Goal: Task Accomplishment & Management: Manage account settings

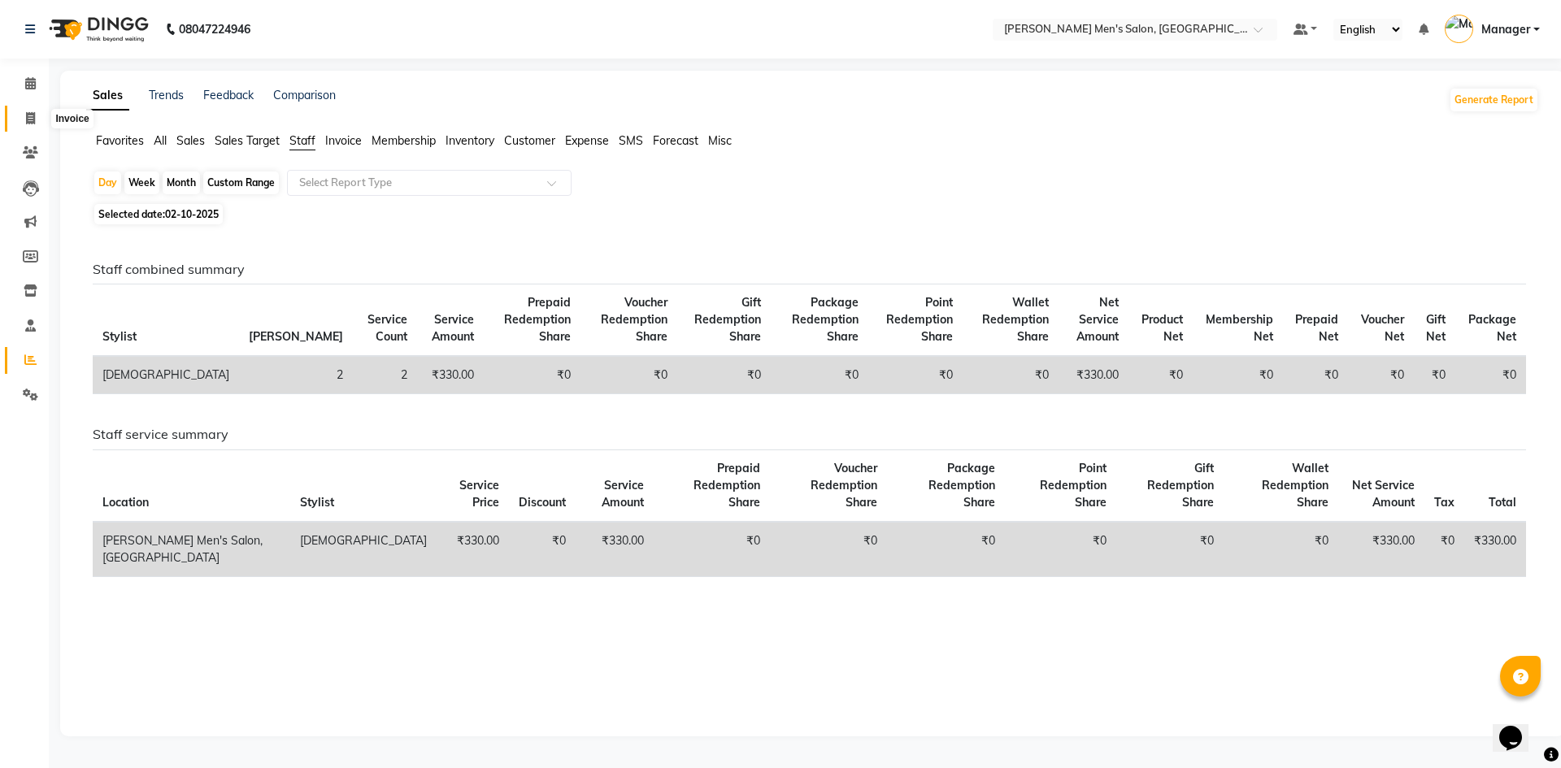
click at [20, 107] on link "Invoice" at bounding box center [24, 119] width 39 height 27
select select "service"
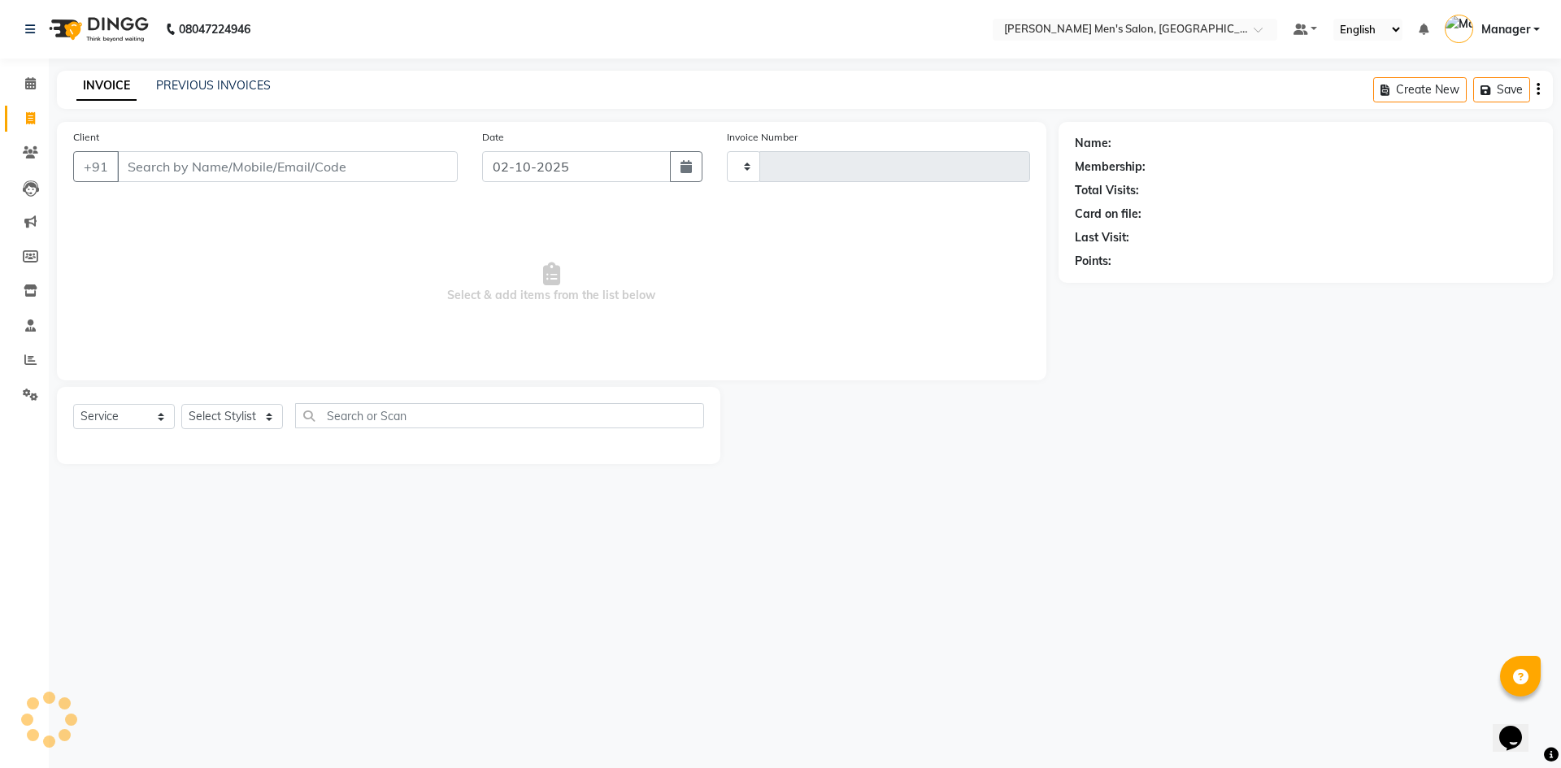
type input "4821"
select select "6913"
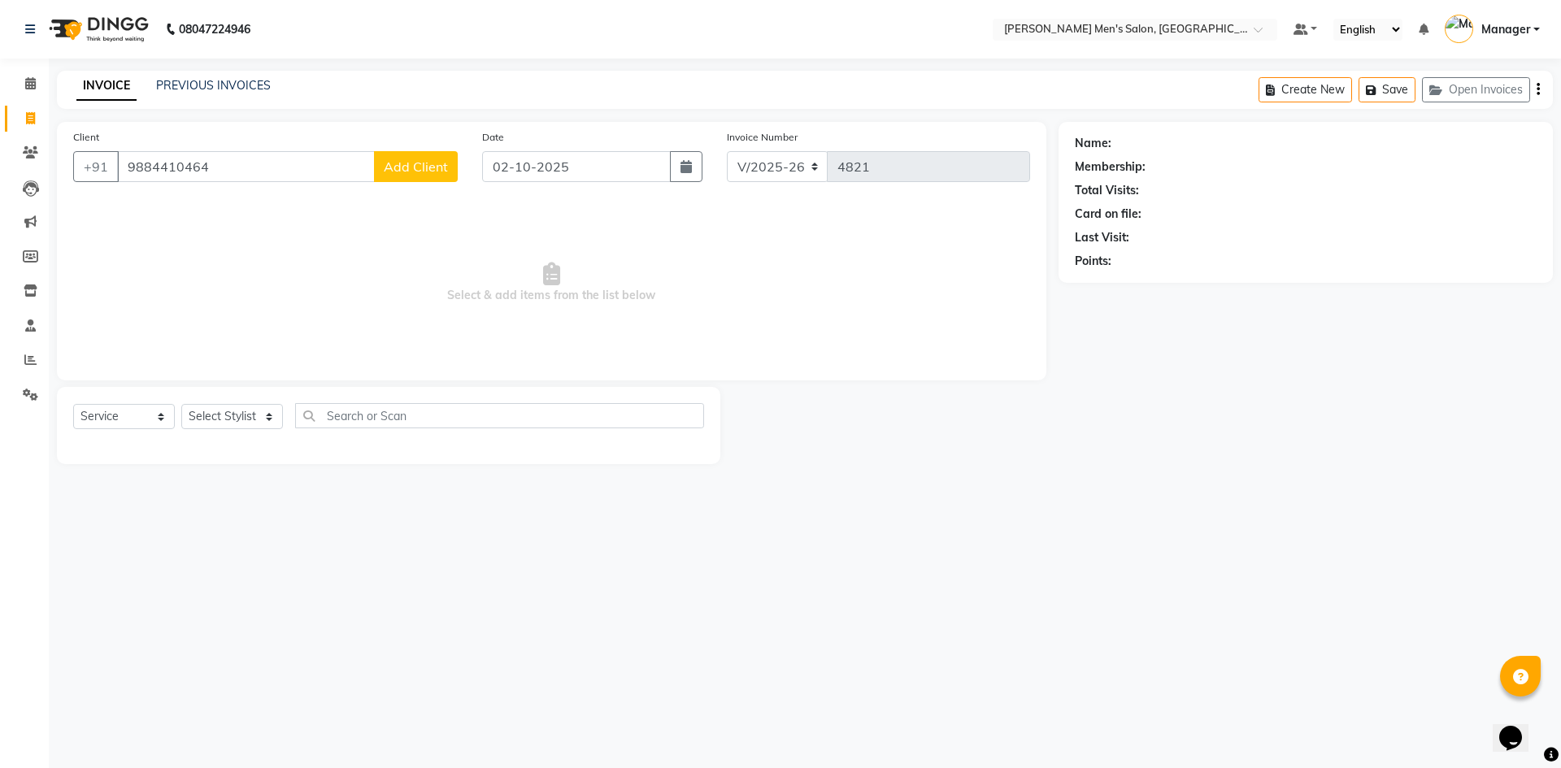
type input "9884410464"
click at [410, 171] on span "Add Client" at bounding box center [416, 167] width 64 height 16
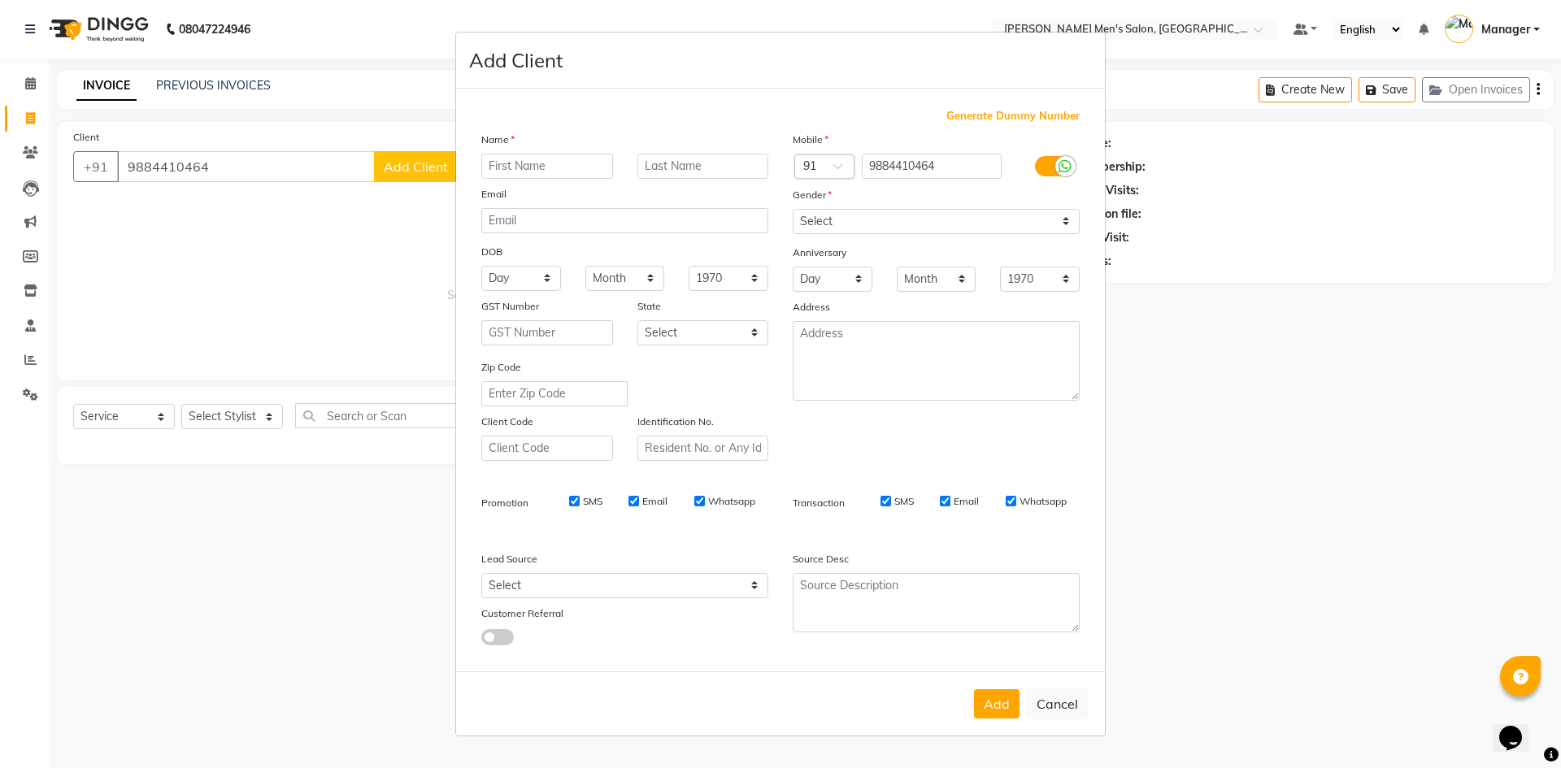
click at [559, 159] on input "text" at bounding box center [547, 166] width 132 height 25
type input "[PERSON_NAME]"
click at [871, 229] on select "Select [DEMOGRAPHIC_DATA] [DEMOGRAPHIC_DATA] Other Prefer Not To Say" at bounding box center [936, 221] width 287 height 25
select select "[DEMOGRAPHIC_DATA]"
click at [793, 209] on select "Select [DEMOGRAPHIC_DATA] [DEMOGRAPHIC_DATA] Other Prefer Not To Say" at bounding box center [936, 221] width 287 height 25
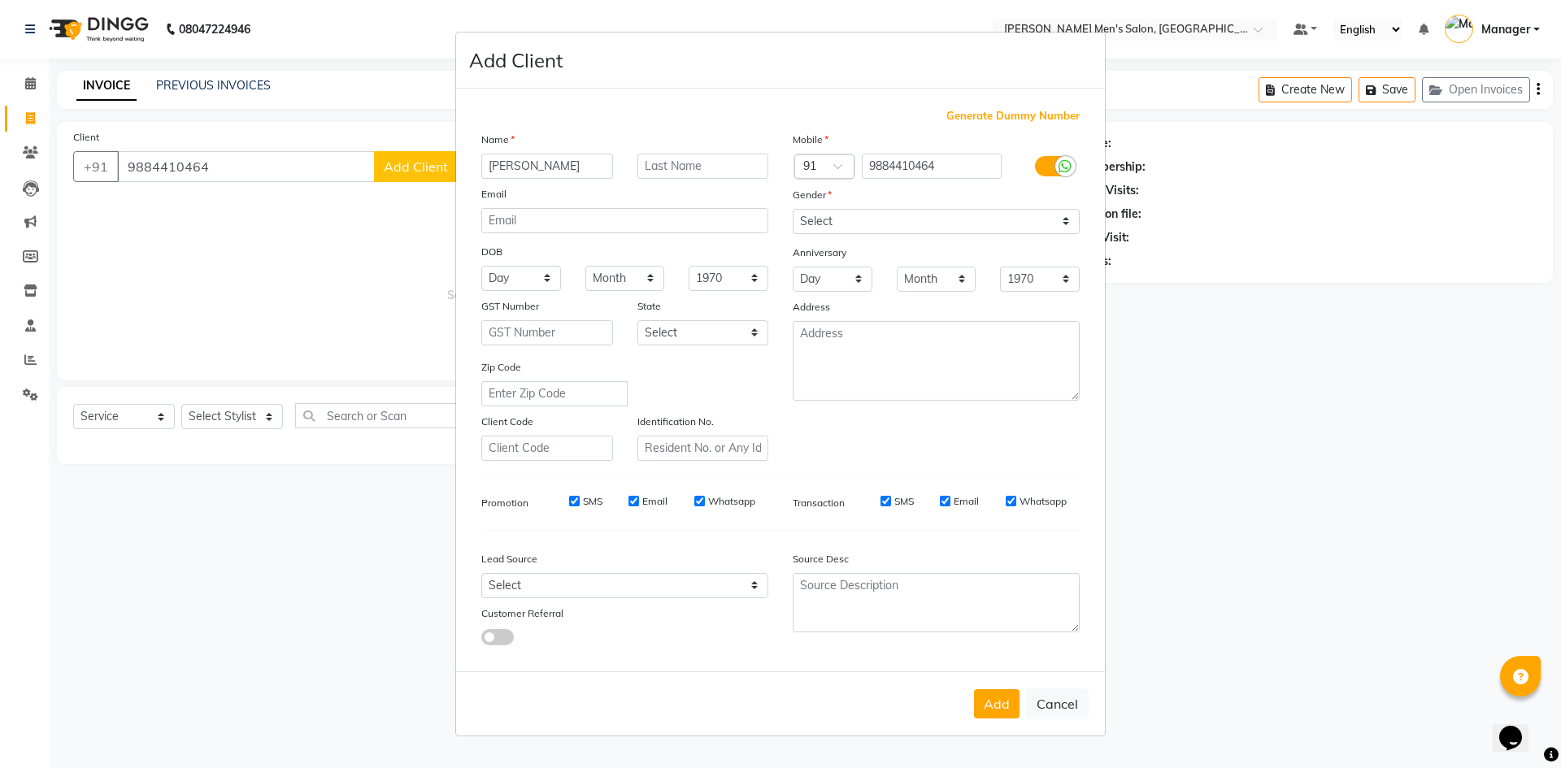
click at [733, 601] on div "Lead Source Select Walk-in Referral Internet Friend Word of Mouth Advertisement…" at bounding box center [624, 595] width 311 height 102
click at [731, 579] on select "Select Walk-in Referral Internet Friend Word of Mouth Advertisement Facebook Ju…" at bounding box center [624, 585] width 287 height 25
select select "48262"
click at [481, 573] on select "Select Walk-in Referral Internet Friend Word of Mouth Advertisement Facebook Ju…" at bounding box center [624, 585] width 287 height 25
click at [995, 694] on button "Add" at bounding box center [997, 703] width 46 height 29
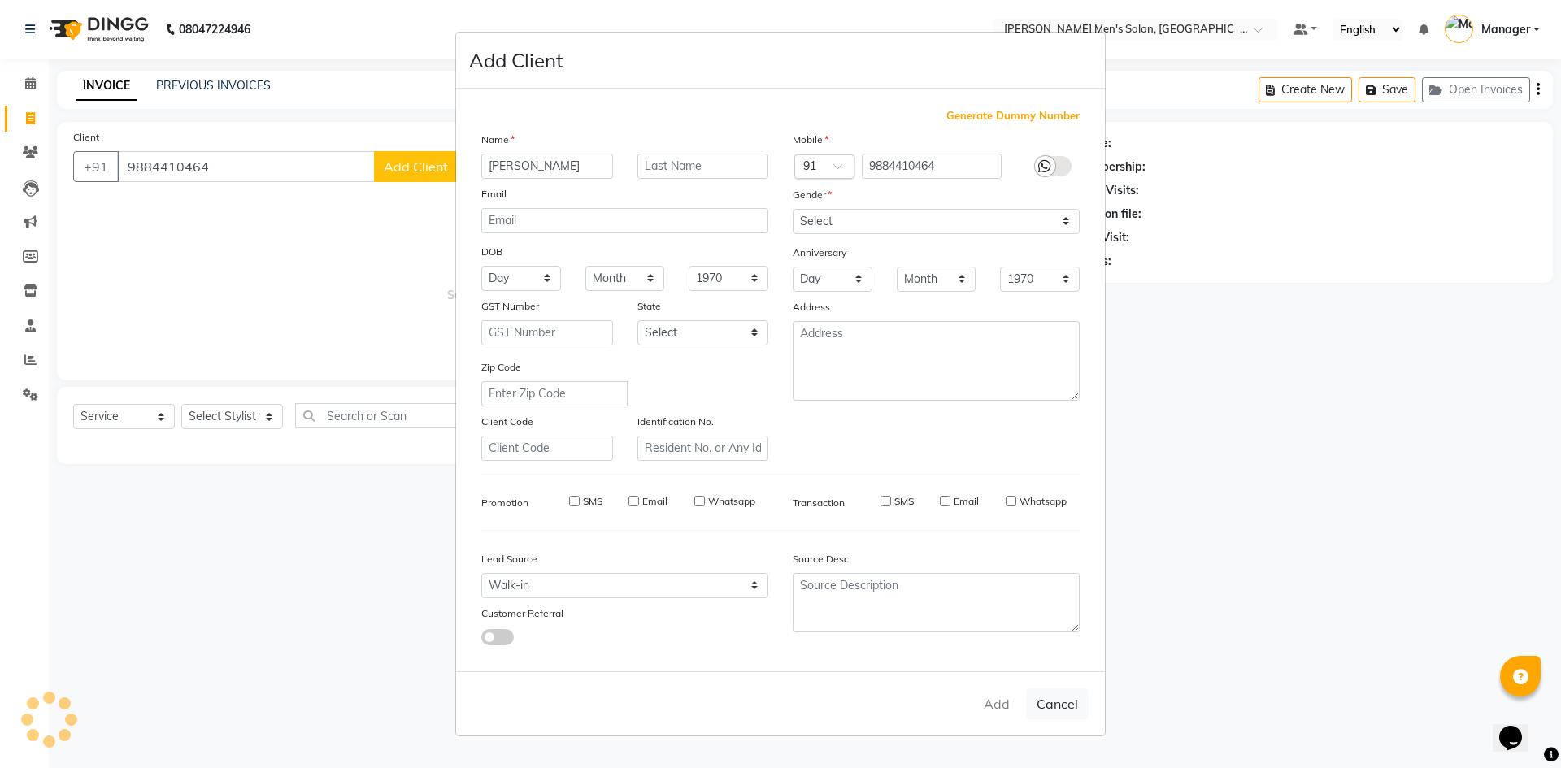
select select
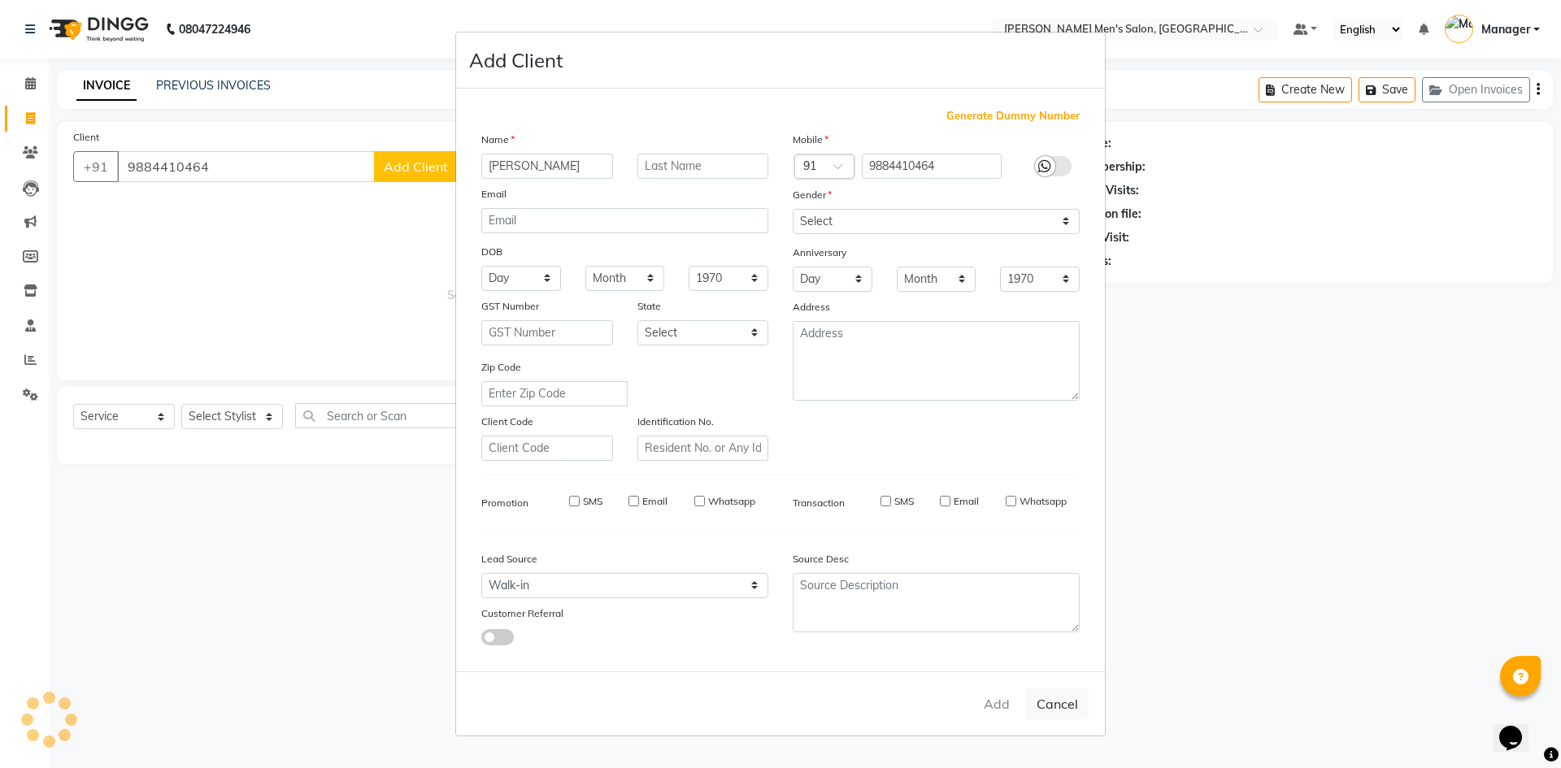
select select
checkbox input "false"
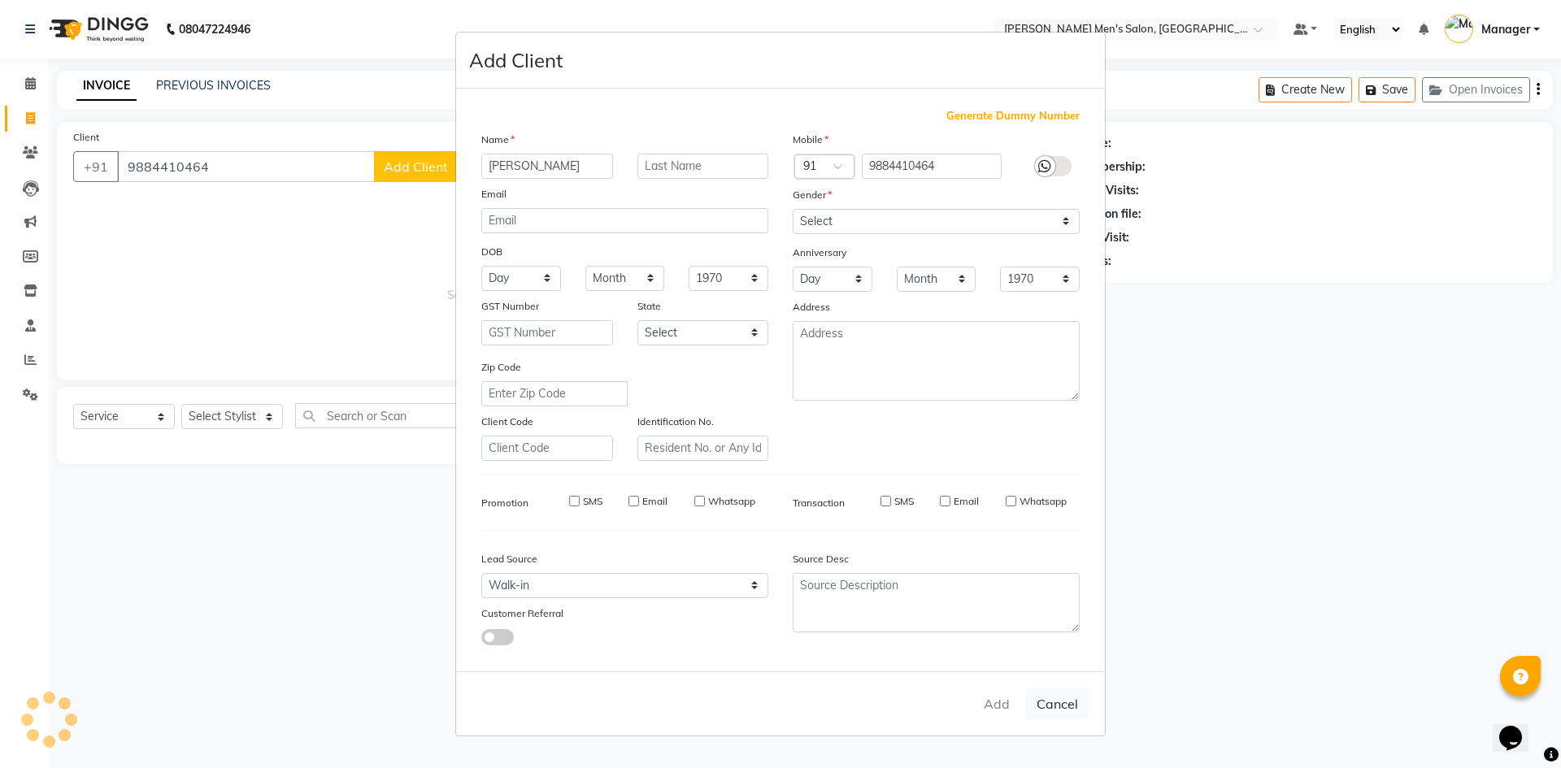
checkbox input "false"
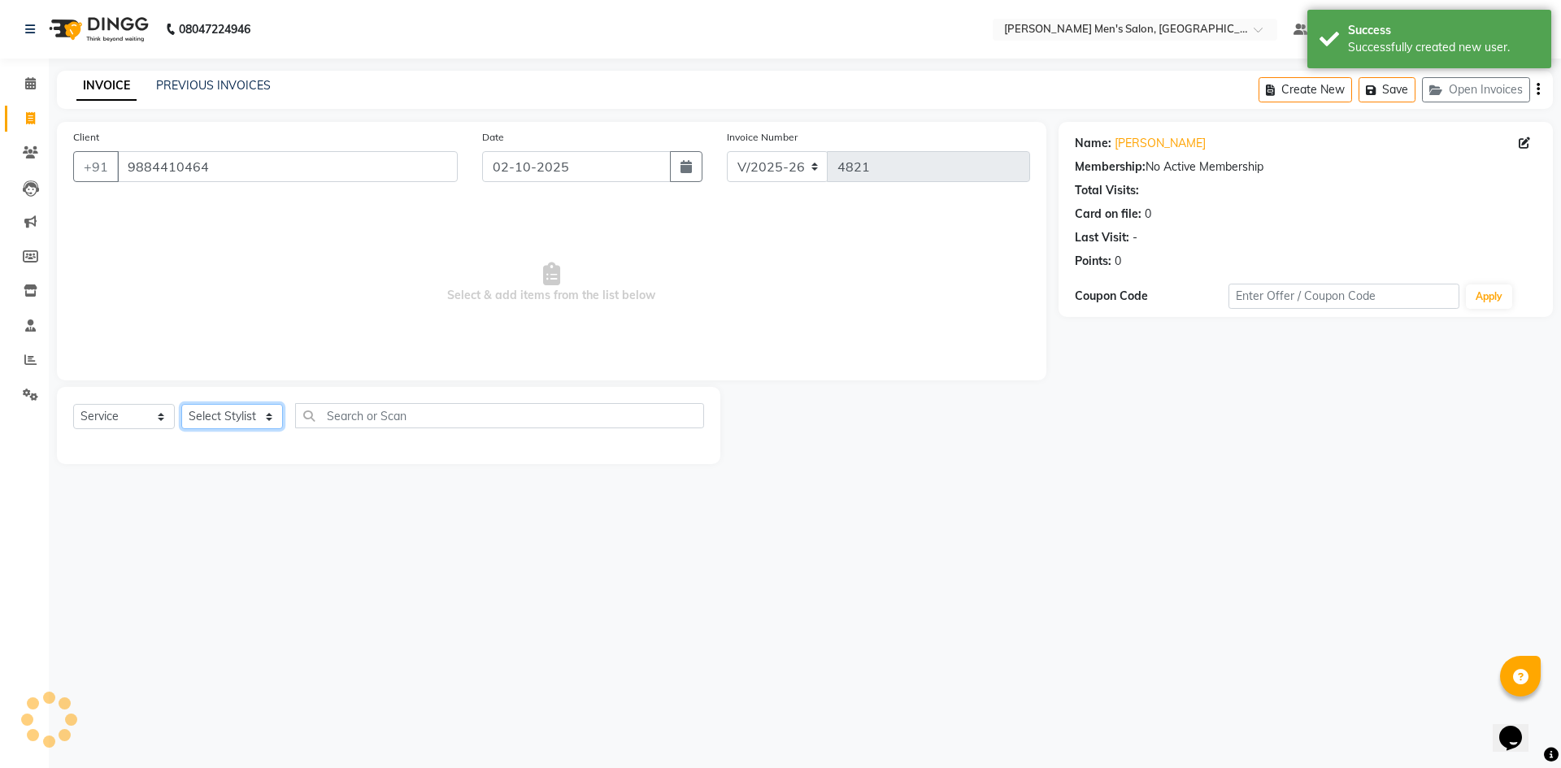
click at [246, 411] on select "Select Stylist [PERSON_NAME] Manager [PERSON_NAME]" at bounding box center [232, 416] width 102 height 25
select select "70201"
click at [181, 404] on select "Select Stylist [PERSON_NAME] Manager [PERSON_NAME]" at bounding box center [232, 416] width 102 height 25
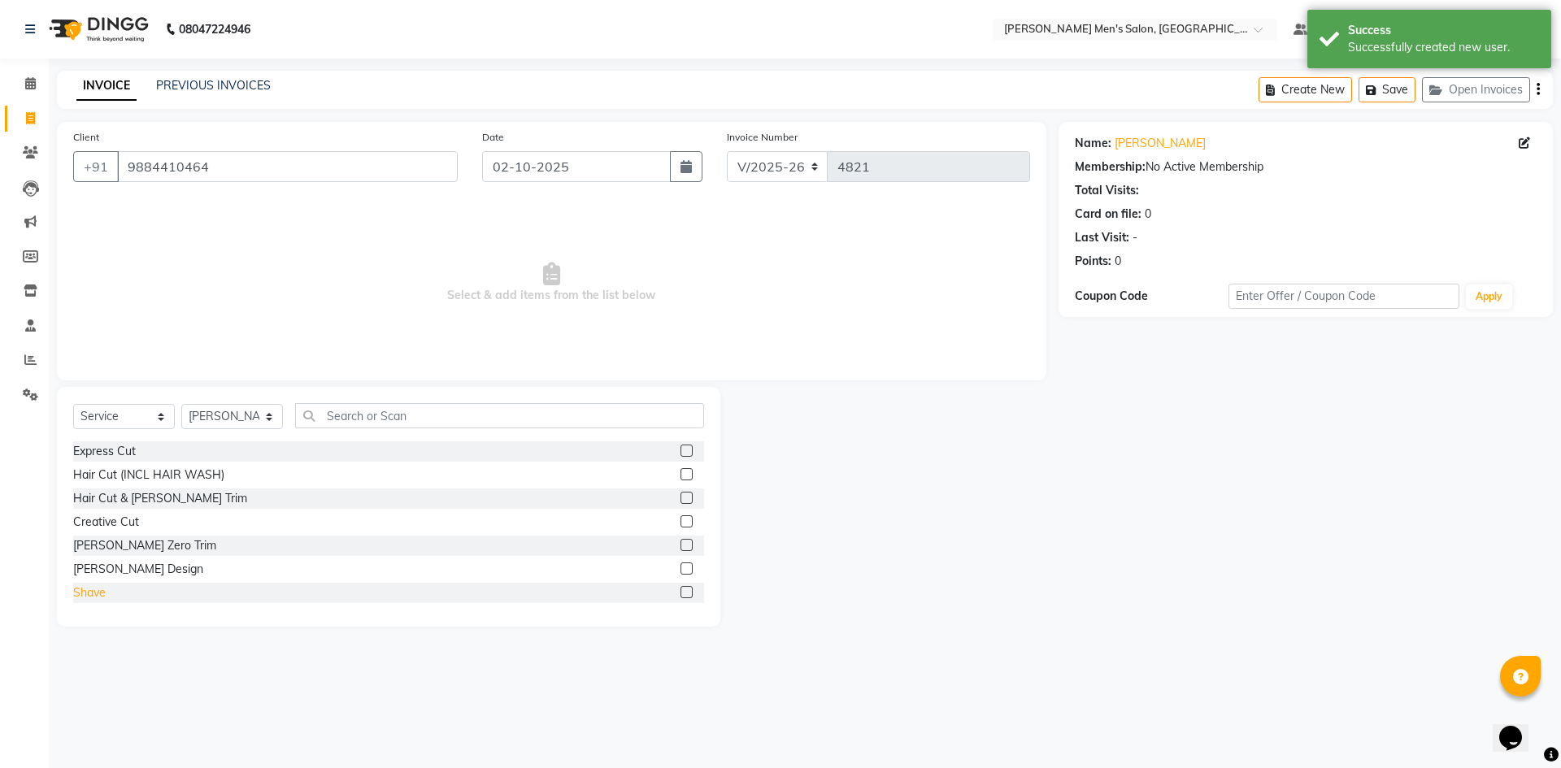
click at [98, 598] on div "Shave" at bounding box center [89, 592] width 33 height 17
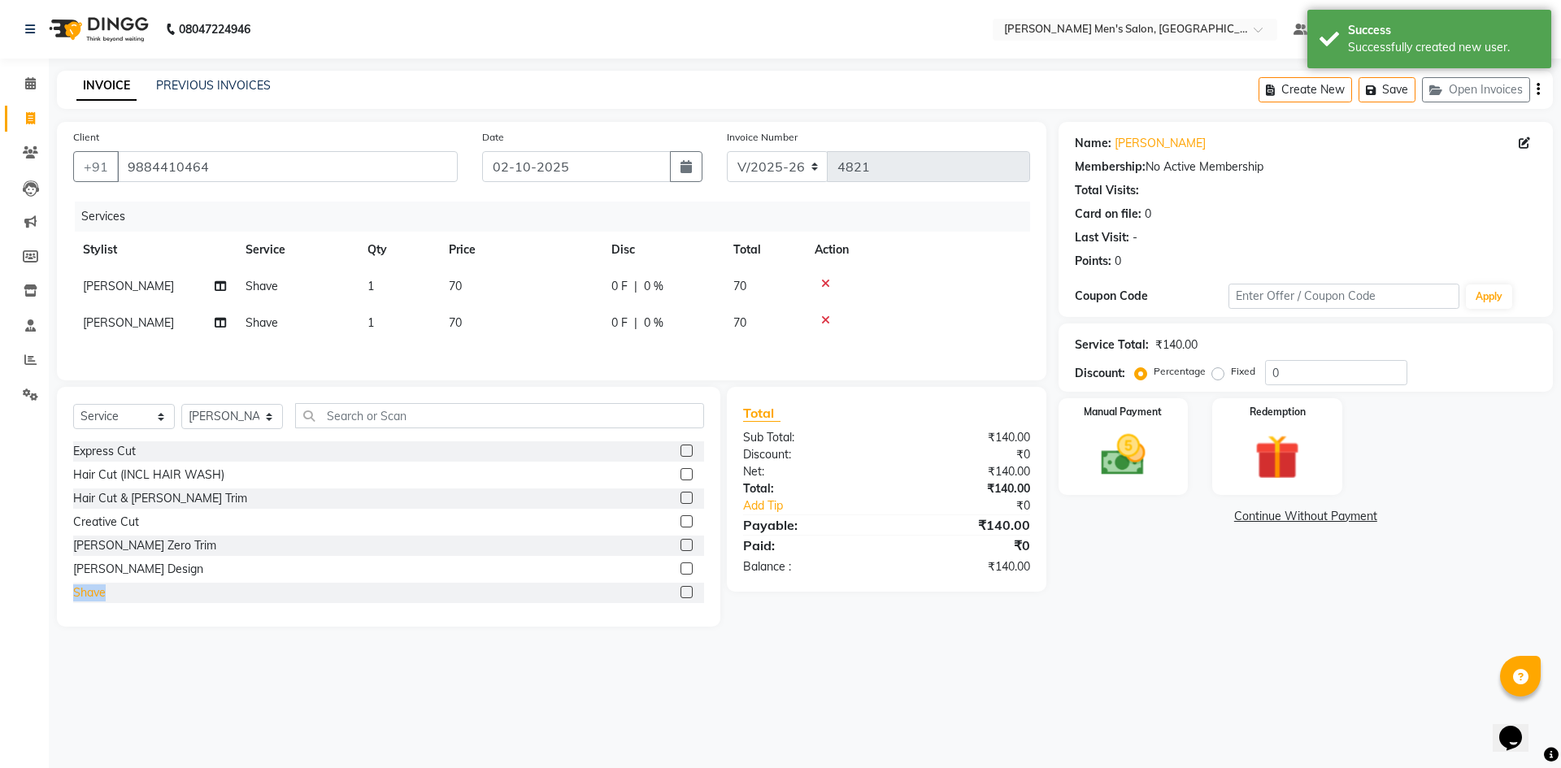
checkbox input "false"
click at [825, 288] on icon at bounding box center [825, 283] width 9 height 11
click at [80, 455] on div "Express Cut" at bounding box center [104, 451] width 63 height 17
checkbox input "false"
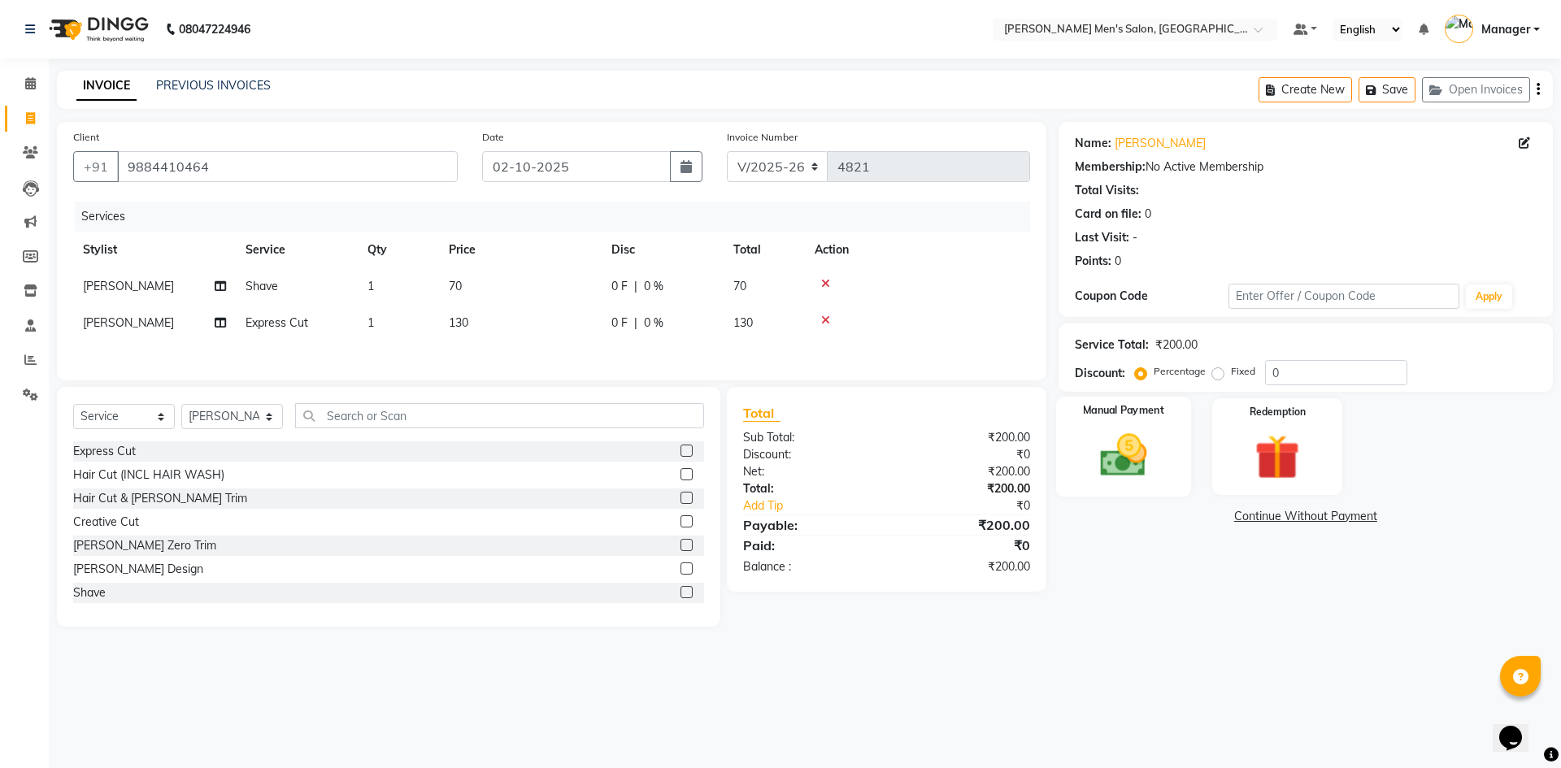
click at [1108, 436] on img at bounding box center [1123, 455] width 76 height 54
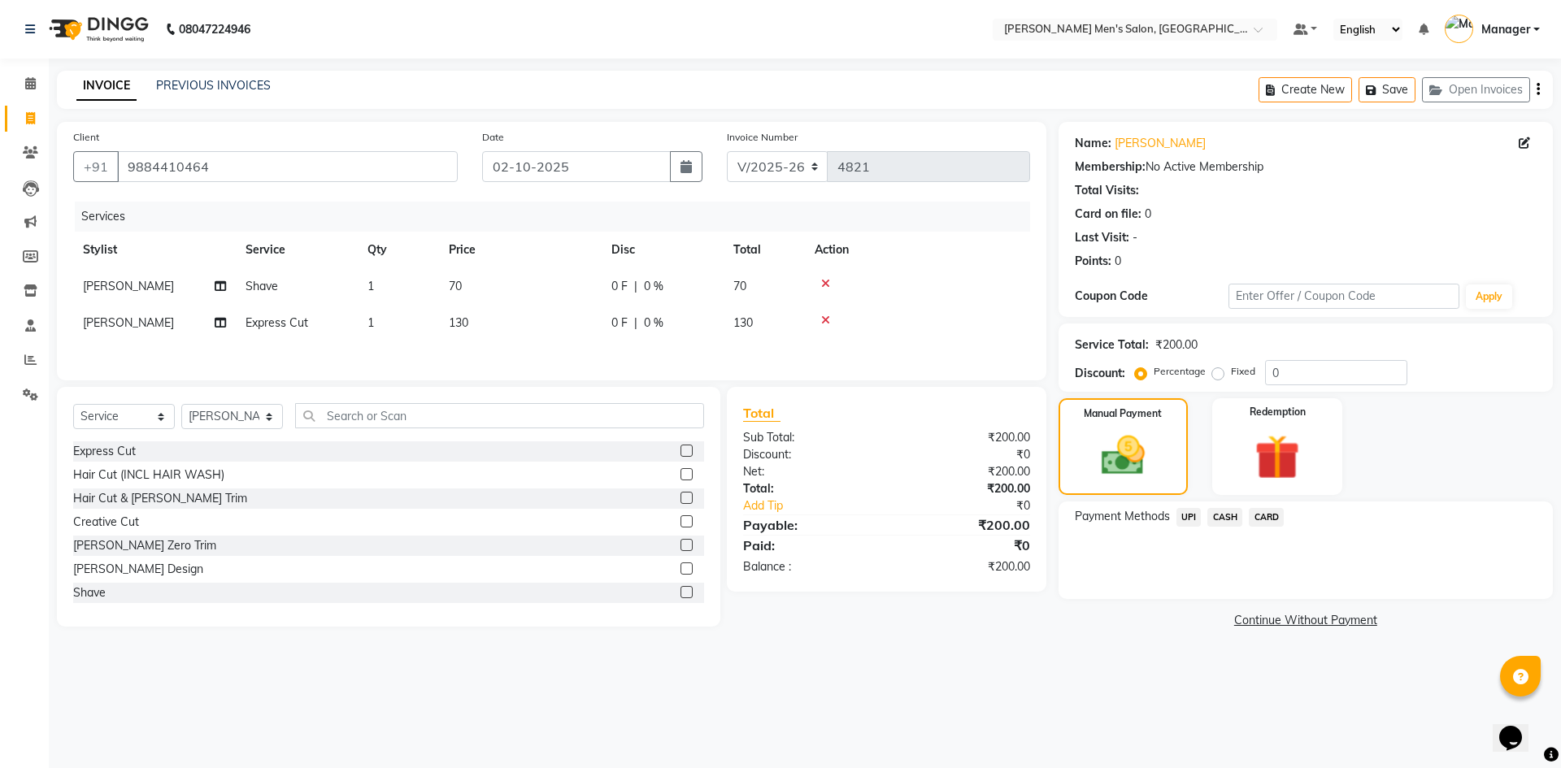
click at [1187, 519] on span "UPI" at bounding box center [1188, 517] width 25 height 19
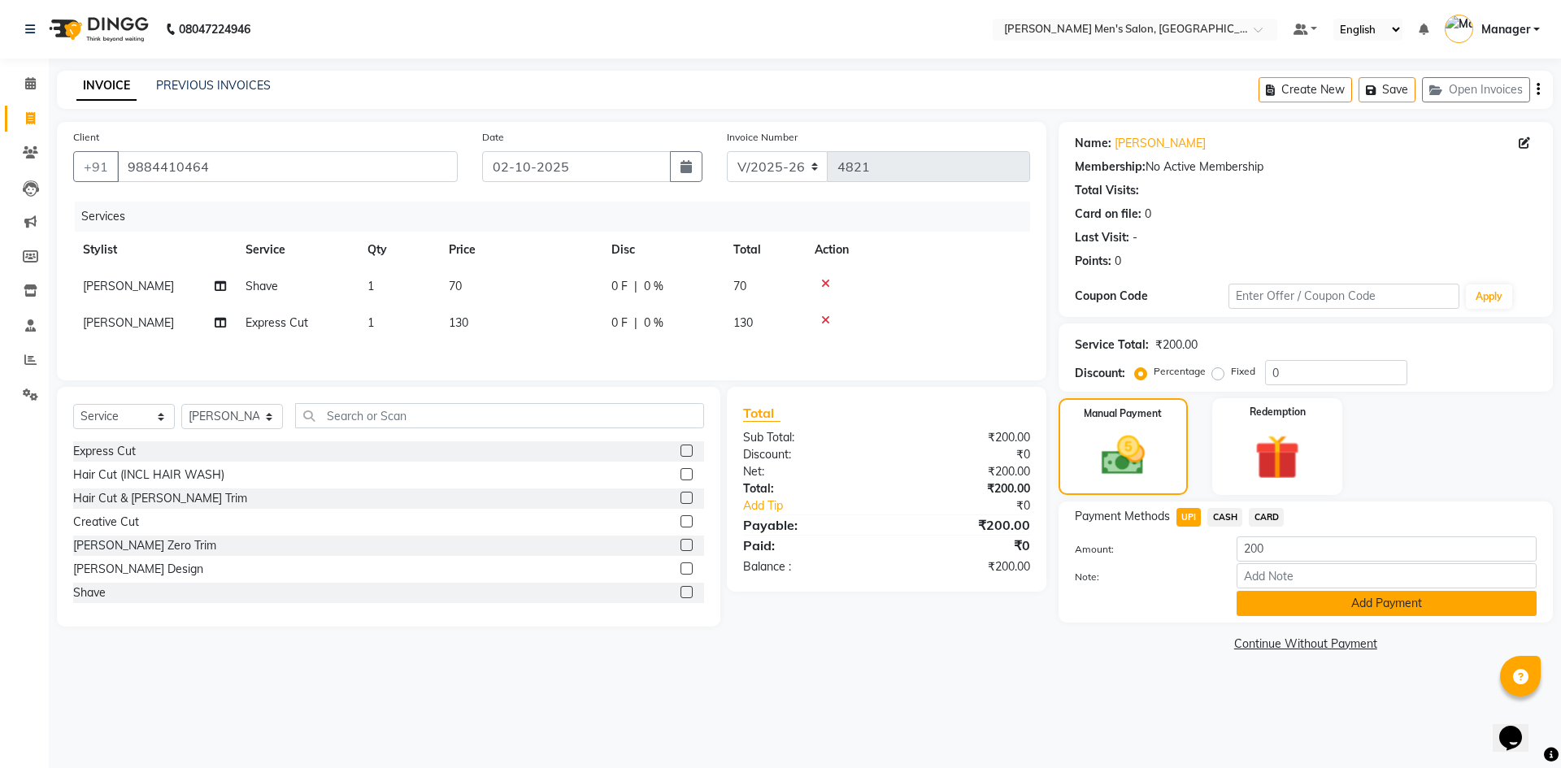
click at [1271, 611] on button "Add Payment" at bounding box center [1386, 603] width 300 height 25
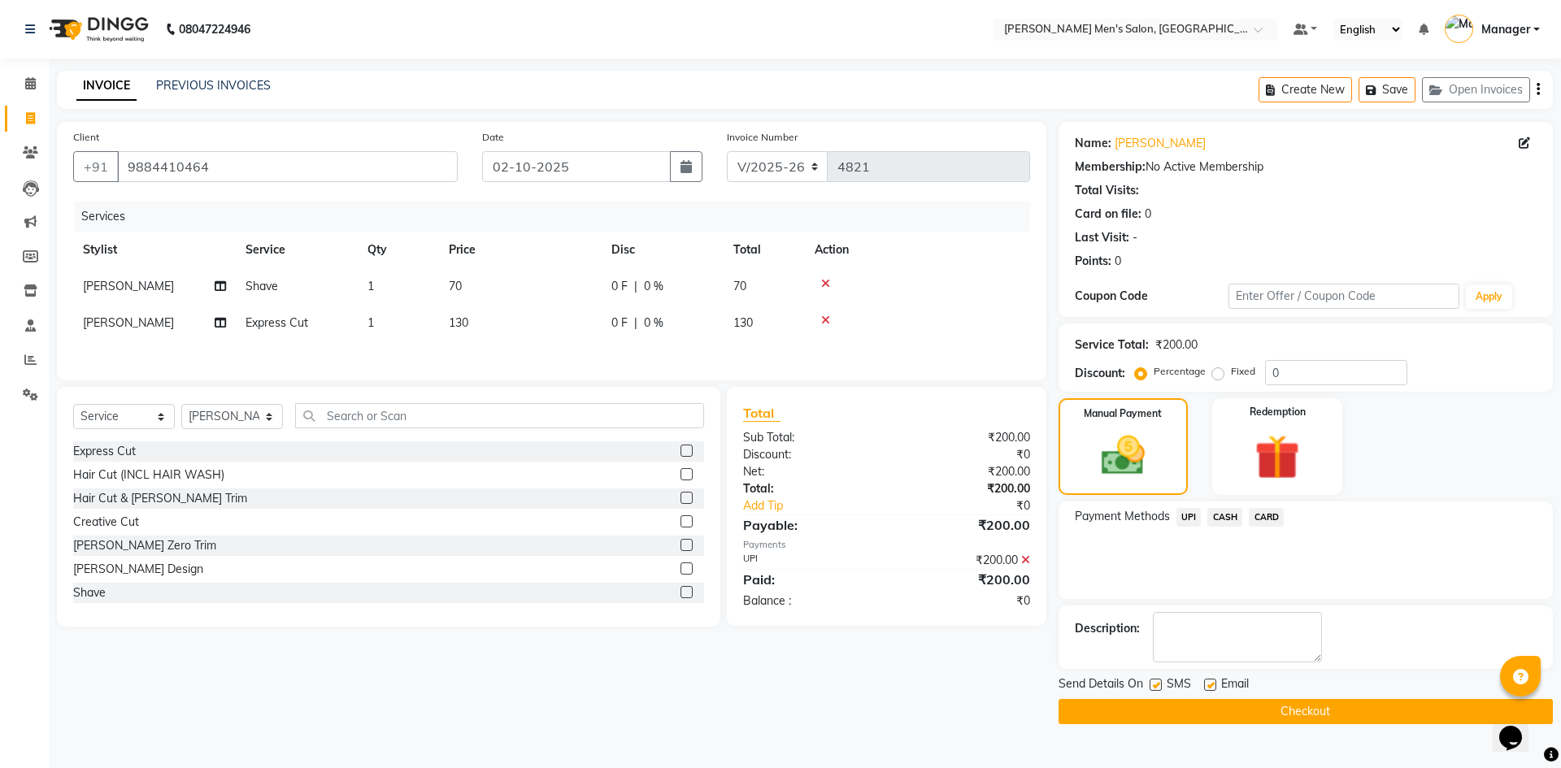
click at [1269, 702] on button "Checkout" at bounding box center [1305, 711] width 494 height 25
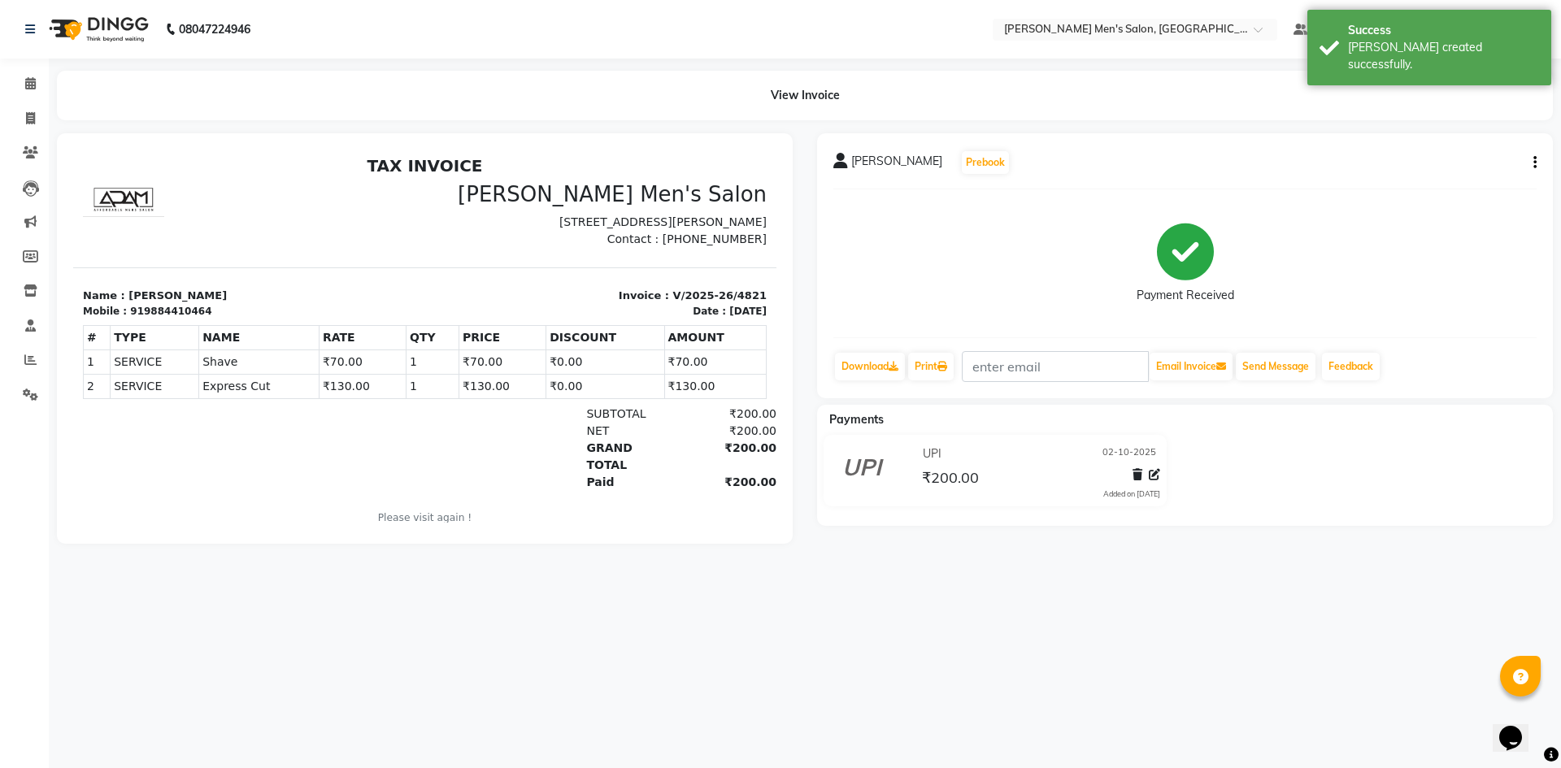
click at [28, 98] on li "Calendar" at bounding box center [24, 84] width 49 height 35
click at [31, 90] on span at bounding box center [30, 84] width 28 height 19
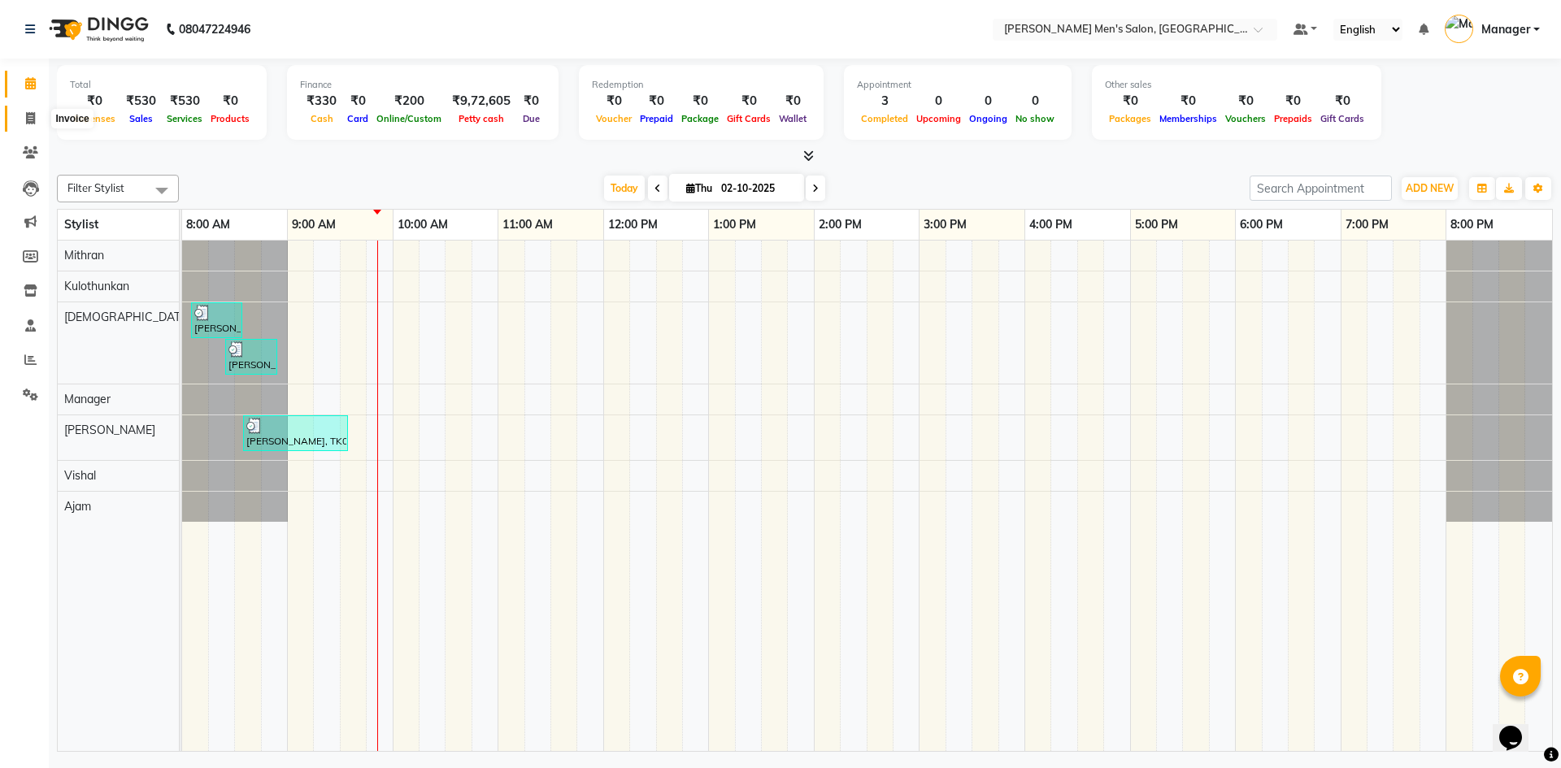
click at [32, 116] on icon at bounding box center [30, 118] width 9 height 12
select select "service"
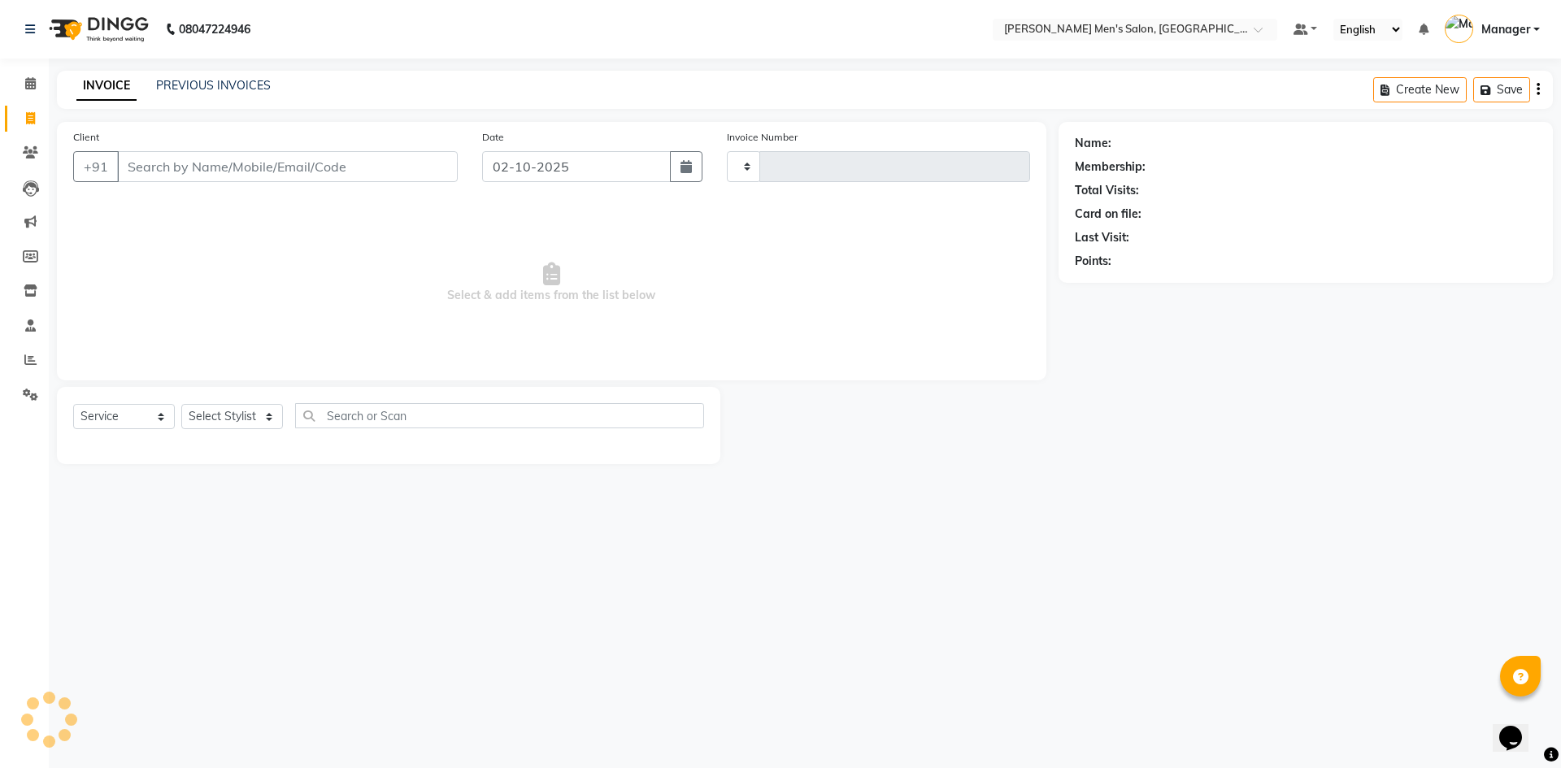
type input "4822"
select select "6913"
click at [218, 181] on input "Client" at bounding box center [287, 166] width 341 height 31
click at [217, 165] on input "Client" at bounding box center [287, 166] width 341 height 31
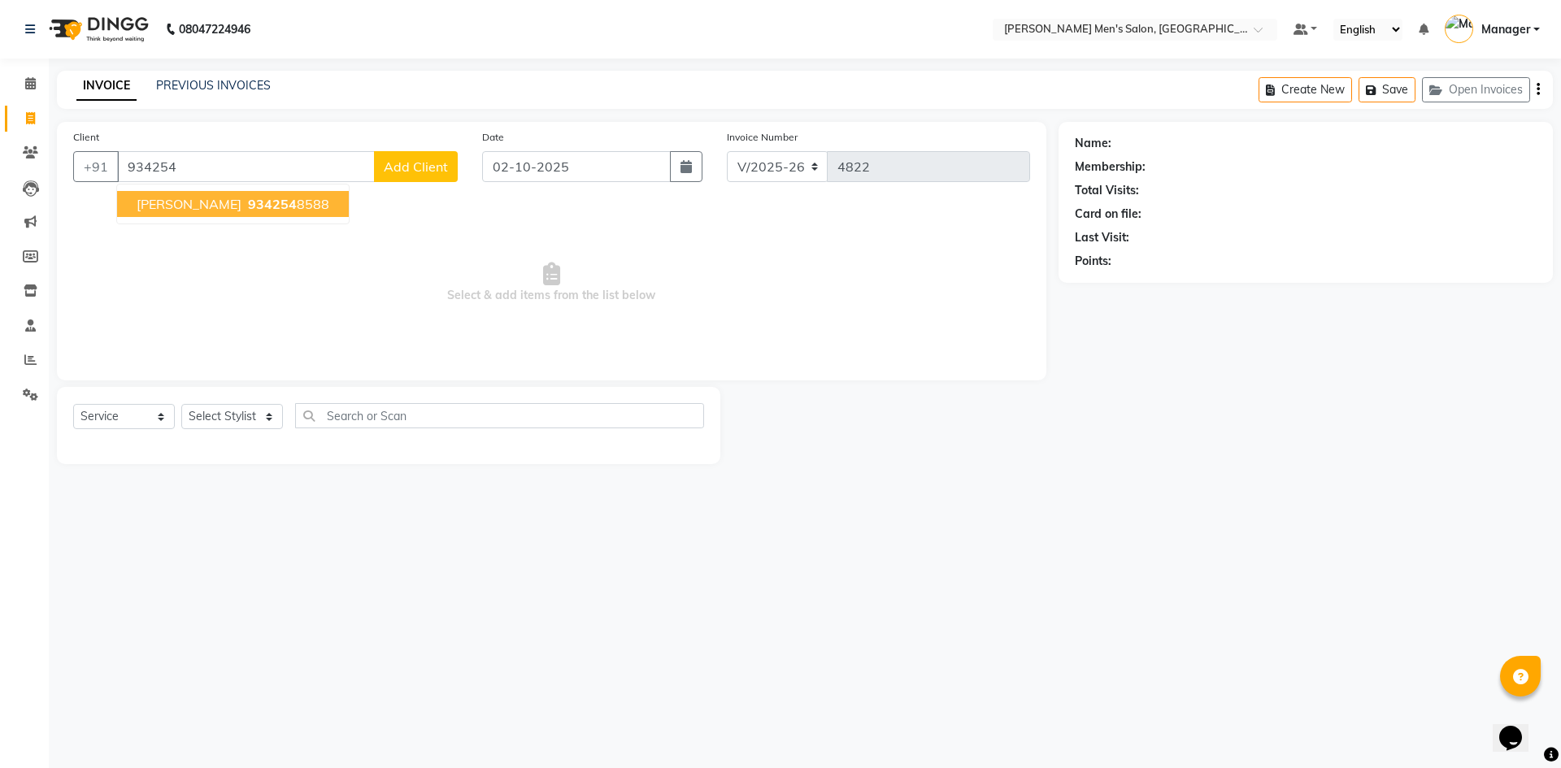
click at [248, 211] on span "934254" at bounding box center [272, 204] width 49 height 16
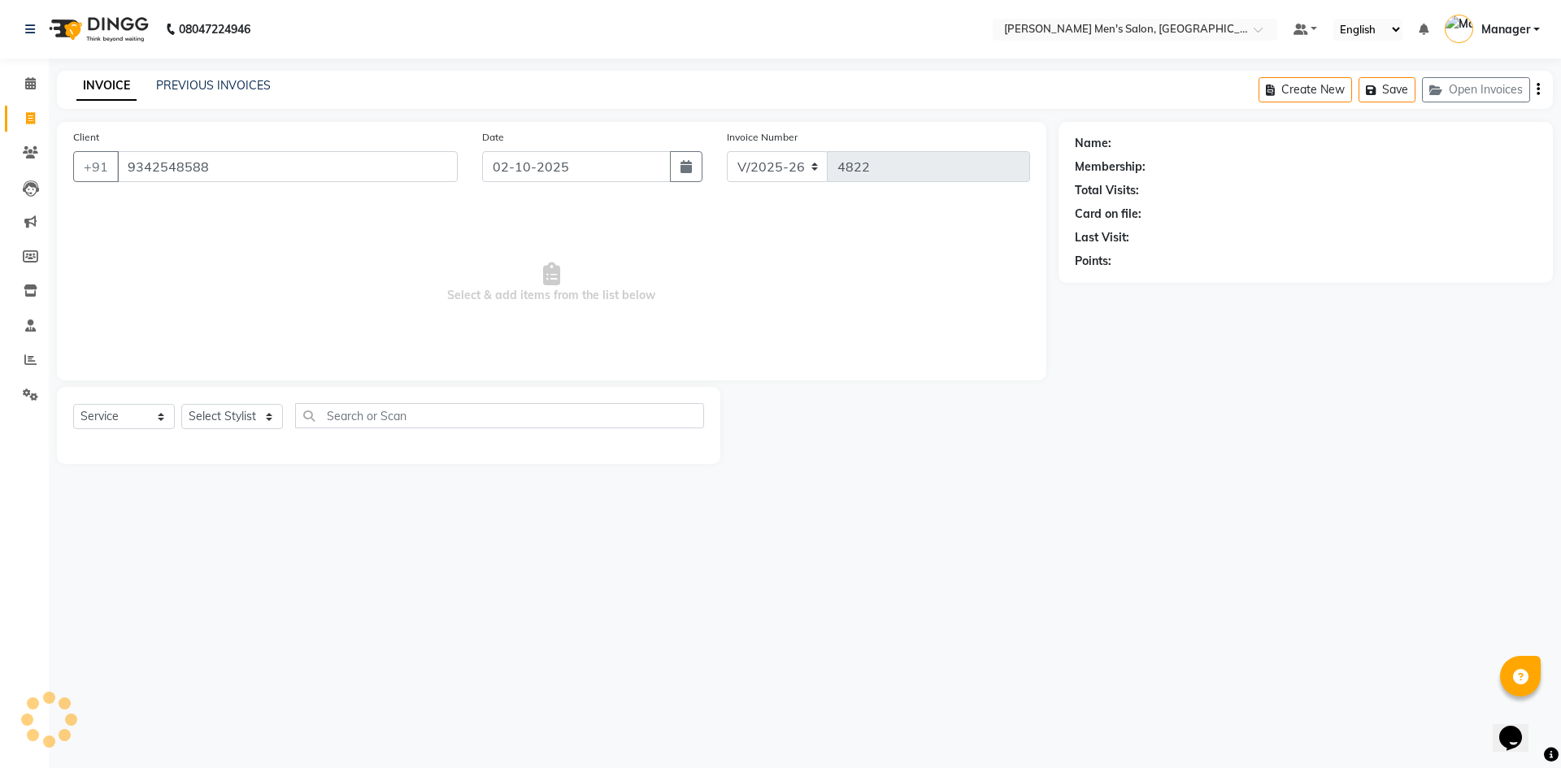
type input "9342548588"
click at [235, 409] on select "Select Stylist [PERSON_NAME] Manager [PERSON_NAME]" at bounding box center [232, 416] width 102 height 25
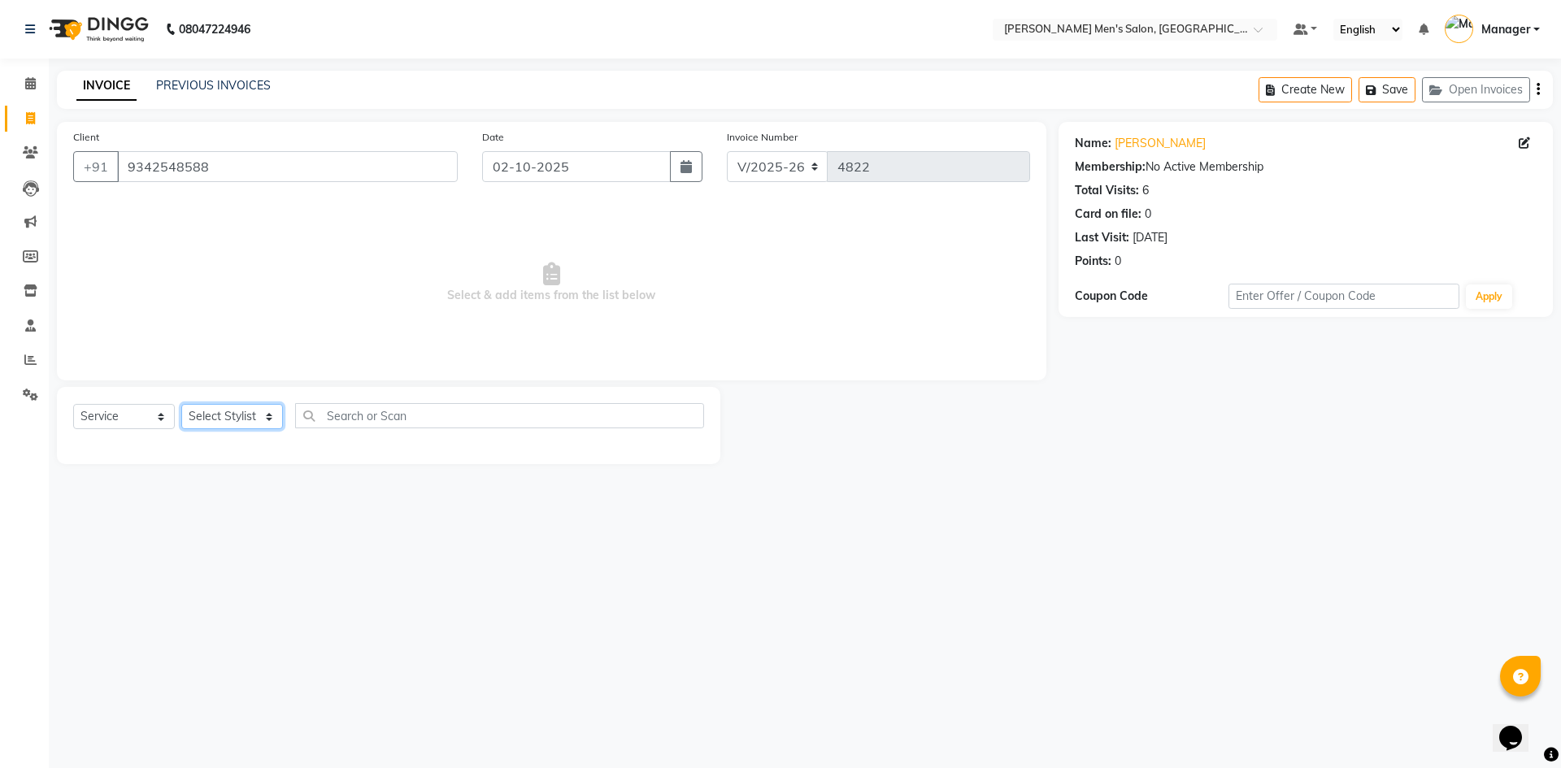
select select "70201"
click at [181, 404] on select "Select Stylist [PERSON_NAME] Manager [PERSON_NAME]" at bounding box center [232, 416] width 102 height 25
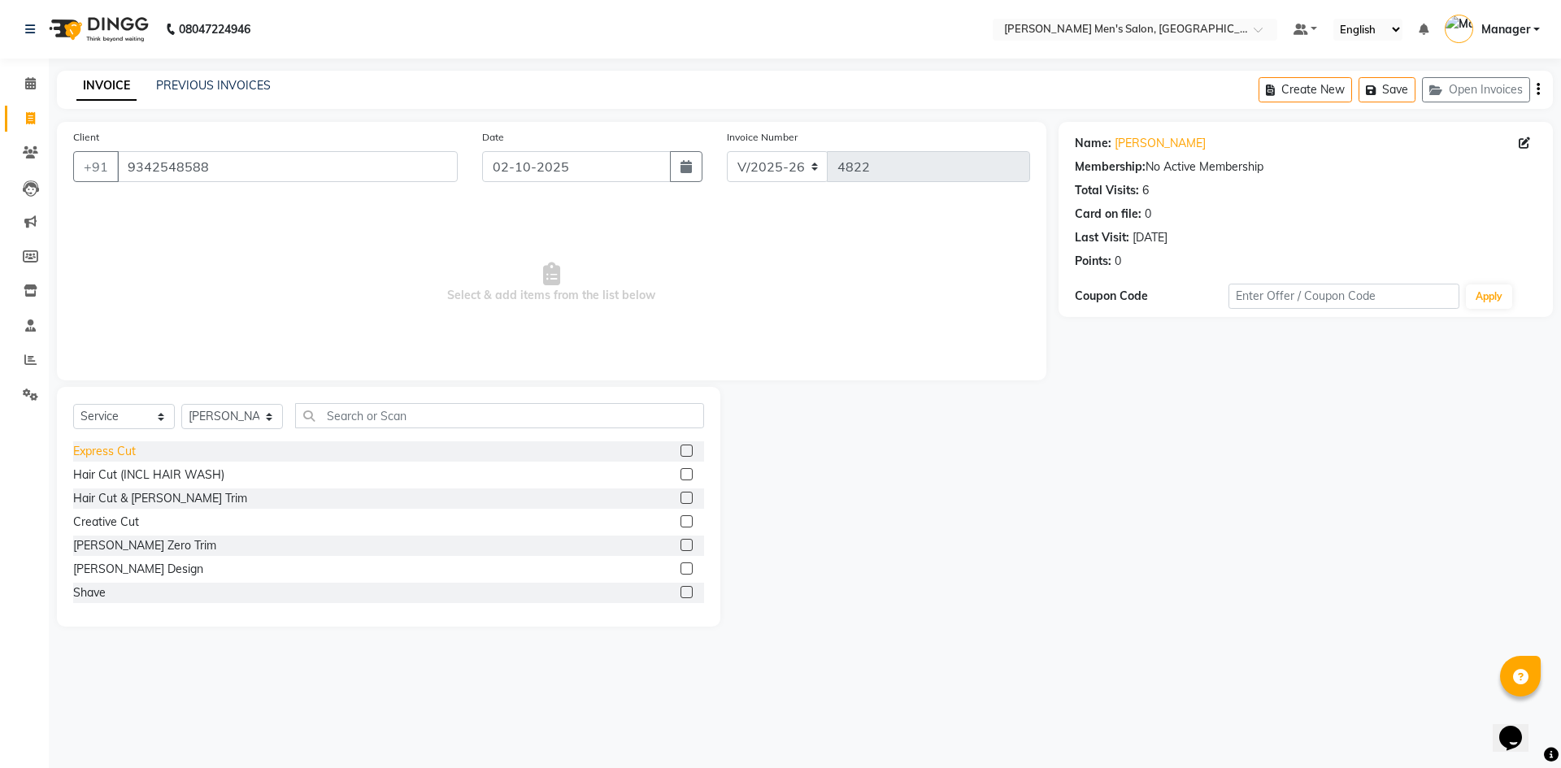
click at [119, 458] on div "Express Cut" at bounding box center [104, 451] width 63 height 17
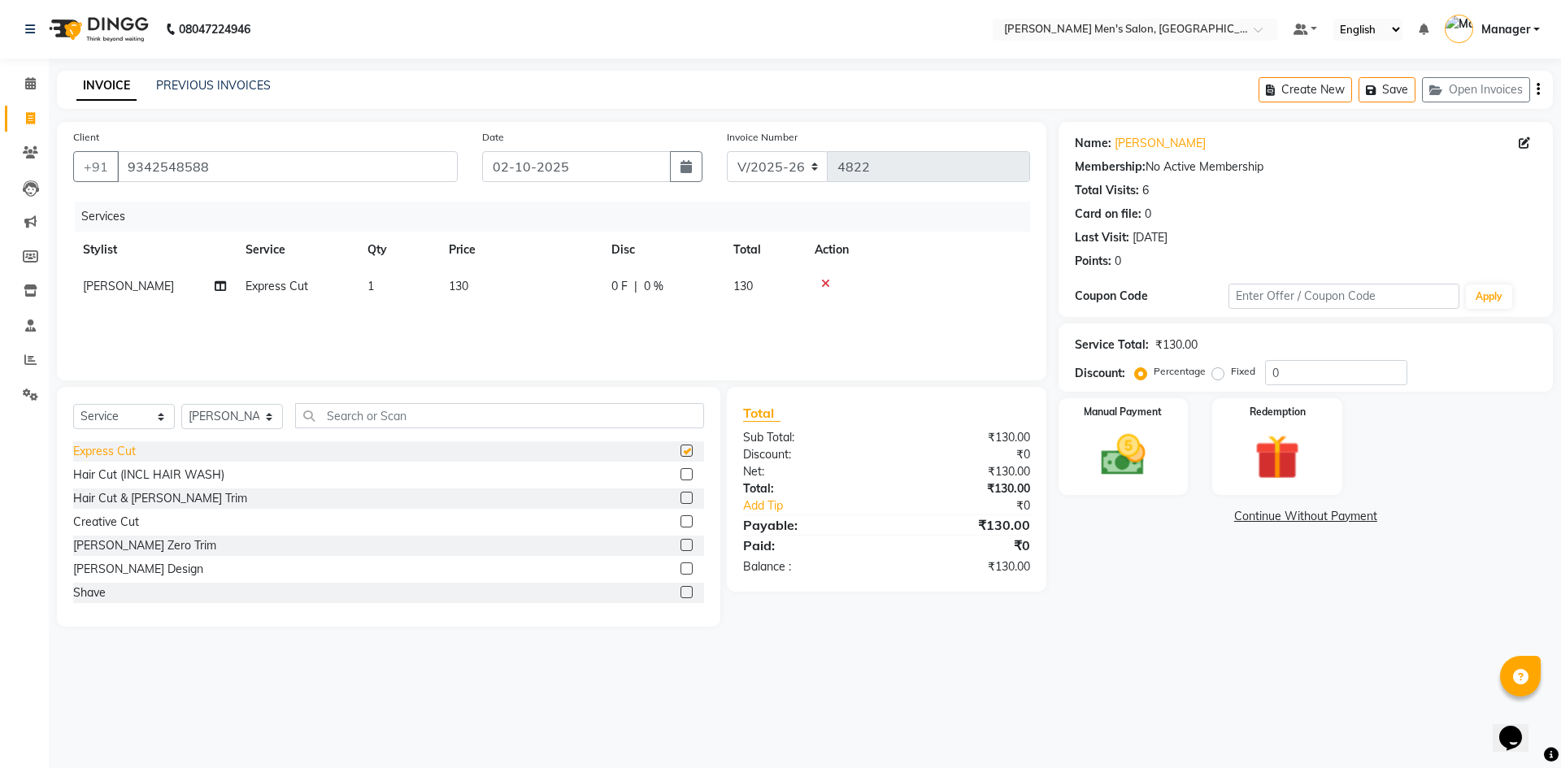
checkbox input "false"
click at [1087, 467] on img at bounding box center [1123, 455] width 76 height 54
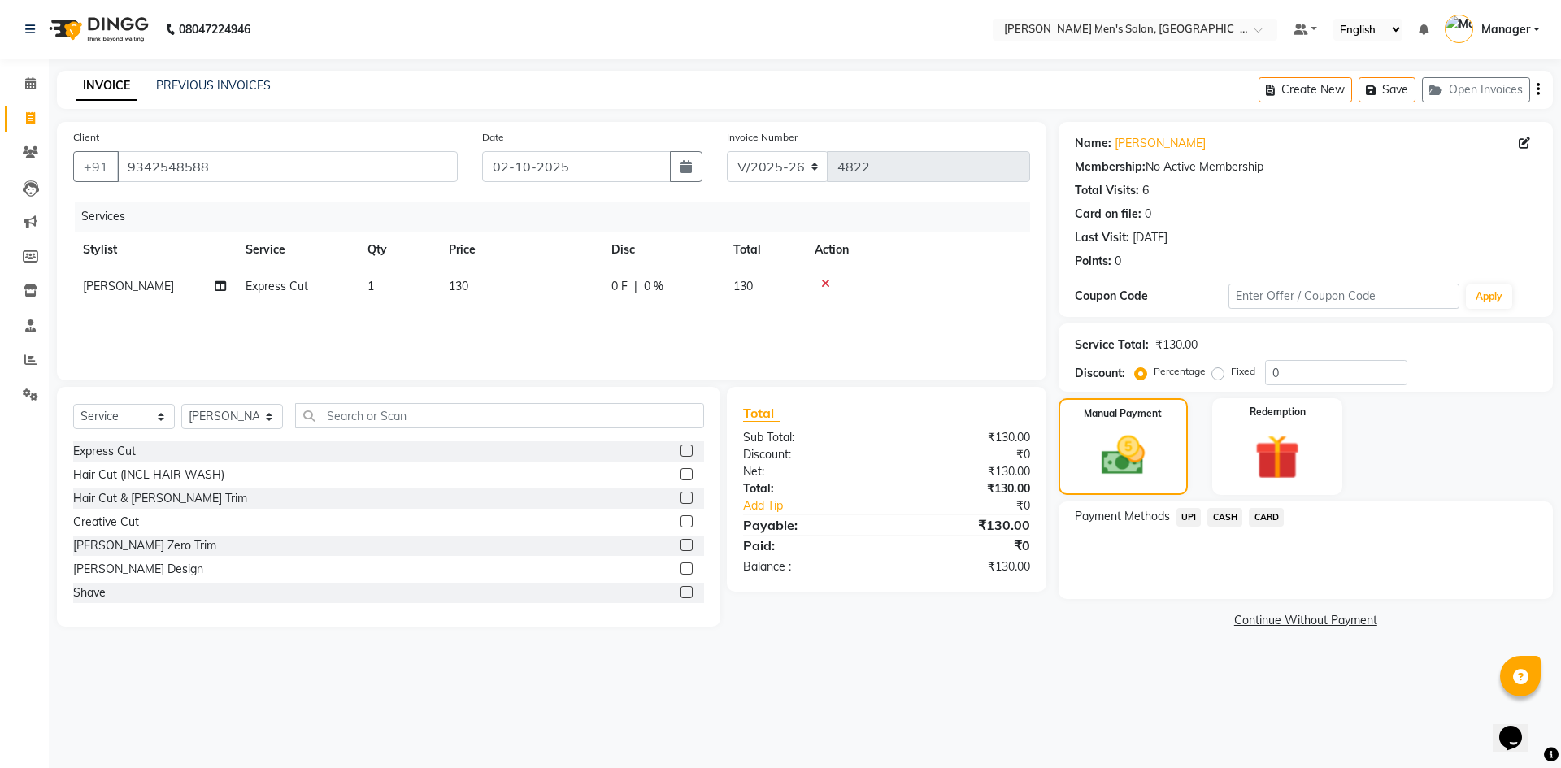
click at [1225, 517] on span "CASH" at bounding box center [1224, 517] width 35 height 19
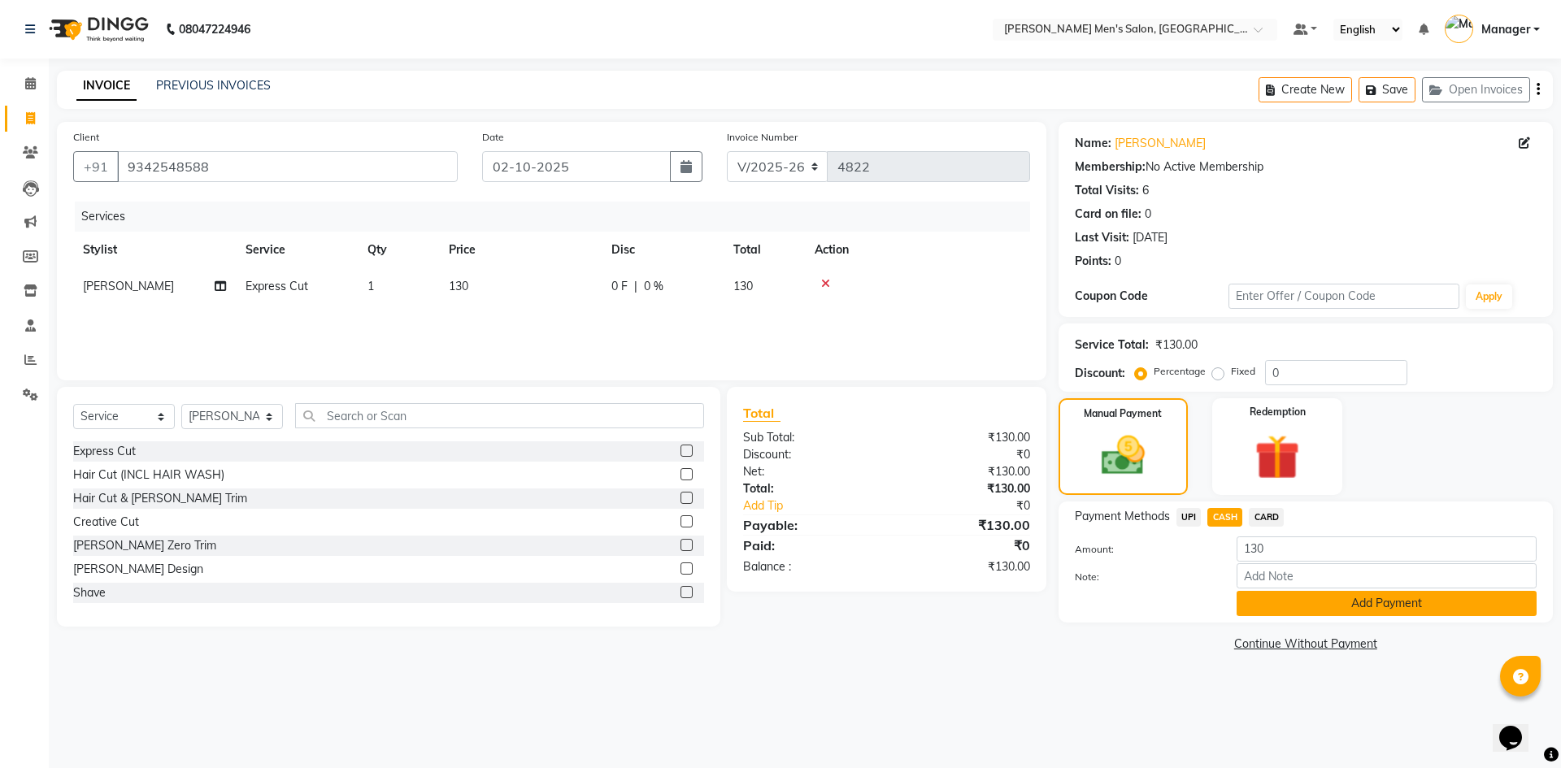
click at [1275, 598] on button "Add Payment" at bounding box center [1386, 603] width 300 height 25
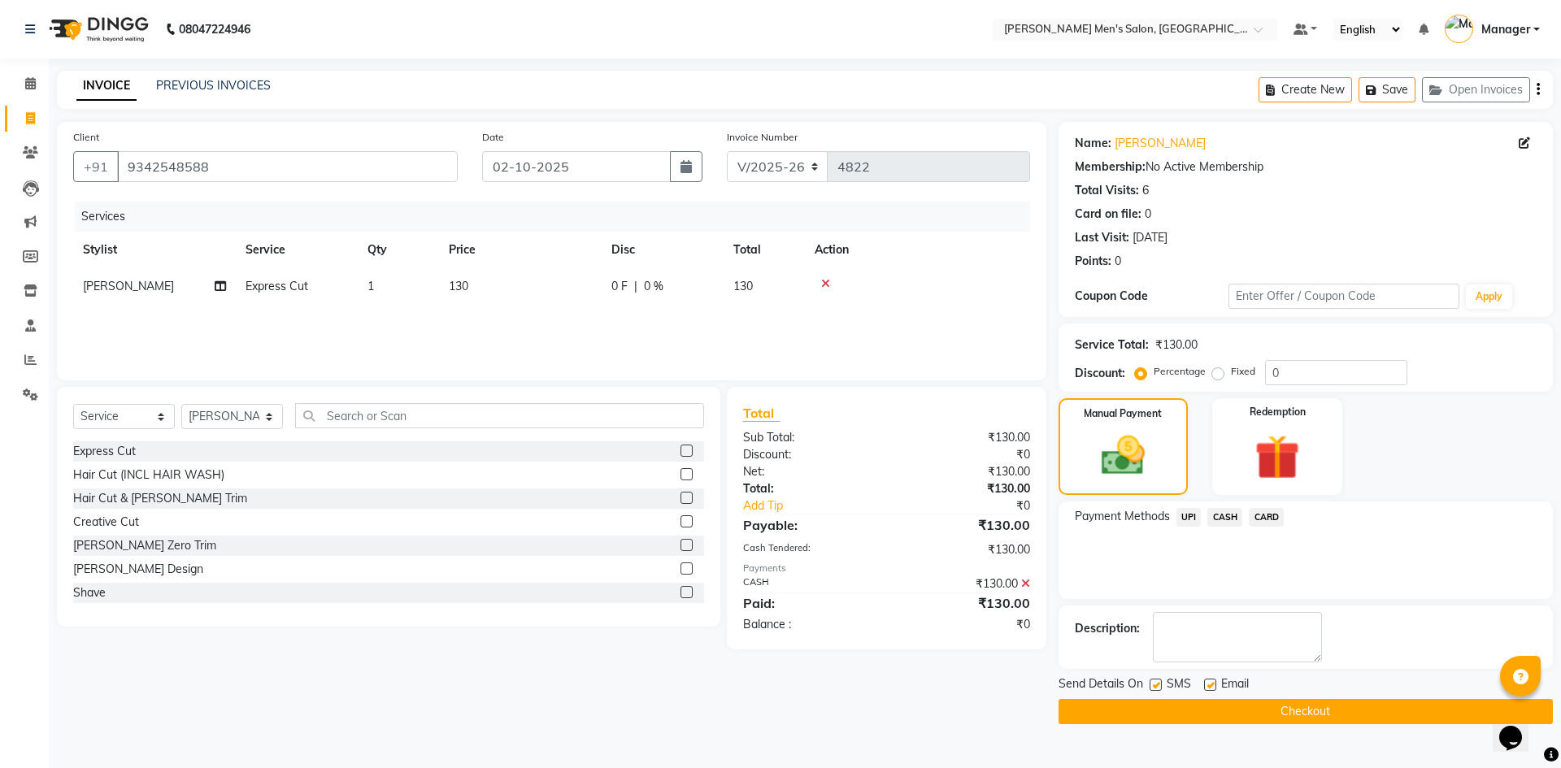
click at [1305, 704] on button "Checkout" at bounding box center [1305, 711] width 494 height 25
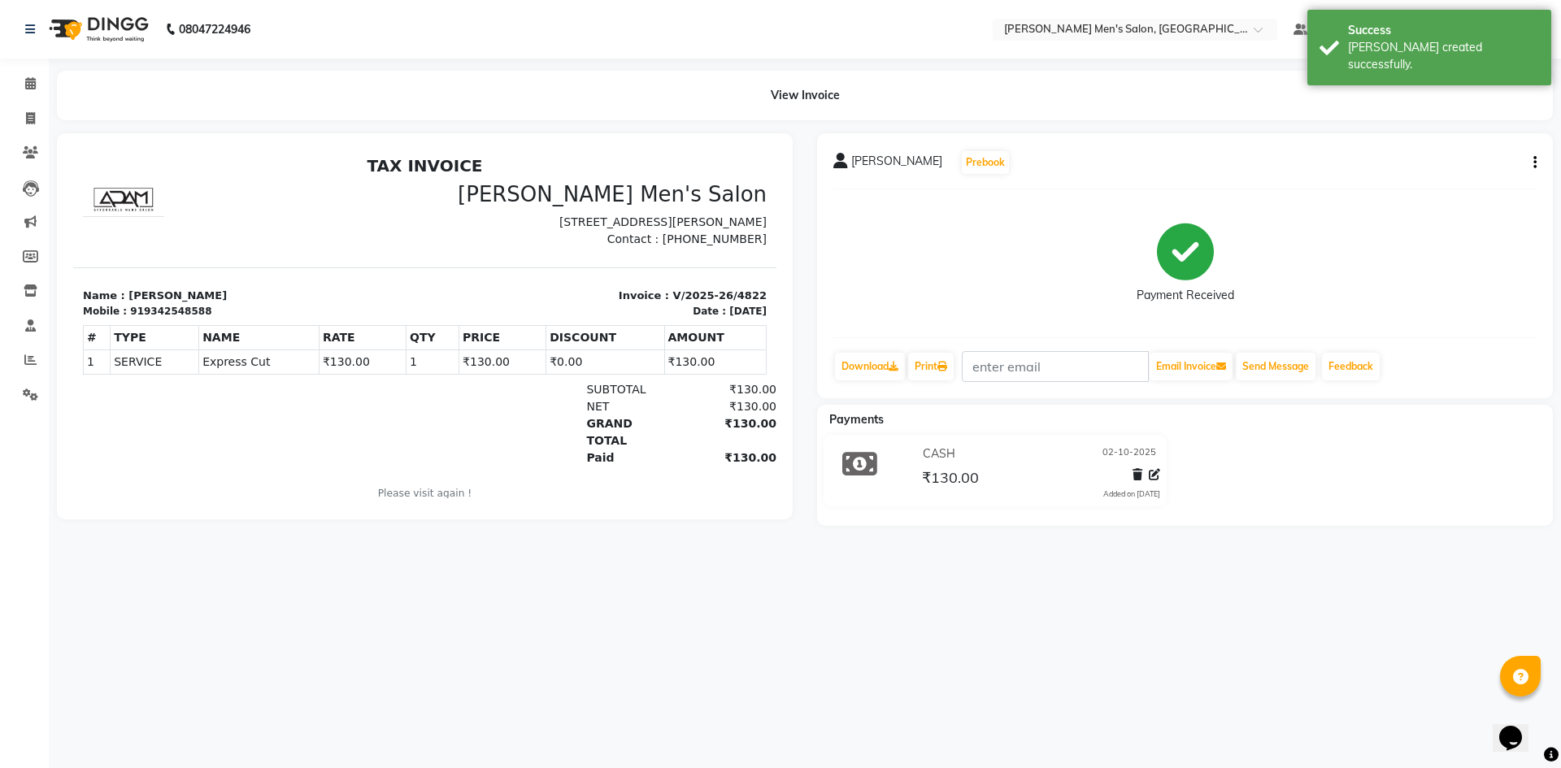
click at [28, 70] on li "Calendar" at bounding box center [24, 84] width 49 height 35
click at [25, 85] on icon at bounding box center [30, 83] width 11 height 12
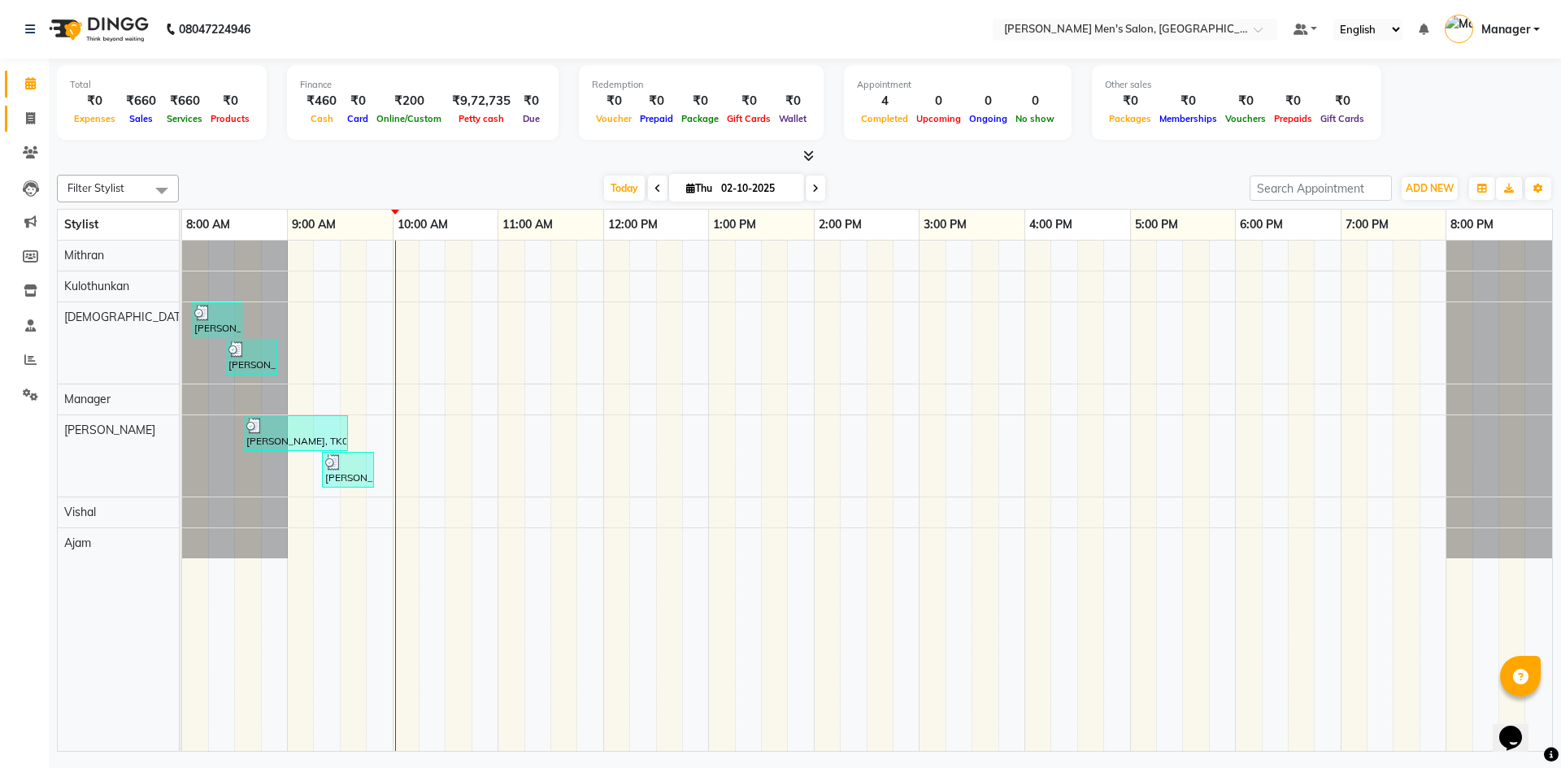
click at [27, 129] on link "Invoice" at bounding box center [24, 119] width 39 height 27
select select "service"
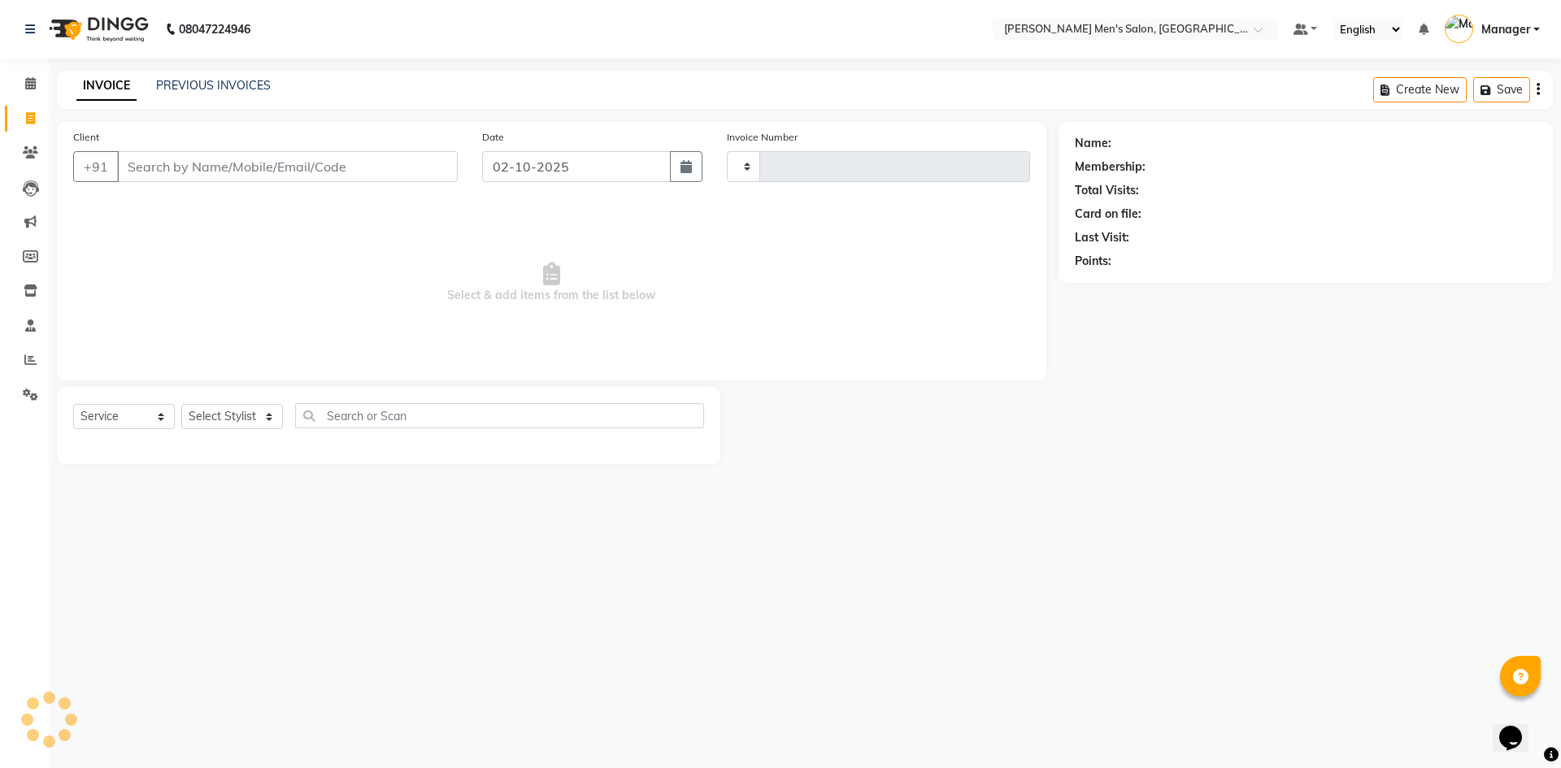
type input "4823"
select select "6913"
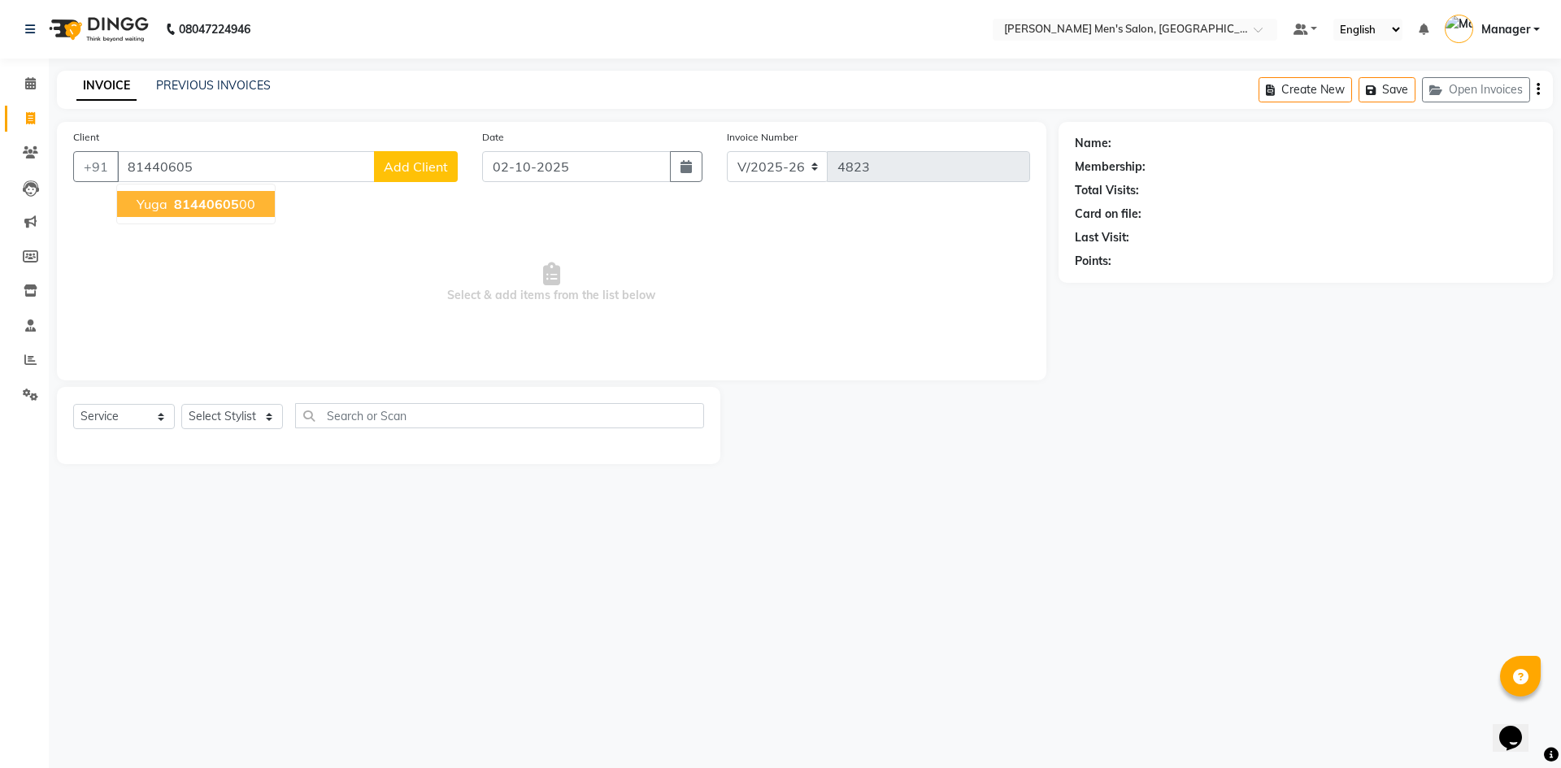
click at [146, 201] on span "Yuga" at bounding box center [152, 204] width 31 height 16
type input "8144060500"
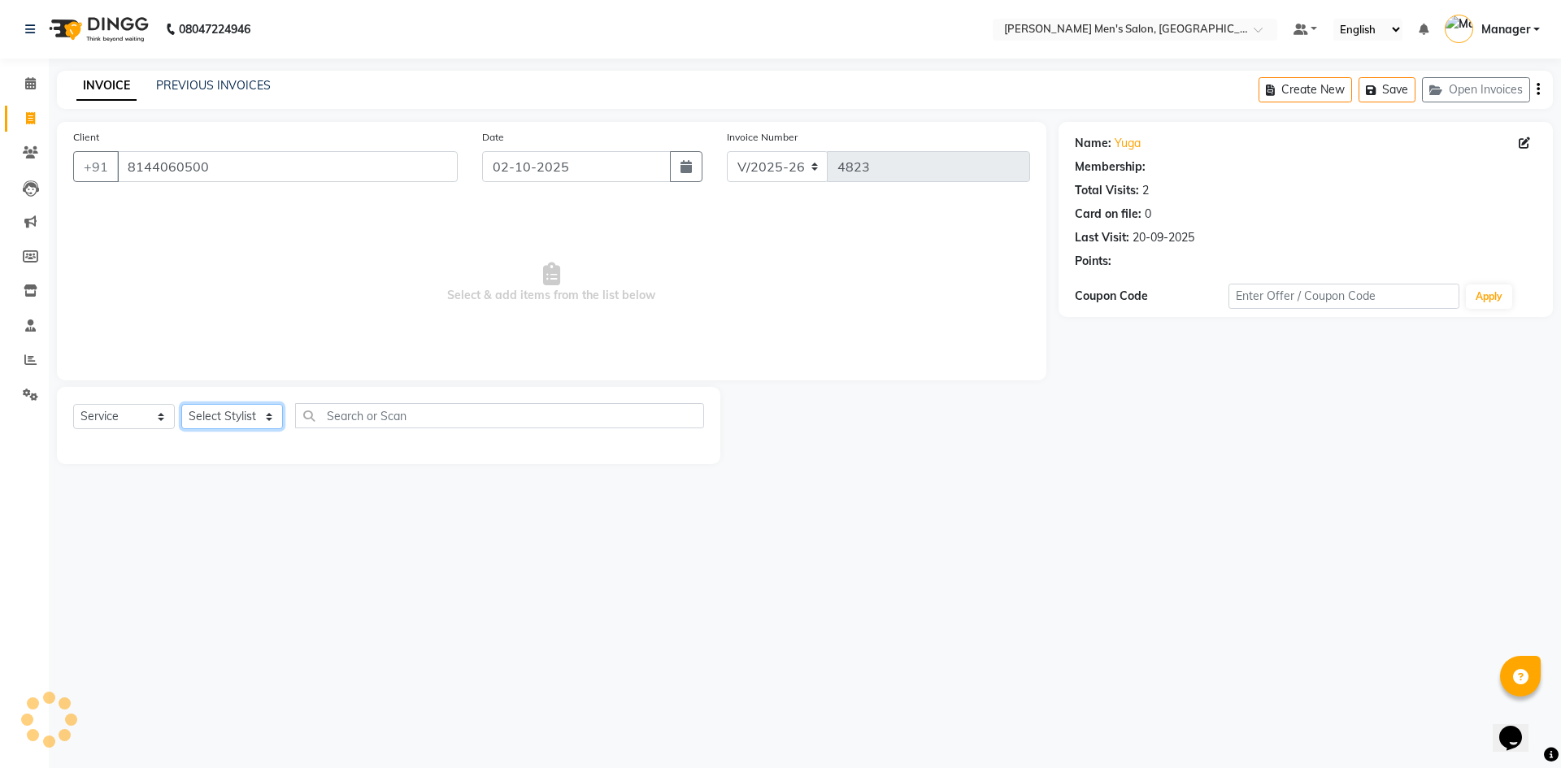
click at [239, 422] on select "Select Stylist [PERSON_NAME] Manager [PERSON_NAME]" at bounding box center [232, 416] width 102 height 25
select select "70201"
click at [181, 404] on select "Select Stylist [PERSON_NAME] Manager [PERSON_NAME]" at bounding box center [232, 416] width 102 height 25
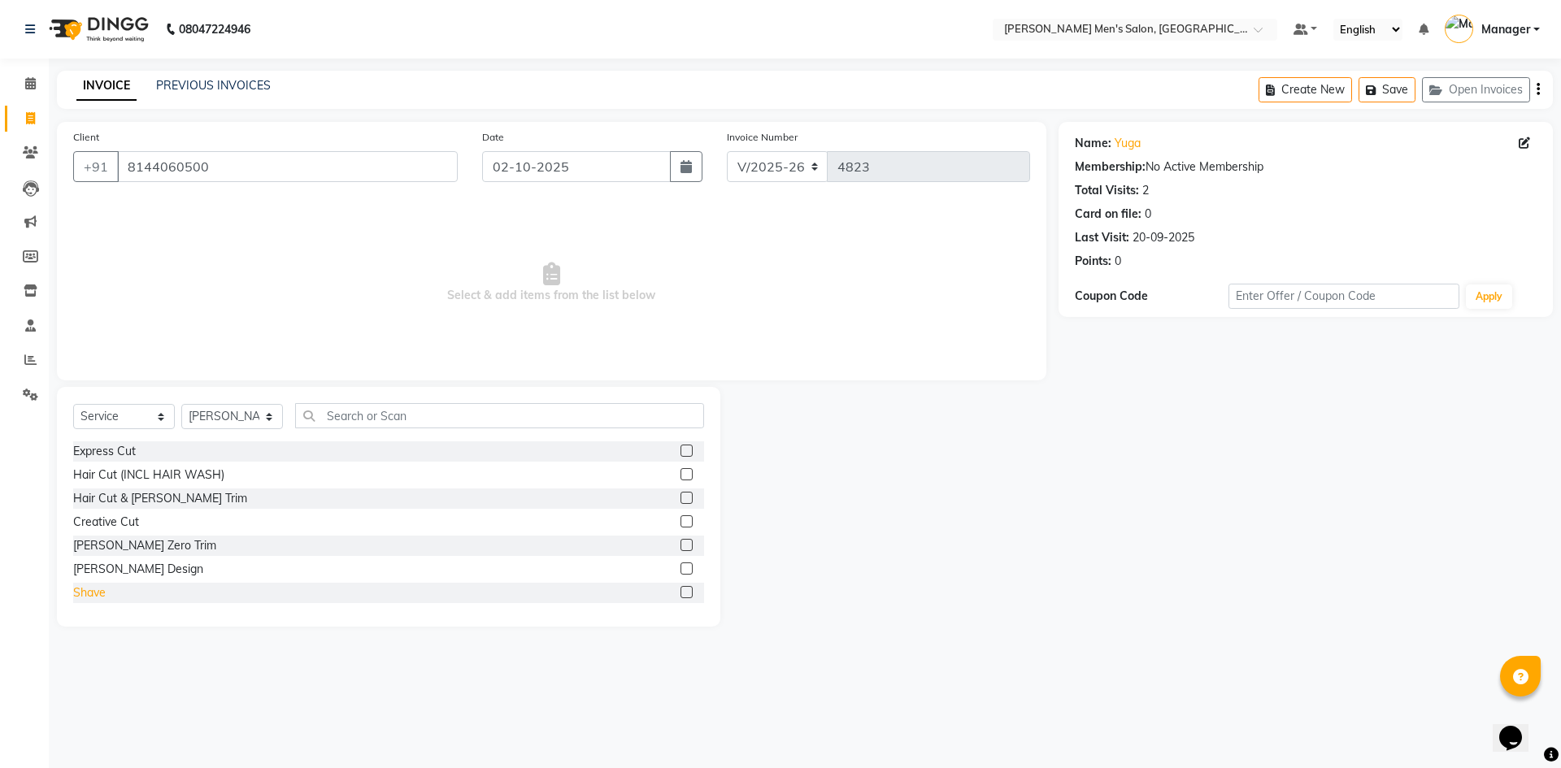
click at [97, 588] on div "Shave" at bounding box center [89, 592] width 33 height 17
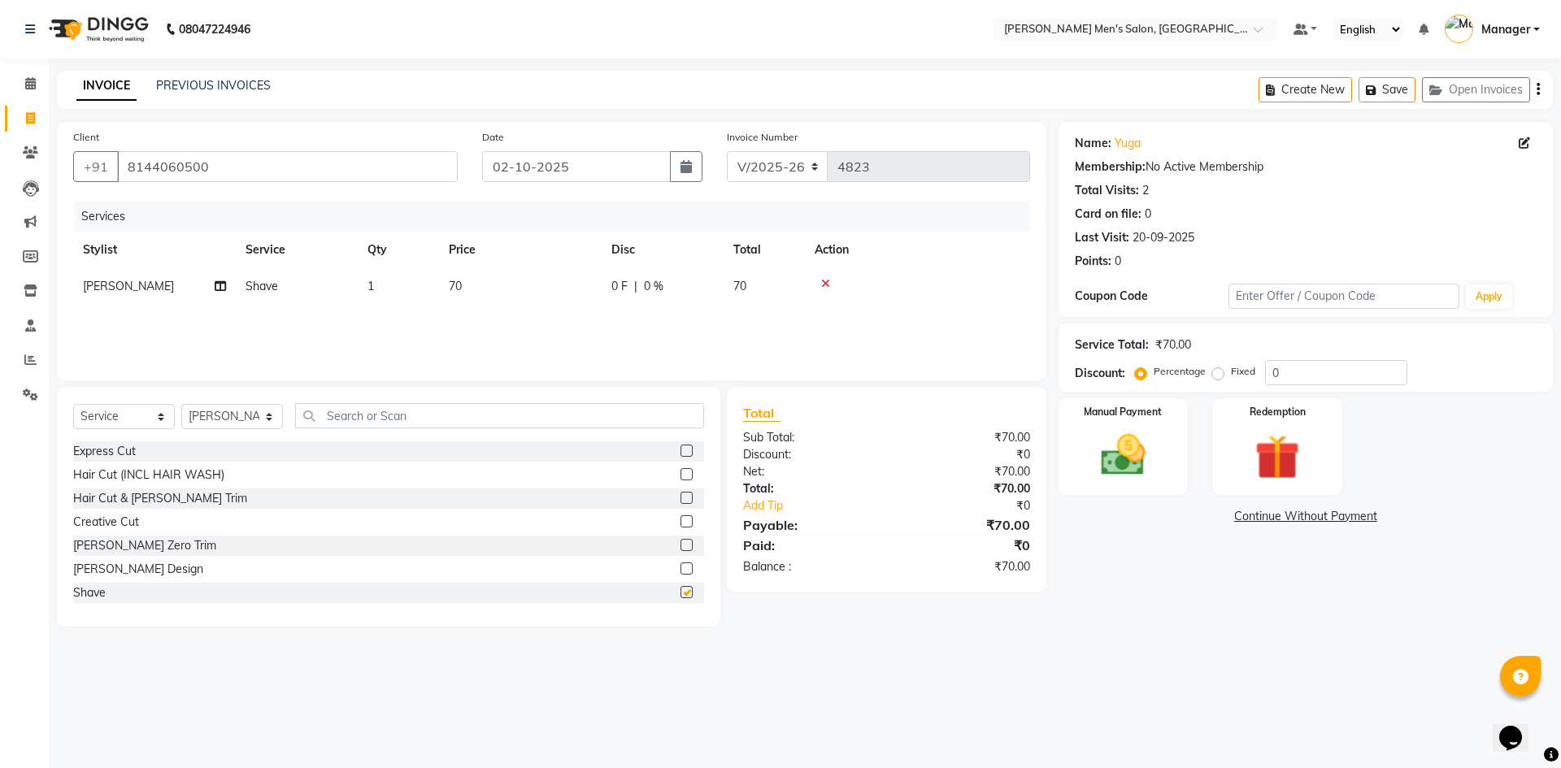
checkbox input "false"
click at [1076, 501] on div "Name: Yuga Membership: No Active Membership Total Visits: 2 Card on file: 0 Las…" at bounding box center [1311, 374] width 506 height 505
click at [1118, 458] on img at bounding box center [1123, 455] width 76 height 54
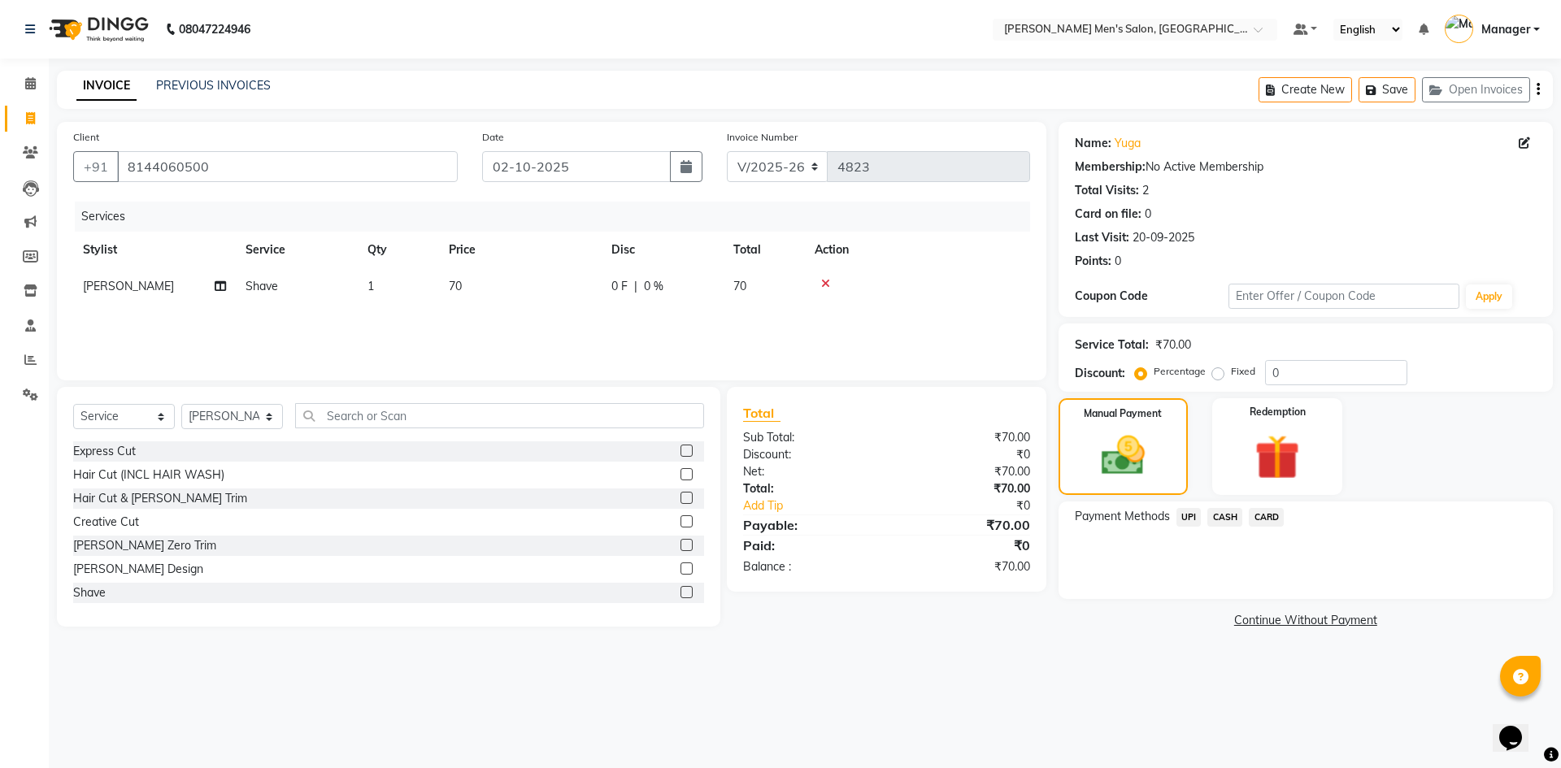
click at [1191, 515] on span "UPI" at bounding box center [1188, 517] width 25 height 19
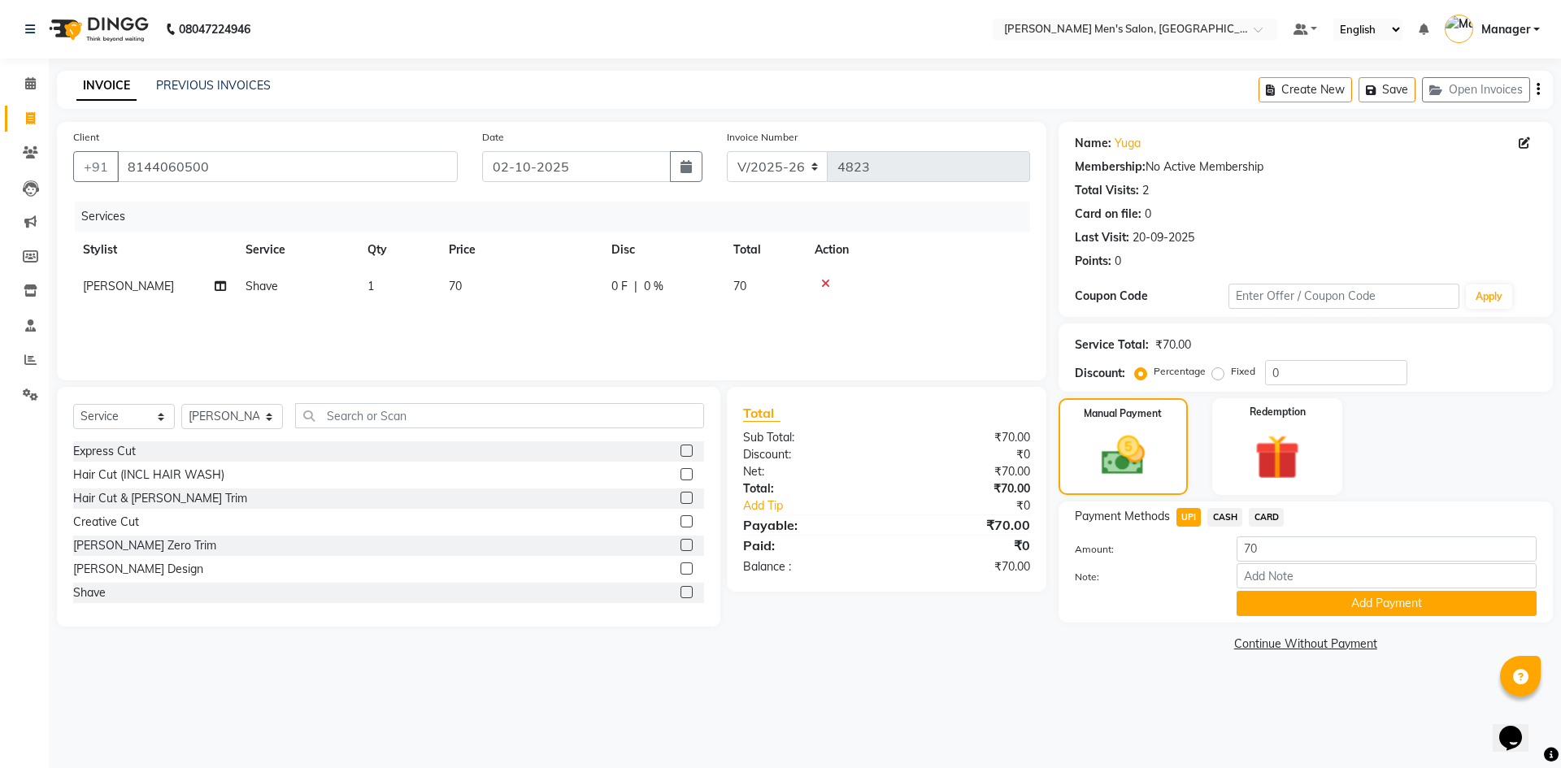
click at [1229, 499] on div "Name: Yuga Membership: No Active Membership Total Visits: 2 Card on file: 0 Las…" at bounding box center [1311, 389] width 506 height 534
drag, startPoint x: 1228, startPoint y: 502, endPoint x: 1229, endPoint y: 527, distance: 24.4
click at [1229, 527] on div "Payment Methods UPI CASH CARD Amount: 70 Note: Add Payment" at bounding box center [1305, 562] width 494 height 121
click at [1229, 527] on div "CASH" at bounding box center [1221, 519] width 41 height 22
click at [1227, 515] on span "CASH" at bounding box center [1224, 517] width 35 height 19
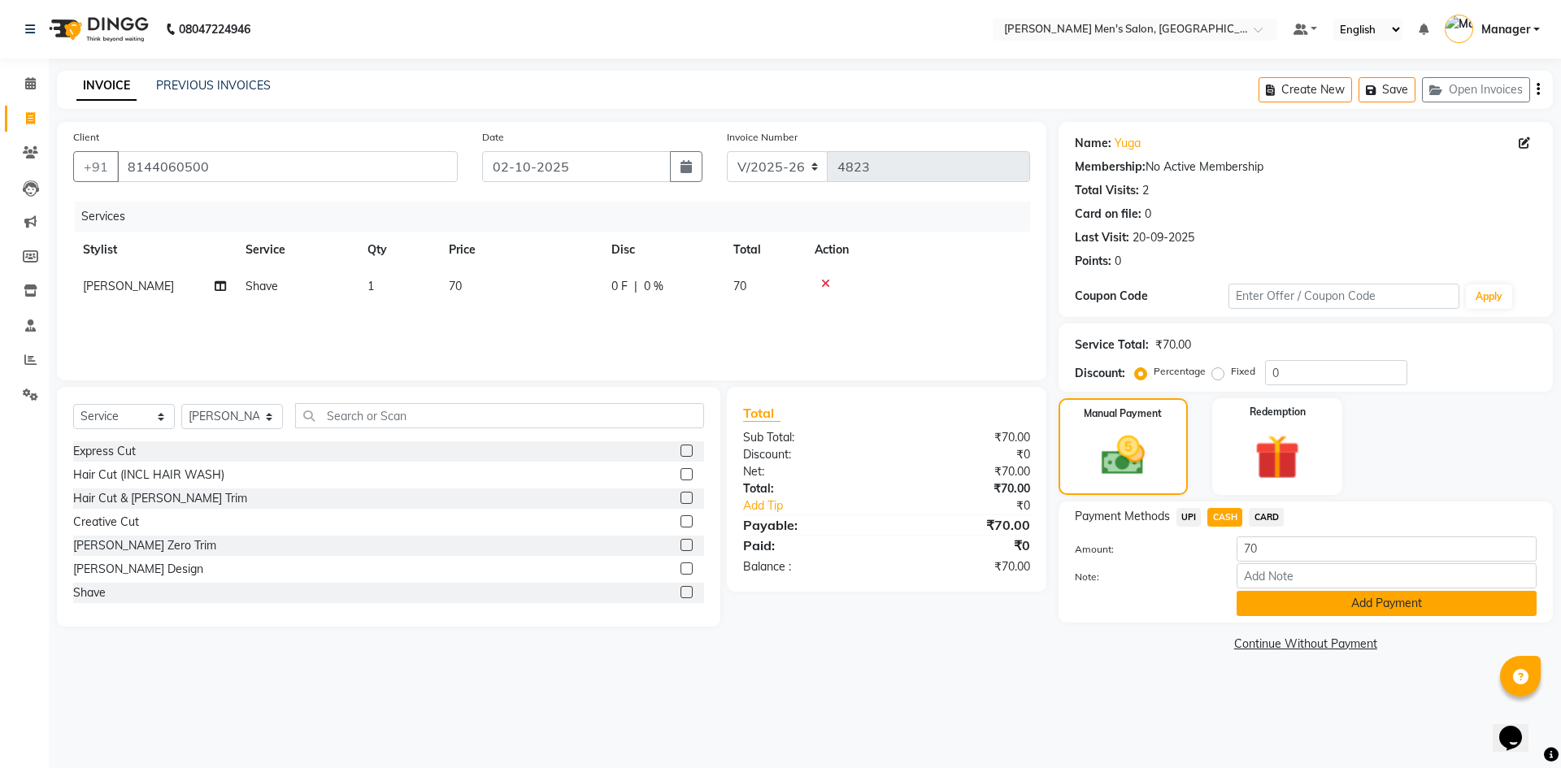
click at [1279, 605] on button "Add Payment" at bounding box center [1386, 603] width 300 height 25
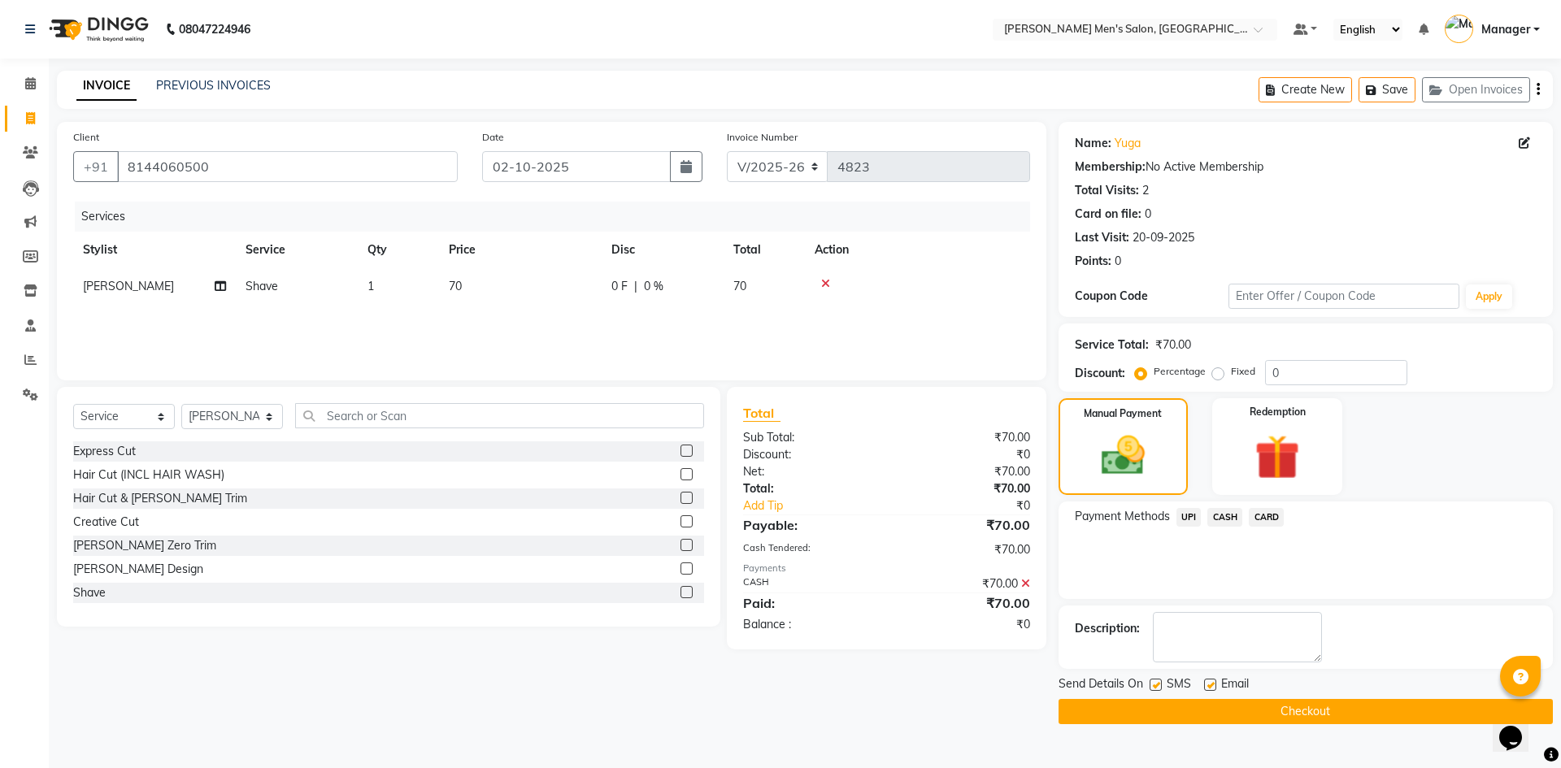
click at [1266, 706] on button "Checkout" at bounding box center [1305, 711] width 494 height 25
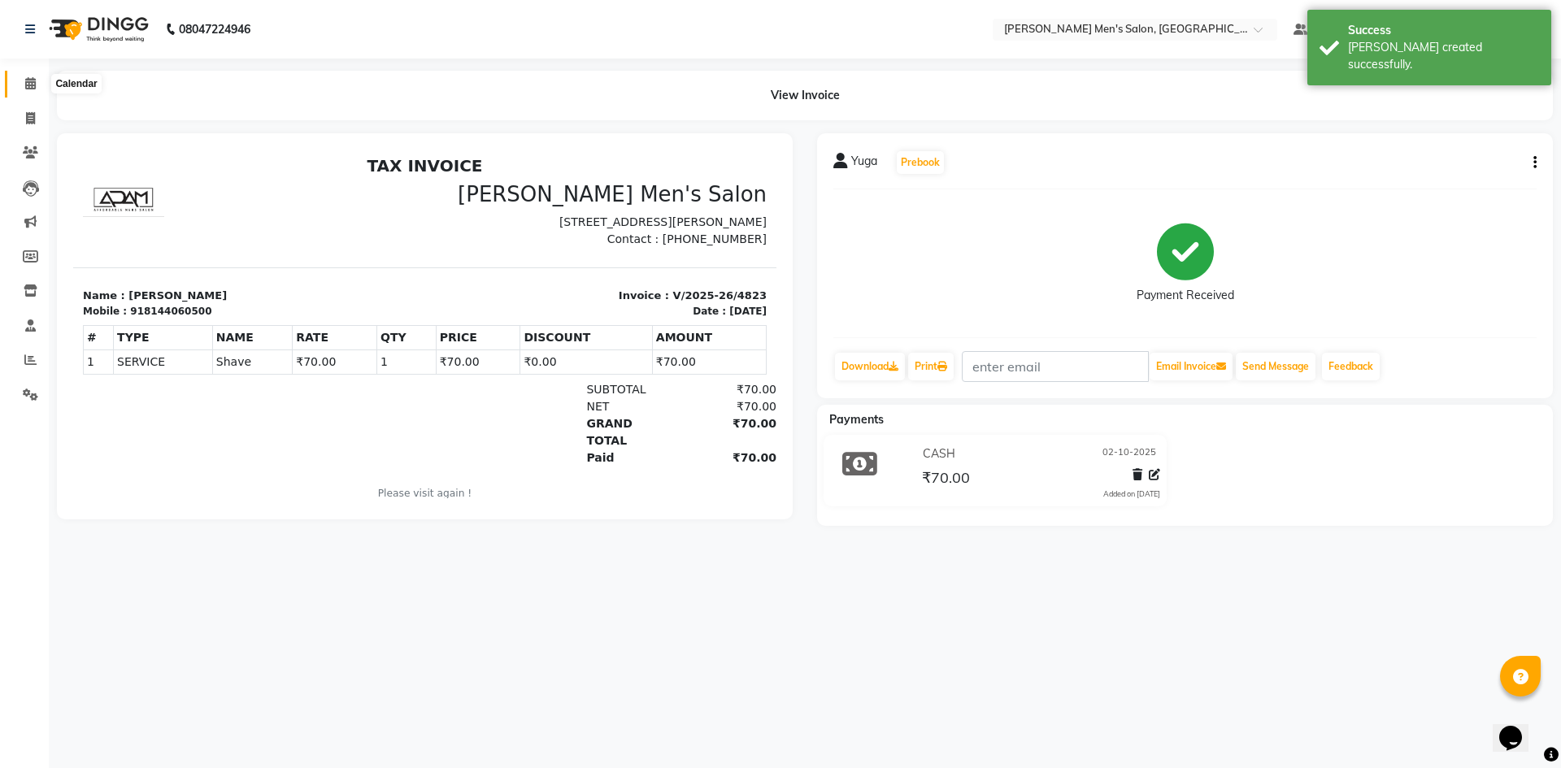
click at [22, 92] on span at bounding box center [30, 84] width 28 height 19
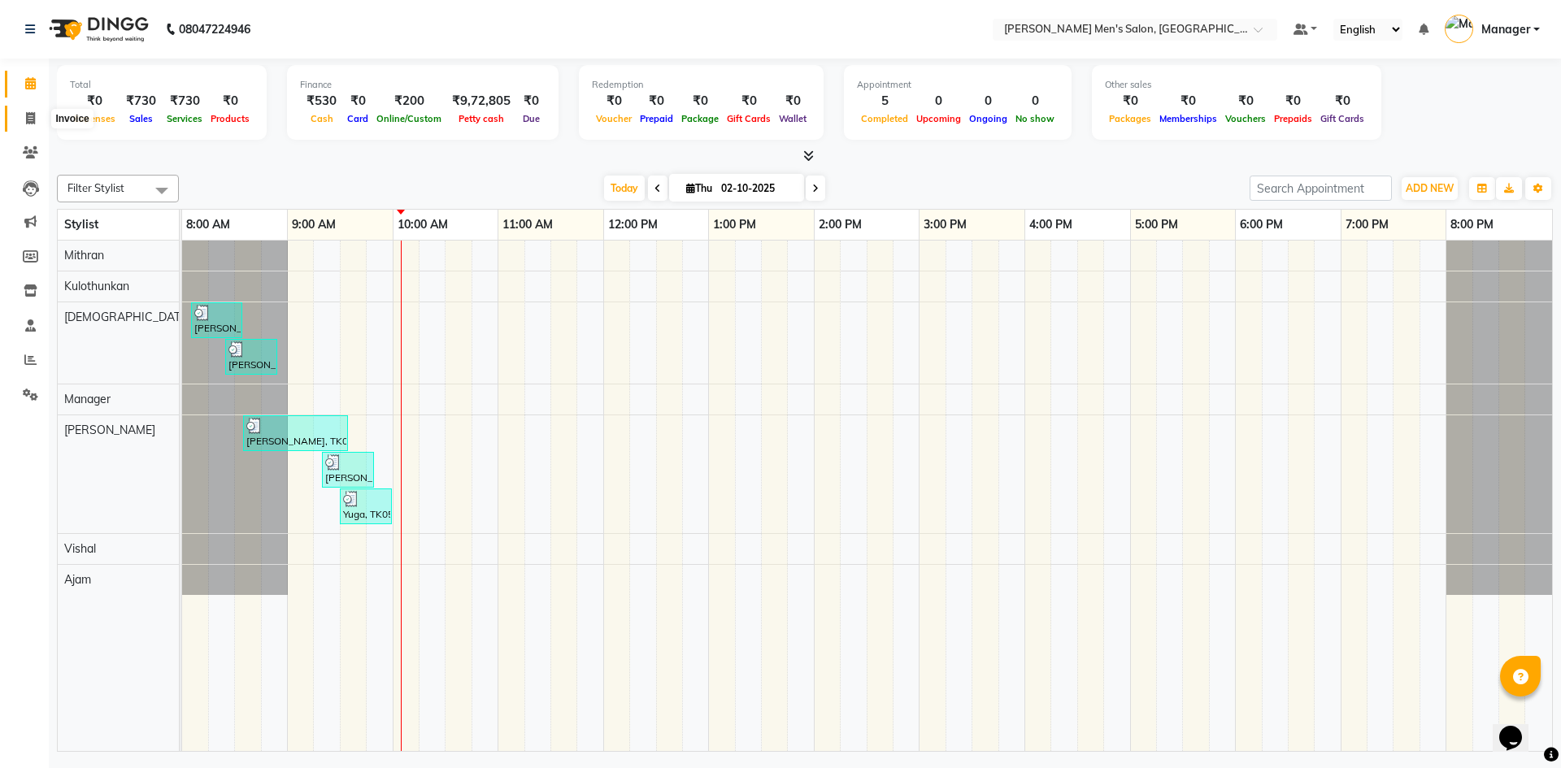
click at [32, 122] on icon at bounding box center [30, 118] width 9 height 12
select select "service"
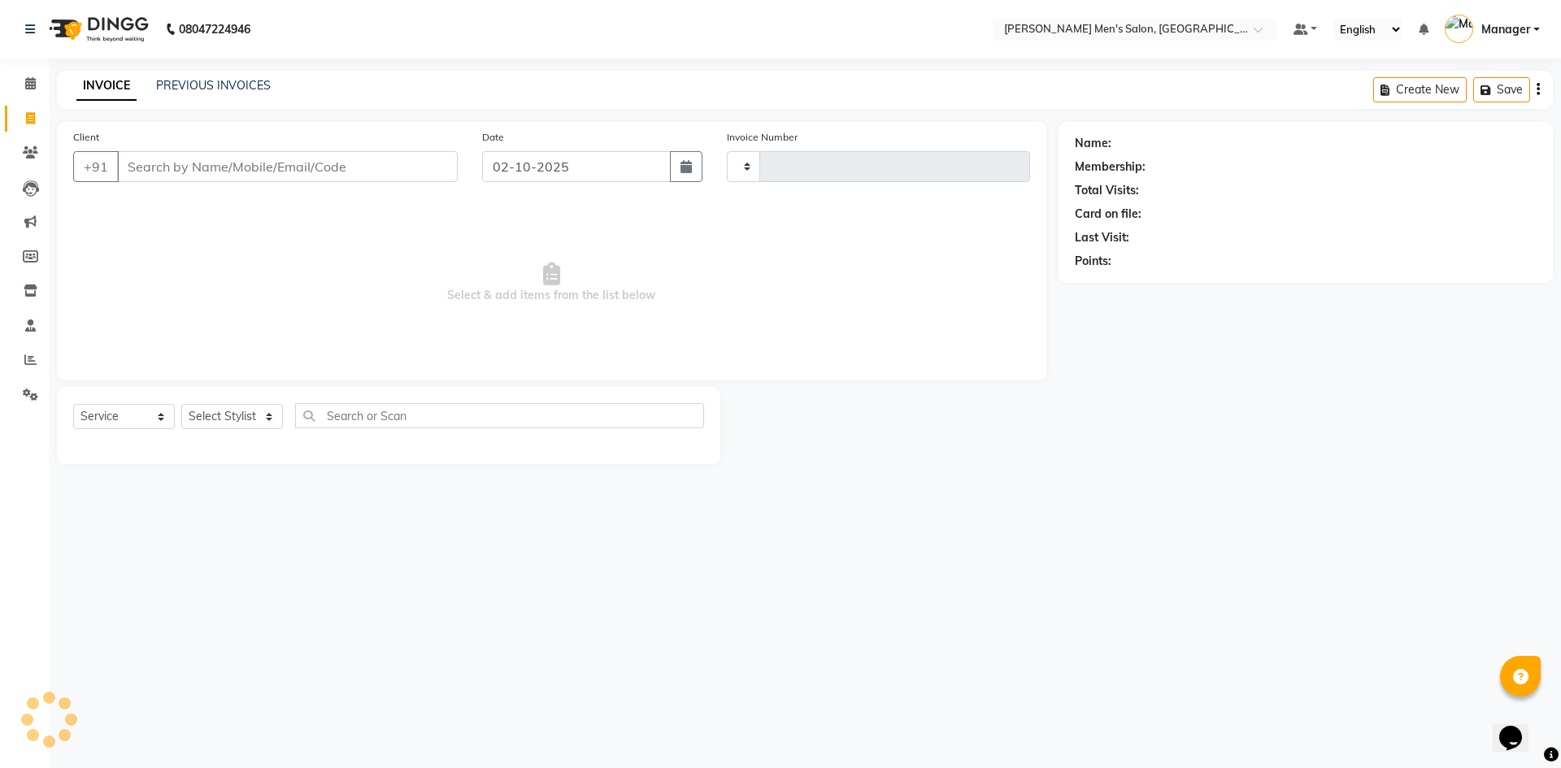
type input "4824"
select select "6913"
click at [326, 173] on input "Client" at bounding box center [287, 166] width 341 height 31
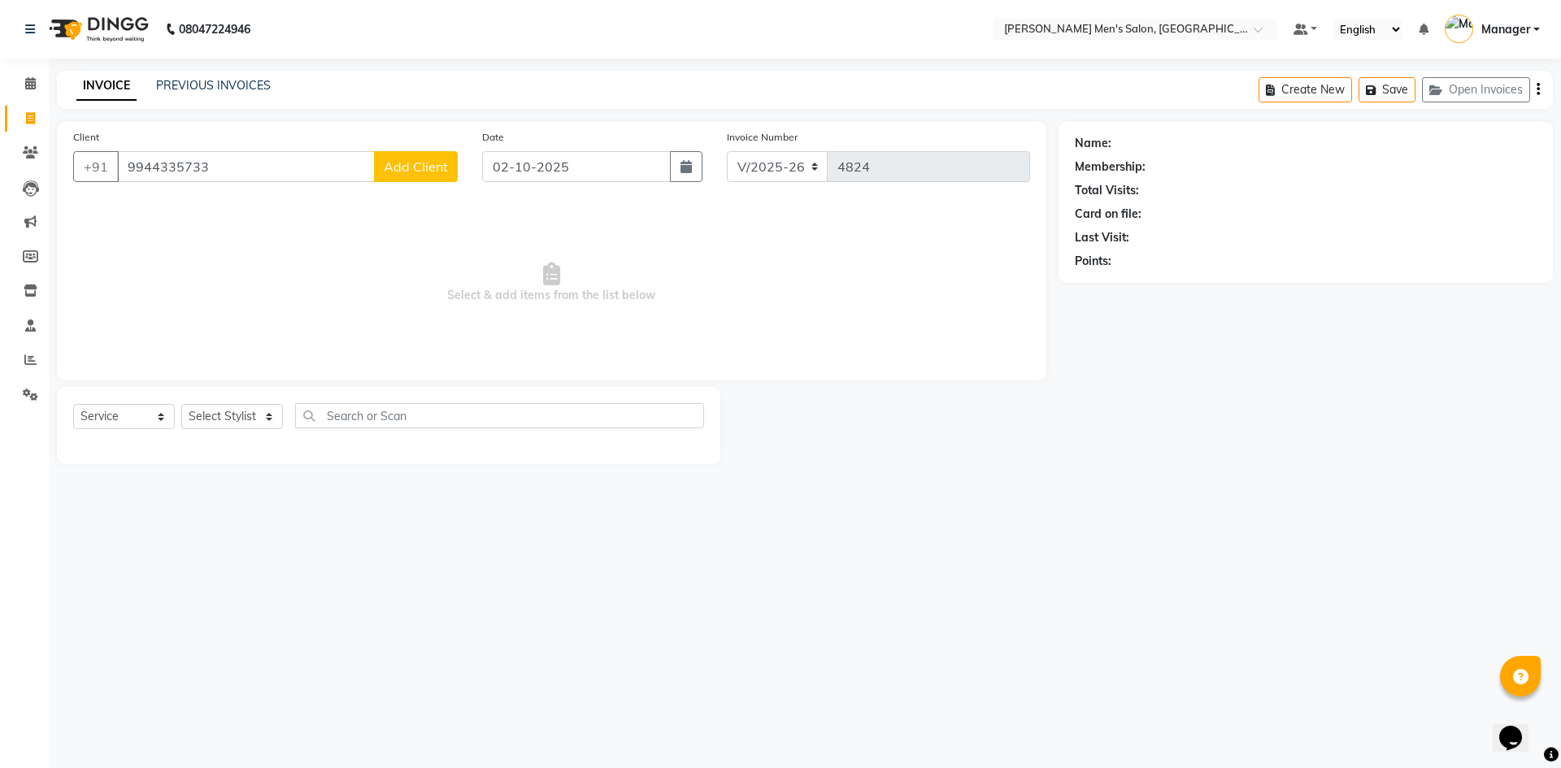
type input "9944335733"
click at [414, 177] on button "Add Client" at bounding box center [416, 166] width 84 height 31
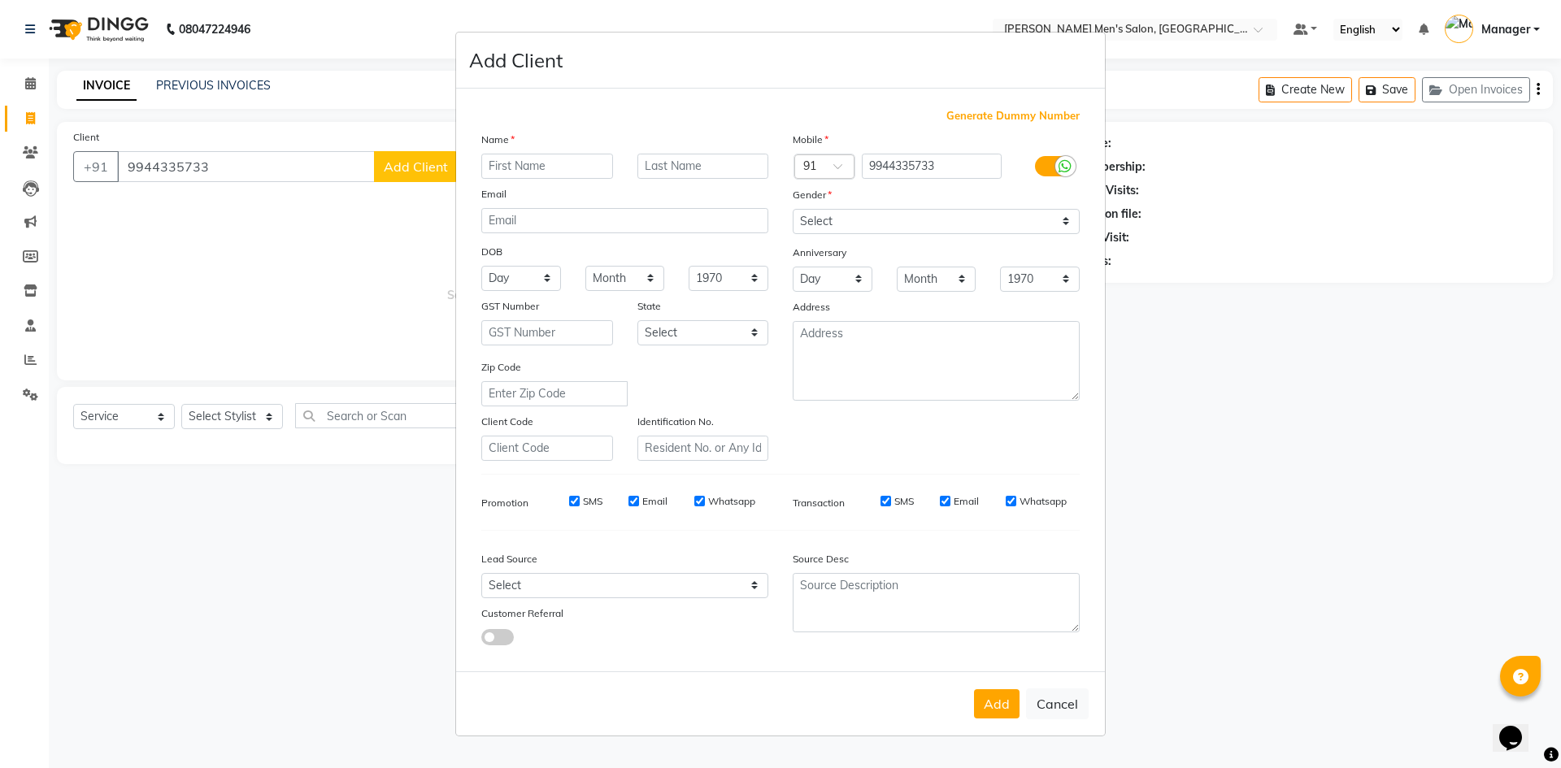
click at [530, 162] on input "text" at bounding box center [547, 166] width 132 height 25
type input "[PERSON_NAME]"
click at [850, 213] on select "Select [DEMOGRAPHIC_DATA] [DEMOGRAPHIC_DATA] Other Prefer Not To Say" at bounding box center [936, 221] width 287 height 25
select select "[DEMOGRAPHIC_DATA]"
click at [793, 209] on select "Select [DEMOGRAPHIC_DATA] [DEMOGRAPHIC_DATA] Other Prefer Not To Say" at bounding box center [936, 221] width 287 height 25
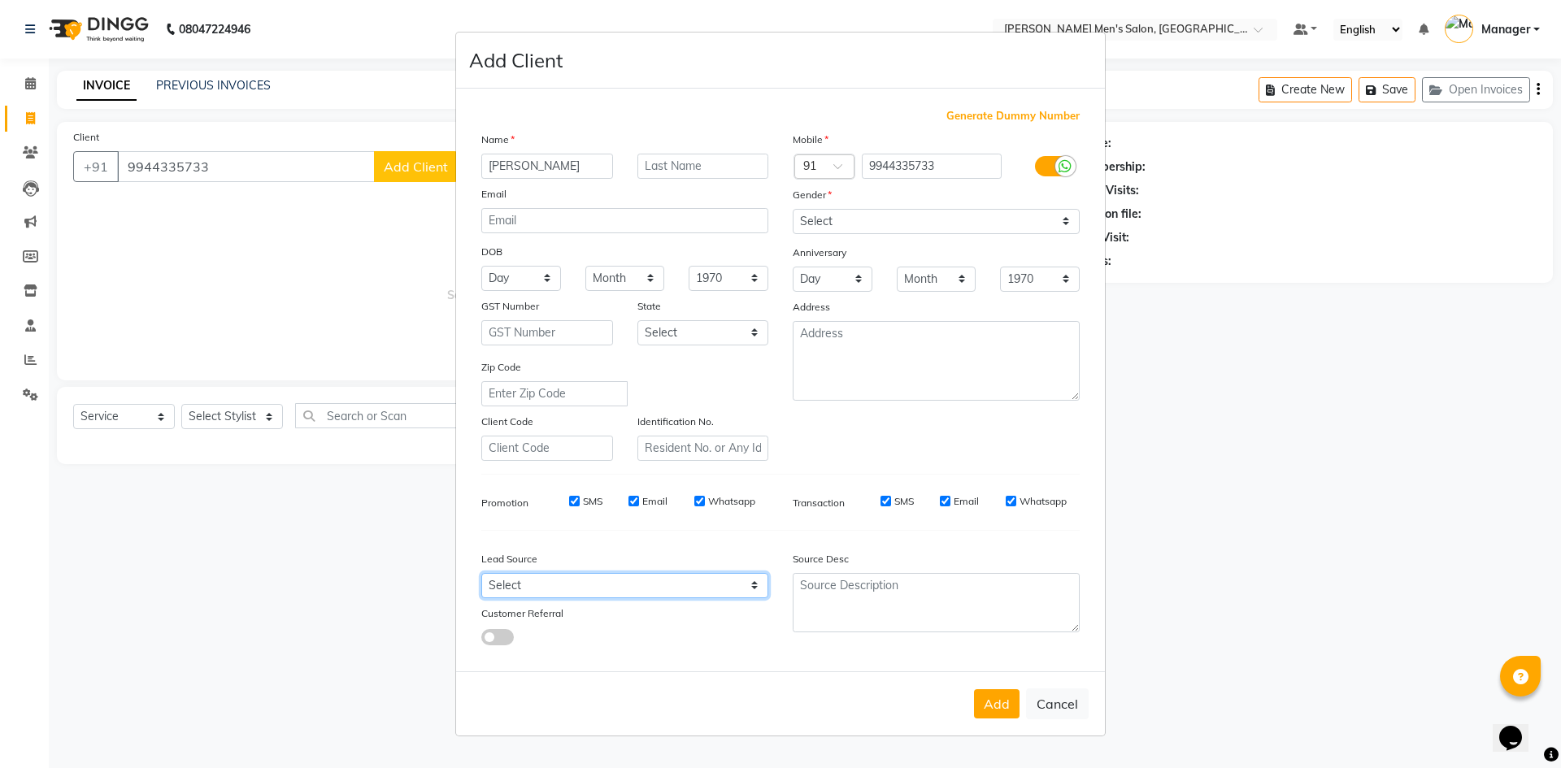
drag, startPoint x: 665, startPoint y: 586, endPoint x: 658, endPoint y: 573, distance: 14.9
click at [665, 585] on select "Select Walk-in Referral Internet Friend Word of Mouth Advertisement Facebook Ju…" at bounding box center [624, 585] width 287 height 25
select select "48262"
click at [481, 573] on select "Select Walk-in Referral Internet Friend Word of Mouth Advertisement Facebook Ju…" at bounding box center [624, 585] width 287 height 25
click at [1006, 701] on button "Add" at bounding box center [997, 703] width 46 height 29
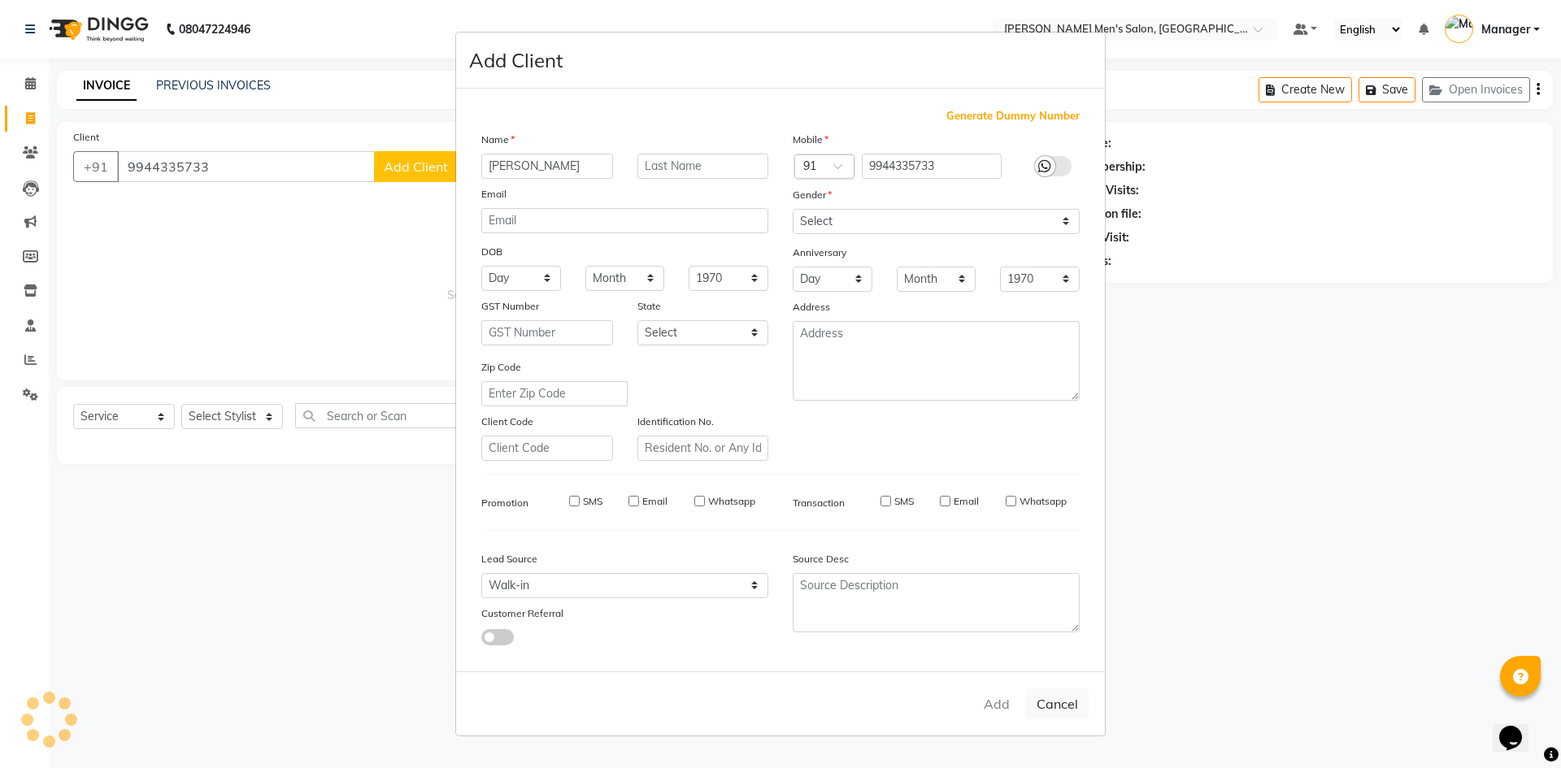
select select
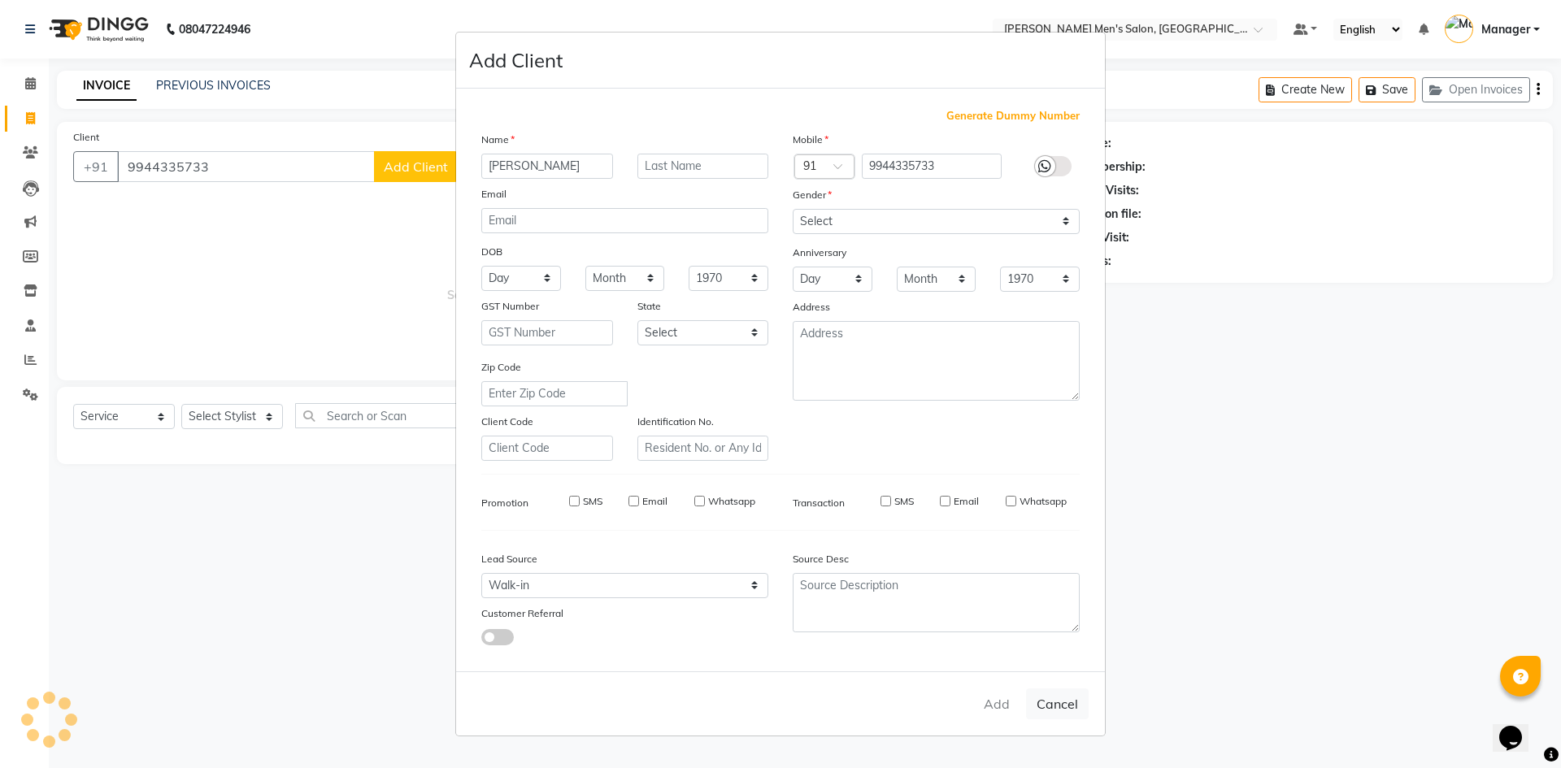
select select
checkbox input "false"
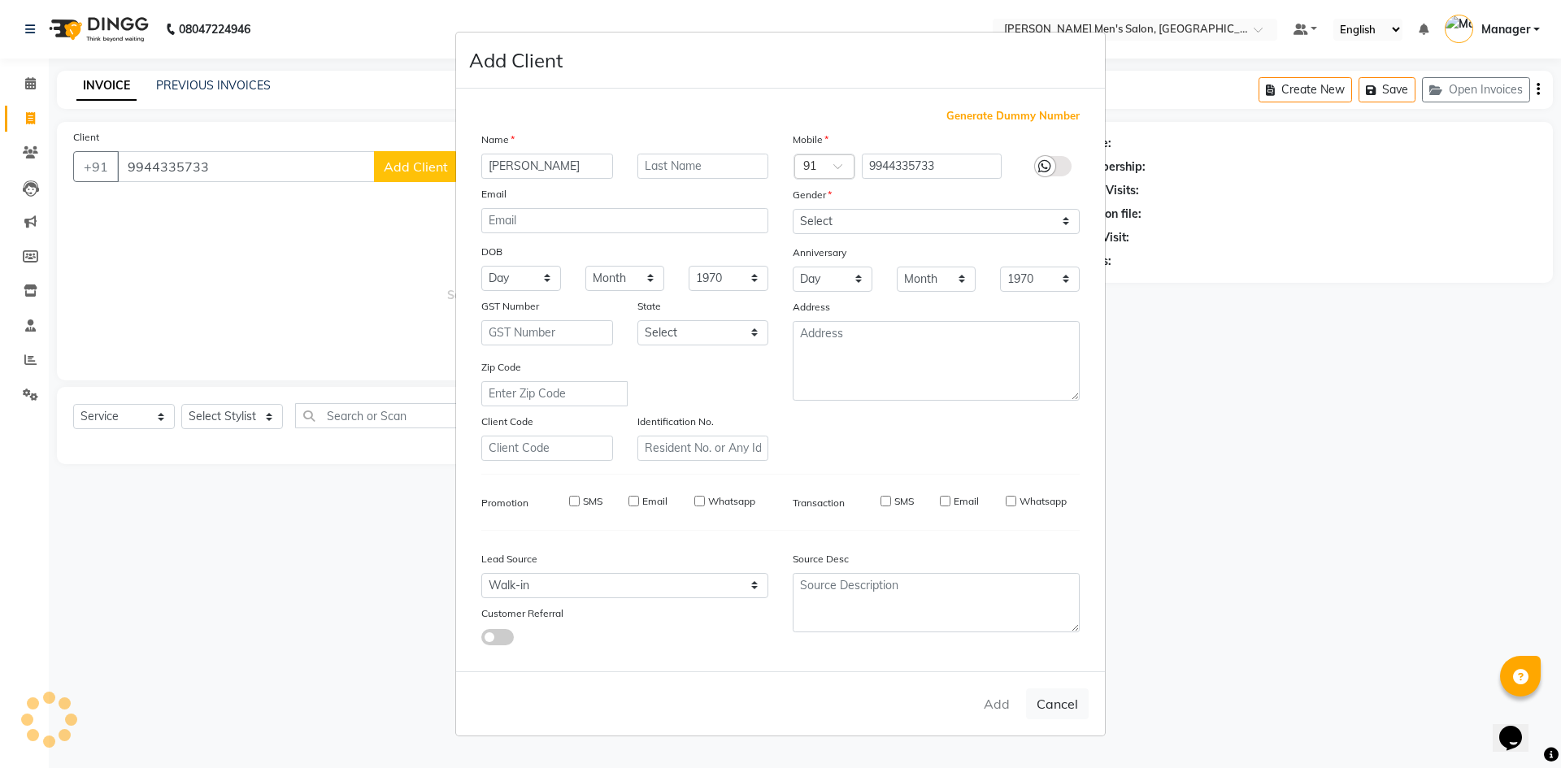
checkbox input "false"
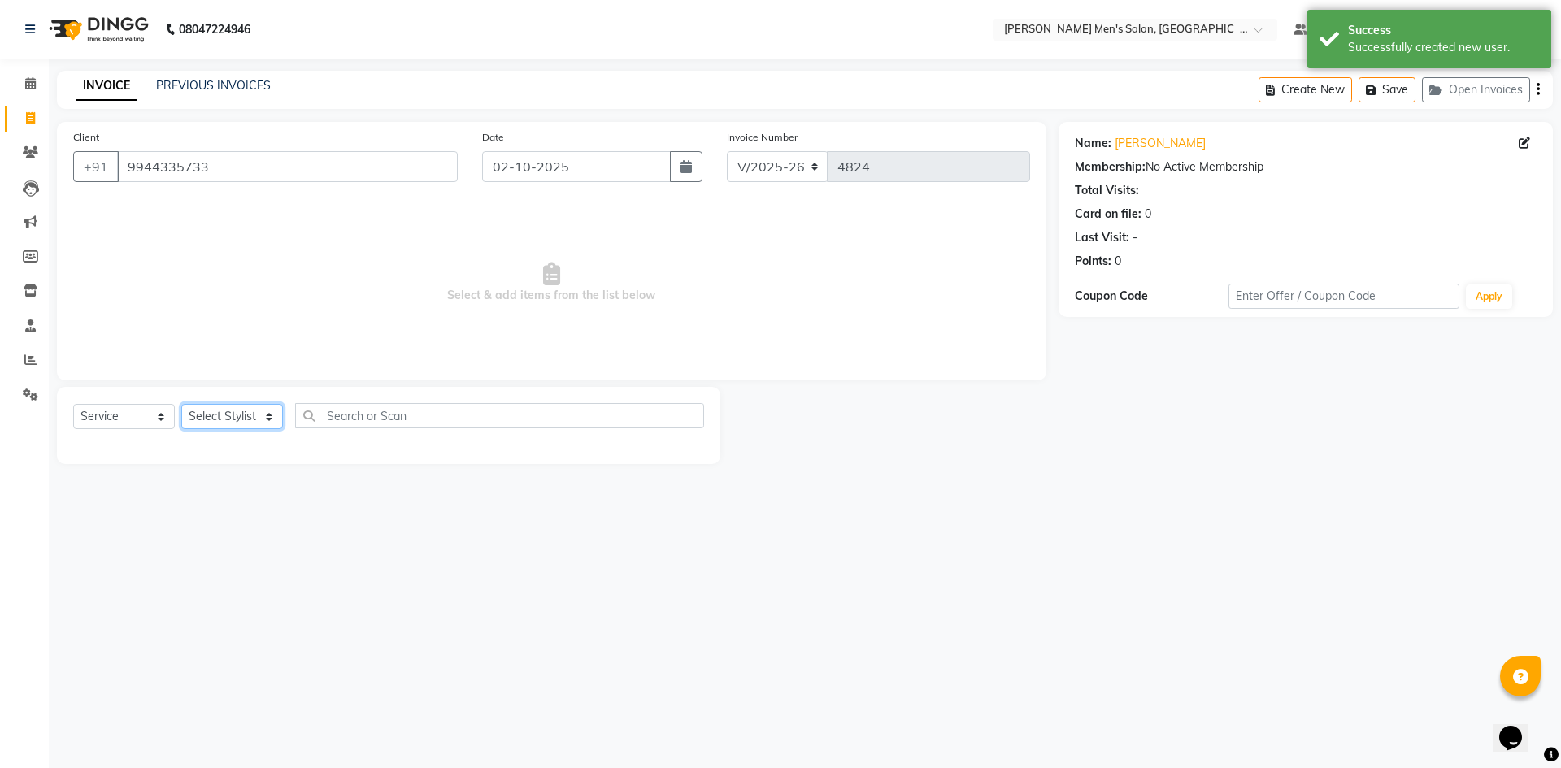
click at [217, 413] on select "Select Stylist [PERSON_NAME] Manager [PERSON_NAME]" at bounding box center [232, 416] width 102 height 25
select select "65604"
click at [181, 404] on select "Select Stylist [PERSON_NAME] Manager [PERSON_NAME]" at bounding box center [232, 416] width 102 height 25
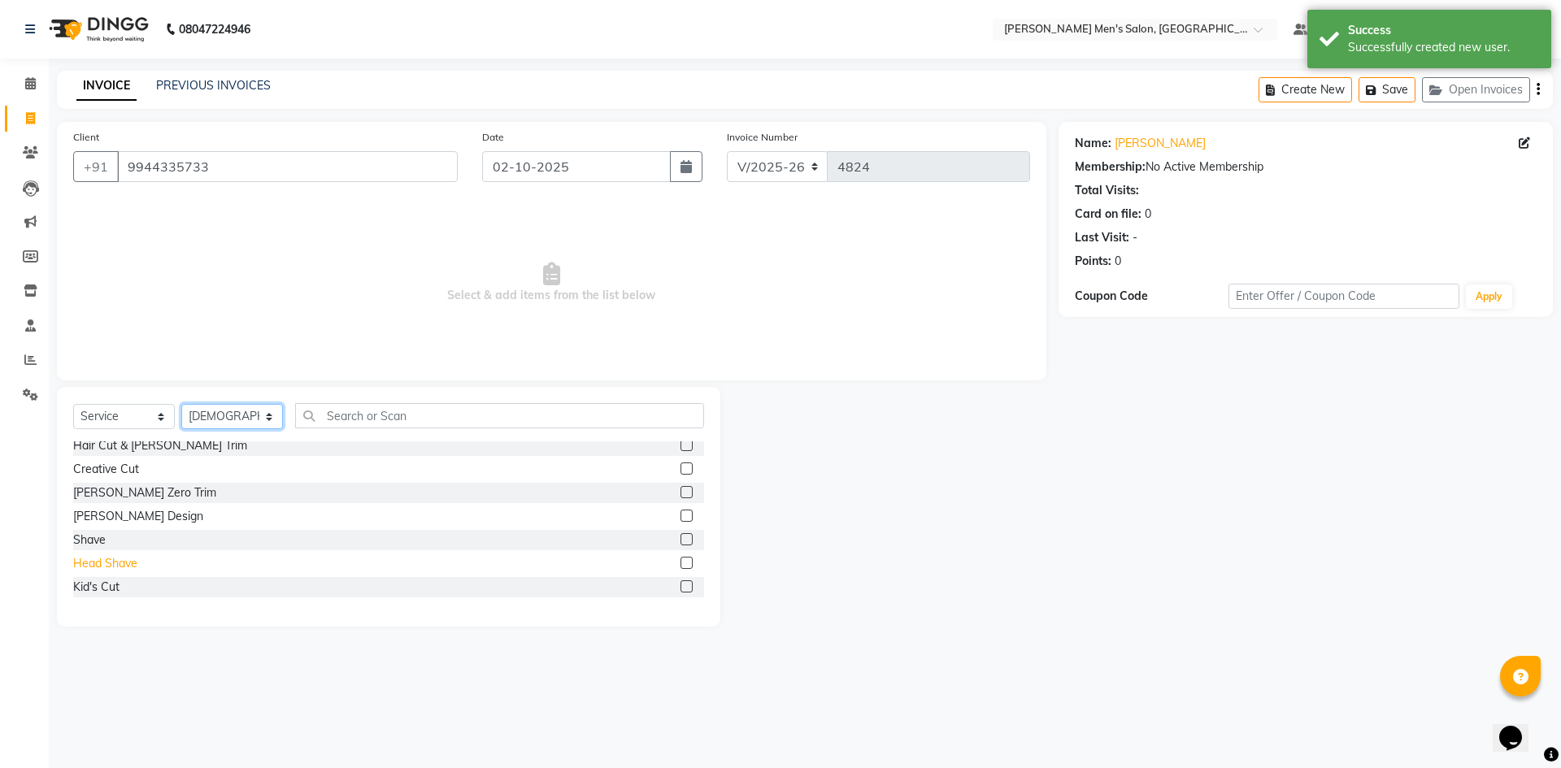
scroll to position [81, 0]
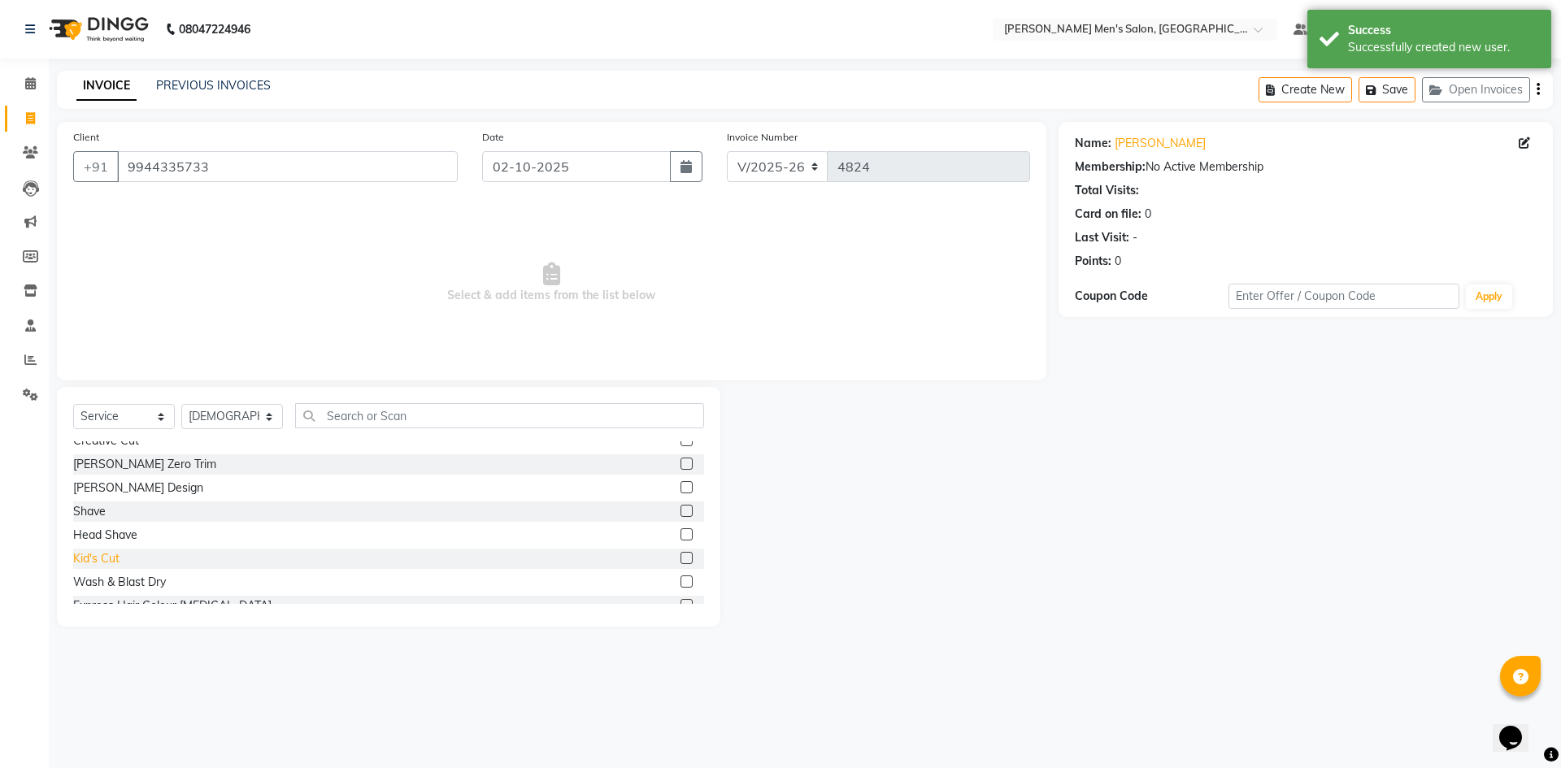
click at [86, 551] on div "Kid's Cut" at bounding box center [96, 558] width 46 height 17
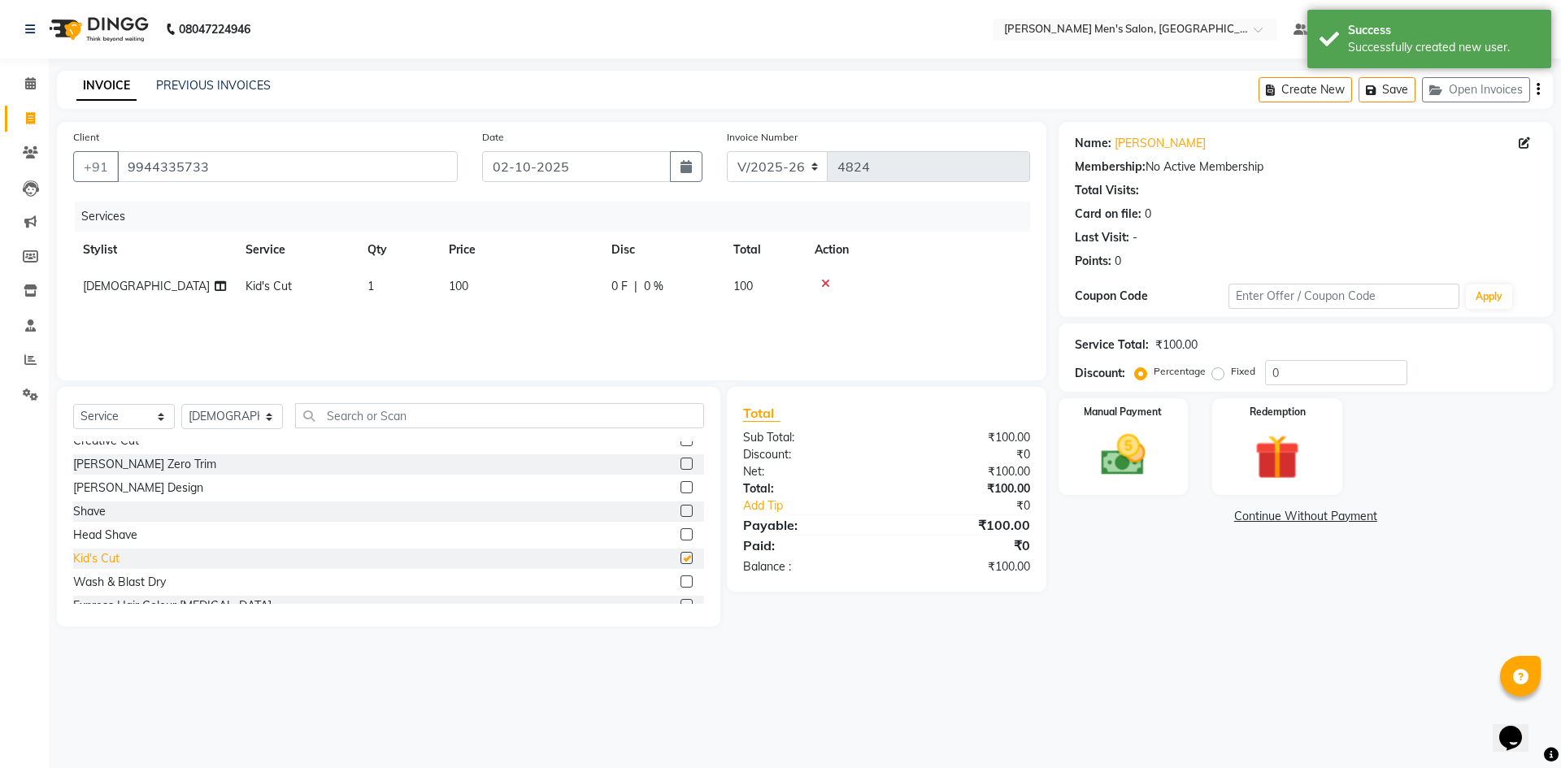
checkbox input "false"
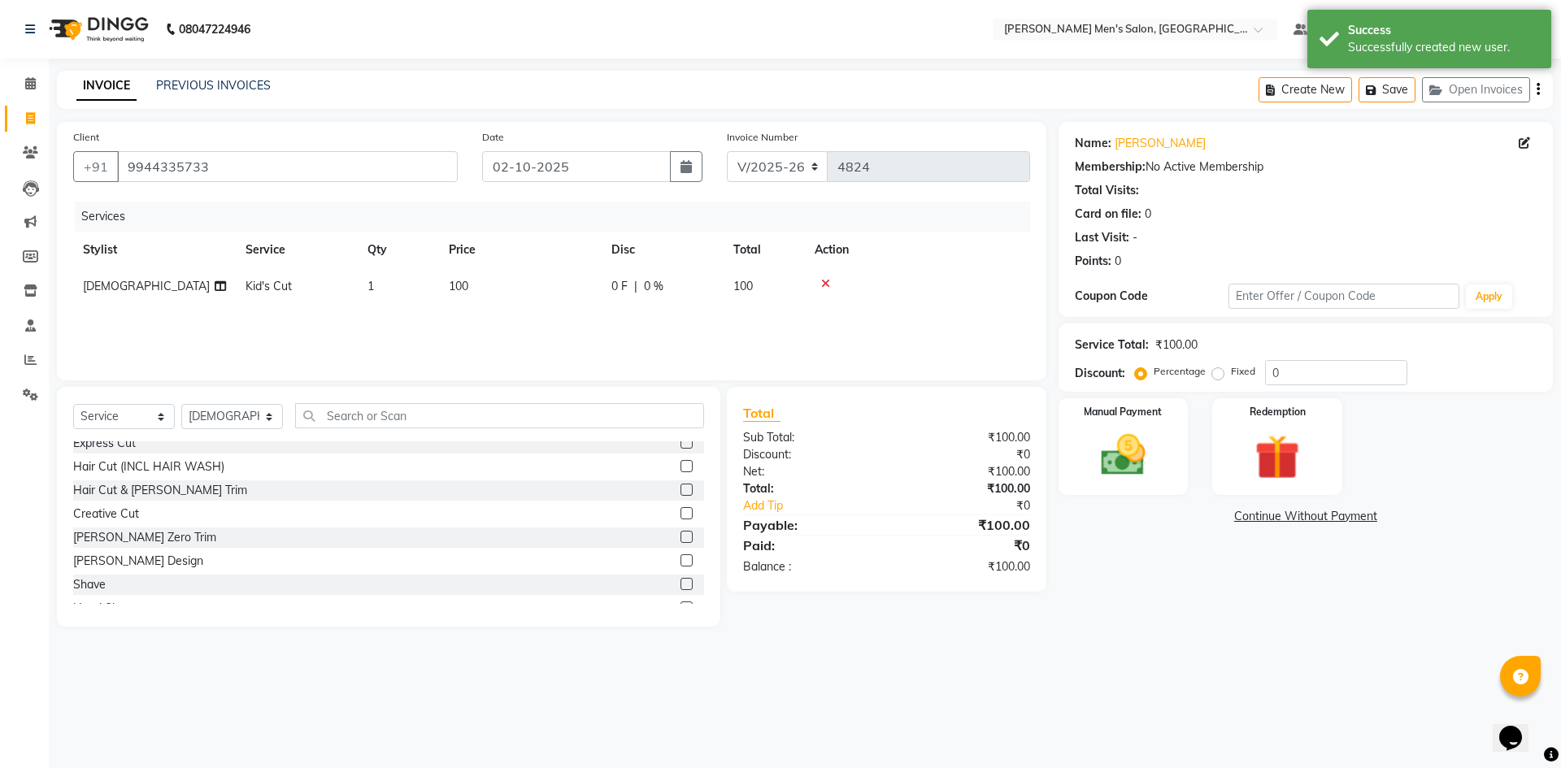
scroll to position [0, 0]
click at [101, 458] on div "Express Cut" at bounding box center [104, 451] width 63 height 17
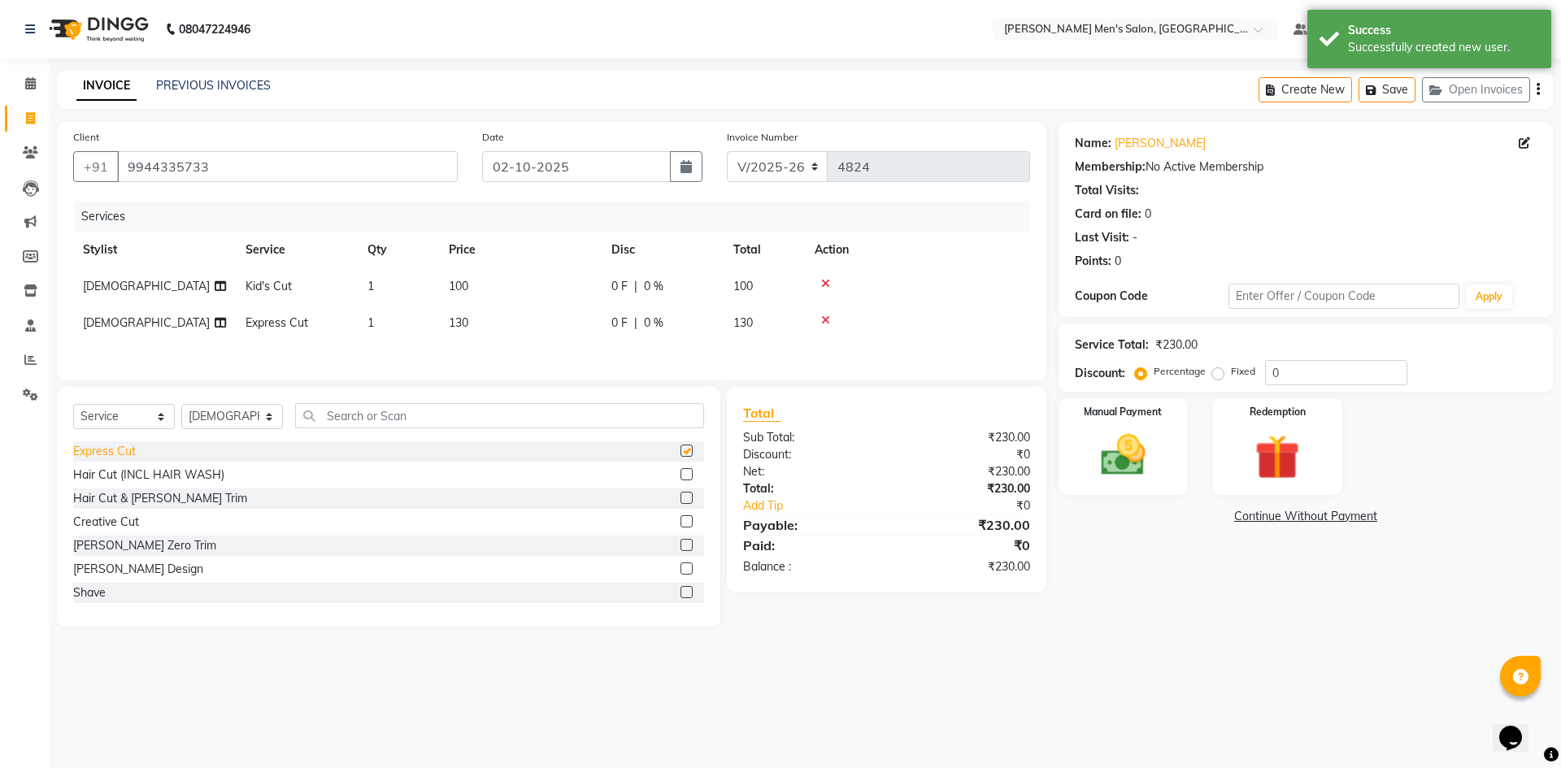
checkbox input "false"
click at [1113, 440] on img at bounding box center [1123, 455] width 76 height 54
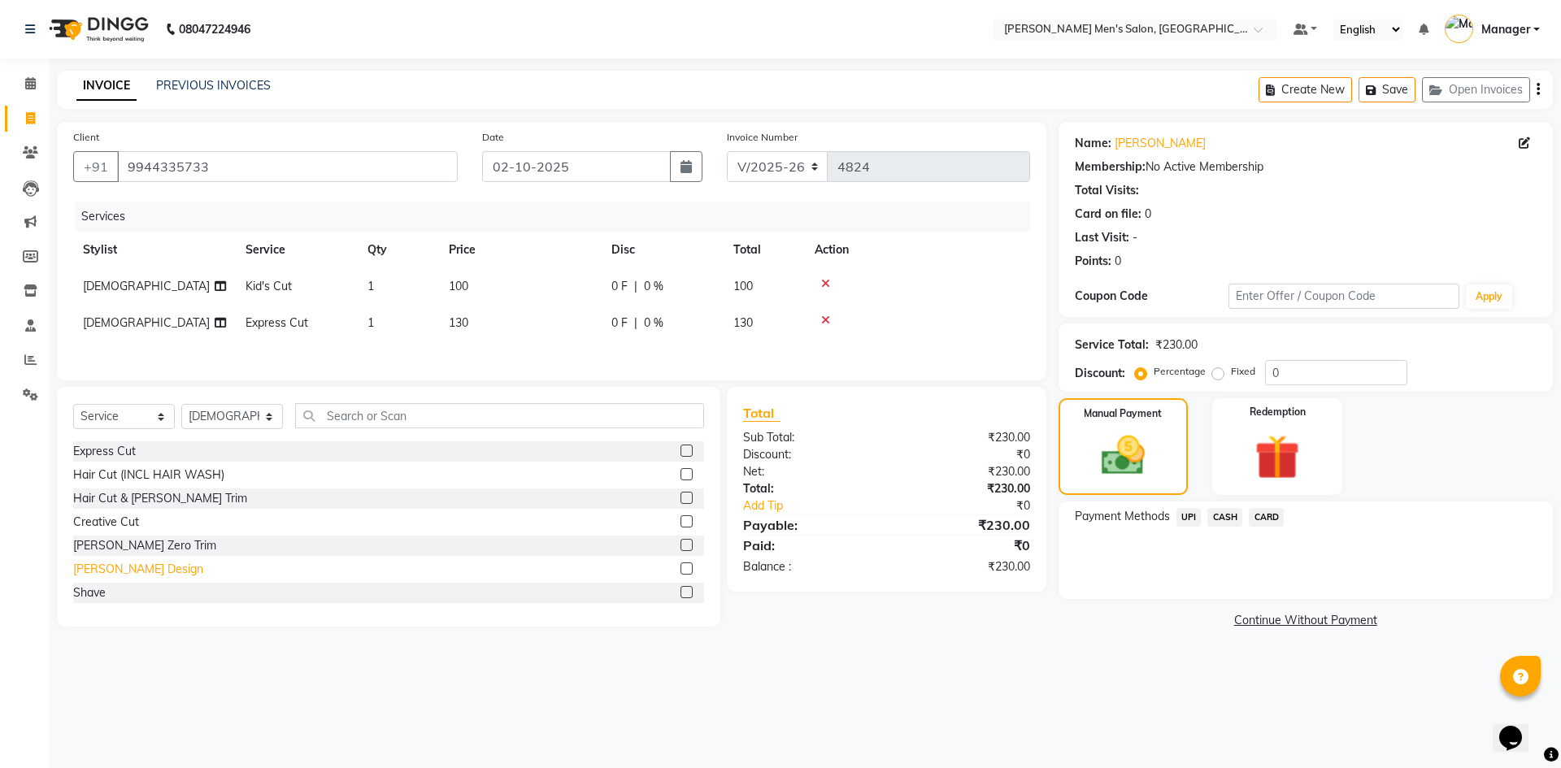
click at [133, 577] on div "[PERSON_NAME] Design" at bounding box center [138, 569] width 130 height 17
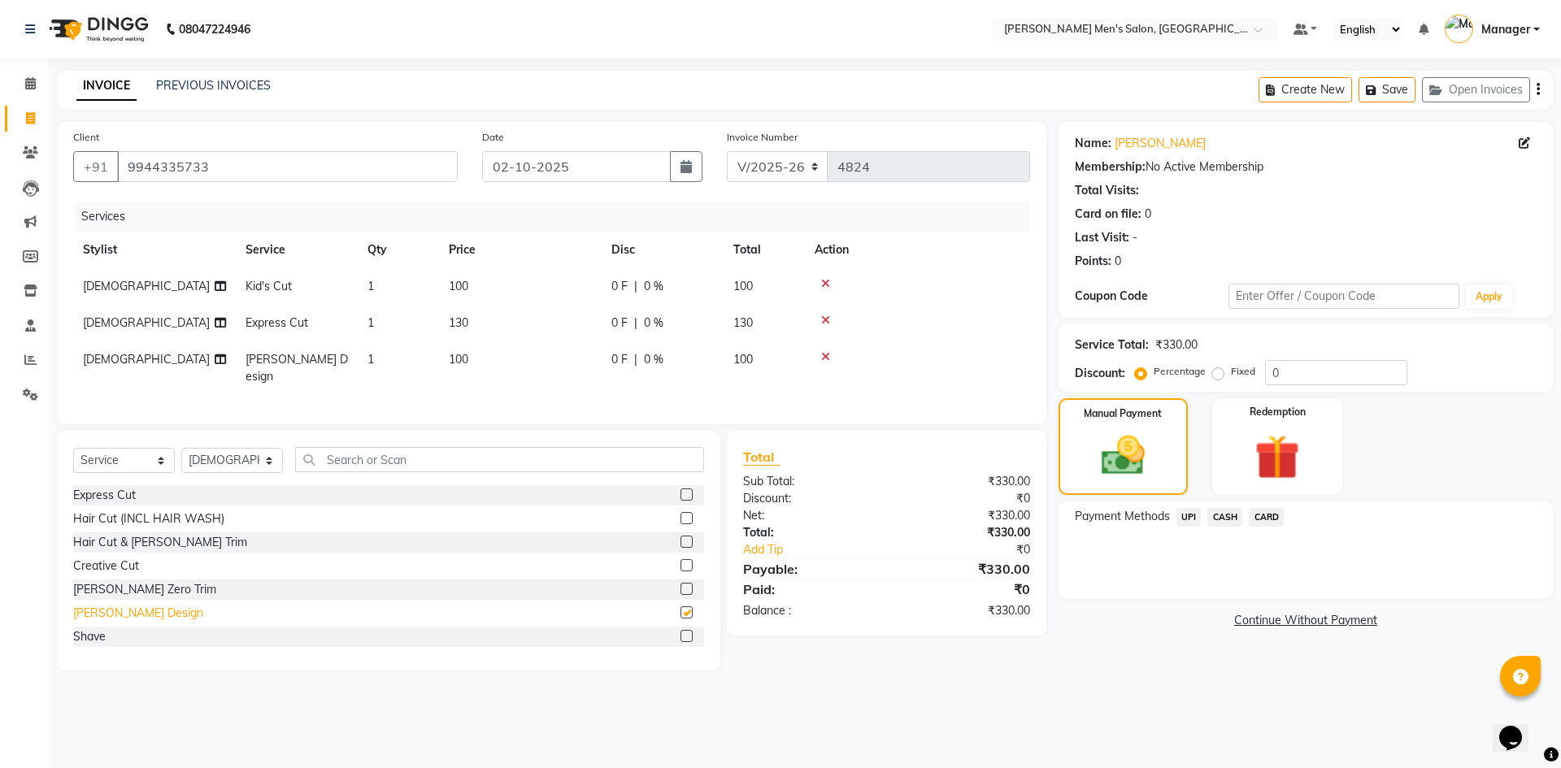
checkbox input "false"
click at [827, 360] on icon at bounding box center [825, 356] width 9 height 11
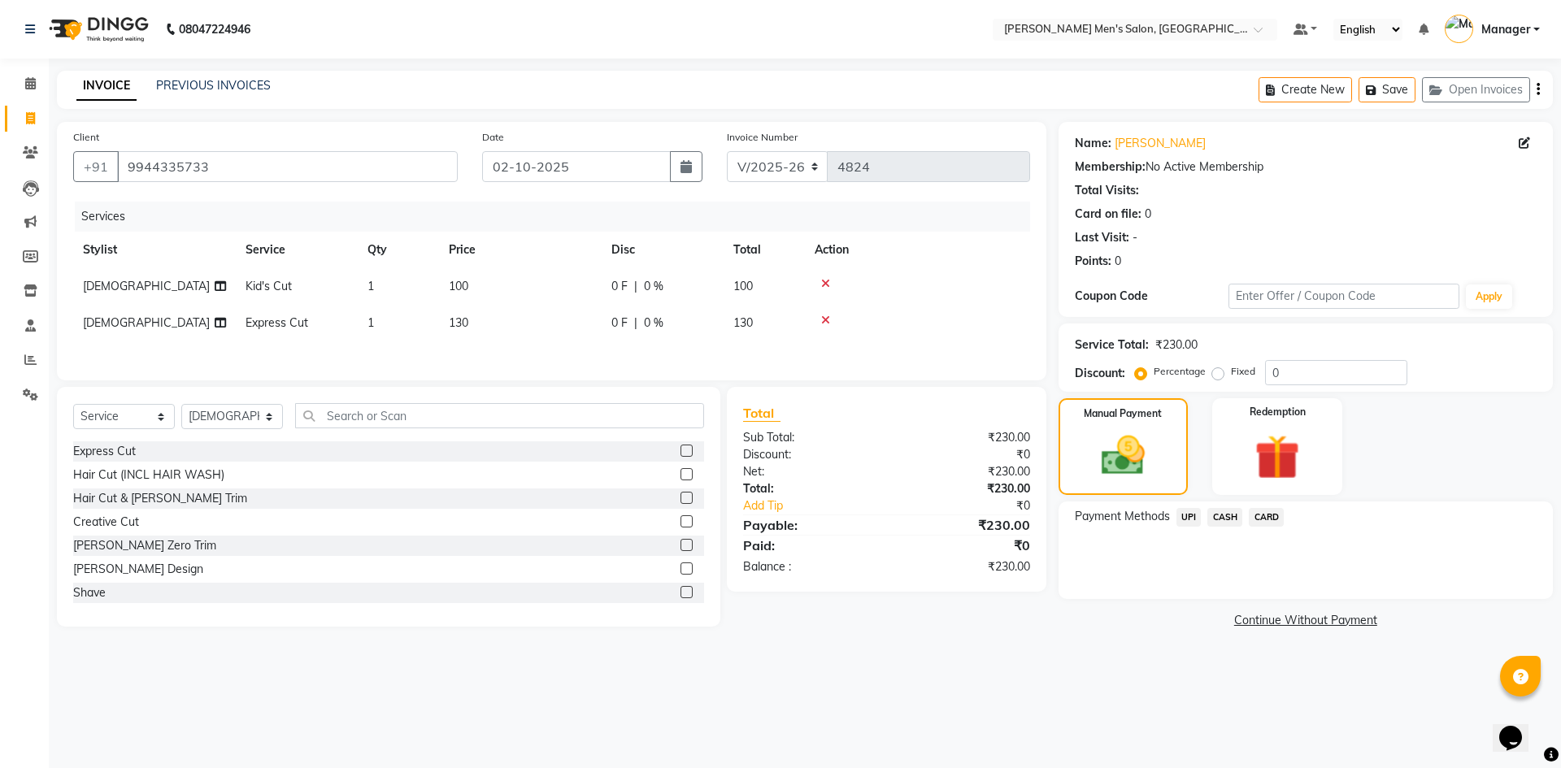
click at [1196, 521] on span "UPI" at bounding box center [1188, 517] width 25 height 19
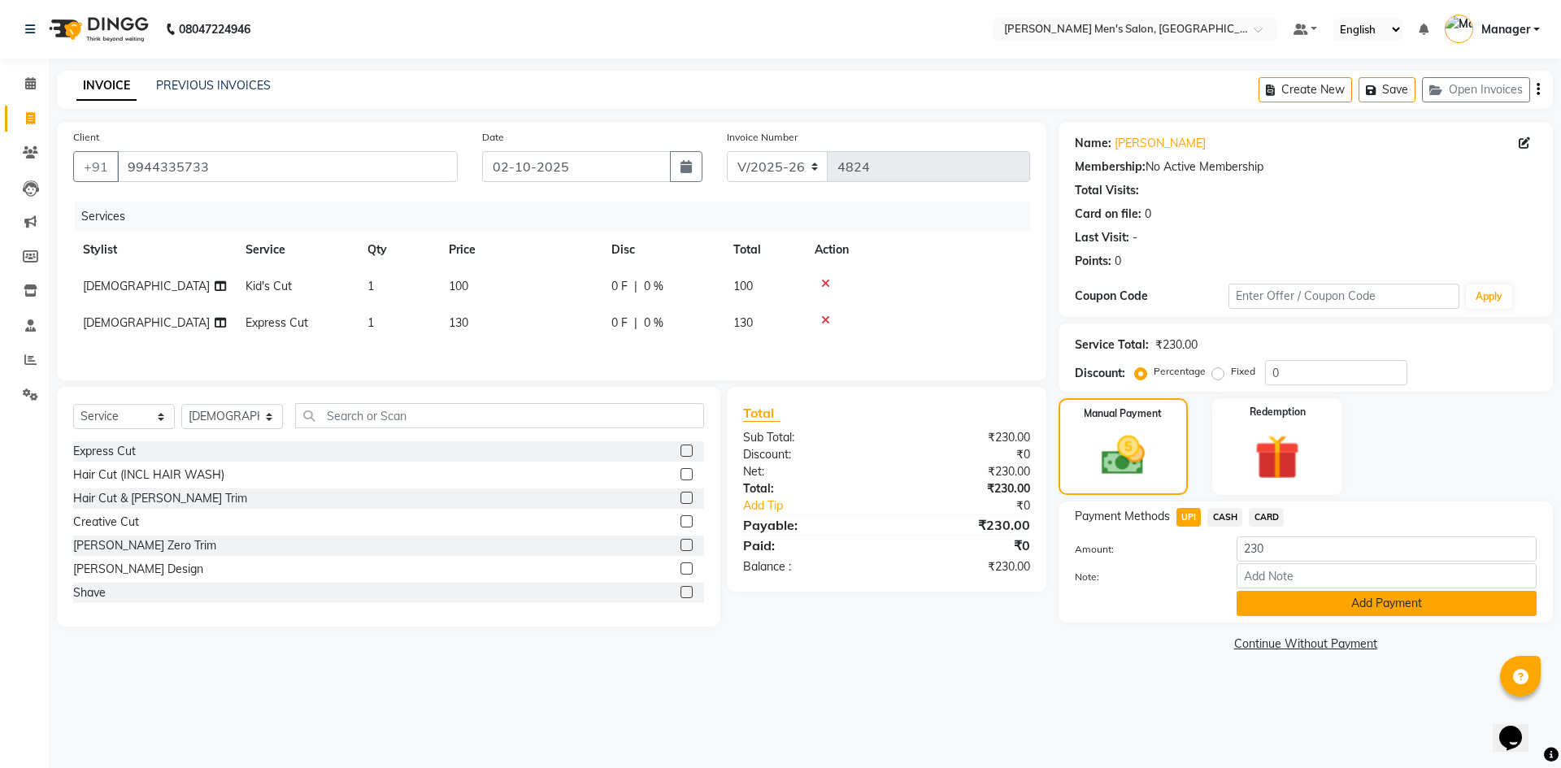
click at [1252, 597] on button "Add Payment" at bounding box center [1386, 603] width 300 height 25
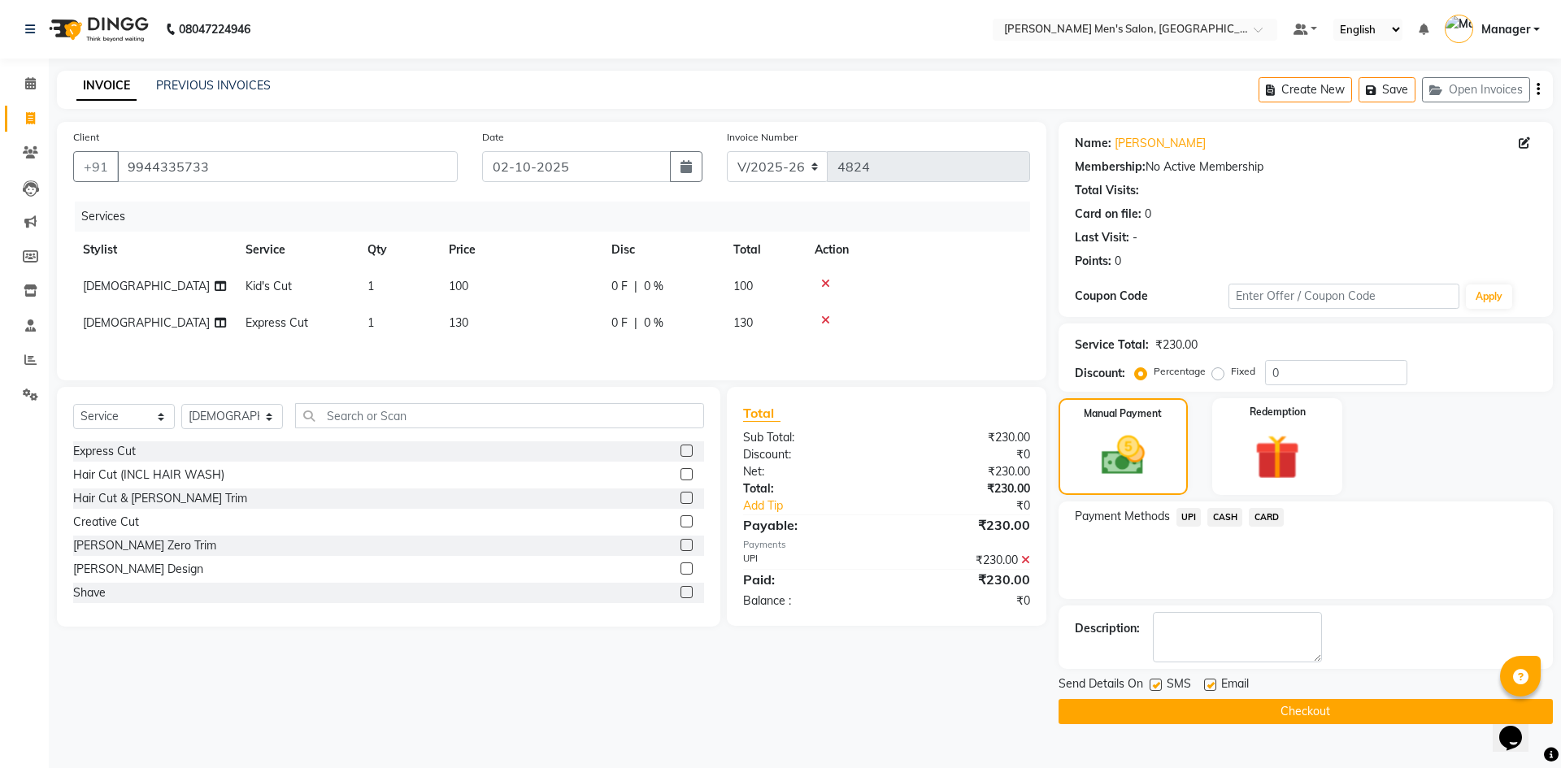
click at [1219, 720] on button "Checkout" at bounding box center [1305, 711] width 494 height 25
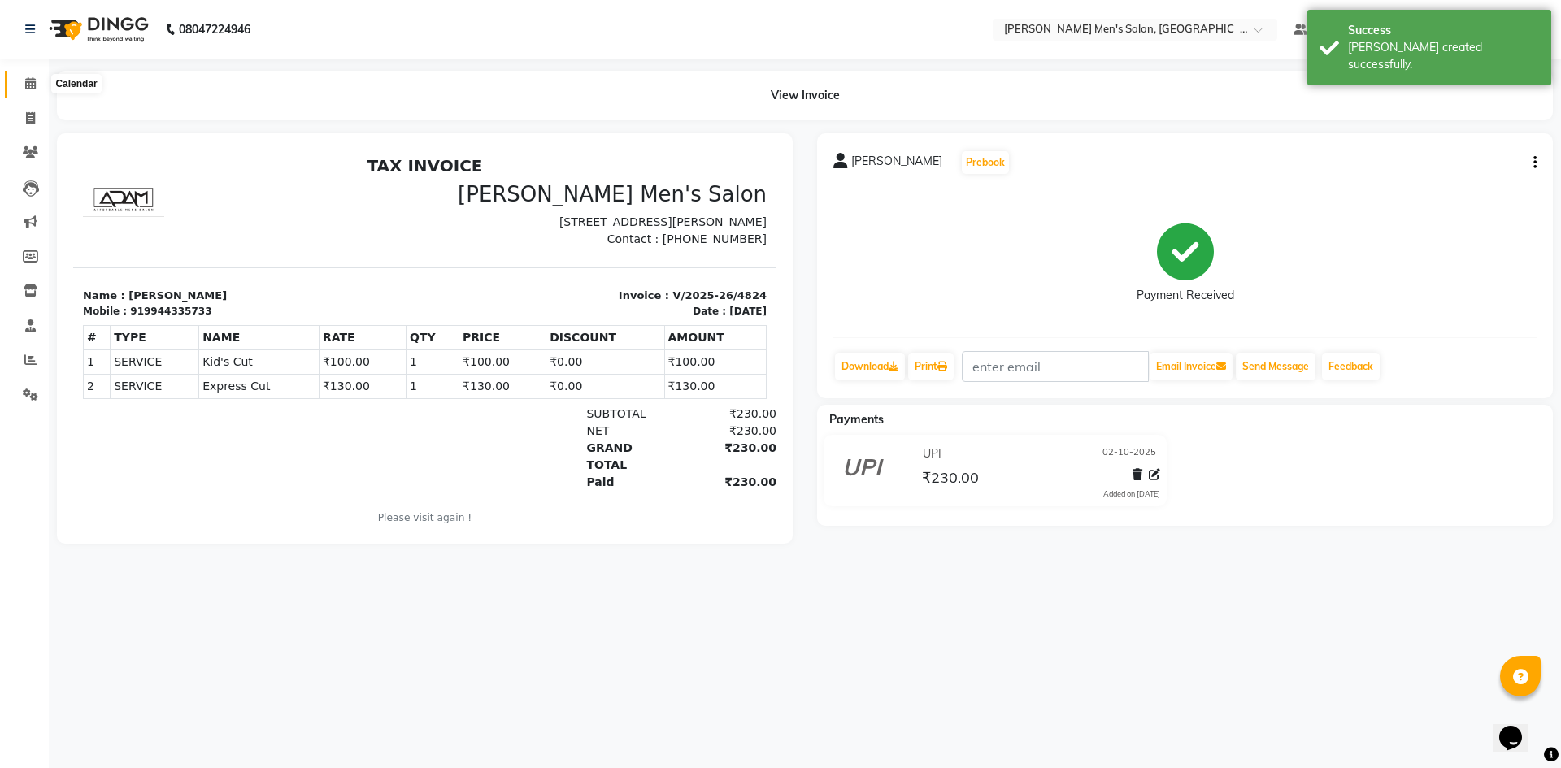
click at [28, 80] on icon at bounding box center [30, 83] width 11 height 12
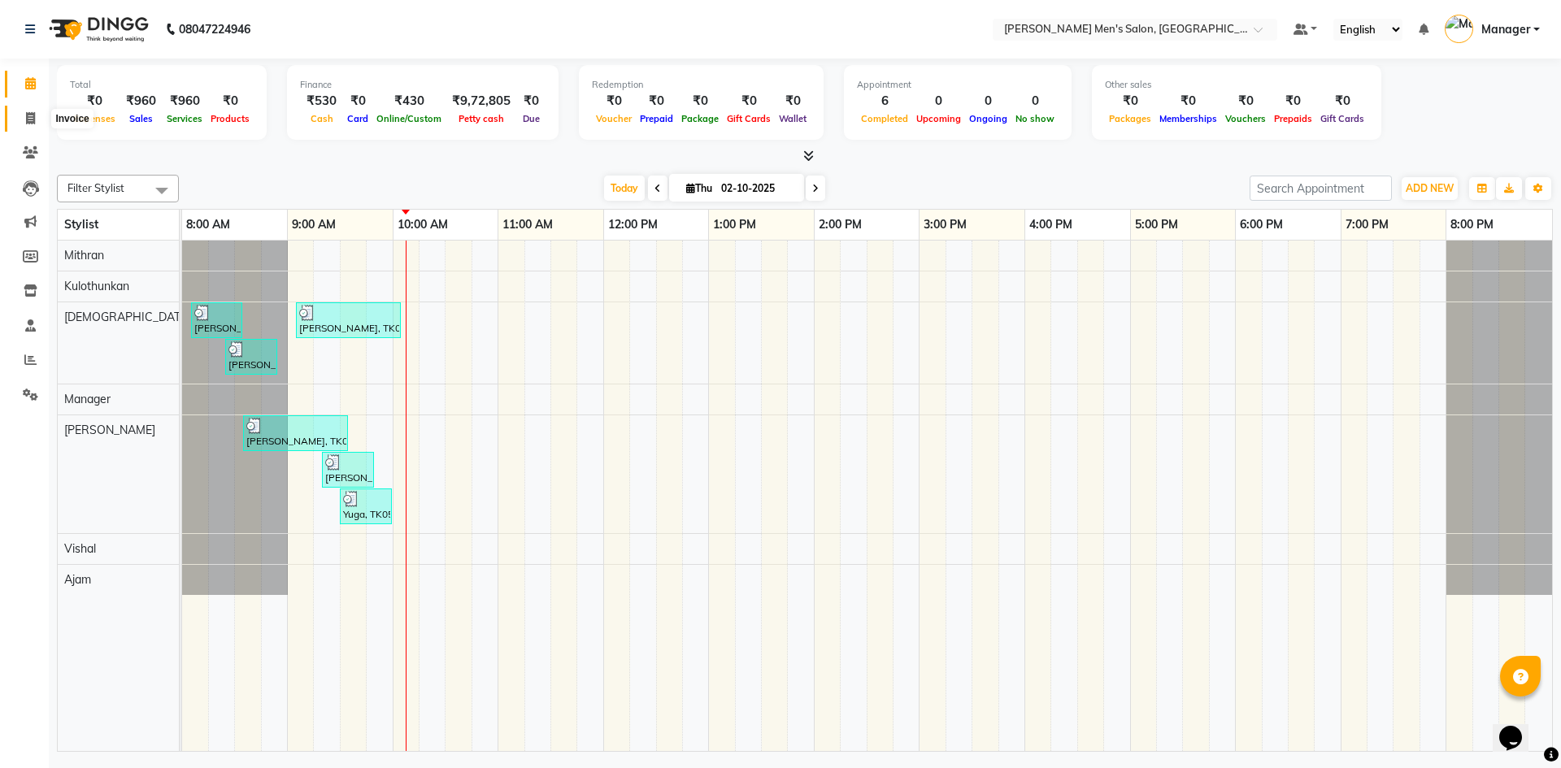
click at [32, 116] on icon at bounding box center [30, 118] width 9 height 12
select select "service"
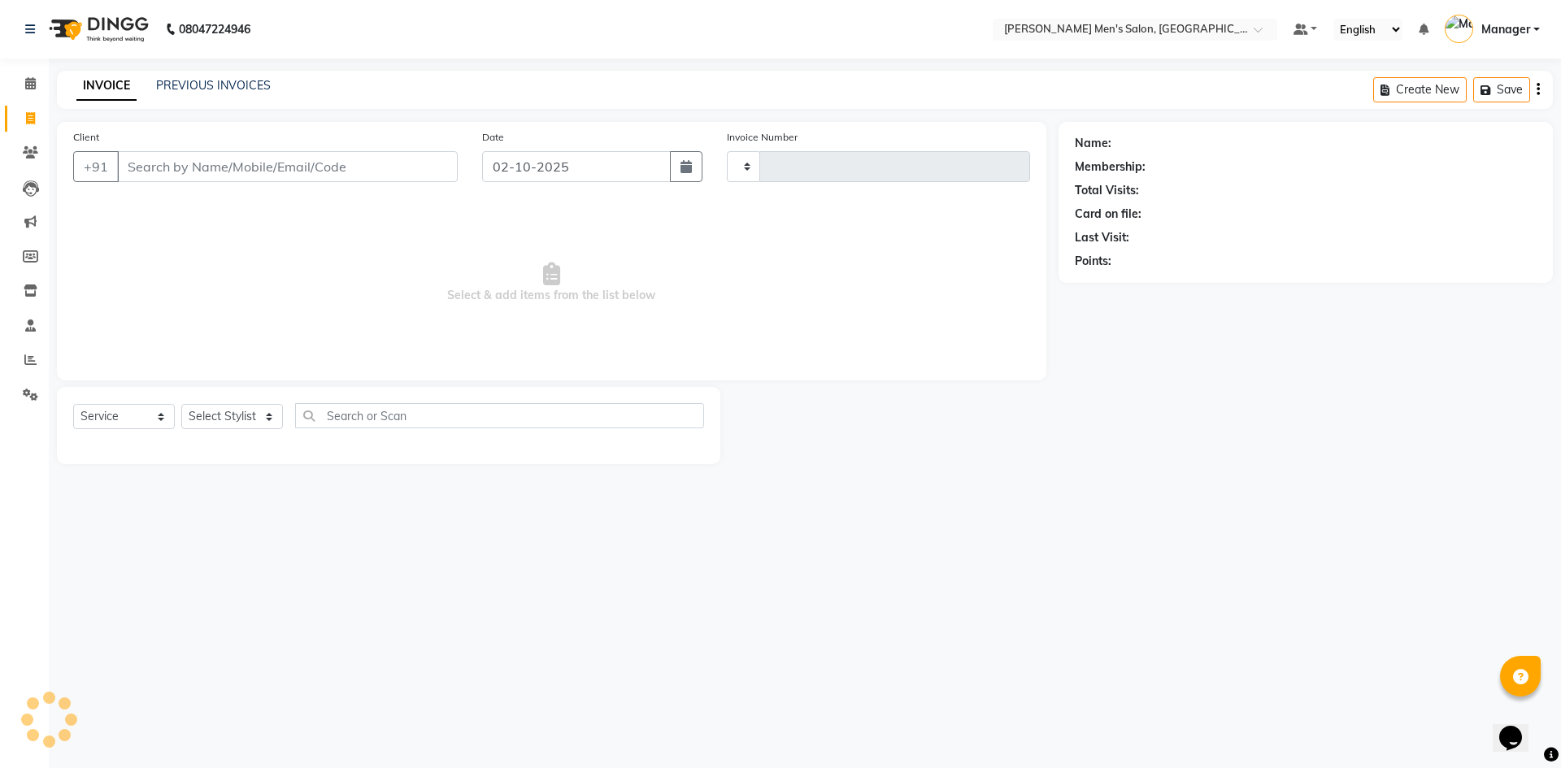
type input "4825"
select select "6913"
click at [201, 80] on link "PREVIOUS INVOICES" at bounding box center [213, 85] width 115 height 15
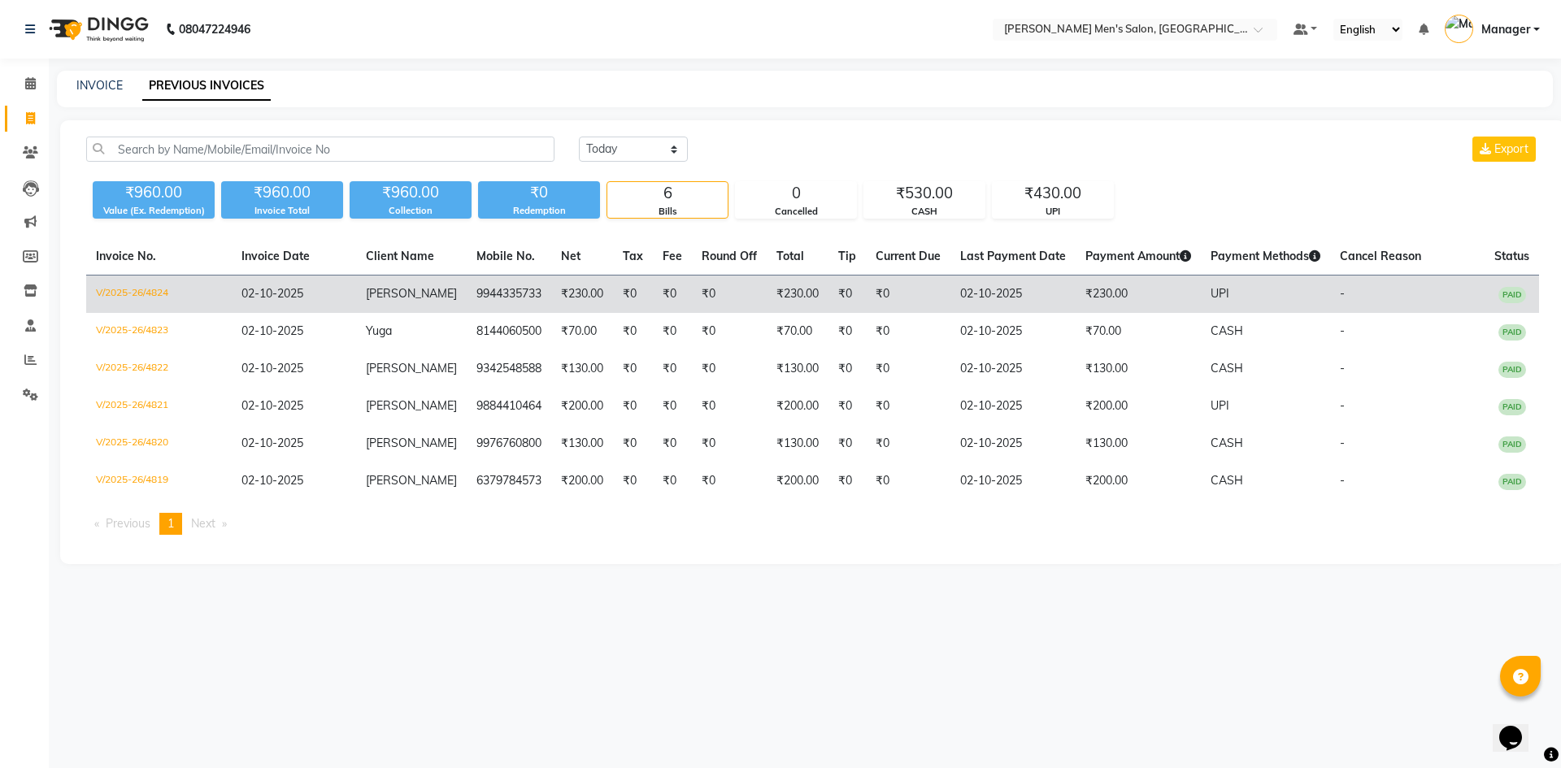
click at [1083, 297] on td "₹230.00" at bounding box center [1137, 295] width 125 height 38
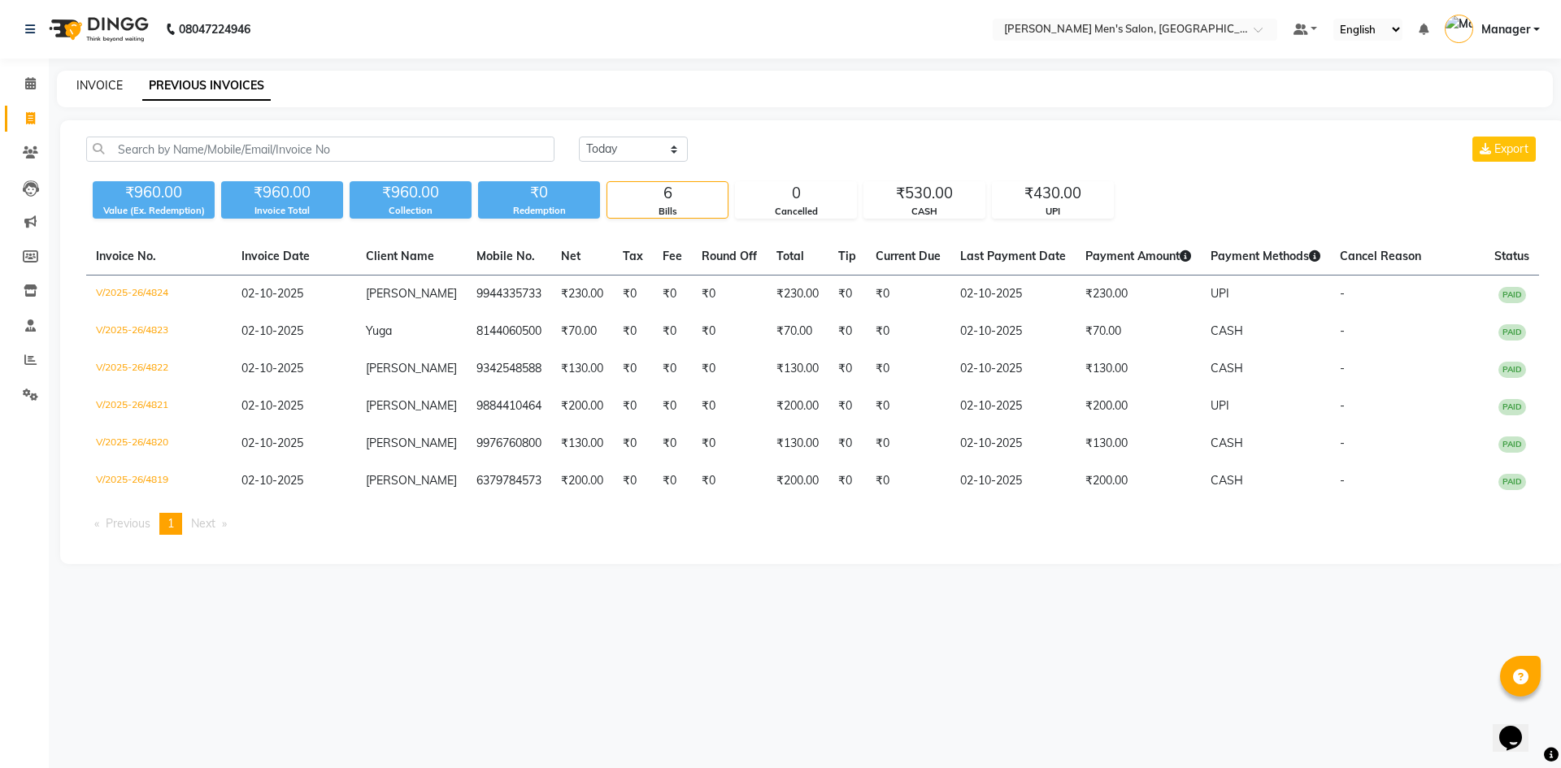
click at [92, 89] on link "INVOICE" at bounding box center [99, 85] width 46 height 15
select select "service"
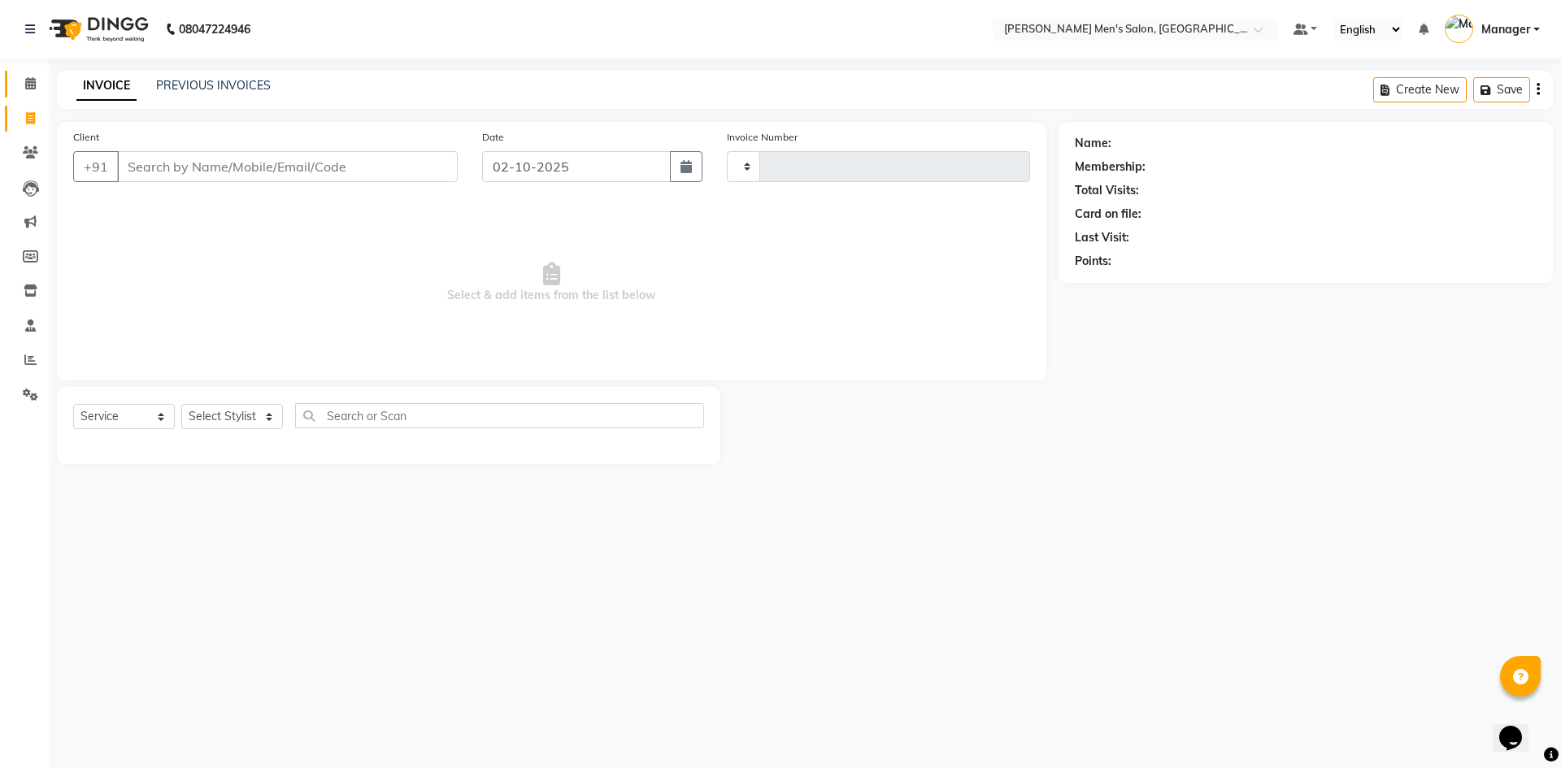
type input "4825"
select select "6913"
click at [39, 85] on span at bounding box center [30, 84] width 28 height 19
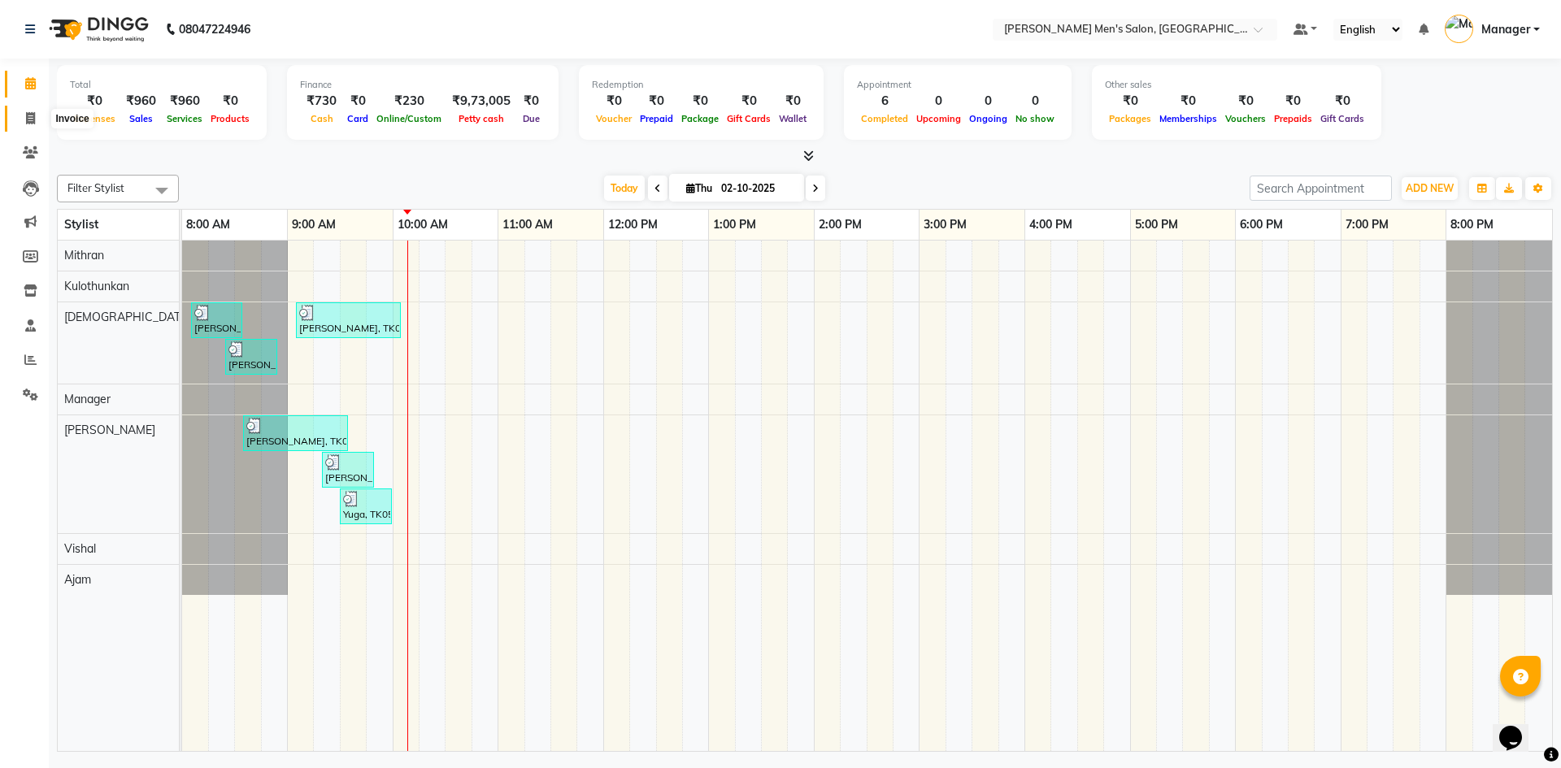
click at [29, 118] on icon at bounding box center [30, 118] width 9 height 12
select select "6913"
select select "service"
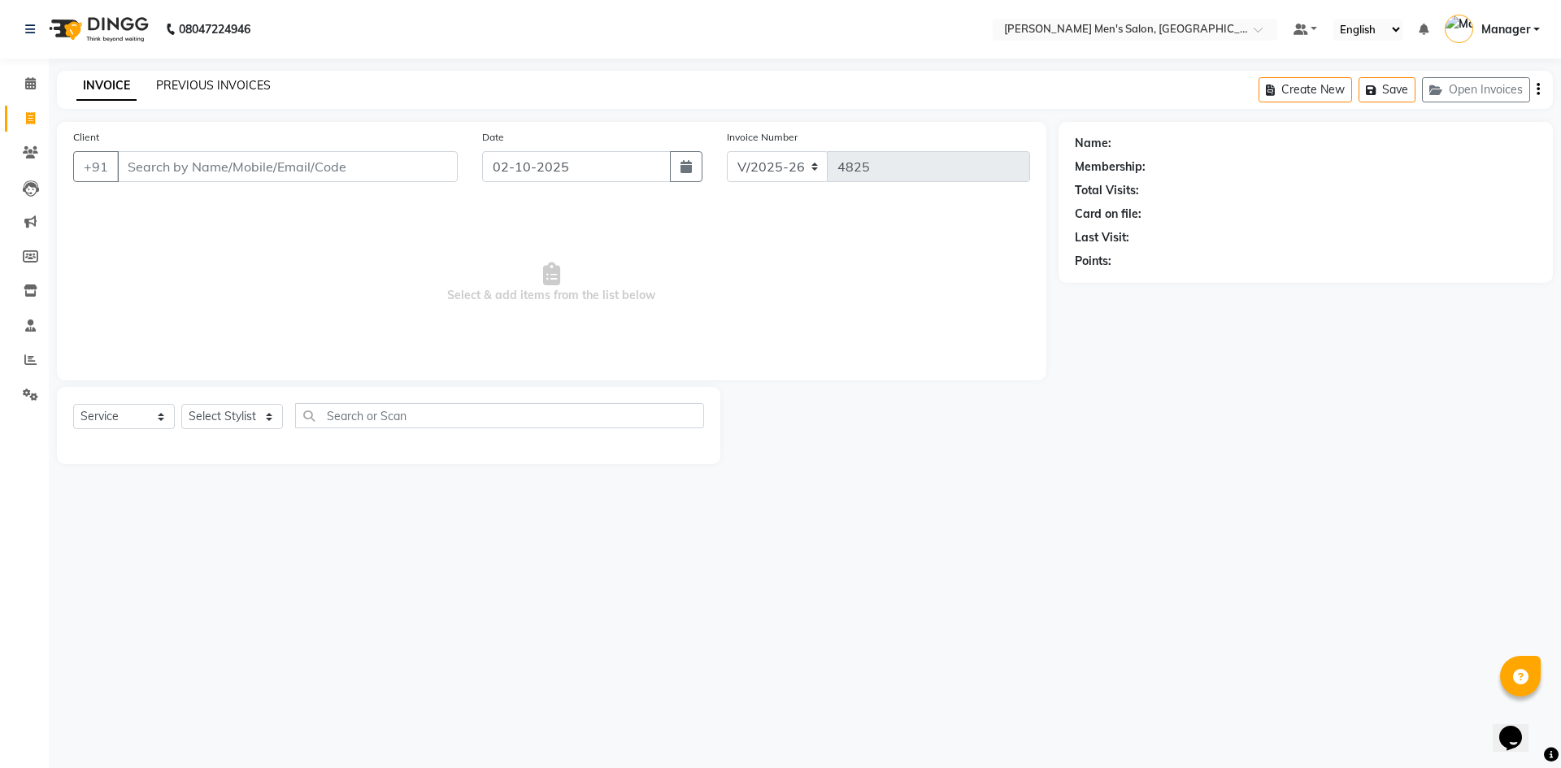
click at [238, 90] on link "PREVIOUS INVOICES" at bounding box center [213, 85] width 115 height 15
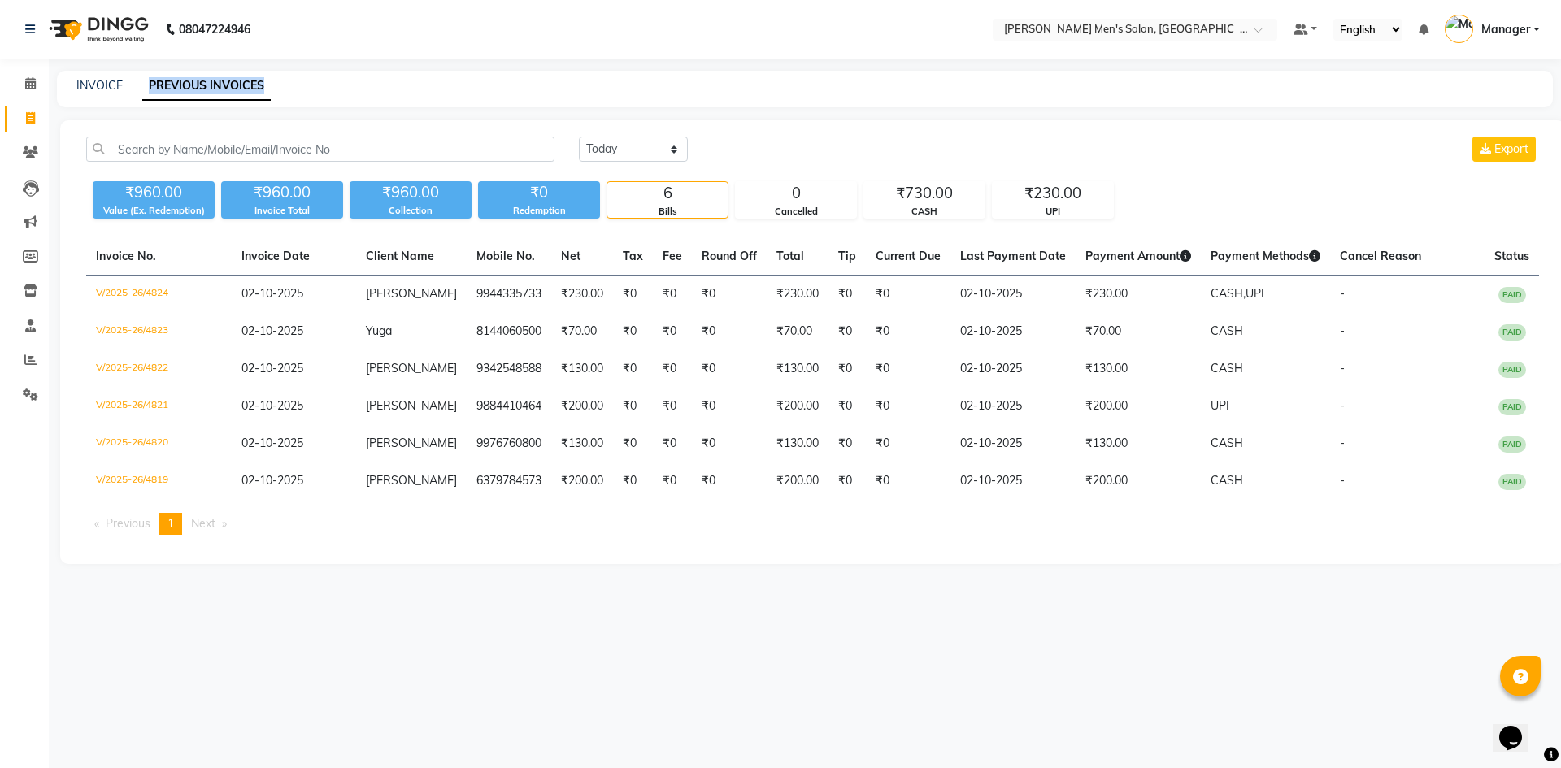
drag, startPoint x: 141, startPoint y: 82, endPoint x: 282, endPoint y: 89, distance: 141.6
click at [282, 89] on div "INVOICE PREVIOUS INVOICES" at bounding box center [795, 85] width 1476 height 17
click at [293, 88] on div "INVOICE PREVIOUS INVOICES" at bounding box center [795, 85] width 1476 height 17
click at [83, 93] on div "INVOICE" at bounding box center [99, 85] width 46 height 17
drag, startPoint x: 68, startPoint y: 85, endPoint x: 133, endPoint y: 89, distance: 65.2
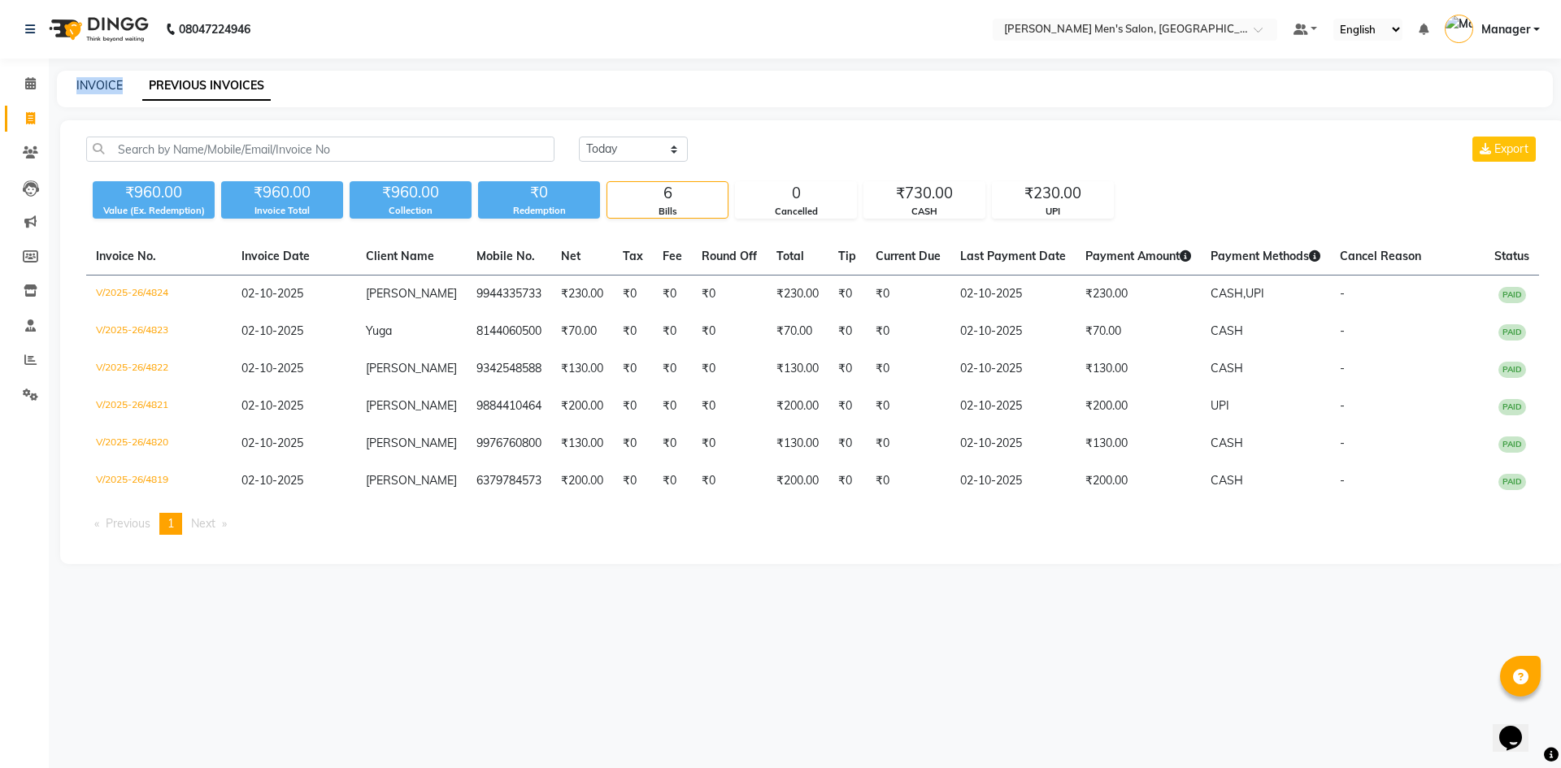
click at [133, 89] on div "INVOICE PREVIOUS INVOICES" at bounding box center [795, 85] width 1476 height 17
click at [133, 90] on div "INVOICE PREVIOUS INVOICES" at bounding box center [795, 85] width 1476 height 17
click at [116, 91] on link "INVOICE" at bounding box center [99, 85] width 46 height 15
select select "service"
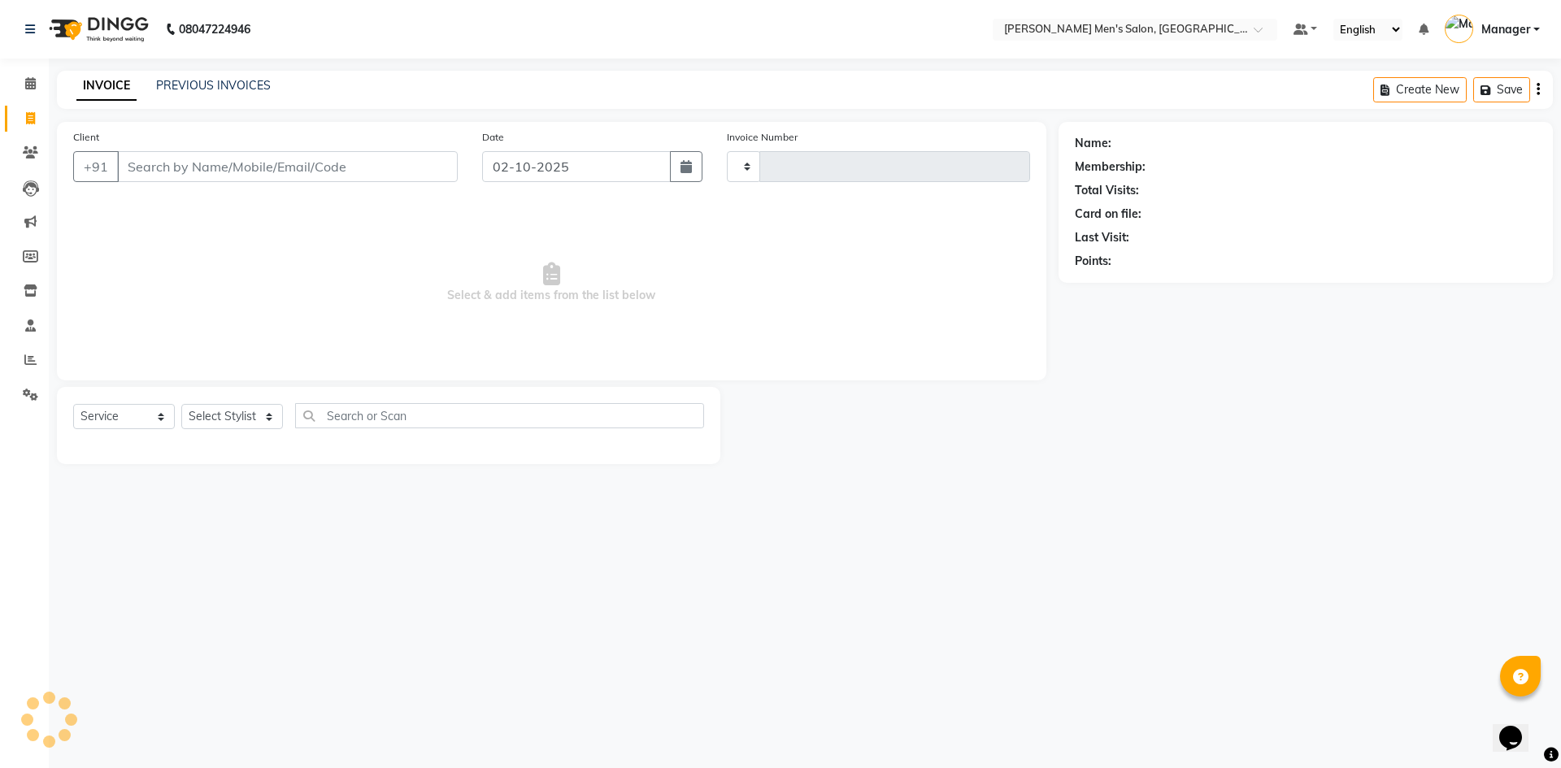
type input "4825"
select select "6913"
click at [165, 82] on link "PREVIOUS INVOICES" at bounding box center [213, 85] width 115 height 15
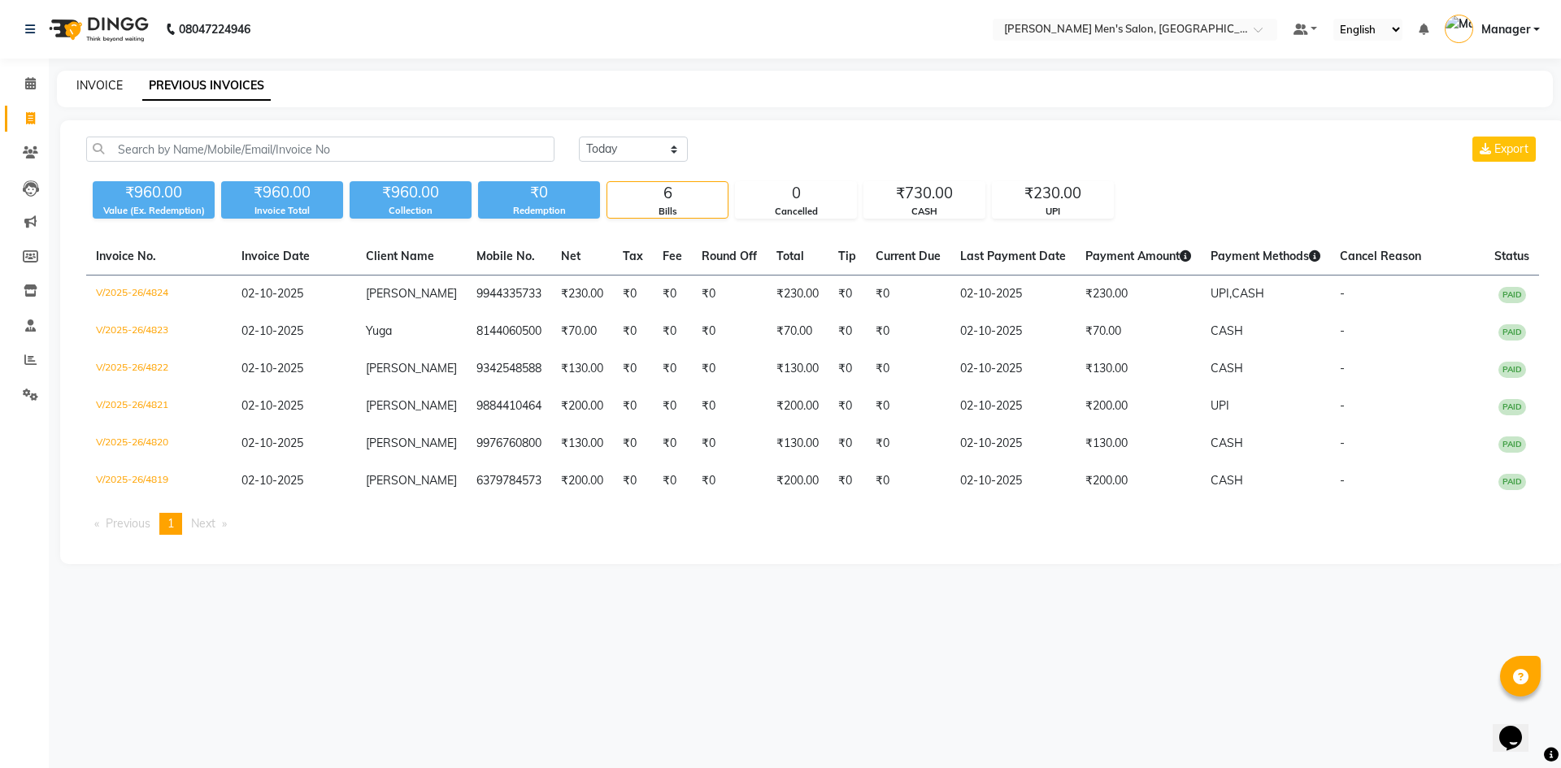
click at [77, 86] on link "INVOICE" at bounding box center [99, 85] width 46 height 15
select select "6913"
select select "service"
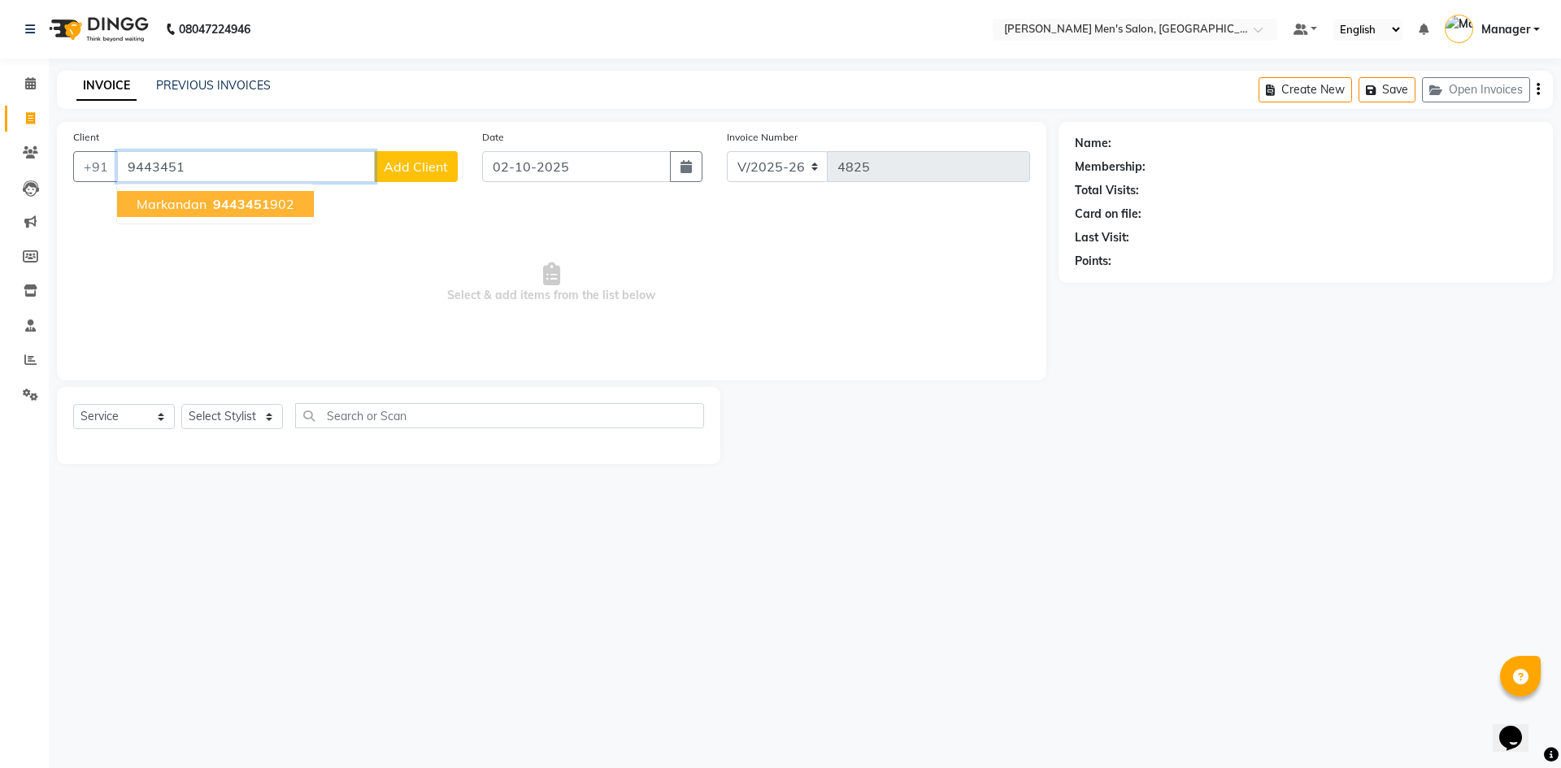
click at [206, 193] on button "Markandan 9443451 902" at bounding box center [215, 204] width 197 height 26
type input "9443451902"
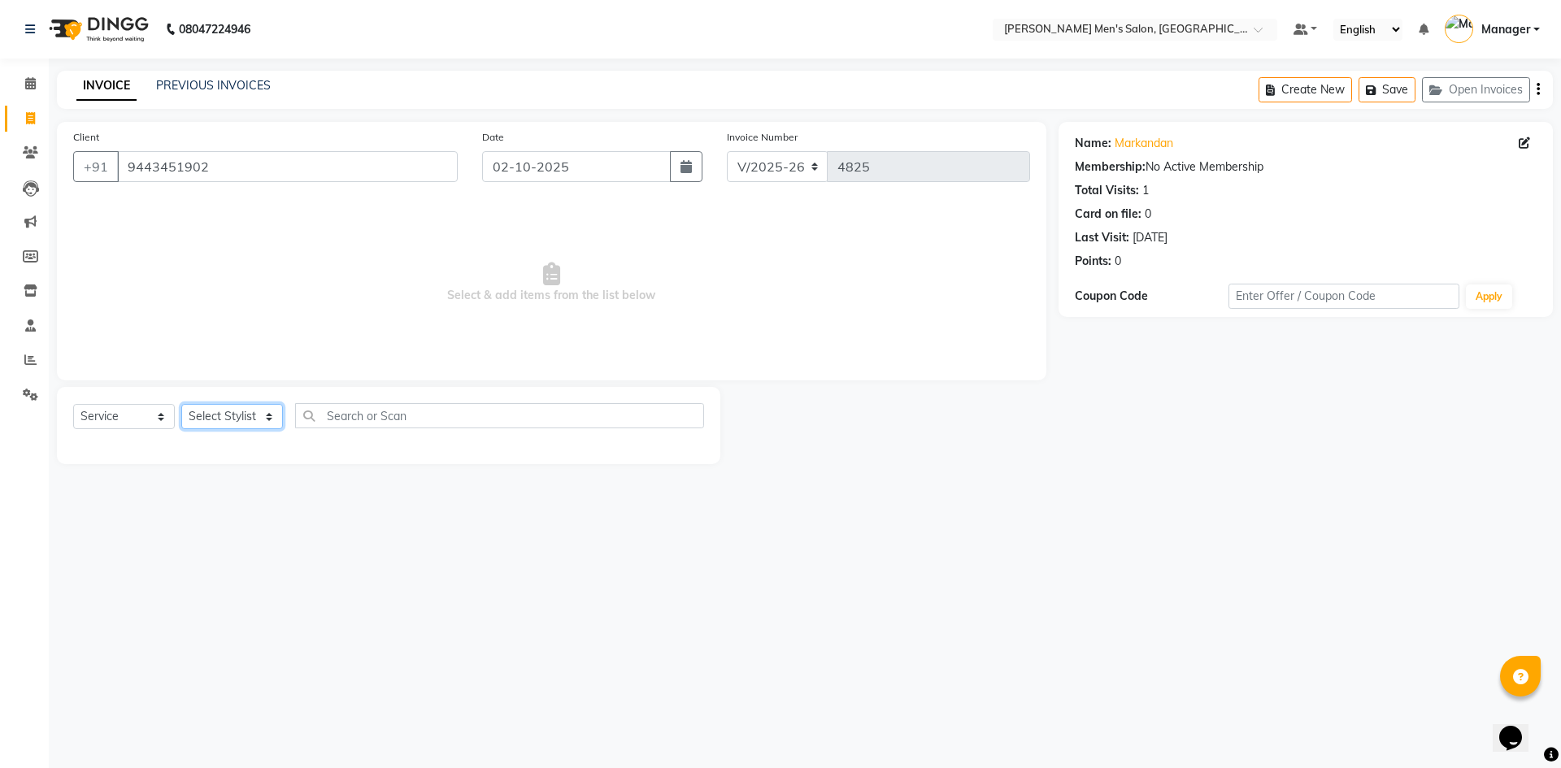
click at [221, 419] on select "Select Stylist [PERSON_NAME] Manager [PERSON_NAME]" at bounding box center [232, 416] width 102 height 25
select select "65604"
click at [181, 404] on select "Select Stylist [PERSON_NAME] Manager [PERSON_NAME]" at bounding box center [232, 416] width 102 height 25
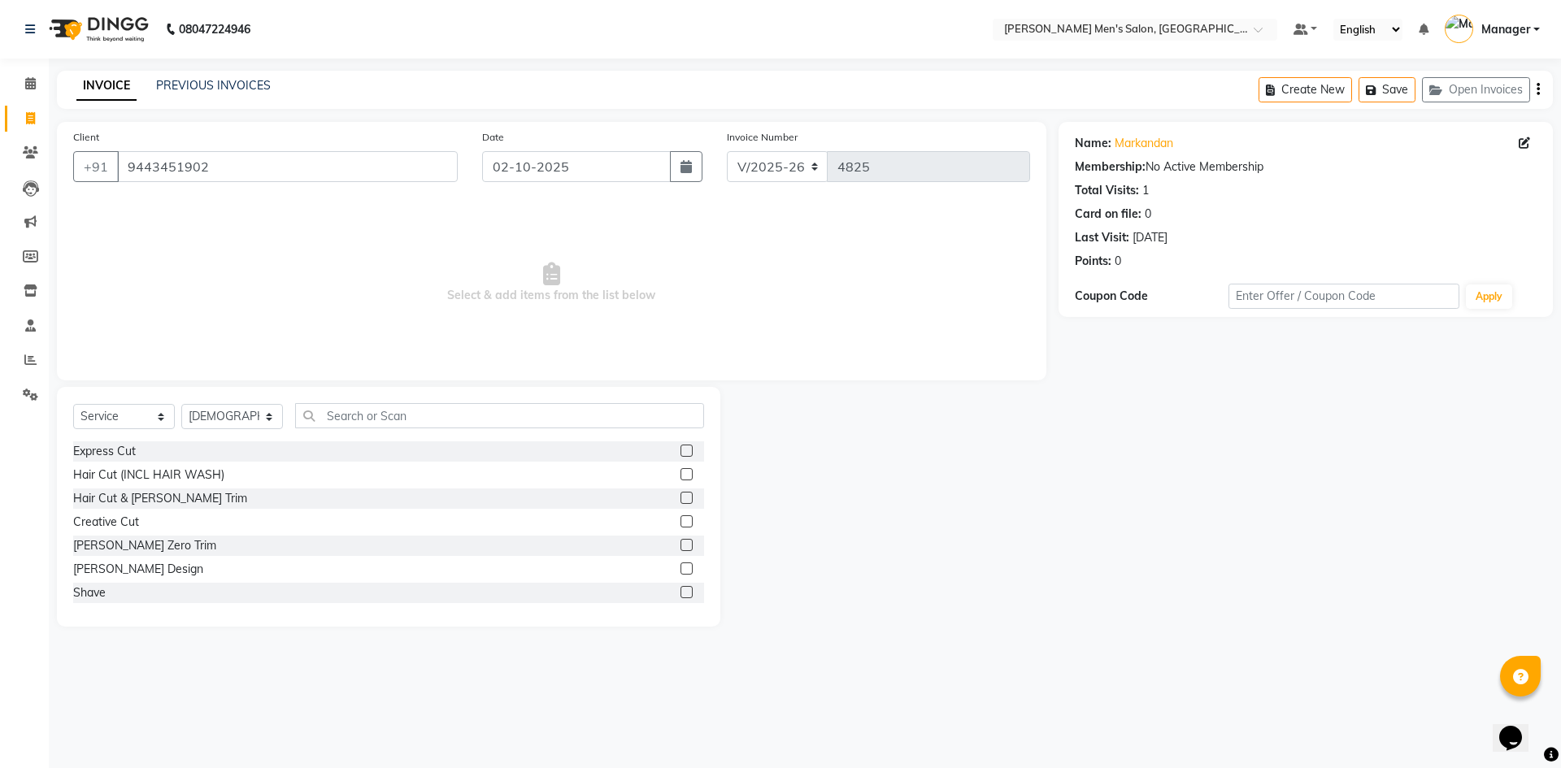
click at [126, 599] on div "Shave" at bounding box center [388, 593] width 631 height 20
click at [134, 586] on div "Shave" at bounding box center [388, 593] width 631 height 20
click at [680, 592] on label at bounding box center [686, 592] width 12 height 12
click at [680, 592] on input "checkbox" at bounding box center [685, 593] width 11 height 11
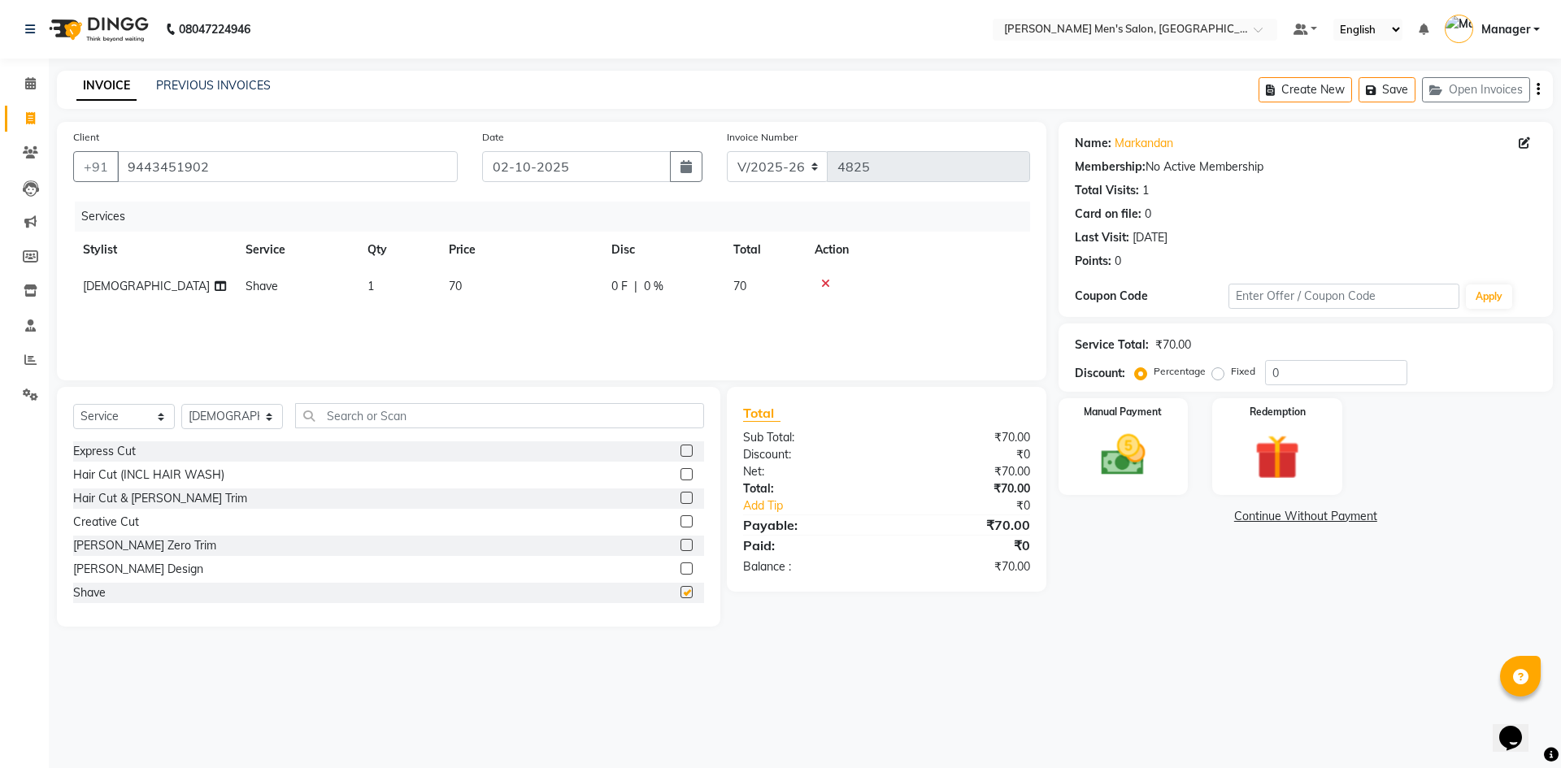
checkbox input "false"
click at [1116, 492] on div "Manual Payment" at bounding box center [1122, 447] width 135 height 100
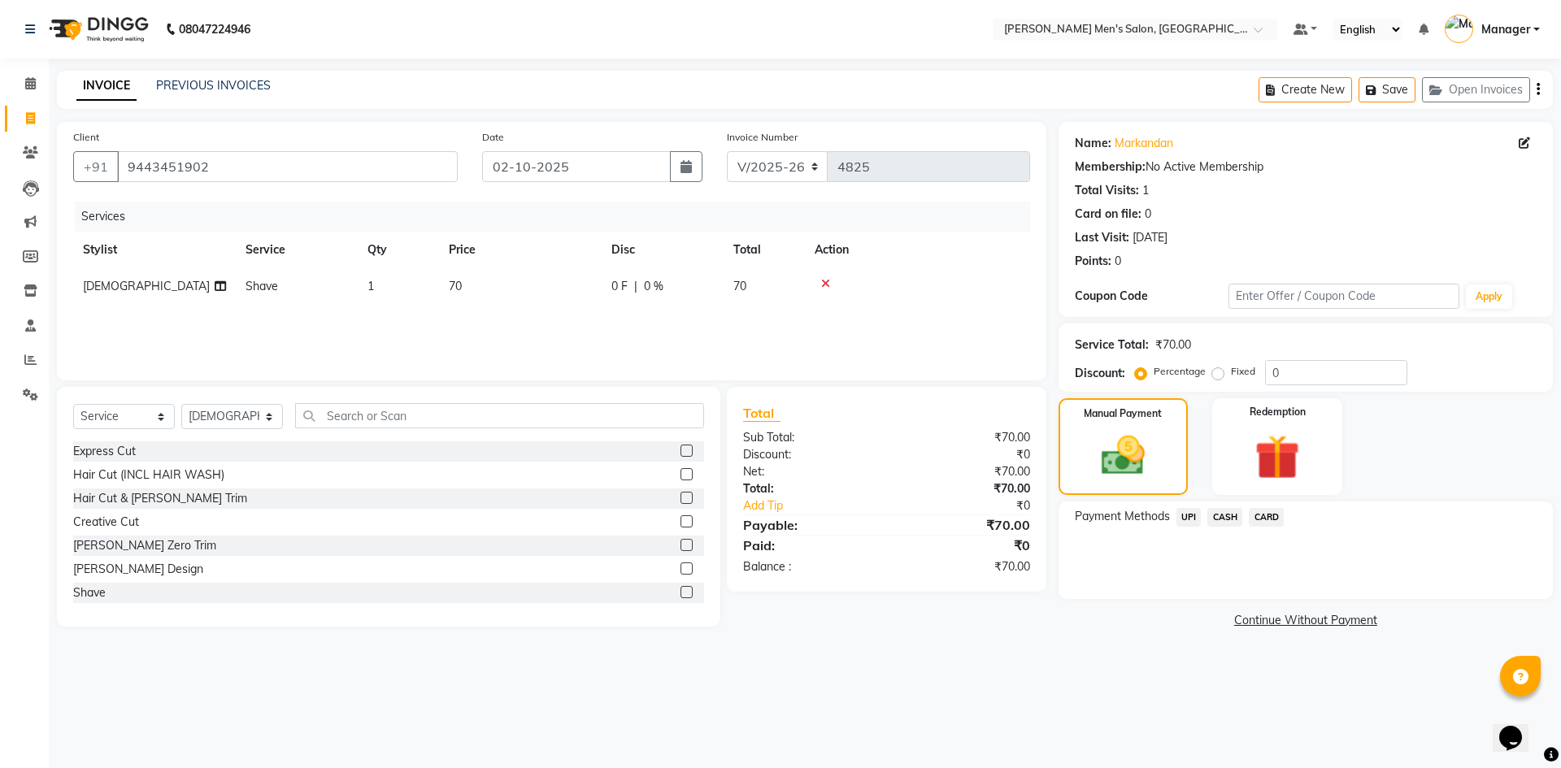
click at [1187, 512] on span "UPI" at bounding box center [1188, 517] width 25 height 19
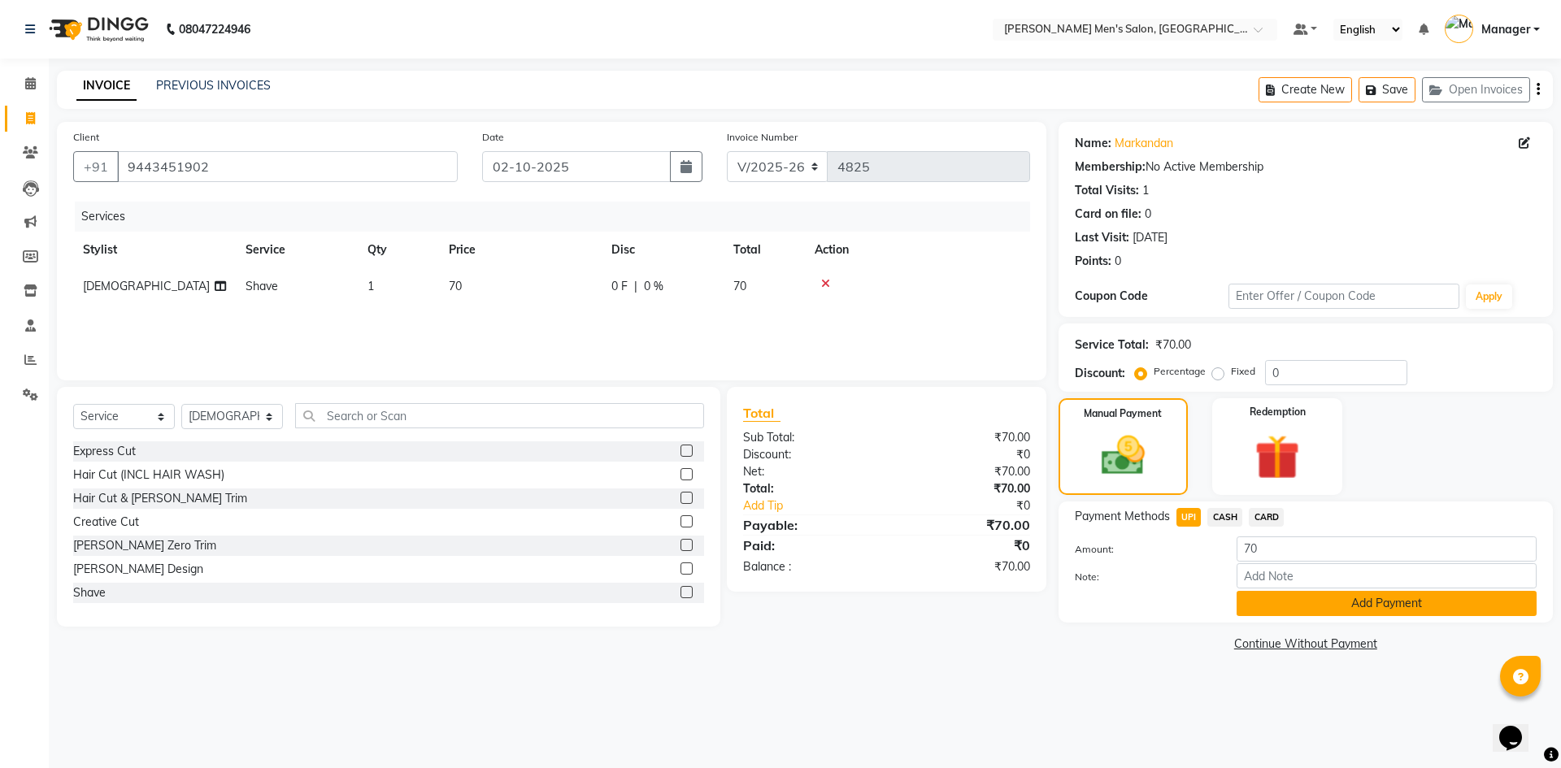
click at [1266, 610] on button "Add Payment" at bounding box center [1386, 603] width 300 height 25
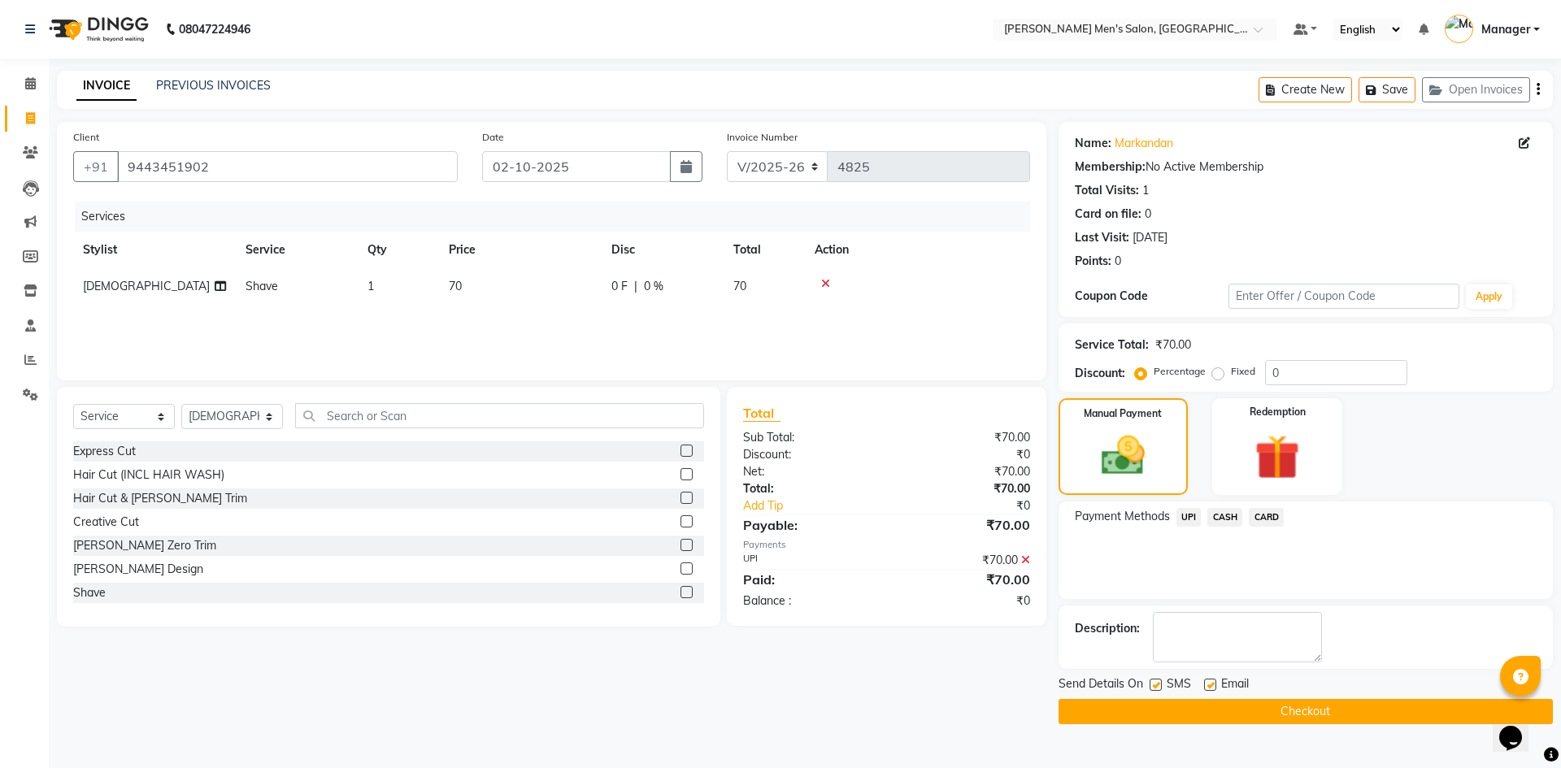
click at [1248, 718] on button "Checkout" at bounding box center [1305, 711] width 494 height 25
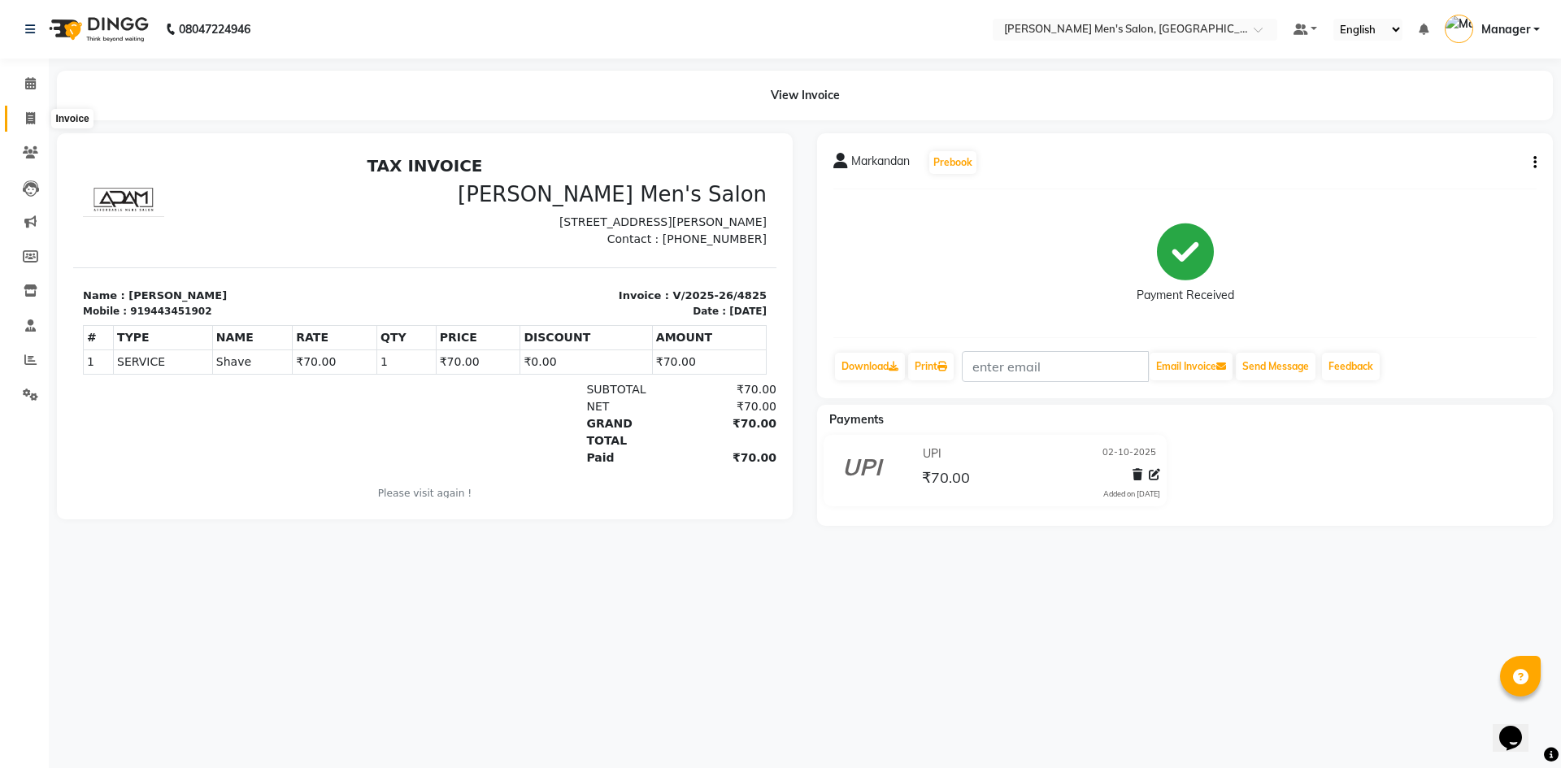
click at [33, 122] on icon at bounding box center [30, 118] width 9 height 12
select select "service"
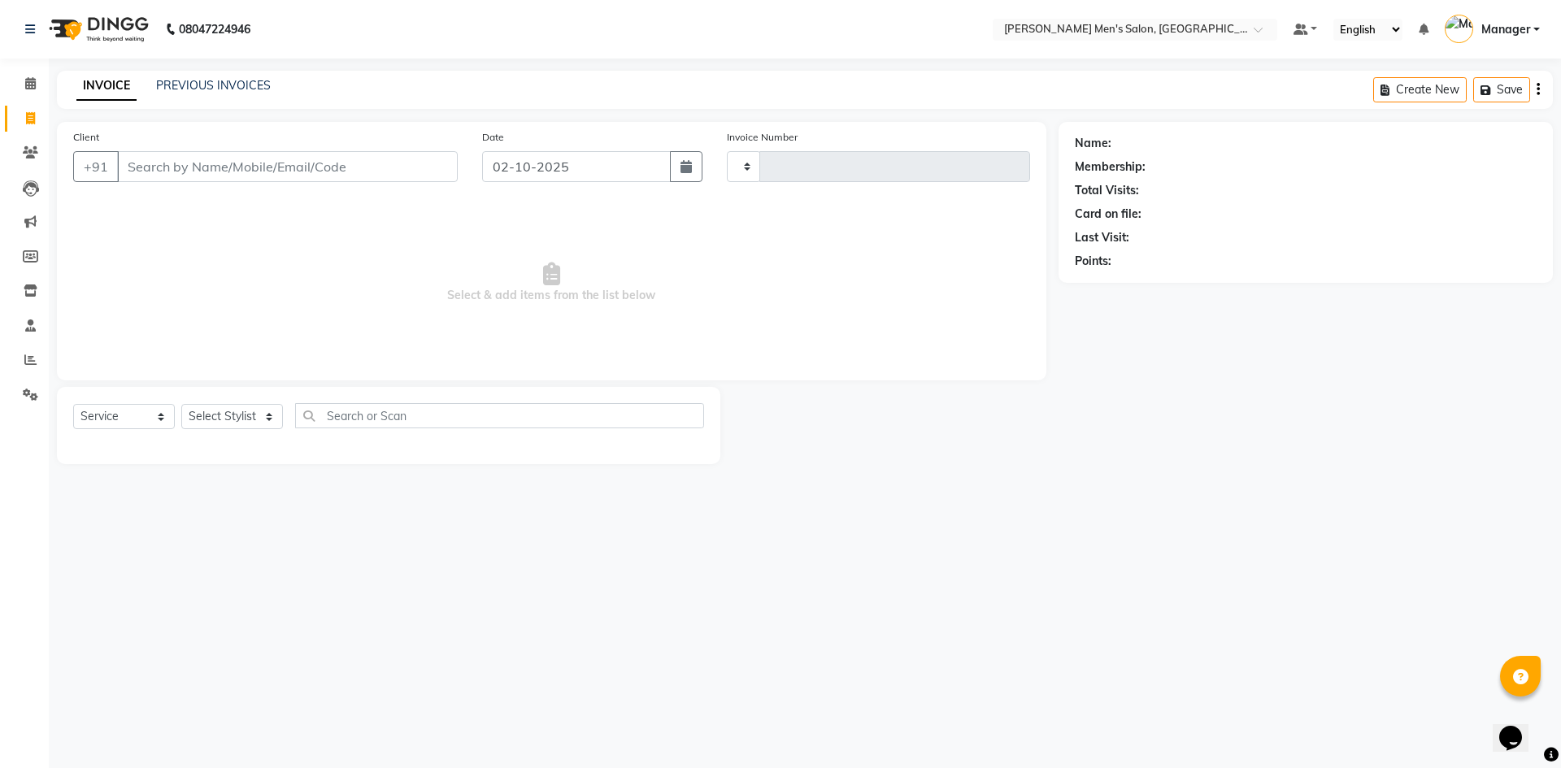
type input "4826"
select select "6913"
click at [187, 177] on input "Client" at bounding box center [287, 166] width 341 height 31
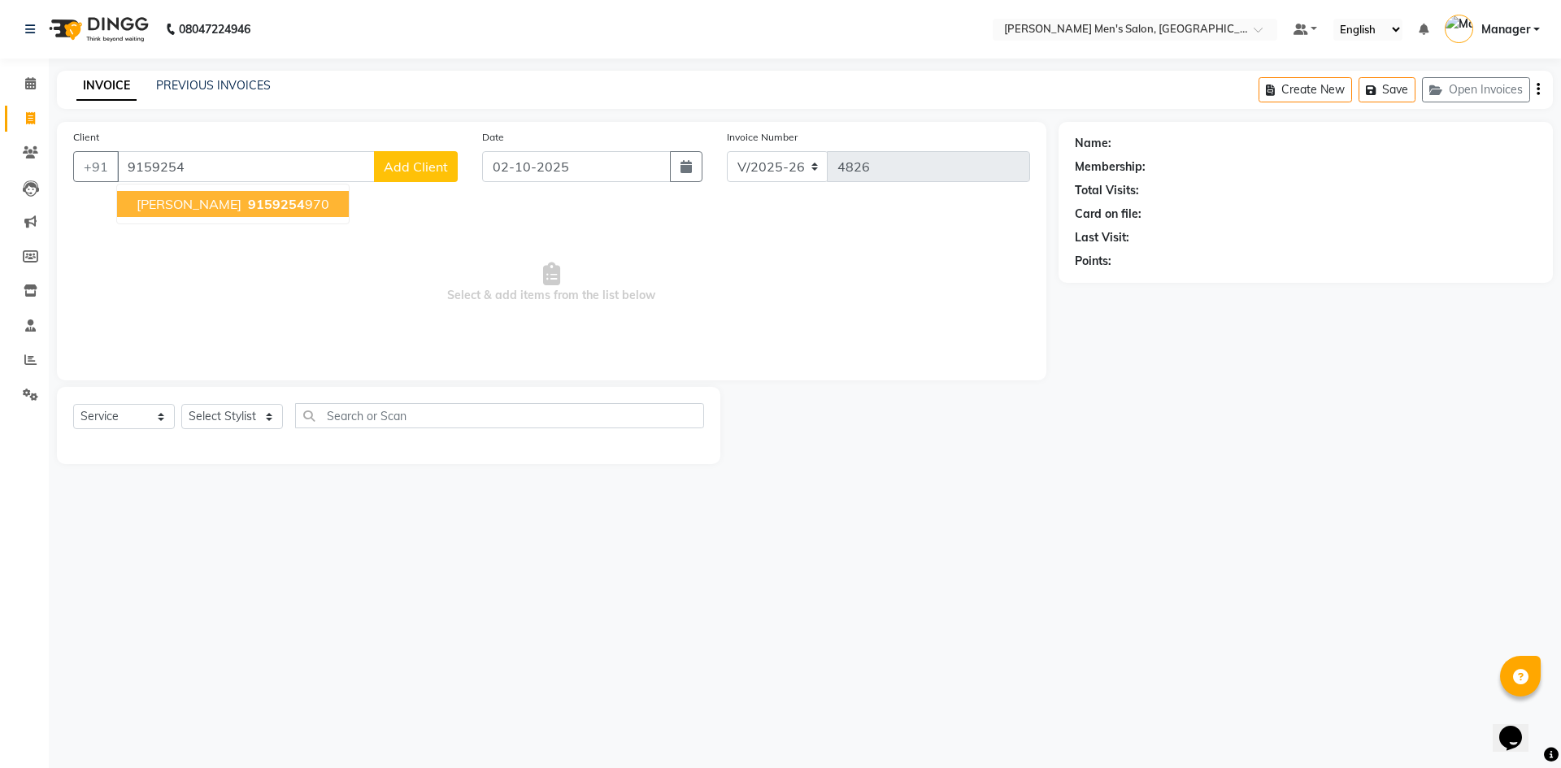
click at [248, 204] on span "9159254" at bounding box center [276, 204] width 57 height 16
type input "9159254970"
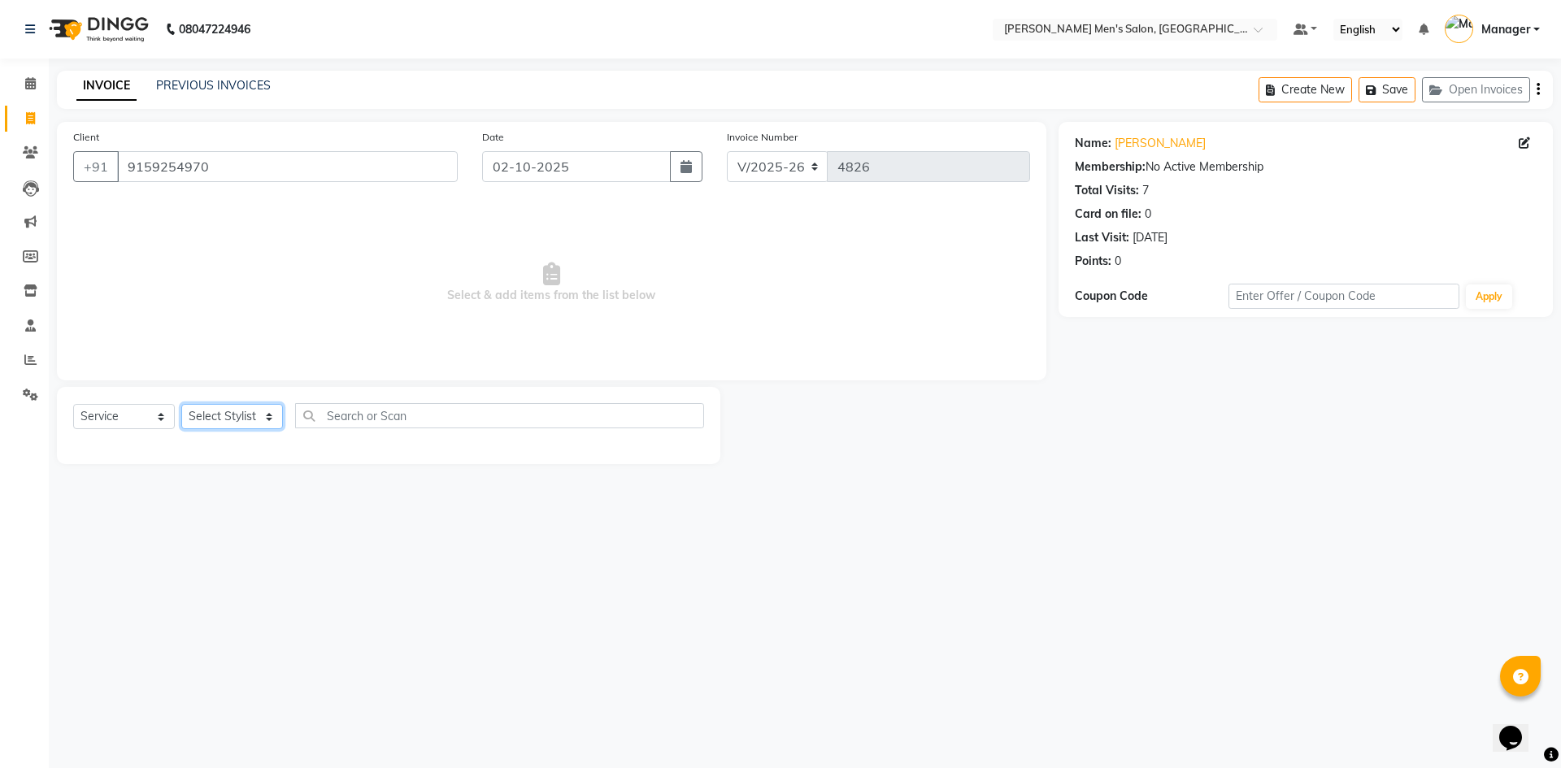
click at [227, 415] on select "Select Stylist [PERSON_NAME] Manager [PERSON_NAME]" at bounding box center [232, 416] width 102 height 25
select select "65604"
click at [181, 404] on select "Select Stylist [PERSON_NAME] Manager [PERSON_NAME]" at bounding box center [232, 416] width 102 height 25
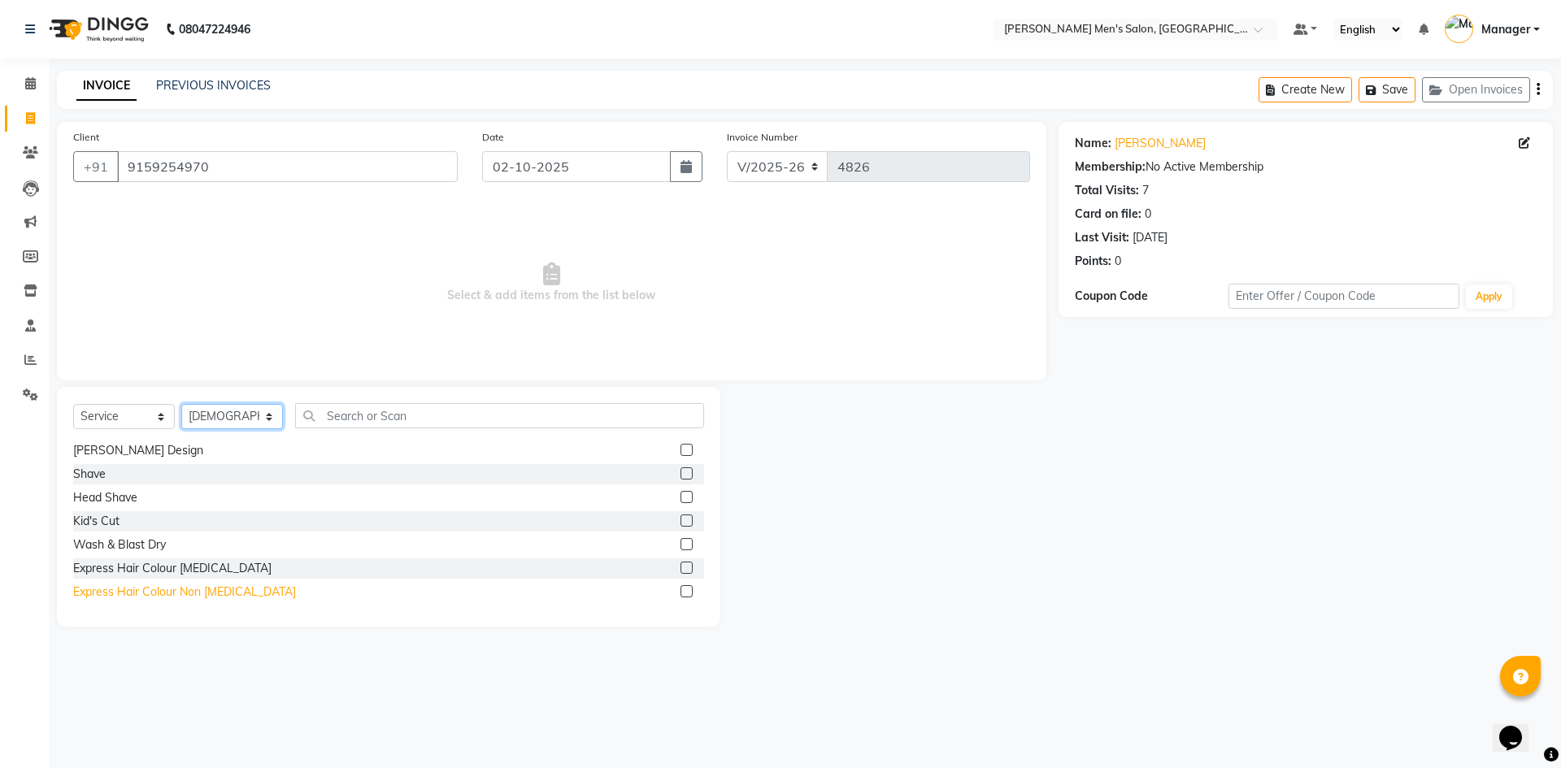
scroll to position [163, 0]
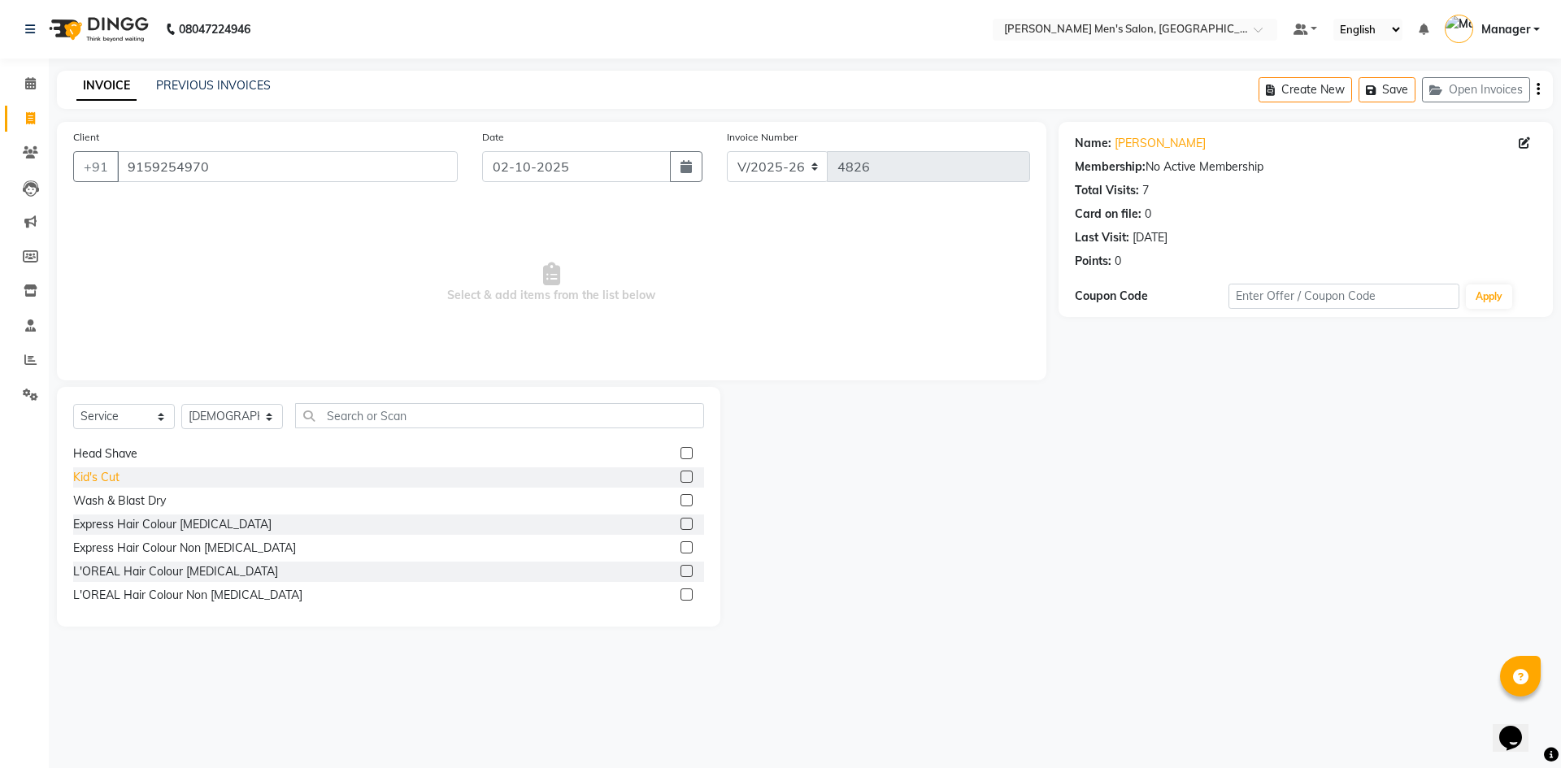
click at [94, 476] on div "Kid's Cut" at bounding box center [96, 477] width 46 height 17
checkbox input "false"
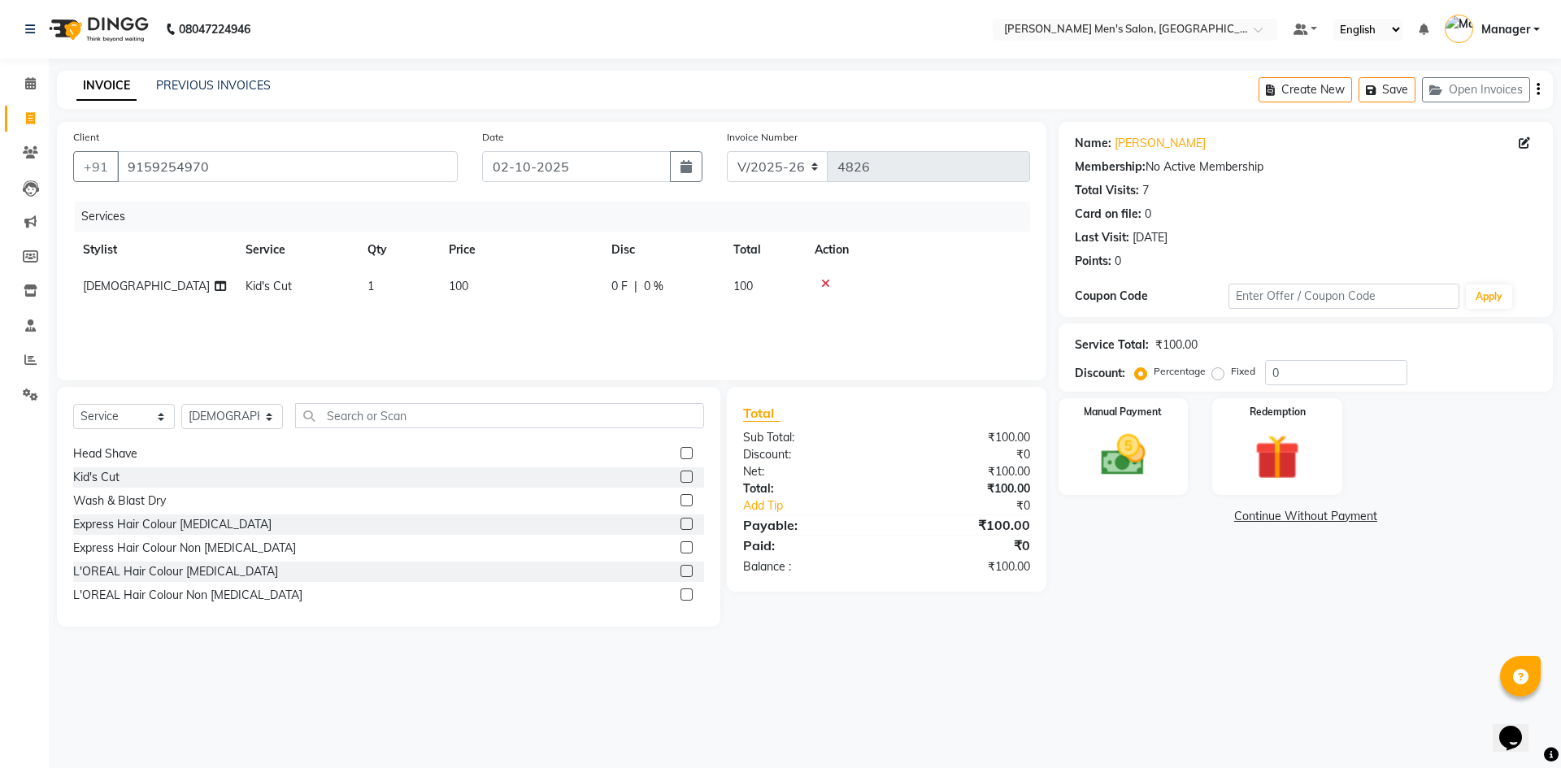
click at [379, 284] on td "1" at bounding box center [398, 286] width 81 height 37
select select "65604"
click at [478, 286] on input "1" at bounding box center [475, 290] width 62 height 25
type input "2"
click at [188, 428] on select "Select Stylist [PERSON_NAME] Manager [PERSON_NAME]" at bounding box center [232, 416] width 102 height 25
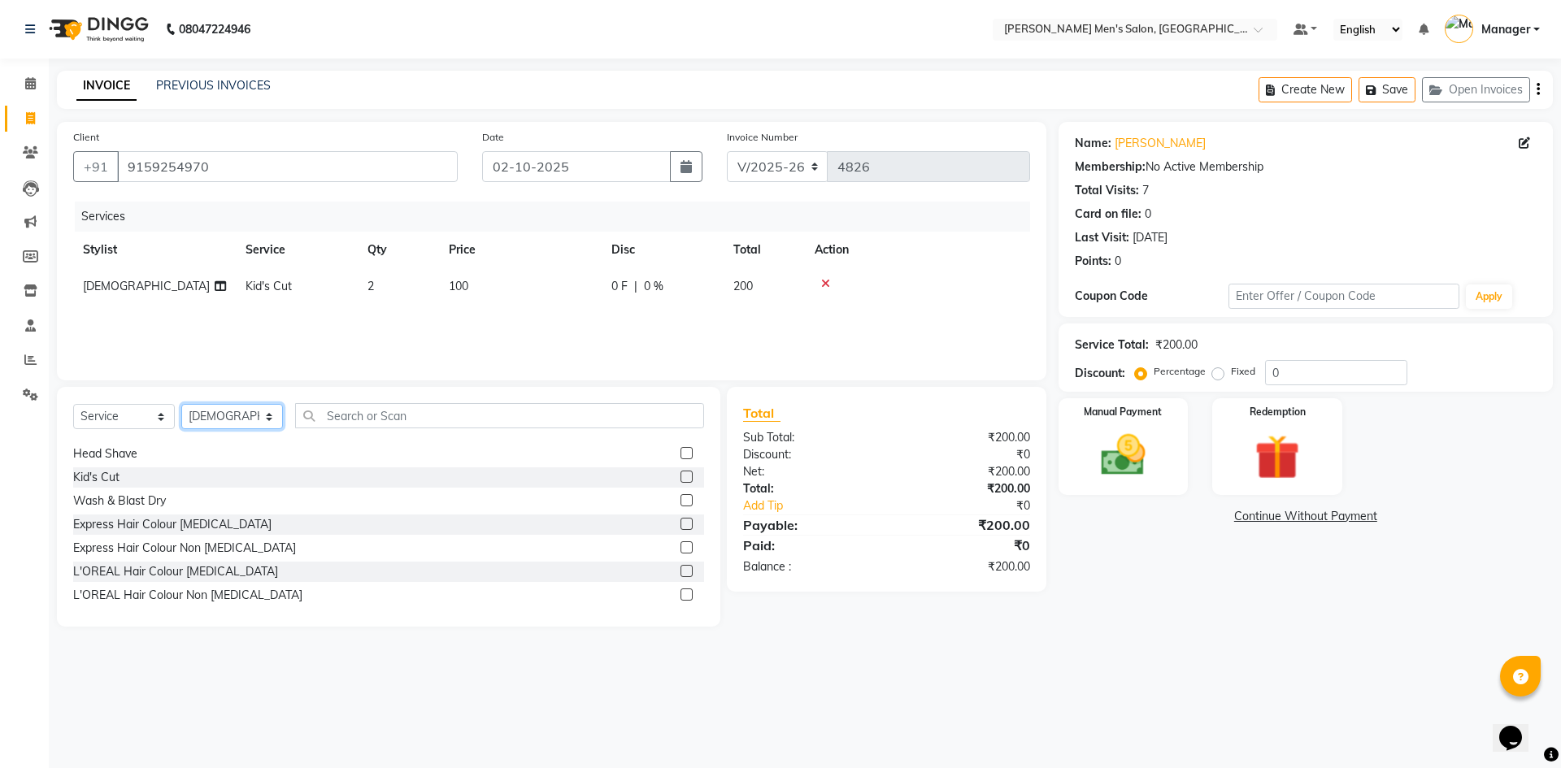
select select "70201"
click at [181, 404] on select "Select Stylist [PERSON_NAME] Manager [PERSON_NAME]" at bounding box center [232, 416] width 102 height 25
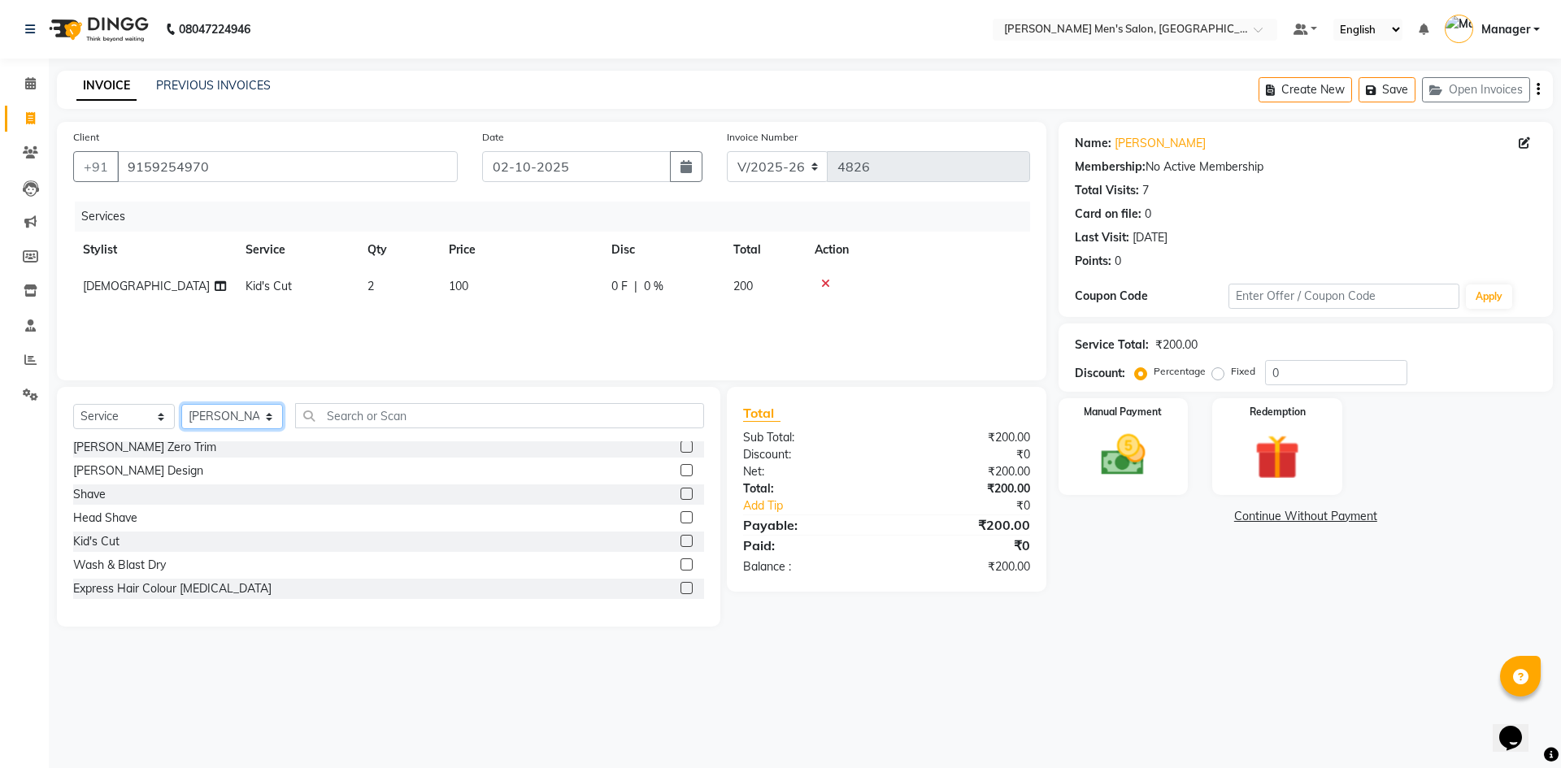
scroll to position [0, 0]
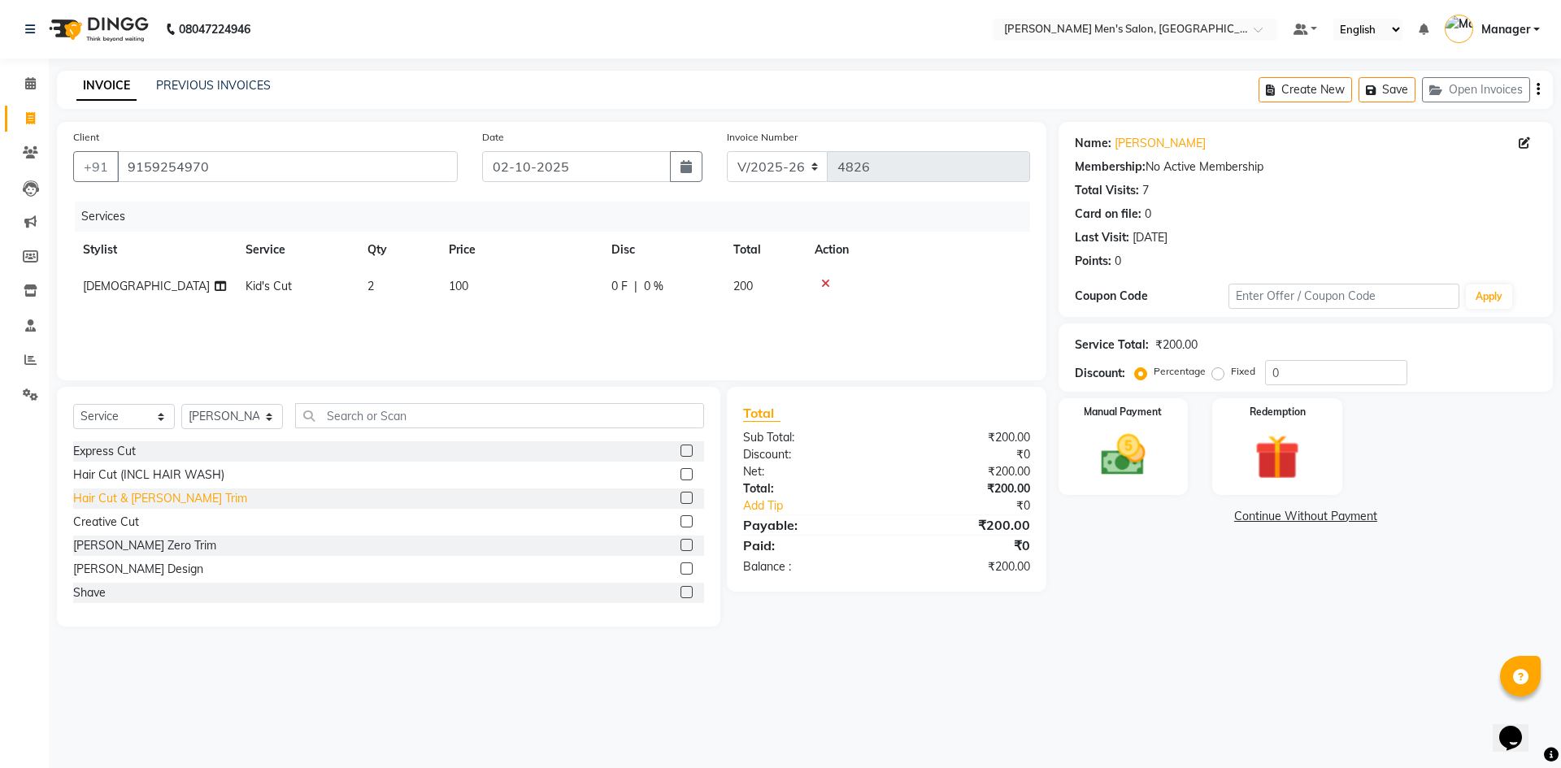
click at [114, 492] on div "Hair Cut & [PERSON_NAME] Trim" at bounding box center [160, 498] width 174 height 17
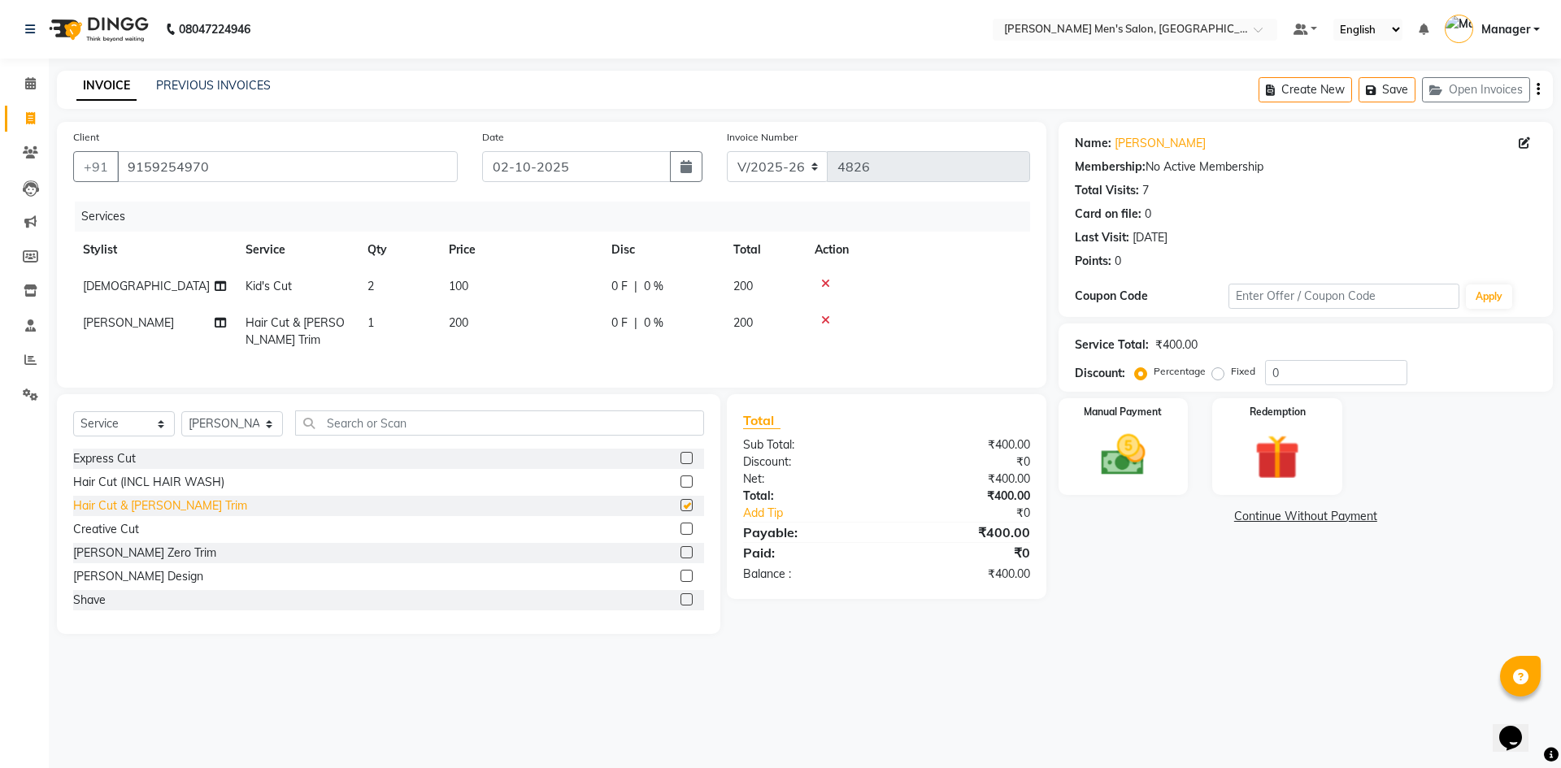
checkbox input "false"
click at [424, 288] on td "2" at bounding box center [398, 286] width 81 height 37
select select "65604"
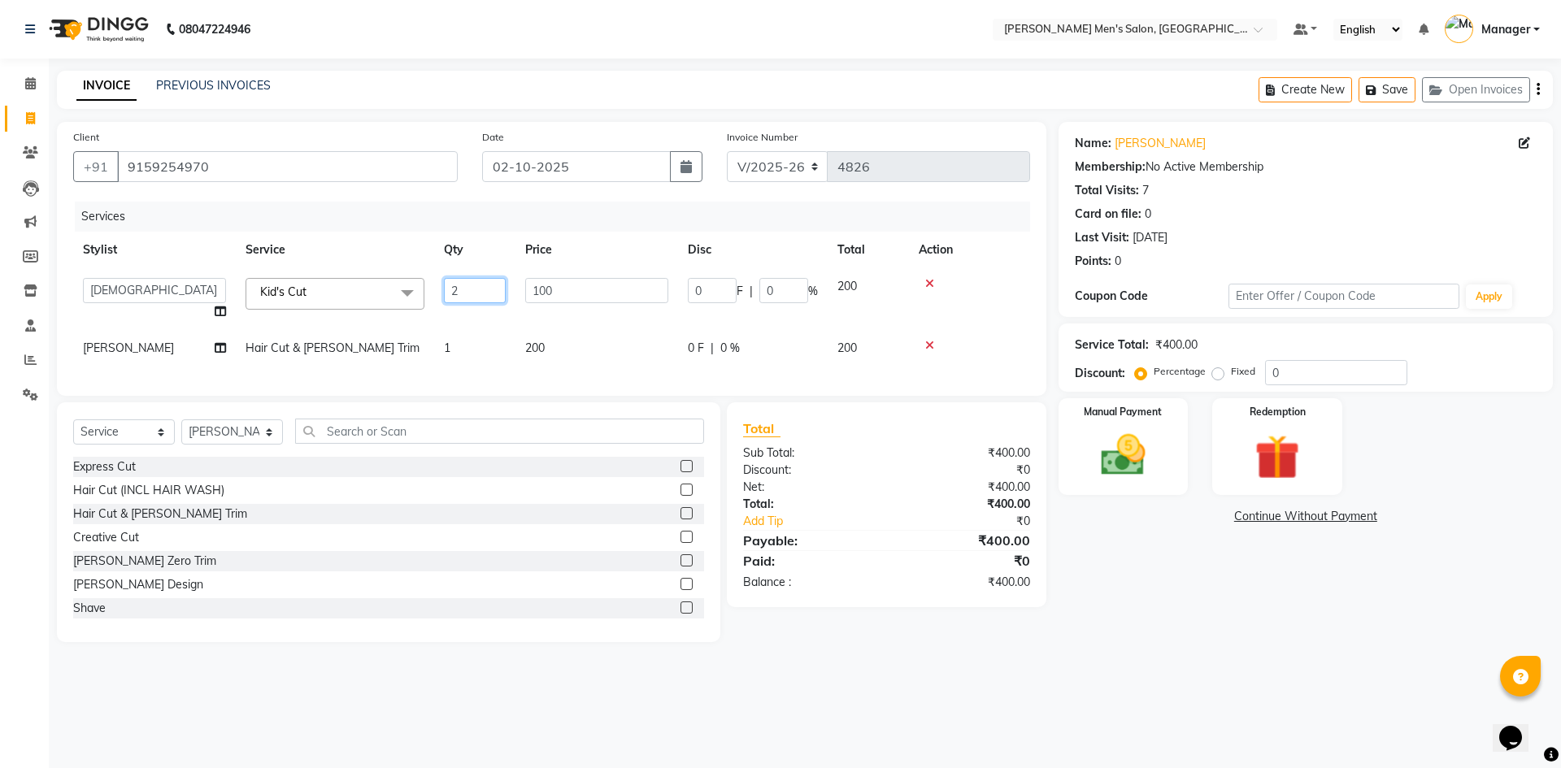
click at [458, 289] on input "2" at bounding box center [475, 290] width 62 height 25
type input "1"
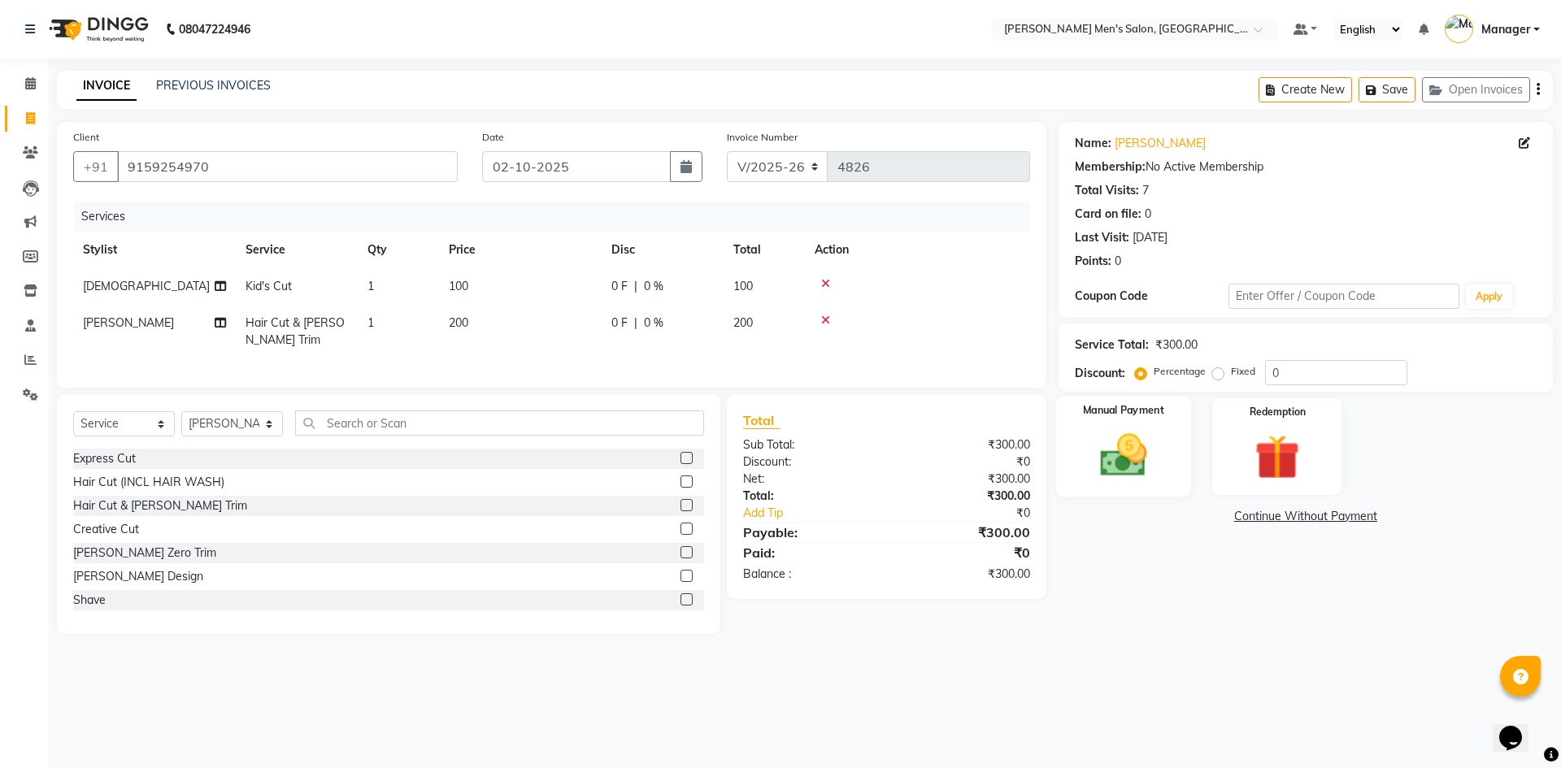
click at [1136, 485] on div "Manual Payment" at bounding box center [1122, 447] width 135 height 100
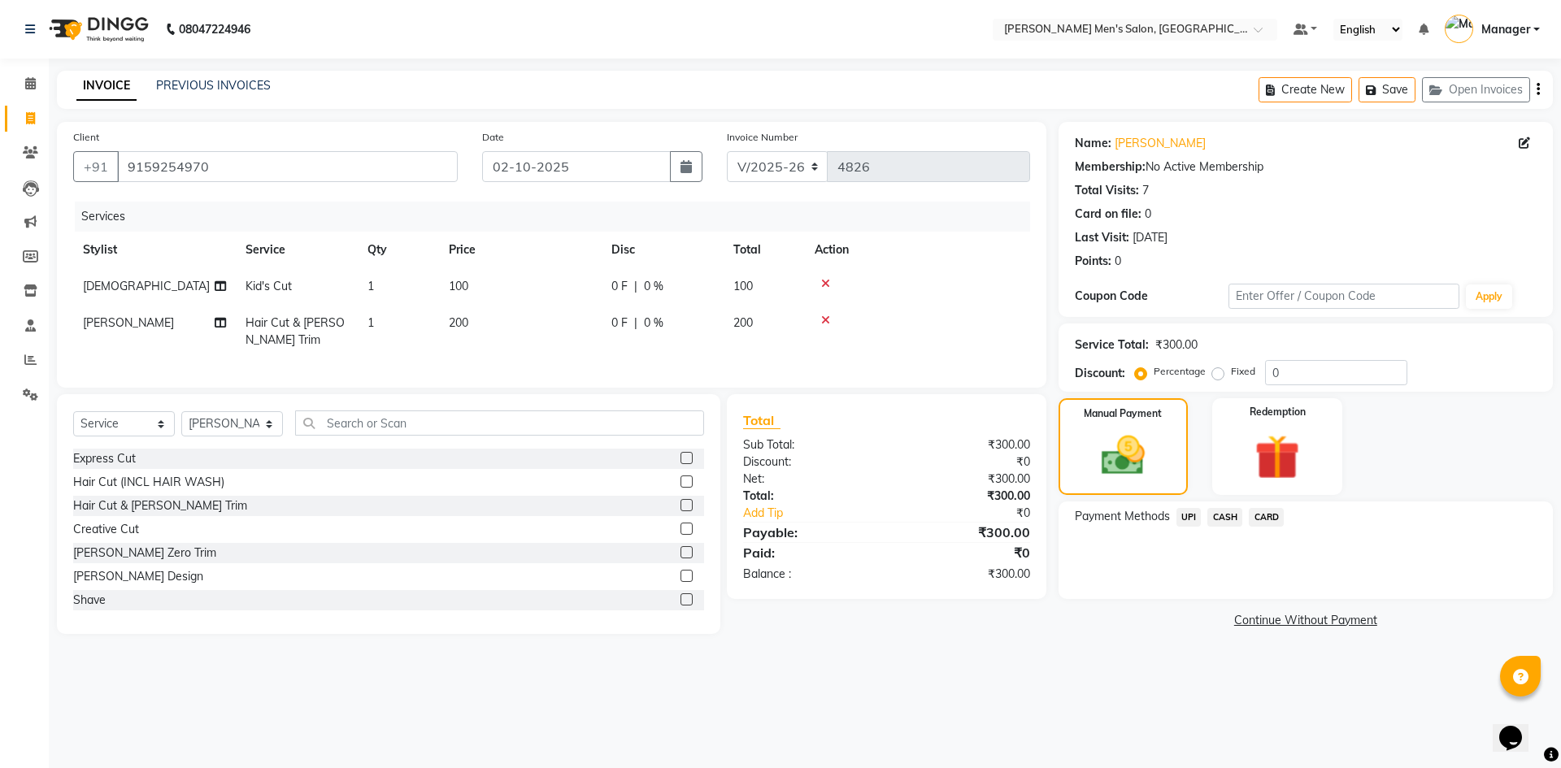
click at [1186, 520] on span "UPI" at bounding box center [1188, 517] width 25 height 19
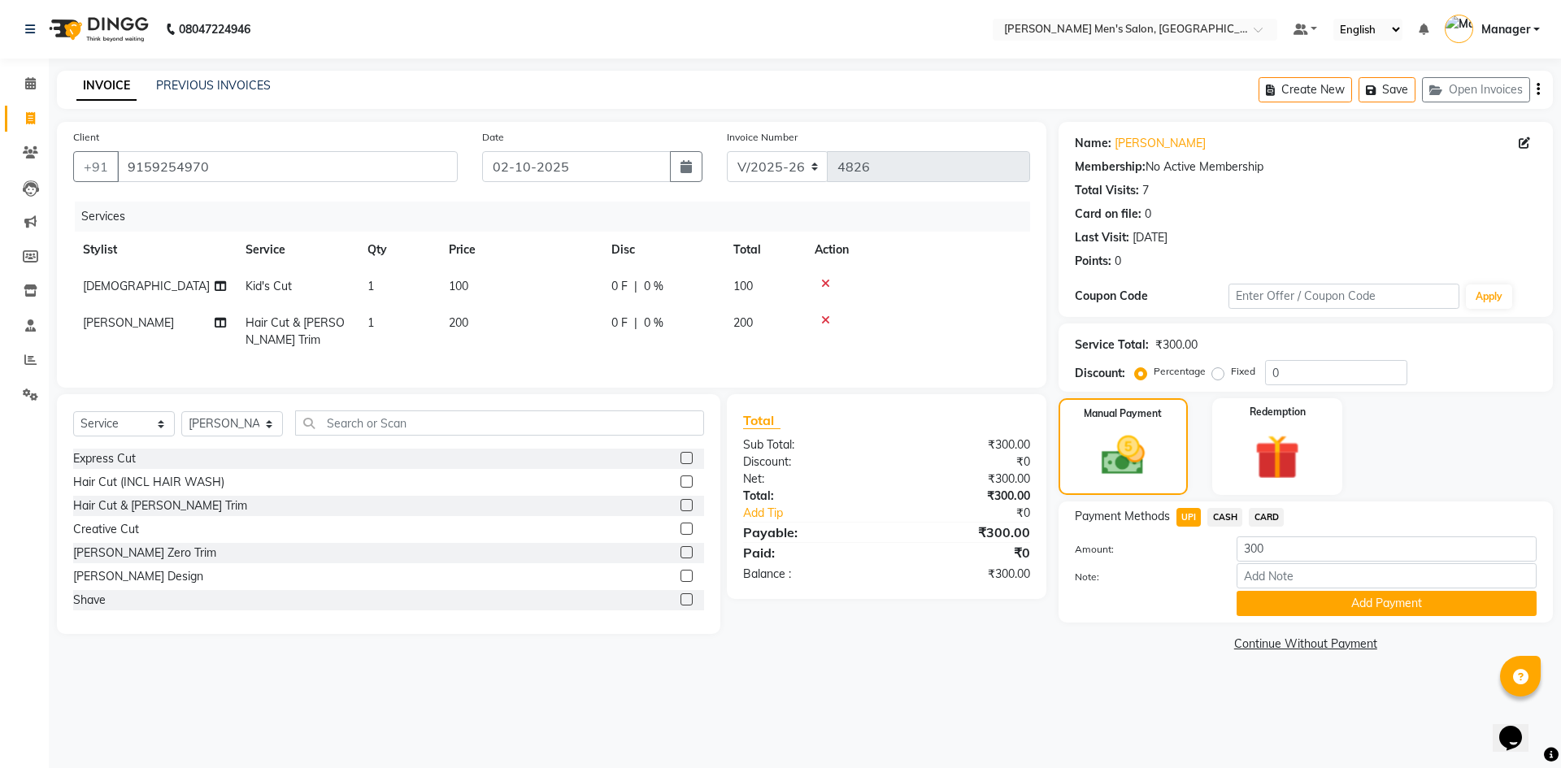
click at [1232, 599] on div "Add Payment" at bounding box center [1386, 603] width 324 height 25
click at [1243, 612] on button "Add Payment" at bounding box center [1386, 603] width 300 height 25
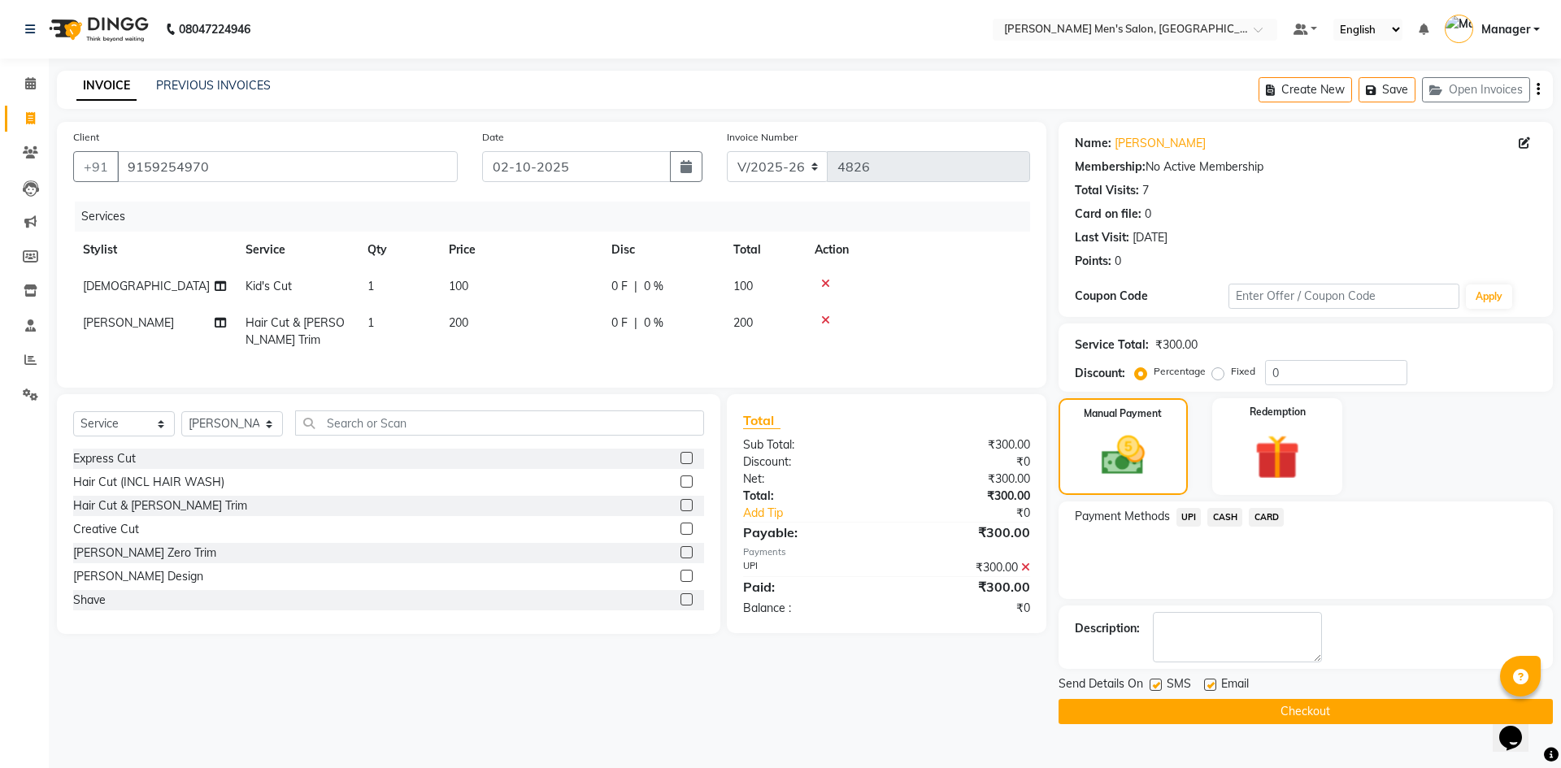
click at [1259, 715] on button "Checkout" at bounding box center [1305, 711] width 494 height 25
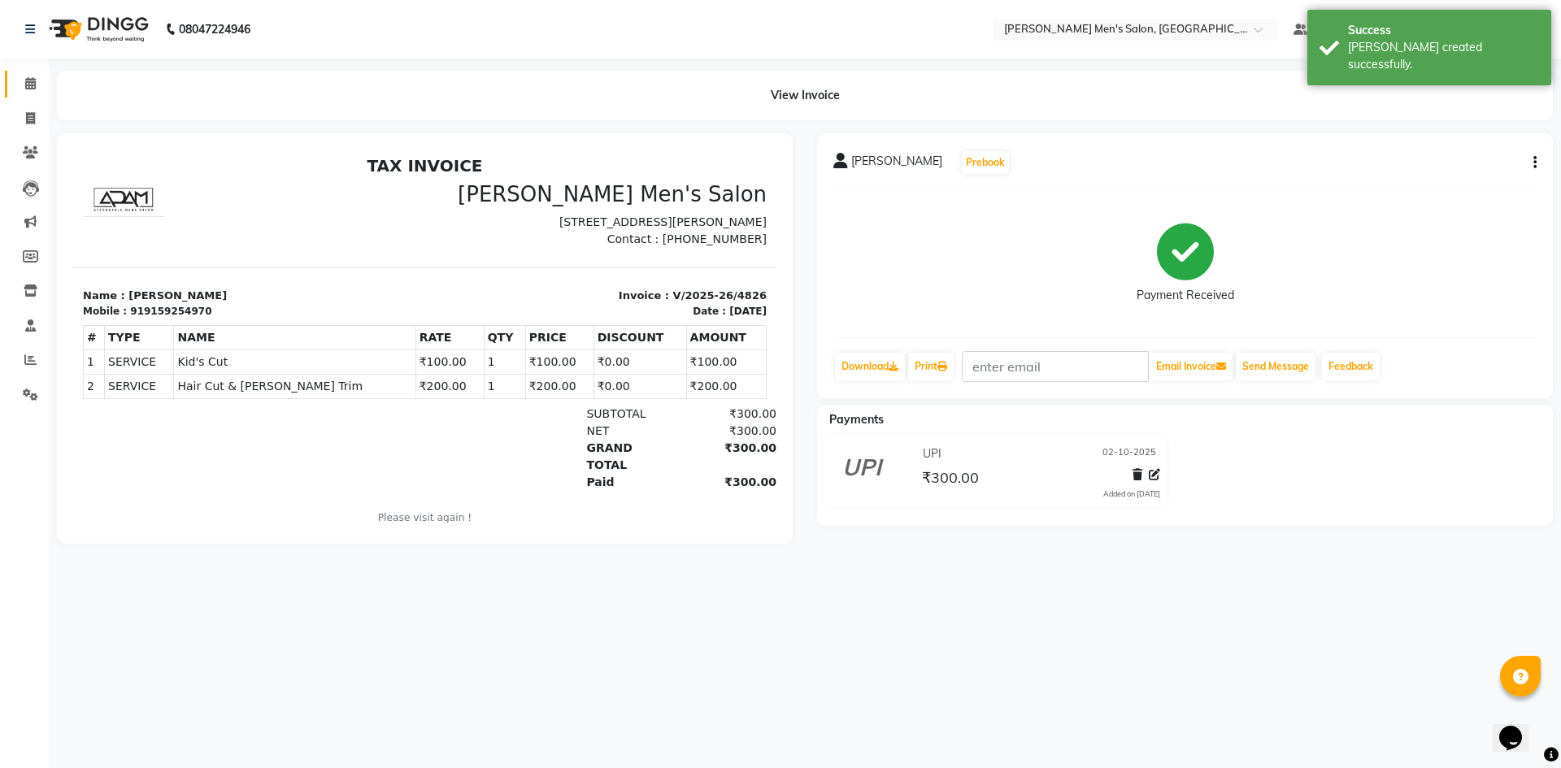
click at [24, 95] on link "Calendar" at bounding box center [24, 84] width 39 height 27
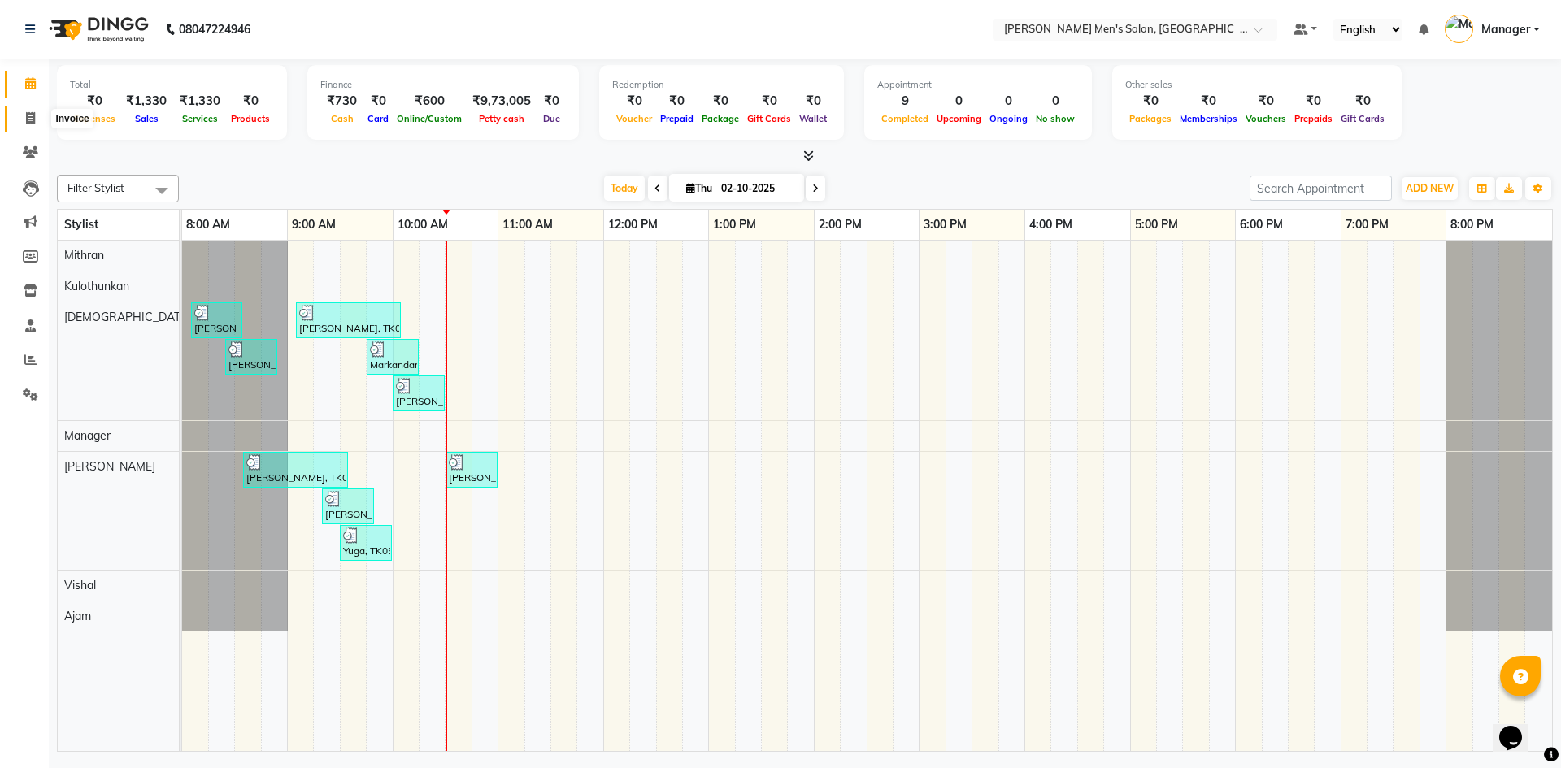
click at [37, 118] on span at bounding box center [30, 119] width 28 height 19
select select "service"
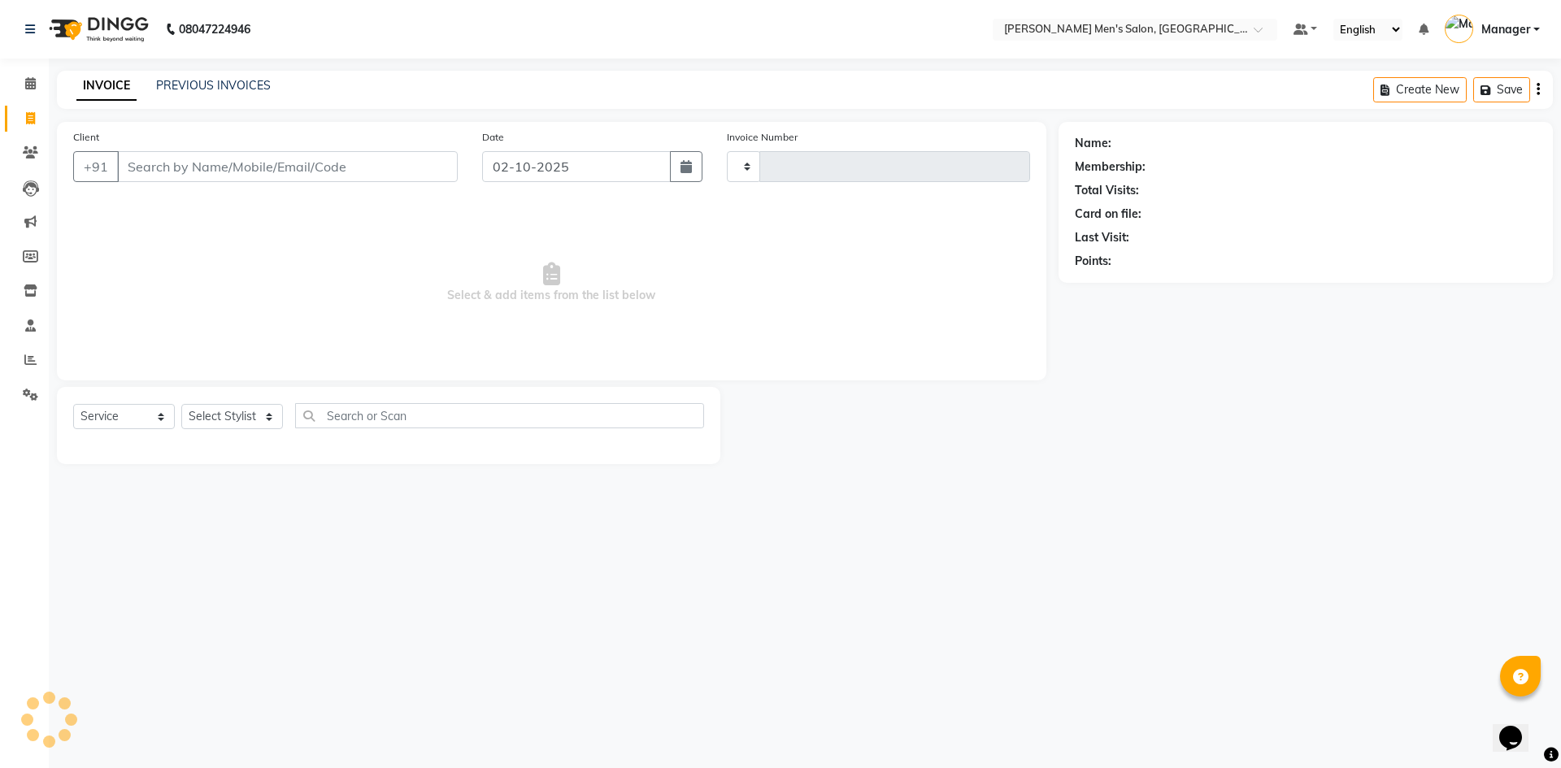
type input "4827"
select select "6913"
click at [24, 97] on link "Calendar" at bounding box center [24, 84] width 39 height 27
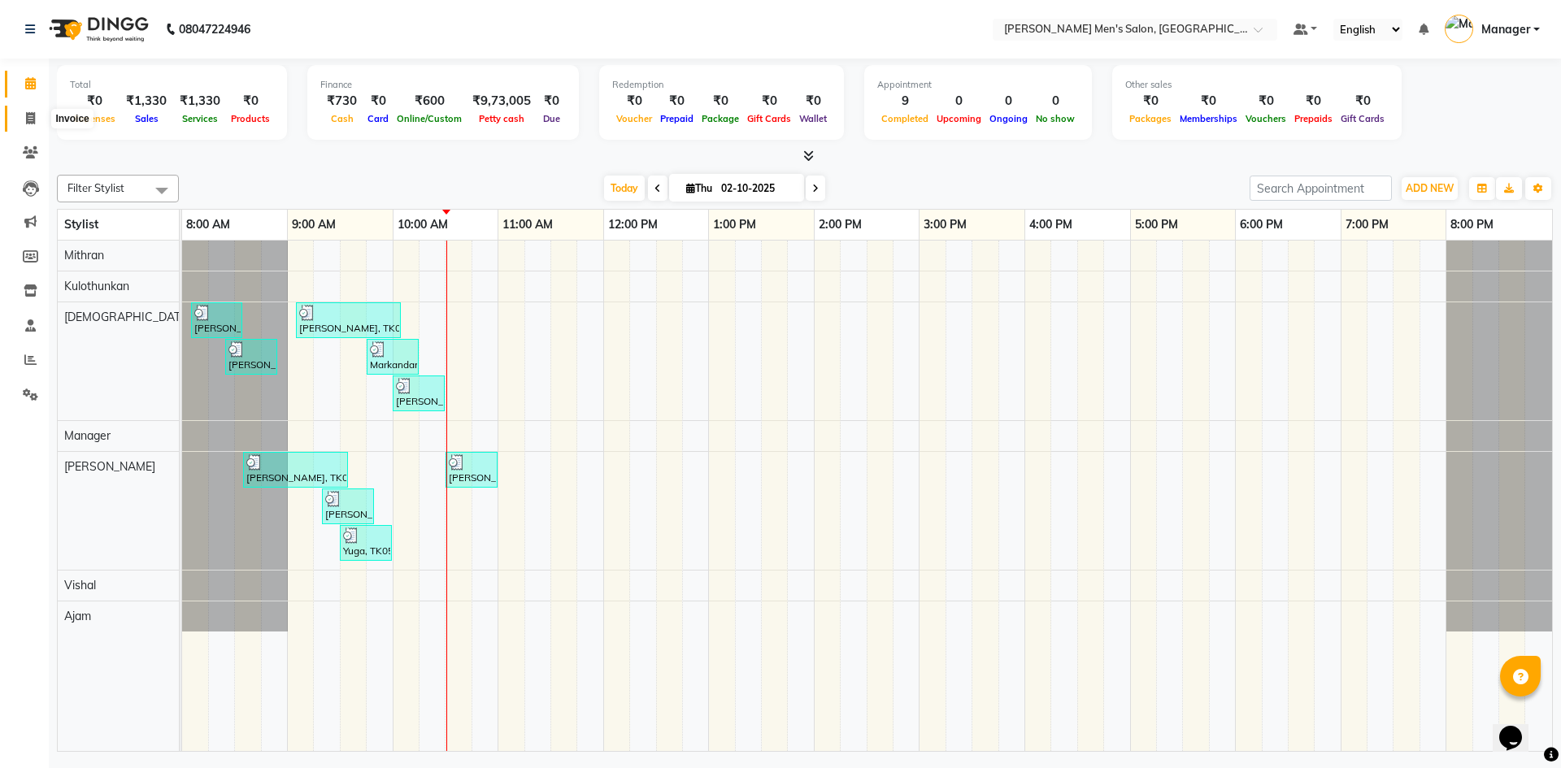
click at [41, 110] on span at bounding box center [30, 119] width 28 height 19
select select "6913"
select select "service"
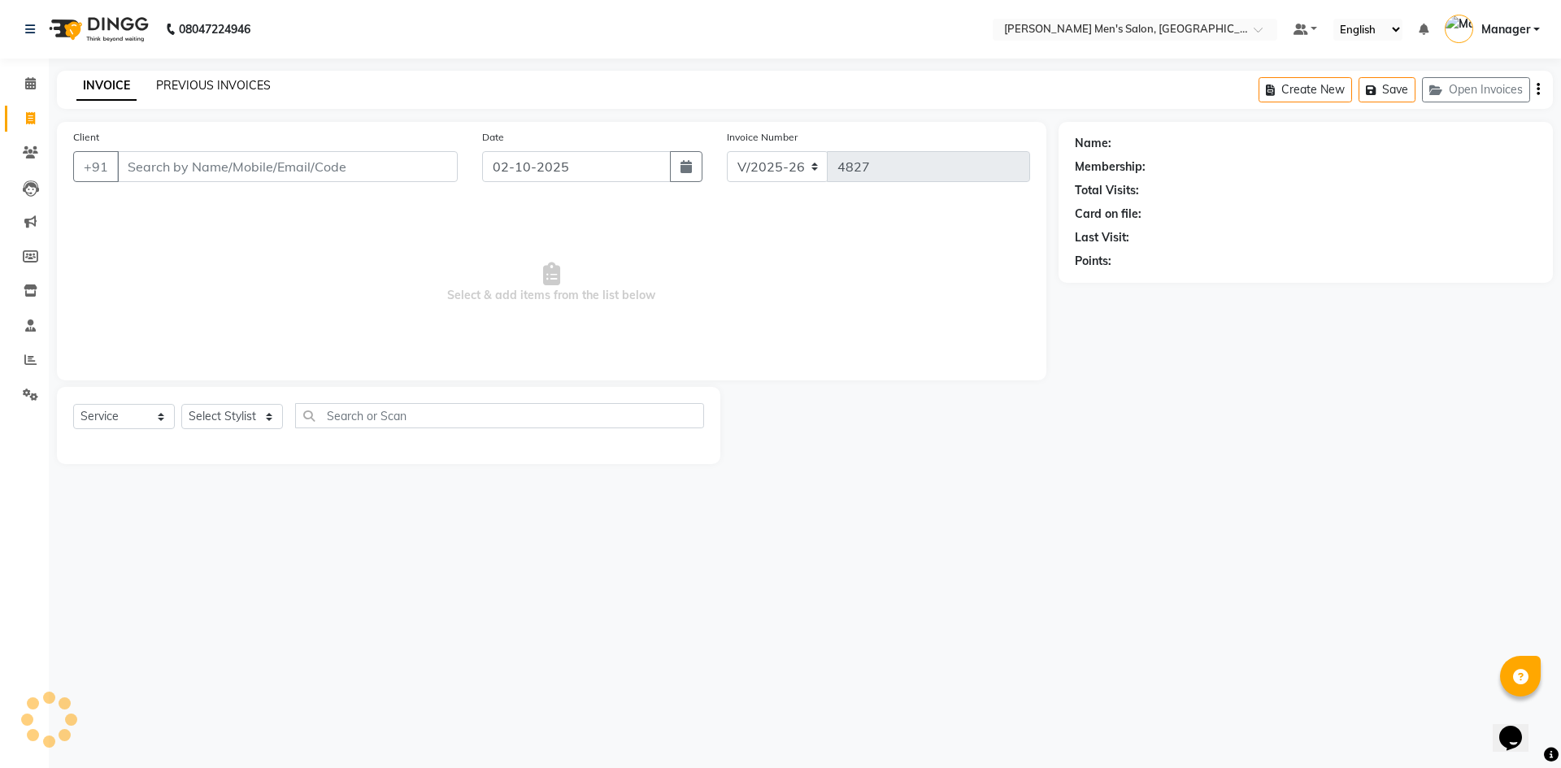
click at [164, 78] on link "PREVIOUS INVOICES" at bounding box center [213, 85] width 115 height 15
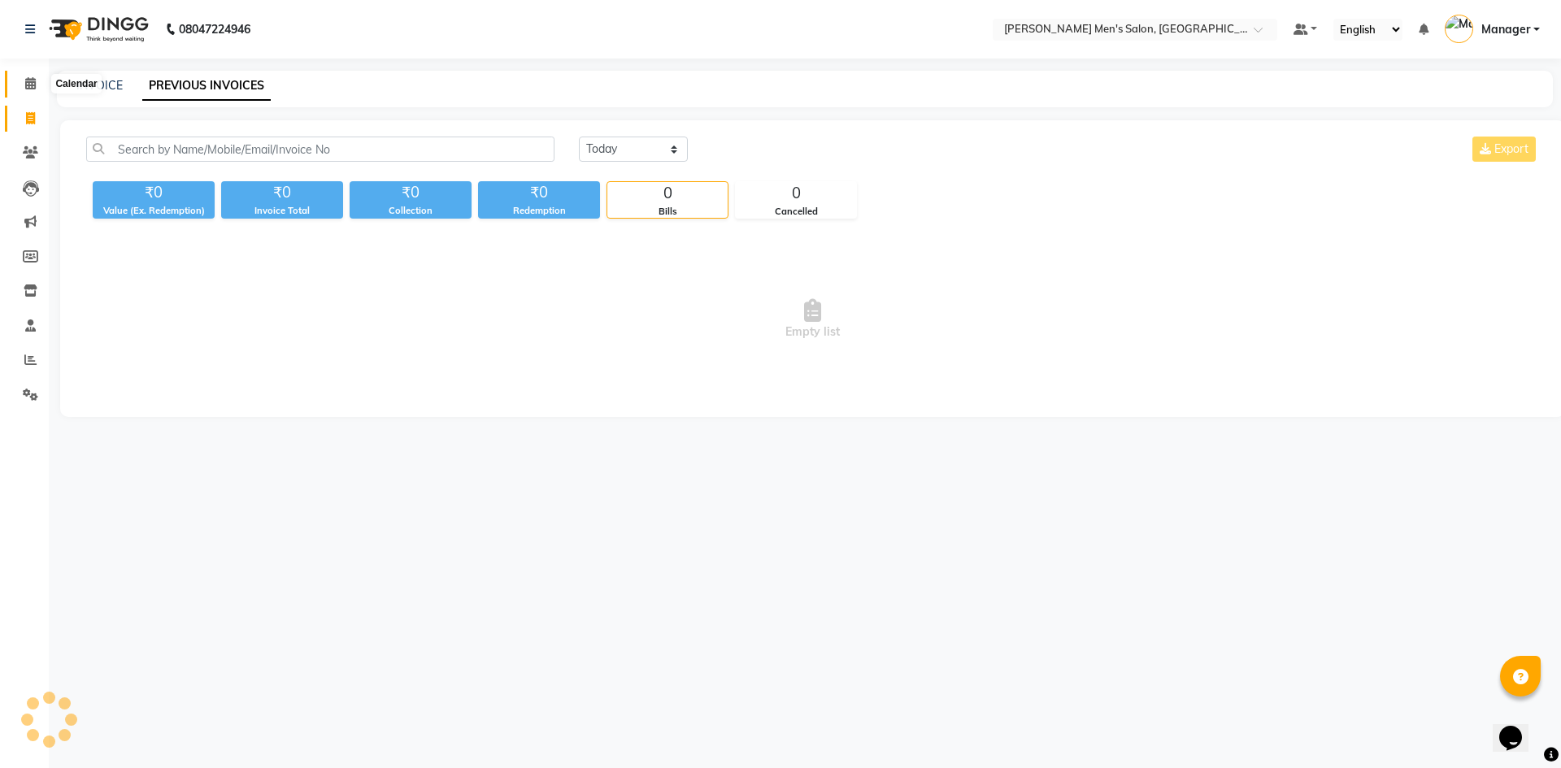
click at [24, 93] on span at bounding box center [30, 84] width 28 height 19
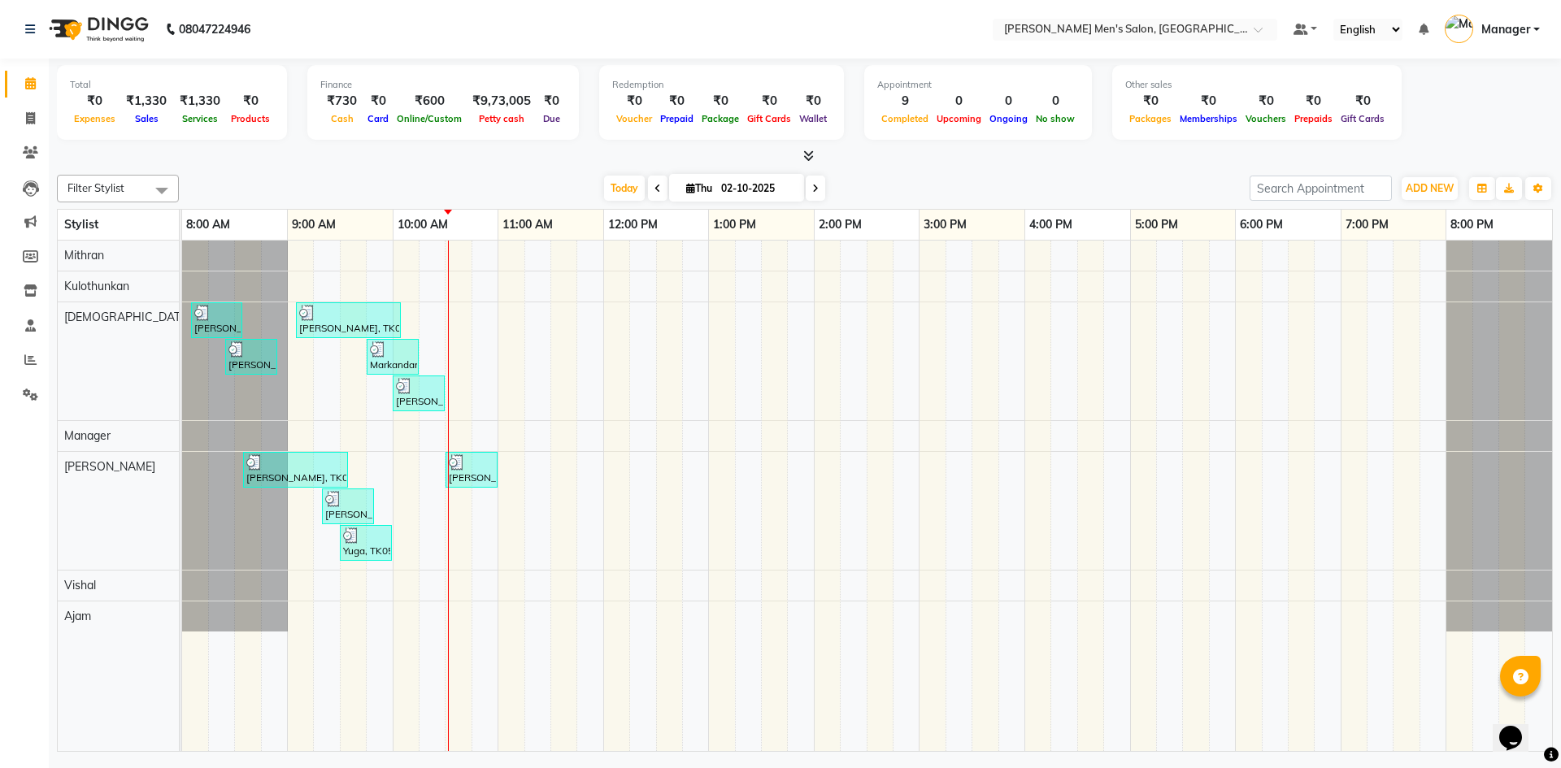
click at [302, 3] on nav "08047224946 Select Location × [PERSON_NAME] Men's Salon, [PERSON_NAME] Default …" at bounding box center [780, 29] width 1561 height 59
click at [16, 107] on link "Invoice" at bounding box center [24, 119] width 39 height 27
select select "service"
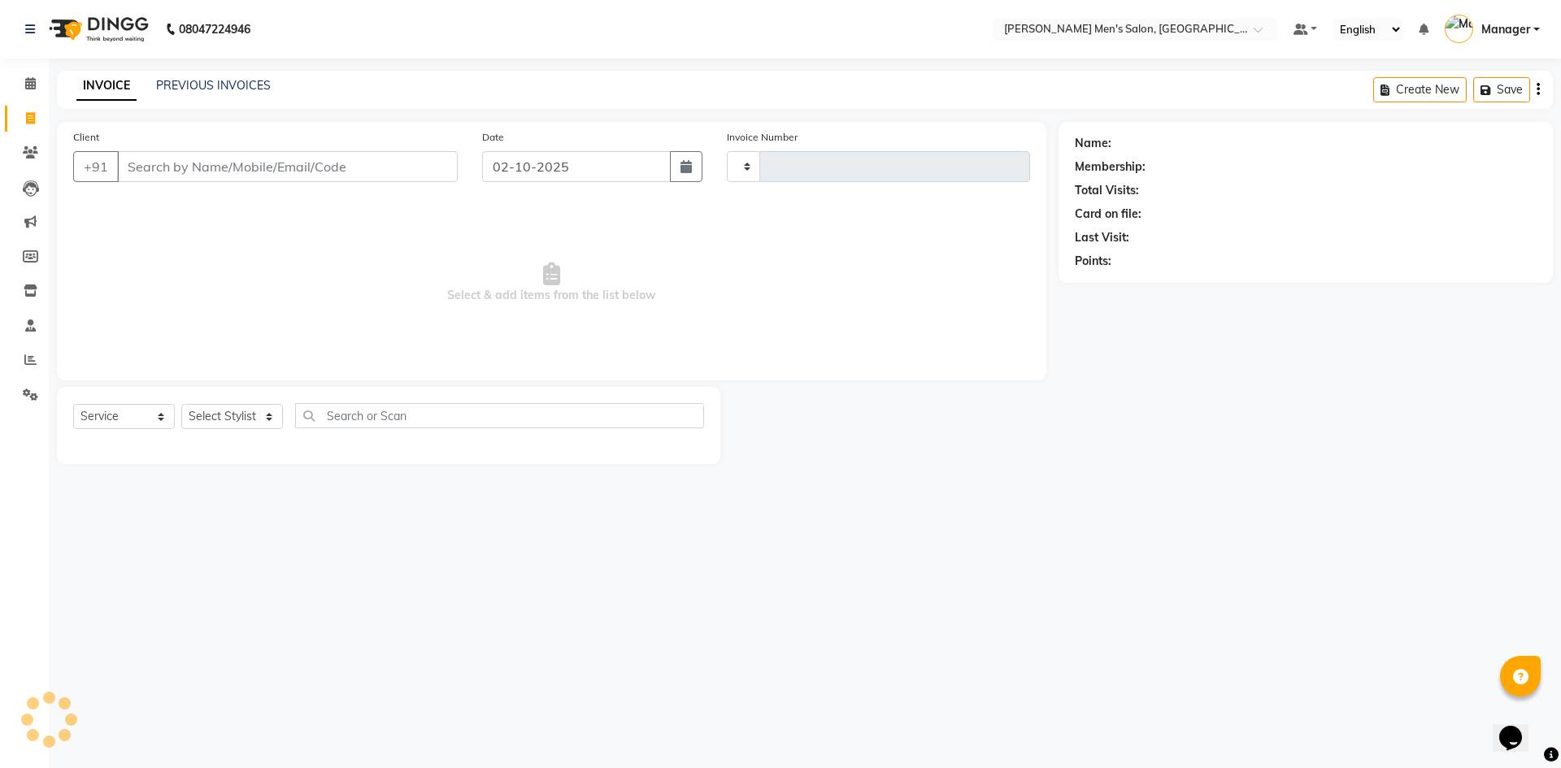
type input "4827"
select select "6913"
click at [182, 91] on link "PREVIOUS INVOICES" at bounding box center [213, 85] width 115 height 15
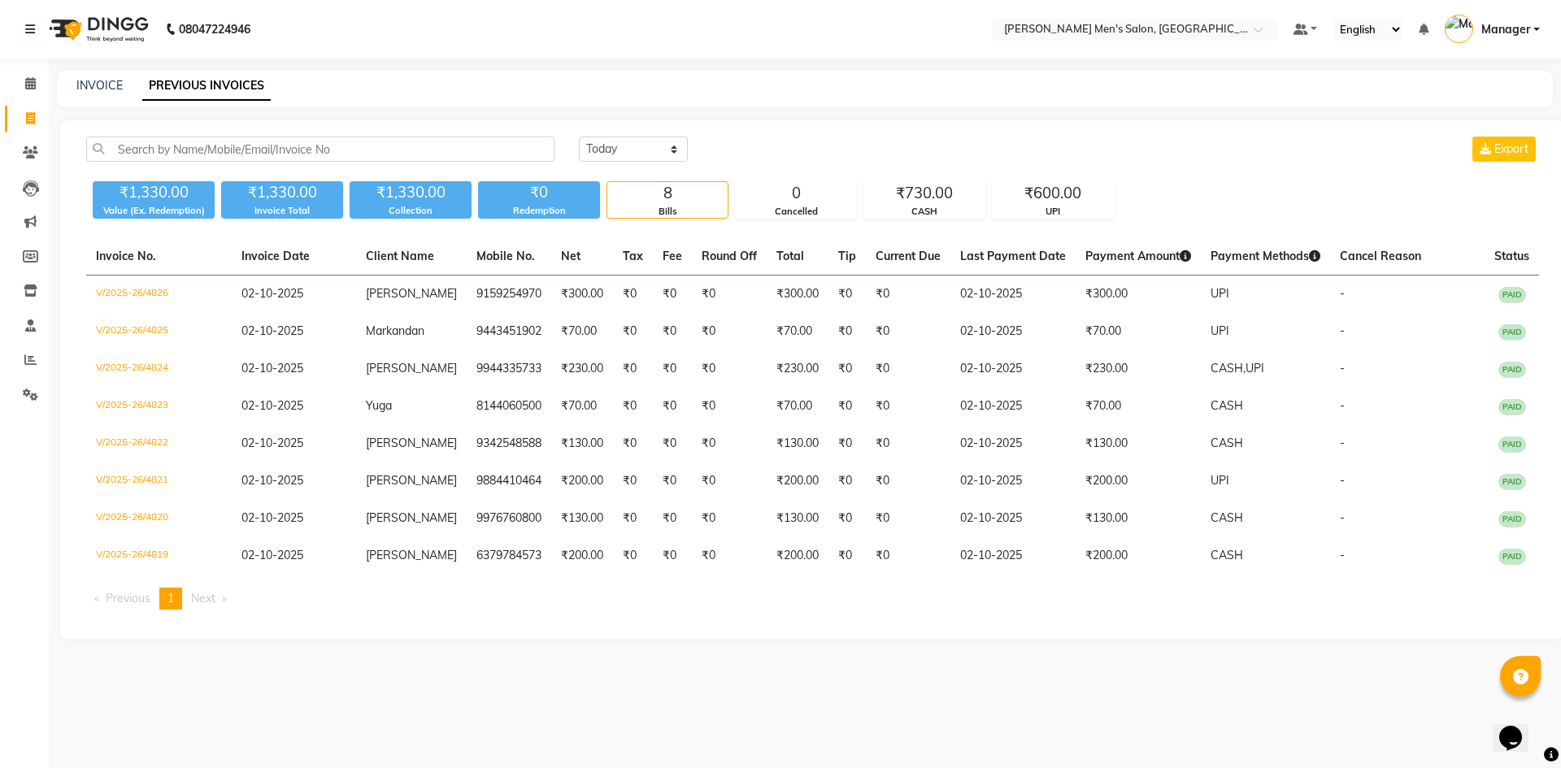
click at [80, 73] on div "INVOICE PREVIOUS INVOICES" at bounding box center [805, 89] width 1496 height 37
click at [103, 81] on link "INVOICE" at bounding box center [99, 85] width 46 height 15
select select "service"
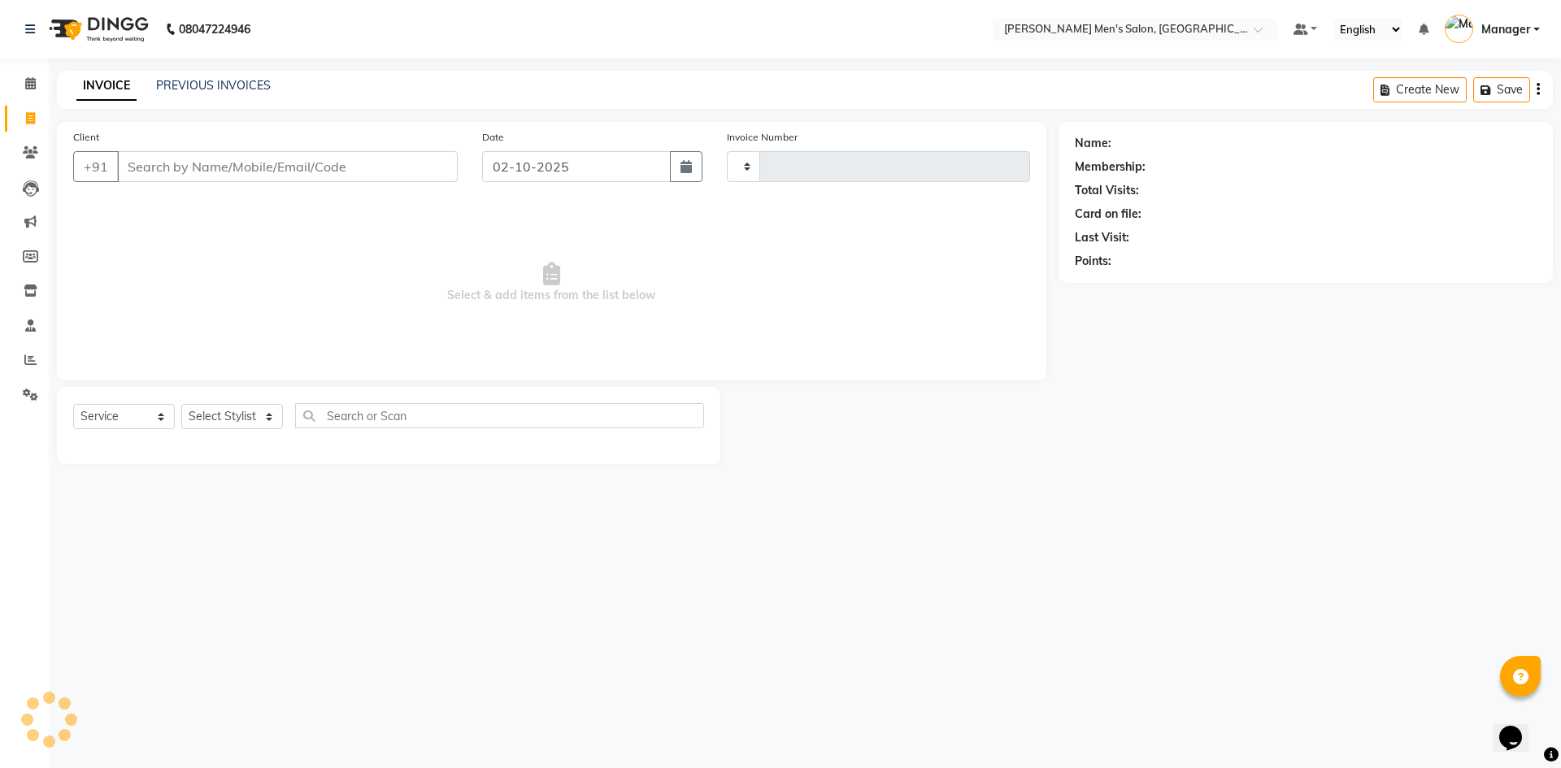
type input "4827"
select select "6913"
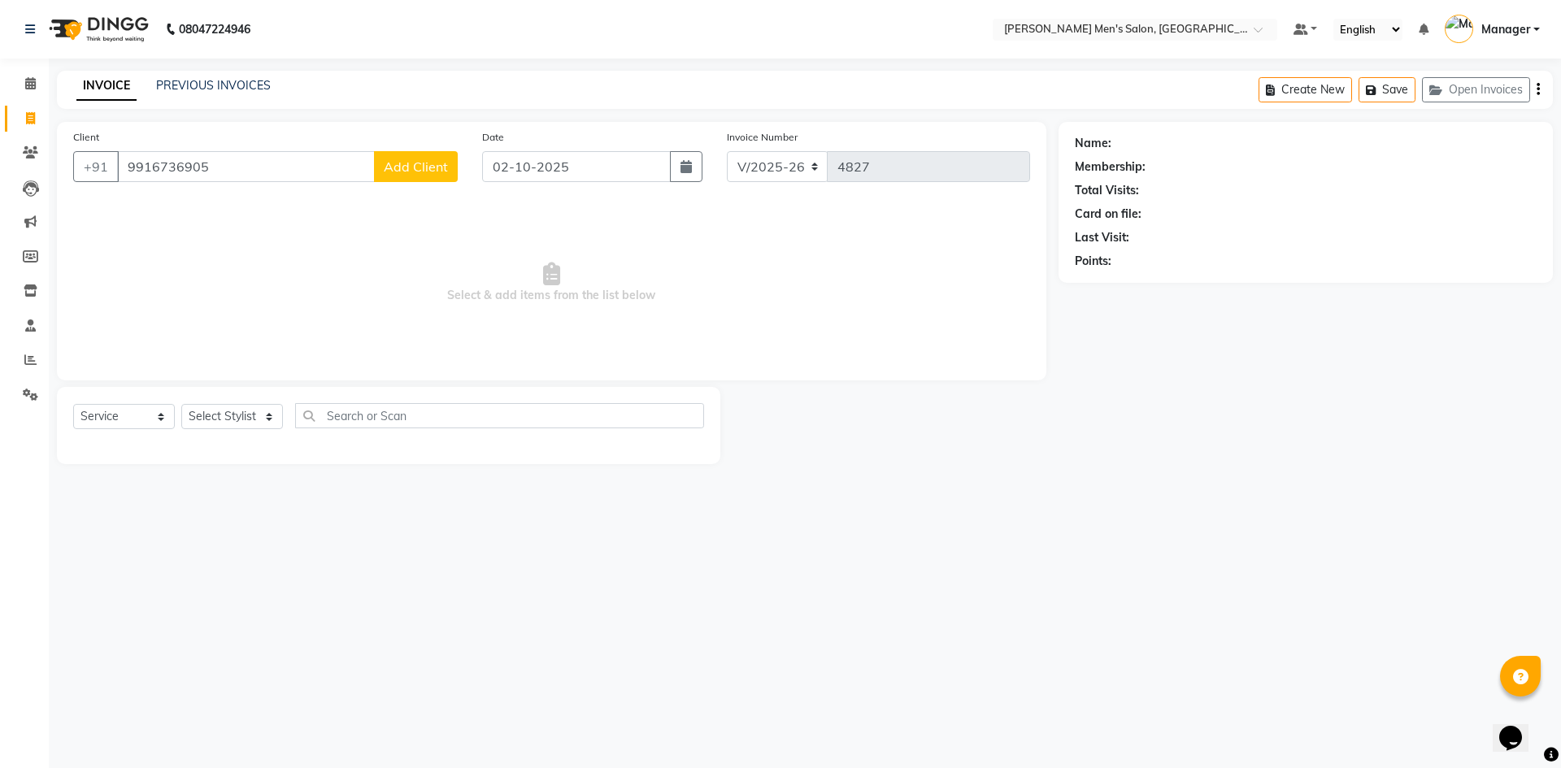
type input "9916736905"
click at [399, 127] on div "Client [PHONE_NUMBER] Add Client Date [DATE] Invoice Number V/2025 V/[PHONE_NUM…" at bounding box center [551, 251] width 989 height 258
click at [430, 146] on div "Client [PHONE_NUMBER] Add Client" at bounding box center [265, 161] width 409 height 67
click at [437, 157] on button "Add Client" at bounding box center [416, 166] width 84 height 31
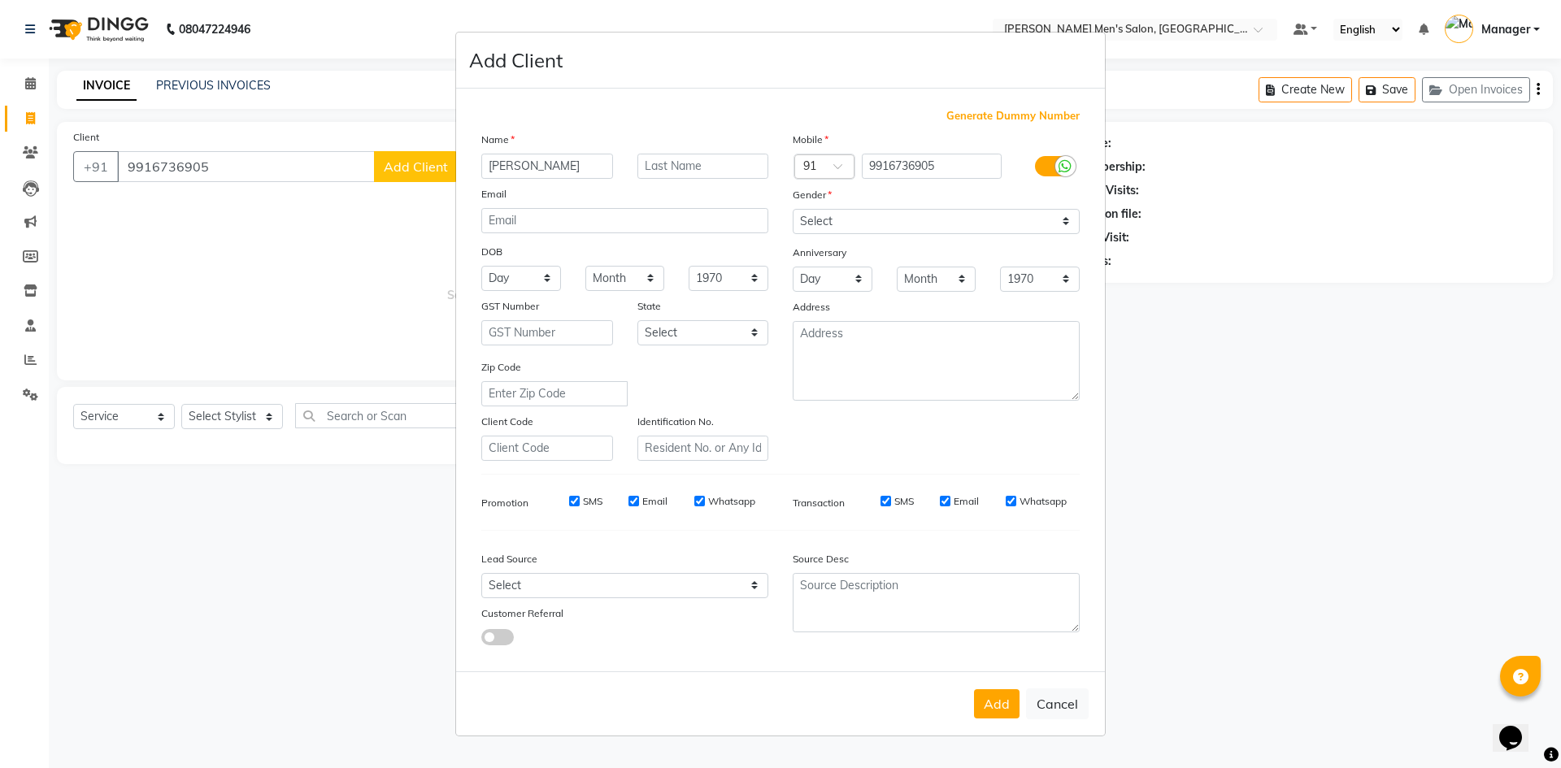
type input "[PERSON_NAME]"
click at [820, 209] on select "Select [DEMOGRAPHIC_DATA] [DEMOGRAPHIC_DATA] Other Prefer Not To Say" at bounding box center [936, 221] width 287 height 25
select select "[DEMOGRAPHIC_DATA]"
click at [793, 209] on select "Select [DEMOGRAPHIC_DATA] [DEMOGRAPHIC_DATA] Other Prefer Not To Say" at bounding box center [936, 221] width 287 height 25
click at [719, 590] on select "Select Walk-in Referral Internet Friend Word of Mouth Advertisement Facebook Ju…" at bounding box center [624, 585] width 287 height 25
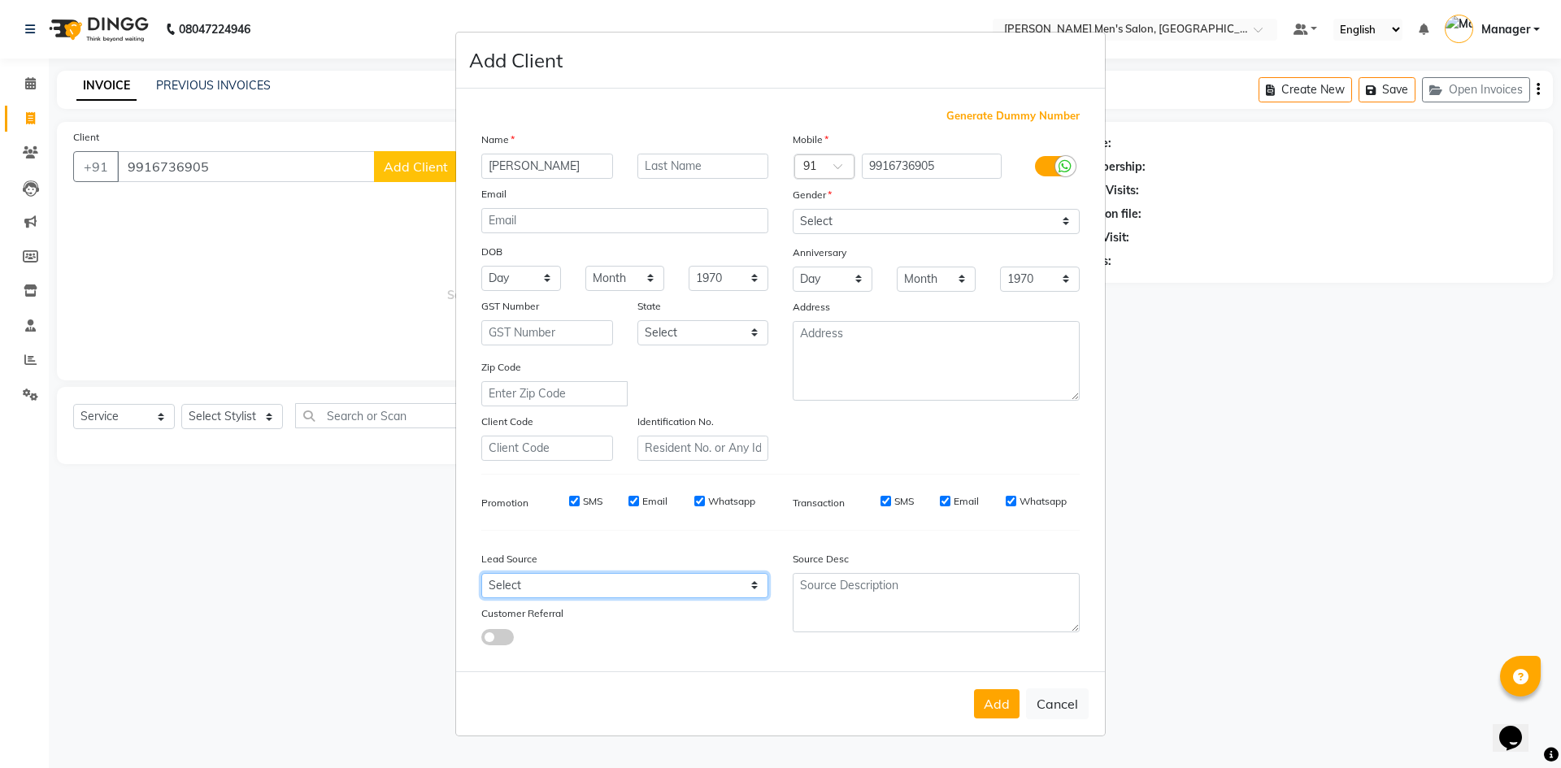
select select "48262"
click at [481, 573] on select "Select Walk-in Referral Internet Friend Word of Mouth Advertisement Facebook Ju…" at bounding box center [624, 585] width 287 height 25
click at [983, 697] on button "Add" at bounding box center [997, 703] width 46 height 29
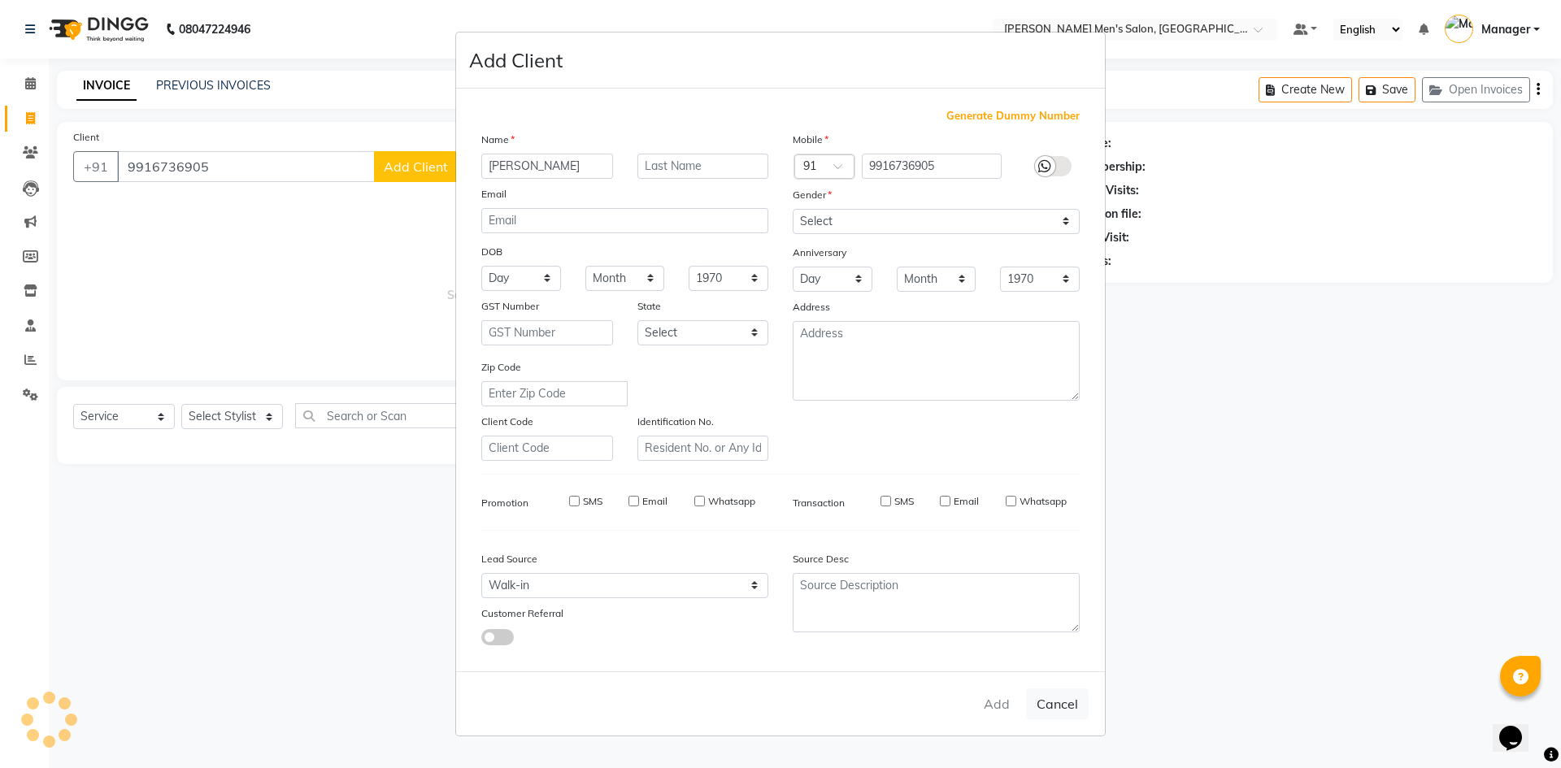
select select
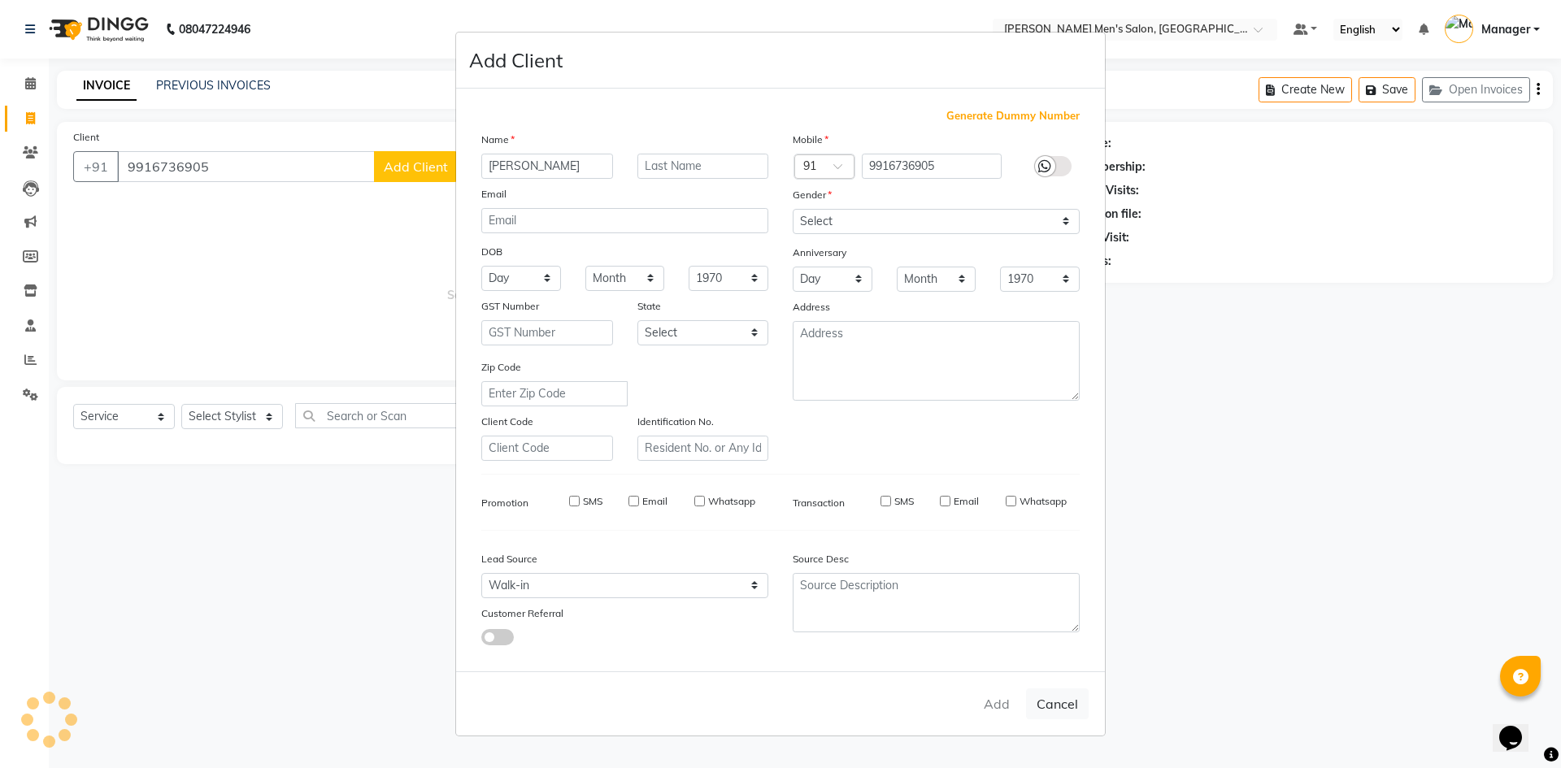
select select
checkbox input "false"
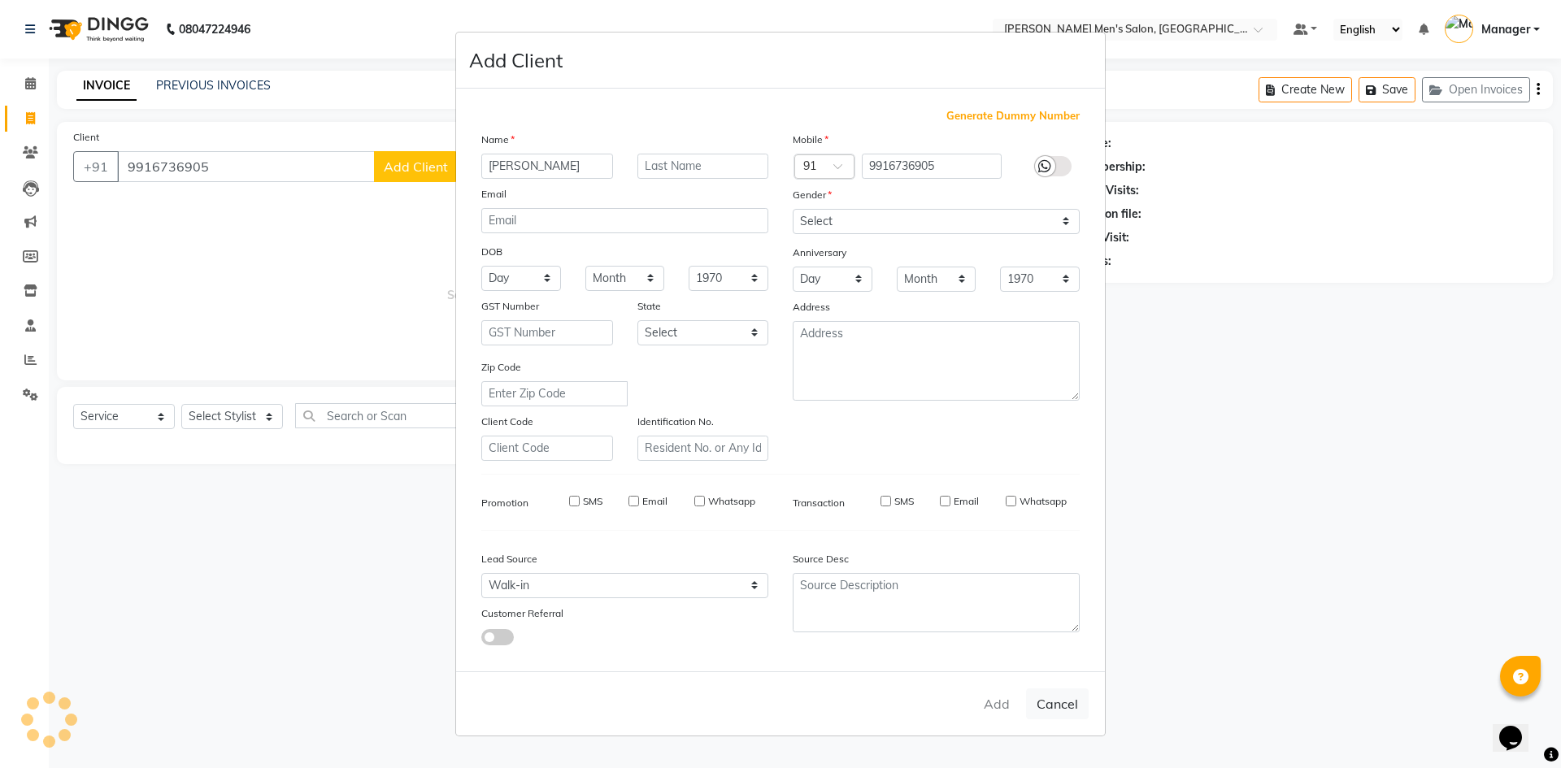
checkbox input "false"
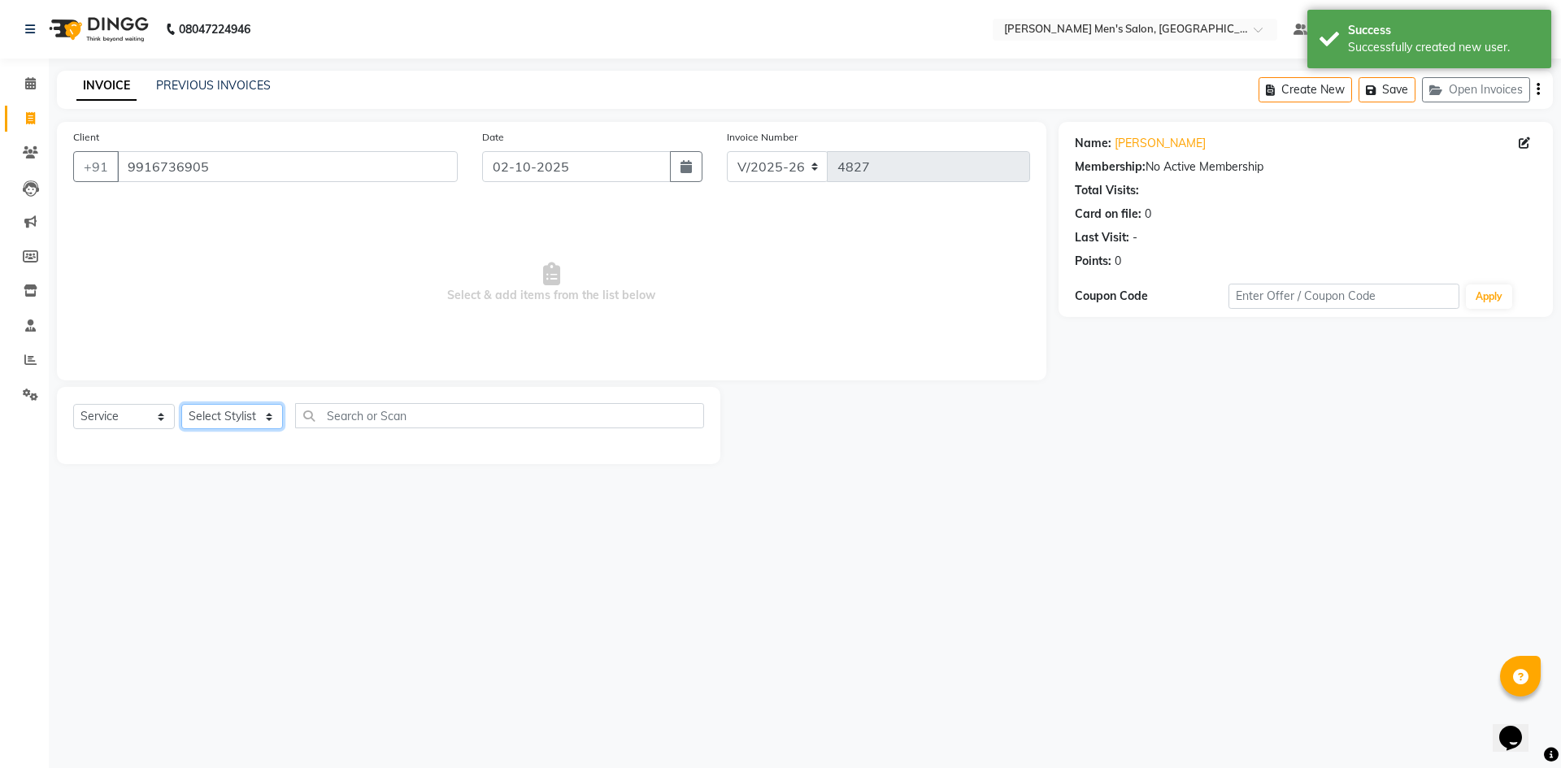
click at [223, 414] on select "Select Stylist [PERSON_NAME] Manager [PERSON_NAME]" at bounding box center [232, 416] width 102 height 25
select select "65604"
click at [181, 404] on select "Select Stylist [PERSON_NAME] Manager [PERSON_NAME]" at bounding box center [232, 416] width 102 height 25
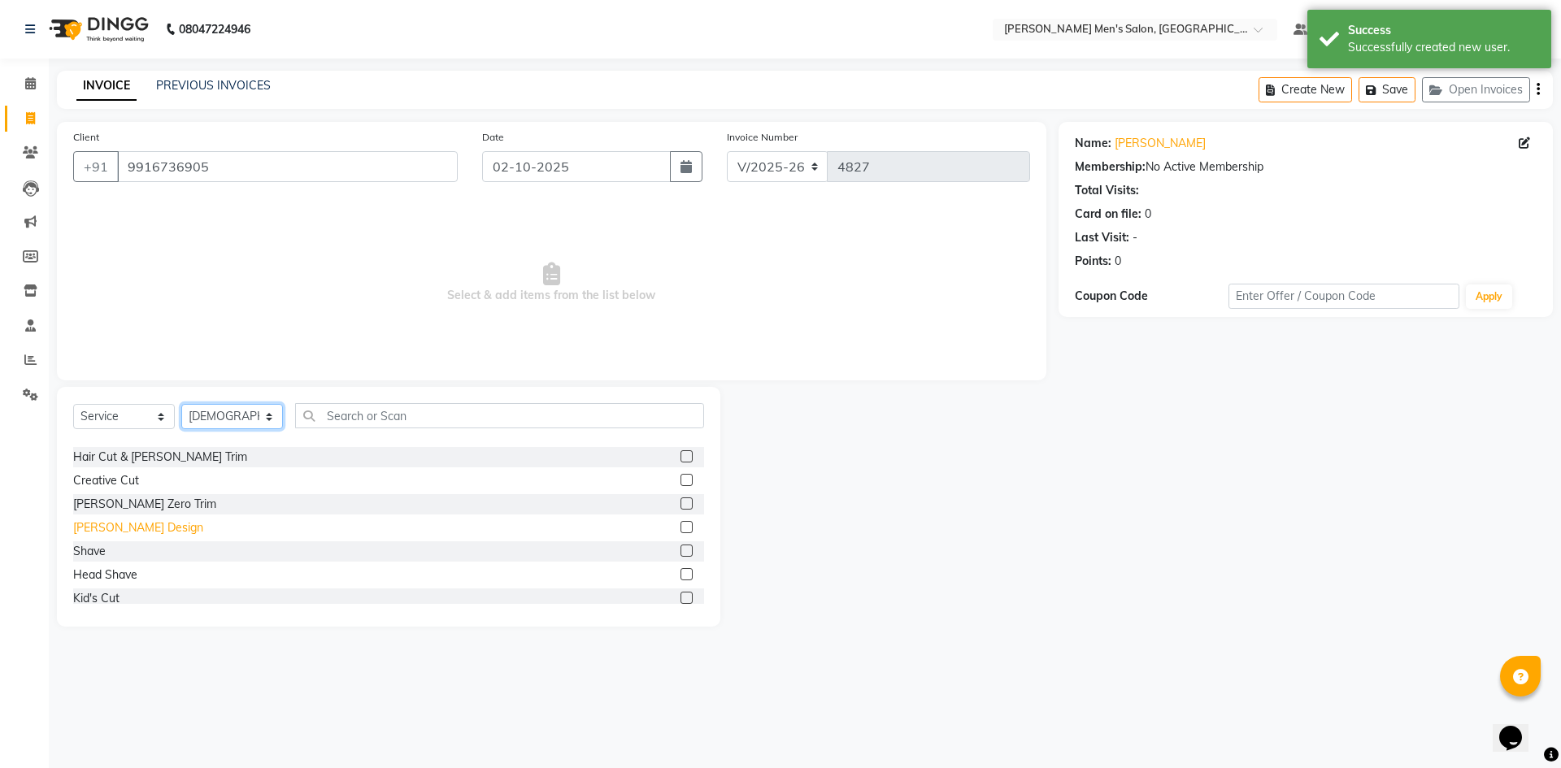
scroll to position [81, 0]
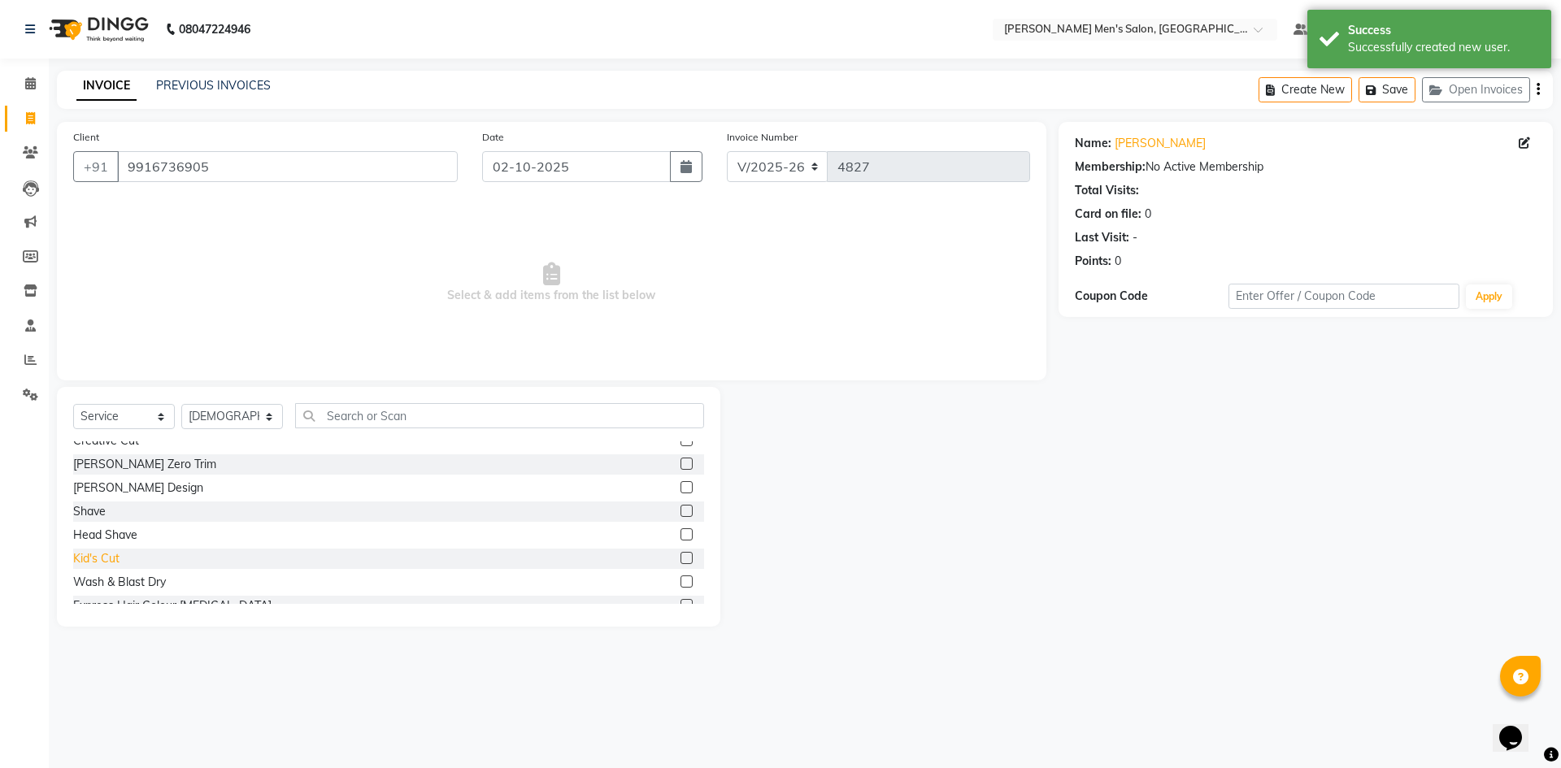
click at [111, 560] on div "Kid's Cut" at bounding box center [96, 558] width 46 height 17
checkbox input "false"
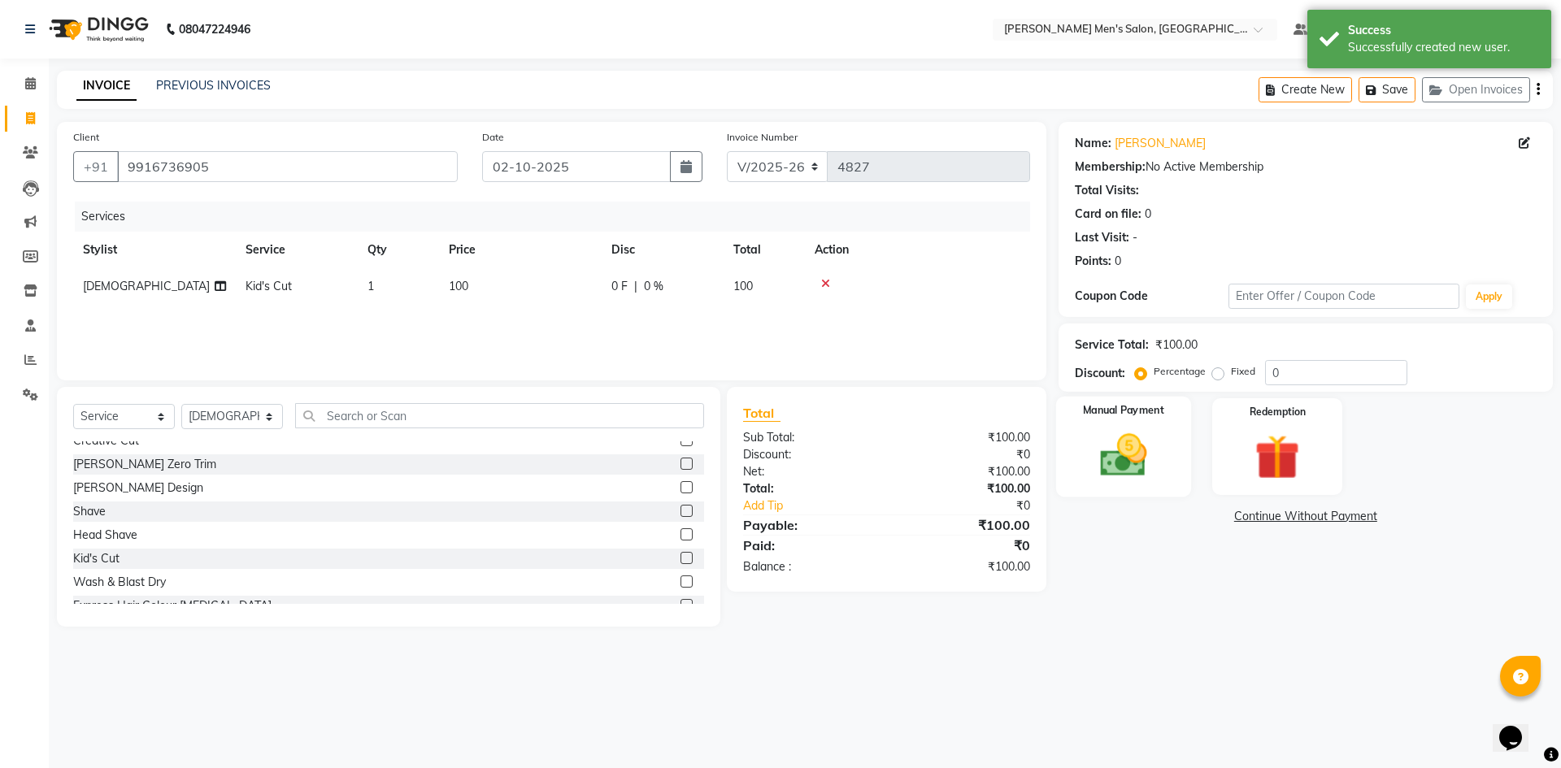
click at [1170, 406] on div "Manual Payment" at bounding box center [1122, 447] width 135 height 100
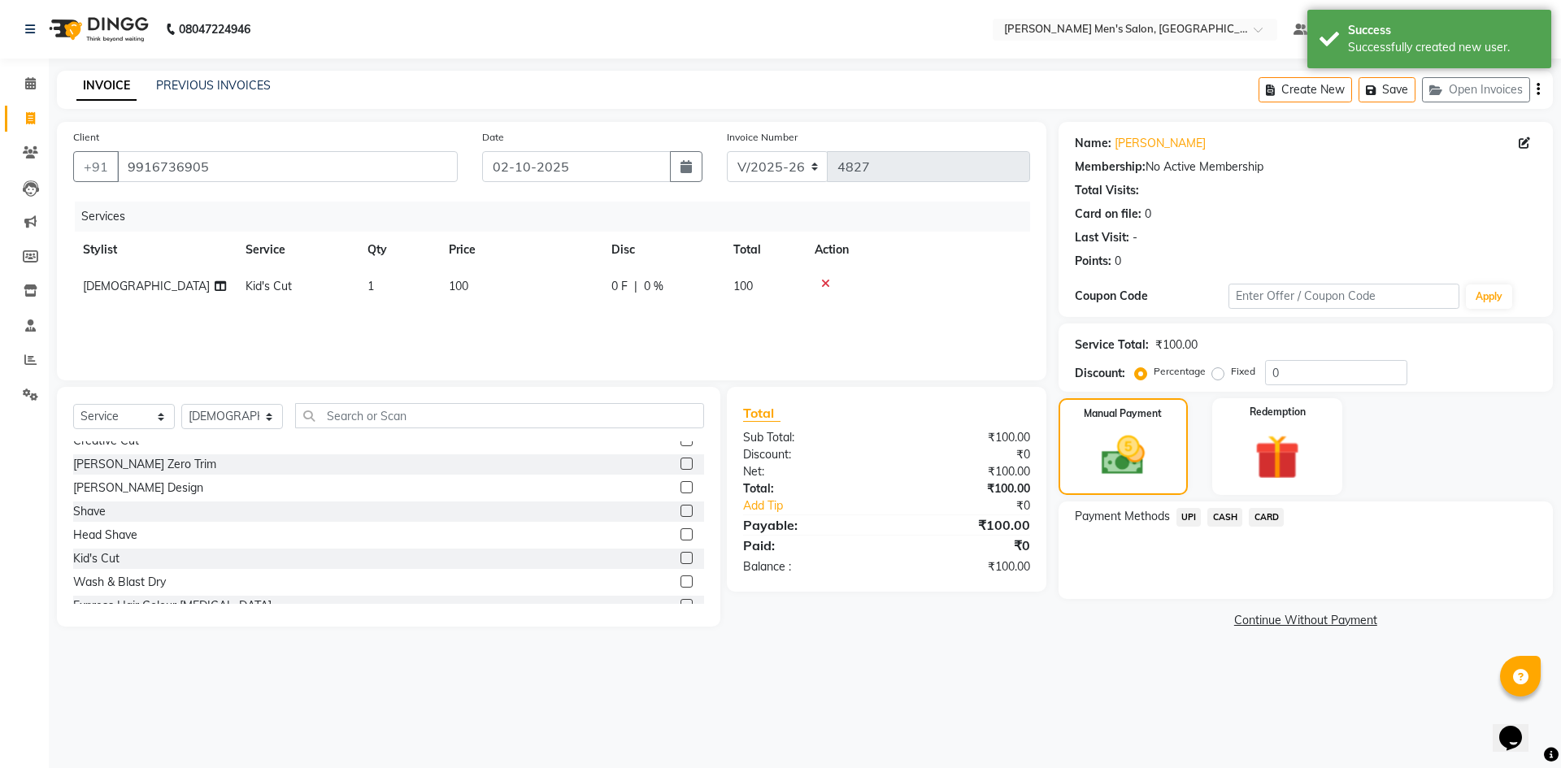
click at [1183, 508] on span "UPI" at bounding box center [1188, 517] width 25 height 19
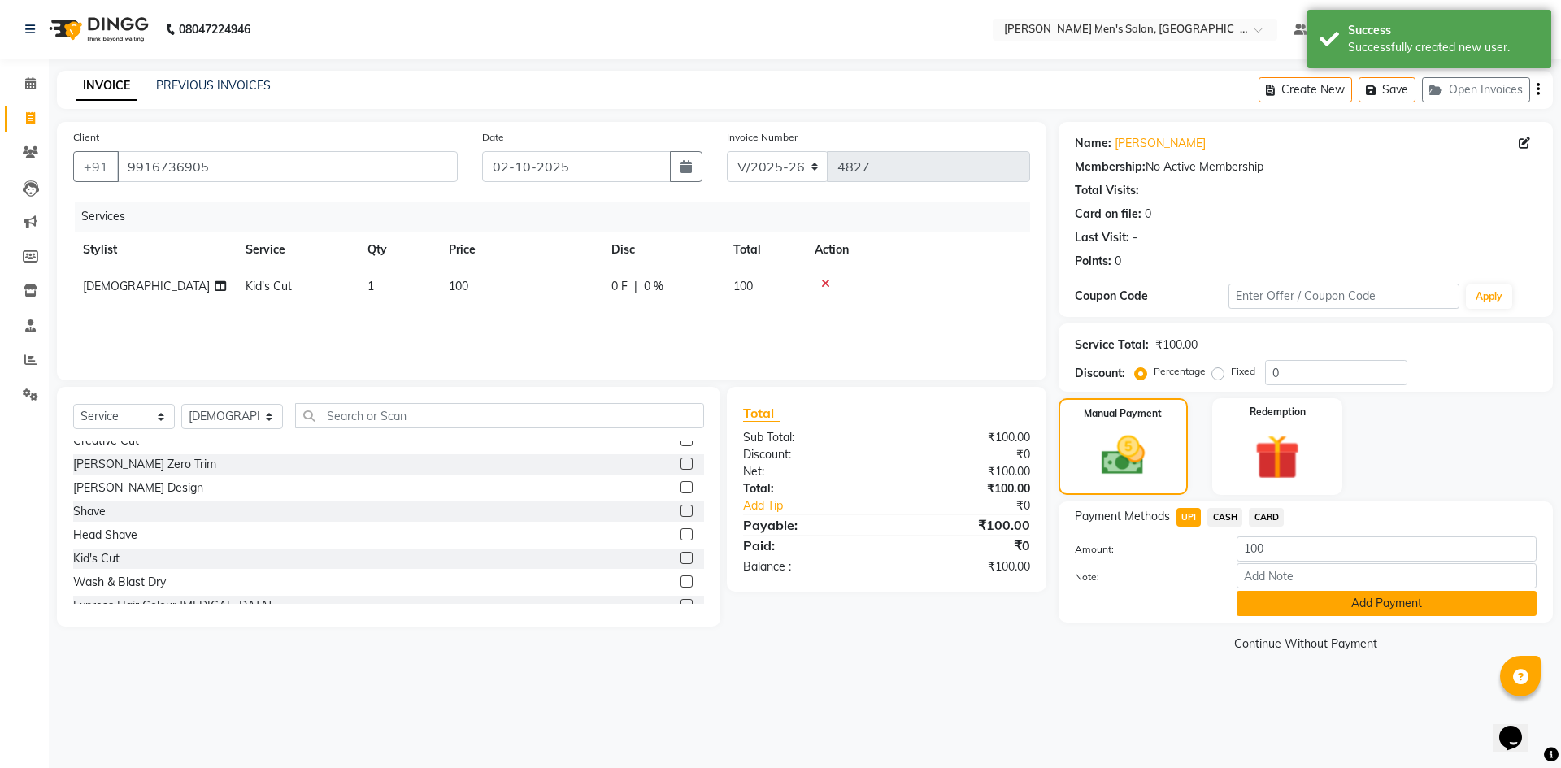
click at [1244, 592] on button "Add Payment" at bounding box center [1386, 603] width 300 height 25
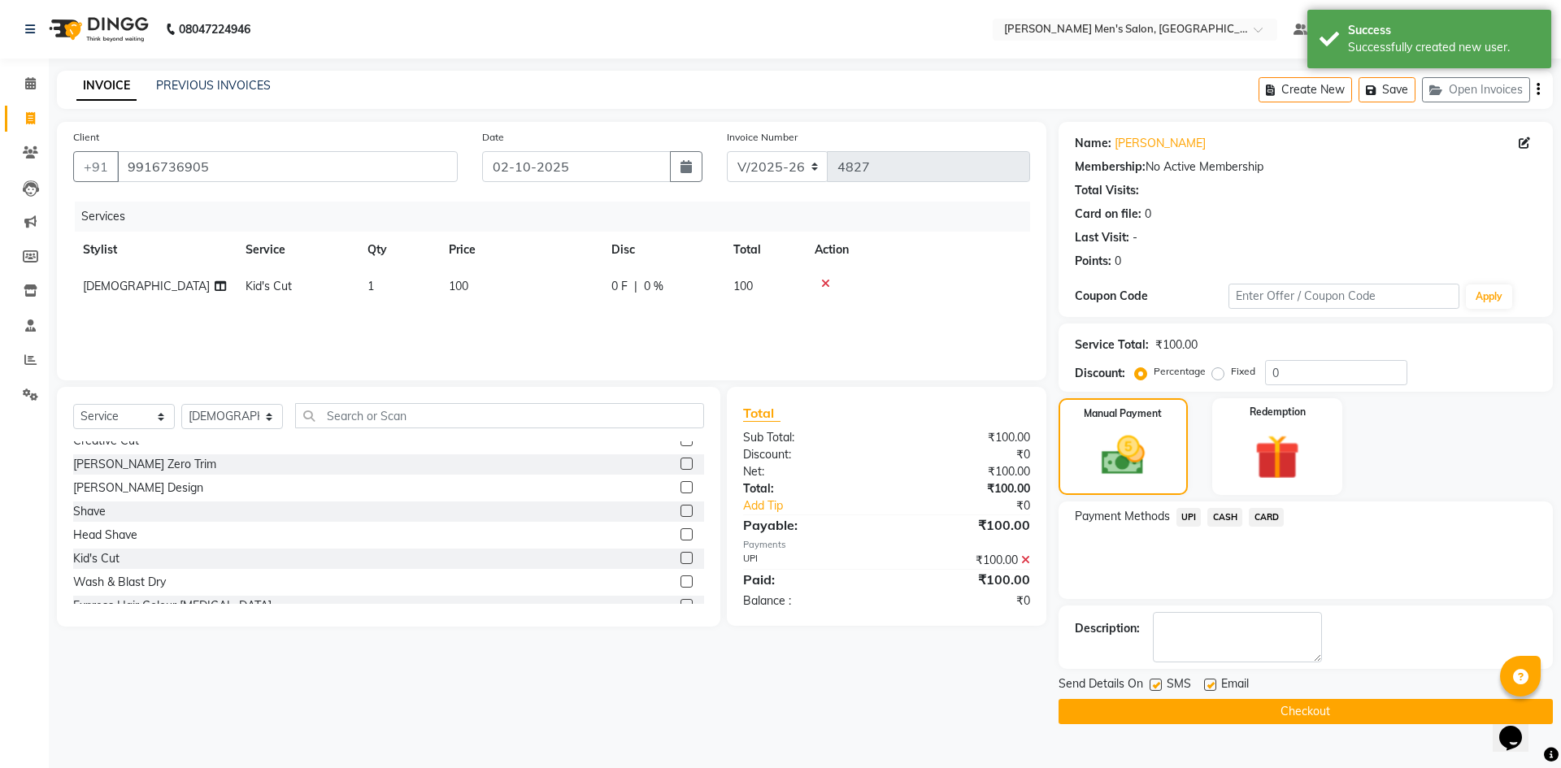
click at [1296, 719] on button "Checkout" at bounding box center [1305, 711] width 494 height 25
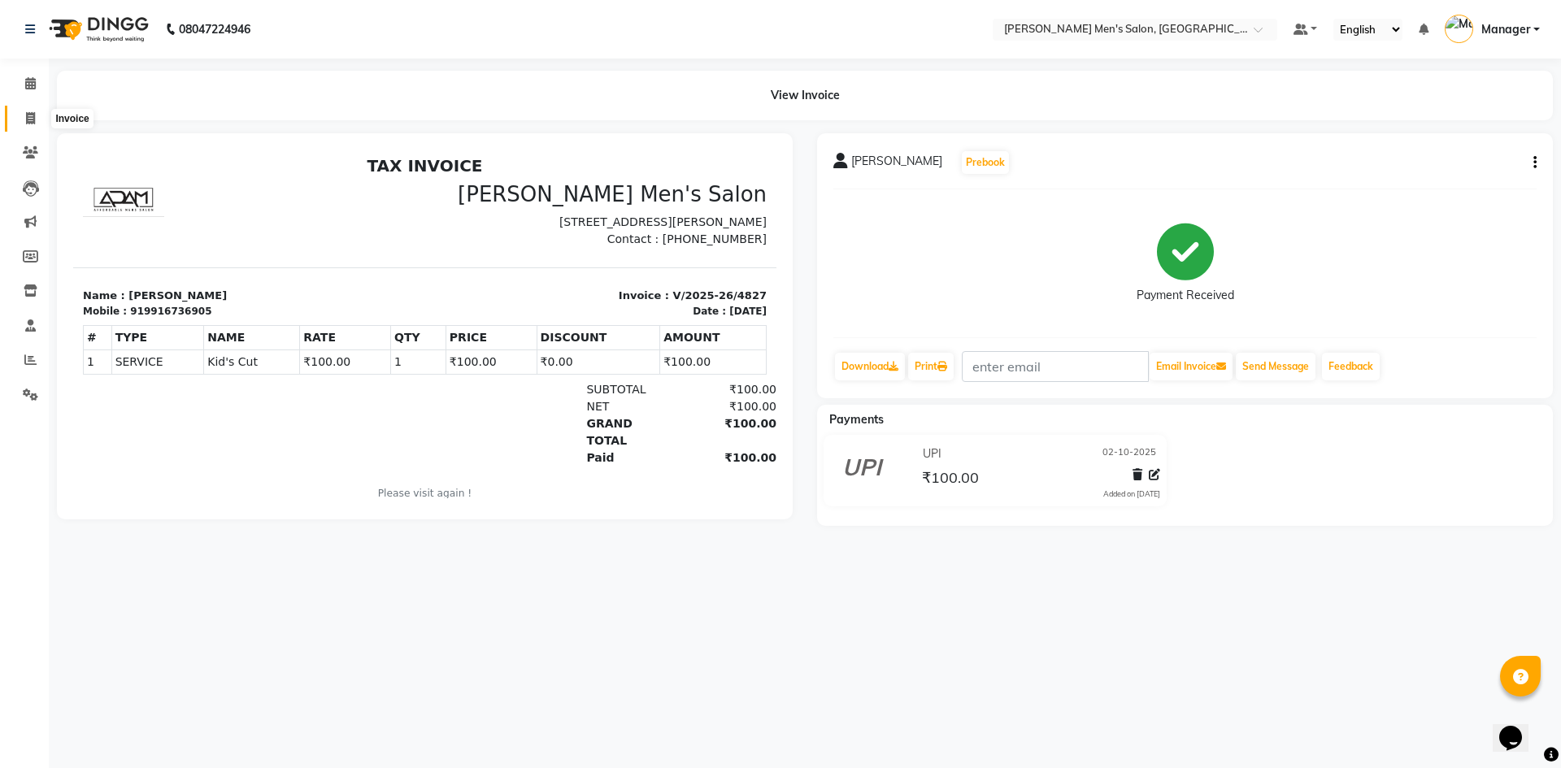
click at [27, 119] on icon at bounding box center [30, 118] width 9 height 12
select select "6913"
select select "service"
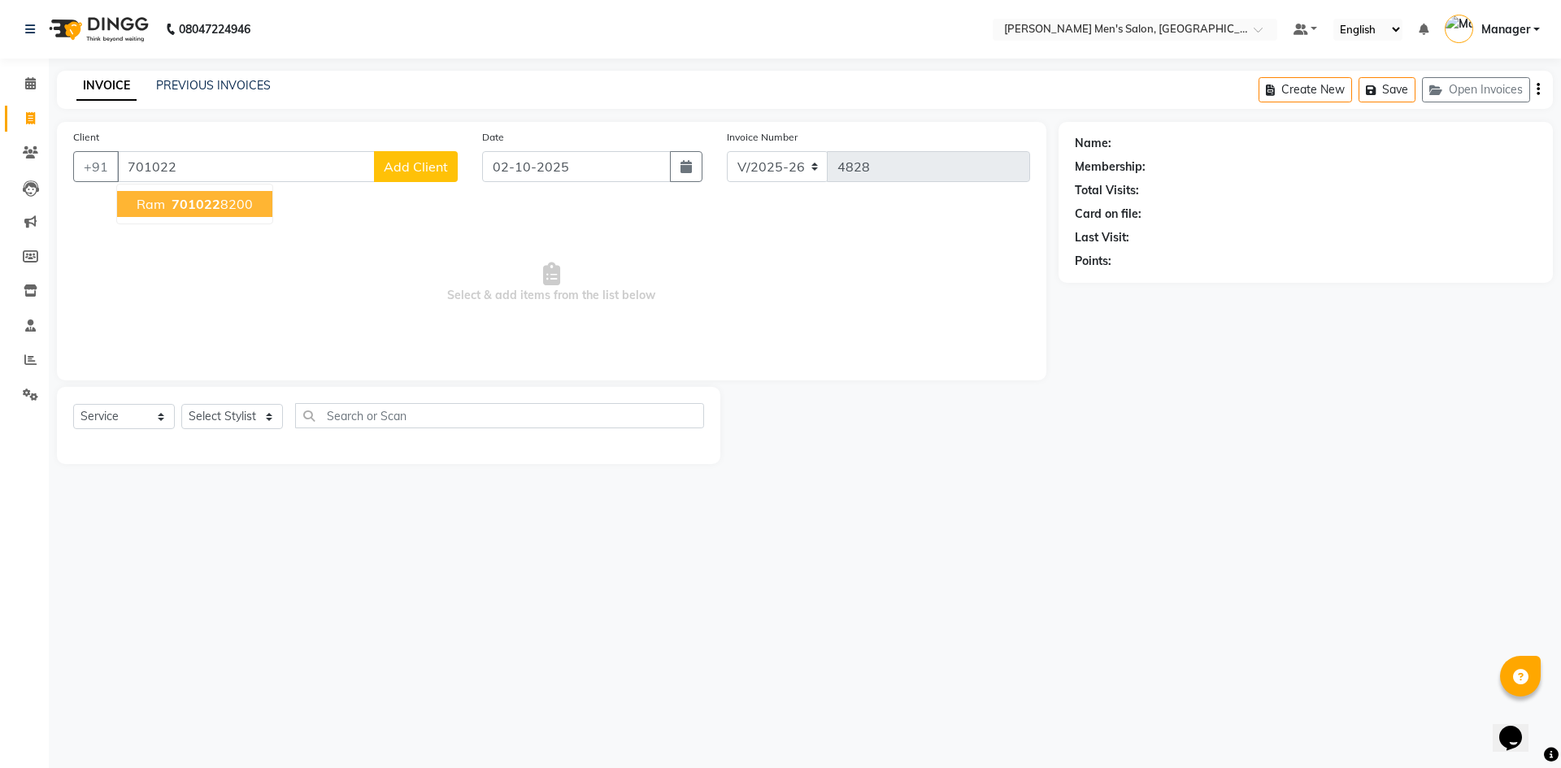
click at [221, 218] on ngb-typeahead-window "Ram 701022 8200" at bounding box center [194, 204] width 157 height 41
click at [221, 215] on button "Ram 701022 8200" at bounding box center [194, 204] width 155 height 26
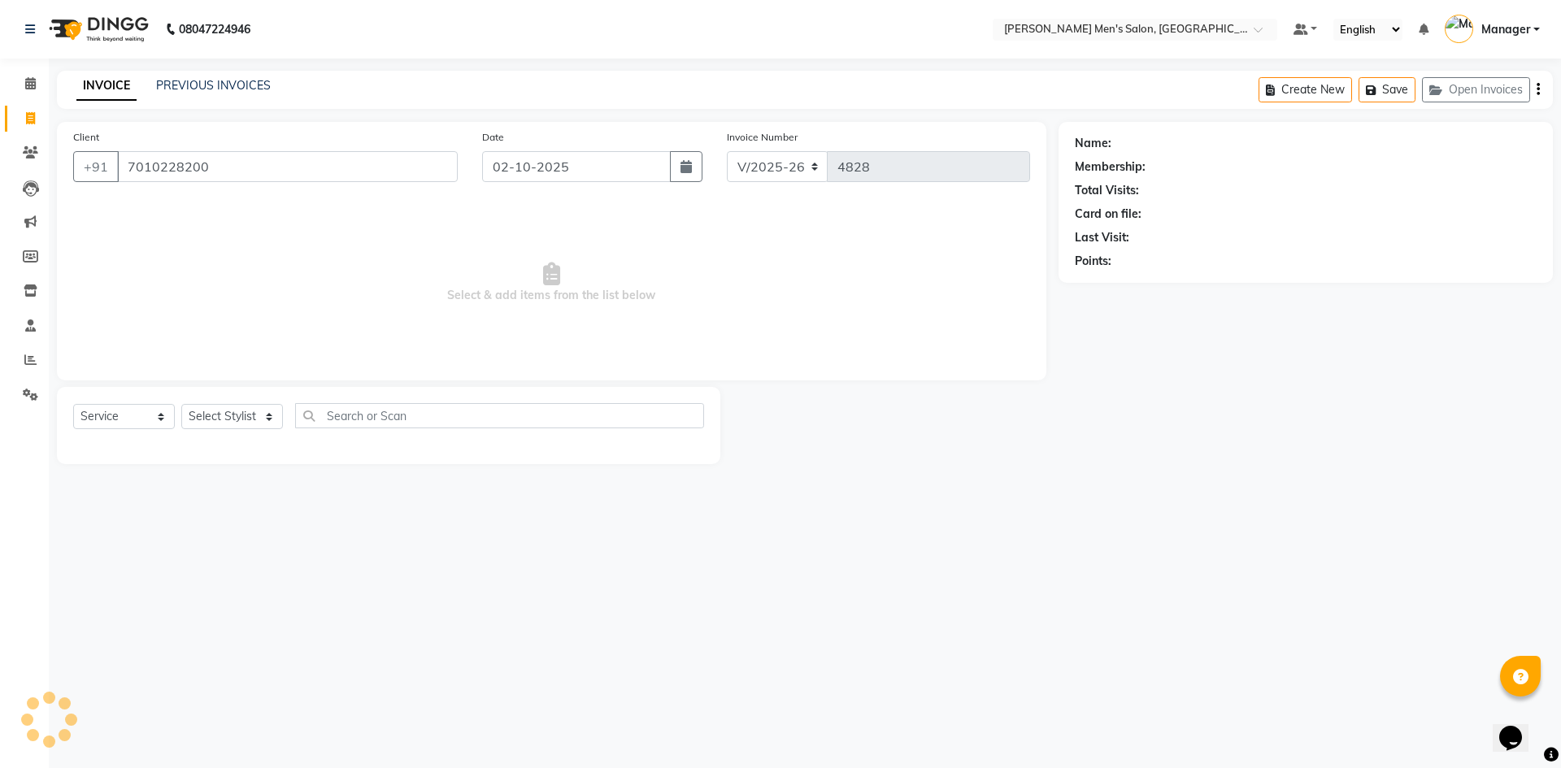
type input "7010228200"
click at [237, 416] on select "Select Stylist [PERSON_NAME] Manager [PERSON_NAME]" at bounding box center [232, 416] width 102 height 25
select select "65604"
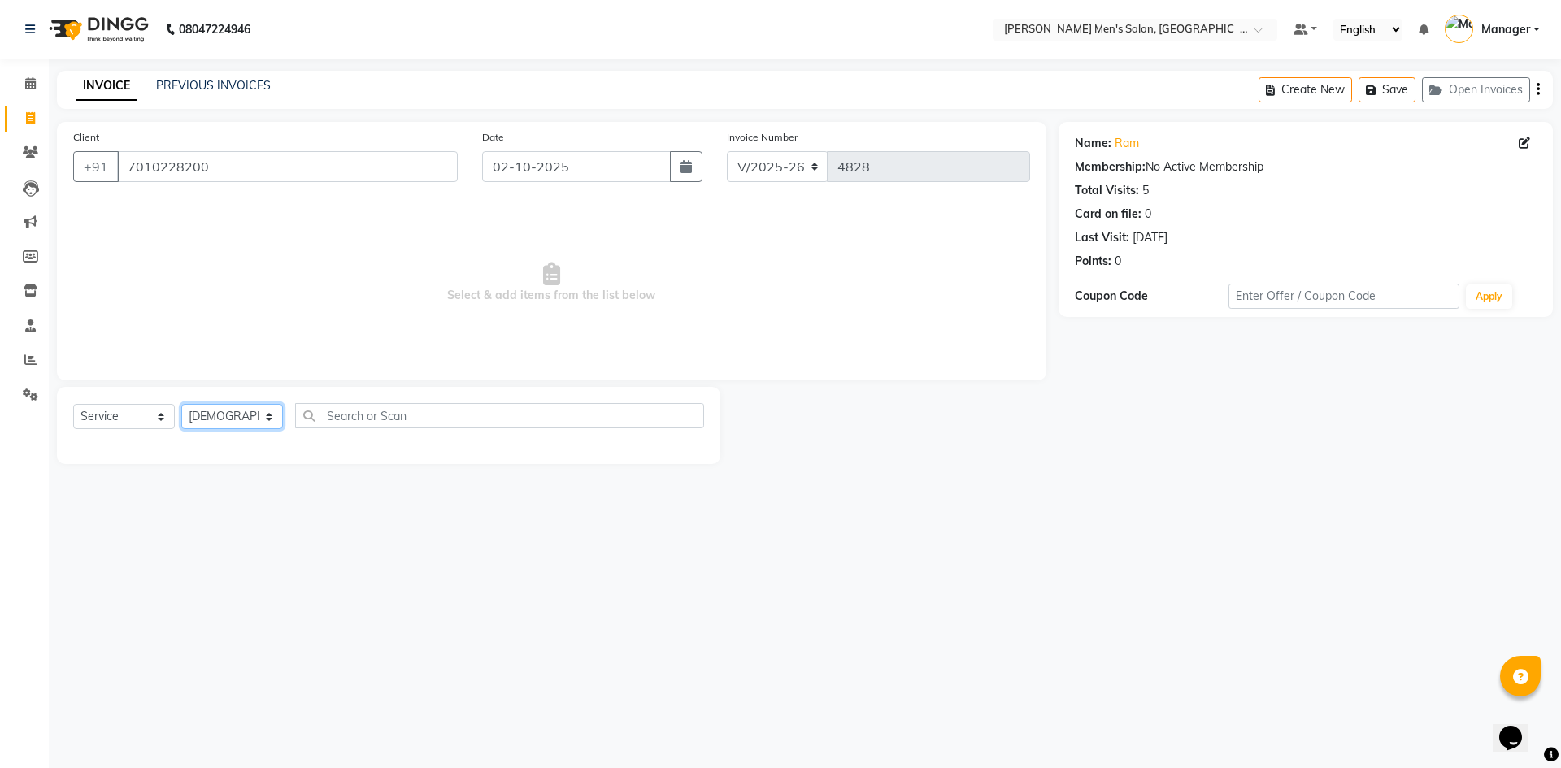
click at [181, 404] on select "Select Stylist [PERSON_NAME] Manager [PERSON_NAME]" at bounding box center [232, 416] width 102 height 25
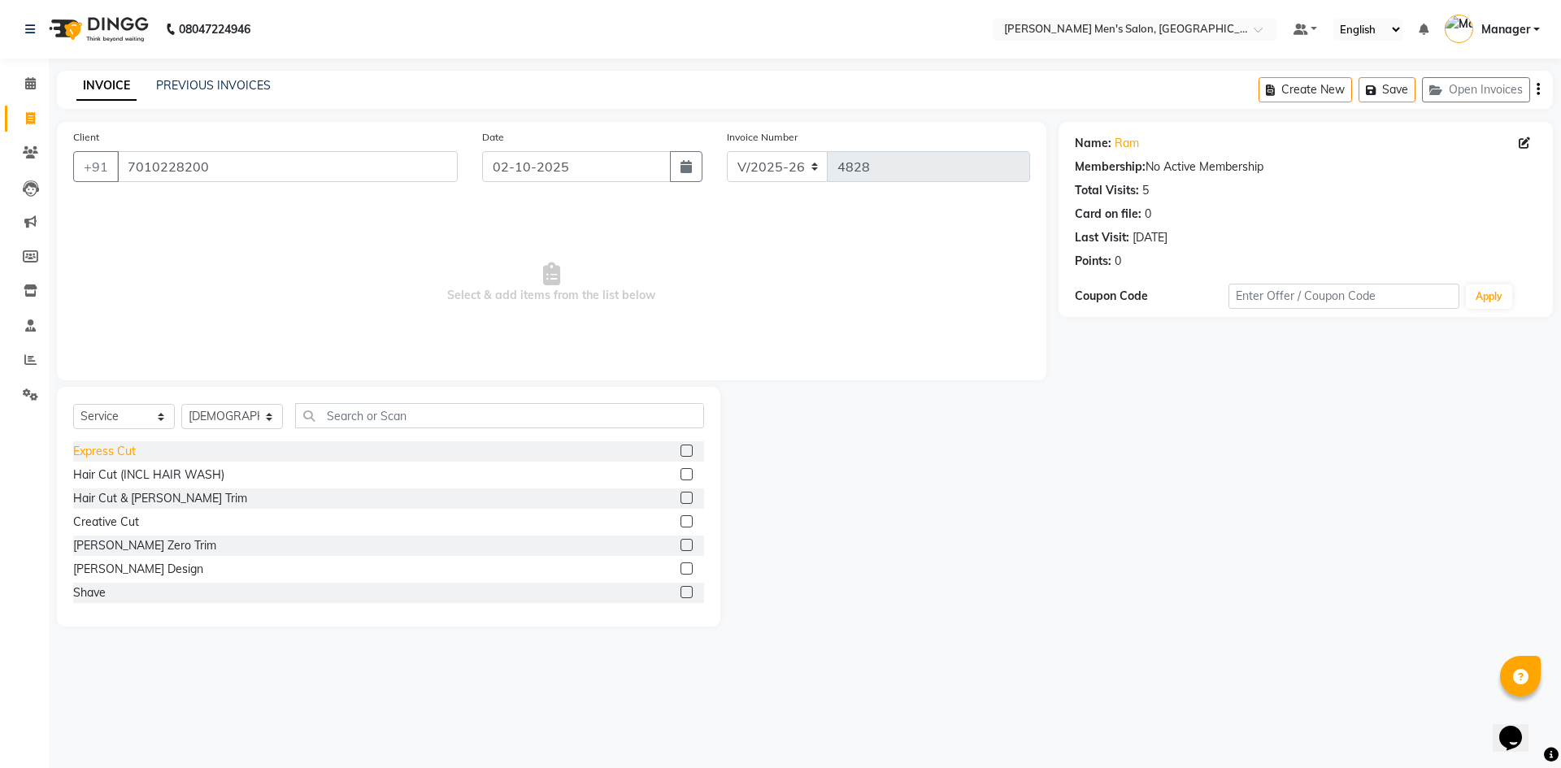
click at [123, 450] on div "Express Cut" at bounding box center [104, 451] width 63 height 17
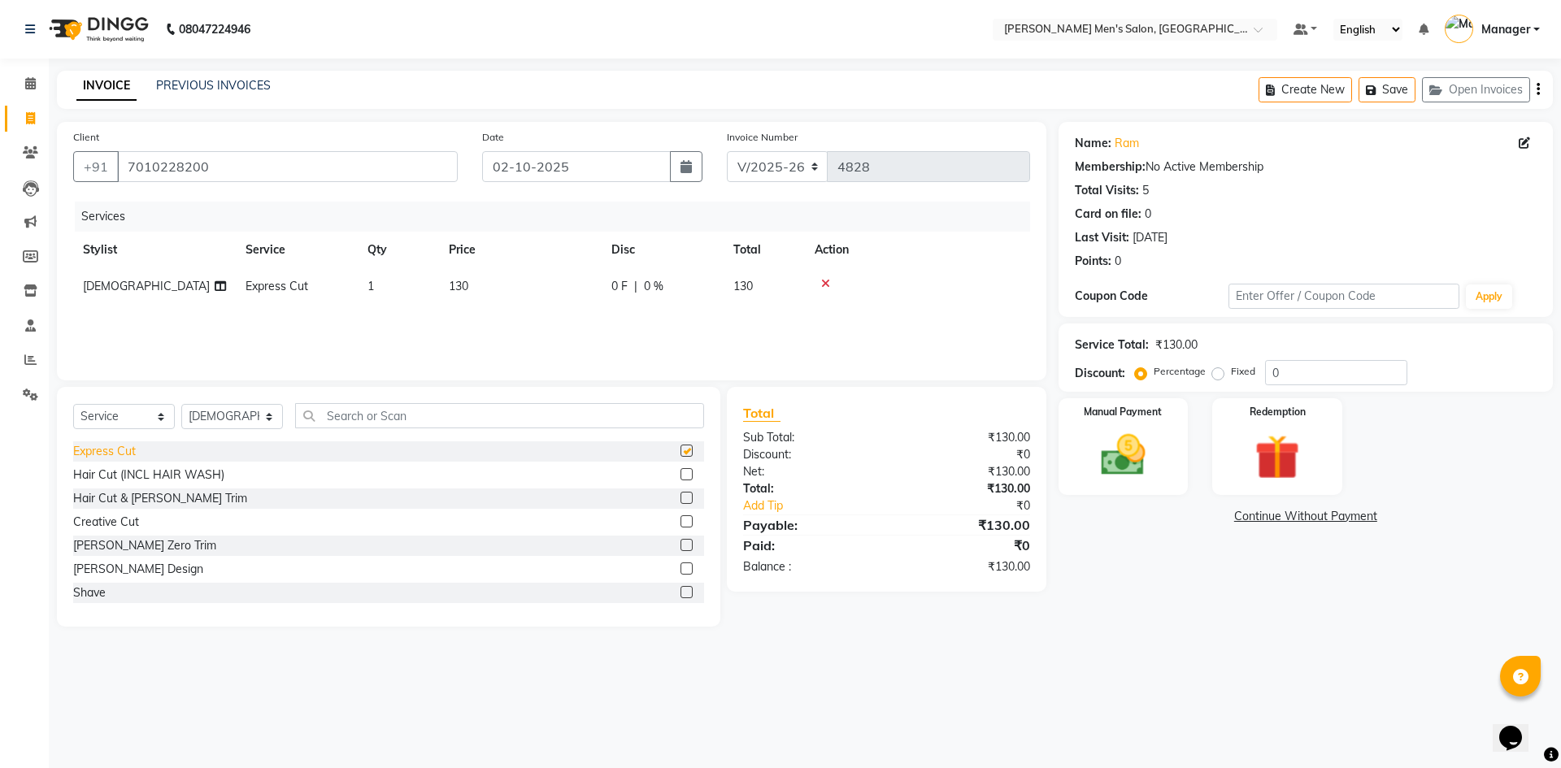
checkbox input "false"
click at [1105, 417] on label "Manual Payment" at bounding box center [1123, 410] width 81 height 15
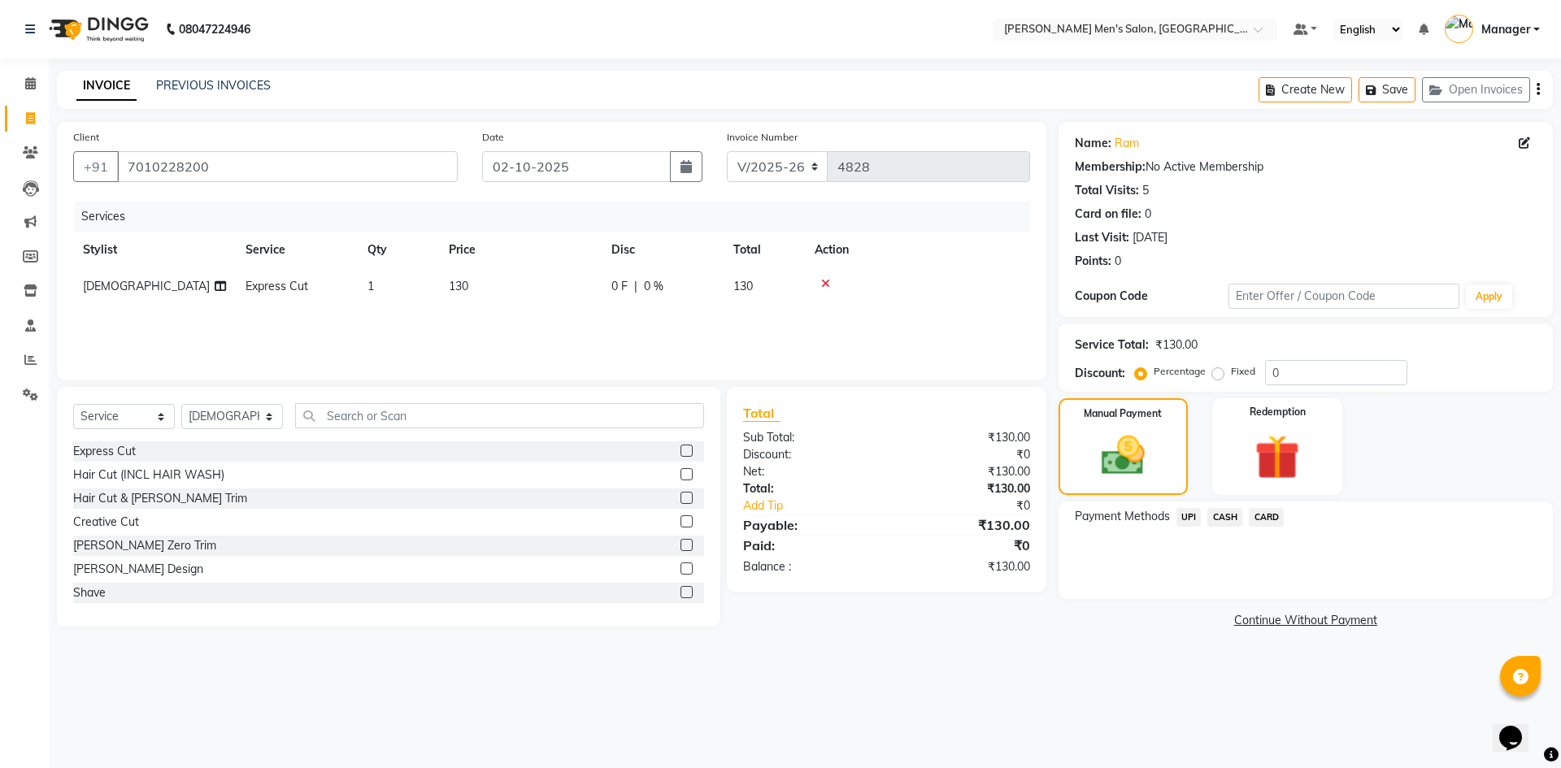
click at [1225, 518] on span "CASH" at bounding box center [1224, 517] width 35 height 19
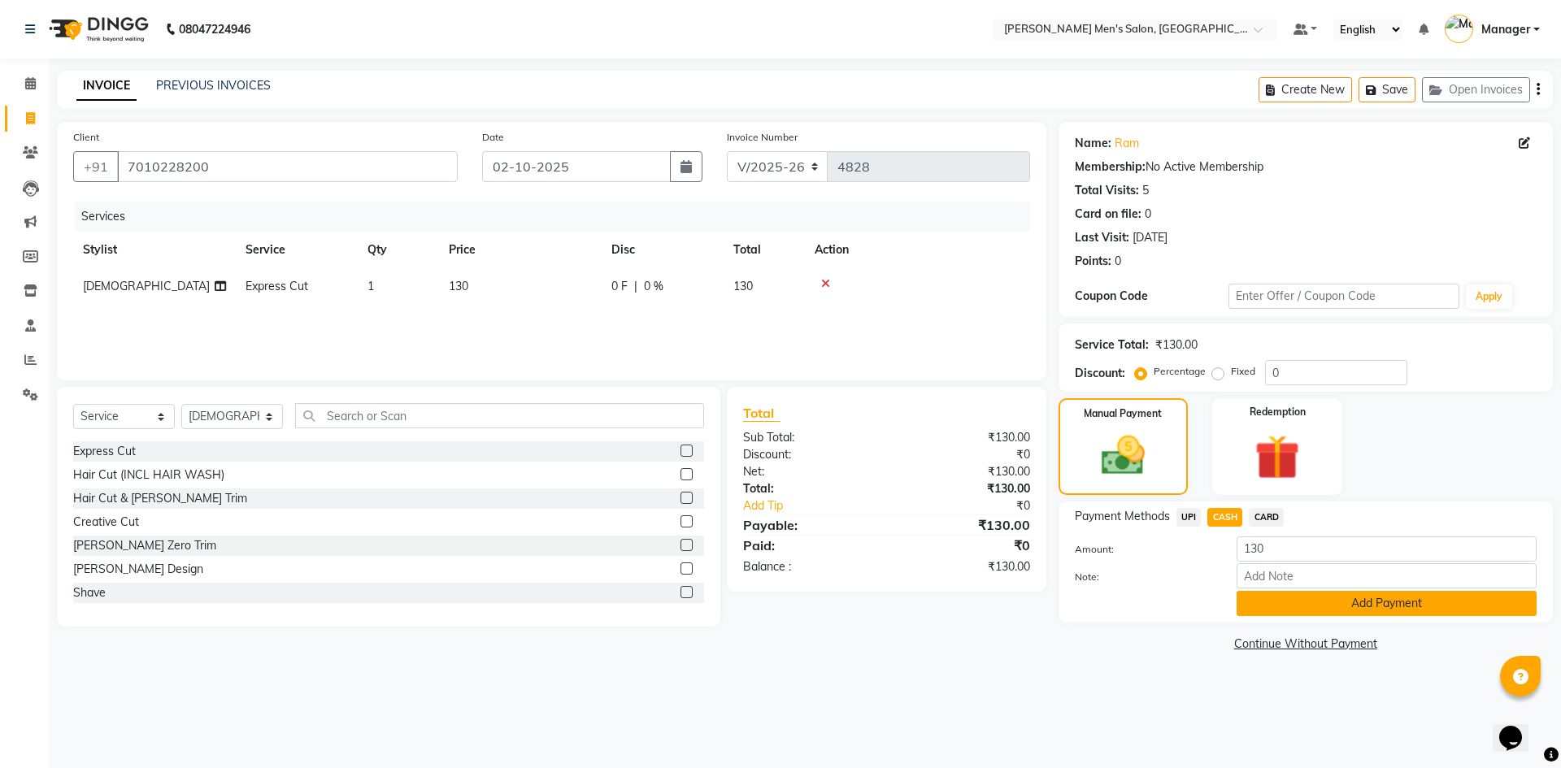
click at [1316, 599] on button "Add Payment" at bounding box center [1386, 603] width 300 height 25
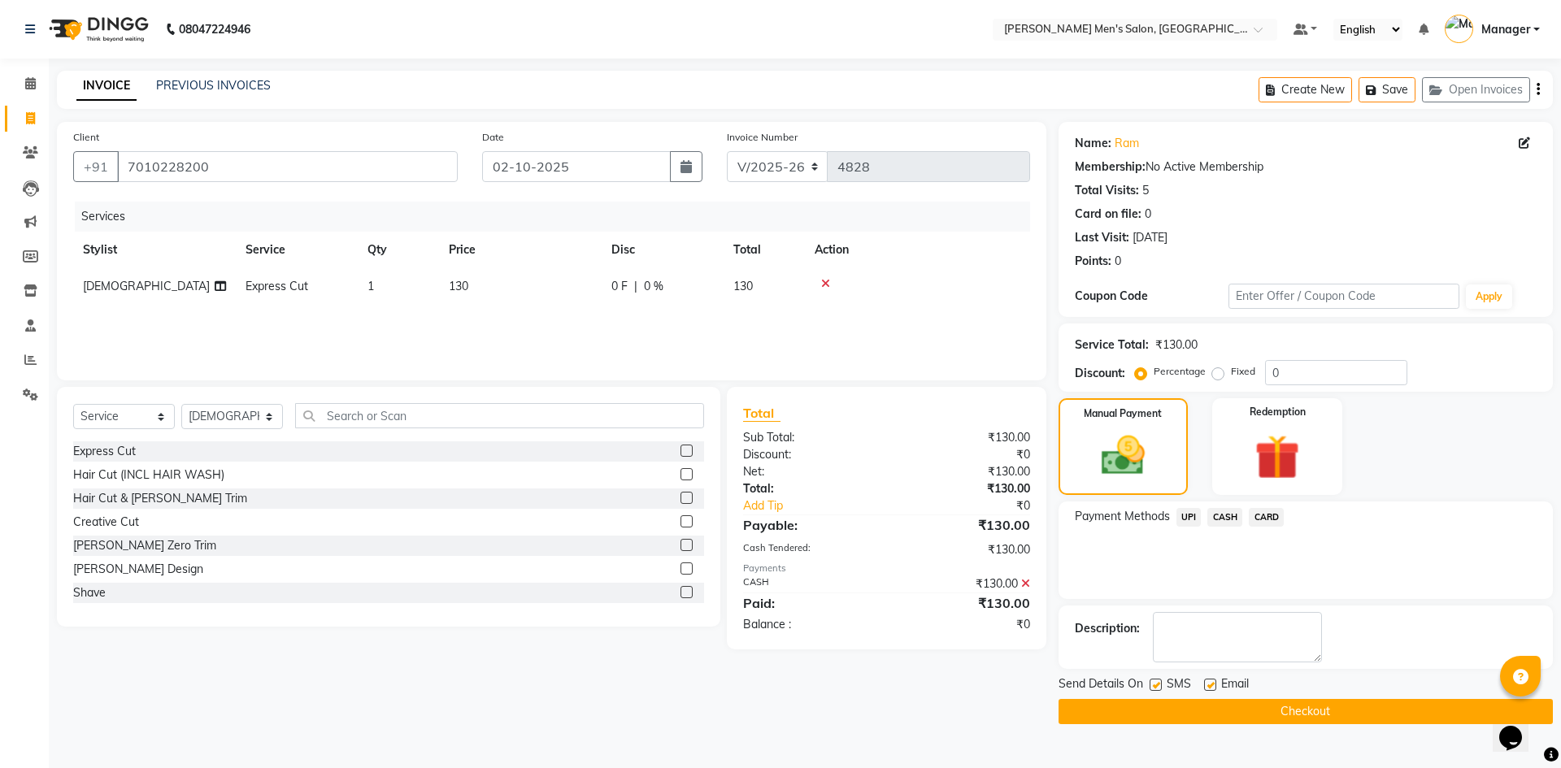
click at [1283, 712] on button "Checkout" at bounding box center [1305, 711] width 494 height 25
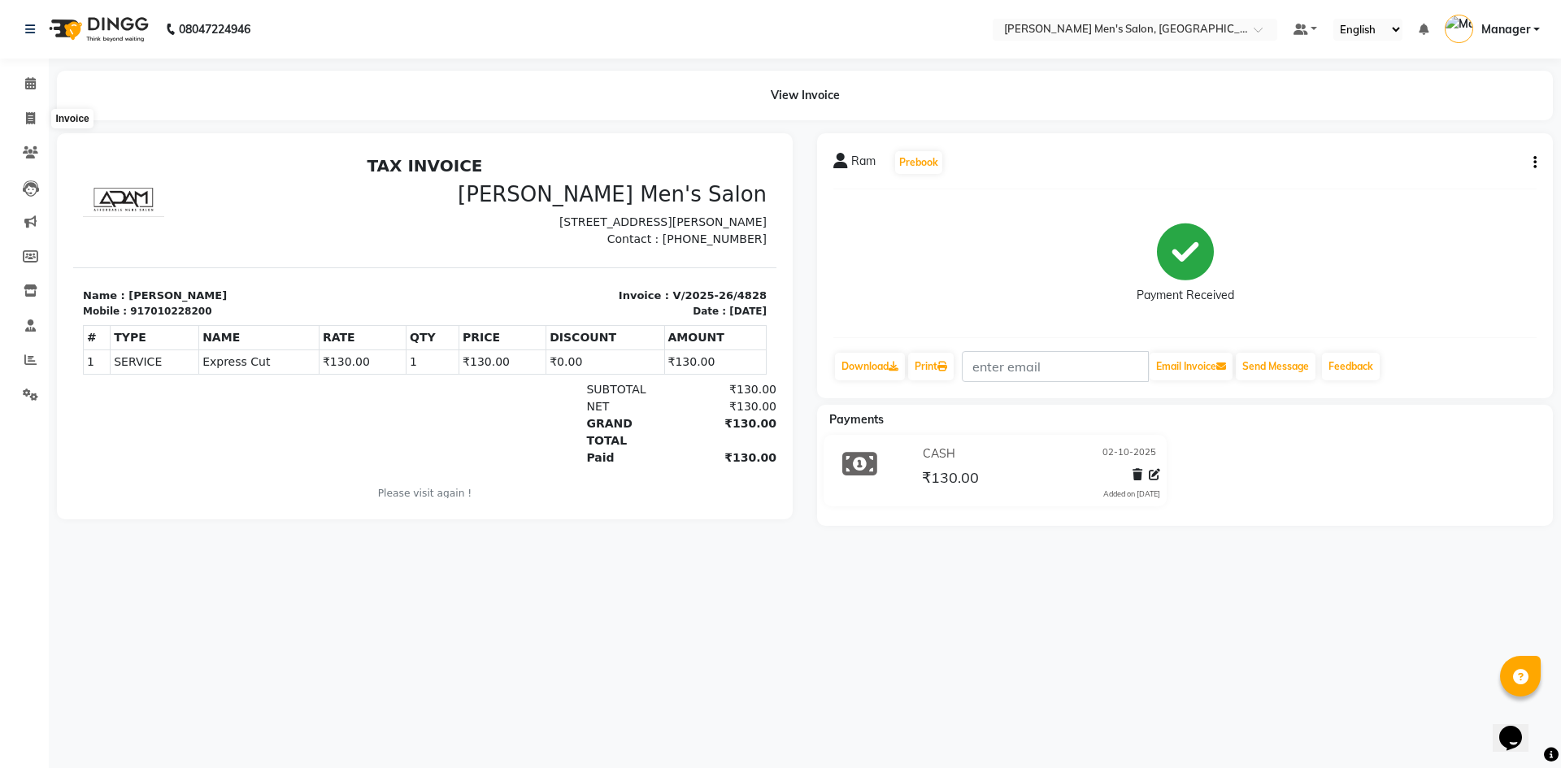
select select "6913"
select select "service"
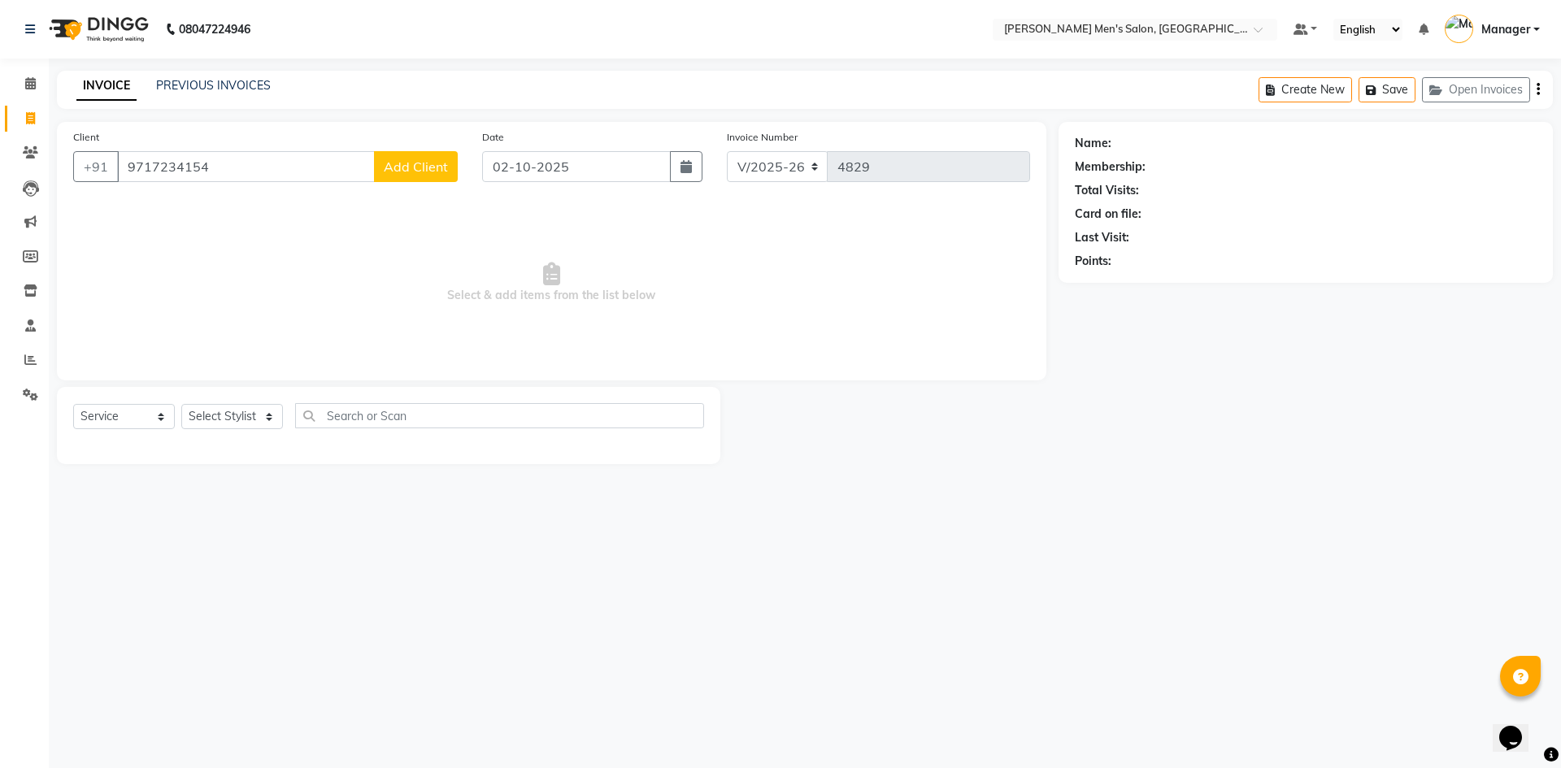
type input "9717234154"
click at [419, 182] on div "Client [PHONE_NUMBER] Add Client" at bounding box center [265, 161] width 409 height 67
click at [415, 162] on span "Add Client" at bounding box center [416, 167] width 64 height 16
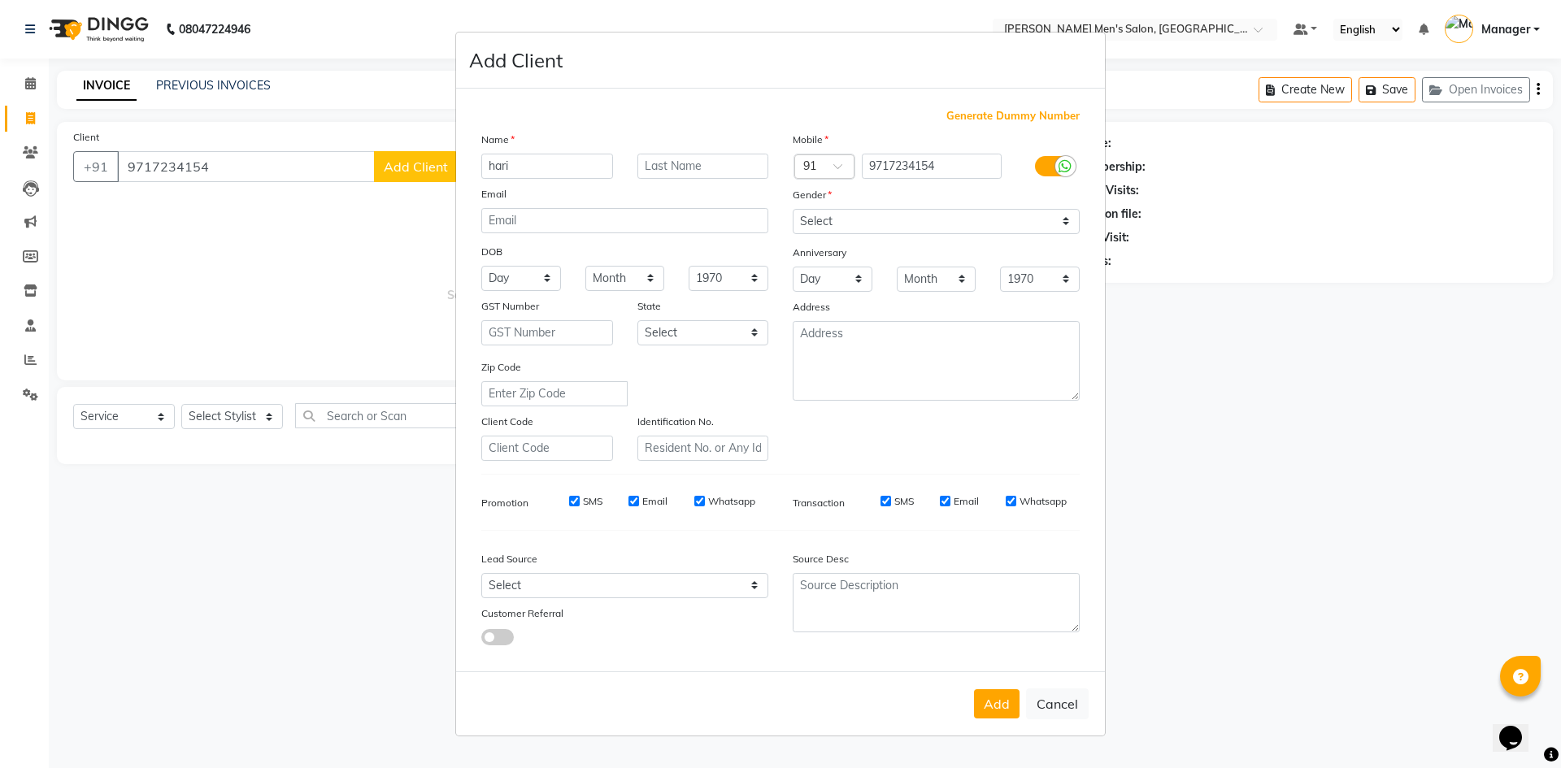
click at [498, 162] on input "hari" at bounding box center [547, 166] width 132 height 25
type input "[PERSON_NAME]"
drag, startPoint x: 873, startPoint y: 220, endPoint x: 873, endPoint y: 232, distance: 12.2
click at [873, 220] on select "Select [DEMOGRAPHIC_DATA] [DEMOGRAPHIC_DATA] Other Prefer Not To Say" at bounding box center [936, 221] width 287 height 25
select select "[DEMOGRAPHIC_DATA]"
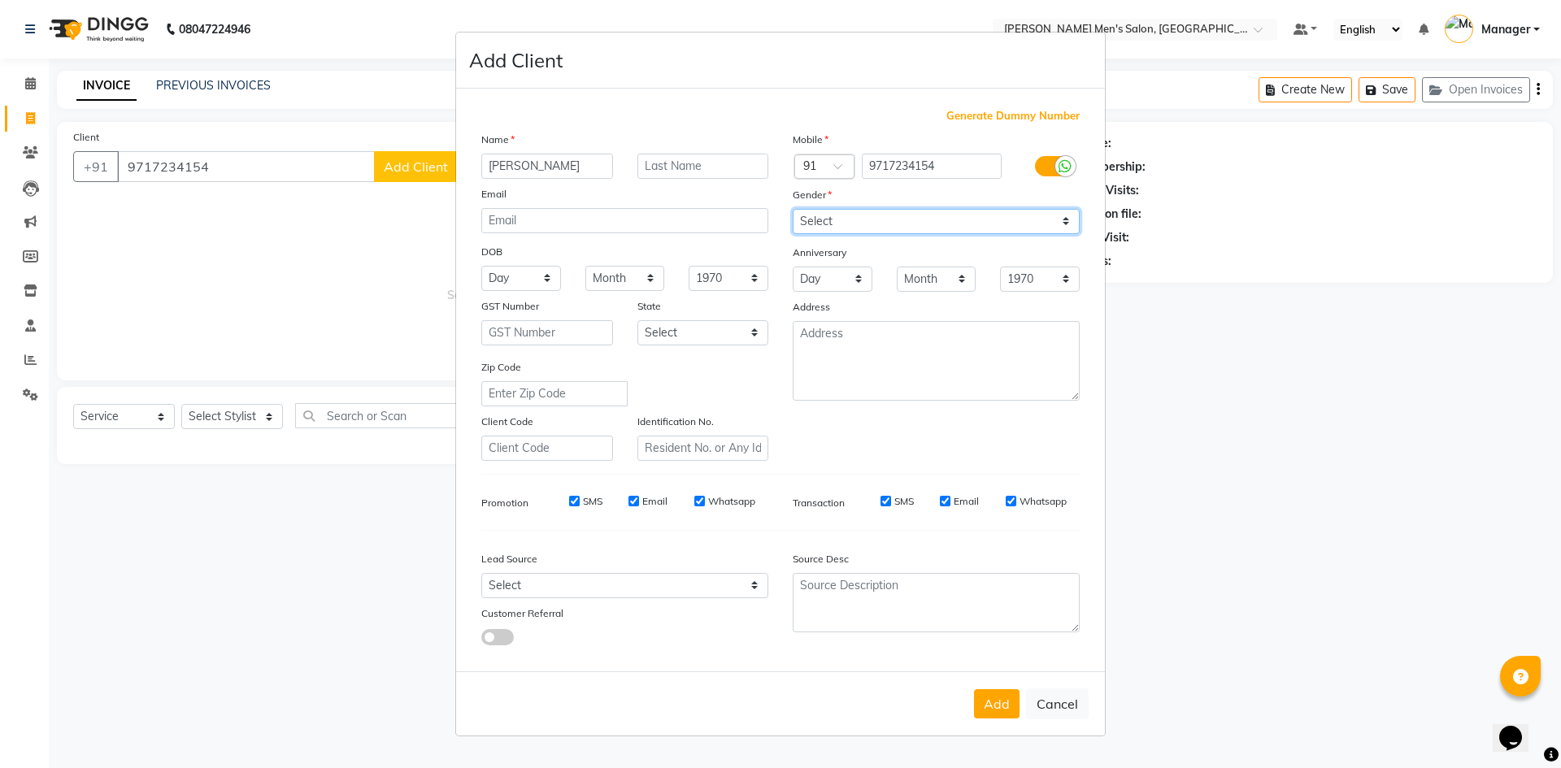
click at [793, 209] on select "Select [DEMOGRAPHIC_DATA] [DEMOGRAPHIC_DATA] Other Prefer Not To Say" at bounding box center [936, 221] width 287 height 25
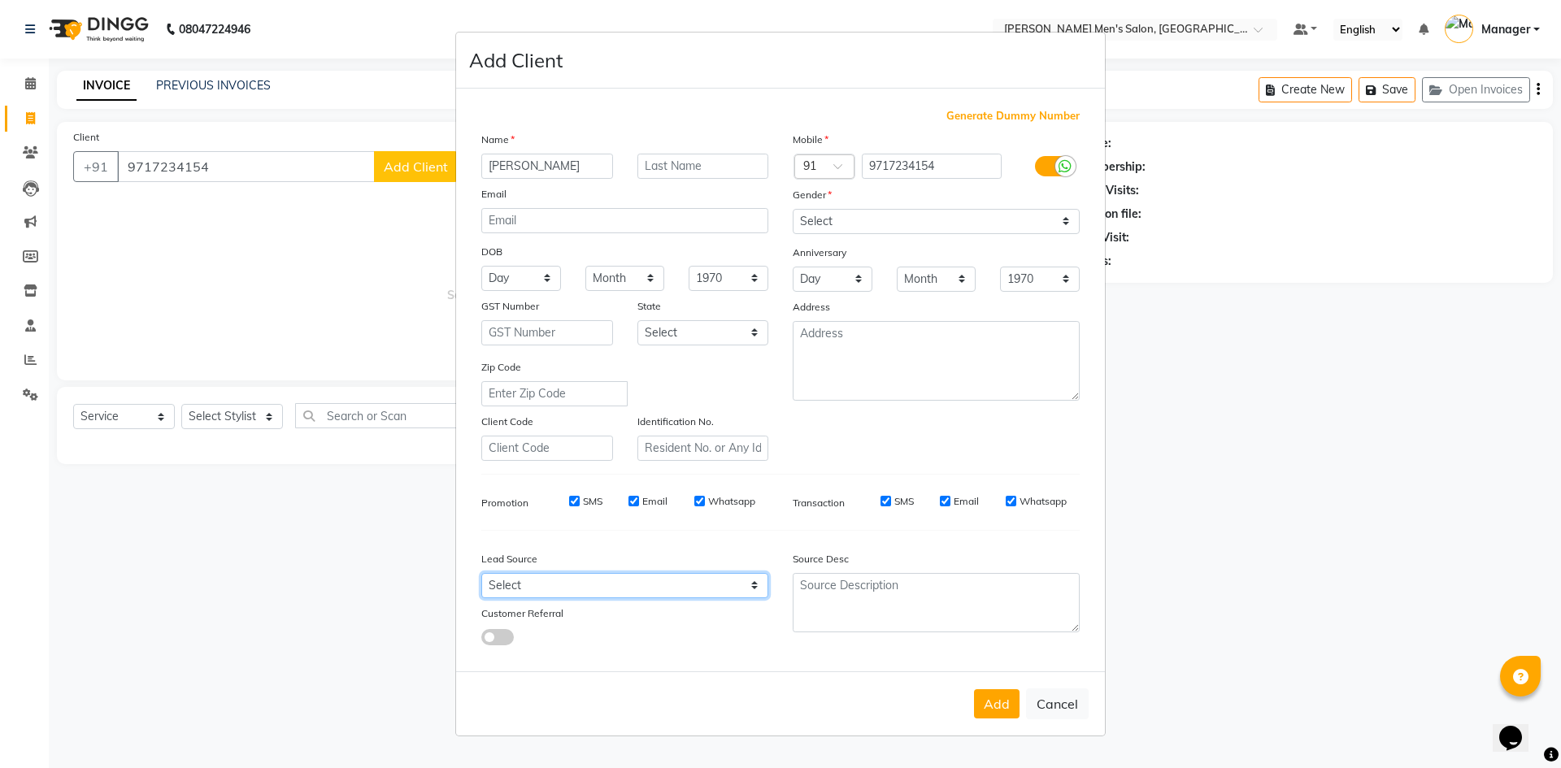
click at [684, 579] on select "Select Walk-in Referral Internet Friend Word of Mouth Advertisement Facebook Ju…" at bounding box center [624, 585] width 287 height 25
click at [481, 573] on select "Select Walk-in Referral Internet Friend Word of Mouth Advertisement Facebook Ju…" at bounding box center [624, 585] width 287 height 25
click at [735, 585] on select "Select Walk-in Referral Internet Friend Word of Mouth Advertisement Facebook Ju…" at bounding box center [624, 585] width 287 height 25
select select "48262"
click at [481, 573] on select "Select Walk-in Referral Internet Friend Word of Mouth Advertisement Facebook Ju…" at bounding box center [624, 585] width 287 height 25
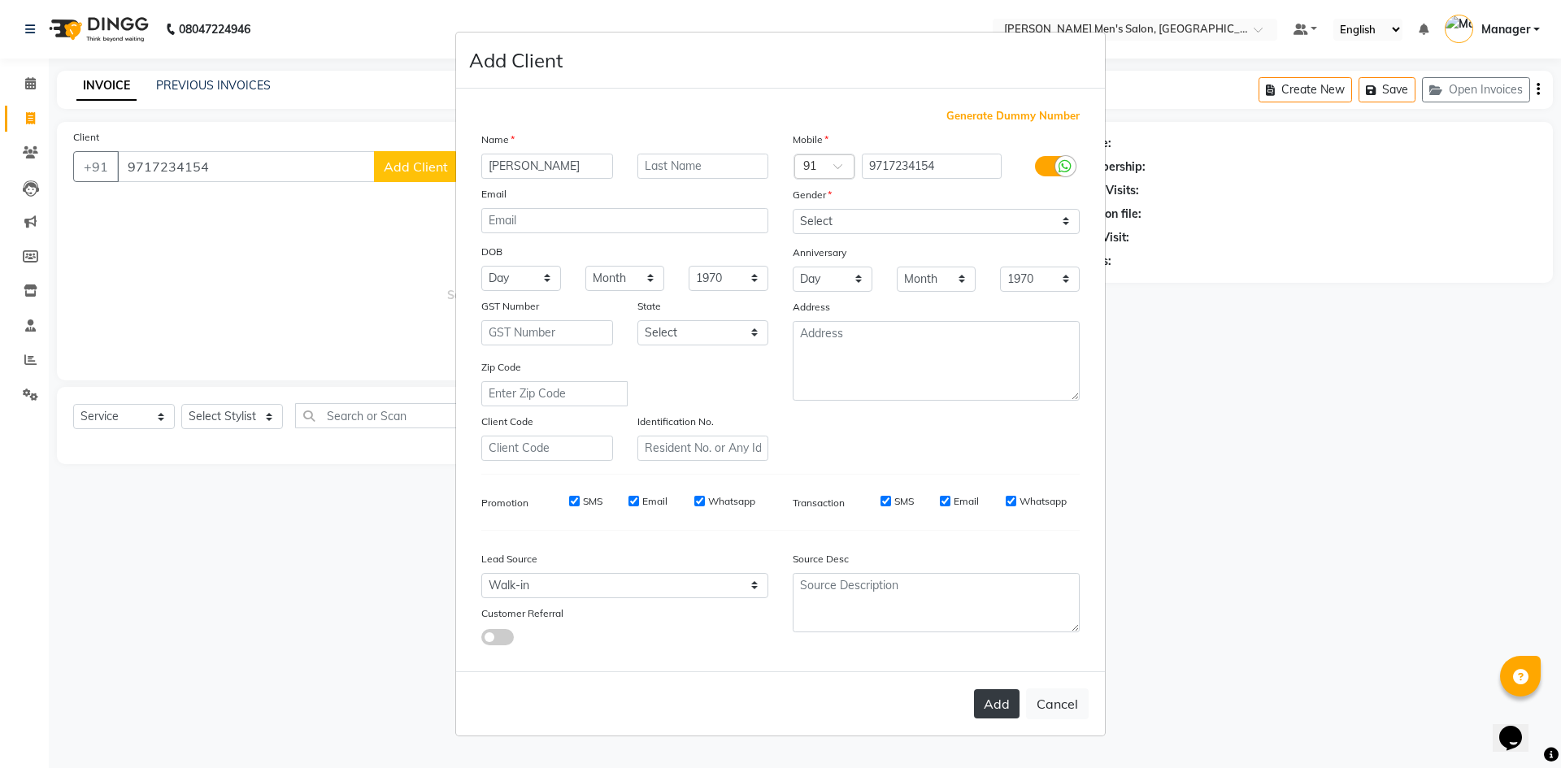
click at [994, 696] on button "Add" at bounding box center [997, 703] width 46 height 29
select select
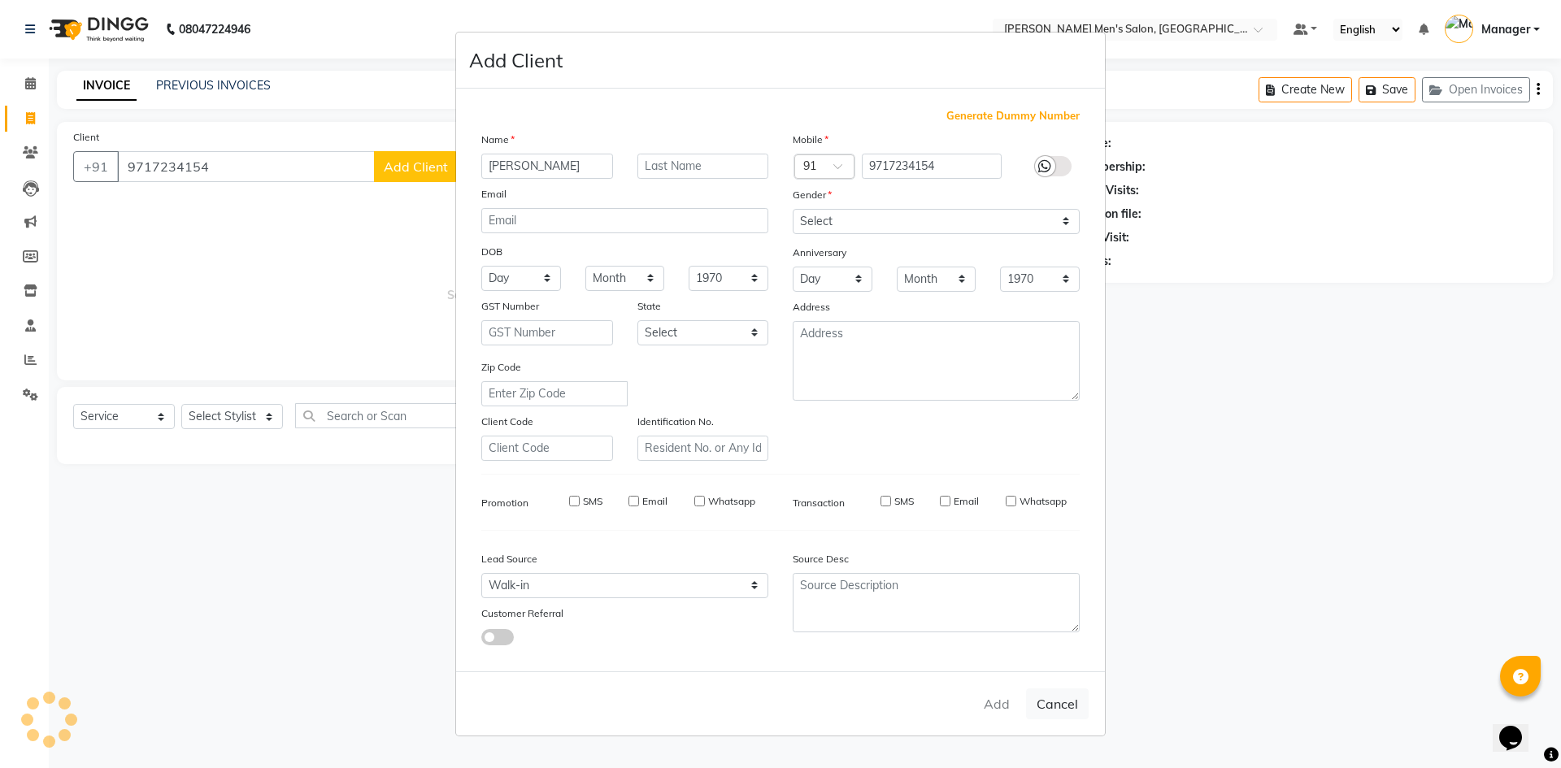
select select
checkbox input "false"
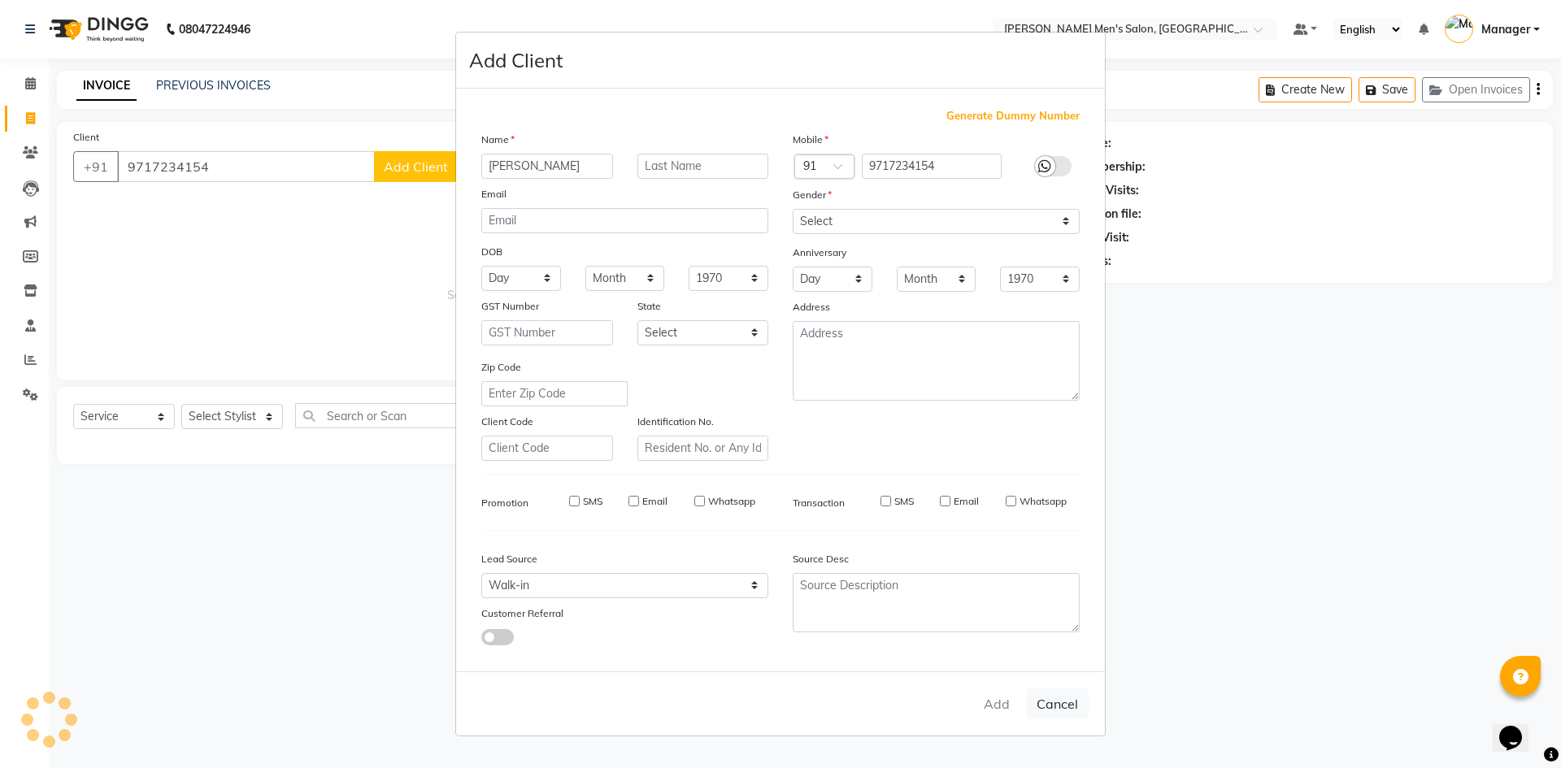
checkbox input "false"
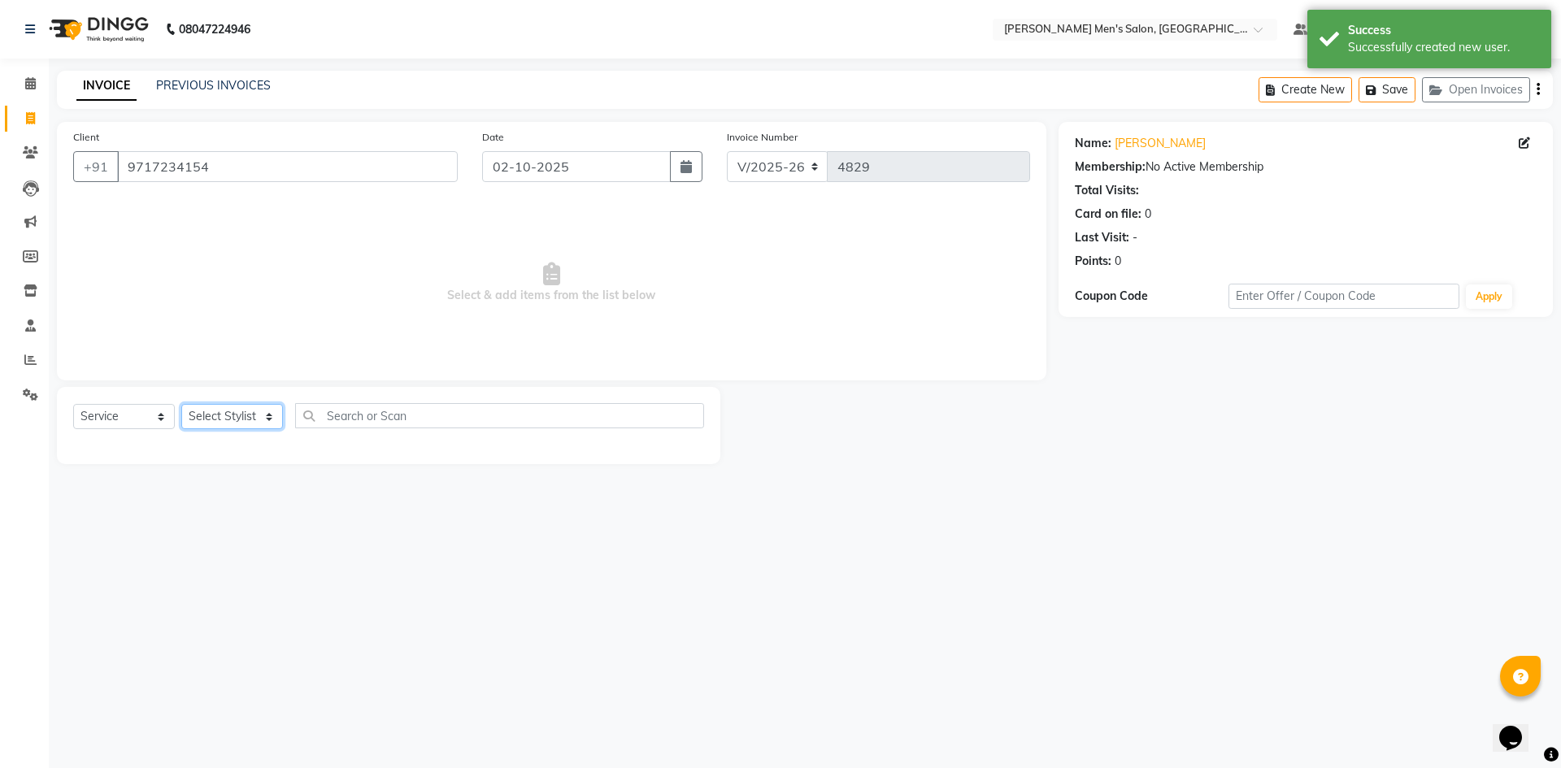
click at [281, 404] on select "Select Stylist [PERSON_NAME] Manager [PERSON_NAME]" at bounding box center [232, 416] width 102 height 25
select select "70201"
click at [181, 404] on select "Select Stylist [PERSON_NAME] Manager [PERSON_NAME]" at bounding box center [232, 416] width 102 height 25
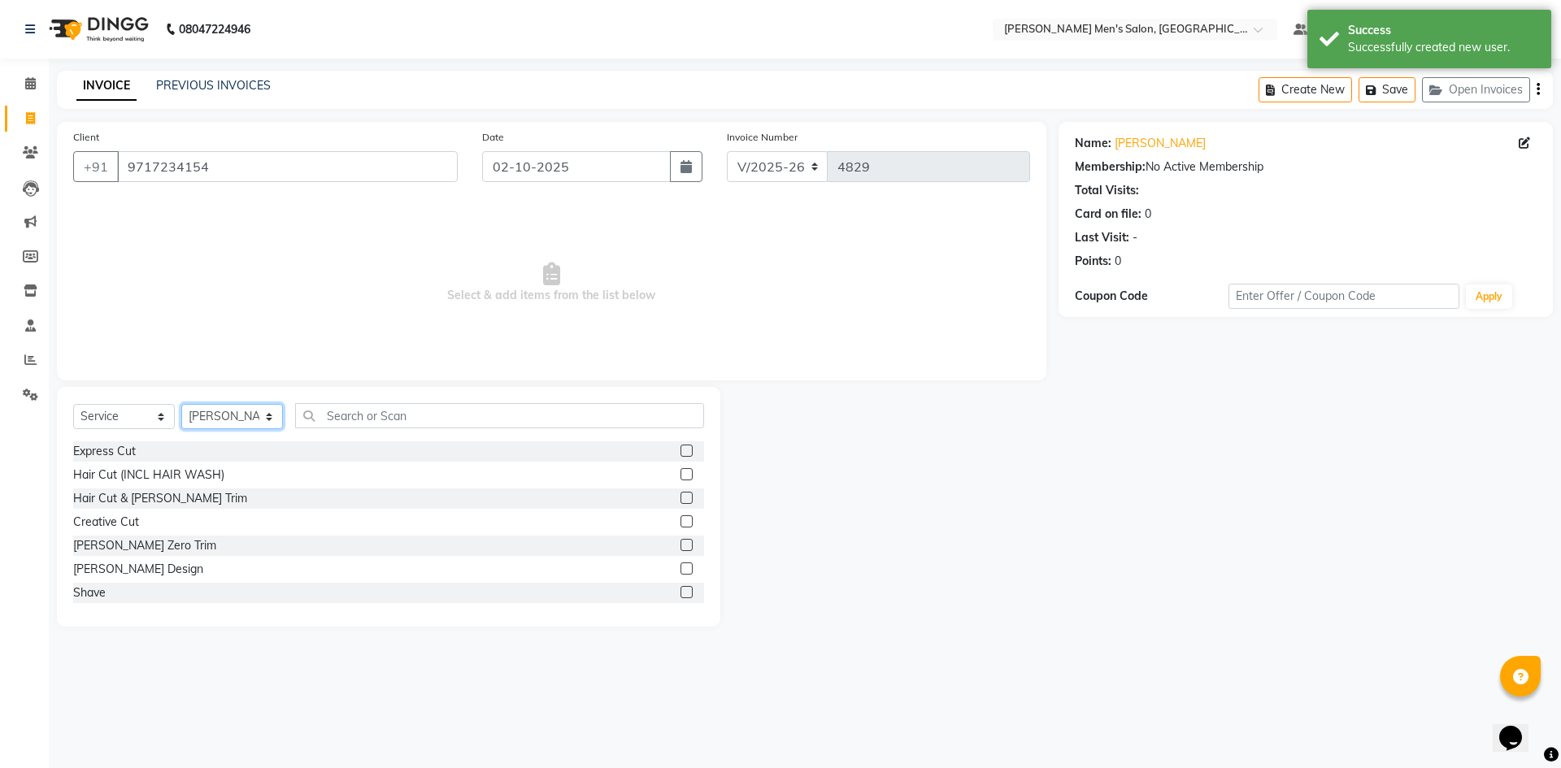
scroll to position [81, 0]
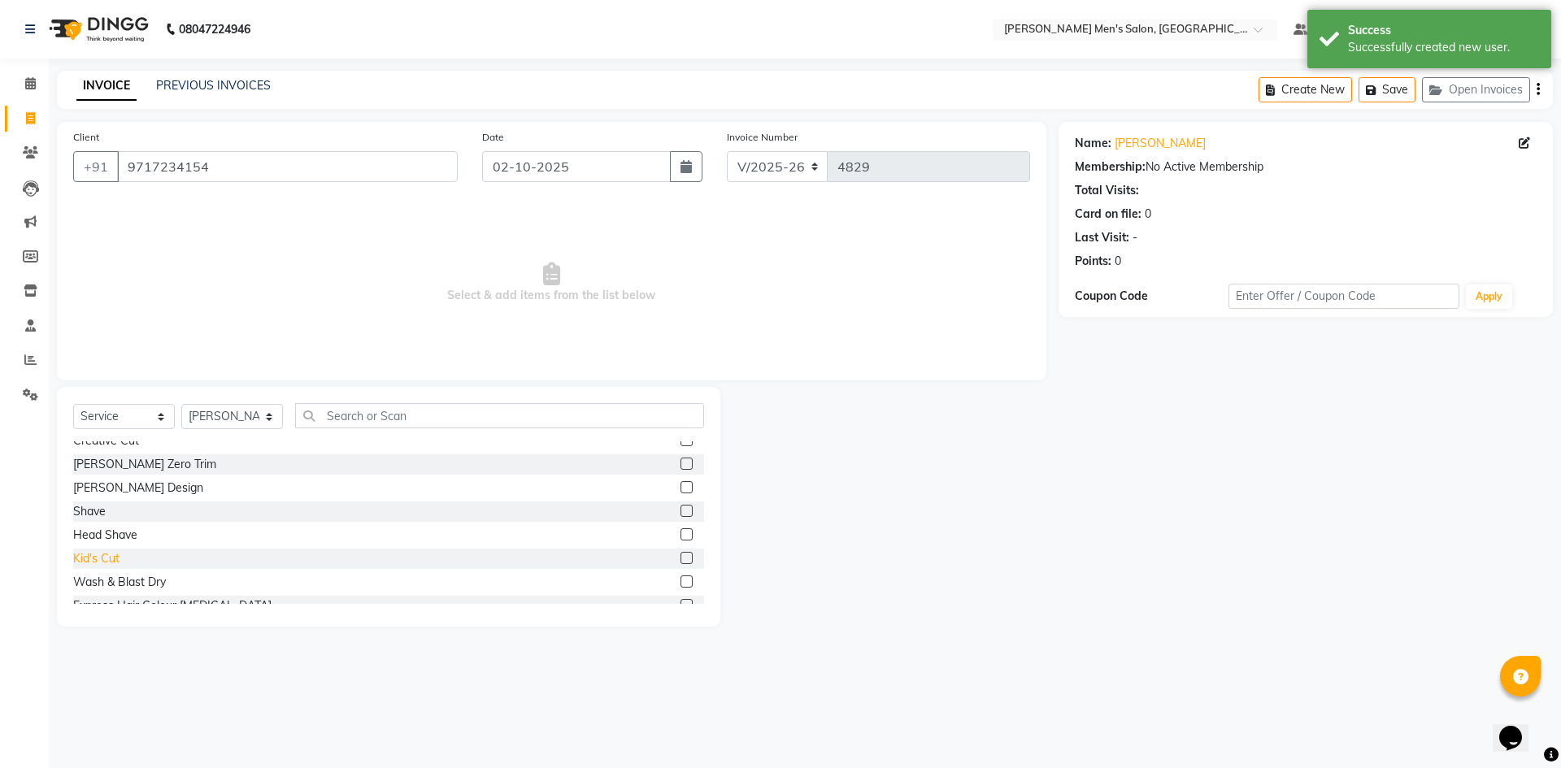
click at [111, 556] on div "Kid's Cut" at bounding box center [96, 558] width 46 height 17
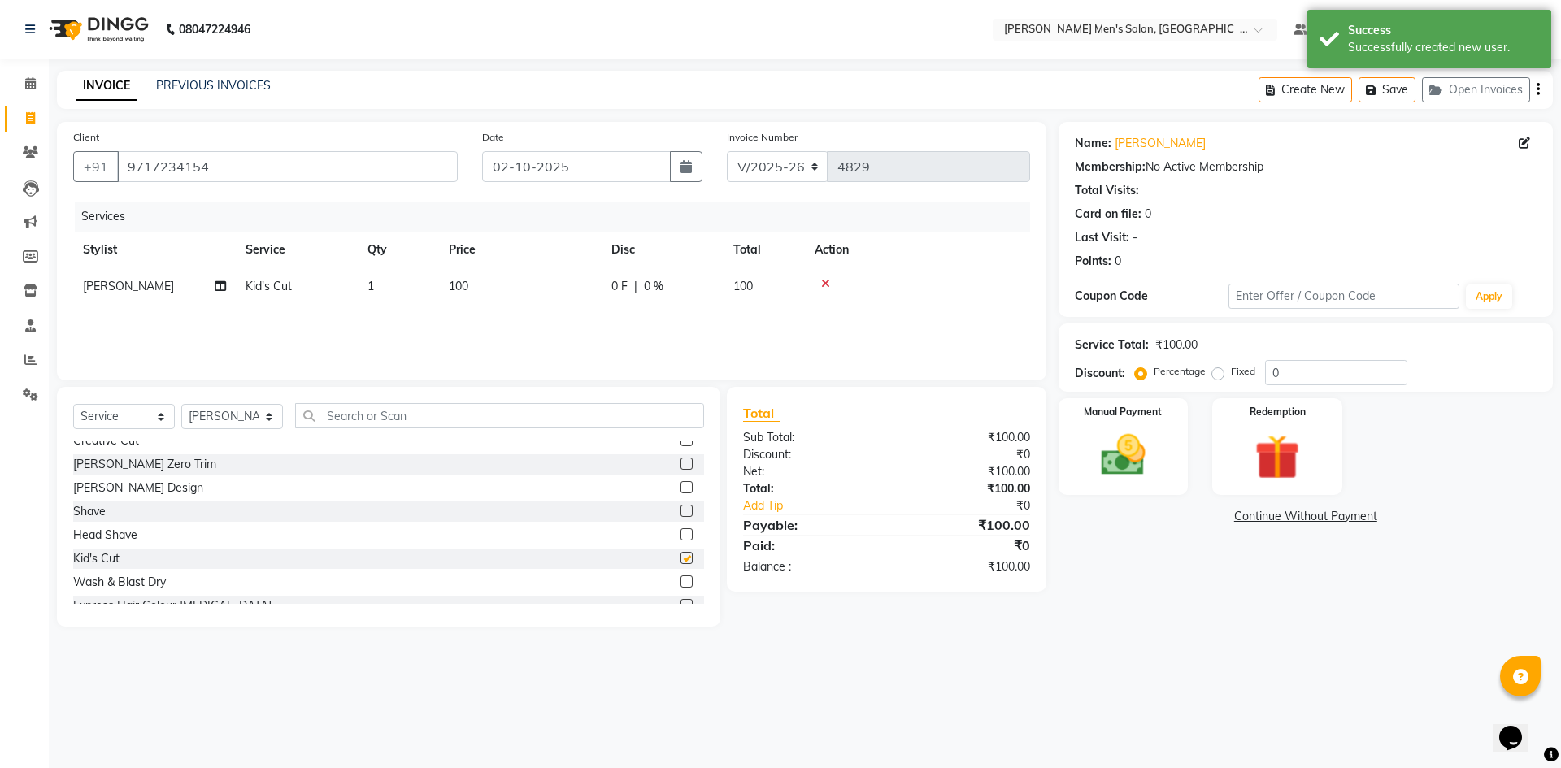
checkbox input "false"
click at [1079, 462] on div "Manual Payment" at bounding box center [1122, 447] width 135 height 100
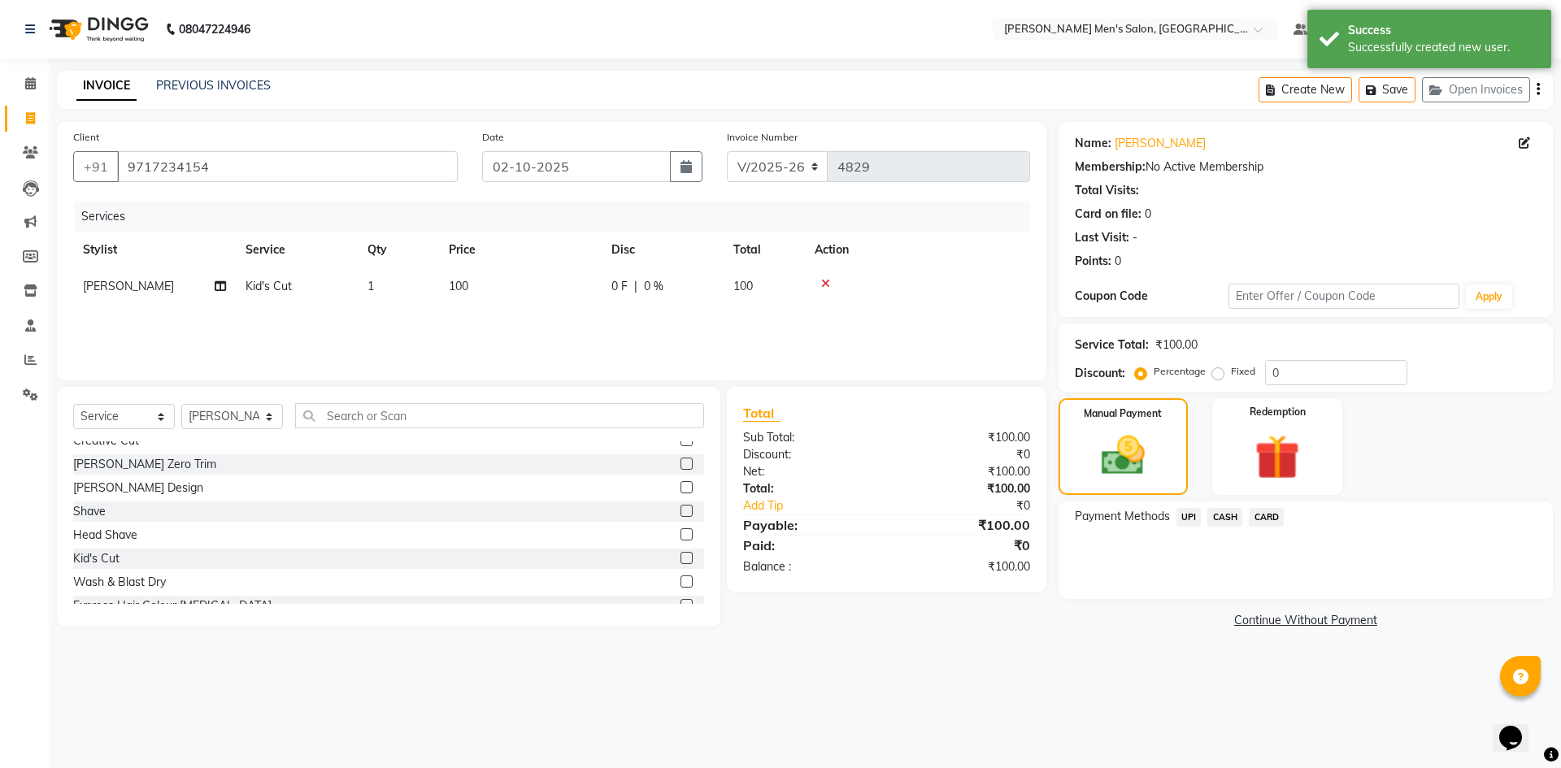
click at [1191, 518] on span "UPI" at bounding box center [1188, 517] width 25 height 19
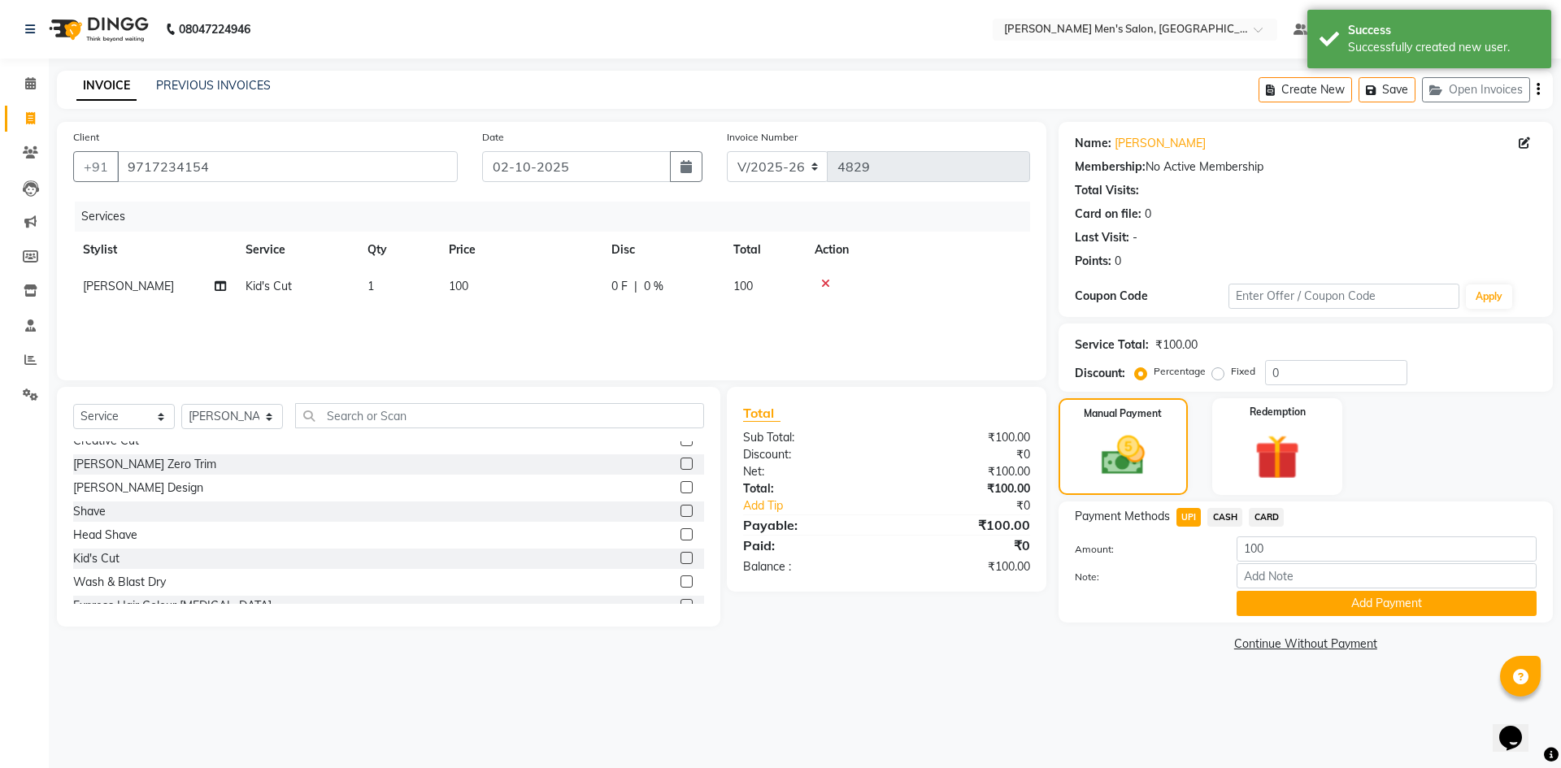
click at [1227, 601] on div "Add Payment" at bounding box center [1386, 603] width 324 height 25
click at [1240, 608] on button "Add Payment" at bounding box center [1386, 603] width 300 height 25
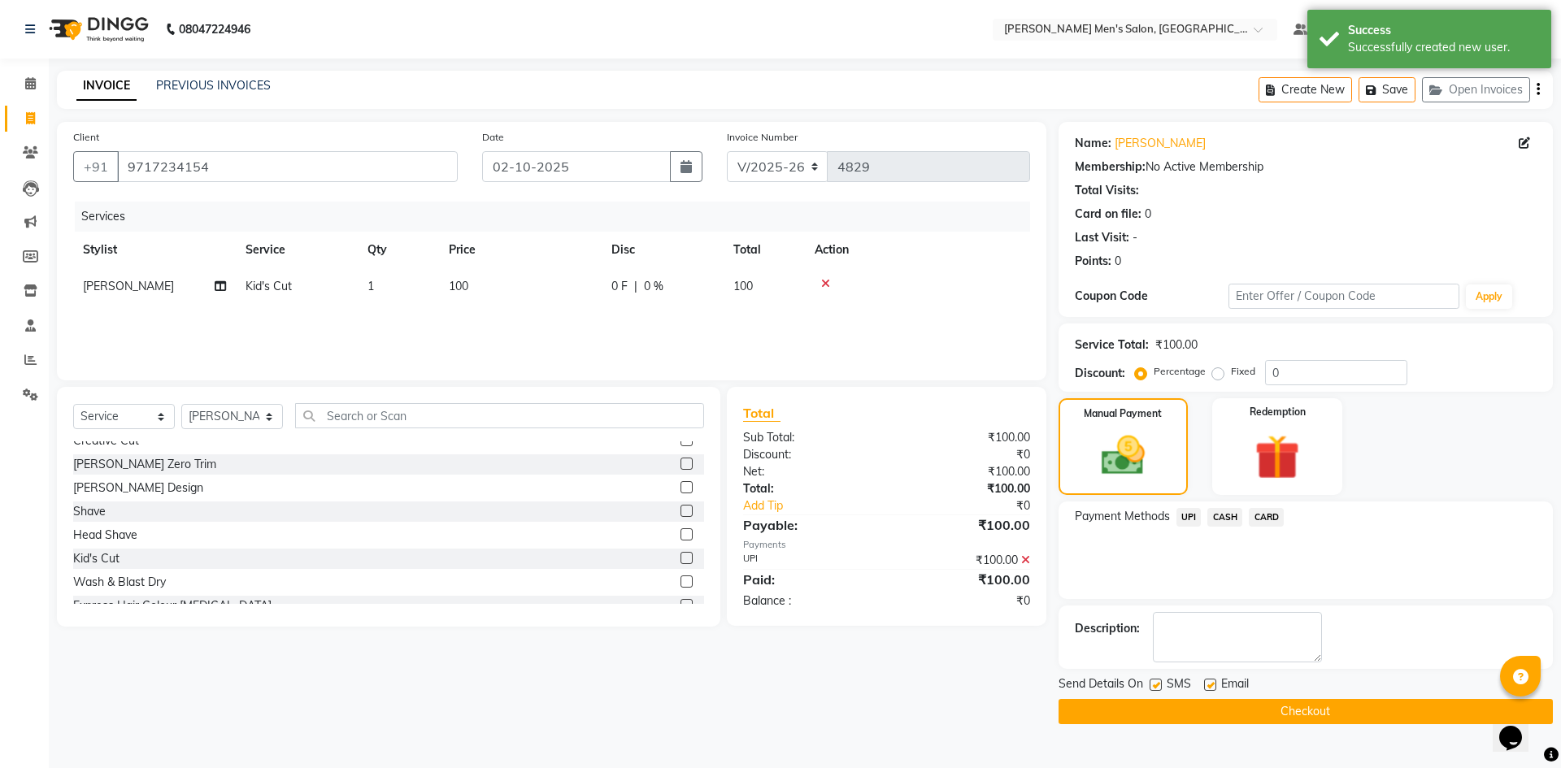
click at [1268, 711] on button "Checkout" at bounding box center [1305, 711] width 494 height 25
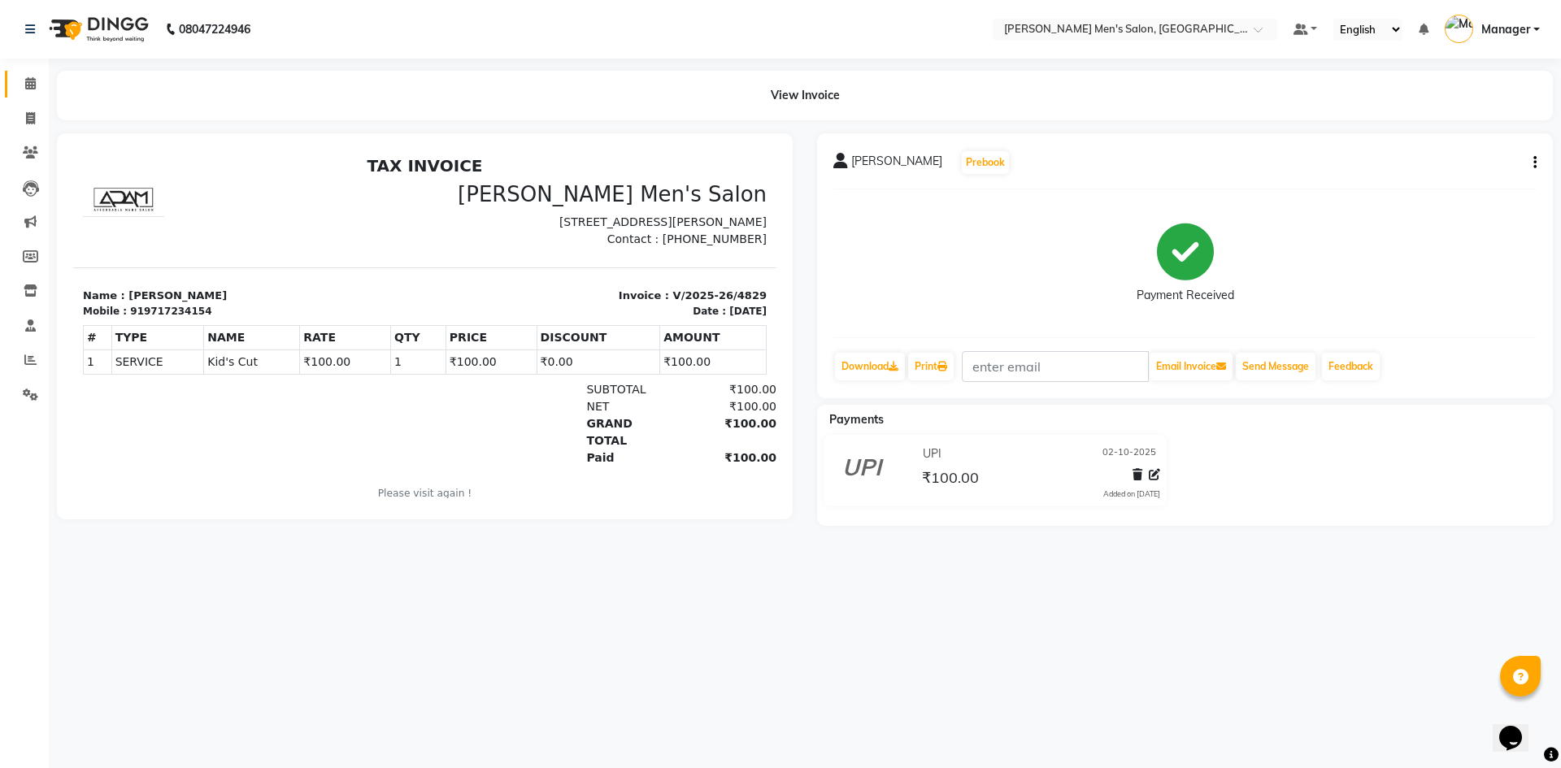
click at [19, 95] on link "Calendar" at bounding box center [24, 84] width 39 height 27
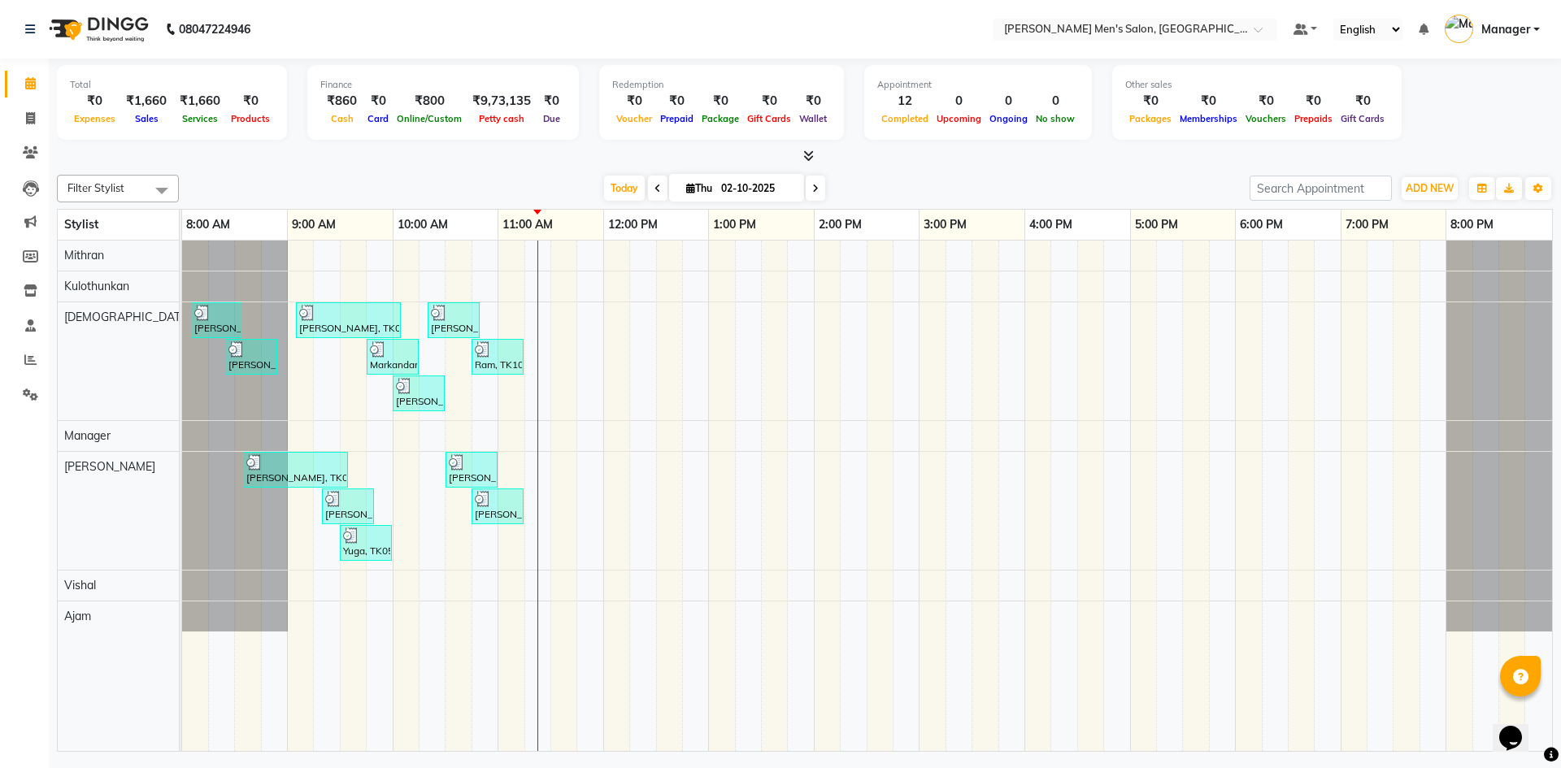
click at [197, 121] on span "Services" at bounding box center [200, 118] width 44 height 11
drag, startPoint x: 192, startPoint y: 124, endPoint x: 211, endPoint y: 129, distance: 20.3
click at [211, 129] on div "Total ₹0 Expenses ₹1,660 Sales ₹1,660 Services ₹0 Products" at bounding box center [172, 102] width 230 height 75
click at [35, 123] on icon at bounding box center [30, 118] width 9 height 12
select select "service"
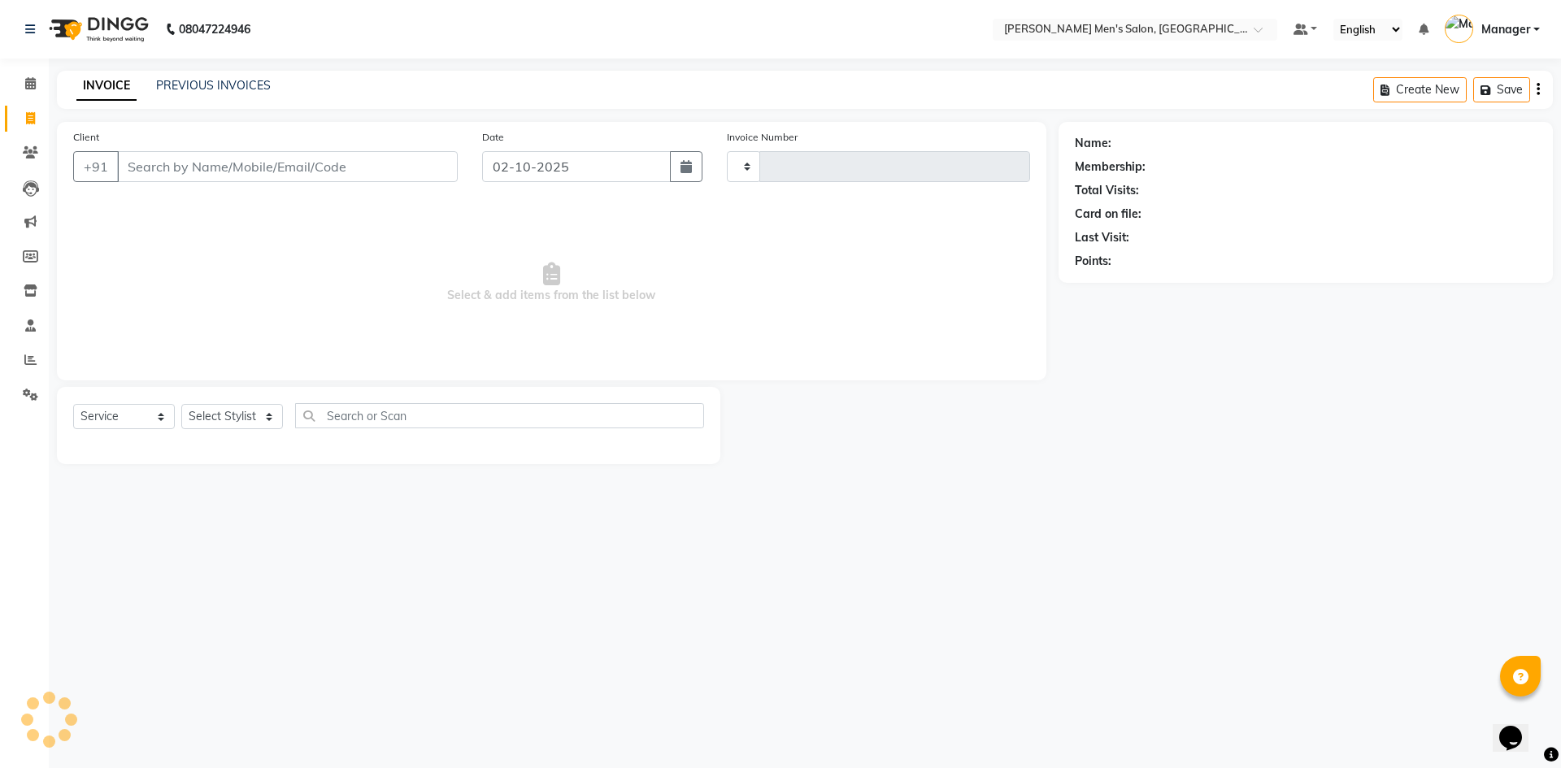
type input "4830"
select select "6913"
click at [30, 90] on span at bounding box center [30, 84] width 28 height 19
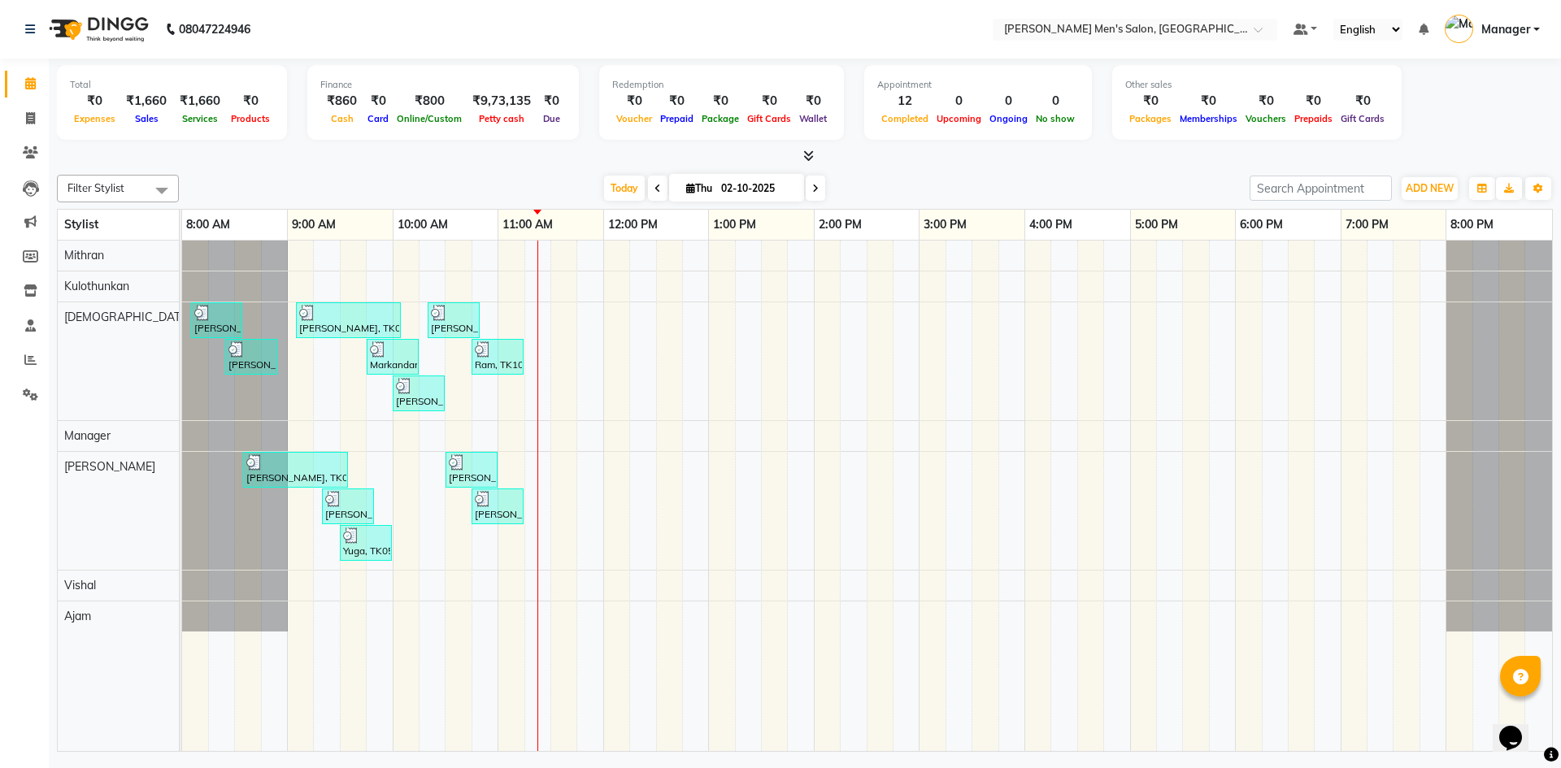
click at [178, 93] on div "₹1,660" at bounding box center [200, 101] width 54 height 19
drag, startPoint x: 178, startPoint y: 118, endPoint x: 228, endPoint y: 122, distance: 50.6
click at [228, 122] on div "₹0 Expenses ₹1,660 Sales ₹1,660 Services ₹0 Products" at bounding box center [172, 110] width 204 height 36
click at [227, 122] on span "Products" at bounding box center [250, 118] width 47 height 11
drag, startPoint x: 214, startPoint y: 118, endPoint x: 167, endPoint y: 119, distance: 46.4
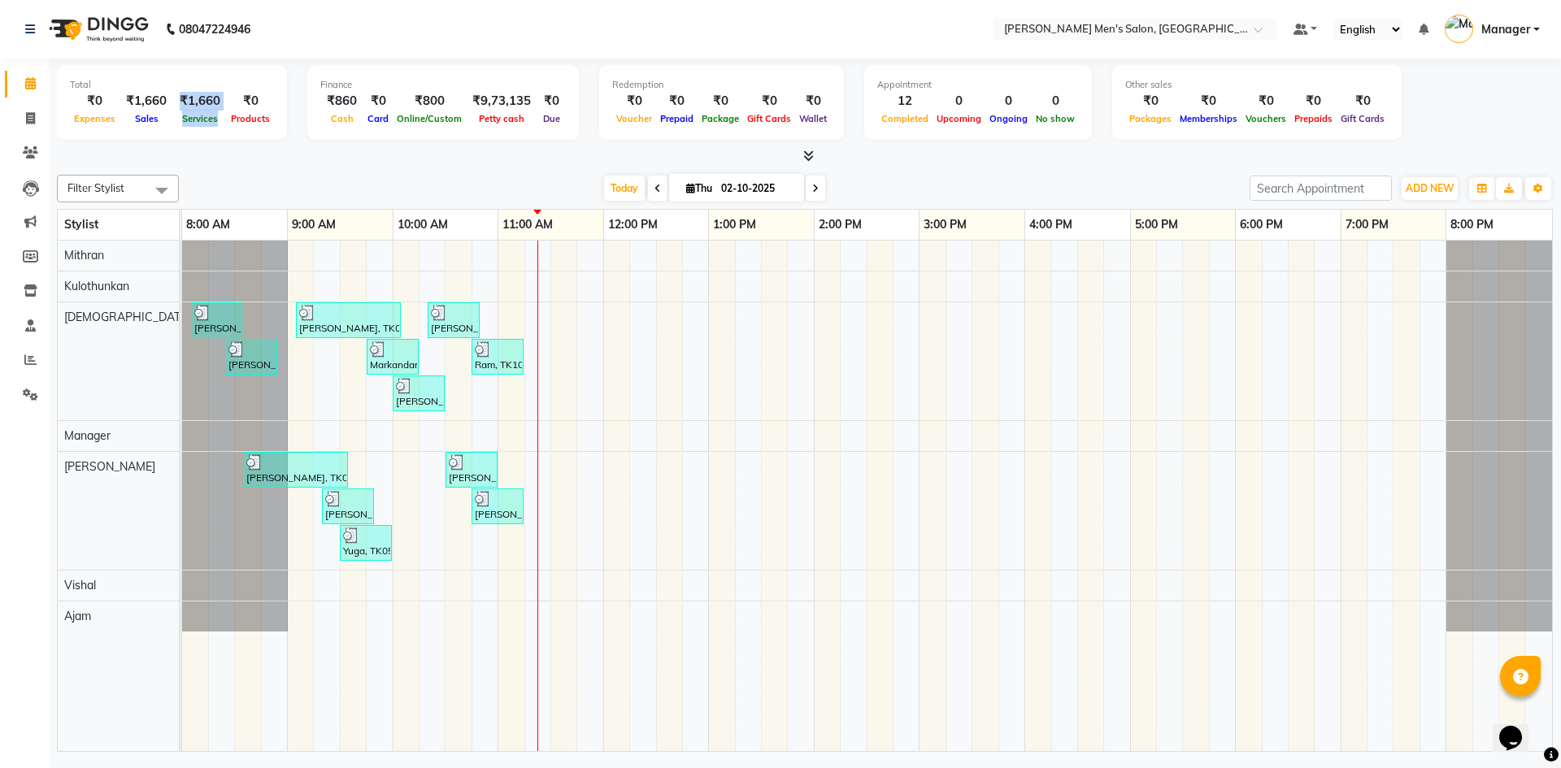
click at [167, 119] on div "₹0 Expenses ₹1,660 Sales ₹1,660 Services ₹0 Products" at bounding box center [172, 110] width 204 height 36
click at [200, 137] on div "Total ₹0 Expenses ₹1,660 Sales ₹1,660 Services ₹0 Products" at bounding box center [172, 102] width 230 height 75
drag, startPoint x: 226, startPoint y: 120, endPoint x: 270, endPoint y: 129, distance: 44.8
click at [270, 129] on div "Total ₹0 Expenses ₹1,660 Sales ₹1,660 Services ₹0 Products" at bounding box center [172, 102] width 230 height 75
click at [273, 115] on div "Total ₹0 Expenses ₹1,660 Sales ₹1,660 Services ₹0 Products" at bounding box center [172, 102] width 230 height 75
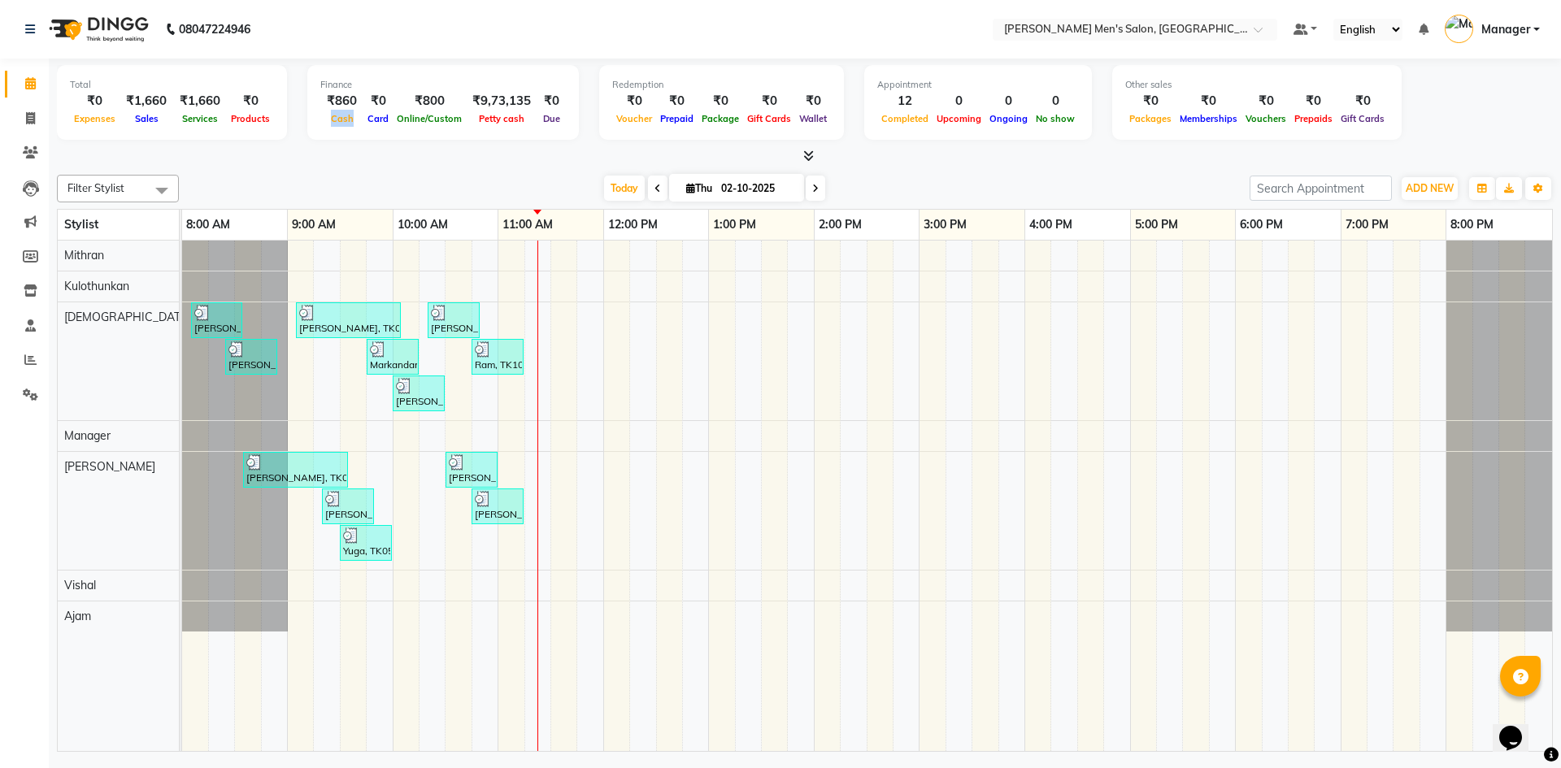
drag, startPoint x: 346, startPoint y: 122, endPoint x: 326, endPoint y: 123, distance: 20.3
click at [327, 123] on span "Cash" at bounding box center [342, 118] width 31 height 11
click at [336, 128] on div "Finance ₹860 Cash ₹0 Card ₹800 Online/Custom ₹9,73,135 [PERSON_NAME] cash ₹0 Due" at bounding box center [442, 102] width 271 height 75
drag, startPoint x: 322, startPoint y: 97, endPoint x: 352, endPoint y: 102, distance: 30.6
click at [352, 102] on div "₹860" at bounding box center [341, 101] width 43 height 19
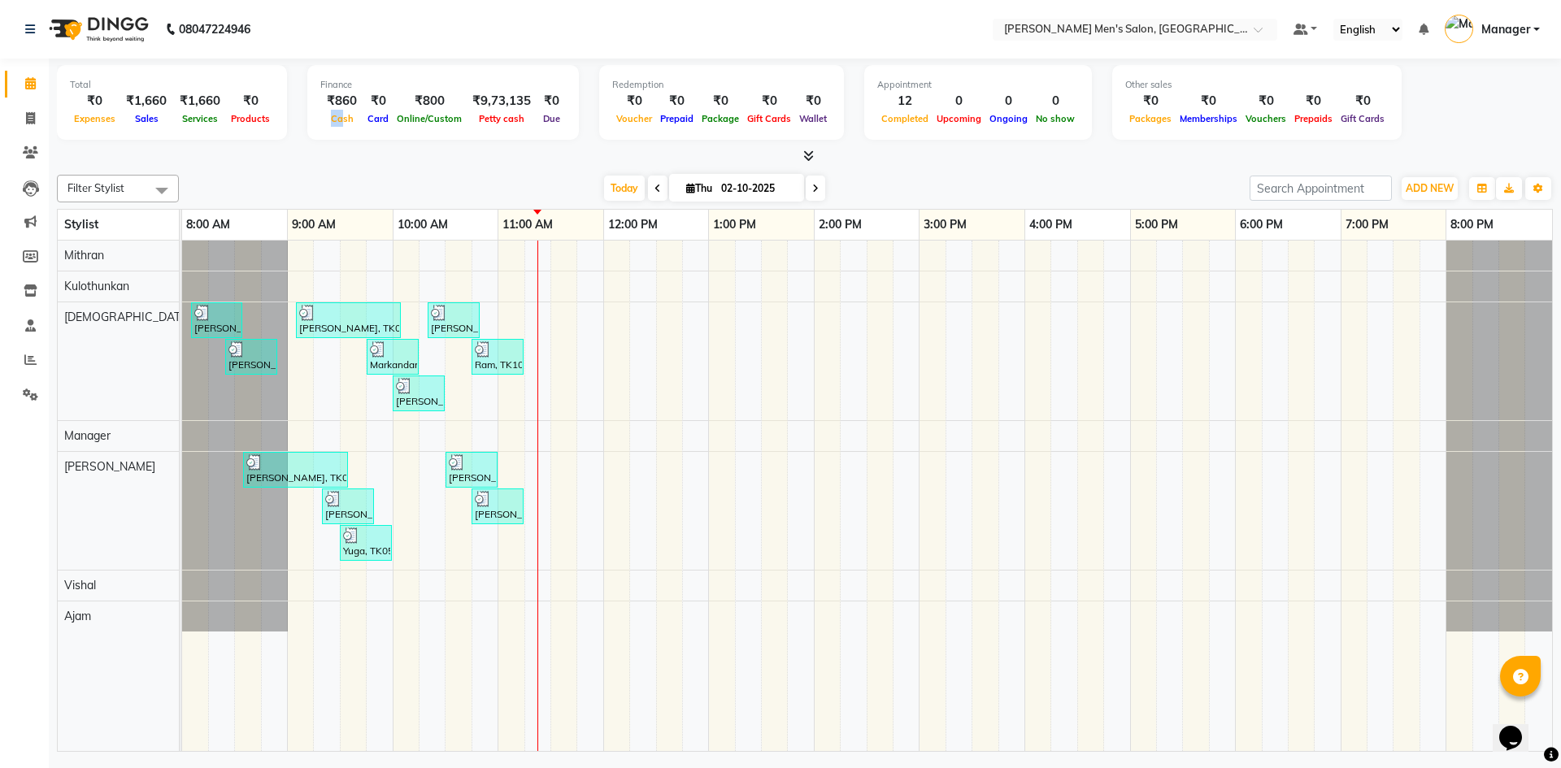
drag, startPoint x: 336, startPoint y: 126, endPoint x: 328, endPoint y: 115, distance: 12.9
click at [328, 115] on div "Cash" at bounding box center [341, 118] width 43 height 17
drag, startPoint x: 351, startPoint y: 122, endPoint x: 319, endPoint y: 123, distance: 32.5
click at [321, 124] on div "Cash" at bounding box center [341, 118] width 43 height 17
click at [340, 131] on div "Finance ₹860 Cash ₹0 Card ₹800 Online/Custom ₹9,73,135 [PERSON_NAME] cash ₹0 Due" at bounding box center [442, 102] width 271 height 75
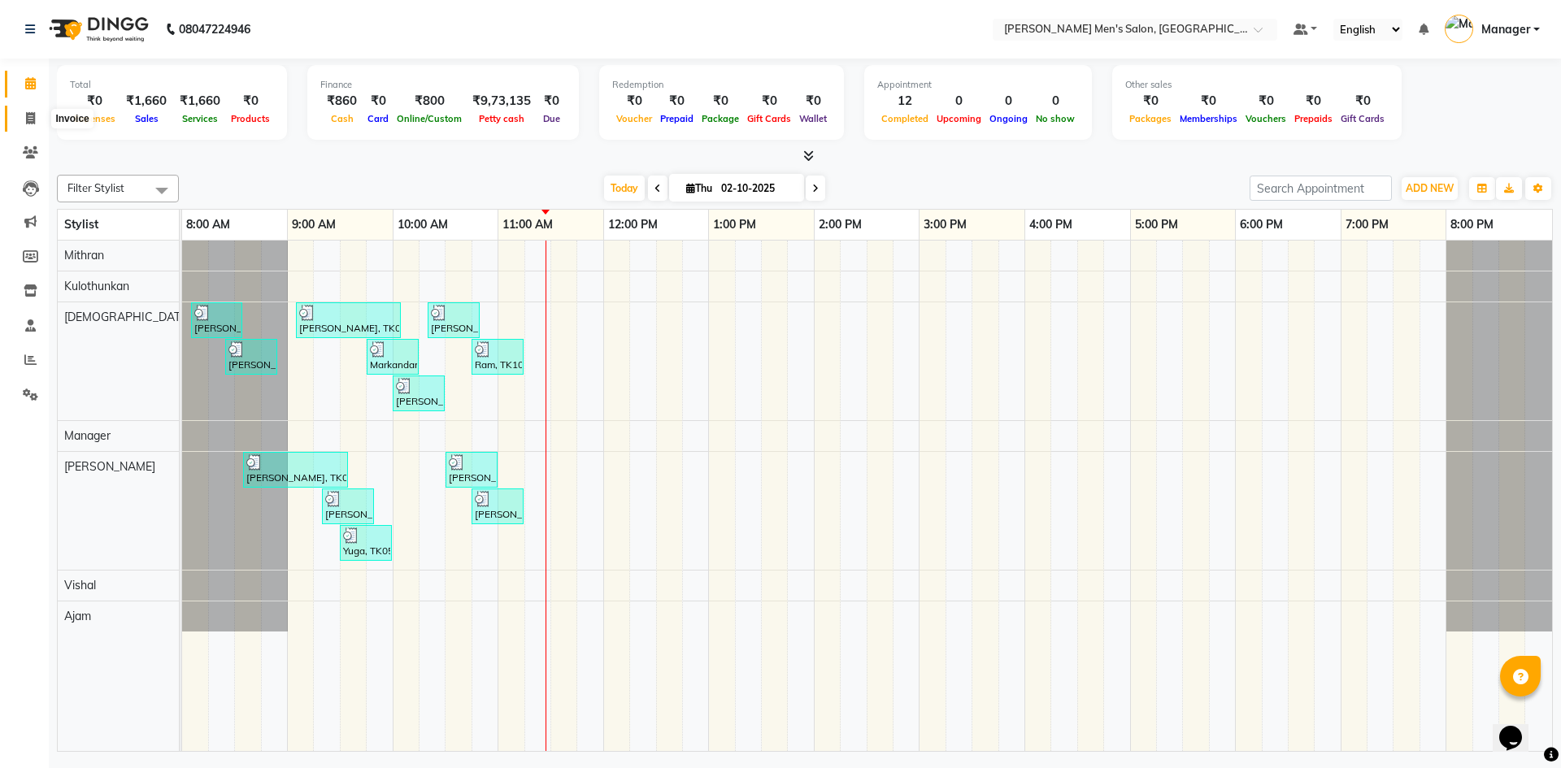
click at [35, 118] on icon at bounding box center [30, 118] width 9 height 12
select select "service"
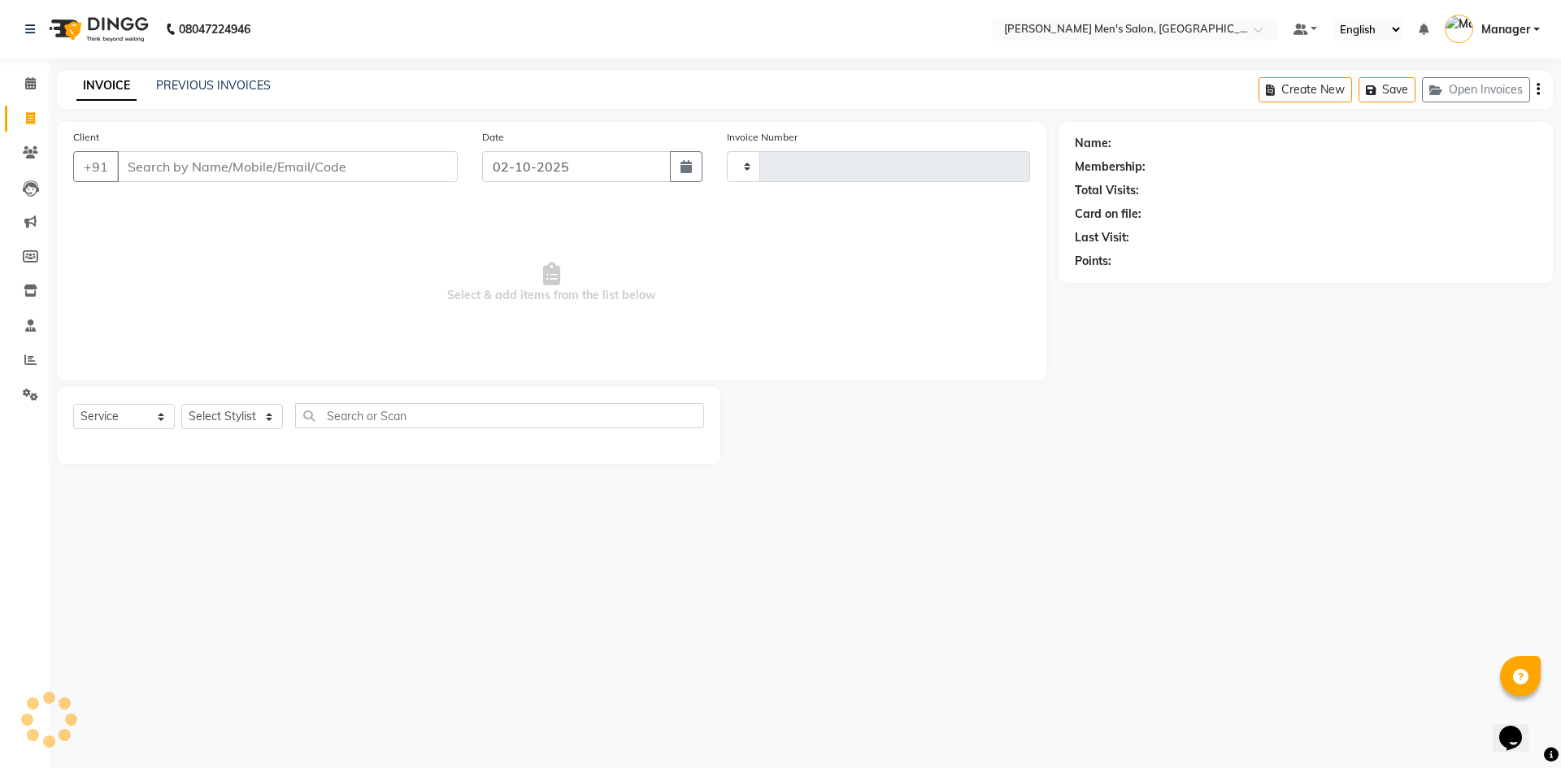
type input "4830"
select select "6913"
click at [220, 172] on input "Client" at bounding box center [287, 166] width 341 height 31
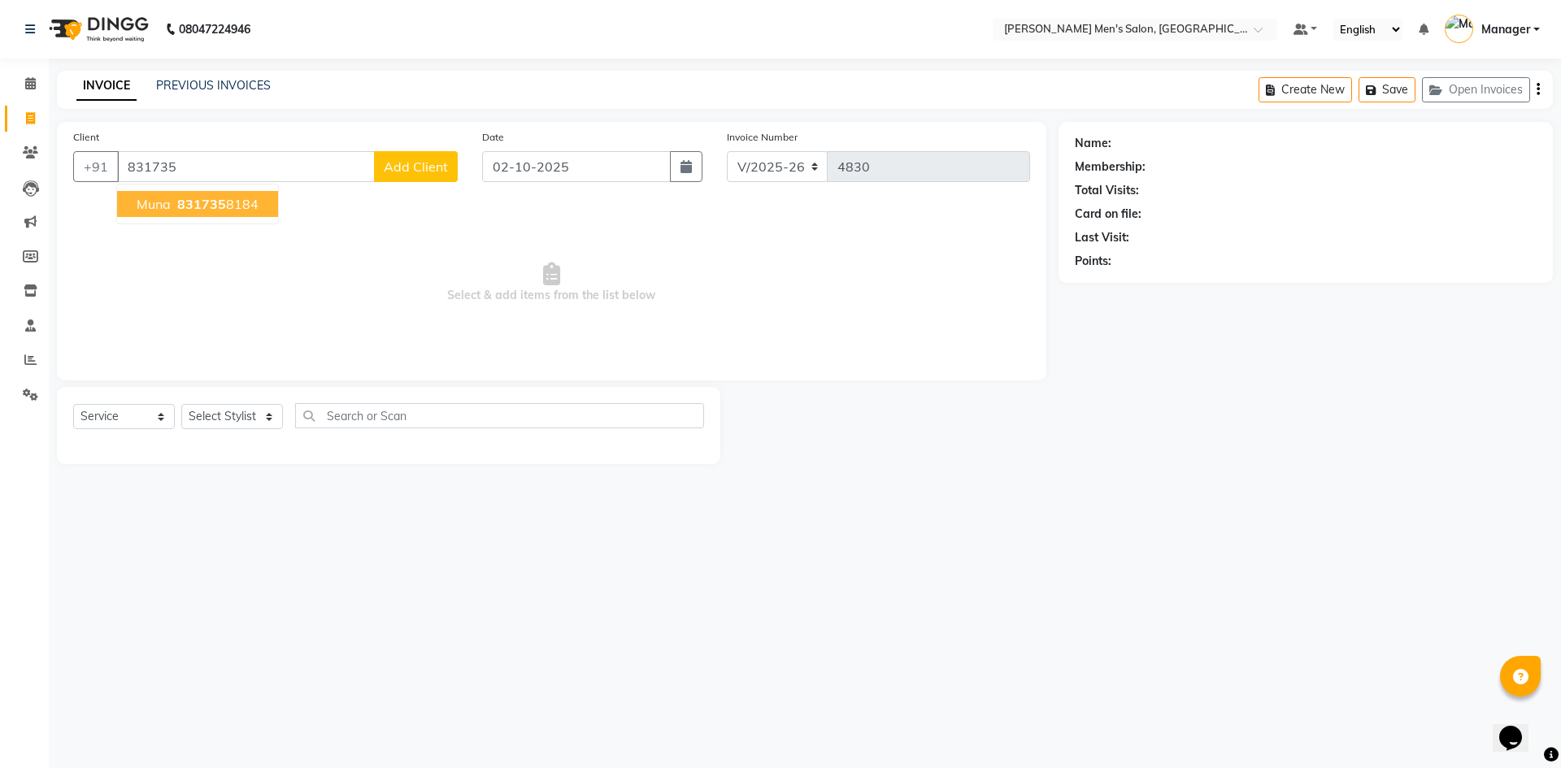
click at [213, 201] on span "831735" at bounding box center [201, 204] width 49 height 16
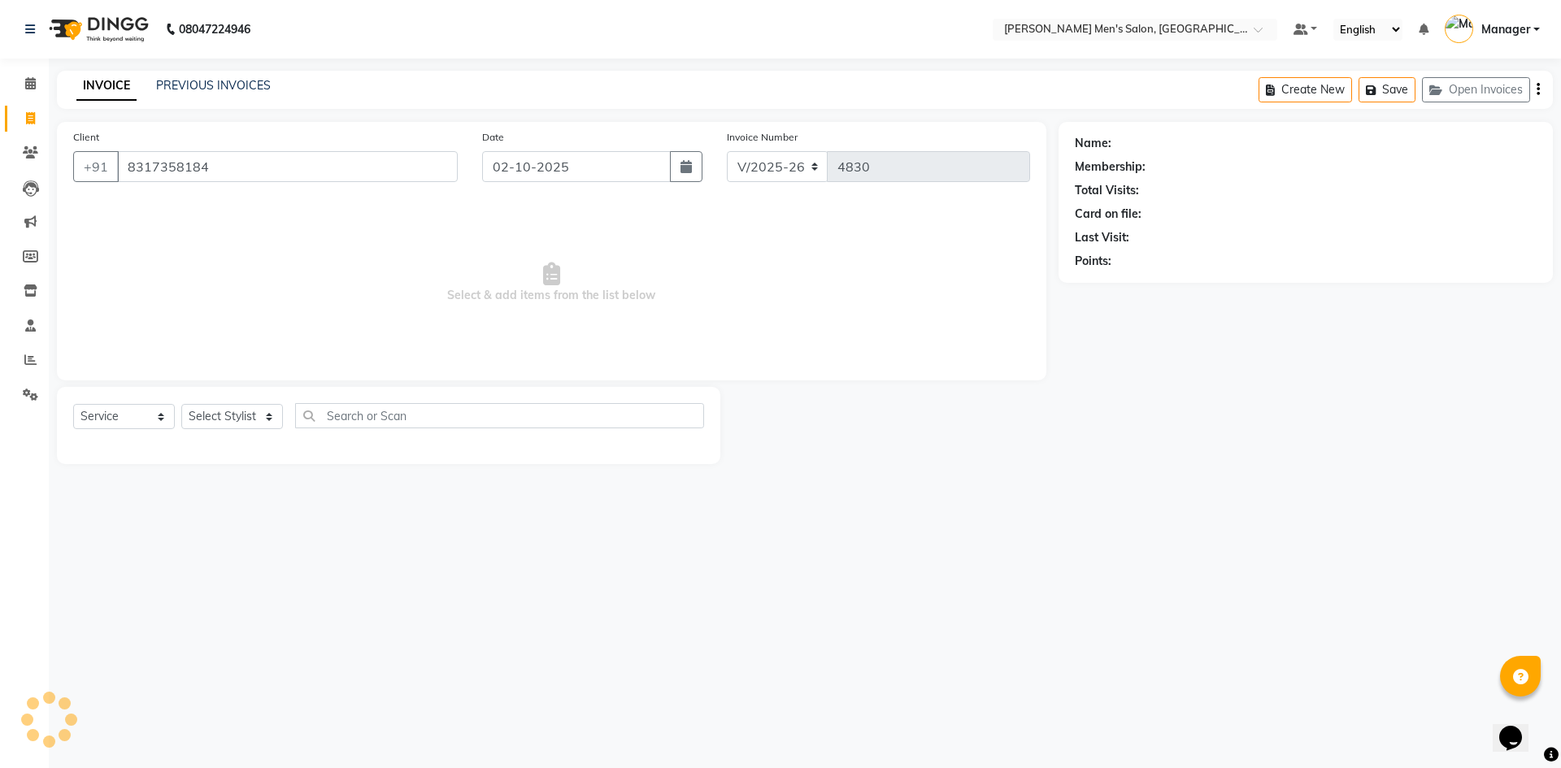
type input "8317358184"
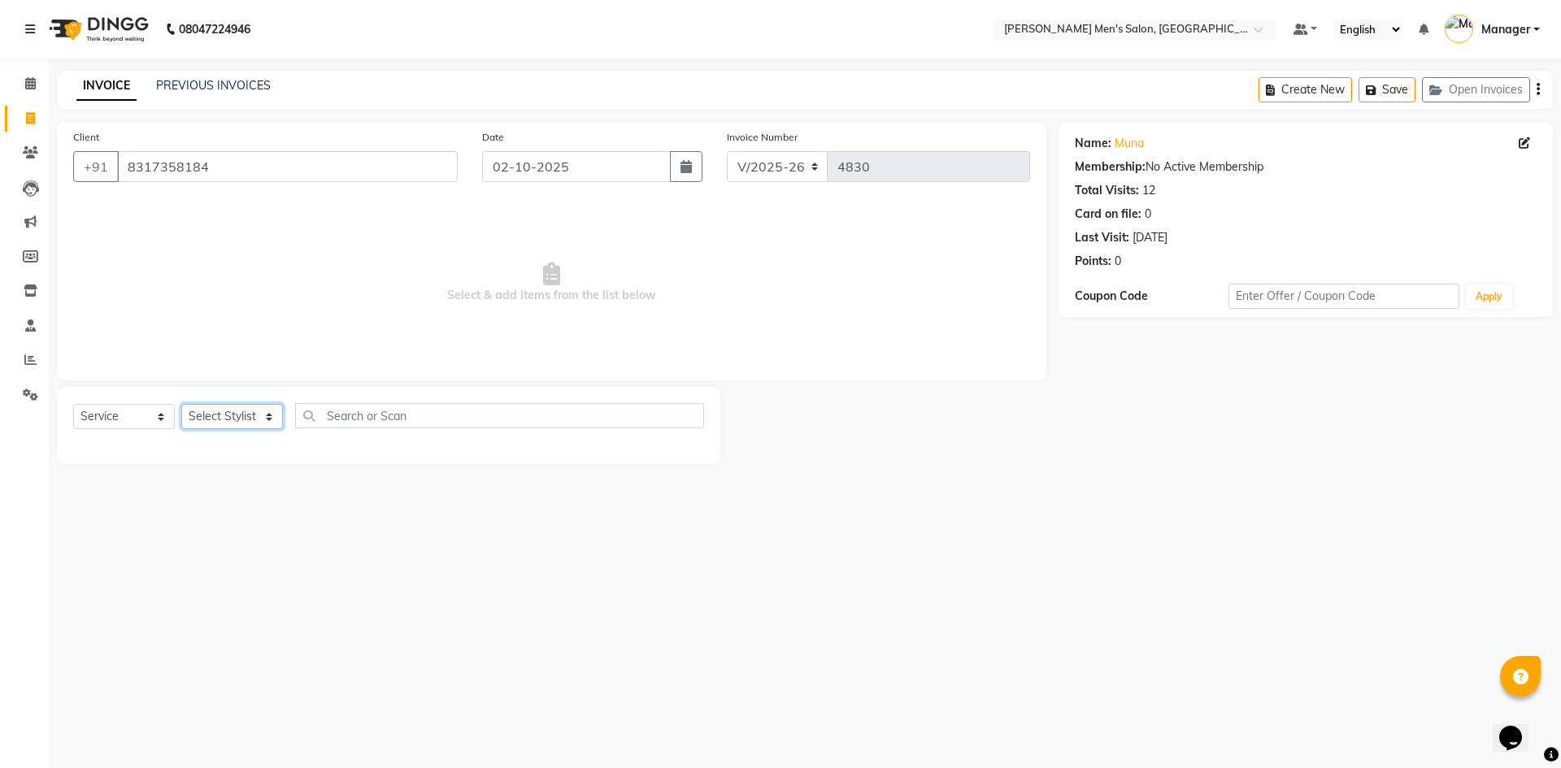
click at [228, 415] on select "Select Stylist [PERSON_NAME] Manager [PERSON_NAME]" at bounding box center [232, 416] width 102 height 25
select select "65604"
click at [181, 404] on select "Select Stylist [PERSON_NAME] Manager [PERSON_NAME]" at bounding box center [232, 416] width 102 height 25
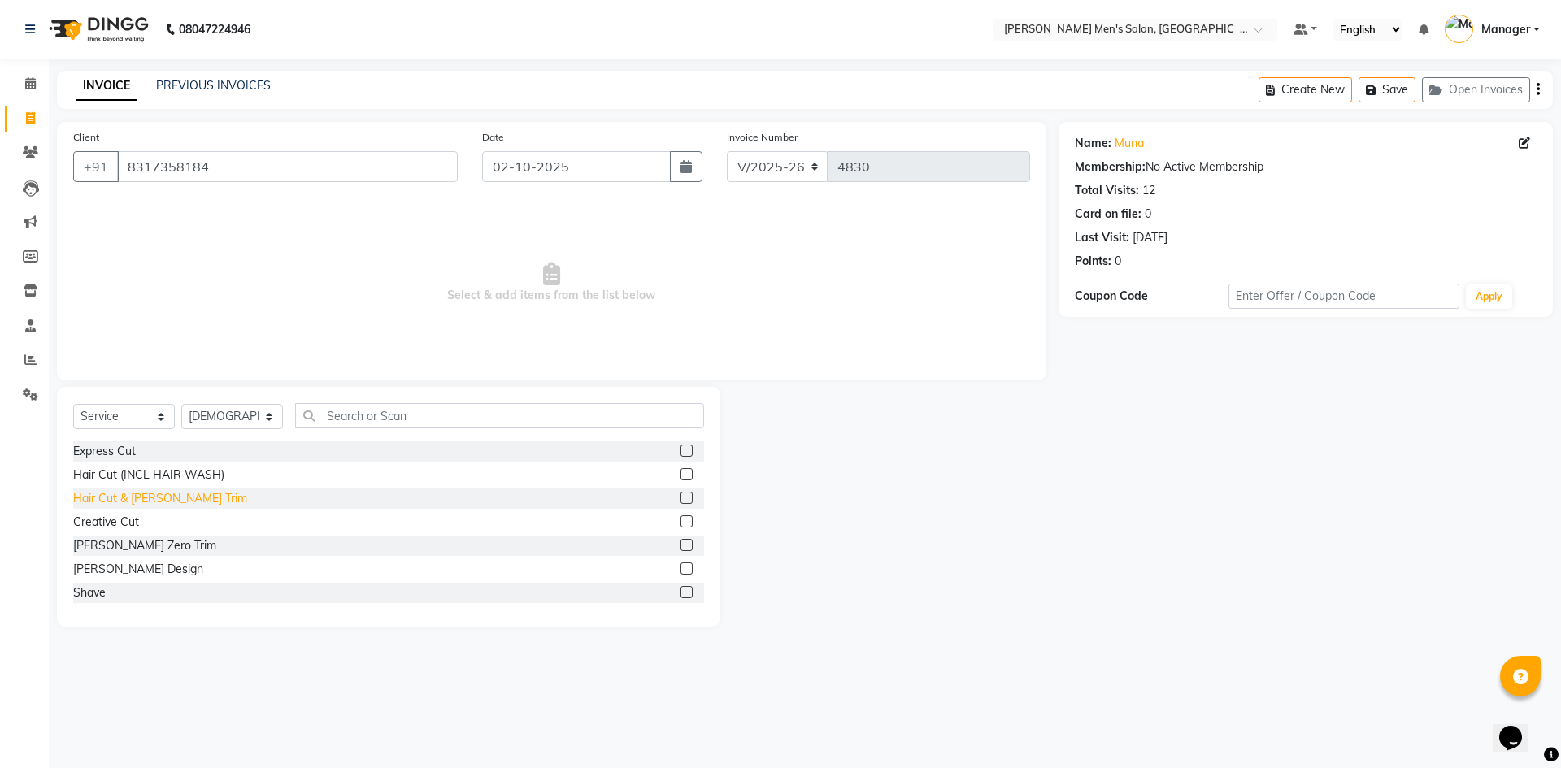
click at [137, 494] on div "Hair Cut & [PERSON_NAME] Trim" at bounding box center [160, 498] width 174 height 17
checkbox input "false"
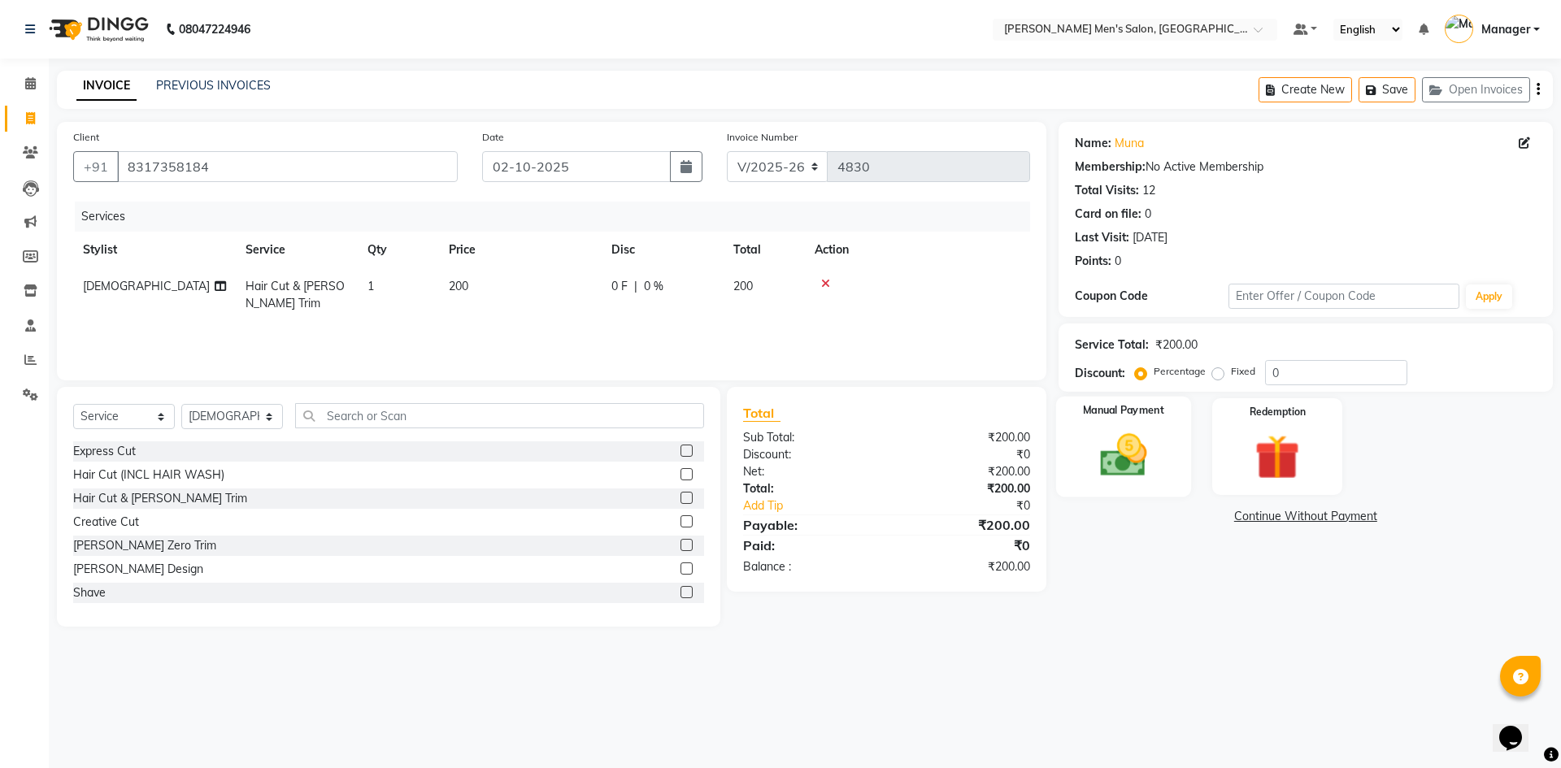
drag, startPoint x: 1208, startPoint y: 434, endPoint x: 1178, endPoint y: 435, distance: 30.1
click at [1205, 434] on div "Manual Payment Redemption" at bounding box center [1305, 446] width 519 height 97
click at [1175, 435] on div "Manual Payment" at bounding box center [1122, 447] width 135 height 100
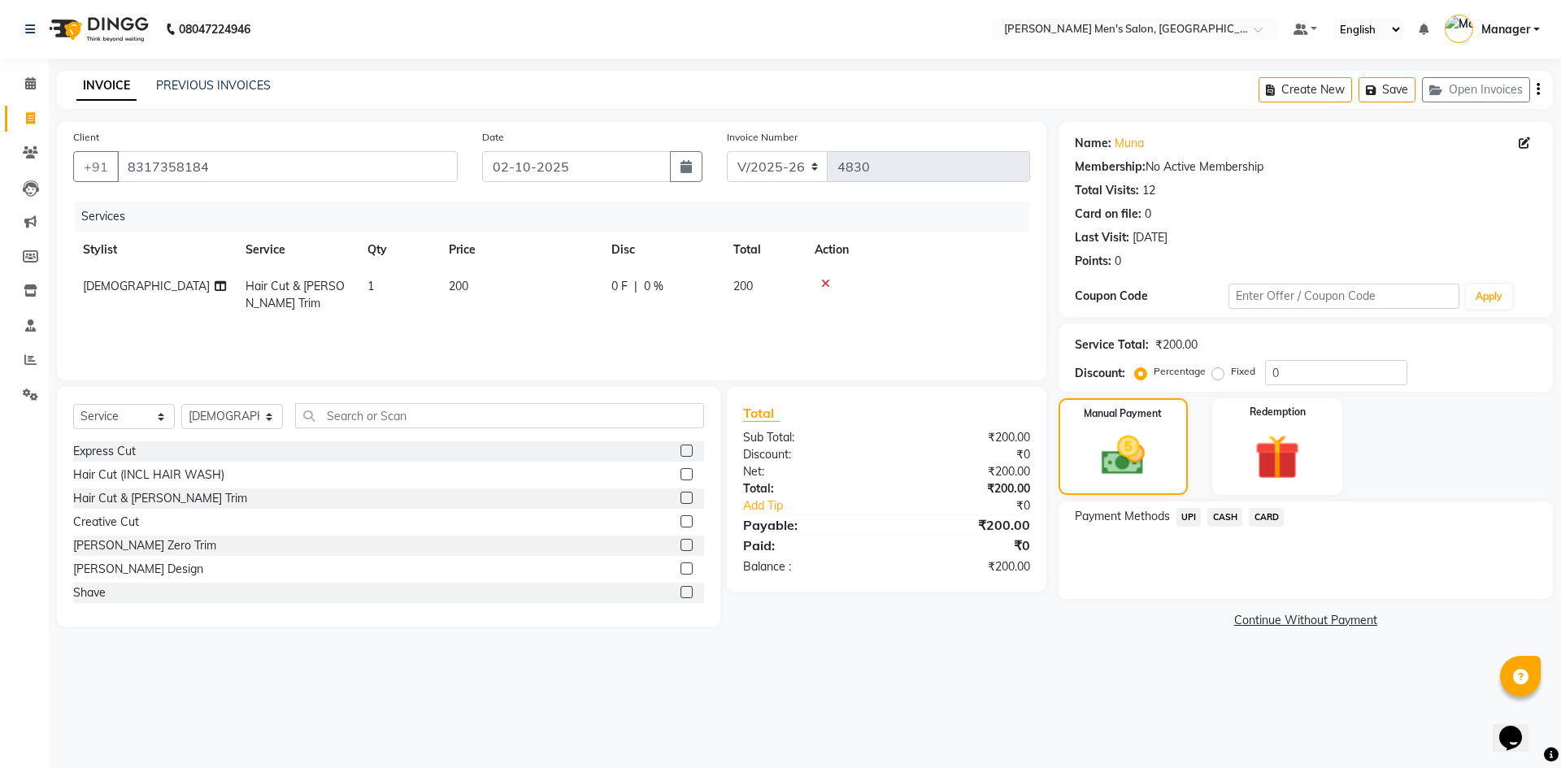
click at [1213, 519] on span "CASH" at bounding box center [1224, 517] width 35 height 19
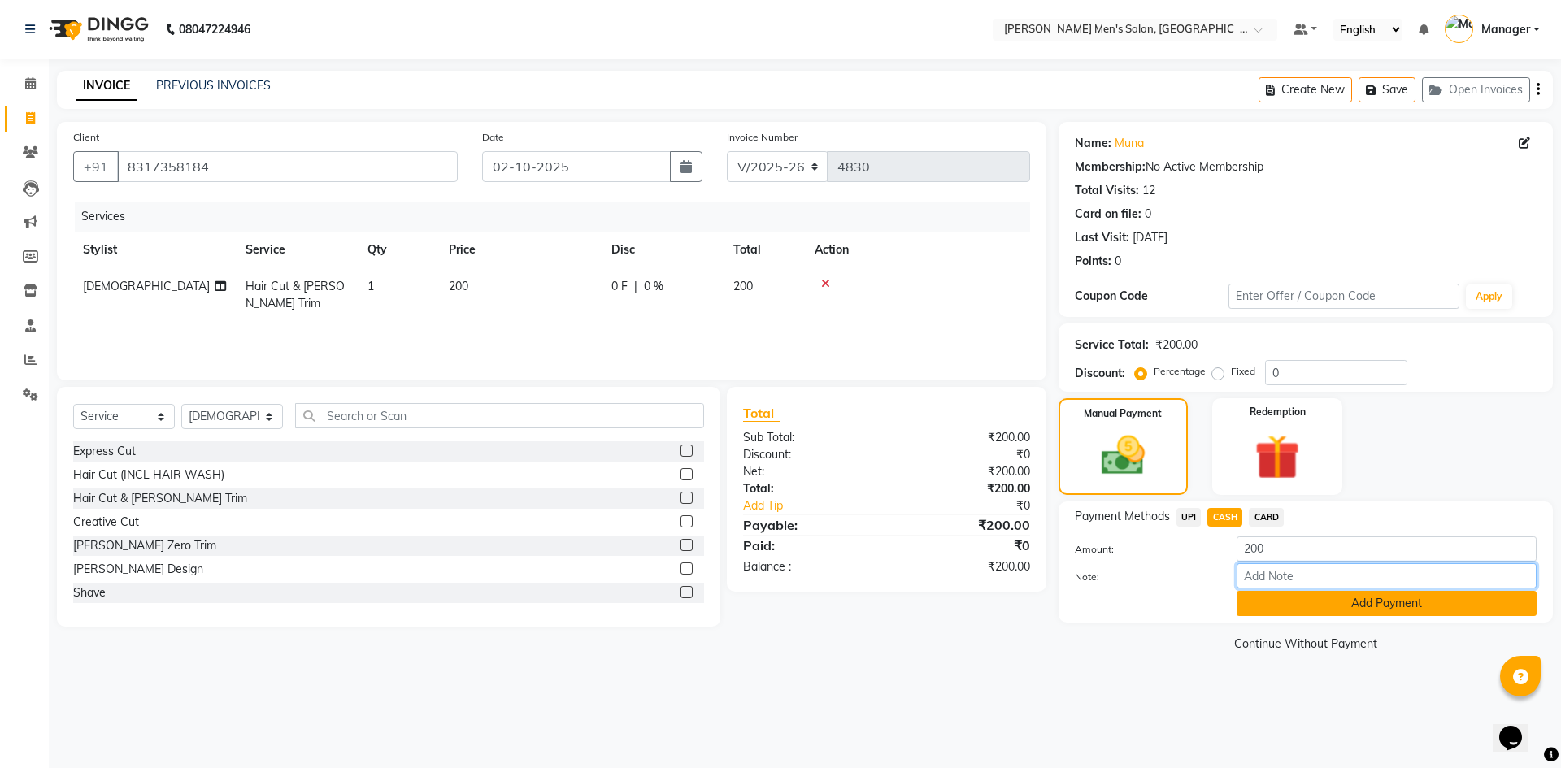
drag, startPoint x: 1294, startPoint y: 584, endPoint x: 1296, endPoint y: 593, distance: 9.1
click at [1294, 584] on input "Note:" at bounding box center [1386, 575] width 300 height 25
click at [1298, 601] on button "Add Payment" at bounding box center [1386, 603] width 300 height 25
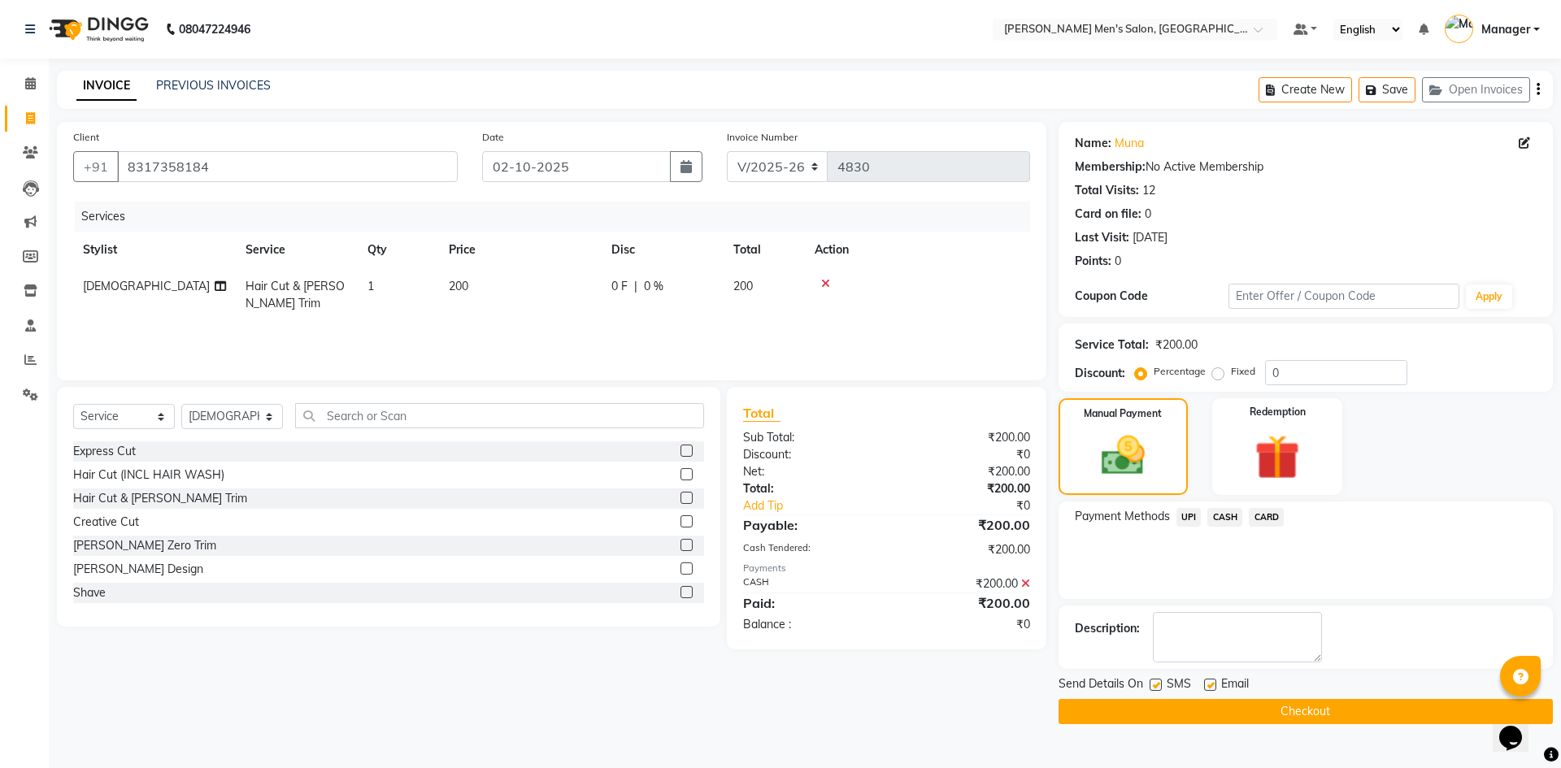
click at [1292, 717] on button "Checkout" at bounding box center [1305, 711] width 494 height 25
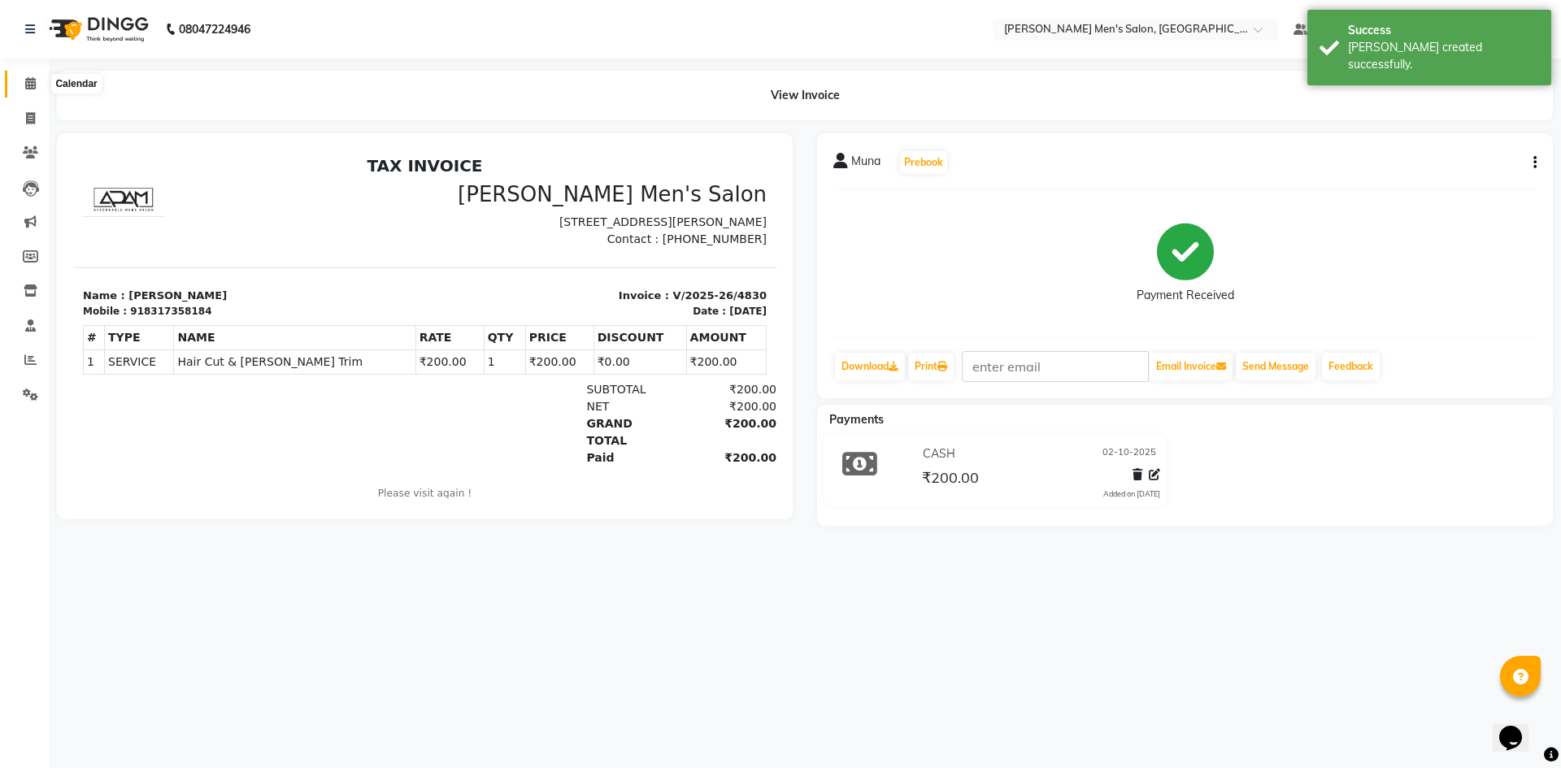
click at [28, 82] on icon at bounding box center [30, 83] width 11 height 12
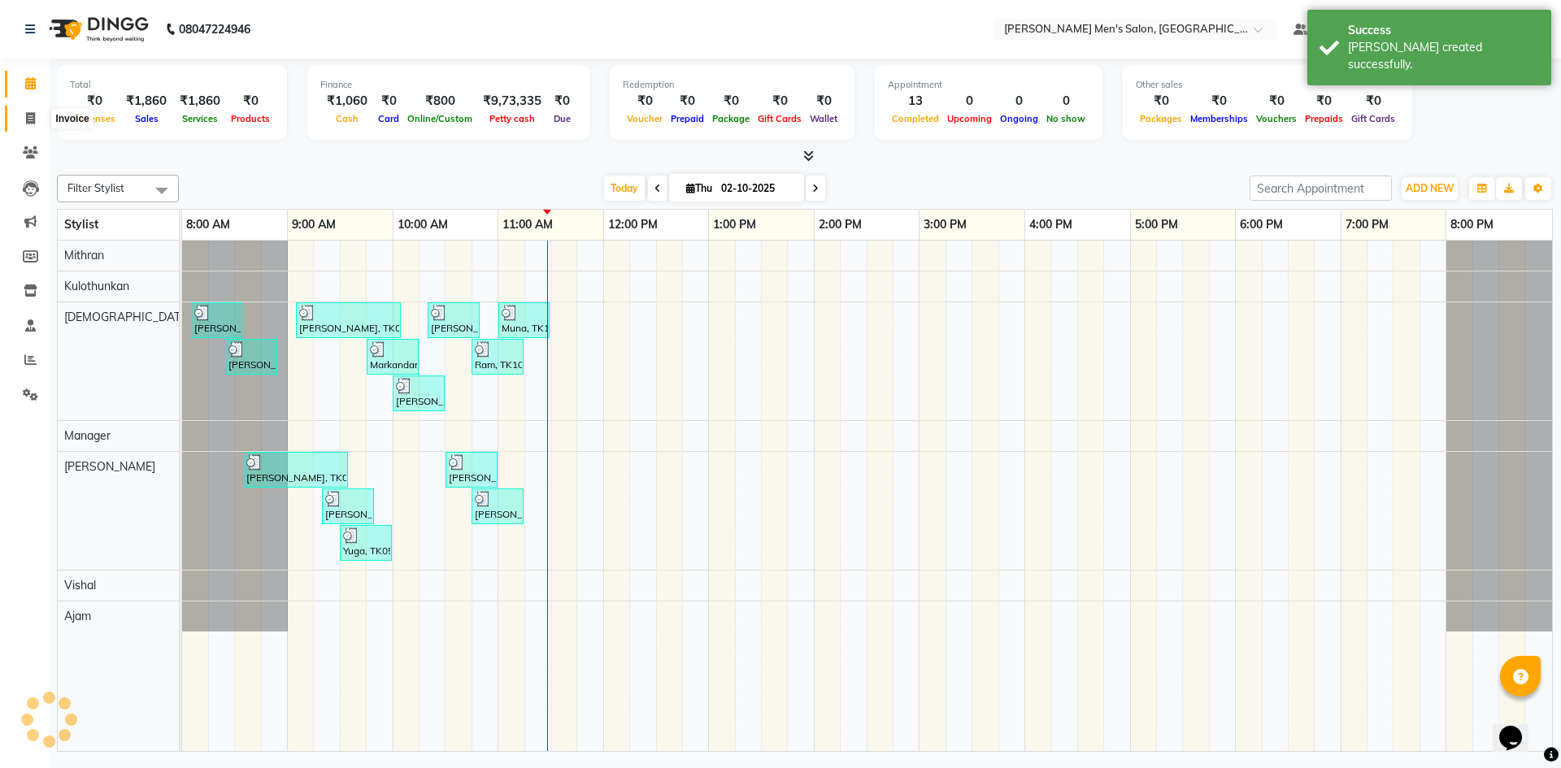
click at [23, 122] on span at bounding box center [30, 119] width 28 height 19
select select "6913"
select select "service"
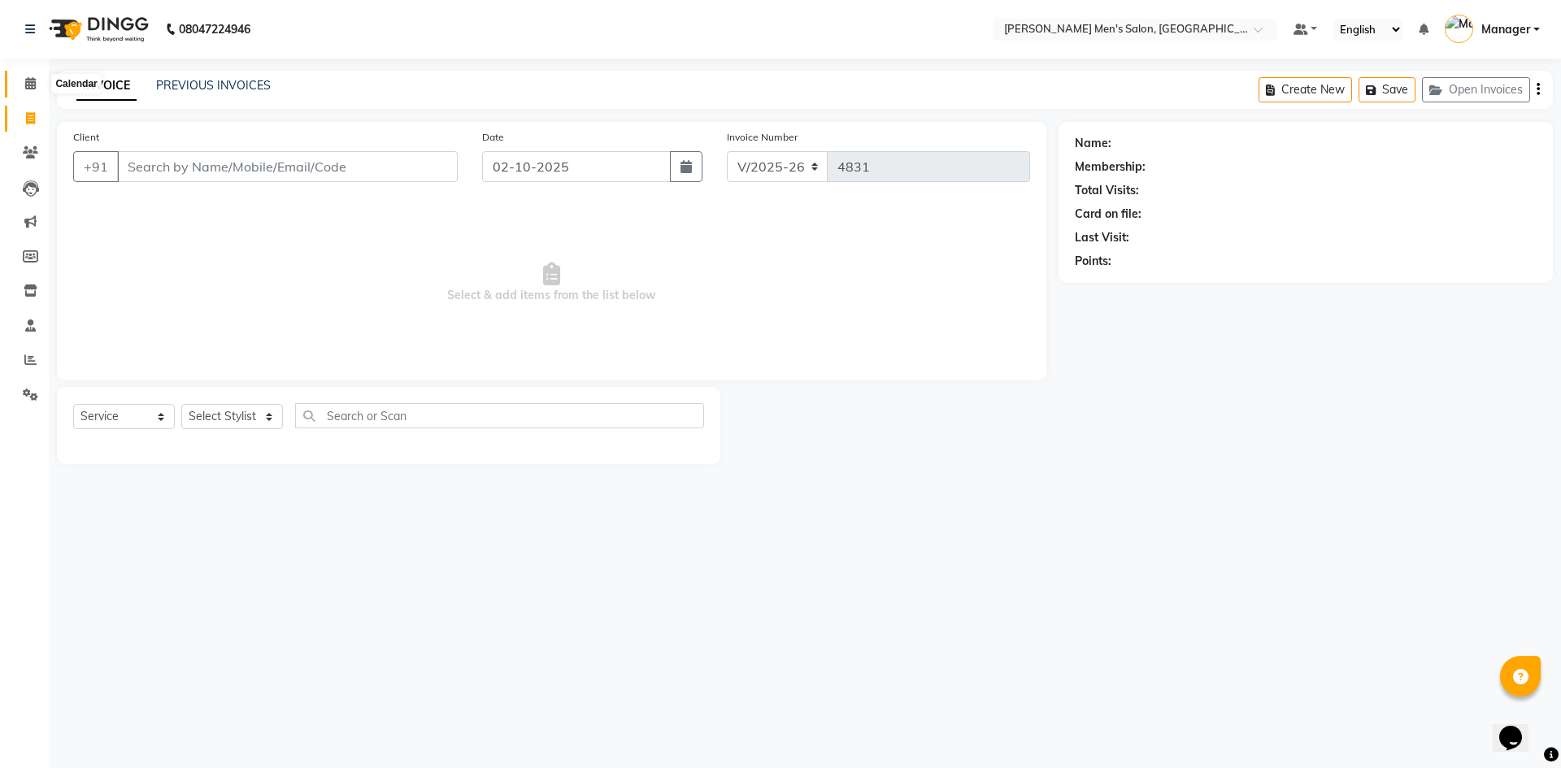
click at [33, 89] on span at bounding box center [30, 84] width 28 height 19
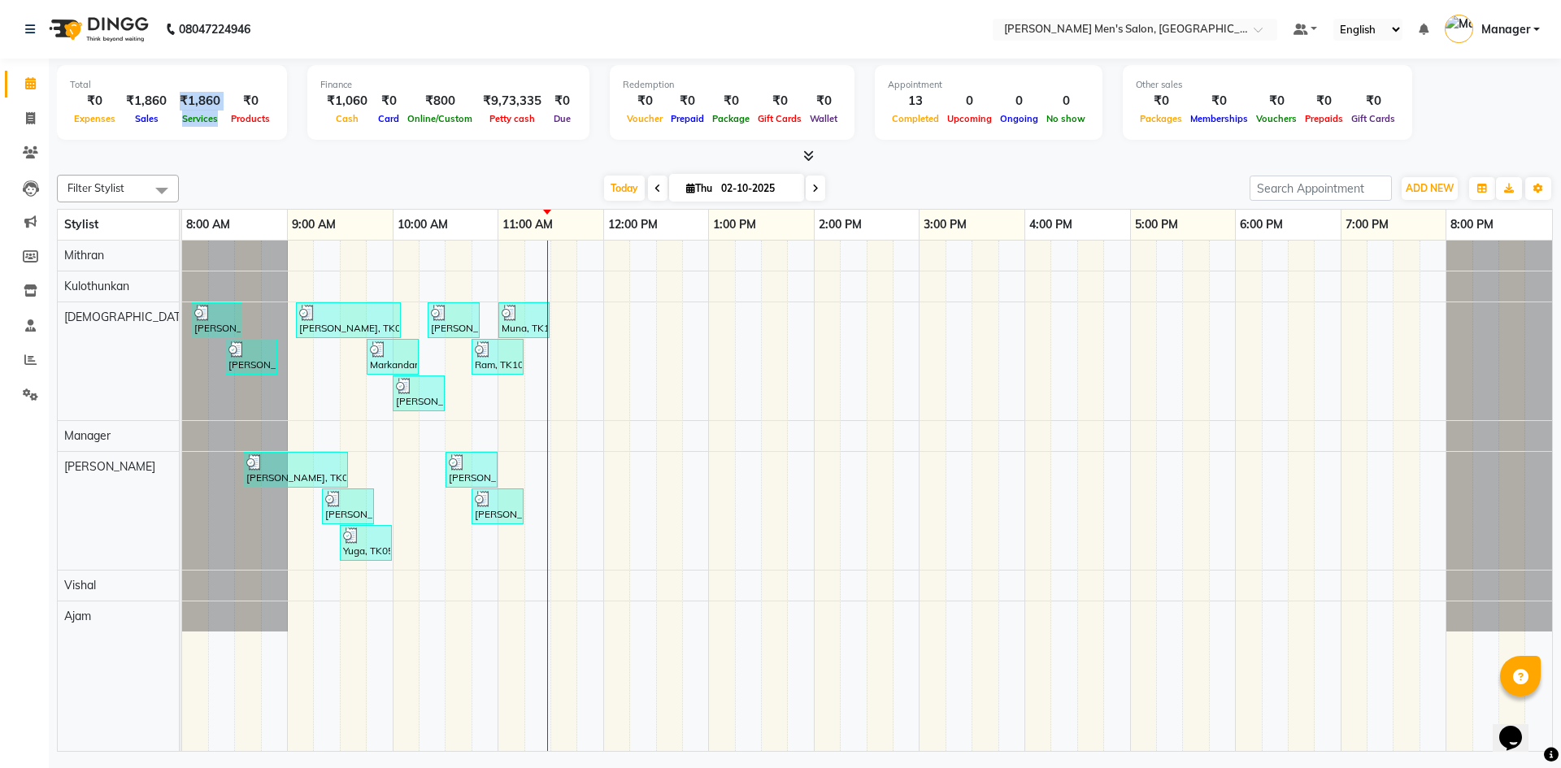
drag, startPoint x: 224, startPoint y: 96, endPoint x: 172, endPoint y: 99, distance: 51.3
click at [172, 98] on div "₹0 Expenses ₹1,860 Sales ₹1,860 Services ₹0 Products" at bounding box center [172, 110] width 204 height 36
click at [198, 137] on div "Total ₹0 Expenses ₹1,860 Sales ₹1,860 Services ₹0 Products" at bounding box center [172, 102] width 230 height 75
click at [25, 125] on span at bounding box center [30, 119] width 28 height 19
select select "6913"
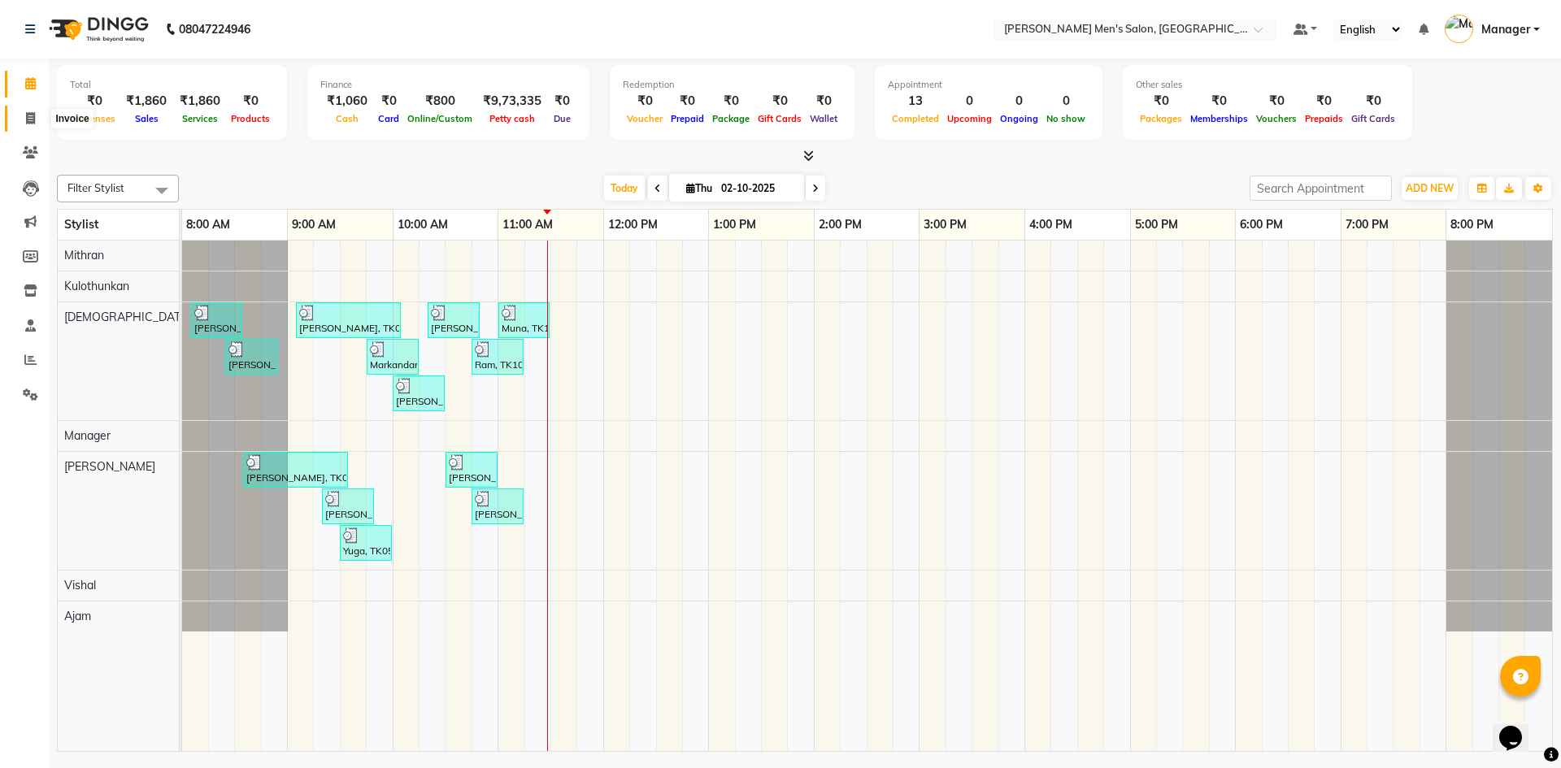
select select "service"
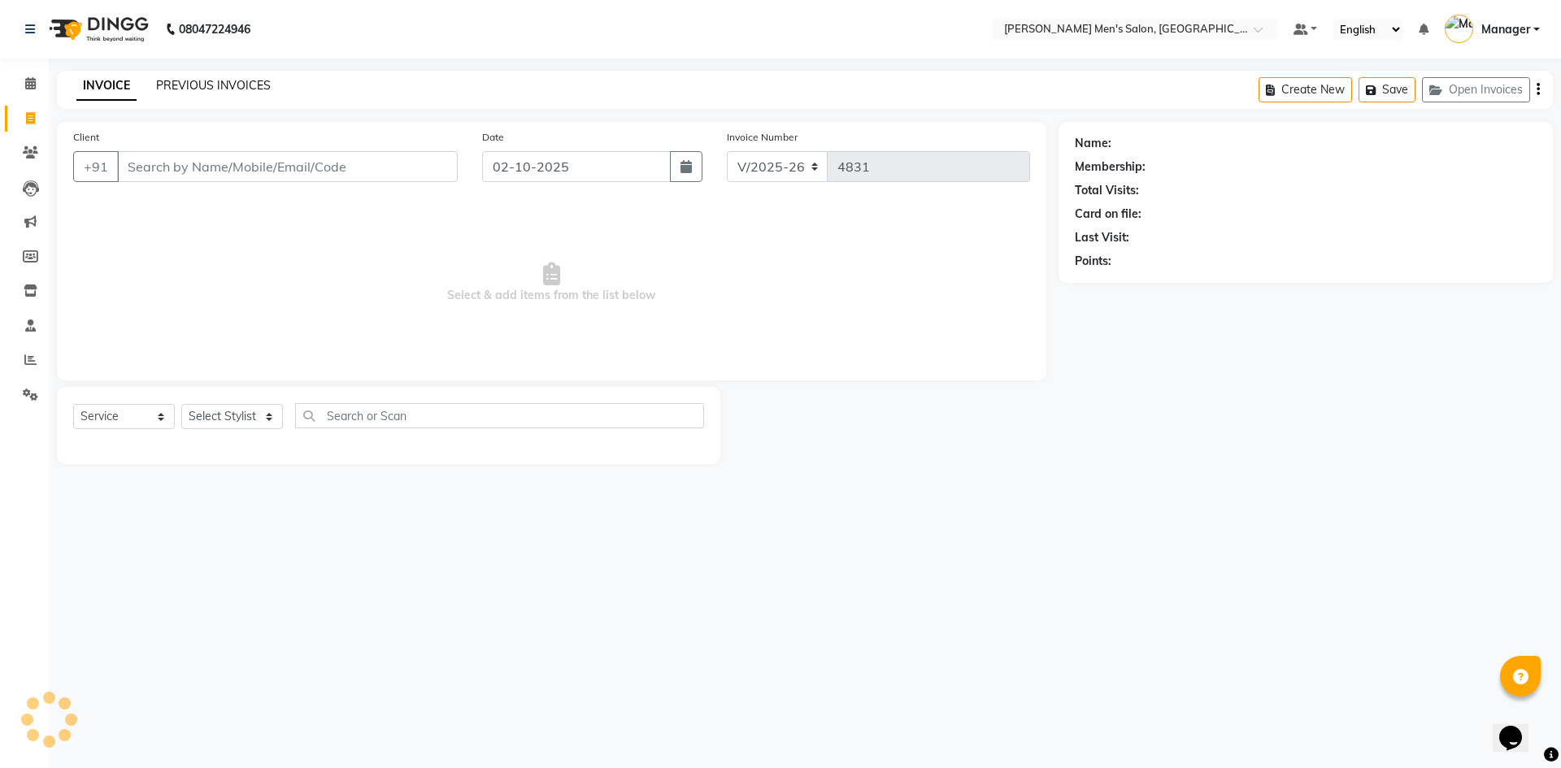
drag, startPoint x: 220, startPoint y: 69, endPoint x: 218, endPoint y: 82, distance: 13.2
click at [219, 72] on div "08047224946 Select Location × [PERSON_NAME] Men's Salon, [PERSON_NAME] Default …" at bounding box center [780, 384] width 1561 height 768
click at [218, 82] on link "PREVIOUS INVOICES" at bounding box center [213, 85] width 115 height 15
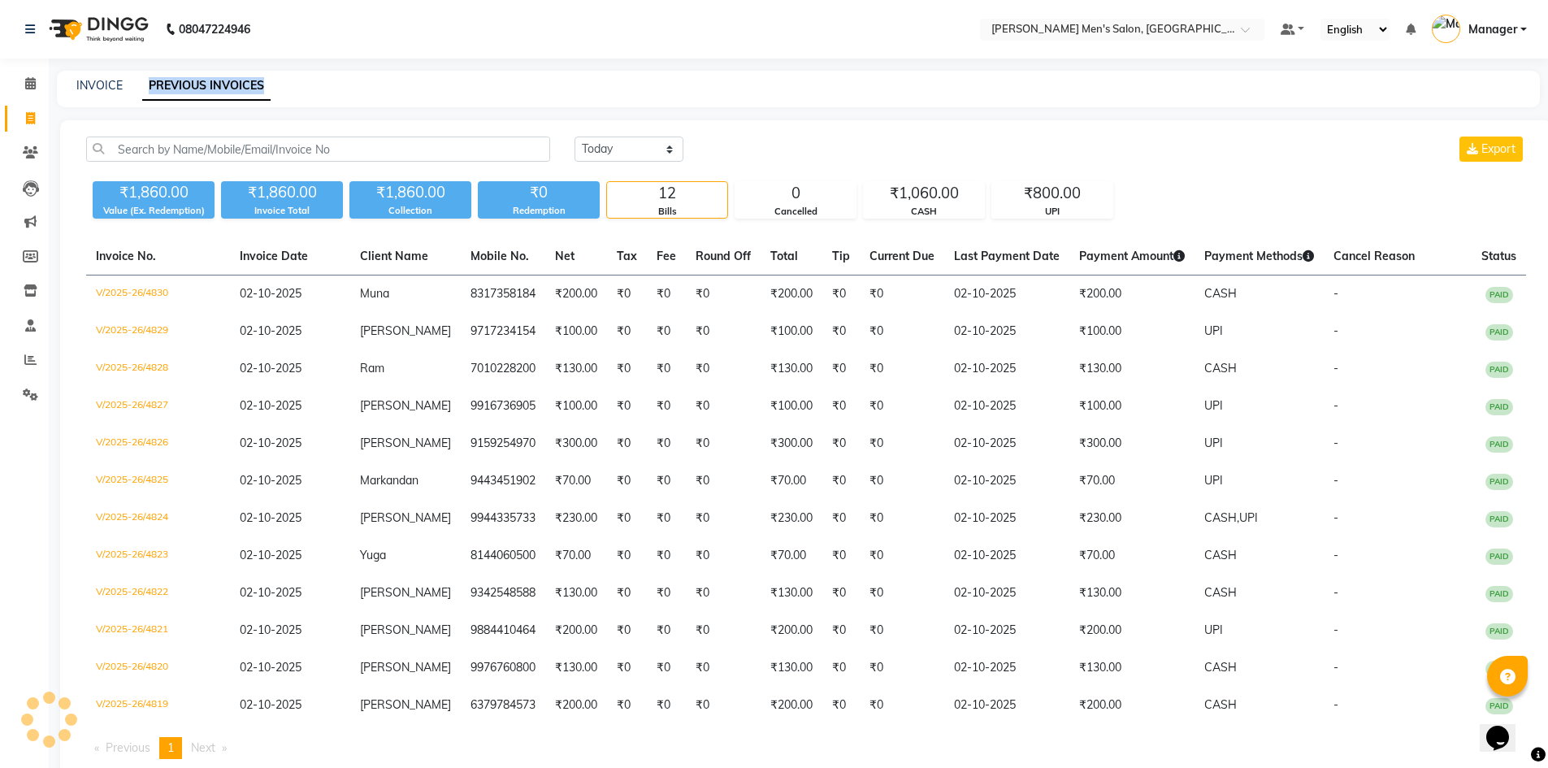
drag, startPoint x: 147, startPoint y: 76, endPoint x: 275, endPoint y: 86, distance: 128.0
click at [275, 86] on div "INVOICE PREVIOUS INVOICES" at bounding box center [789, 85] width 1464 height 17
click at [284, 86] on div "INVOICE PREVIOUS INVOICES" at bounding box center [789, 85] width 1464 height 17
click at [105, 71] on div "INVOICE PREVIOUS INVOICES" at bounding box center [798, 89] width 1483 height 37
click at [107, 81] on link "INVOICE" at bounding box center [99, 85] width 46 height 15
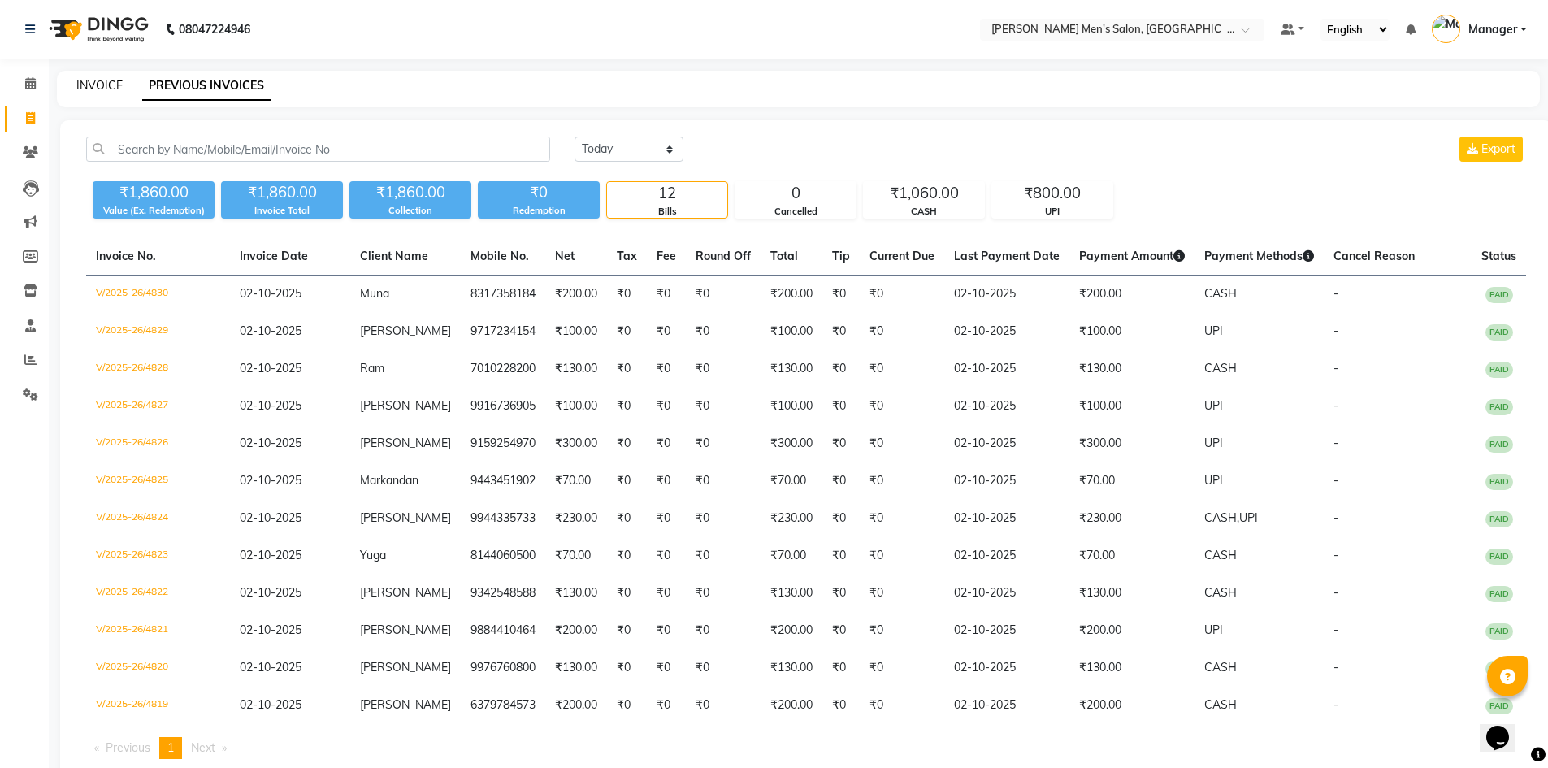
select select "service"
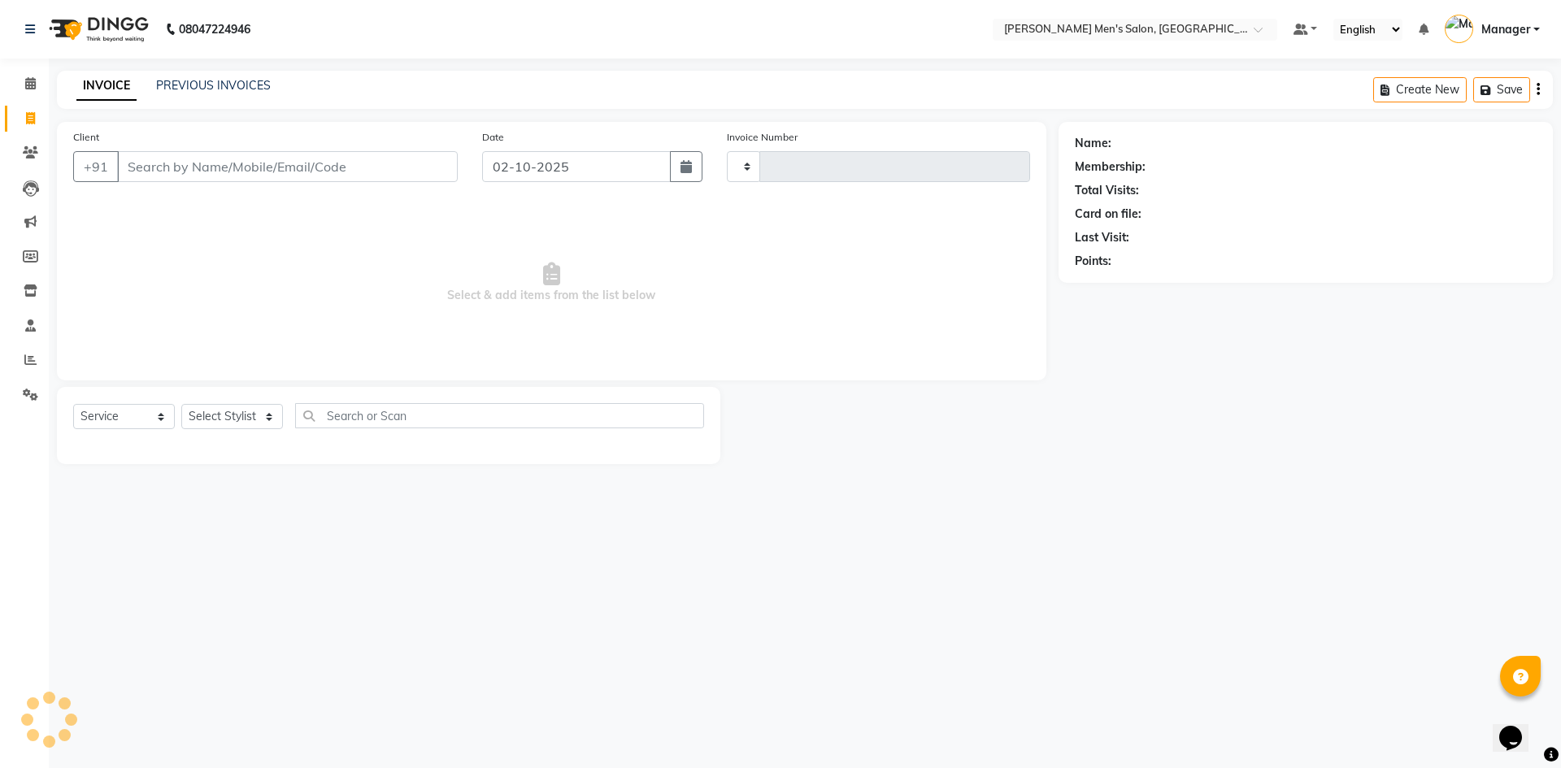
type input "4831"
select select "6913"
click at [23, 362] on span at bounding box center [30, 360] width 28 height 19
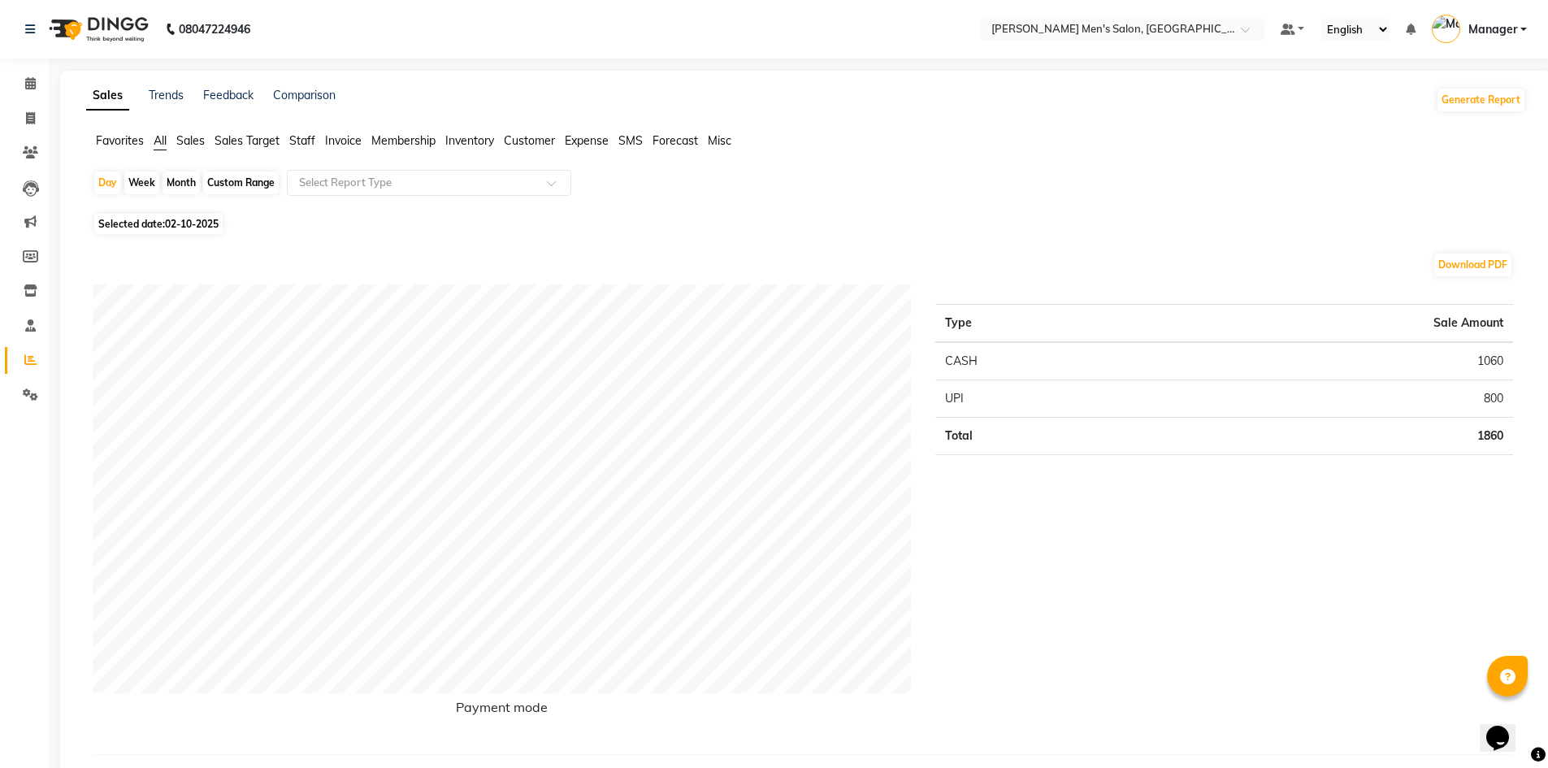
click at [305, 141] on span "Staff" at bounding box center [302, 140] width 26 height 15
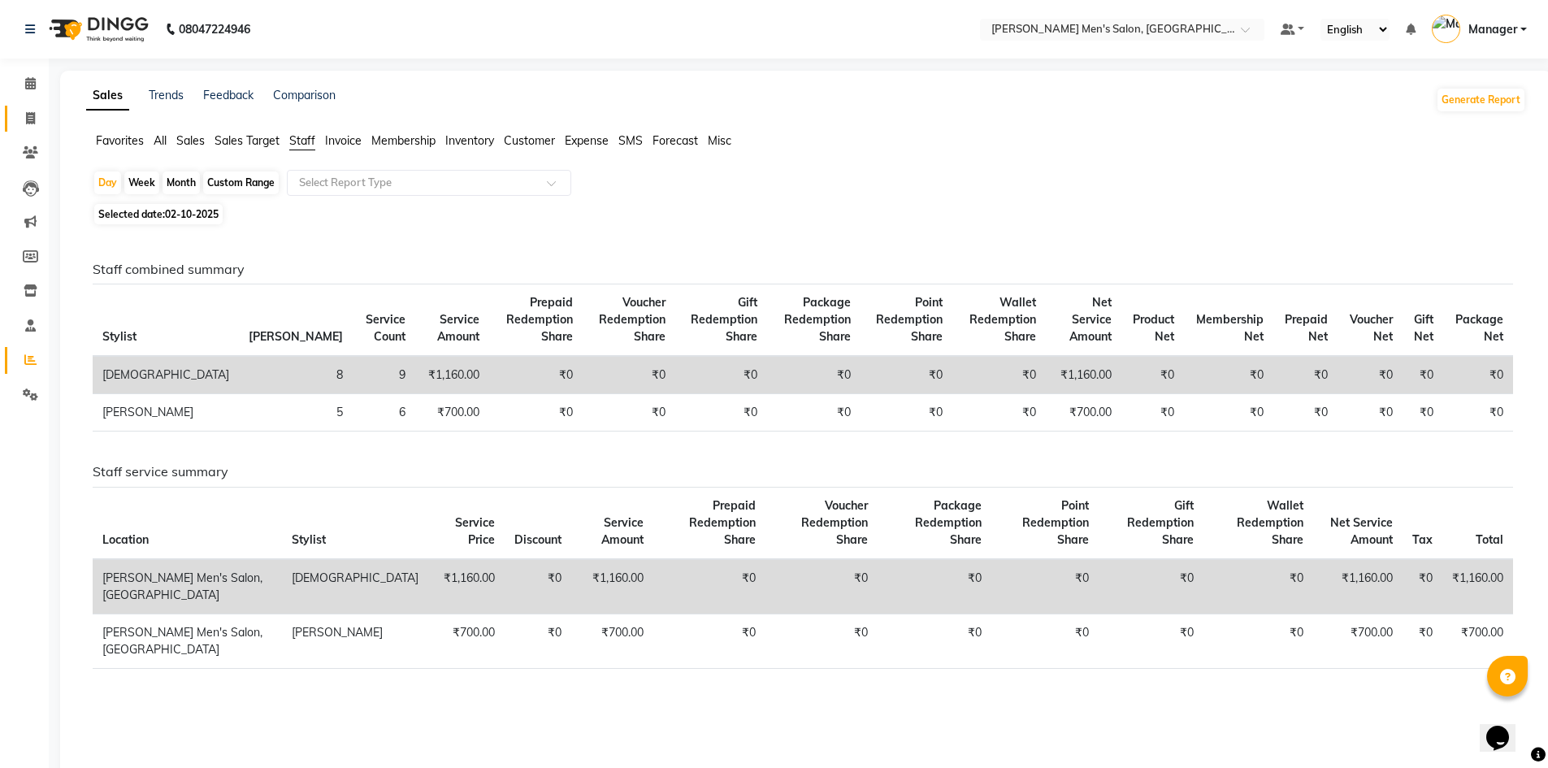
click at [26, 124] on icon at bounding box center [30, 118] width 9 height 12
select select "service"
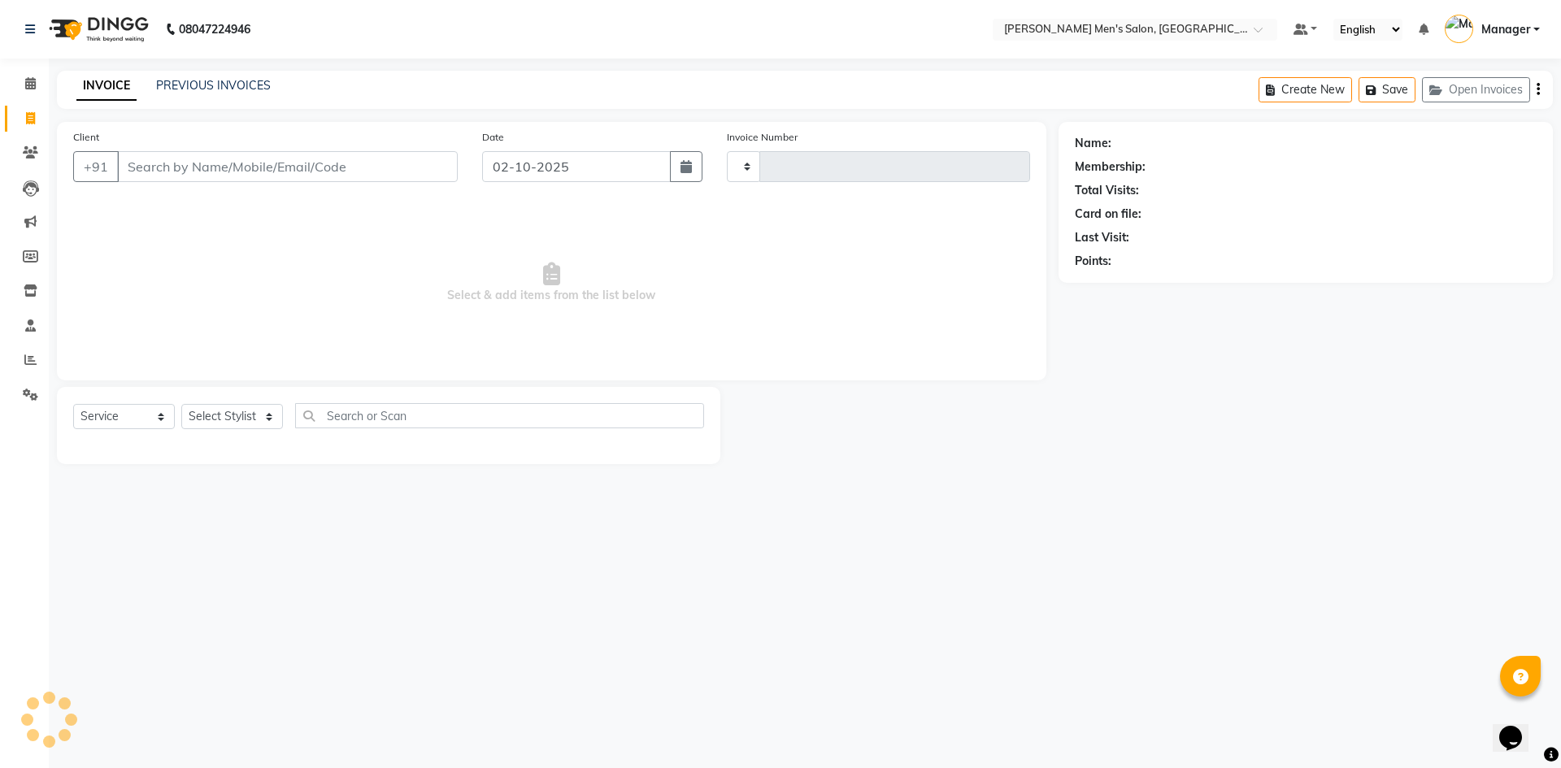
type input "4831"
select select "6913"
click at [184, 85] on link "PREVIOUS INVOICES" at bounding box center [213, 85] width 115 height 15
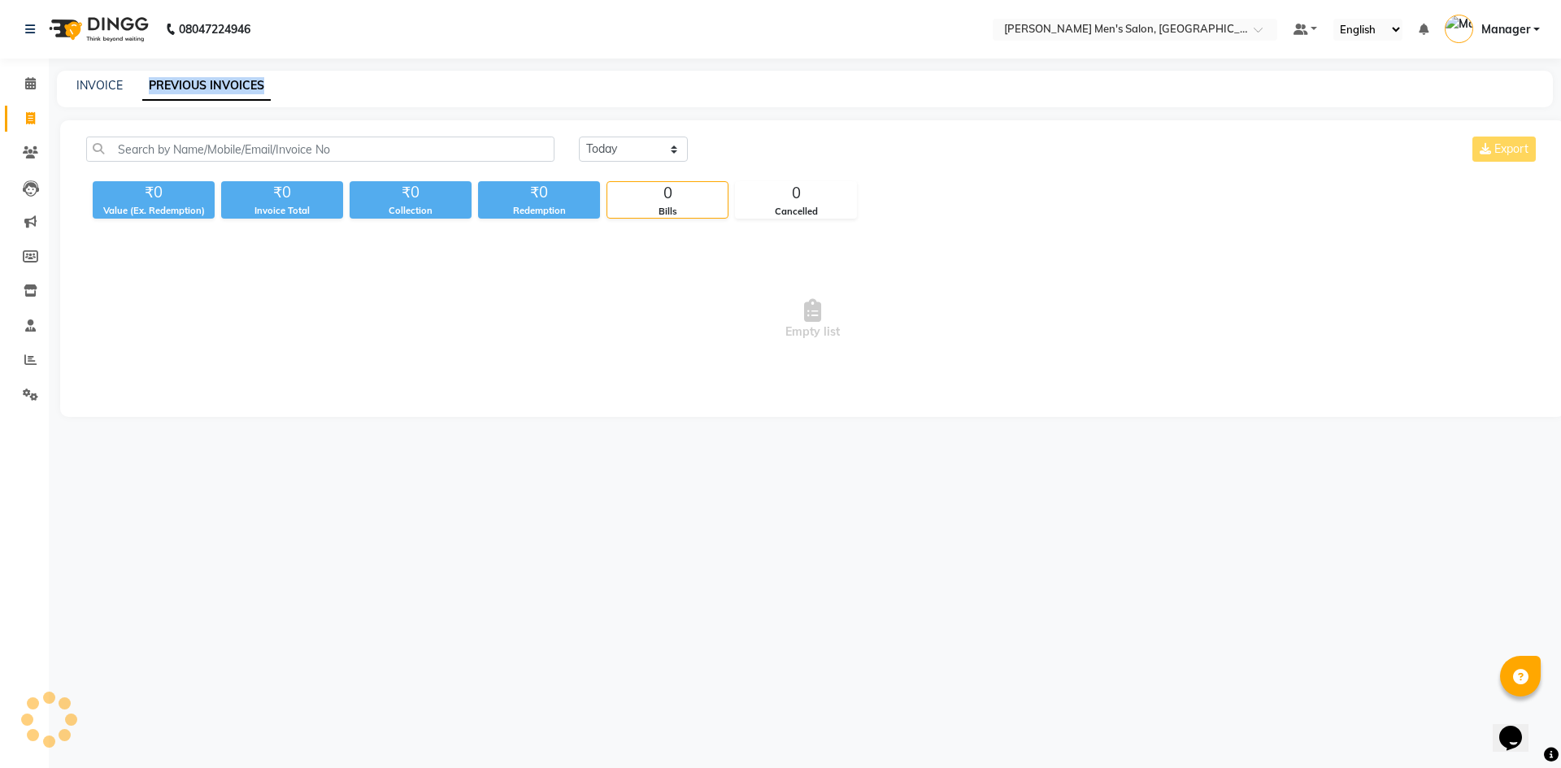
drag, startPoint x: 141, startPoint y: 82, endPoint x: 402, endPoint y: 86, distance: 261.8
click at [402, 86] on div "INVOICE PREVIOUS INVOICES" at bounding box center [795, 85] width 1476 height 17
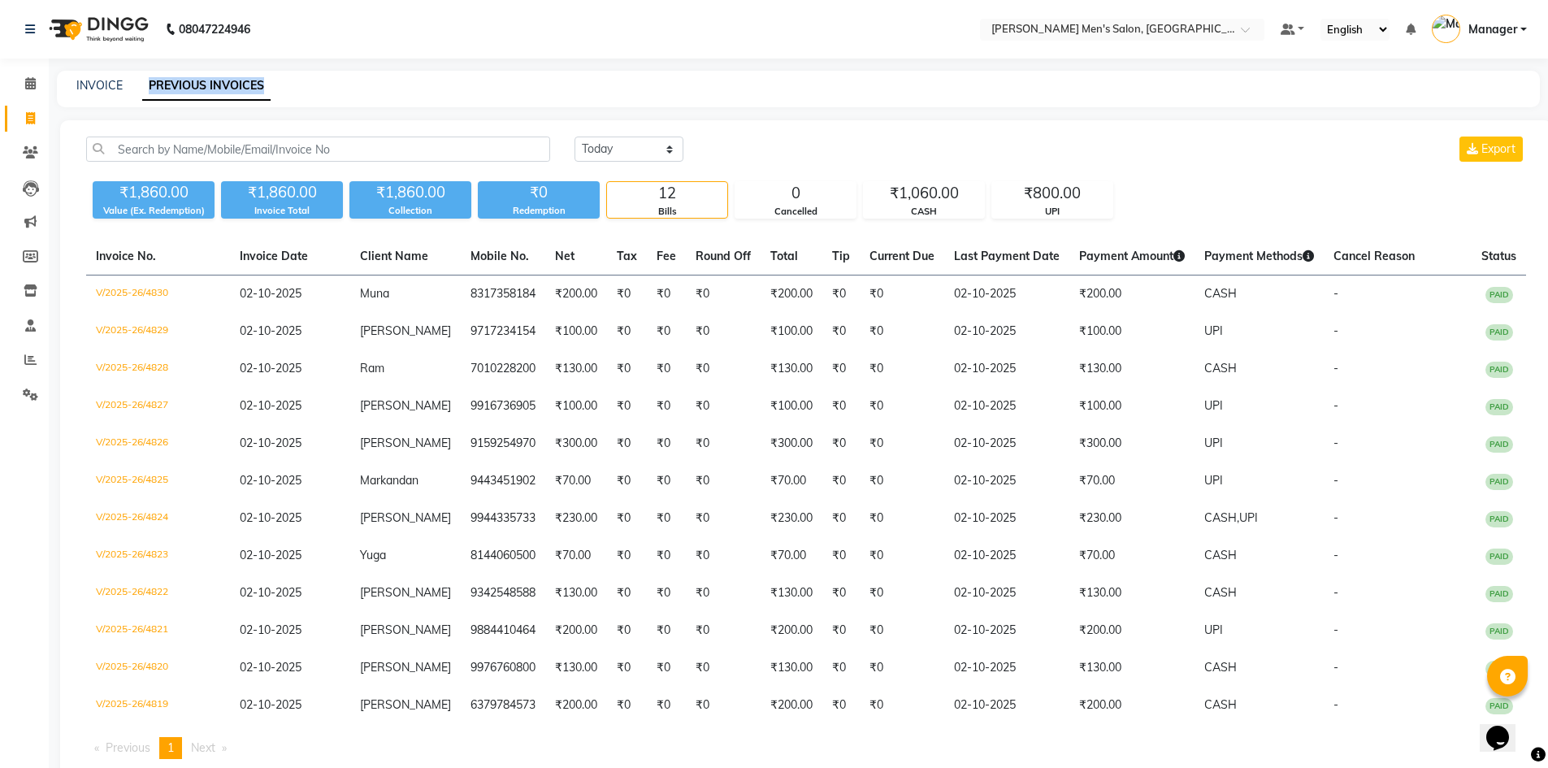
click at [399, 87] on div "INVOICE PREVIOUS INVOICES" at bounding box center [789, 85] width 1464 height 17
click at [106, 90] on link "INVOICE" at bounding box center [99, 85] width 46 height 15
select select "6913"
select select "service"
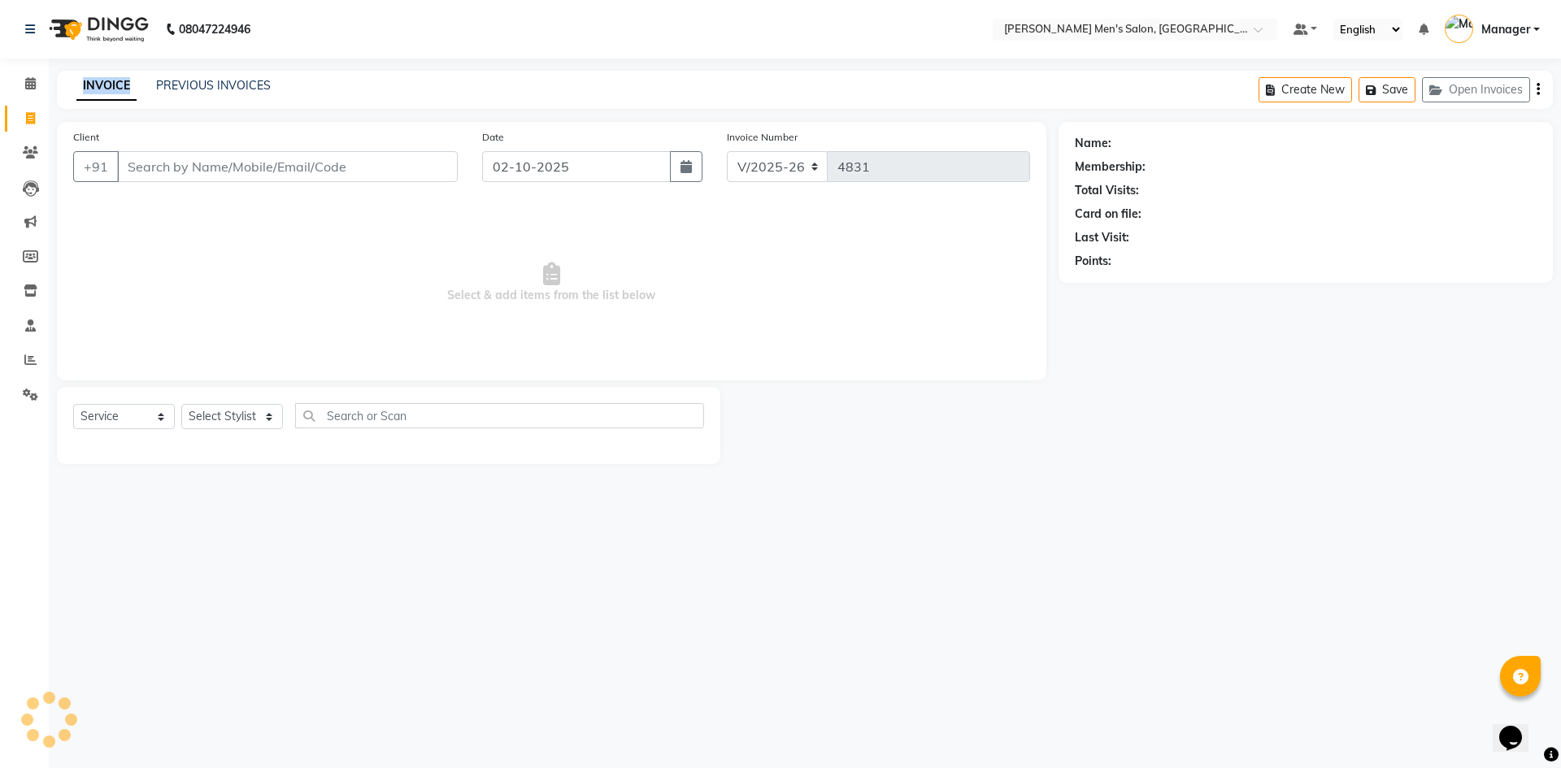
drag, startPoint x: 70, startPoint y: 85, endPoint x: 131, endPoint y: 92, distance: 61.3
click at [131, 92] on div "INVOICE PREVIOUS INVOICES" at bounding box center [164, 85] width 214 height 17
click at [280, 184] on div "Client +91" at bounding box center [265, 161] width 409 height 67
click at [293, 176] on input "Client" at bounding box center [287, 166] width 341 height 31
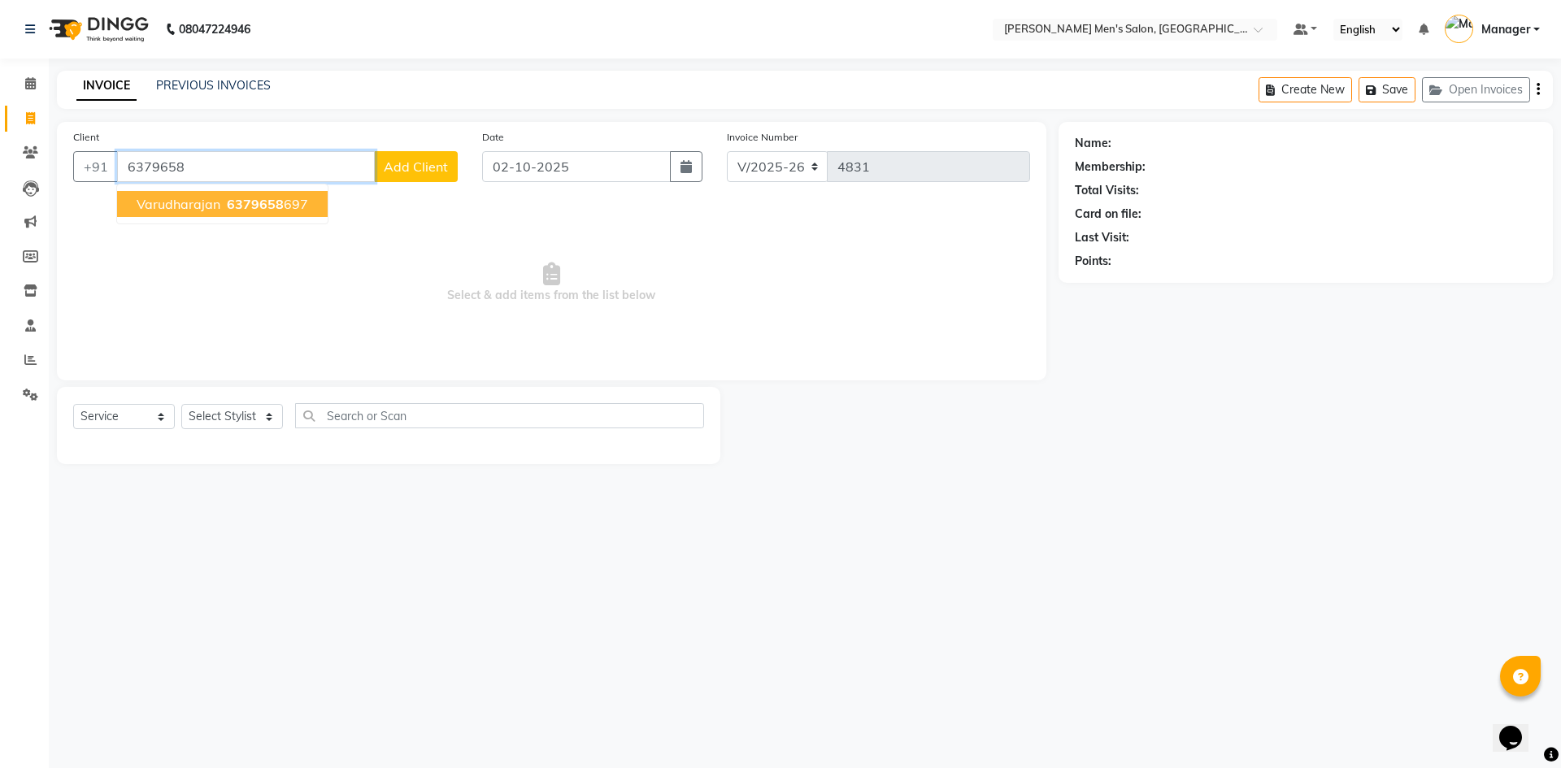
click at [302, 198] on ngb-highlight "6379658 697" at bounding box center [266, 204] width 85 height 16
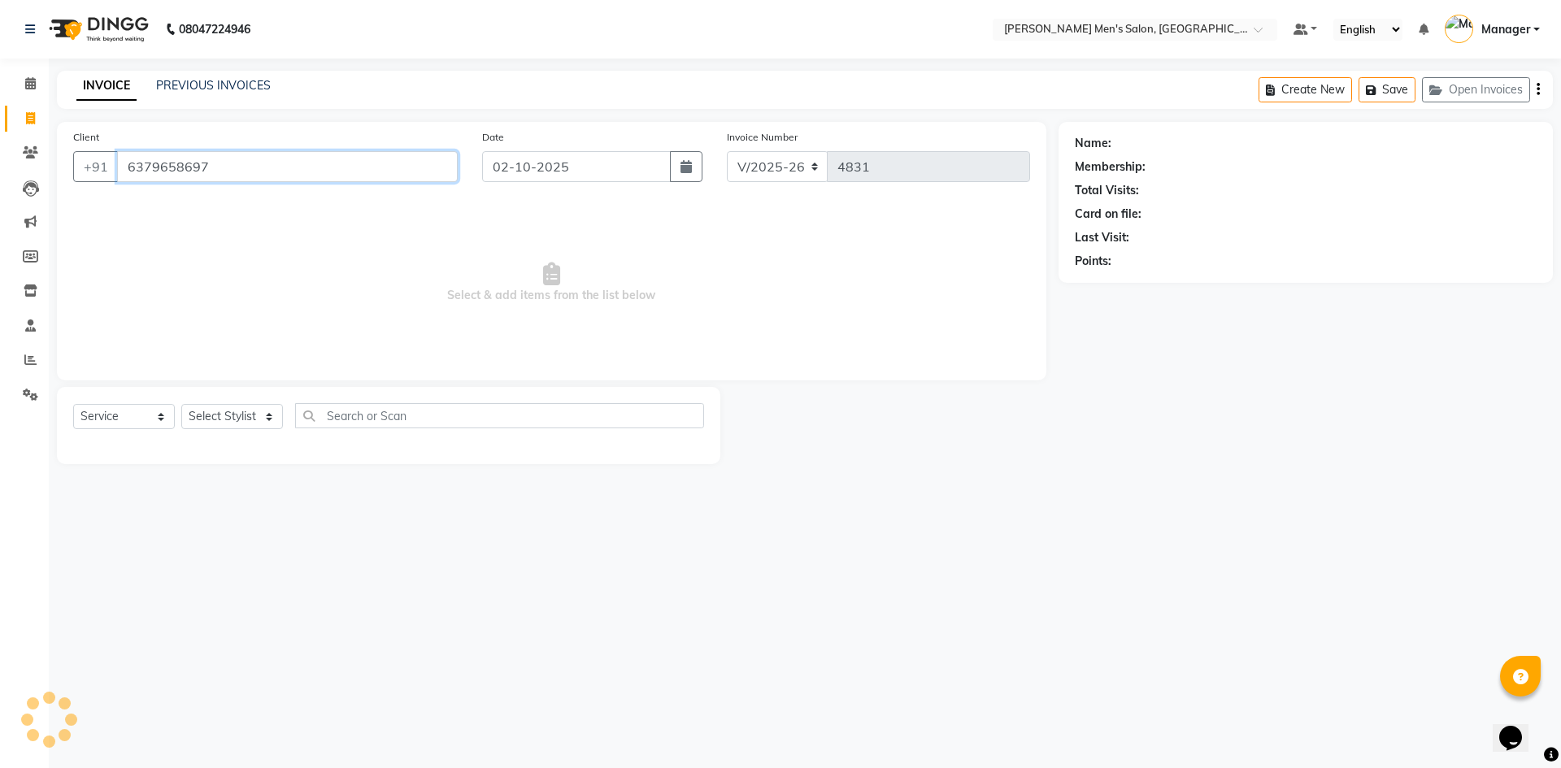
type input "6379658697"
click at [244, 423] on select "Select Stylist [PERSON_NAME] Manager [PERSON_NAME]" at bounding box center [232, 416] width 102 height 25
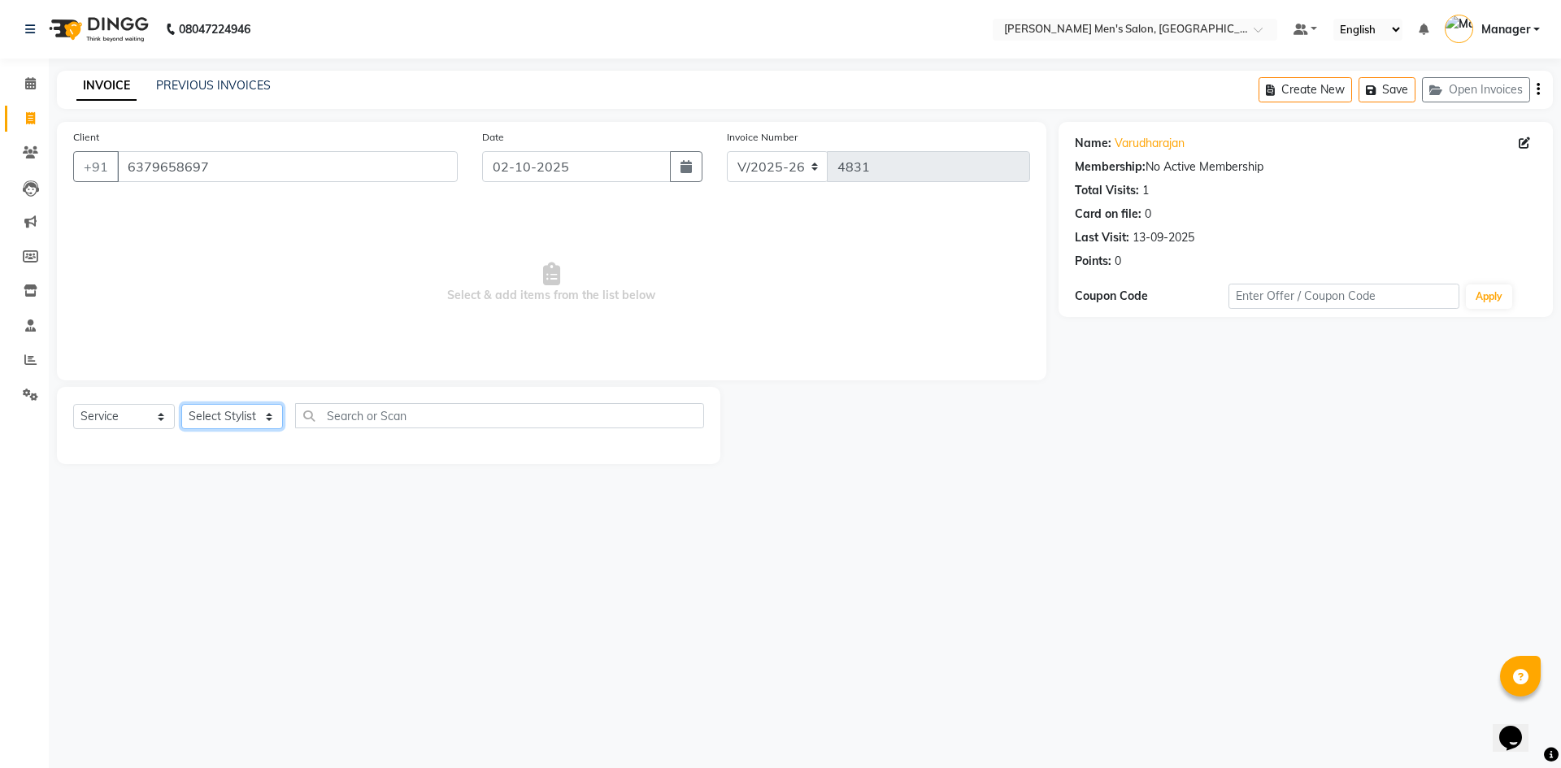
select select "70201"
click at [181, 404] on select "Select Stylist [PERSON_NAME] Manager [PERSON_NAME]" at bounding box center [232, 416] width 102 height 25
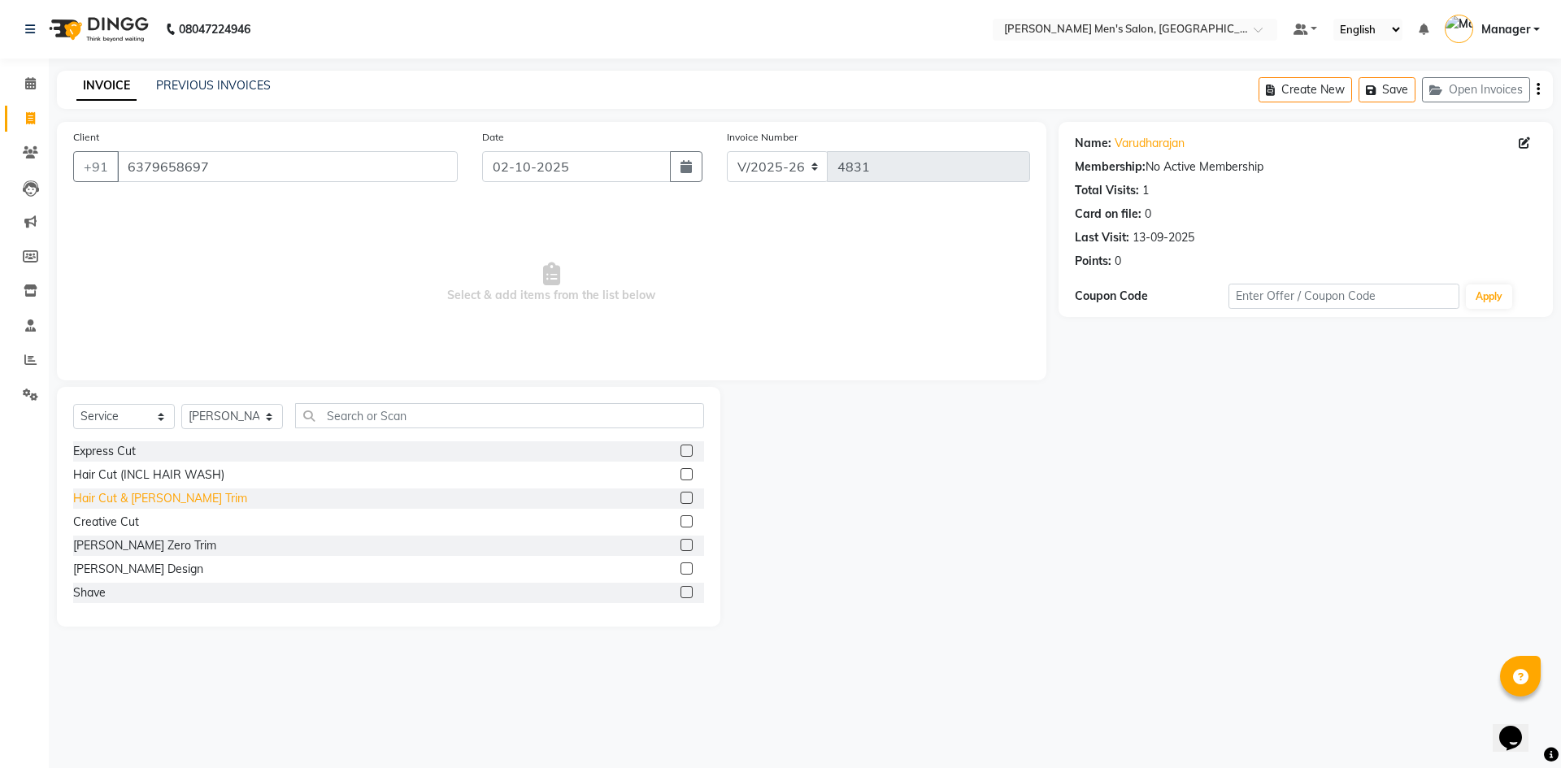
click at [166, 504] on div "Hair Cut & [PERSON_NAME] Trim" at bounding box center [160, 498] width 174 height 17
checkbox input "false"
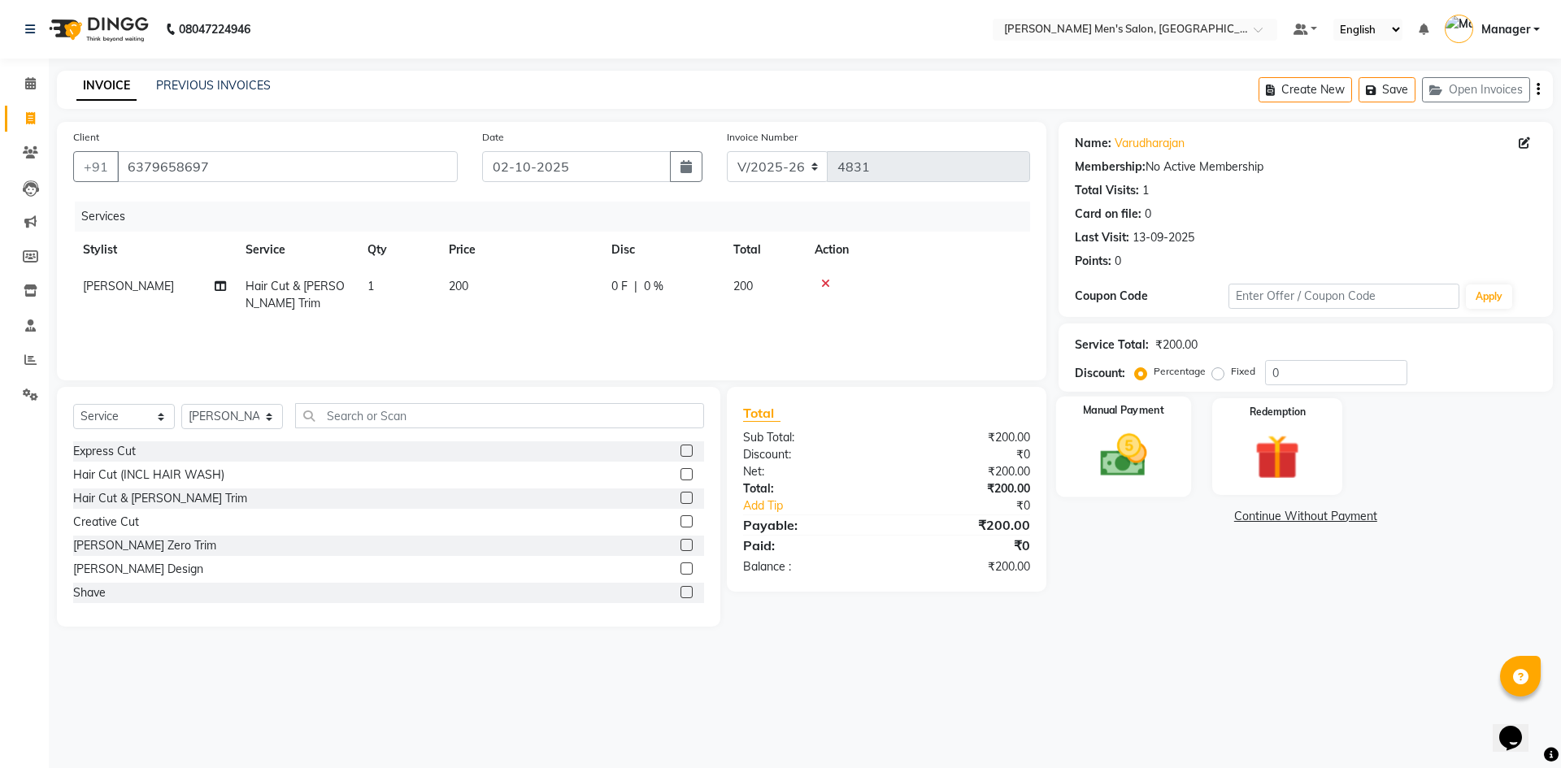
click at [1105, 477] on img at bounding box center [1123, 455] width 76 height 54
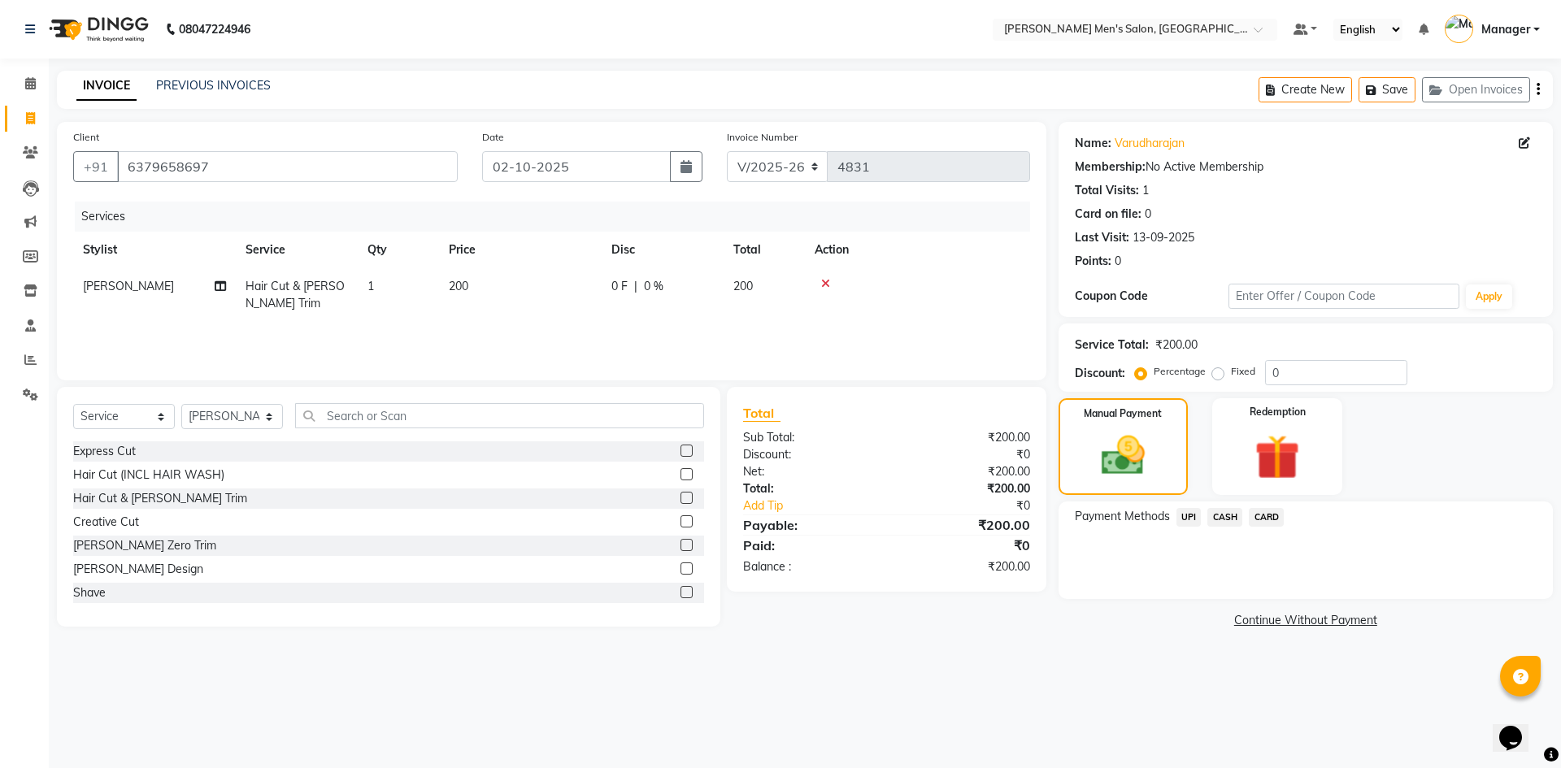
click at [1183, 520] on span "UPI" at bounding box center [1188, 517] width 25 height 19
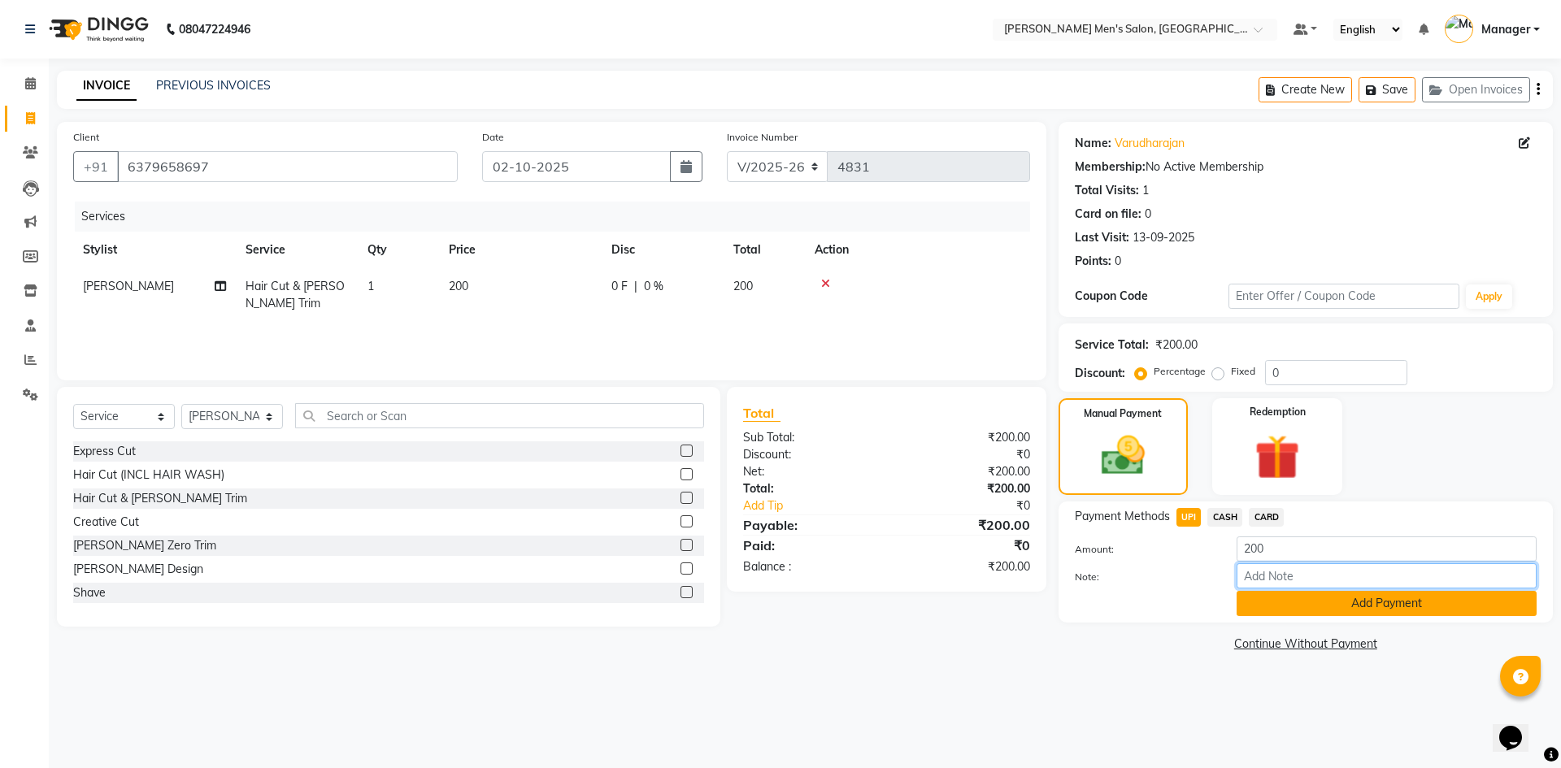
drag, startPoint x: 1262, startPoint y: 587, endPoint x: 1262, endPoint y: 599, distance: 12.2
click at [1262, 587] on input "Note:" at bounding box center [1386, 575] width 300 height 25
click at [1262, 611] on button "Add Payment" at bounding box center [1386, 603] width 300 height 25
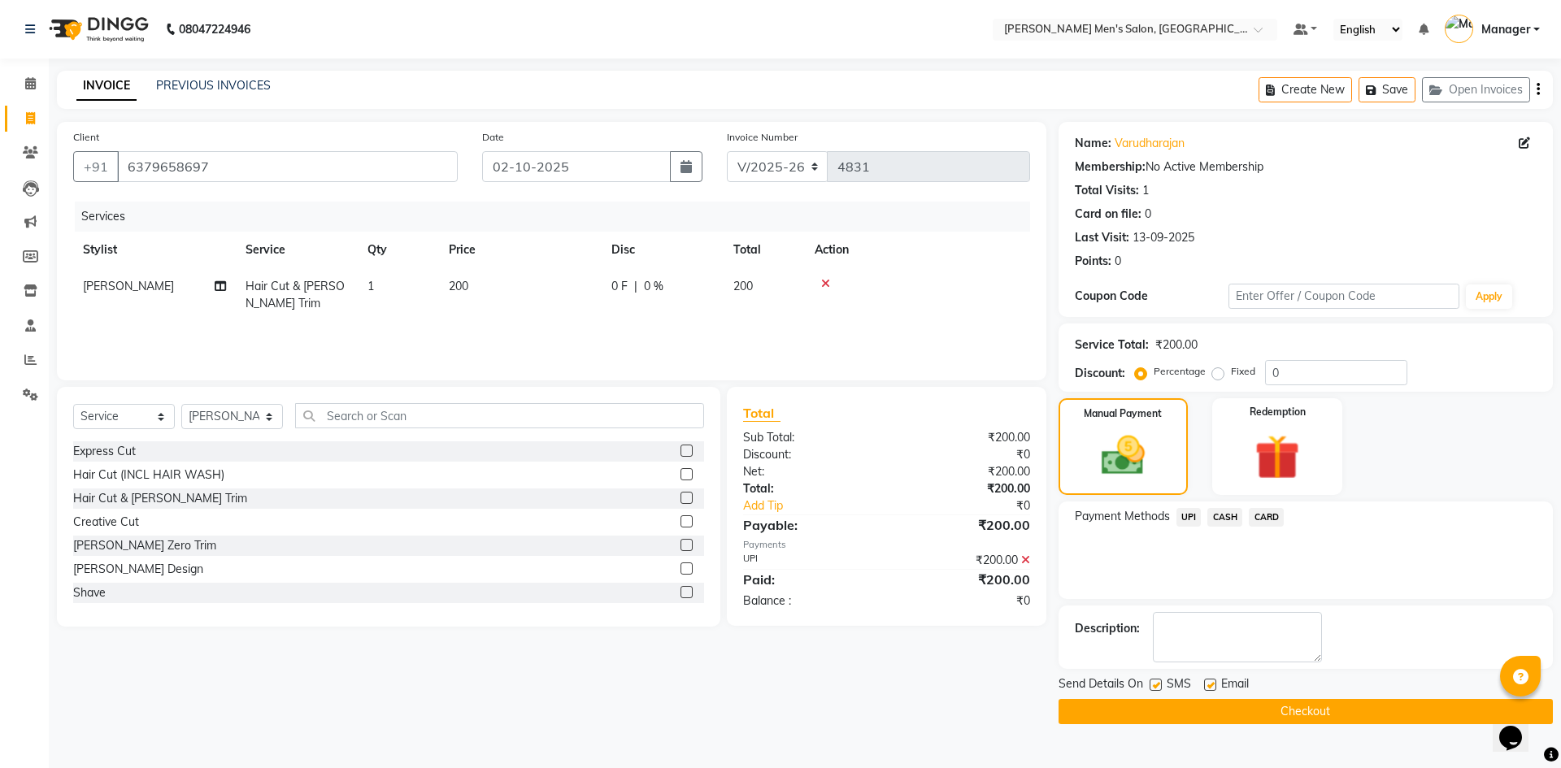
click at [1277, 718] on button "Checkout" at bounding box center [1305, 711] width 494 height 25
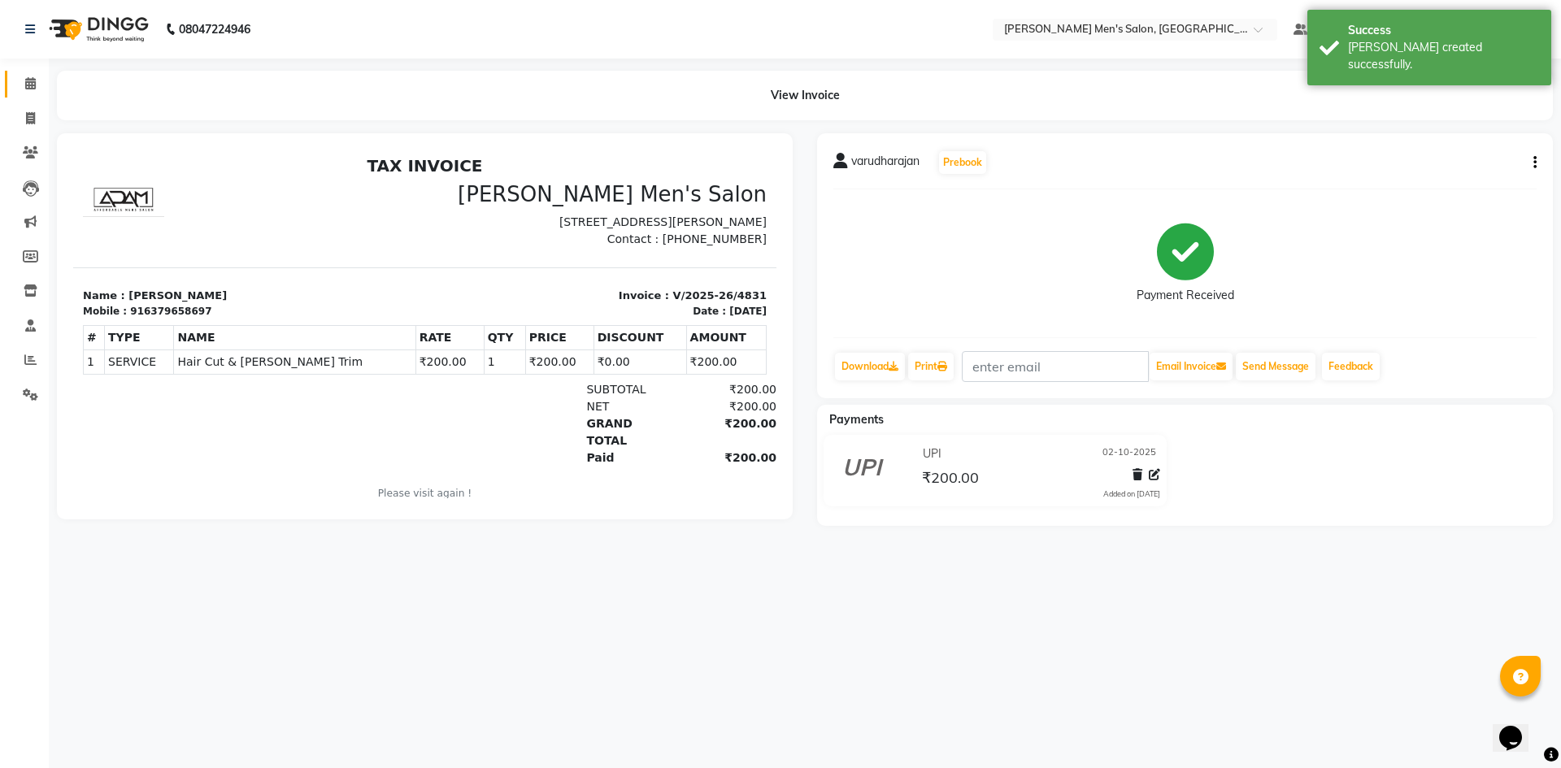
click at [7, 95] on link "Calendar" at bounding box center [24, 84] width 39 height 27
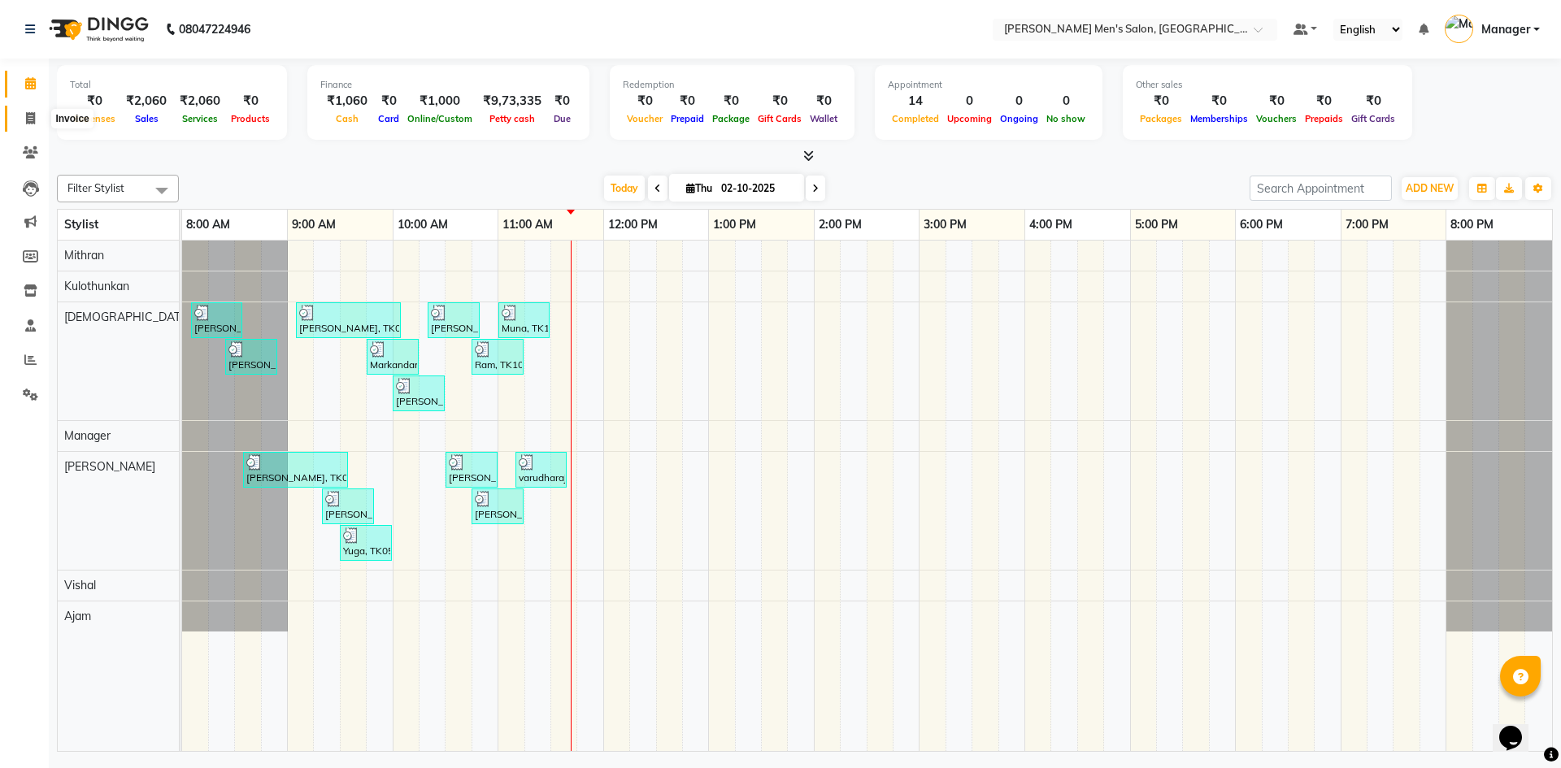
click at [37, 118] on span at bounding box center [30, 119] width 28 height 19
select select "6913"
select select "service"
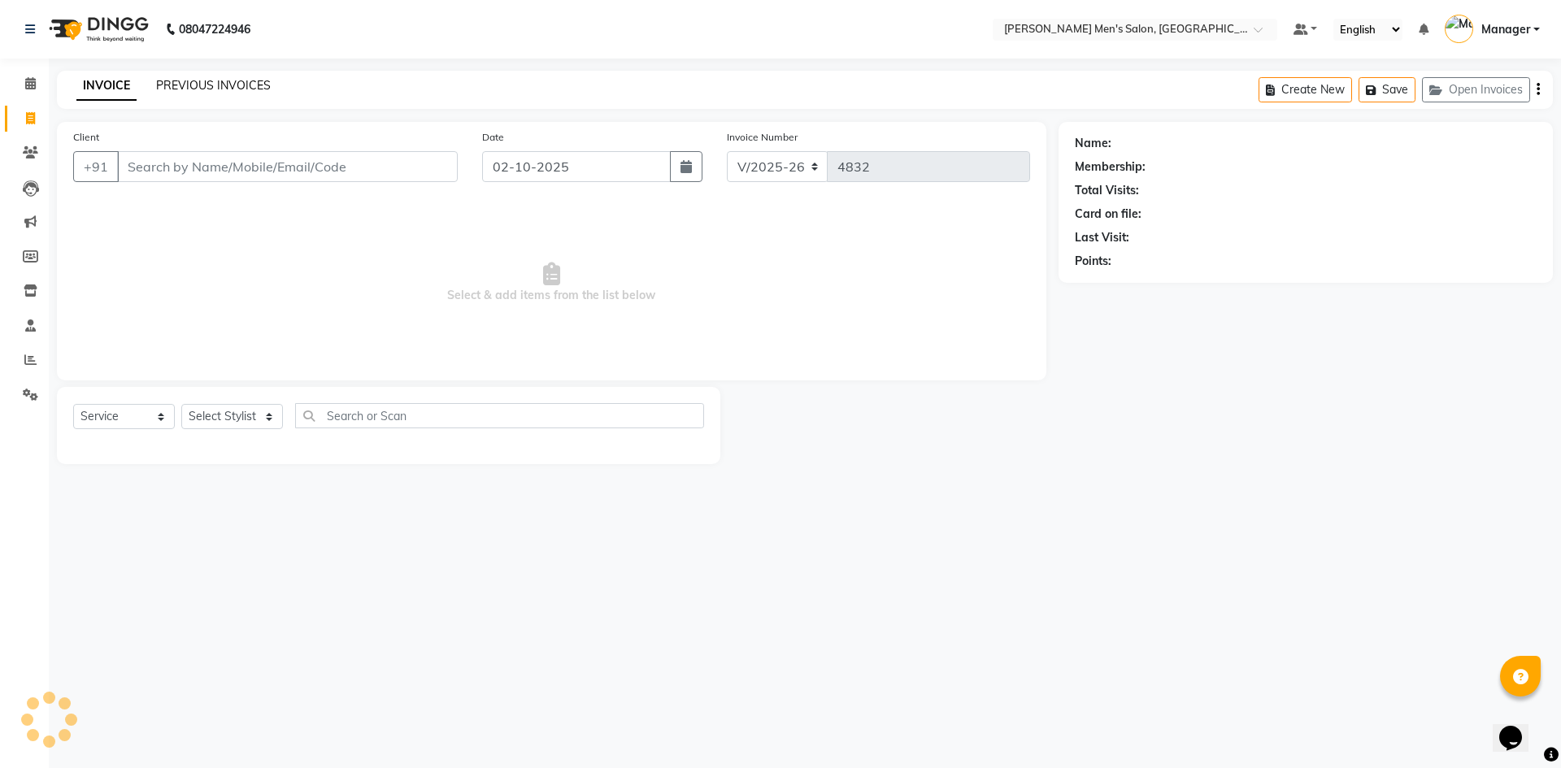
click at [194, 74] on div "INVOICE PREVIOUS INVOICES Create New Save Open Invoices" at bounding box center [805, 90] width 1496 height 38
click at [193, 86] on link "PREVIOUS INVOICES" at bounding box center [213, 85] width 115 height 15
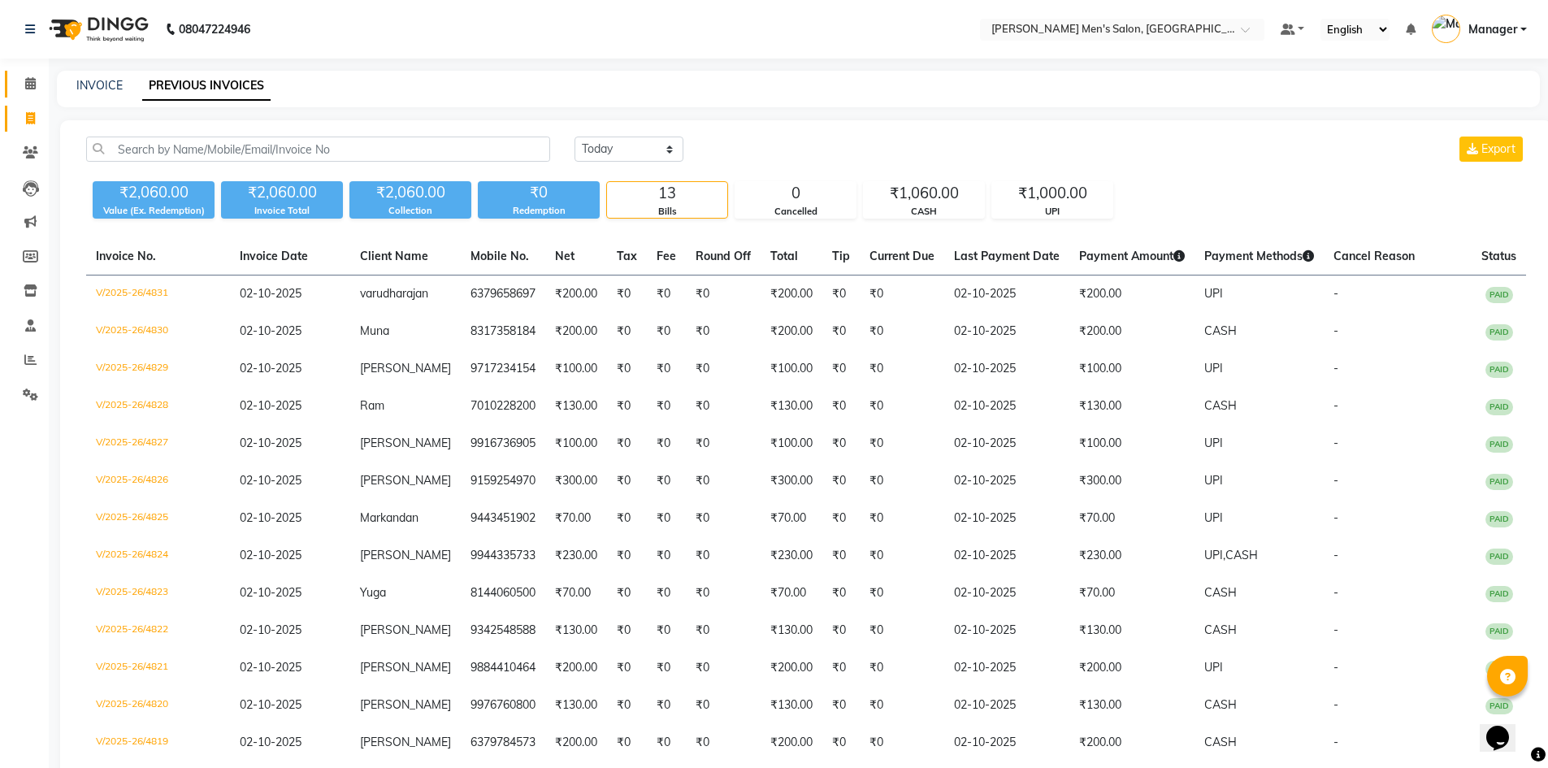
click at [7, 85] on link "Calendar" at bounding box center [24, 84] width 39 height 27
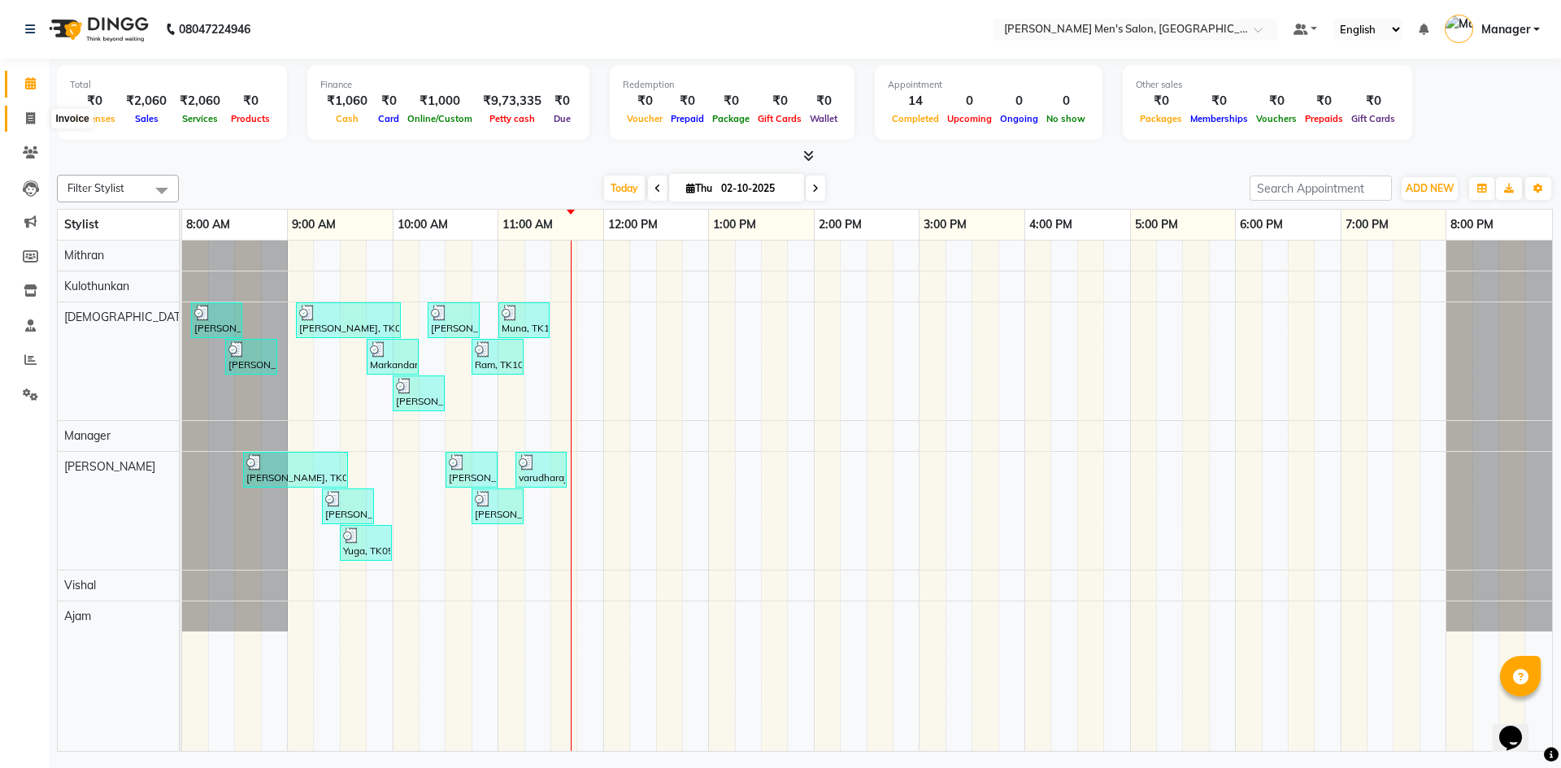
click at [31, 116] on icon at bounding box center [30, 118] width 9 height 12
select select "6913"
select select "service"
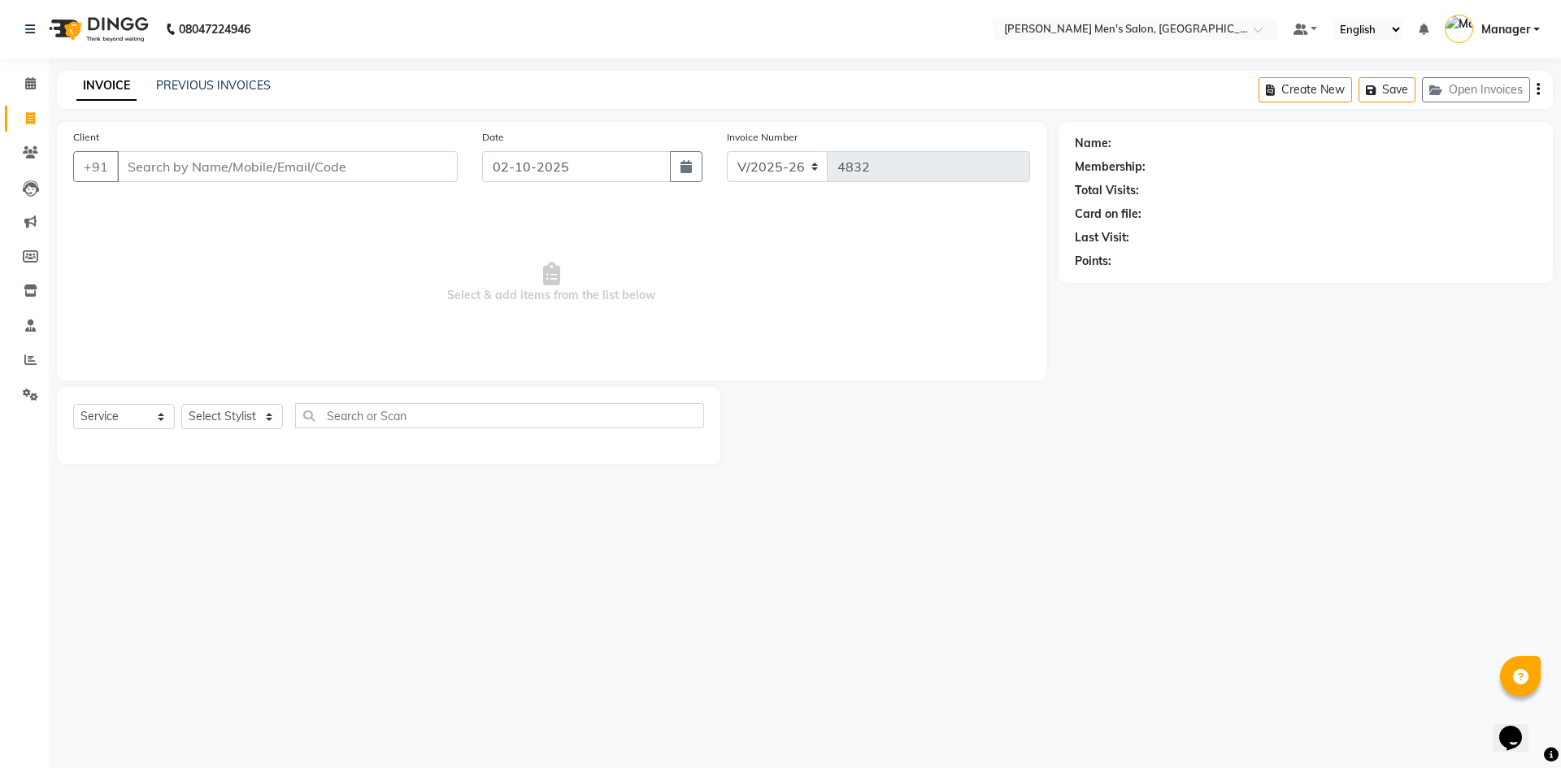
click at [332, 176] on input "Client" at bounding box center [287, 166] width 341 height 31
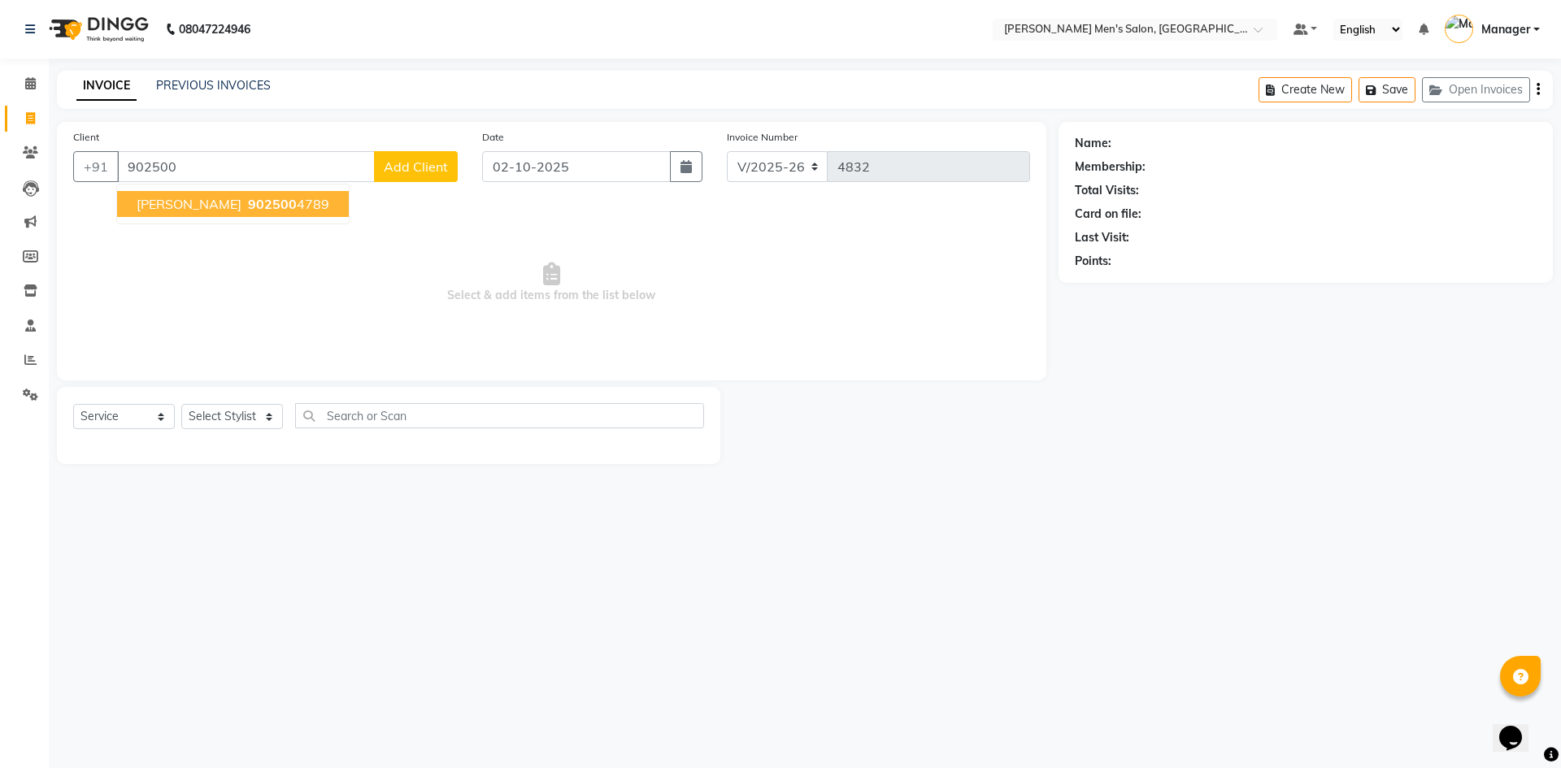
click at [259, 206] on ngb-highlight "902500 4789" at bounding box center [287, 204] width 85 height 16
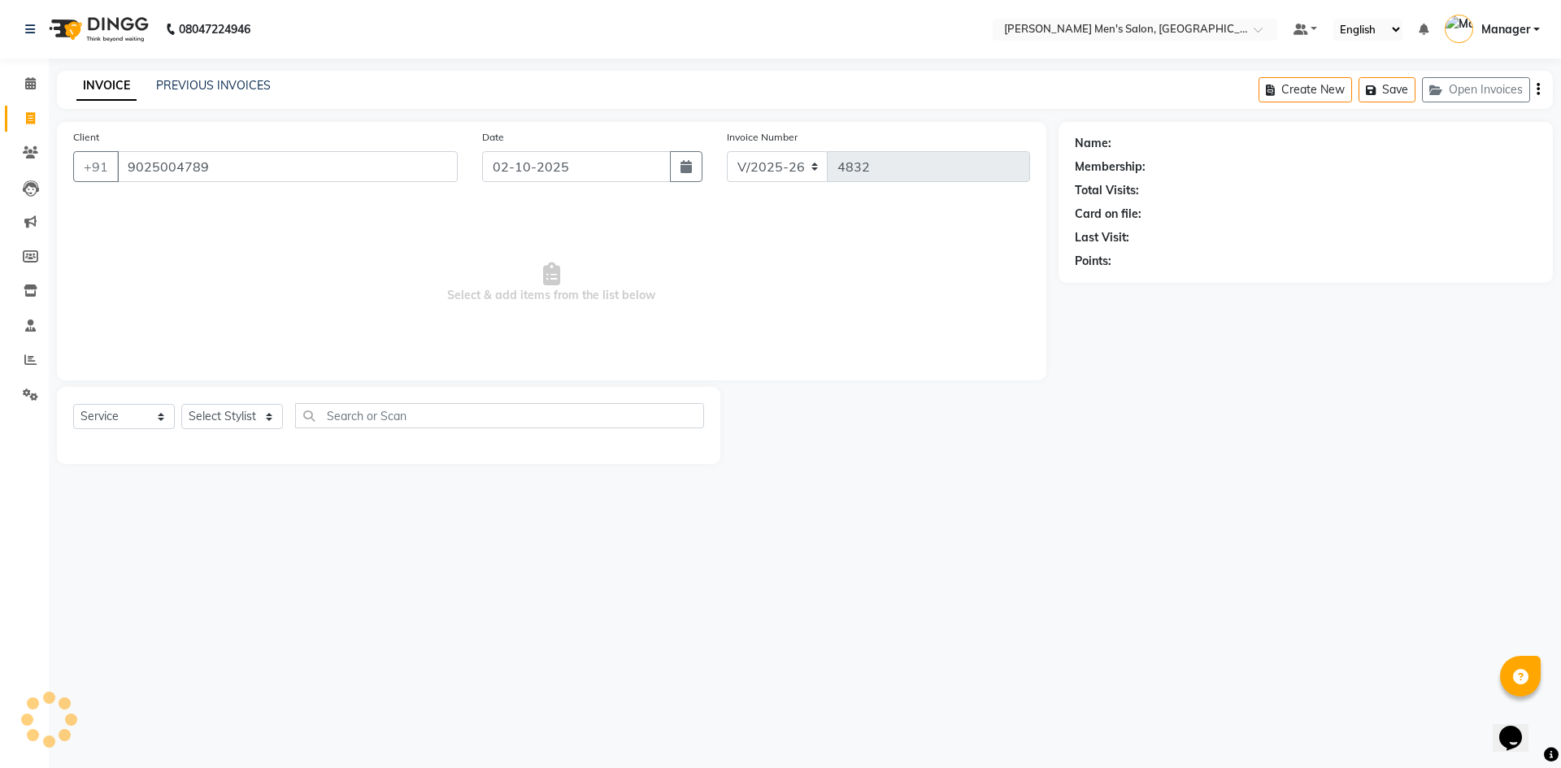
type input "9025004789"
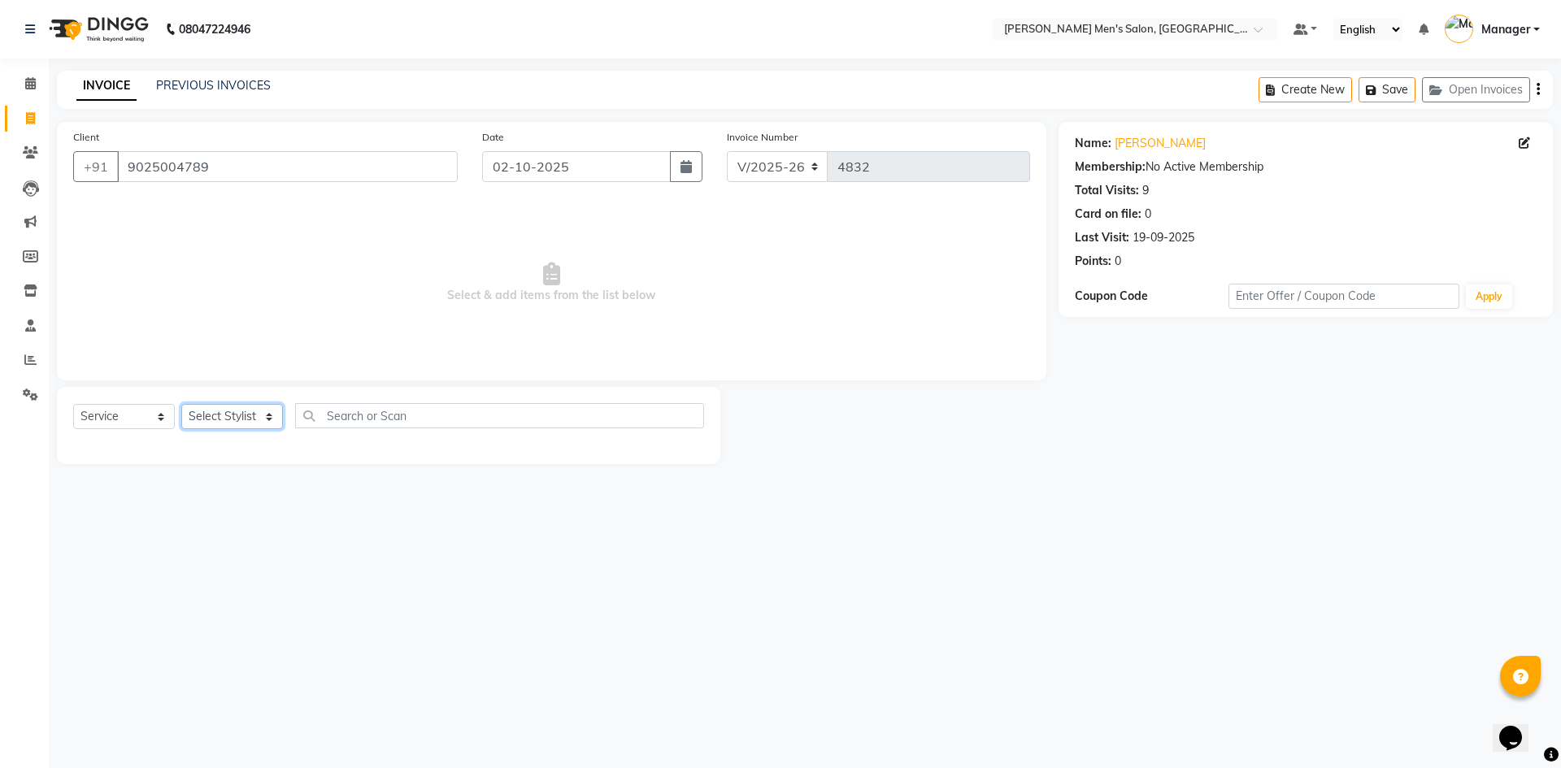
click at [241, 423] on select "Select Stylist [PERSON_NAME] Manager [PERSON_NAME]" at bounding box center [232, 416] width 102 height 25
select select "65604"
click at [181, 404] on select "Select Stylist [PERSON_NAME] Manager [PERSON_NAME]" at bounding box center [232, 416] width 102 height 25
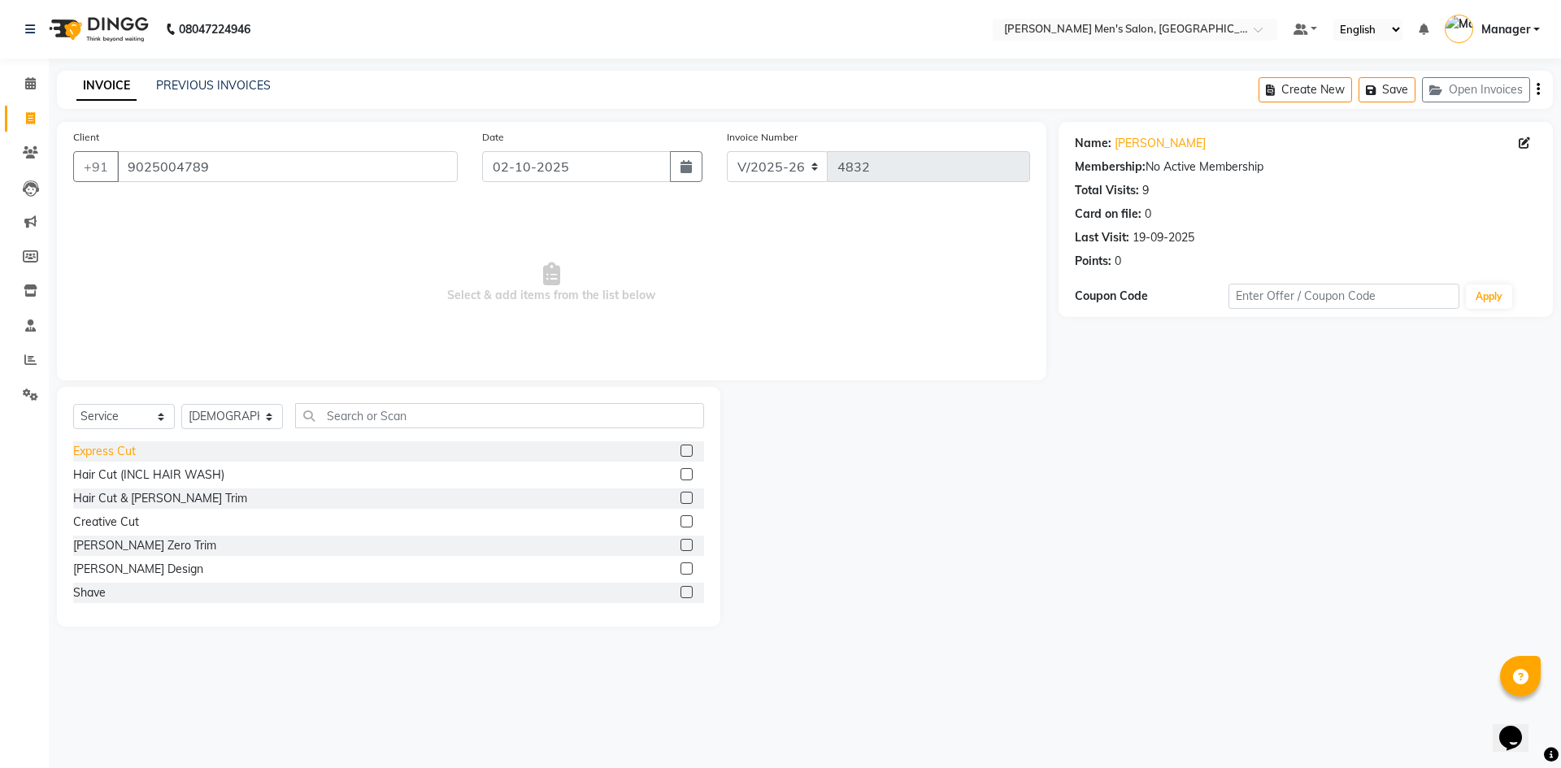
click at [110, 443] on div "Express Cut" at bounding box center [104, 451] width 63 height 17
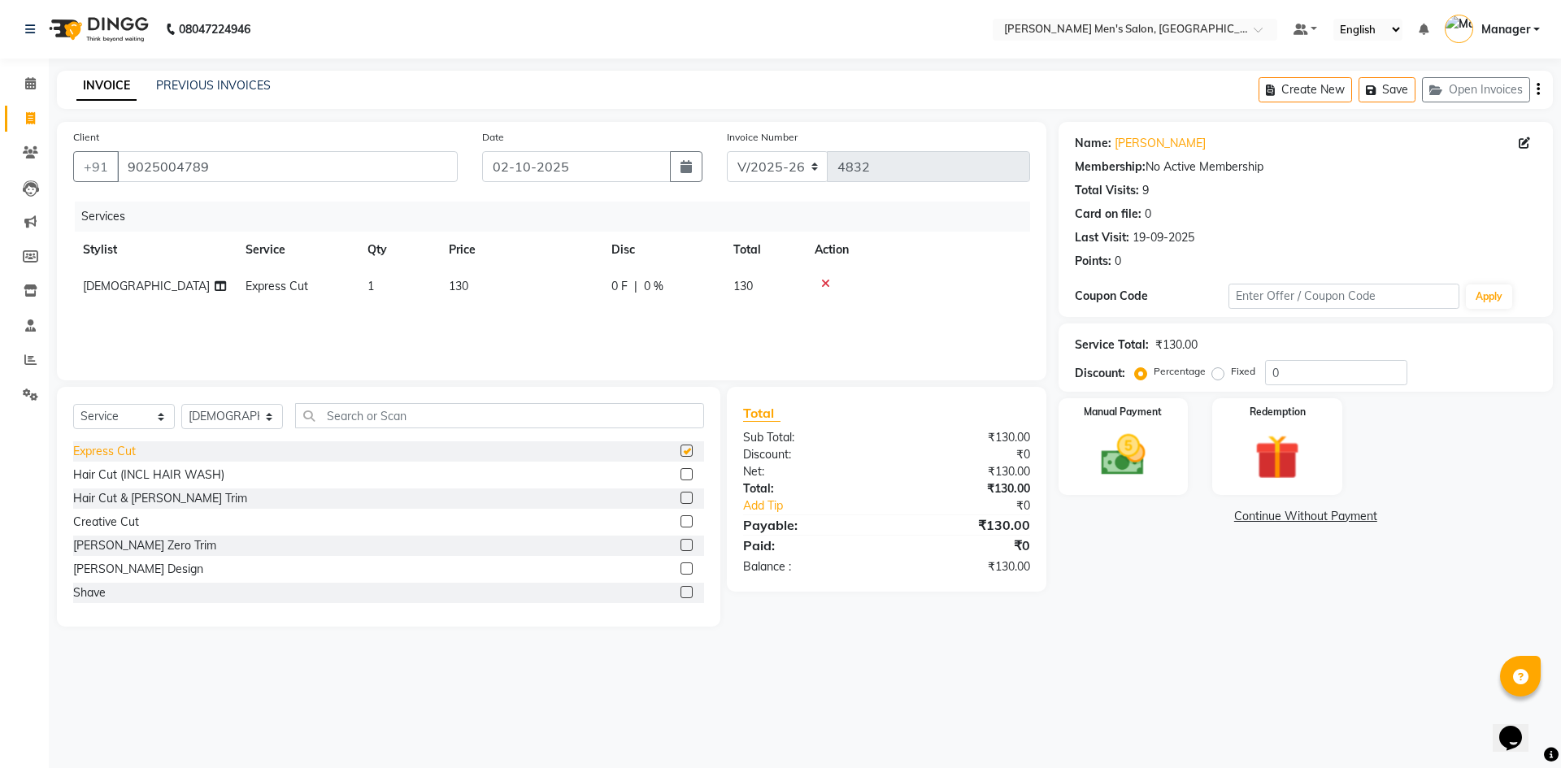
checkbox input "false"
click at [1088, 441] on img at bounding box center [1123, 455] width 76 height 54
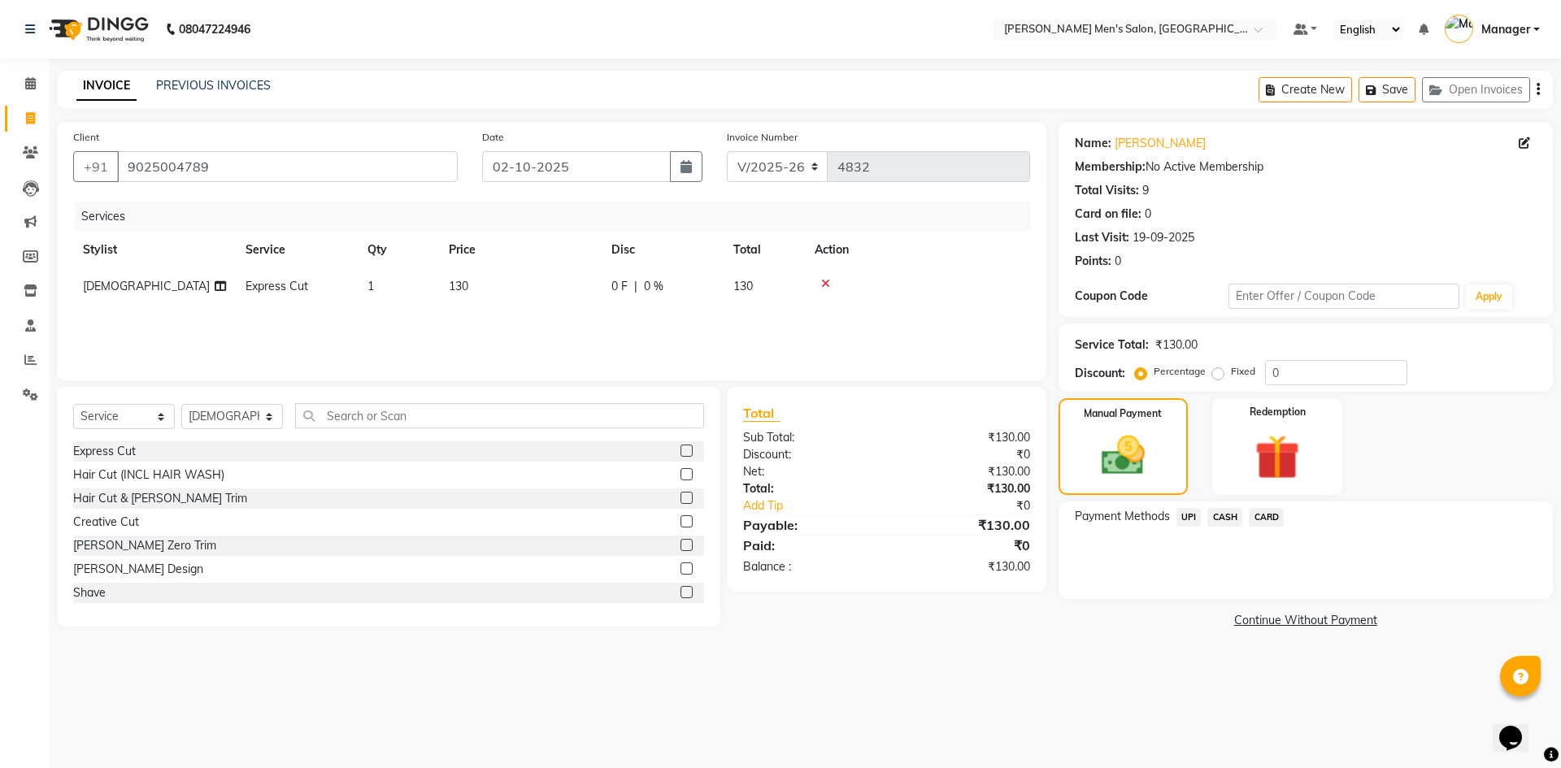
click at [1189, 516] on span "UPI" at bounding box center [1188, 517] width 25 height 19
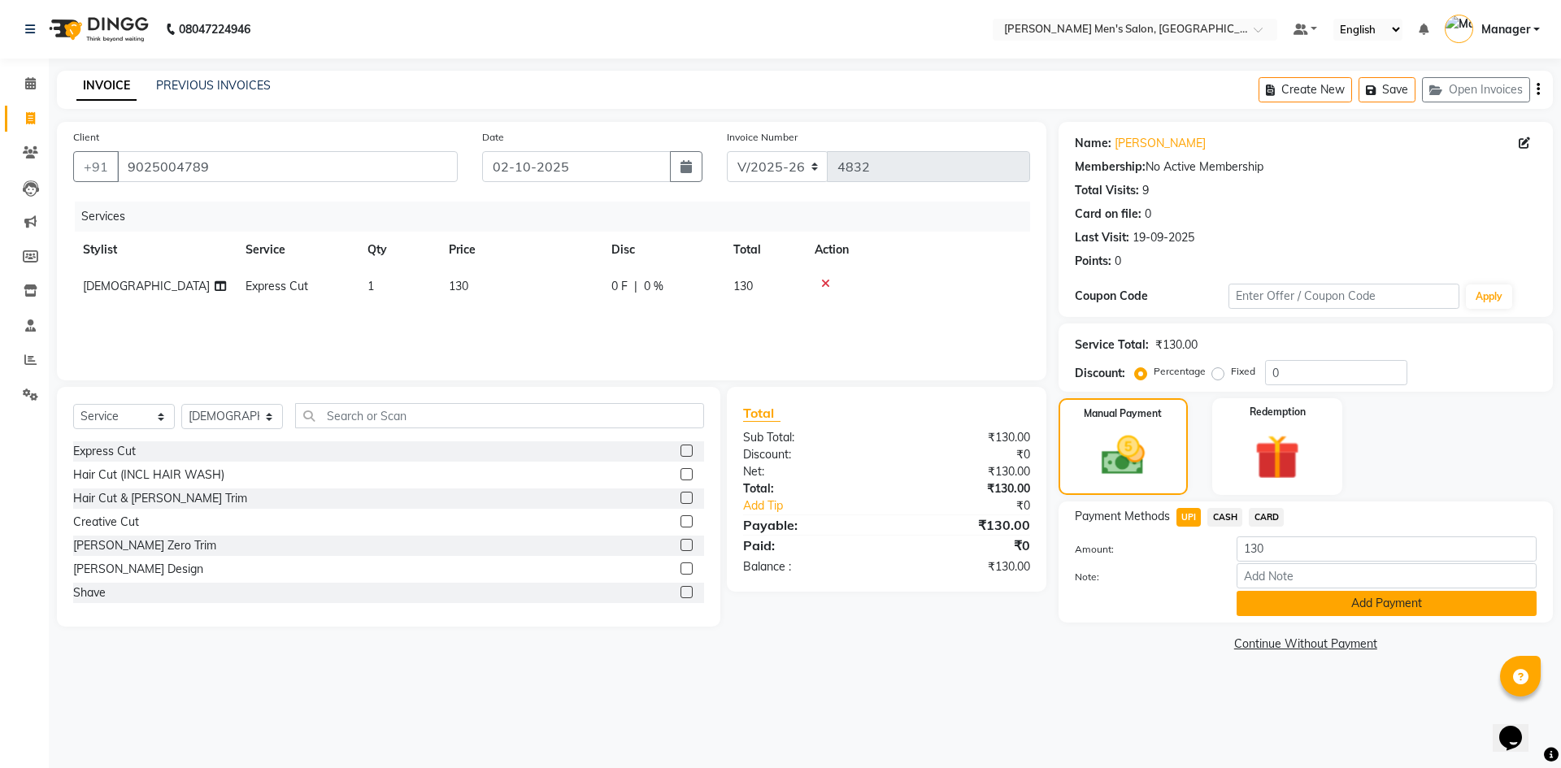
click at [1275, 596] on button "Add Payment" at bounding box center [1386, 603] width 300 height 25
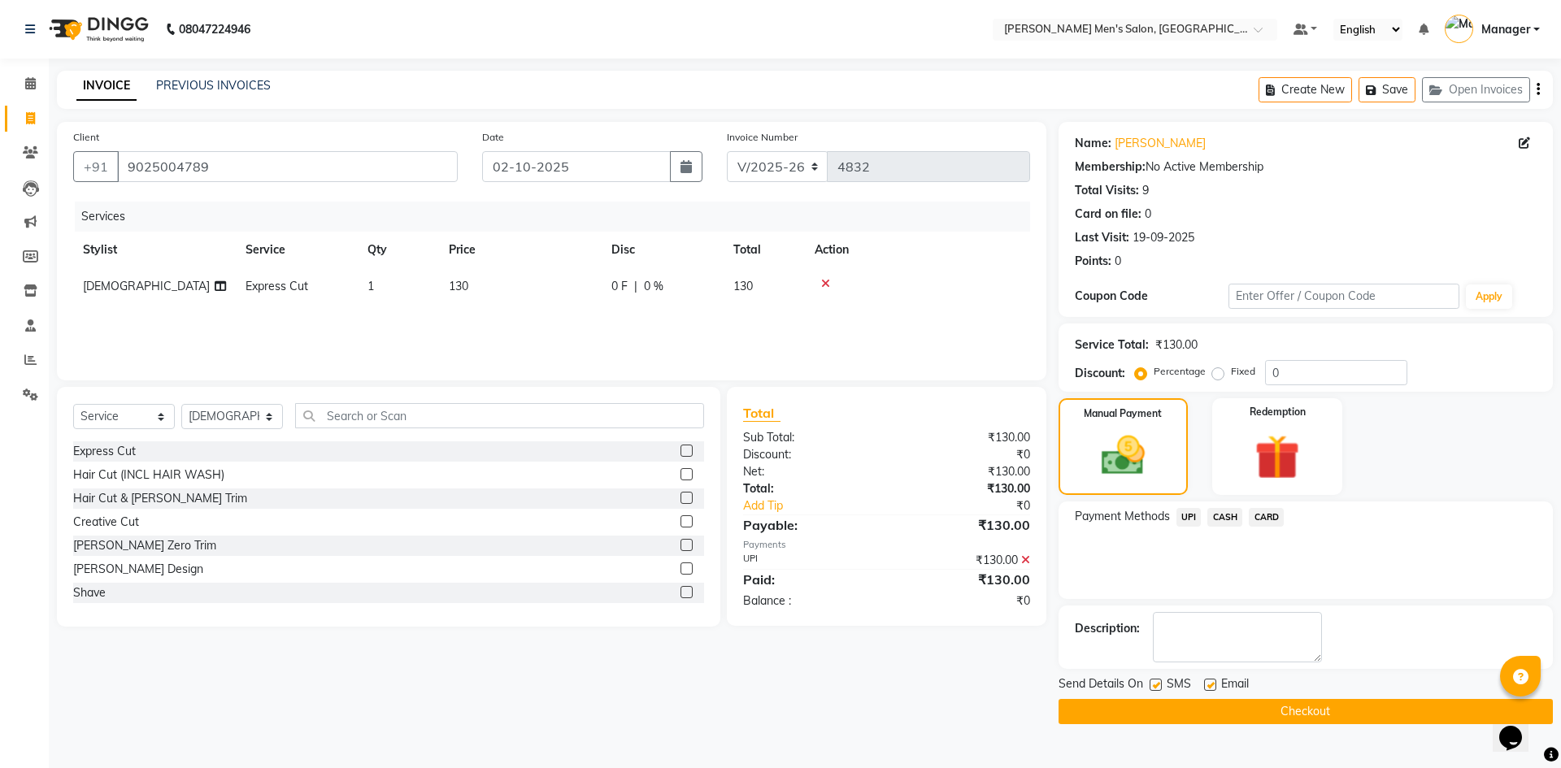
click at [1280, 710] on button "Checkout" at bounding box center [1305, 711] width 494 height 25
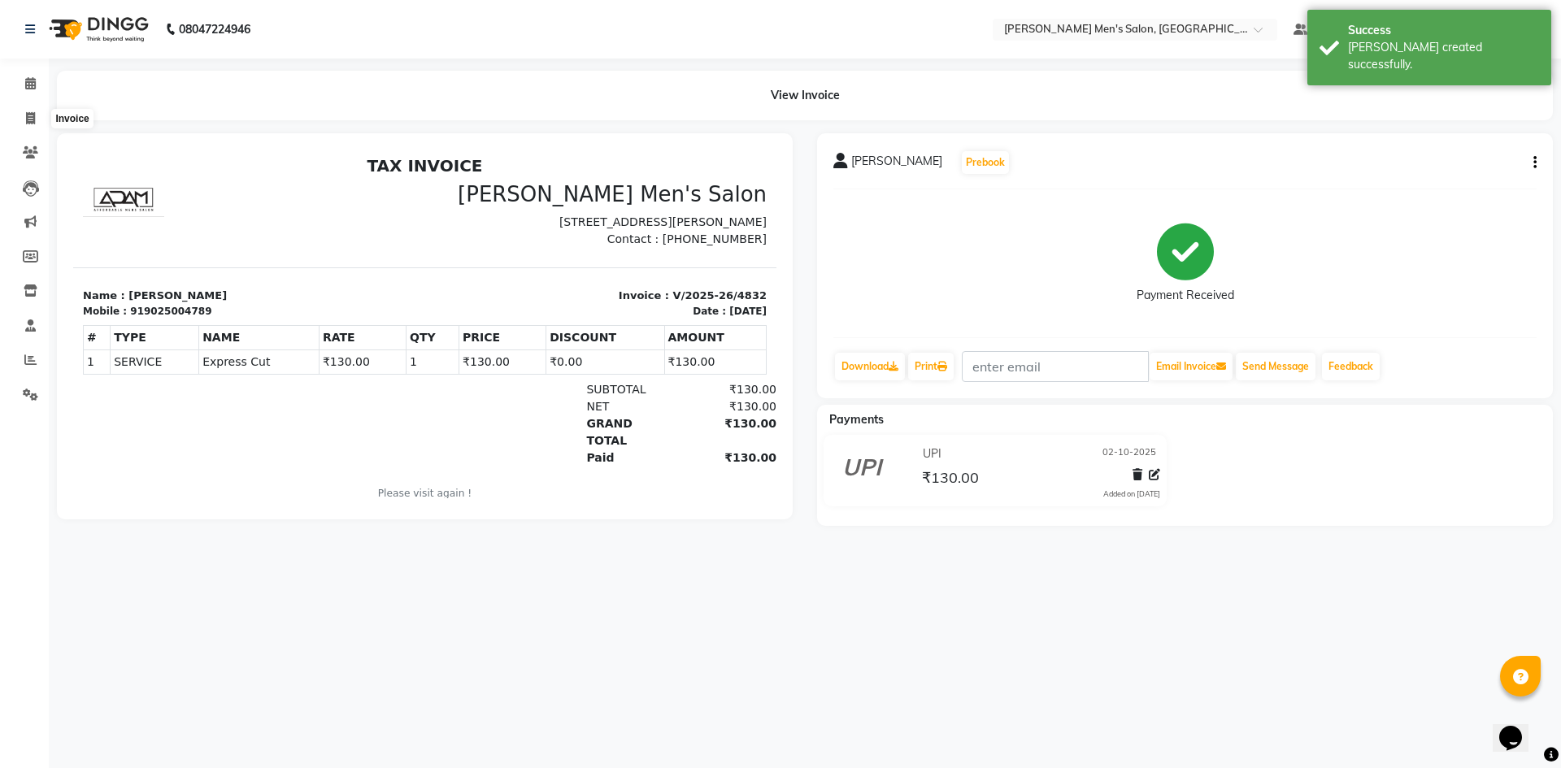
click at [0, 126] on li "Invoice" at bounding box center [24, 119] width 49 height 35
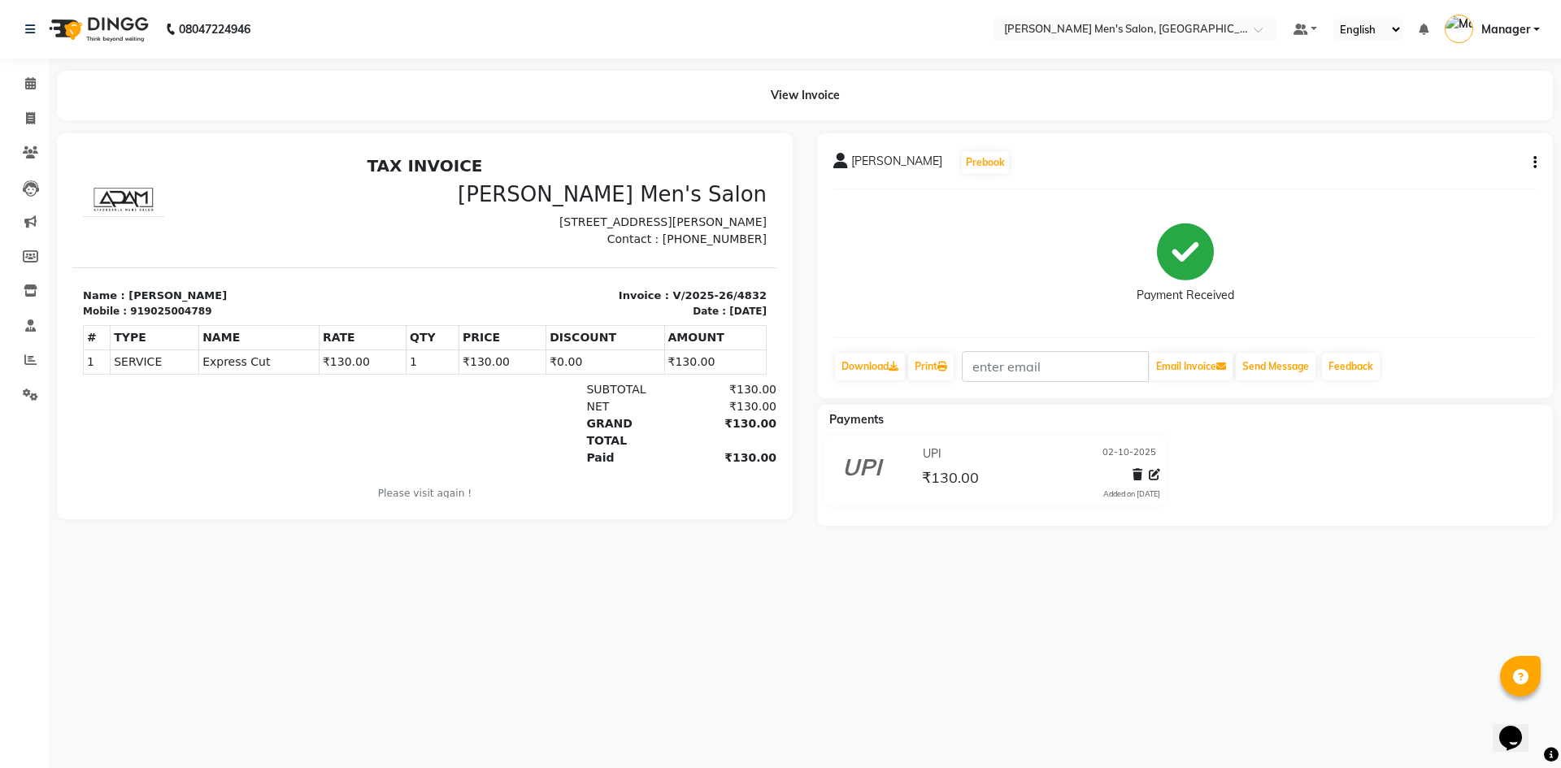
drag, startPoint x: 8, startPoint y: 0, endPoint x: 28, endPoint y: 100, distance: 102.0
click at [28, 100] on li "Calendar" at bounding box center [24, 84] width 49 height 35
click at [28, 119] on icon at bounding box center [30, 118] width 9 height 12
select select "6913"
select select "service"
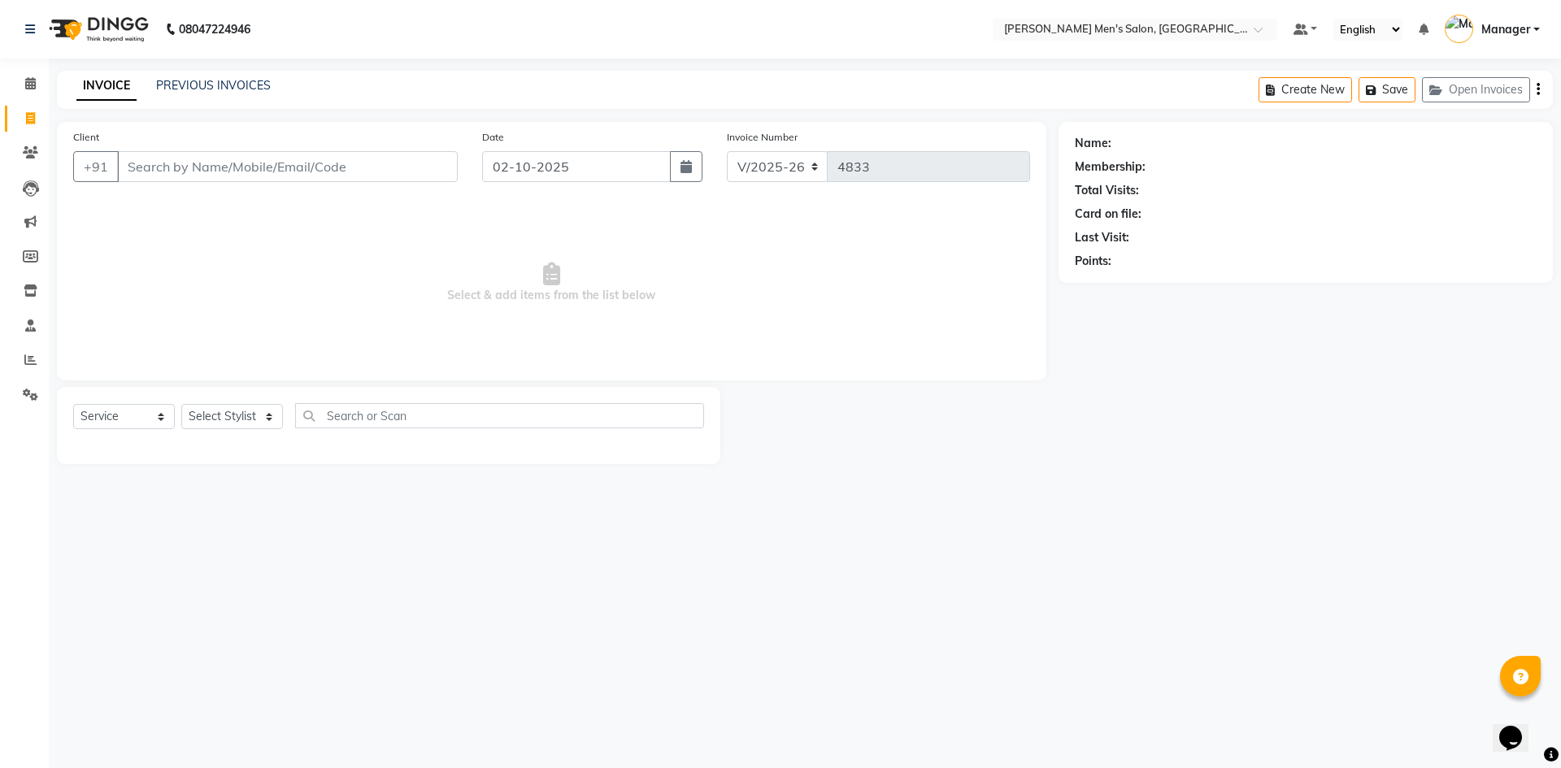
click at [179, 95] on div "INVOICE PREVIOUS INVOICES" at bounding box center [173, 86] width 233 height 19
click at [180, 90] on link "PREVIOUS INVOICES" at bounding box center [213, 85] width 115 height 15
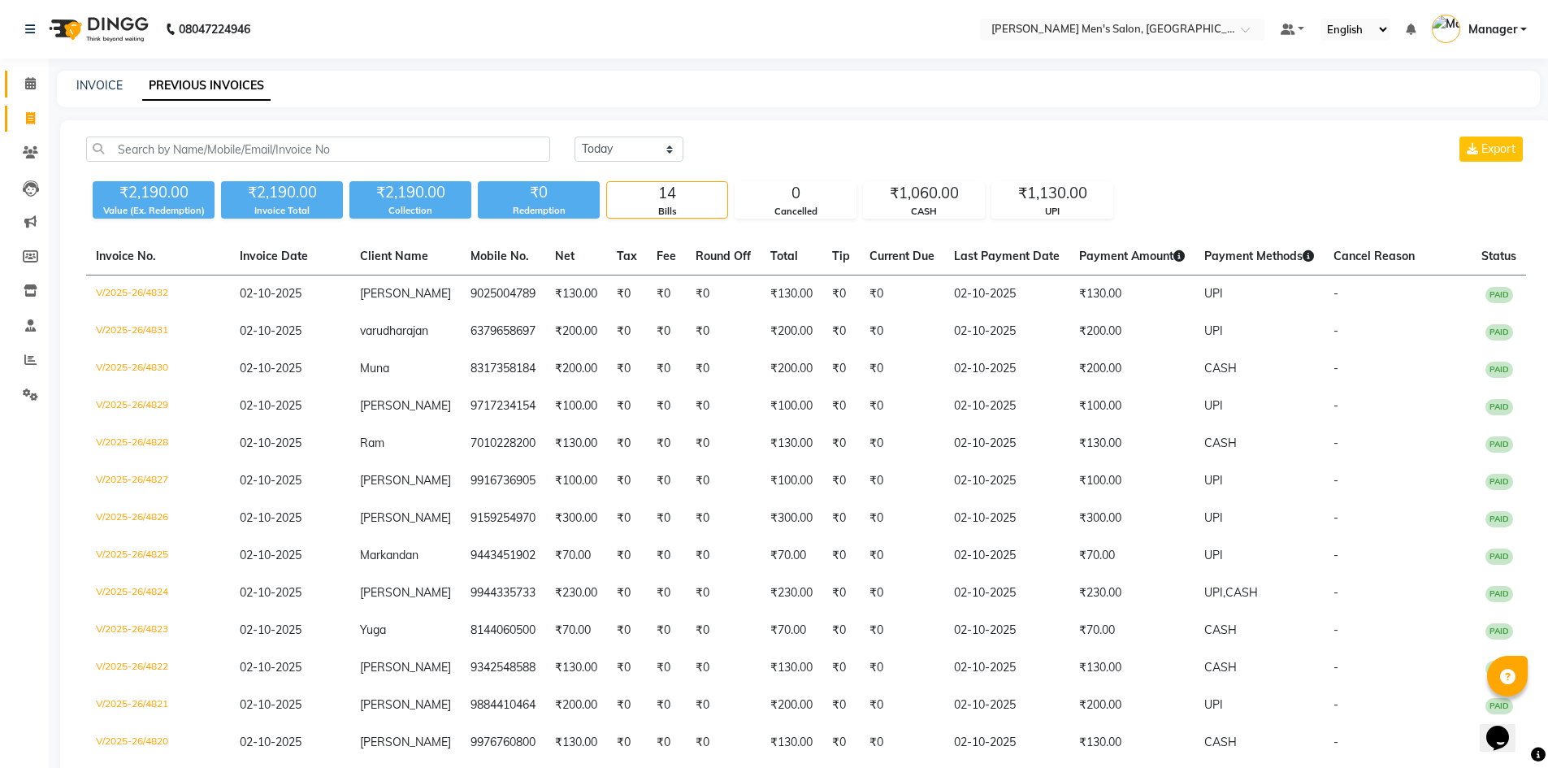
click at [33, 71] on link "Calendar" at bounding box center [24, 84] width 39 height 27
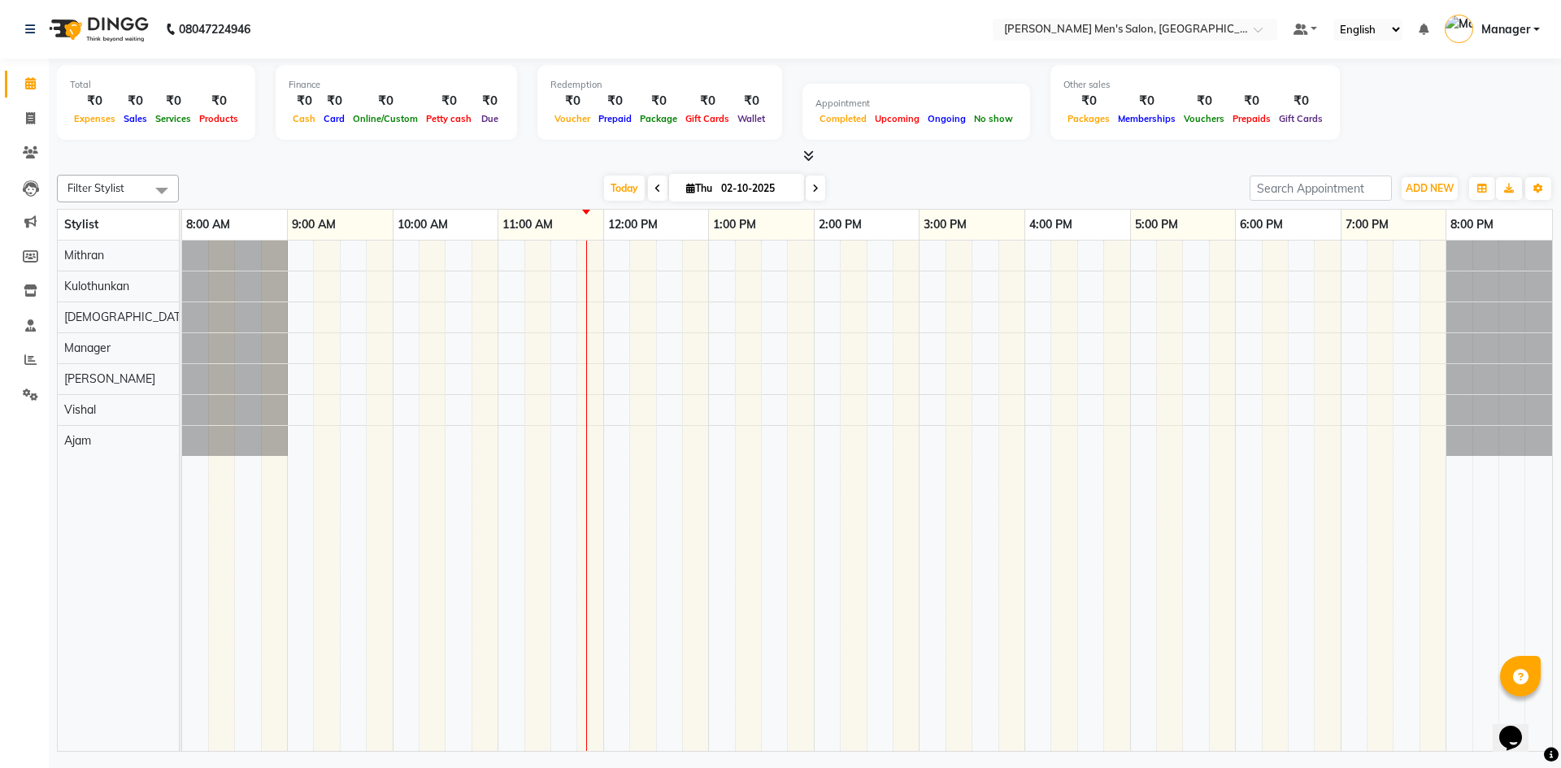
click at [33, 72] on link "Calendar" at bounding box center [24, 84] width 39 height 27
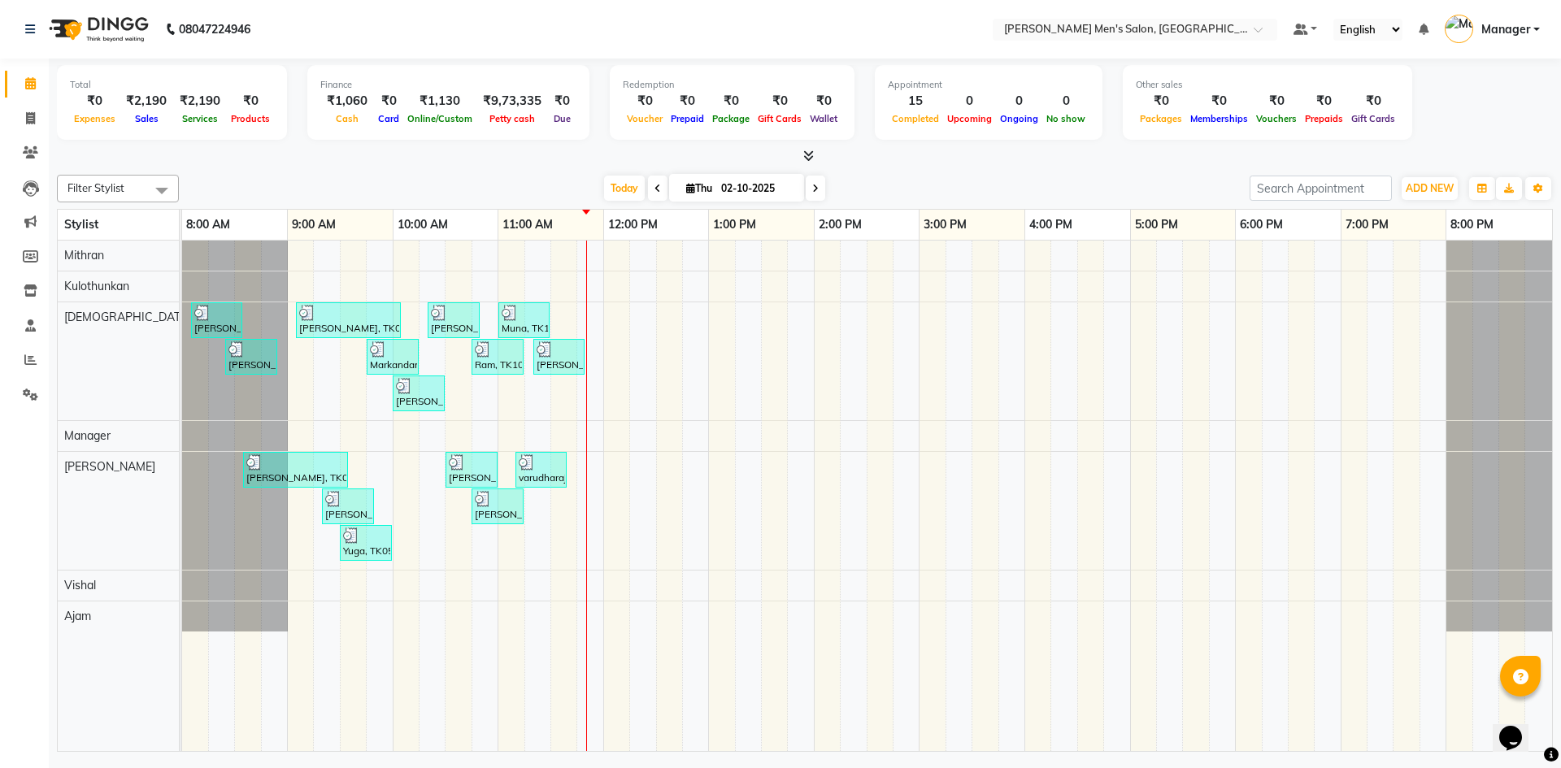
click at [199, 102] on div "₹2,190" at bounding box center [200, 101] width 54 height 19
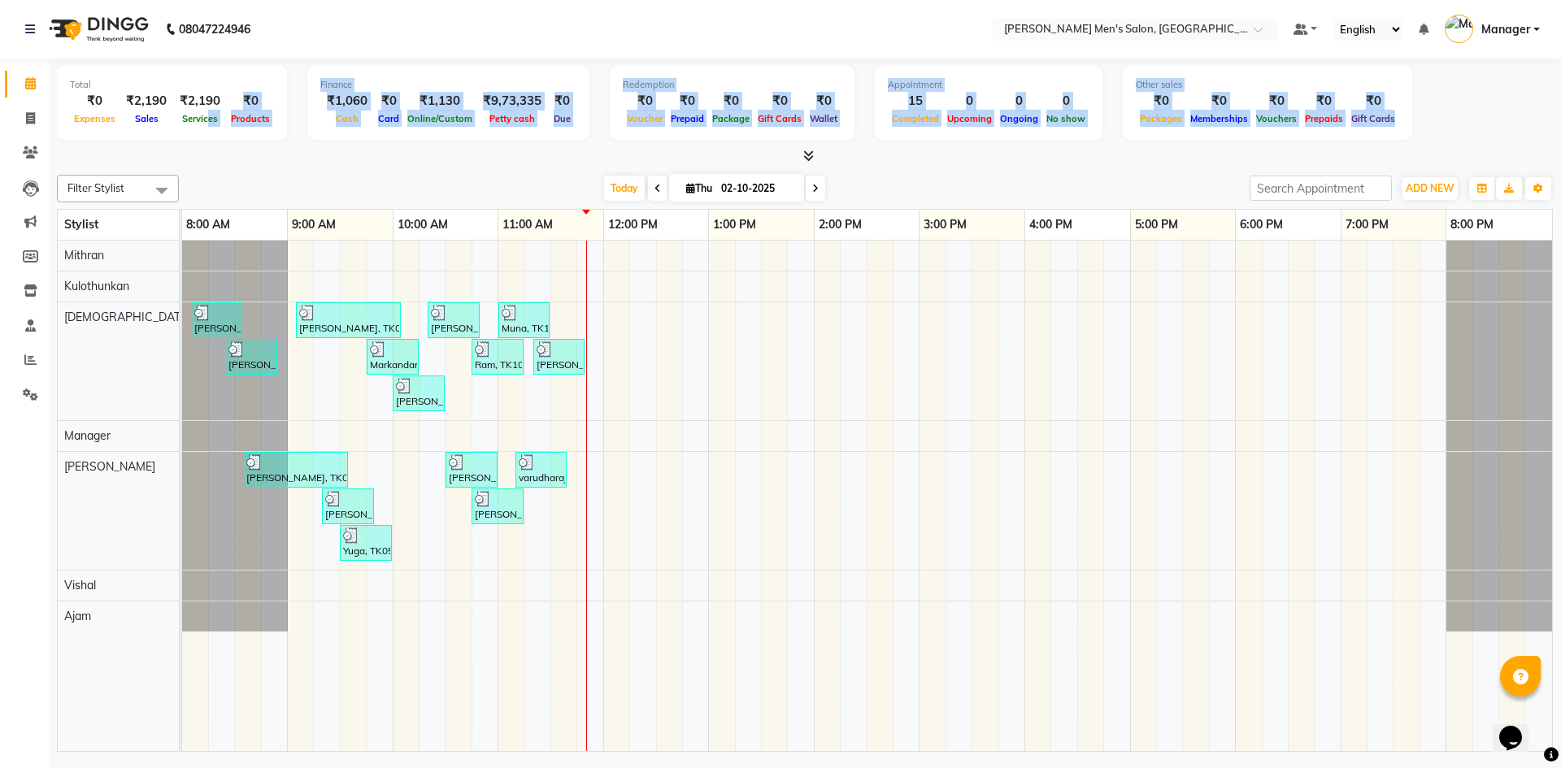
drag, startPoint x: 204, startPoint y: 136, endPoint x: 204, endPoint y: 145, distance: 8.9
click at [204, 145] on div "Total ₹0 Expenses ₹2,190 Sales ₹2,190 Services ₹0 Products Finance ₹1,060 Cash …" at bounding box center [805, 112] width 1496 height 106
click at [204, 143] on div "Total ₹0 Expenses ₹2,190 Sales ₹2,190 Services ₹0 Products Finance ₹1,060 Cash …" at bounding box center [805, 105] width 1496 height 80
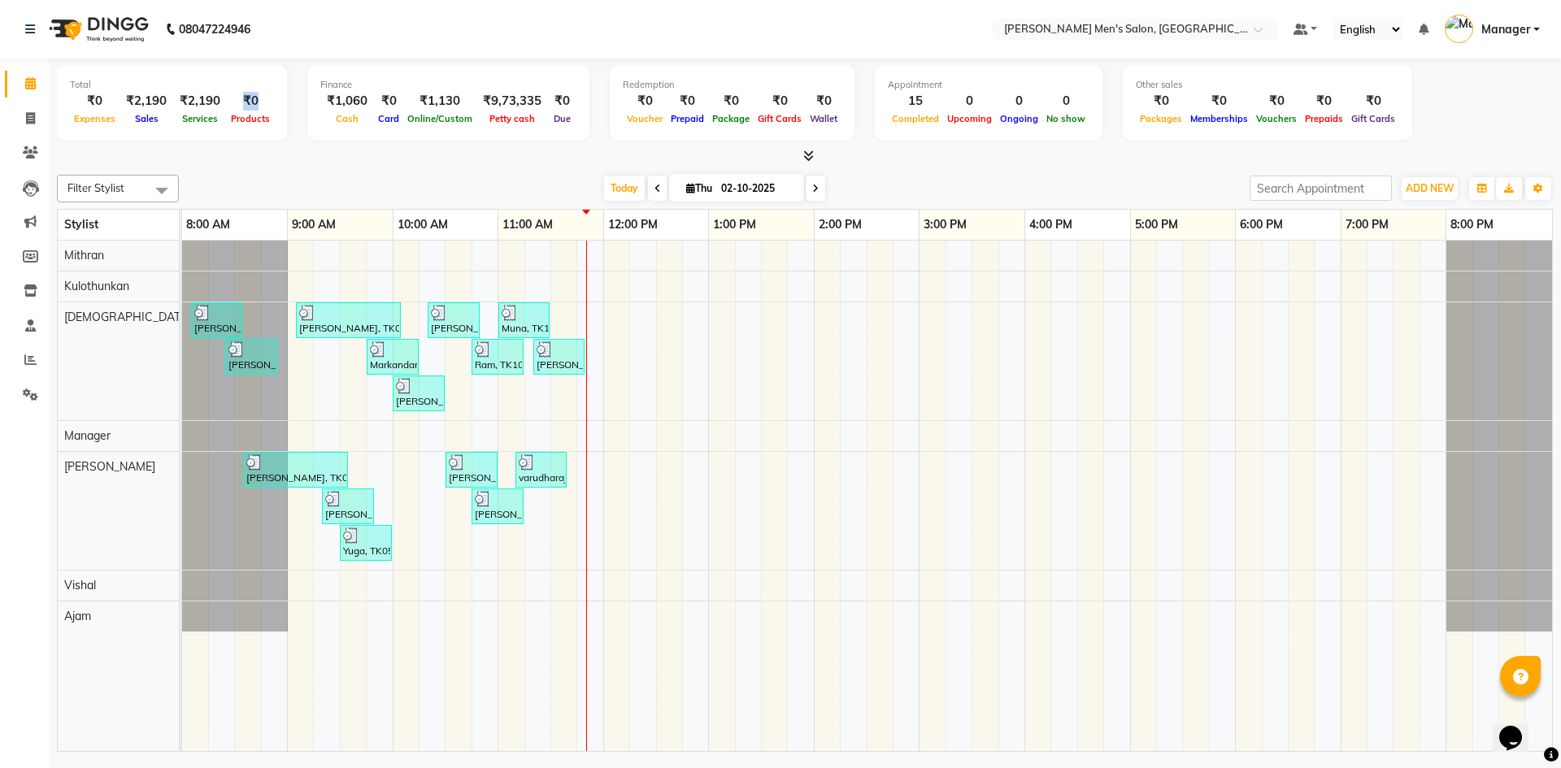
drag, startPoint x: 232, startPoint y: 99, endPoint x: 258, endPoint y: 101, distance: 26.9
click at [258, 101] on div "₹0" at bounding box center [250, 101] width 47 height 19
click at [37, 115] on span at bounding box center [30, 119] width 28 height 19
select select "service"
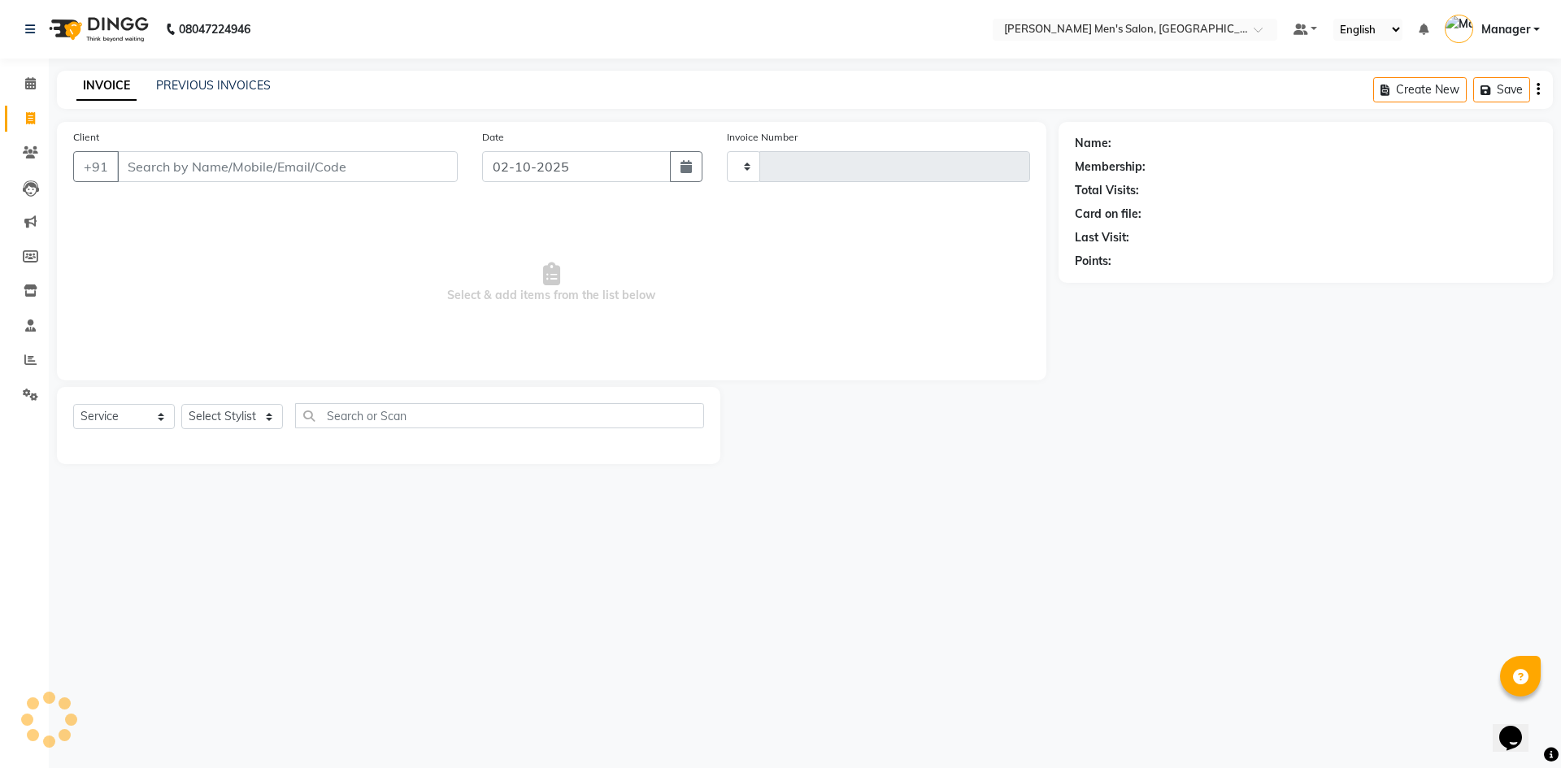
type input "4833"
select select "6913"
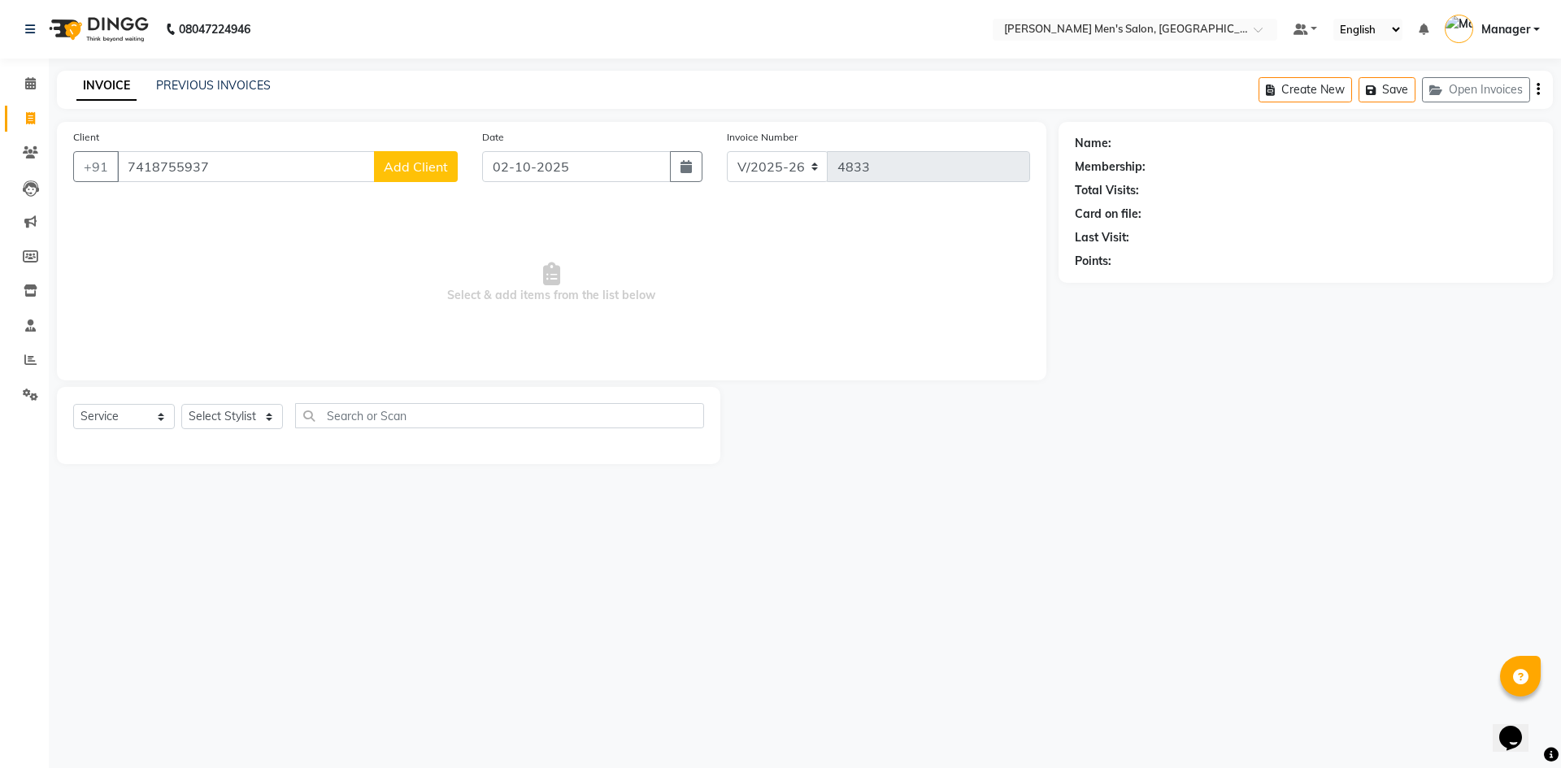
type input "7418755937"
click at [441, 165] on span "Add Client" at bounding box center [416, 167] width 64 height 16
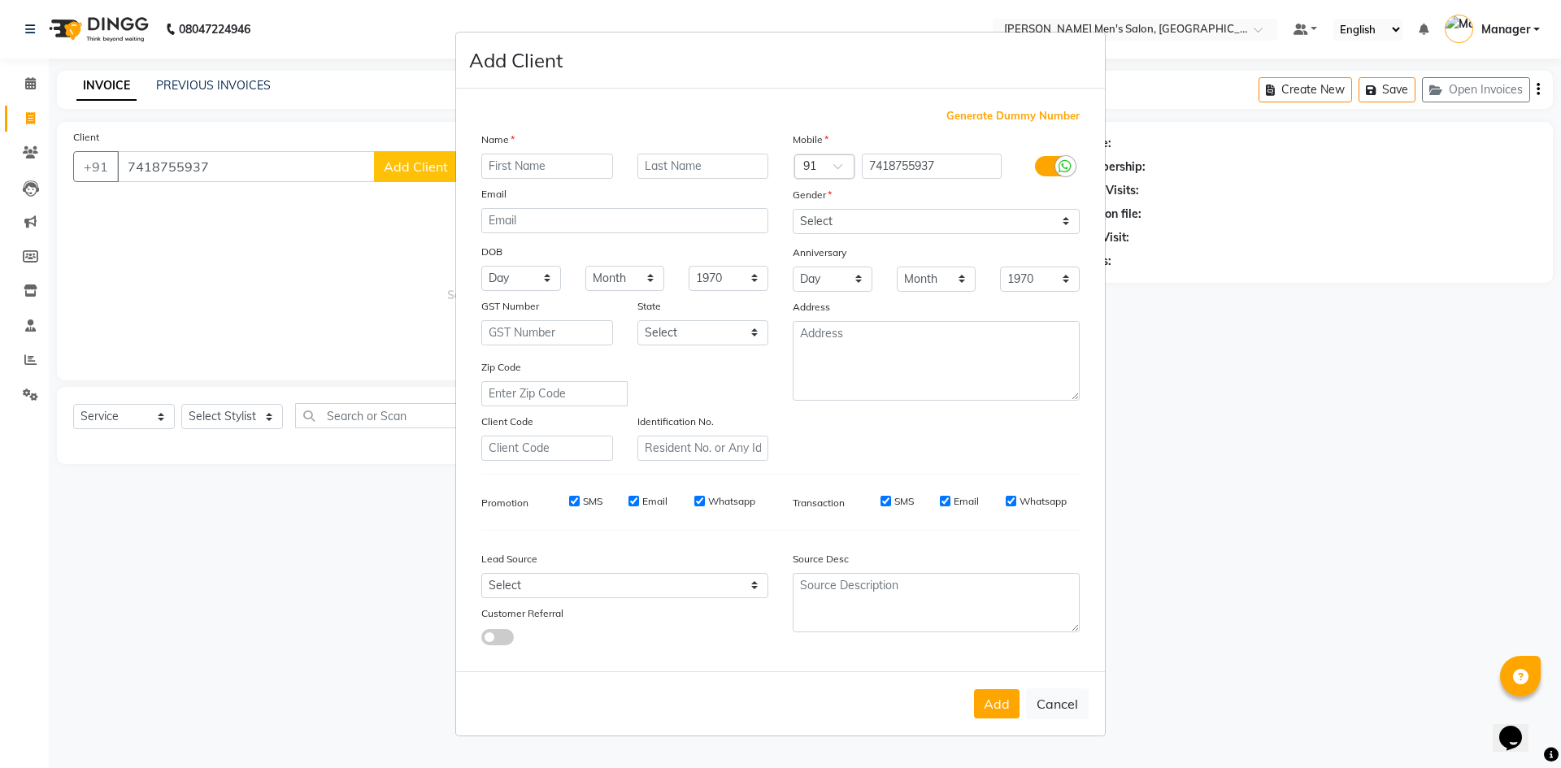
click at [533, 169] on input "text" at bounding box center [547, 166] width 132 height 25
type input "Reka"
click at [878, 232] on select "Select [DEMOGRAPHIC_DATA] [DEMOGRAPHIC_DATA] Other Prefer Not To Say" at bounding box center [936, 221] width 287 height 25
select select "[DEMOGRAPHIC_DATA]"
click at [793, 209] on select "Select [DEMOGRAPHIC_DATA] [DEMOGRAPHIC_DATA] Other Prefer Not To Say" at bounding box center [936, 221] width 287 height 25
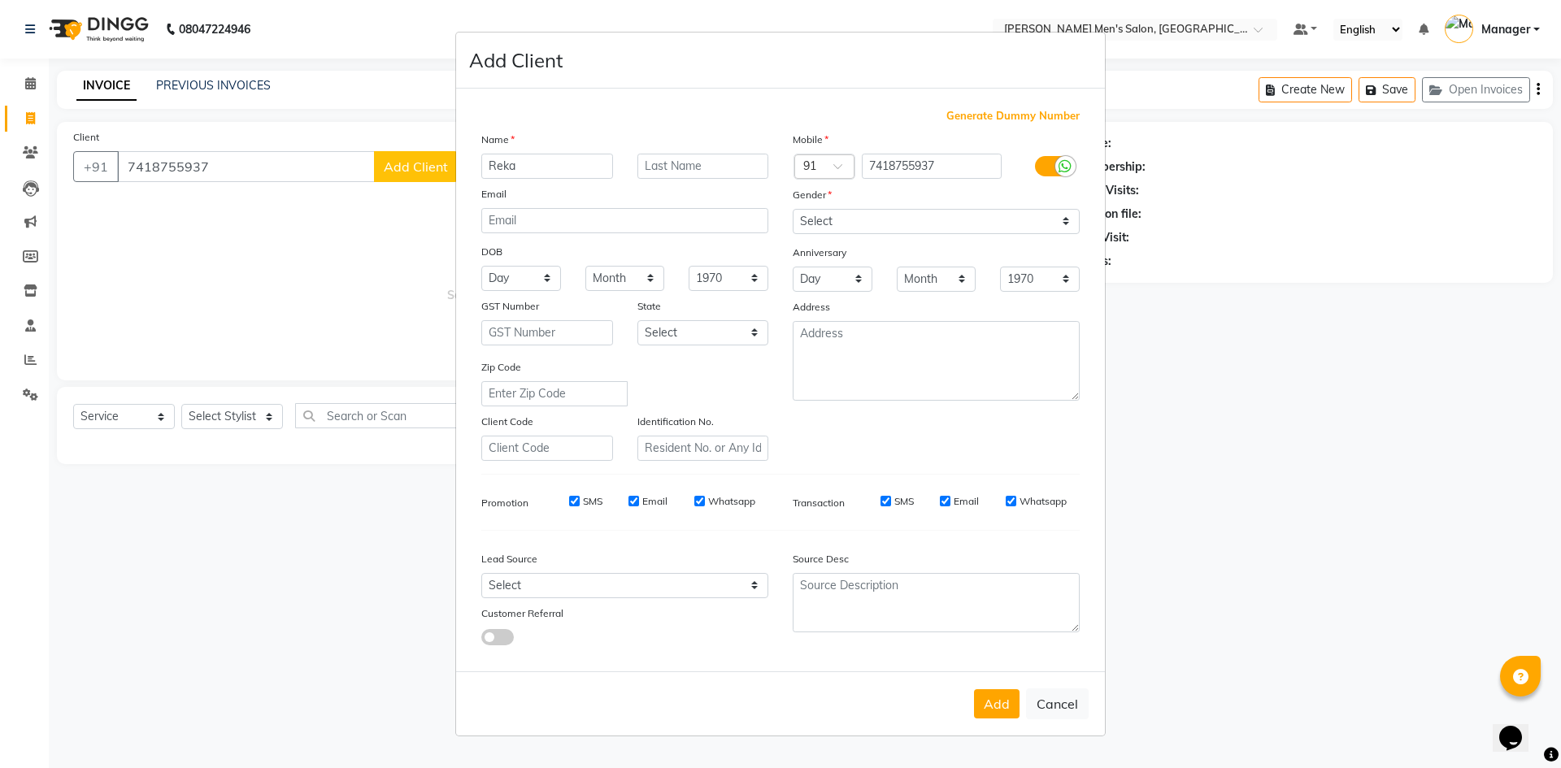
click at [617, 601] on div "Lead Source Select Walk-in Referral Internet Friend Word of Mouth Advertisement…" at bounding box center [624, 595] width 311 height 102
click at [614, 595] on select "Select Walk-in Referral Internet Friend Word of Mouth Advertisement Facebook Ju…" at bounding box center [624, 585] width 287 height 25
select select "48262"
click at [481, 573] on select "Select Walk-in Referral Internet Friend Word of Mouth Advertisement Facebook Ju…" at bounding box center [624, 585] width 287 height 25
click at [983, 710] on button "Add" at bounding box center [997, 703] width 46 height 29
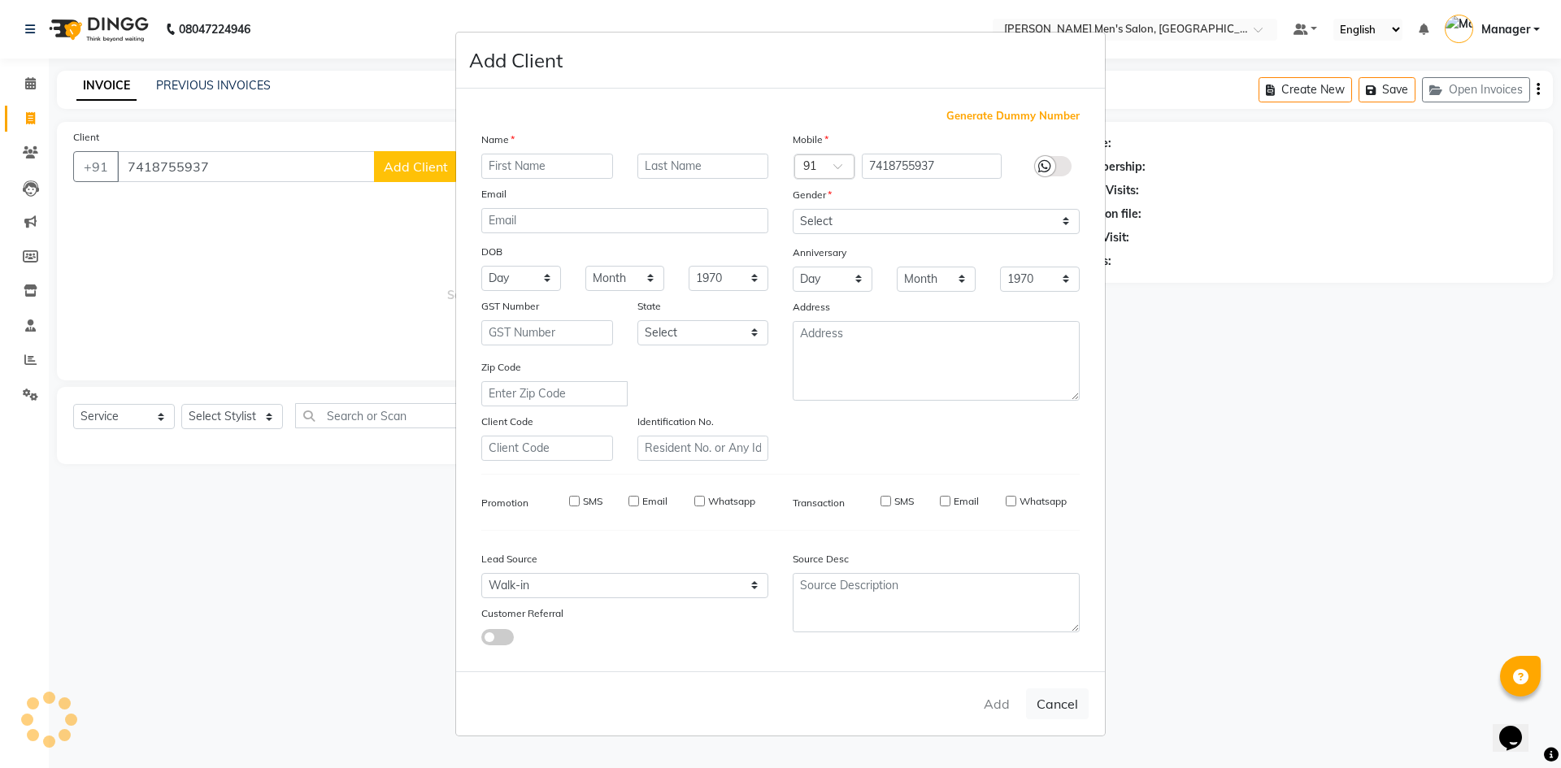
select select
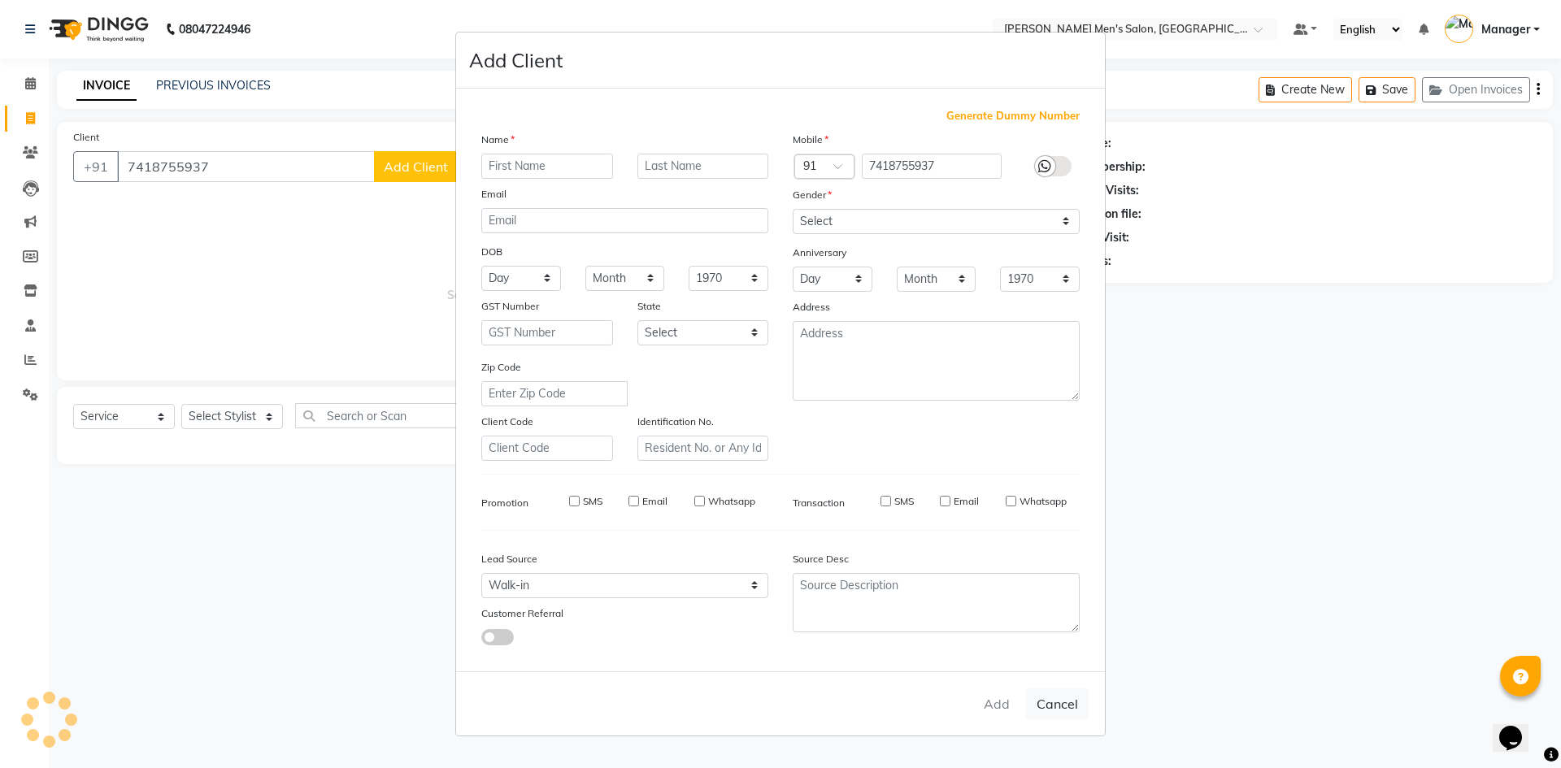
select select
checkbox input "false"
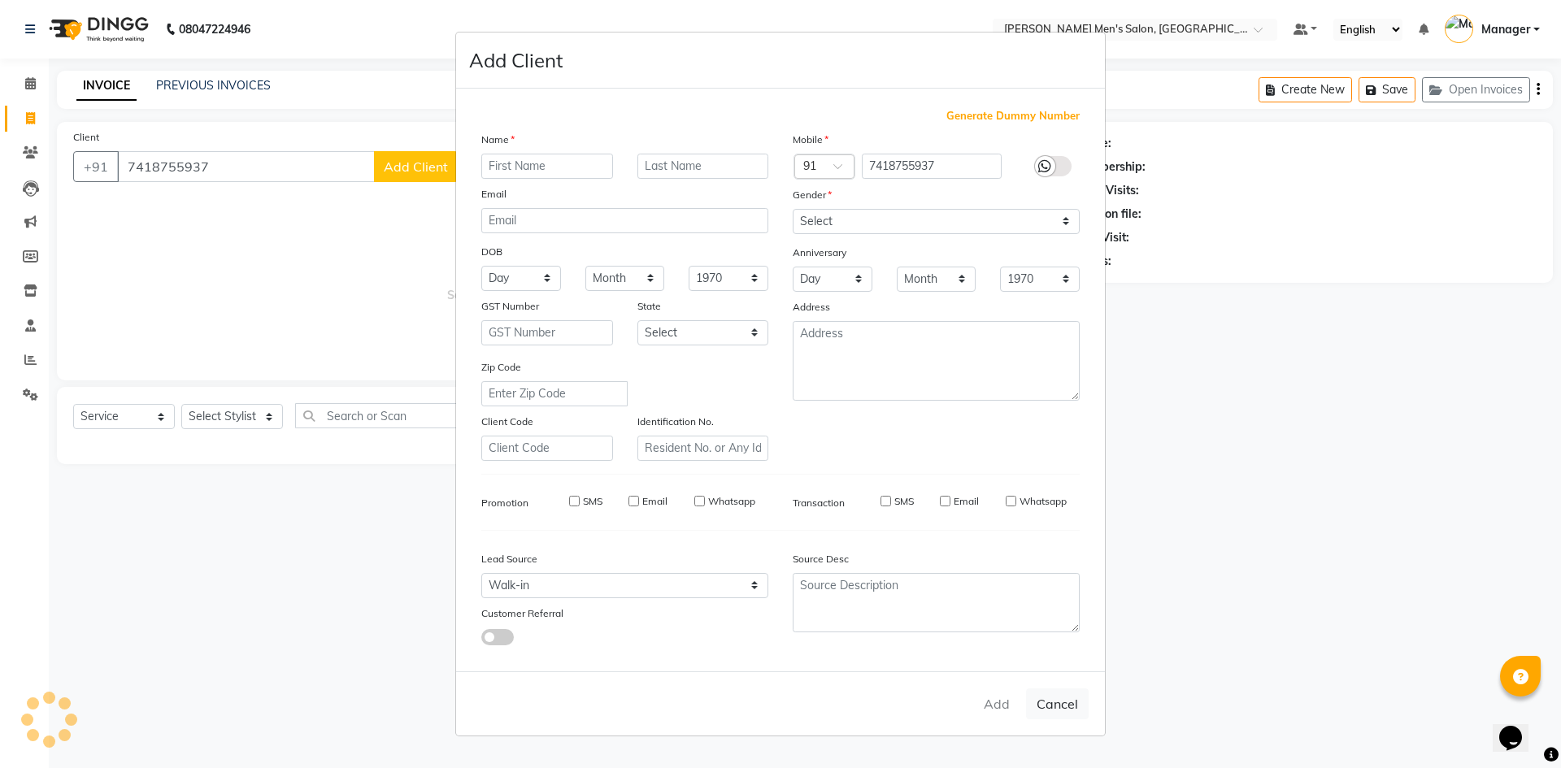
checkbox input "false"
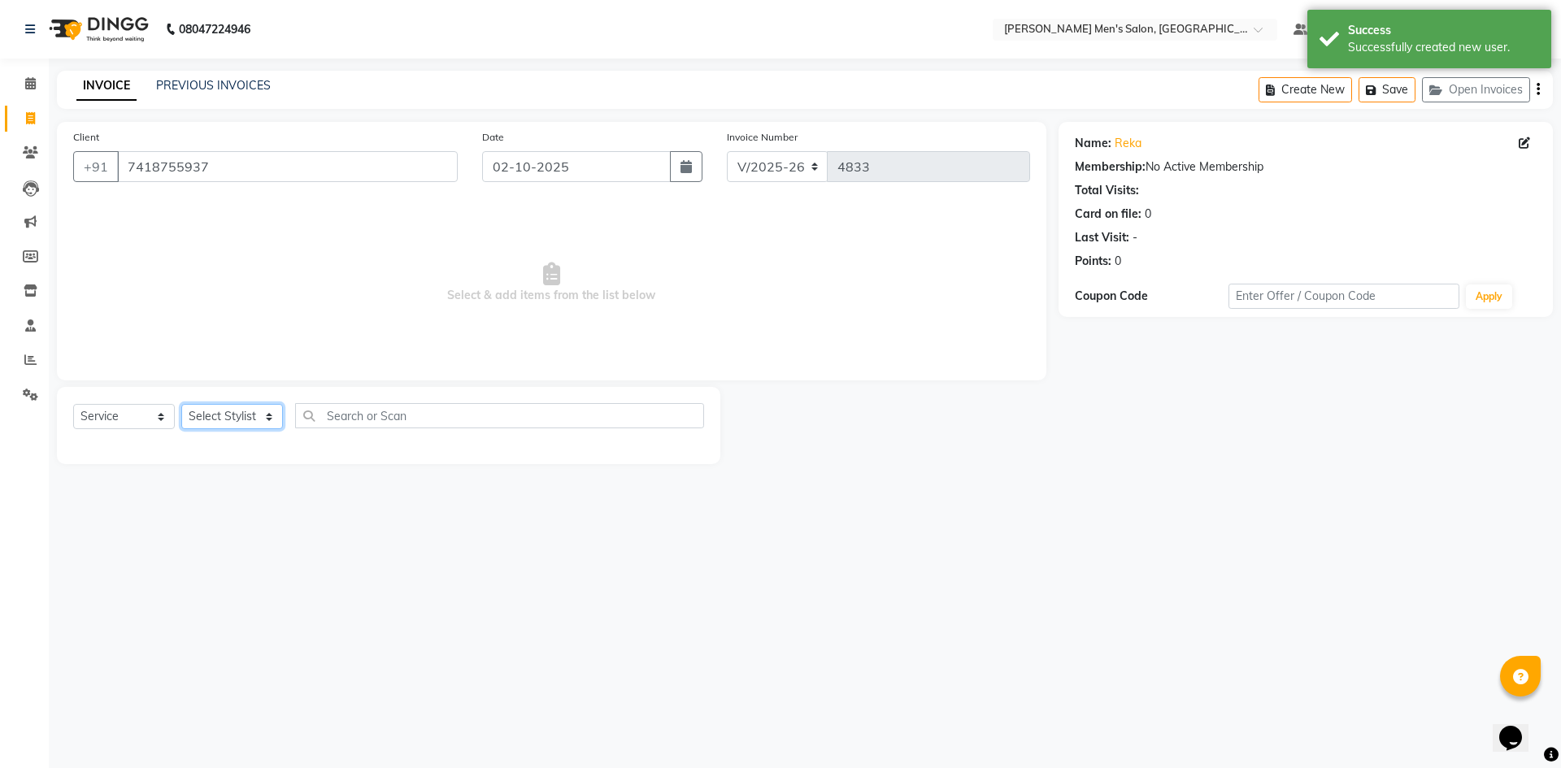
click at [215, 425] on select "Select Stylist [PERSON_NAME] Manager [PERSON_NAME]" at bounding box center [232, 416] width 102 height 25
select select "70201"
click at [181, 404] on select "Select Stylist [PERSON_NAME] Manager [PERSON_NAME]" at bounding box center [232, 416] width 102 height 25
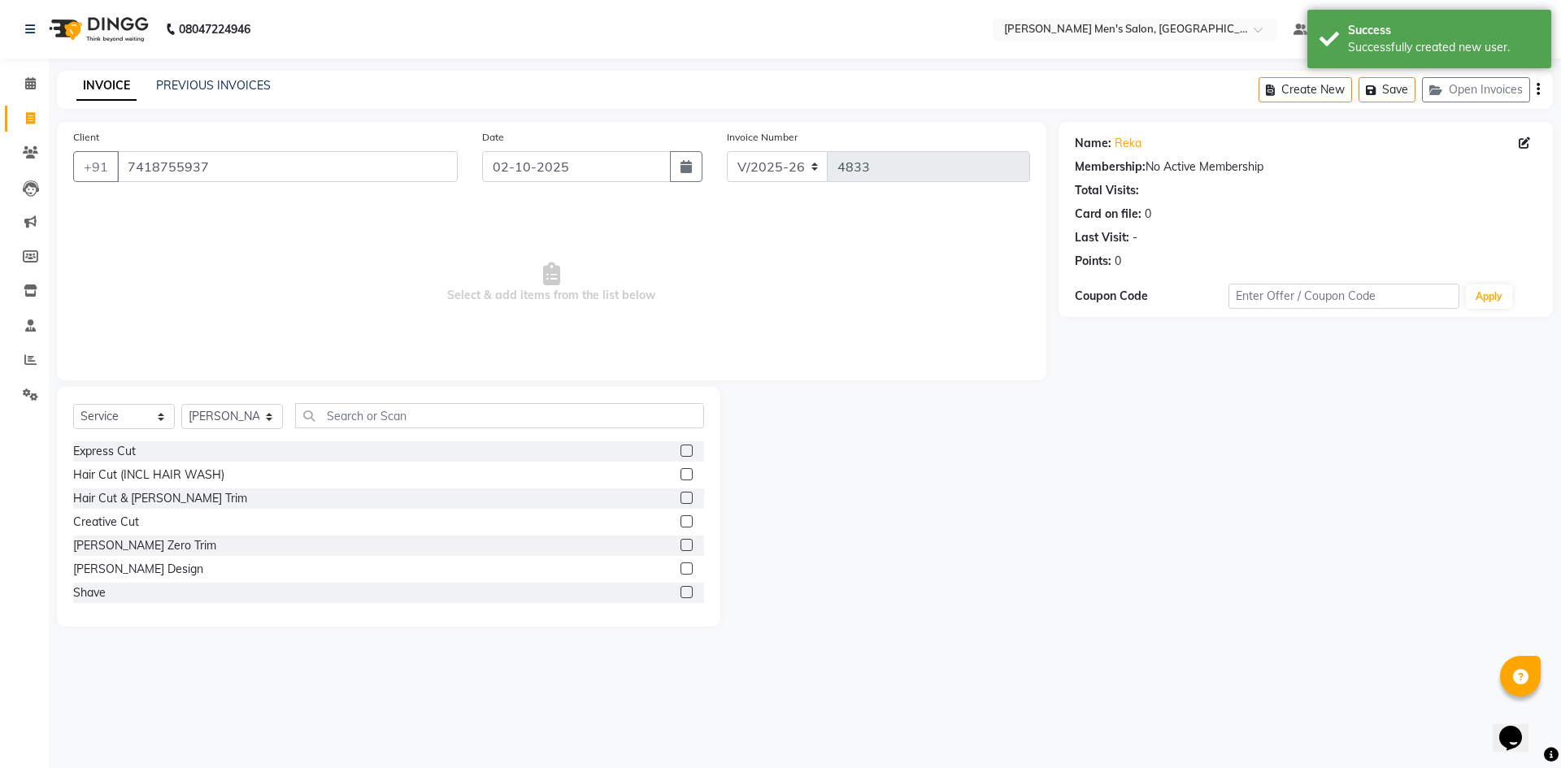
click at [126, 440] on div "Select Service Product Membership Package Voucher Prepaid Gift Card Select Styl…" at bounding box center [388, 422] width 631 height 38
click at [126, 450] on div "Express Cut" at bounding box center [104, 451] width 63 height 17
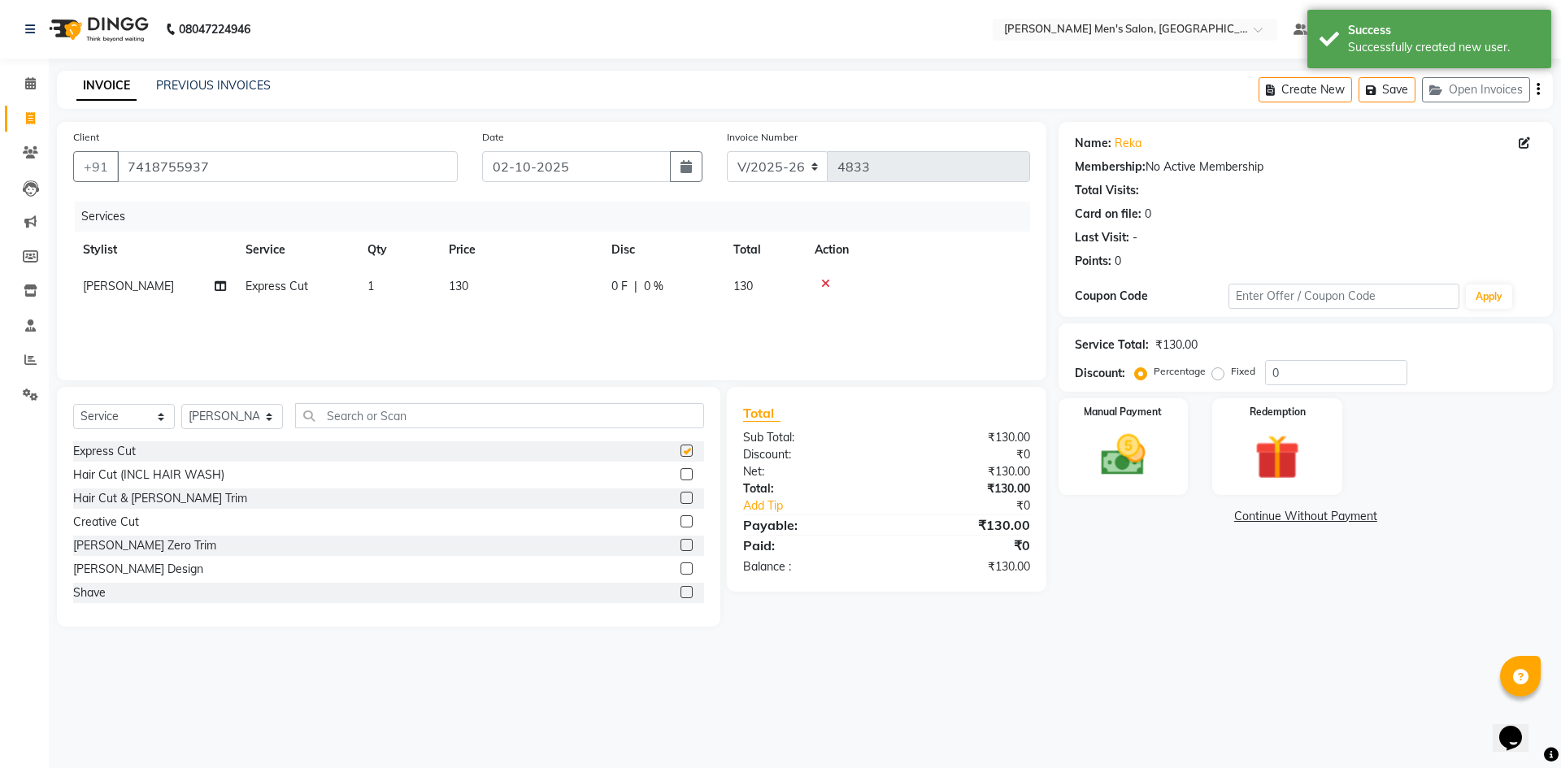
checkbox input "false"
click at [1105, 450] on img at bounding box center [1123, 455] width 76 height 54
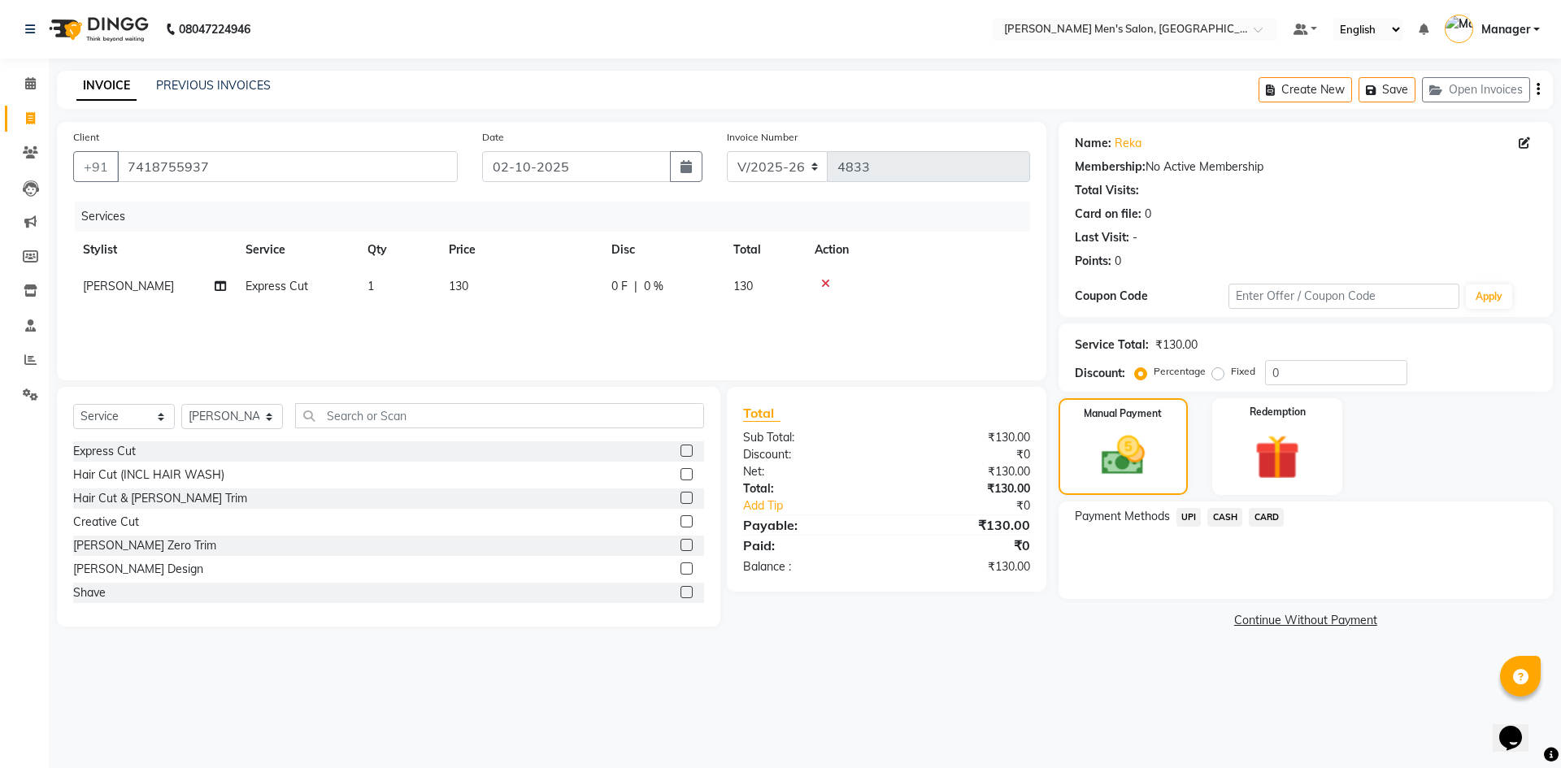
click at [1227, 506] on div "Payment Methods UPI CASH CARD" at bounding box center [1305, 551] width 494 height 98
click at [1230, 517] on span "CASH" at bounding box center [1224, 517] width 35 height 19
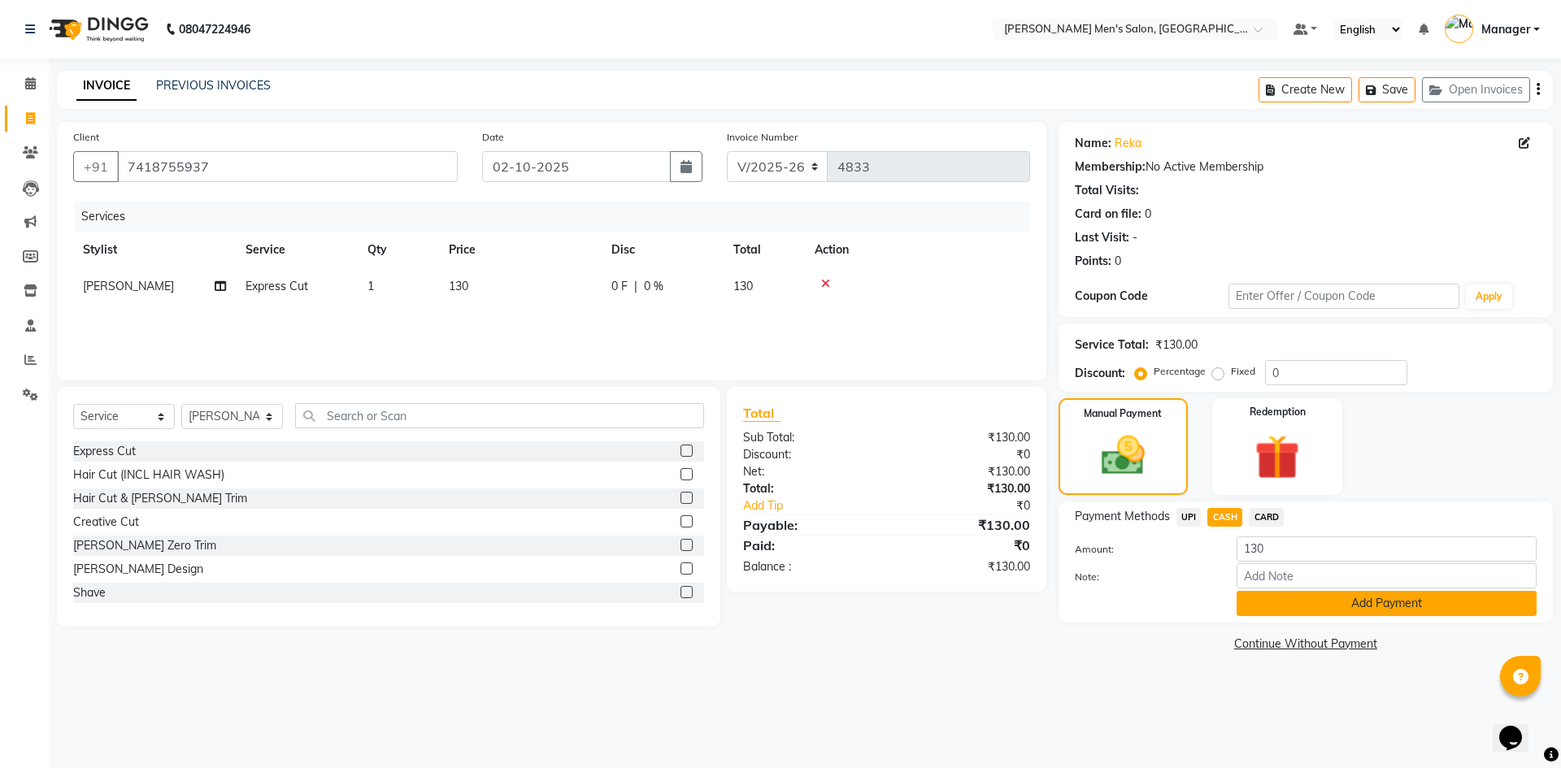
click at [1270, 600] on button "Add Payment" at bounding box center [1386, 603] width 300 height 25
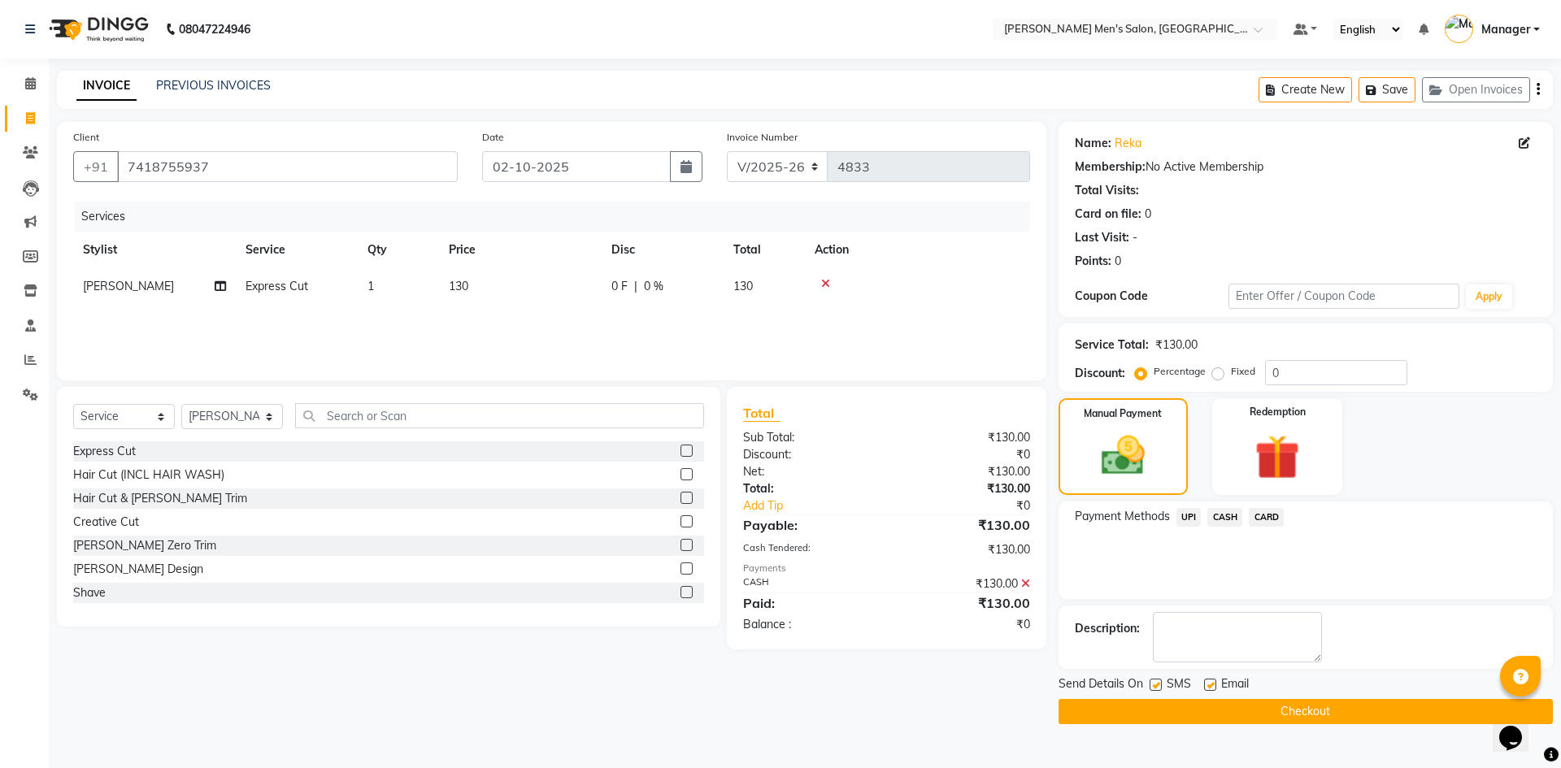
click at [1282, 710] on button "Checkout" at bounding box center [1305, 711] width 494 height 25
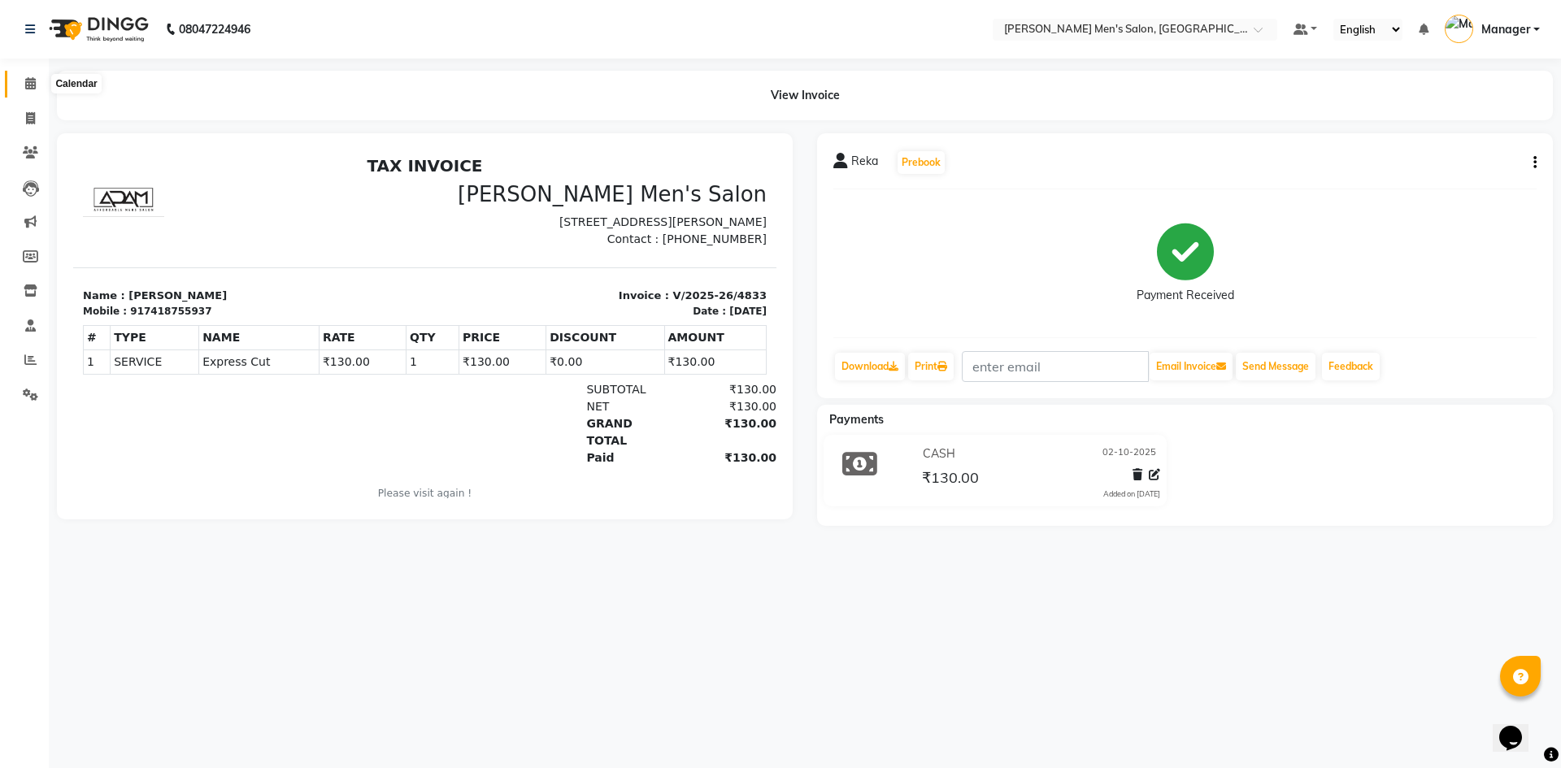
click at [19, 86] on span at bounding box center [30, 84] width 28 height 19
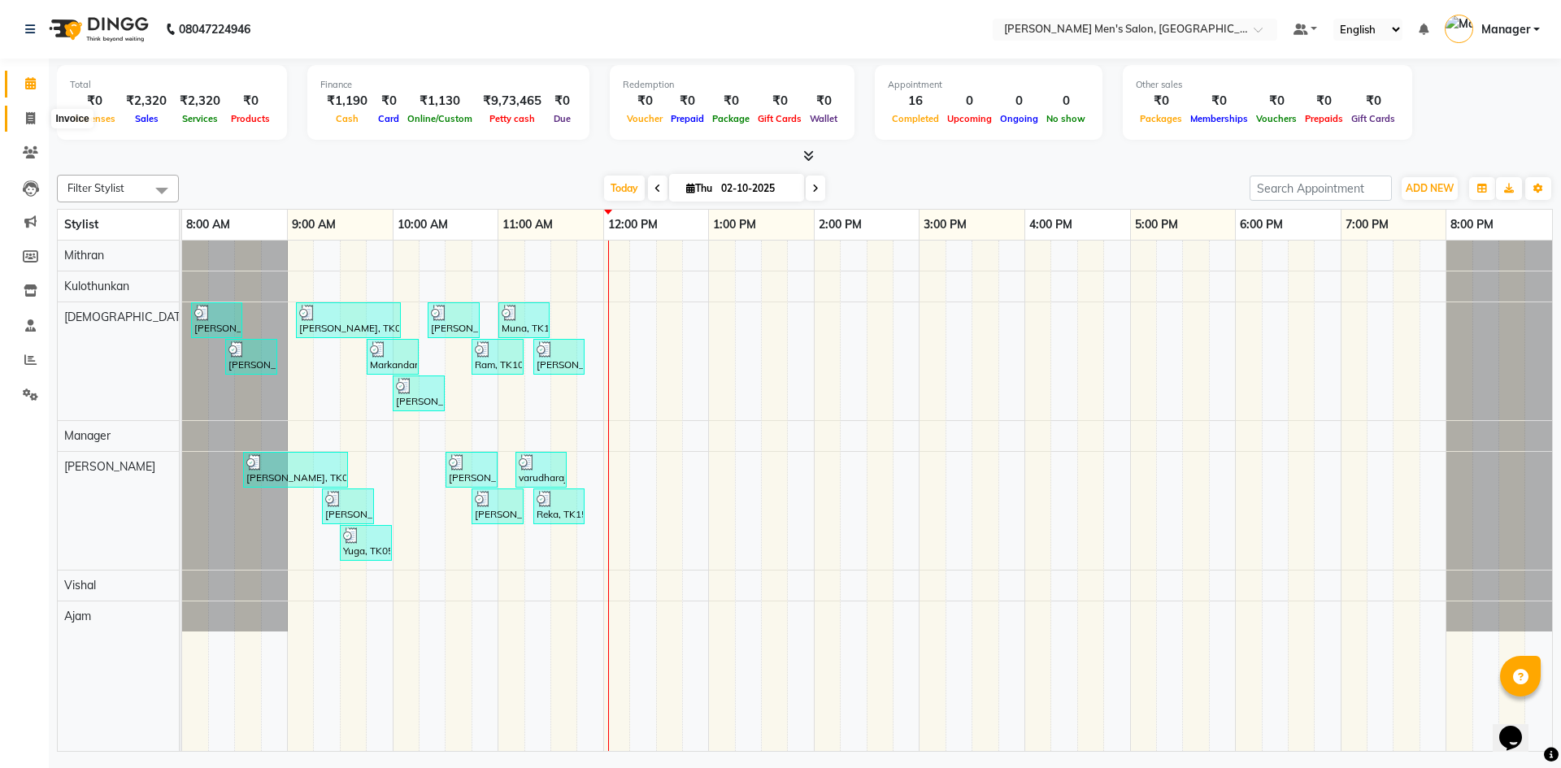
click at [17, 112] on span at bounding box center [30, 119] width 28 height 19
select select "6913"
select select "service"
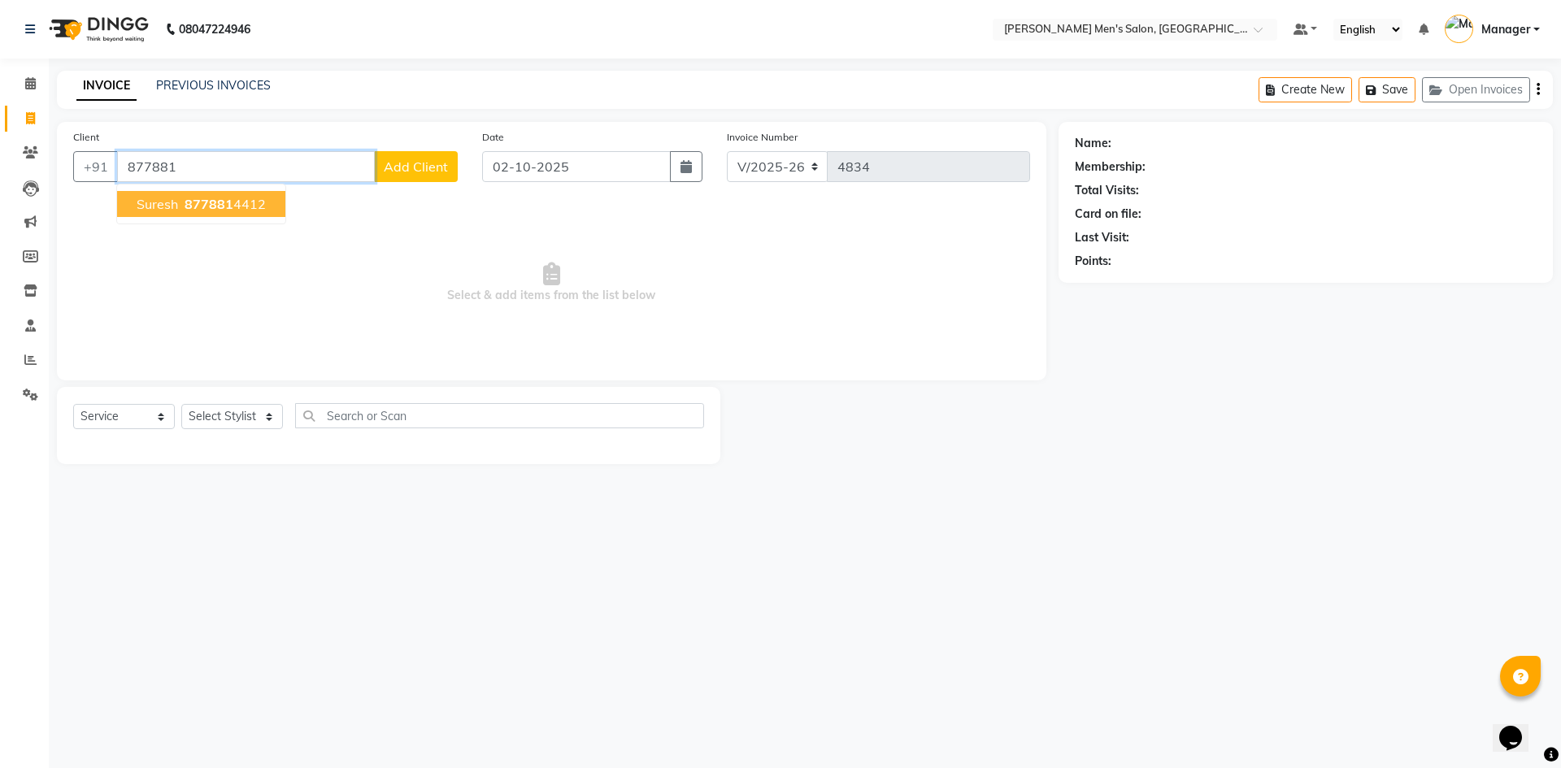
click at [240, 209] on ngb-highlight "877881 4412" at bounding box center [223, 204] width 85 height 16
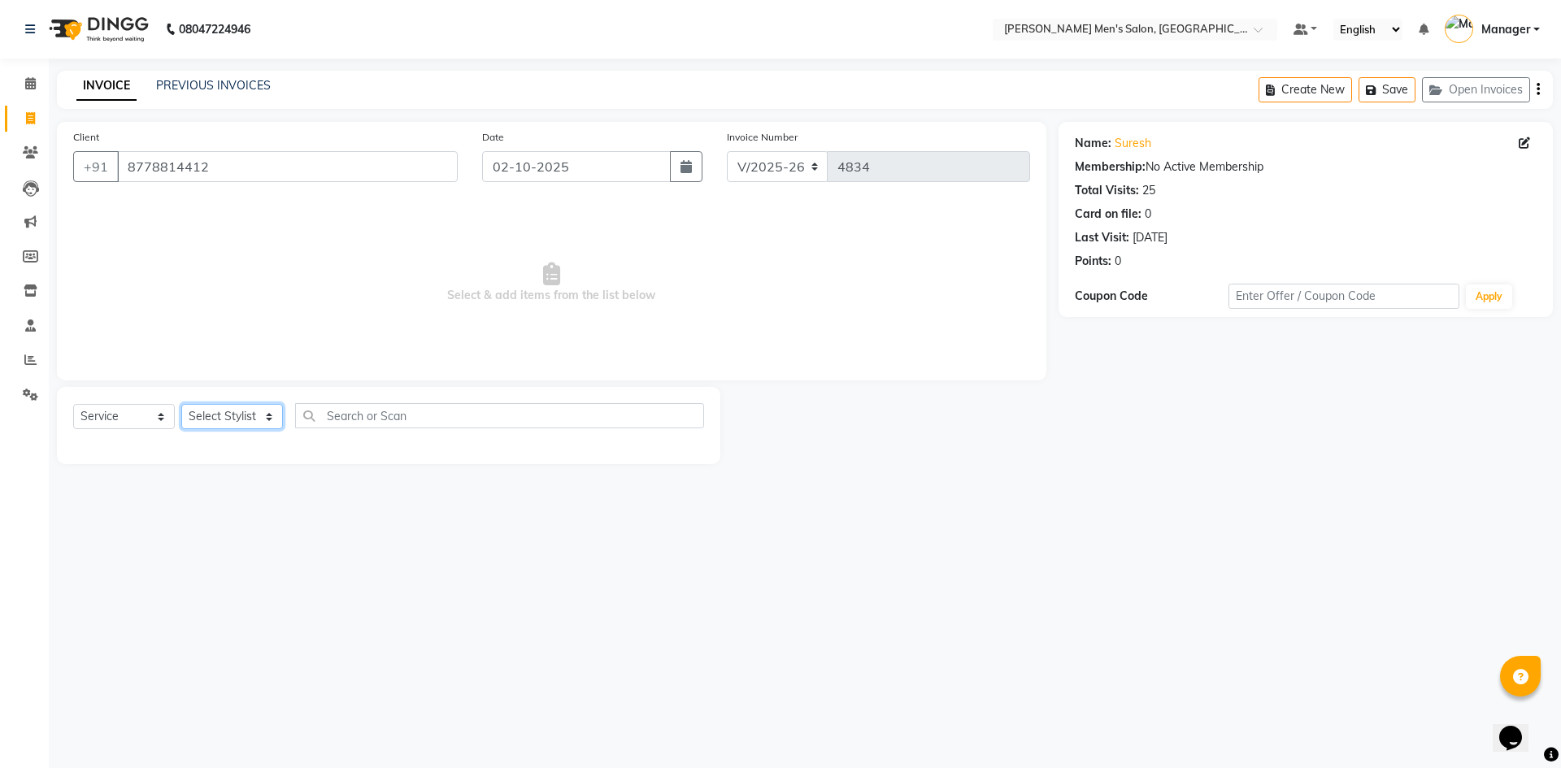
click at [227, 415] on select "Select Stylist [PERSON_NAME] Manager [PERSON_NAME]" at bounding box center [232, 416] width 102 height 25
click at [181, 404] on select "Select Stylist [PERSON_NAME] Manager [PERSON_NAME]" at bounding box center [232, 416] width 102 height 25
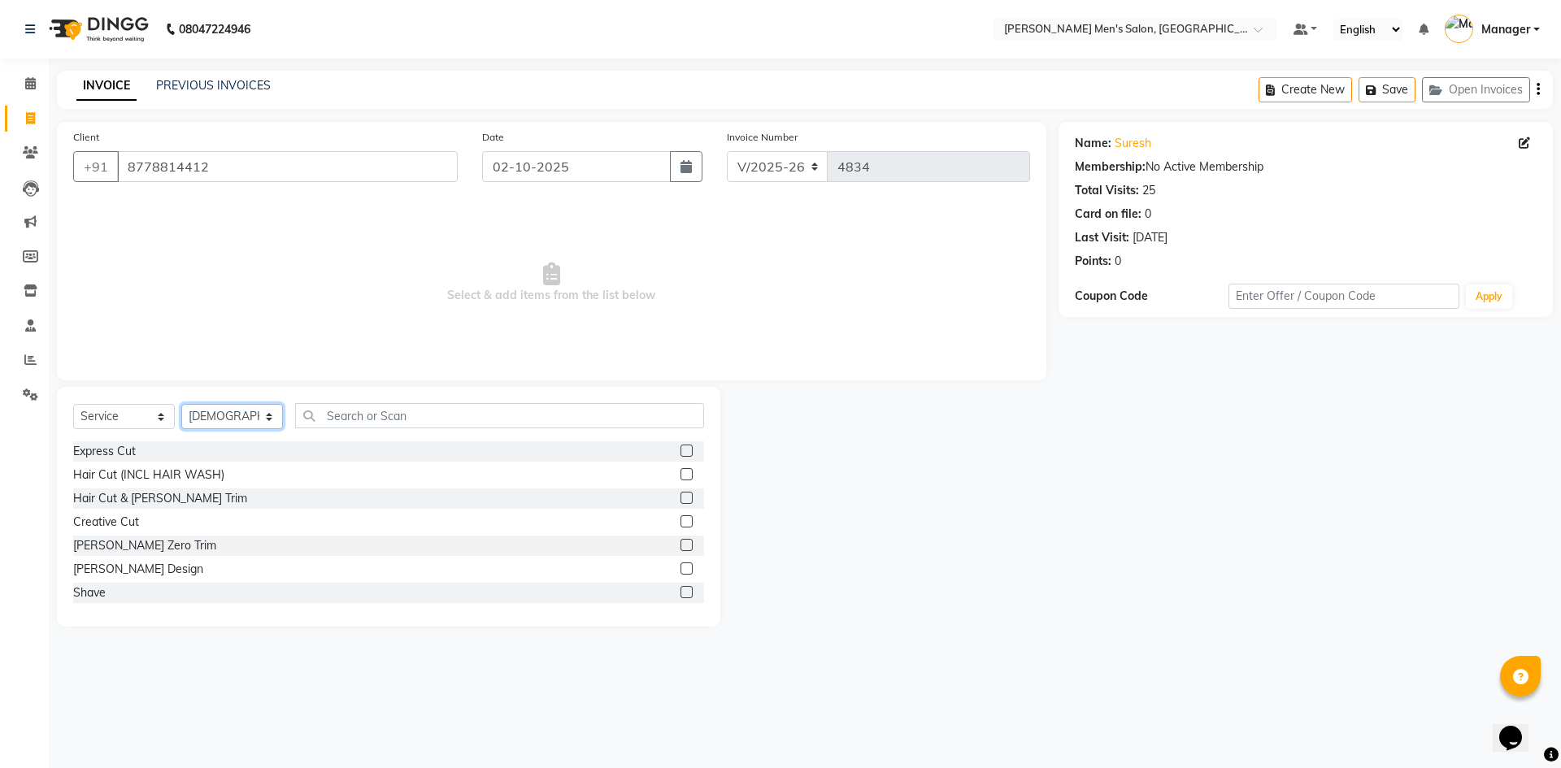
click at [230, 405] on select "Select Stylist [PERSON_NAME] Manager [PERSON_NAME]" at bounding box center [232, 416] width 102 height 25
click at [181, 404] on select "Select Stylist [PERSON_NAME] Manager [PERSON_NAME]" at bounding box center [232, 416] width 102 height 25
click at [104, 591] on div "Shave" at bounding box center [89, 592] width 33 height 17
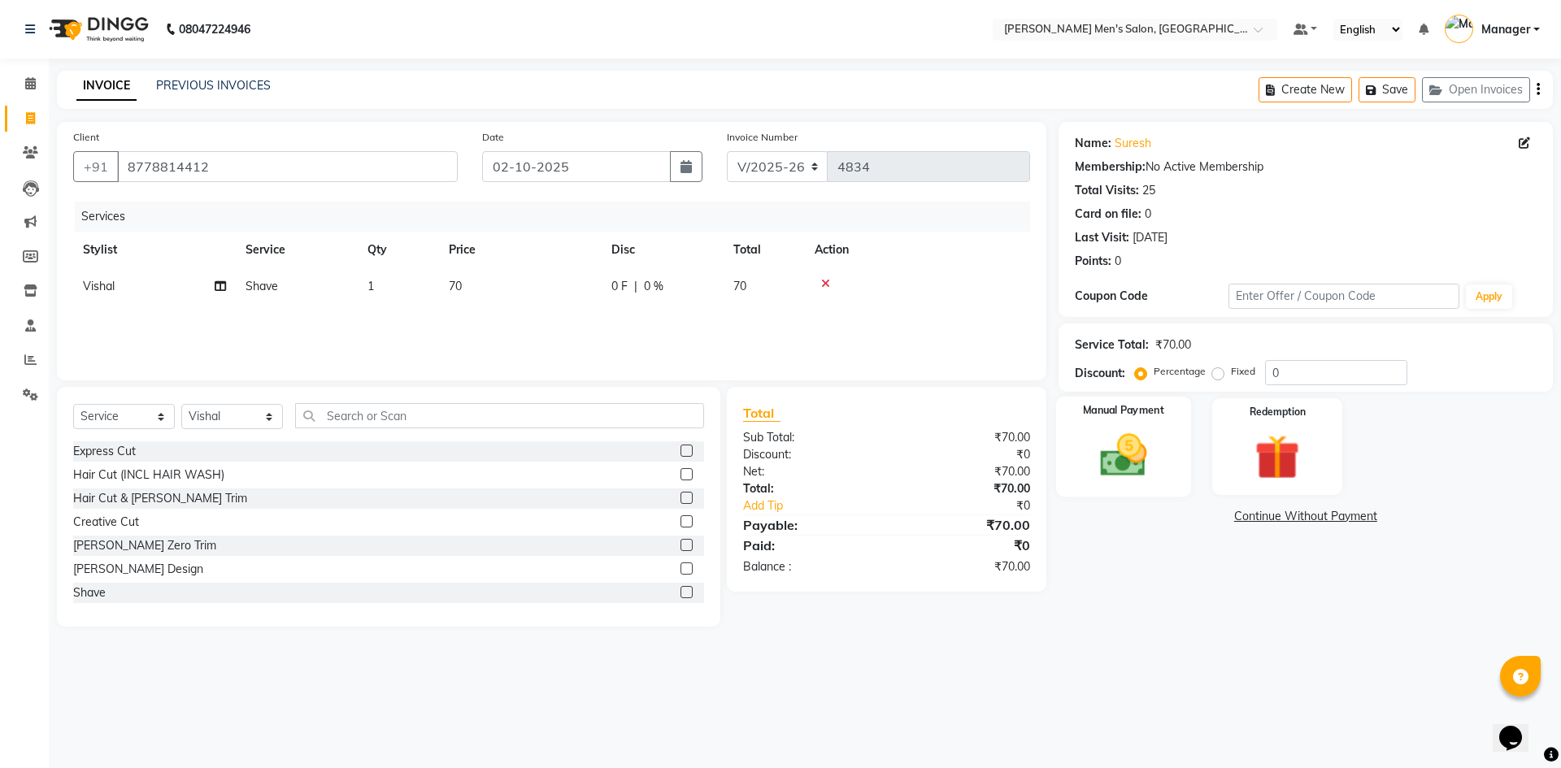
click at [1105, 431] on img at bounding box center [1123, 455] width 76 height 54
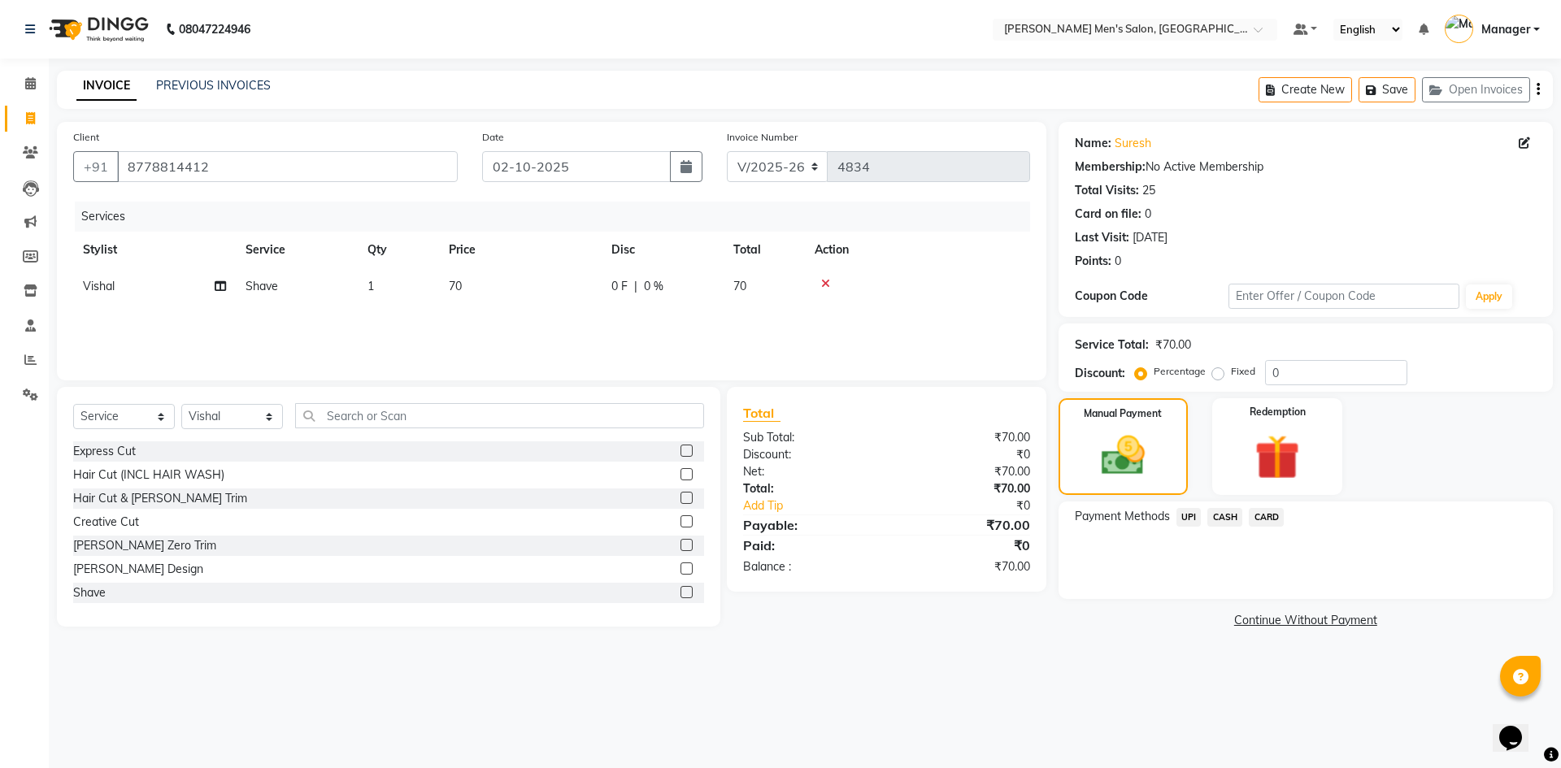
click at [1222, 517] on span "CASH" at bounding box center [1224, 517] width 35 height 19
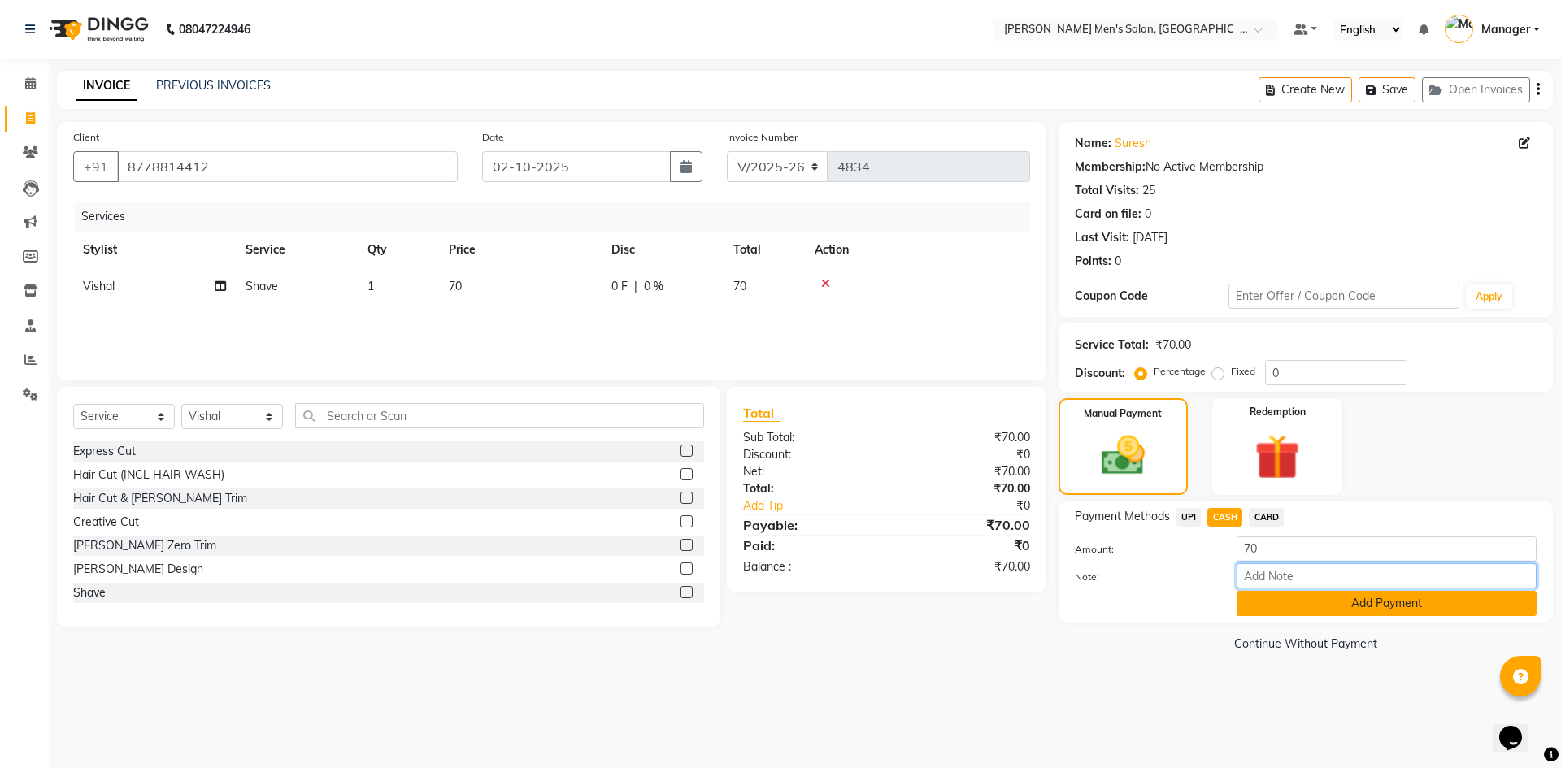
drag, startPoint x: 1264, startPoint y: 587, endPoint x: 1266, endPoint y: 595, distance: 8.5
click at [1264, 587] on input "Note:" at bounding box center [1386, 575] width 300 height 25
click at [1264, 599] on button "Add Payment" at bounding box center [1386, 603] width 300 height 25
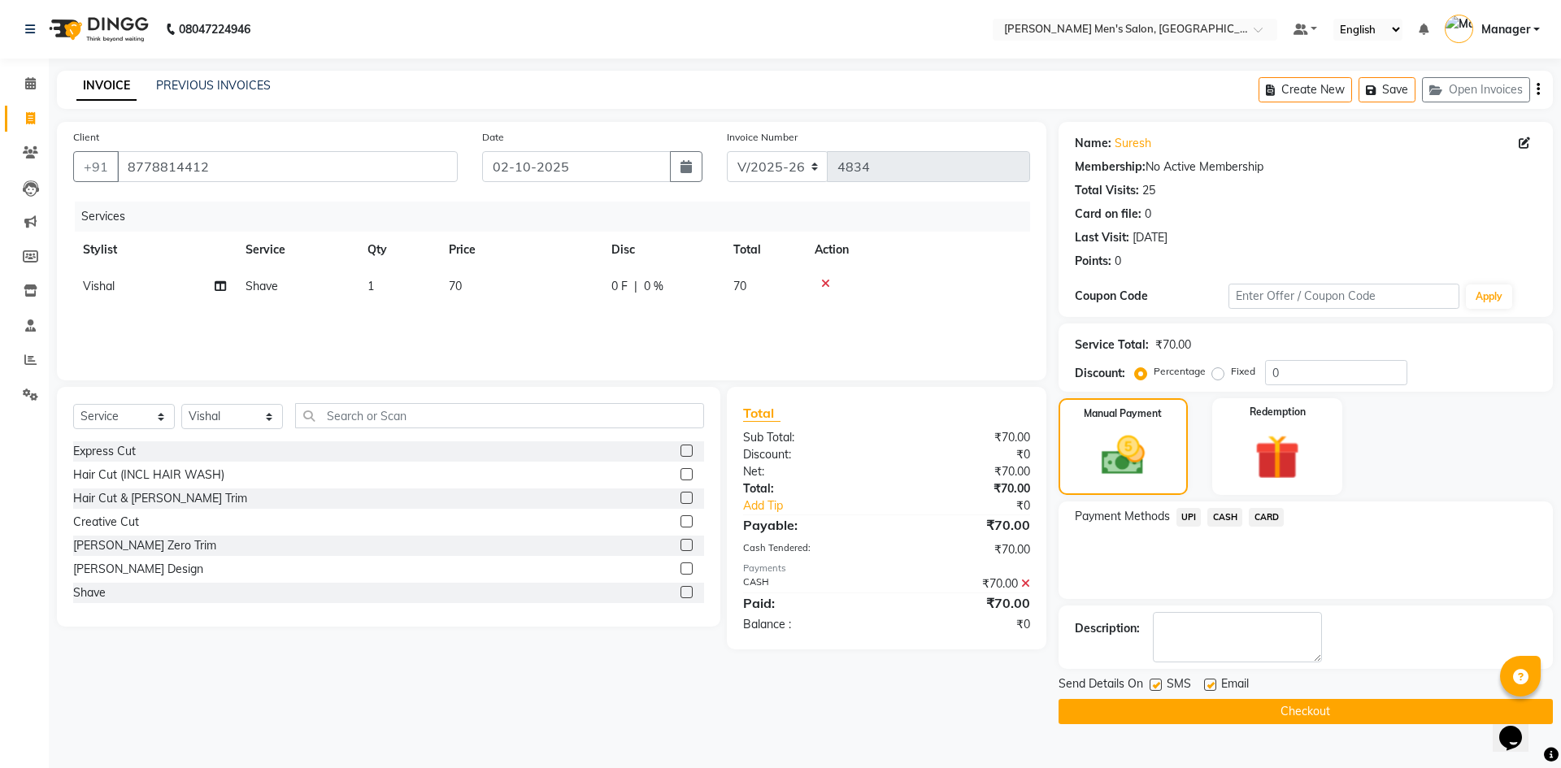
drag, startPoint x: 1271, startPoint y: 740, endPoint x: 1264, endPoint y: 722, distance: 19.3
click at [1269, 733] on main "INVOICE PREVIOUS INVOICES Create New Save Open Invoices Client [PHONE_NUMBER] D…" at bounding box center [805, 410] width 1512 height 678
click at [1264, 722] on button "Checkout" at bounding box center [1305, 711] width 494 height 25
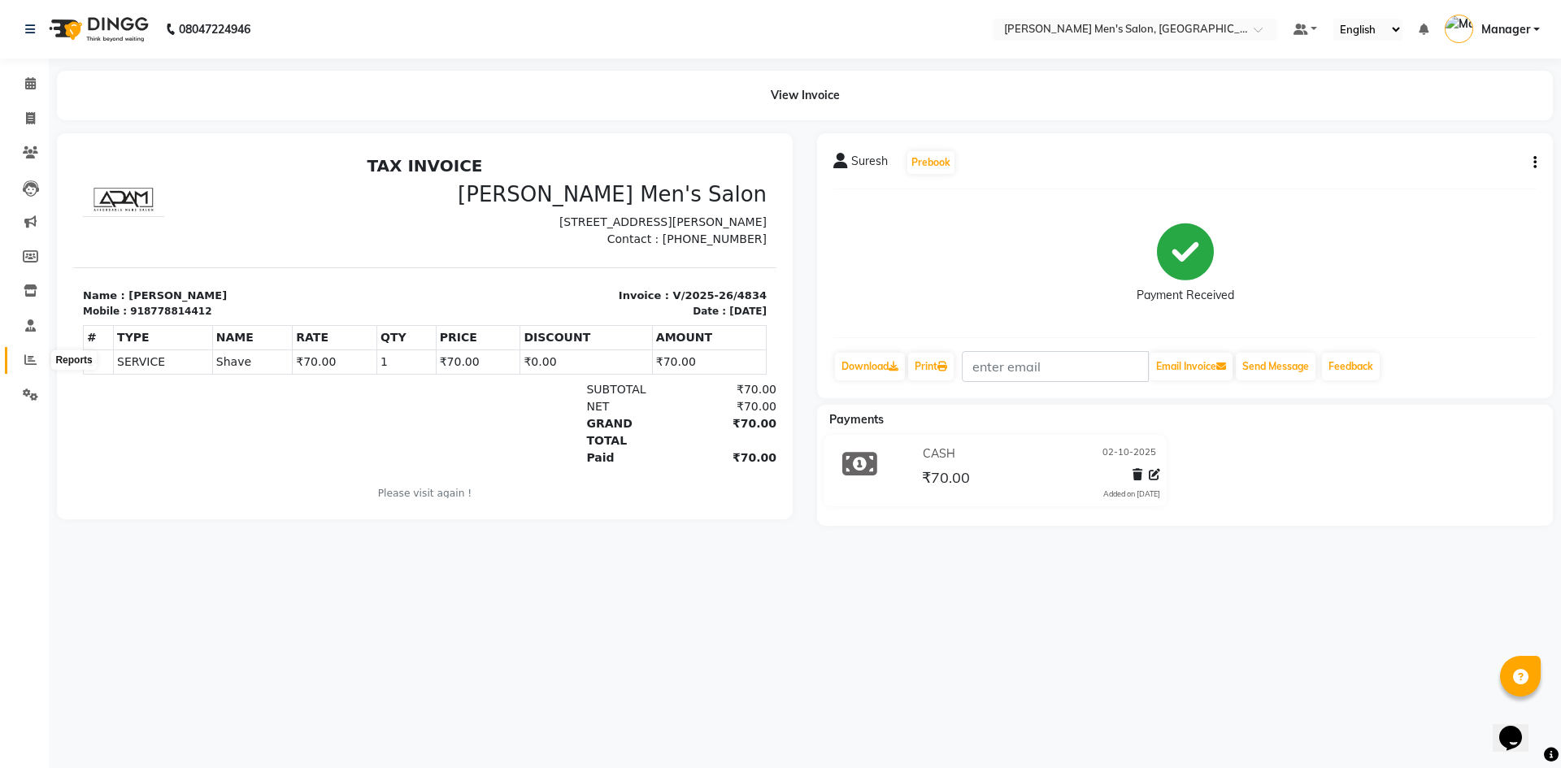
click at [32, 354] on icon at bounding box center [30, 360] width 12 height 12
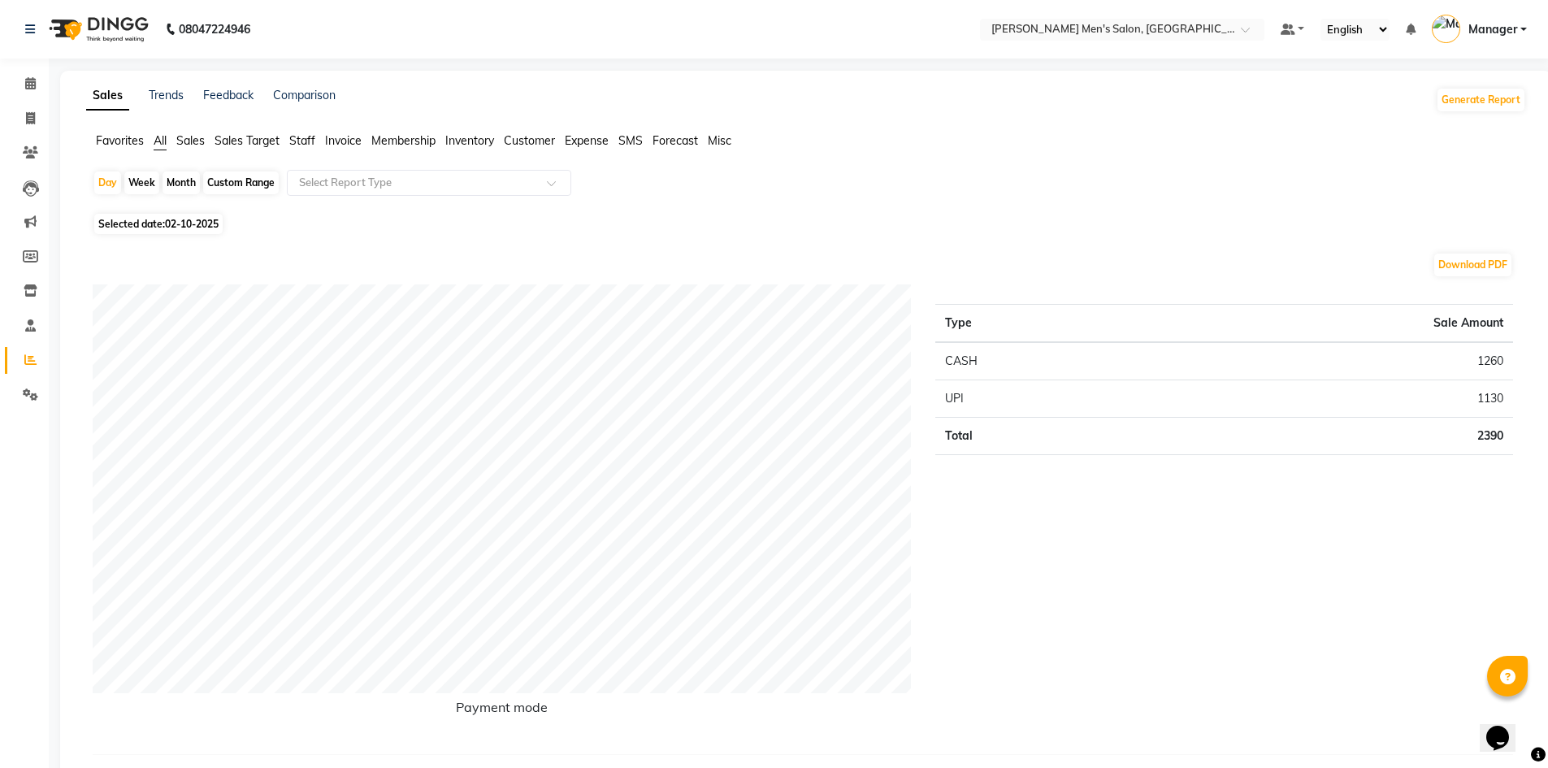
click at [297, 133] on span "Staff" at bounding box center [302, 140] width 26 height 15
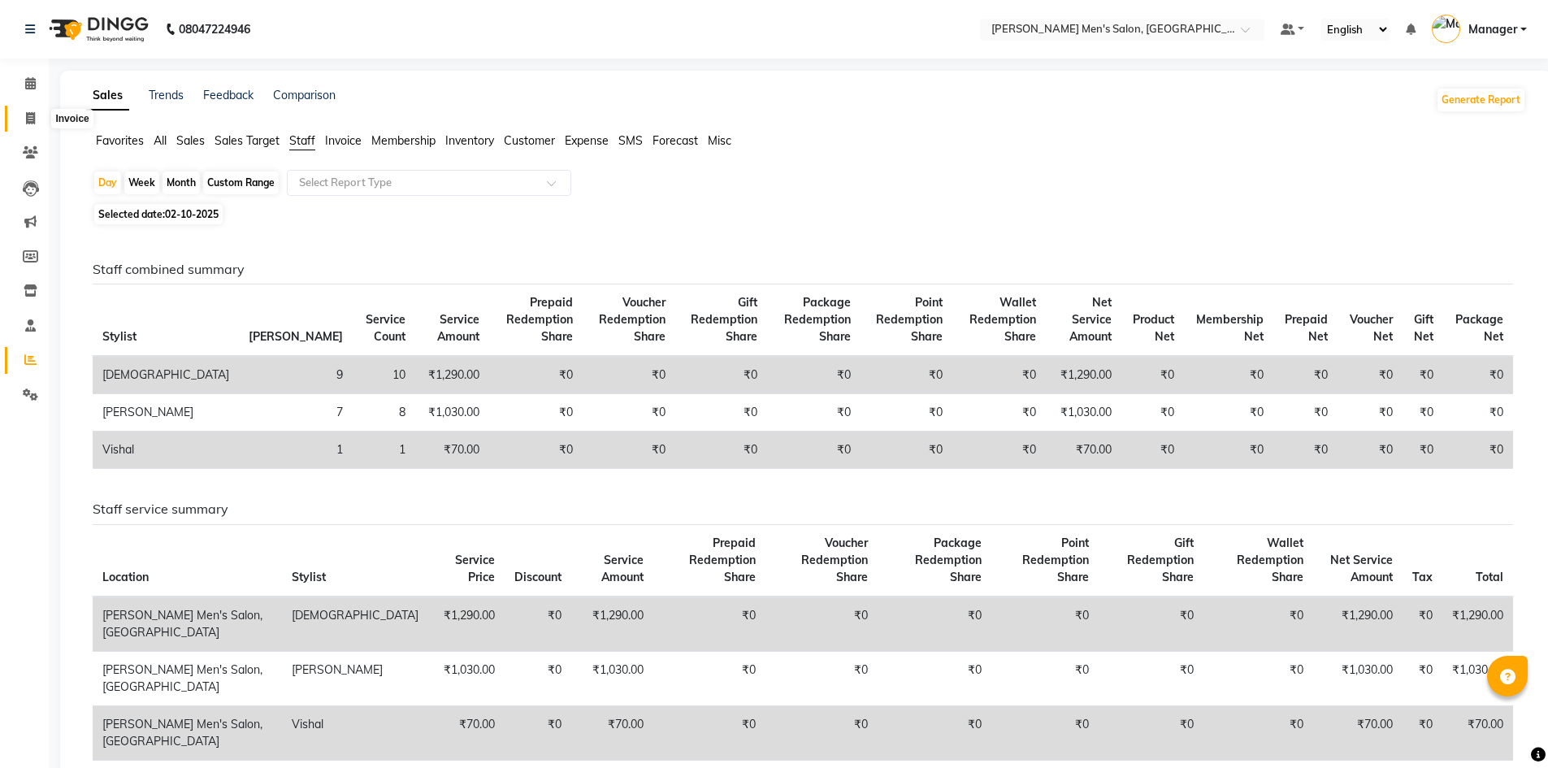
click at [26, 114] on span at bounding box center [30, 119] width 28 height 19
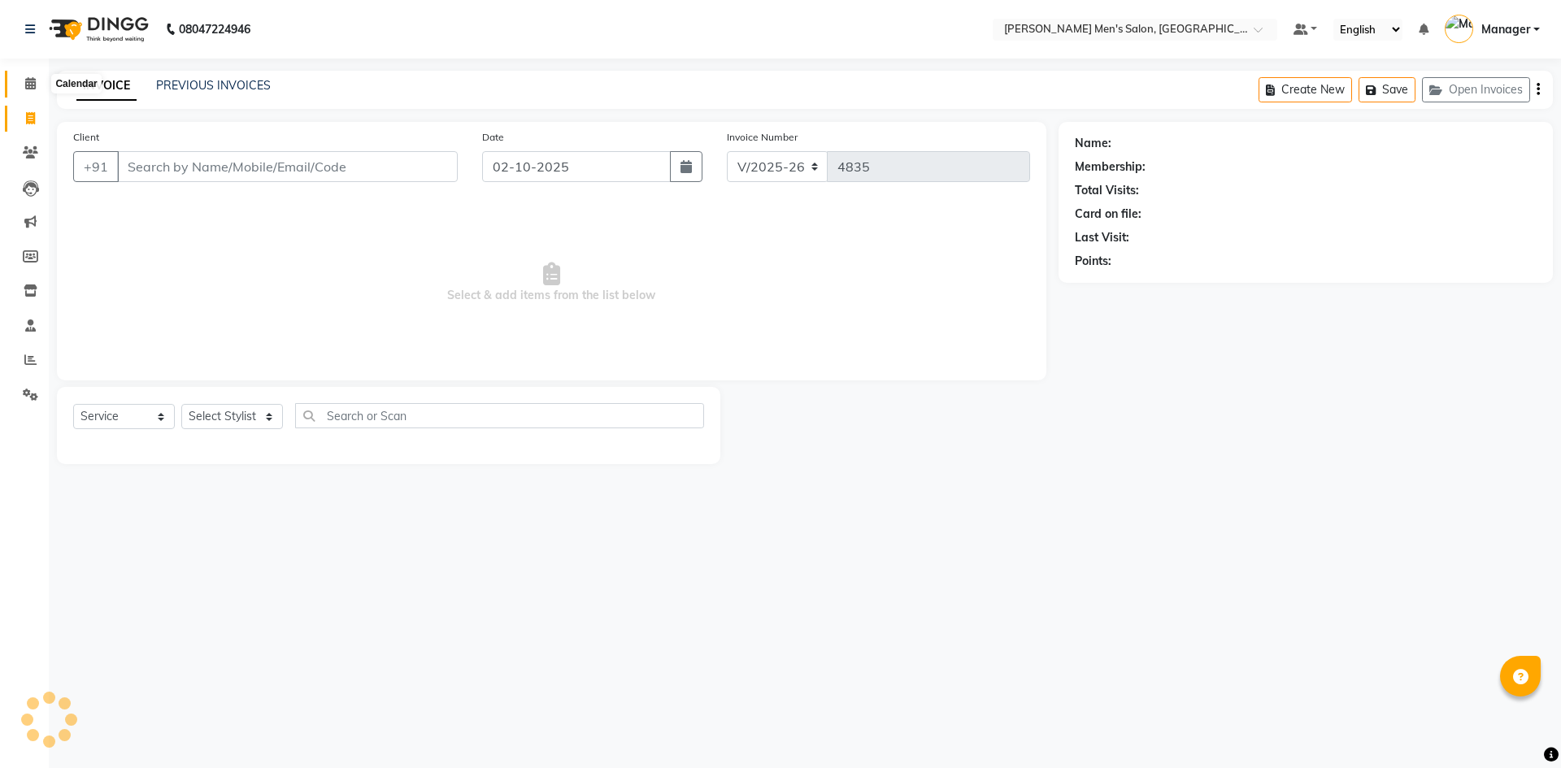
click at [34, 79] on icon at bounding box center [30, 83] width 11 height 12
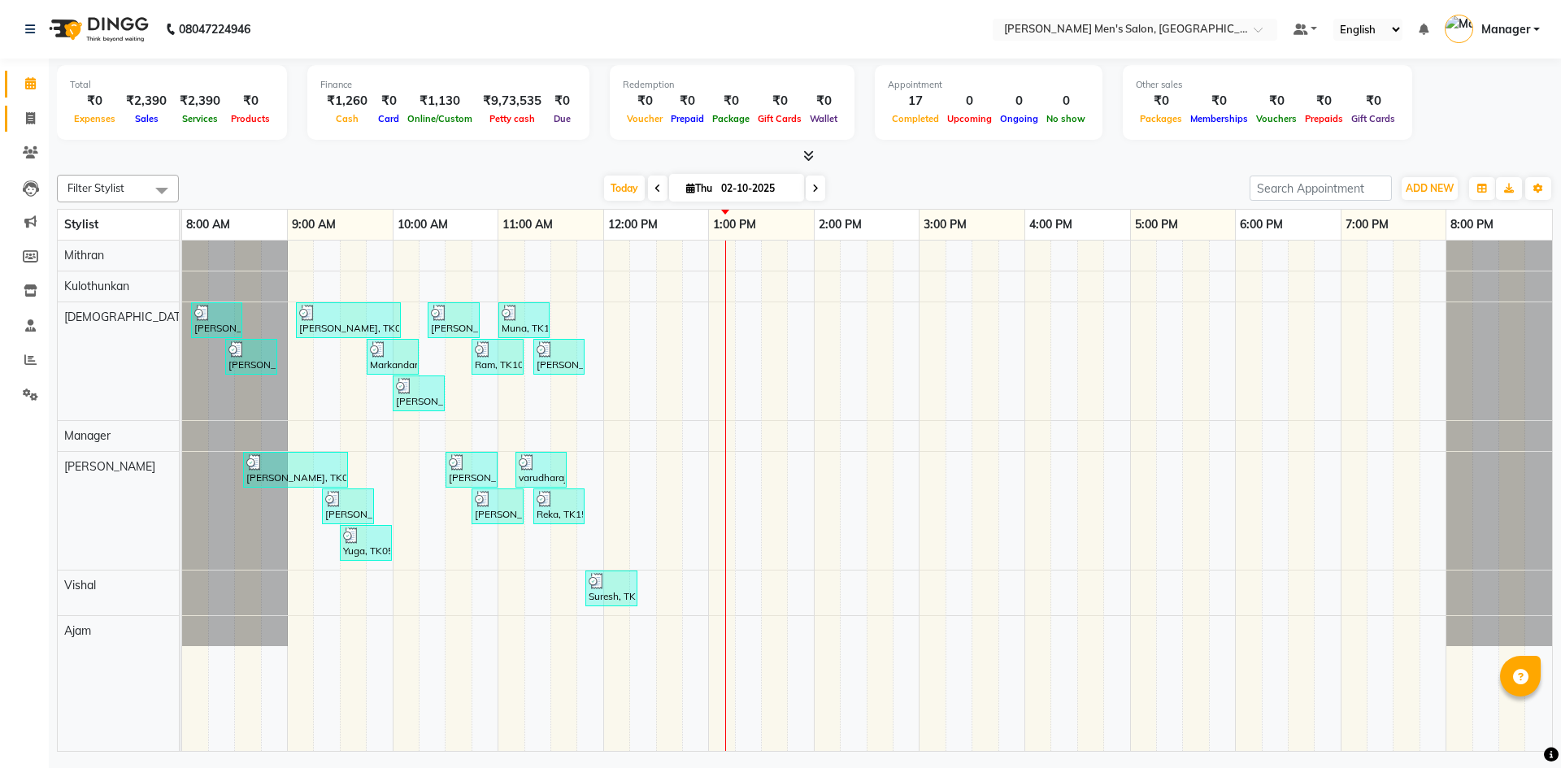
click at [37, 107] on link "Invoice" at bounding box center [24, 119] width 39 height 27
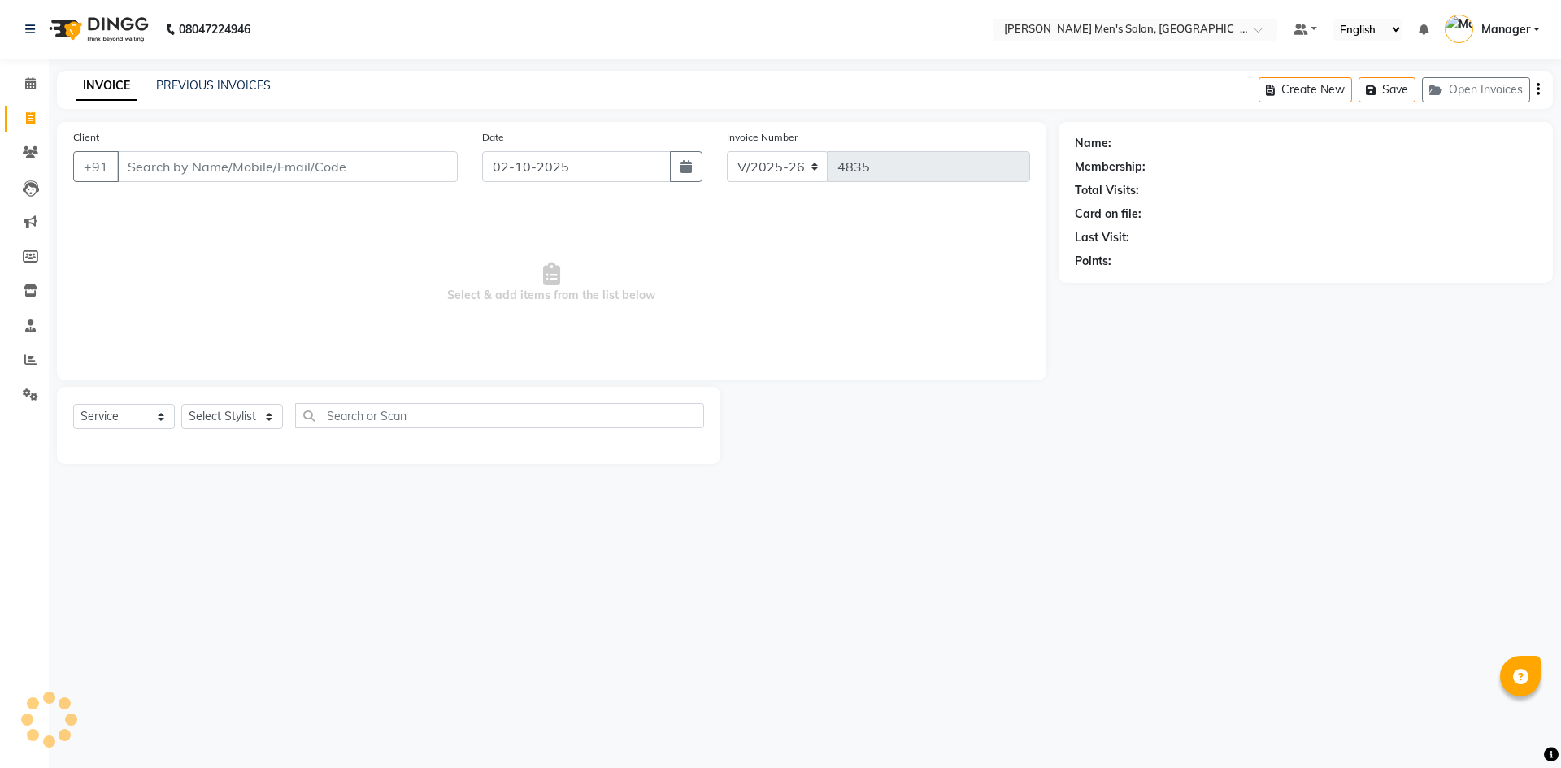
click at [184, 75] on div "INVOICE PREVIOUS INVOICES Create New Save Open Invoices" at bounding box center [805, 90] width 1496 height 38
click at [183, 78] on link "PREVIOUS INVOICES" at bounding box center [213, 85] width 115 height 15
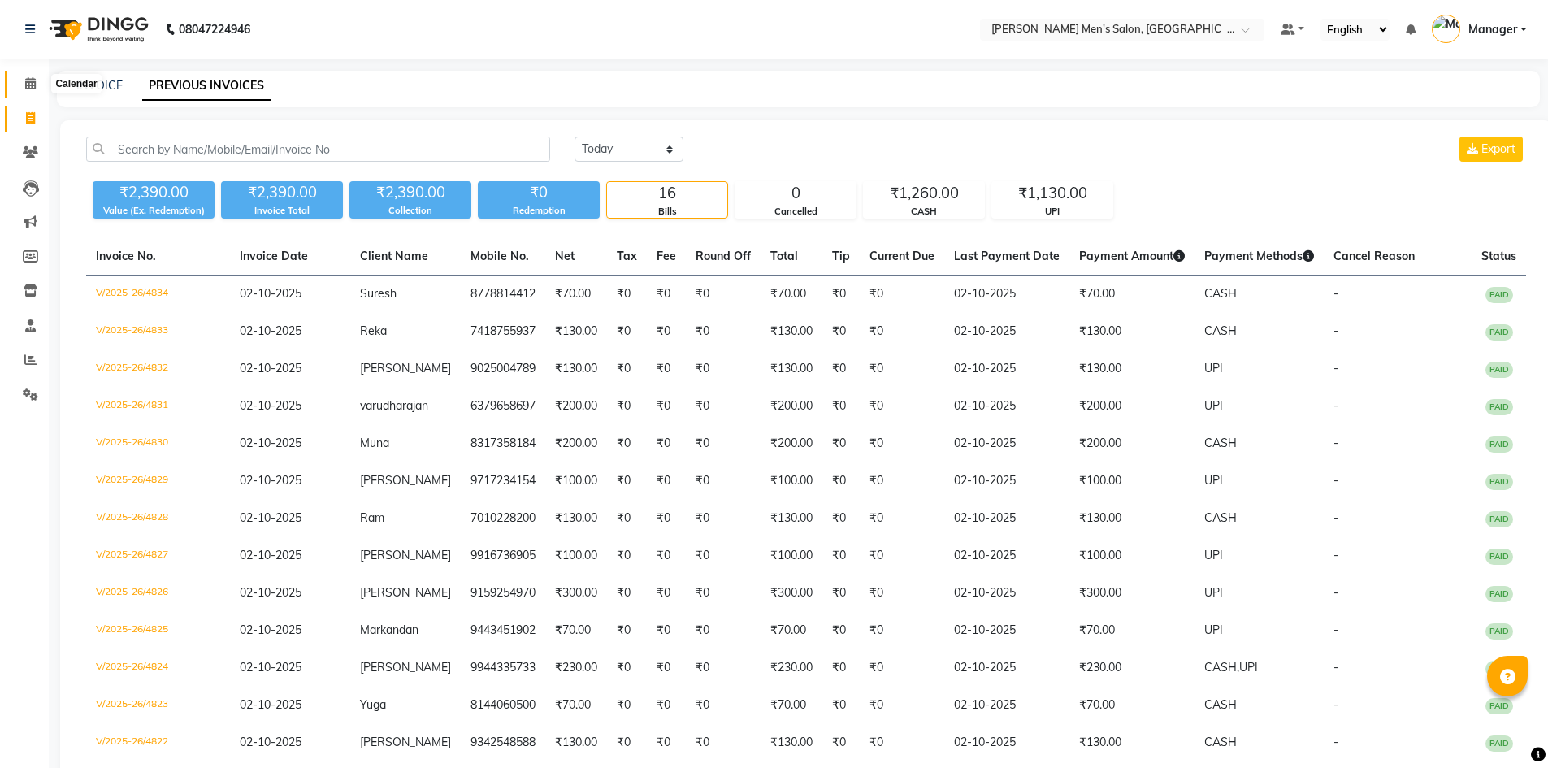
click at [21, 85] on span at bounding box center [30, 84] width 28 height 19
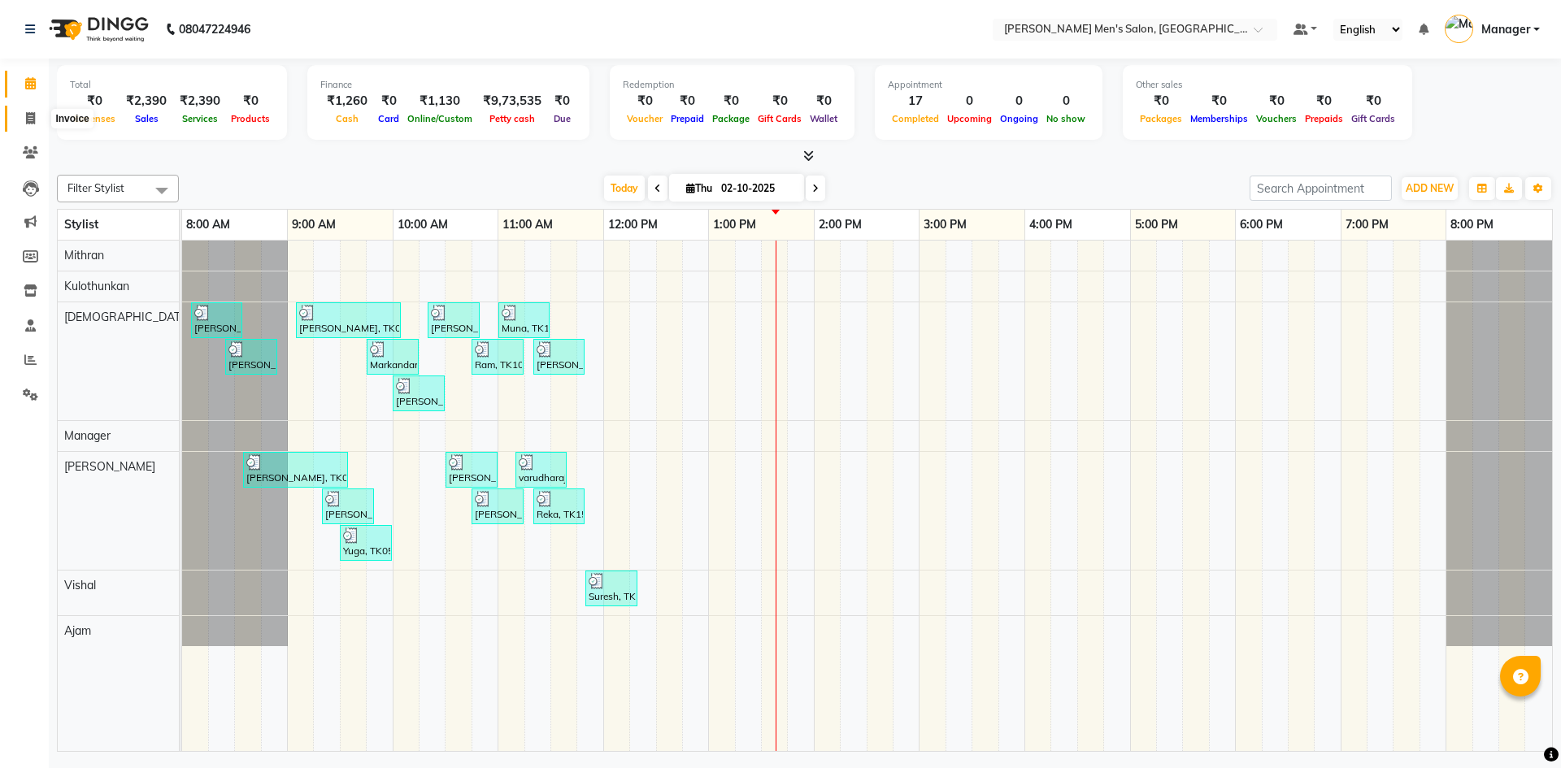
click at [40, 115] on span at bounding box center [30, 119] width 28 height 19
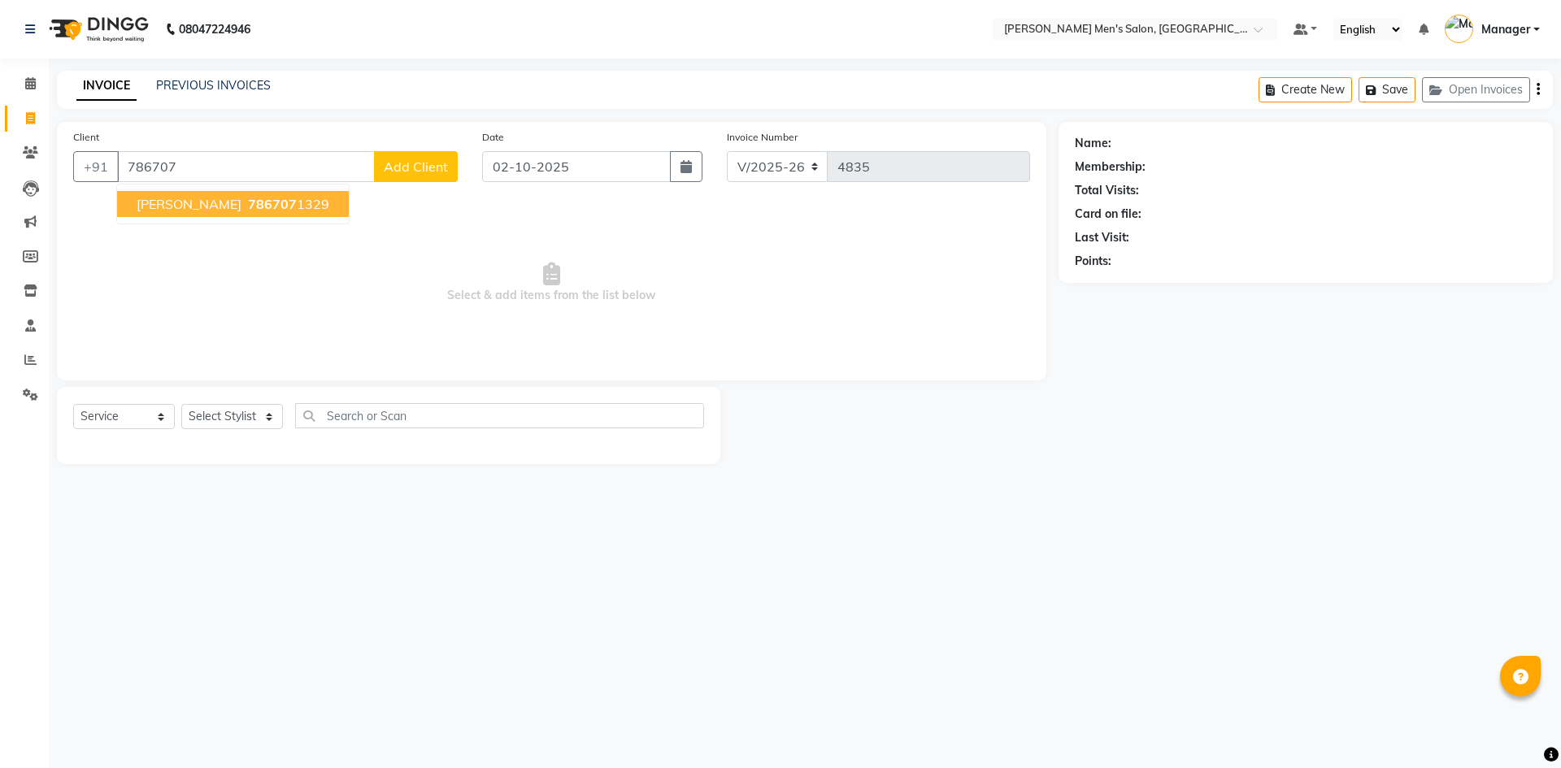
click at [178, 203] on span "[PERSON_NAME]" at bounding box center [189, 204] width 105 height 16
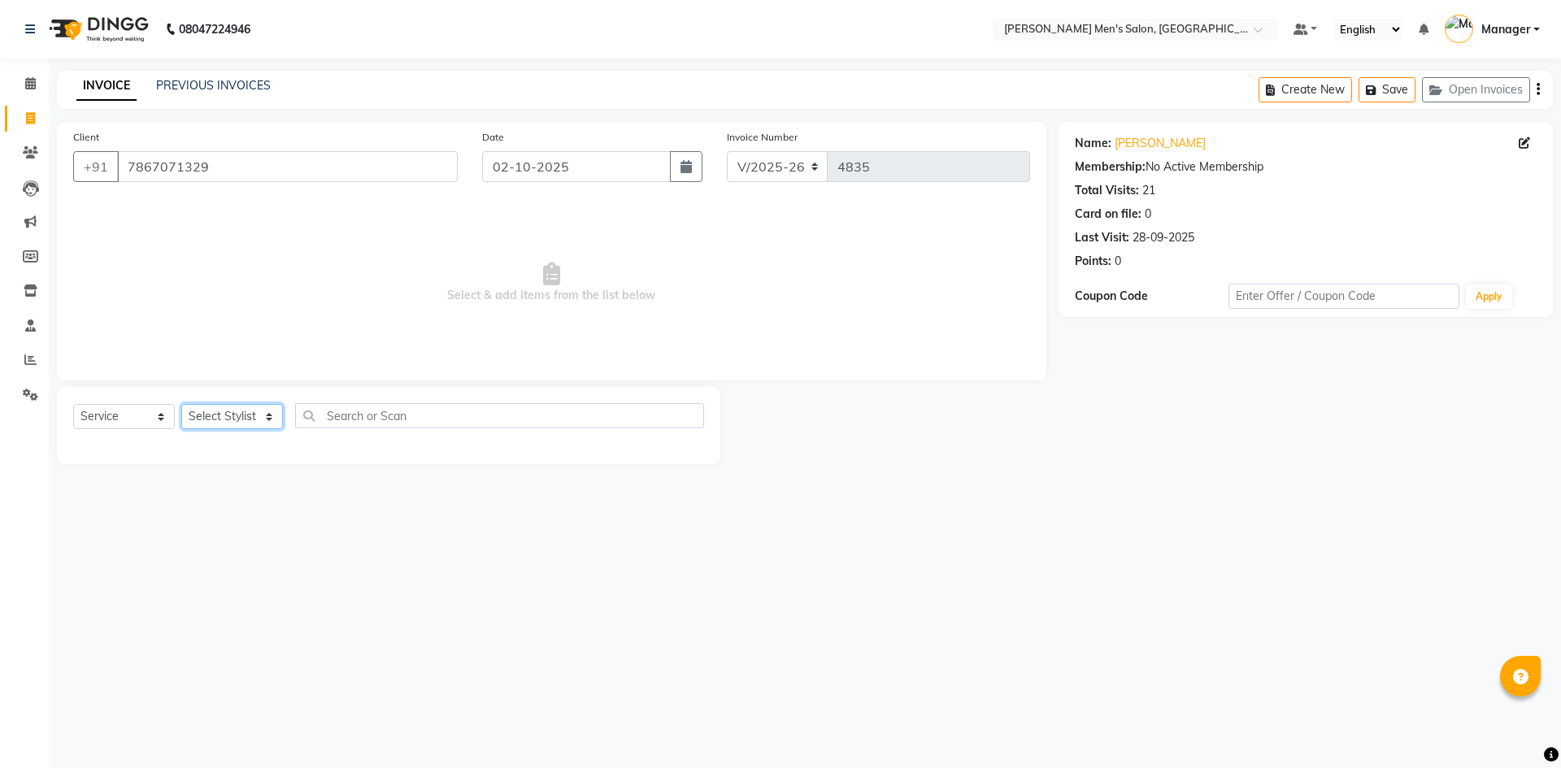
click at [206, 420] on select "Select Stylist [PERSON_NAME] Manager [PERSON_NAME]" at bounding box center [232, 416] width 102 height 25
click at [181, 404] on select "Select Stylist [PERSON_NAME] Manager [PERSON_NAME]" at bounding box center [232, 416] width 102 height 25
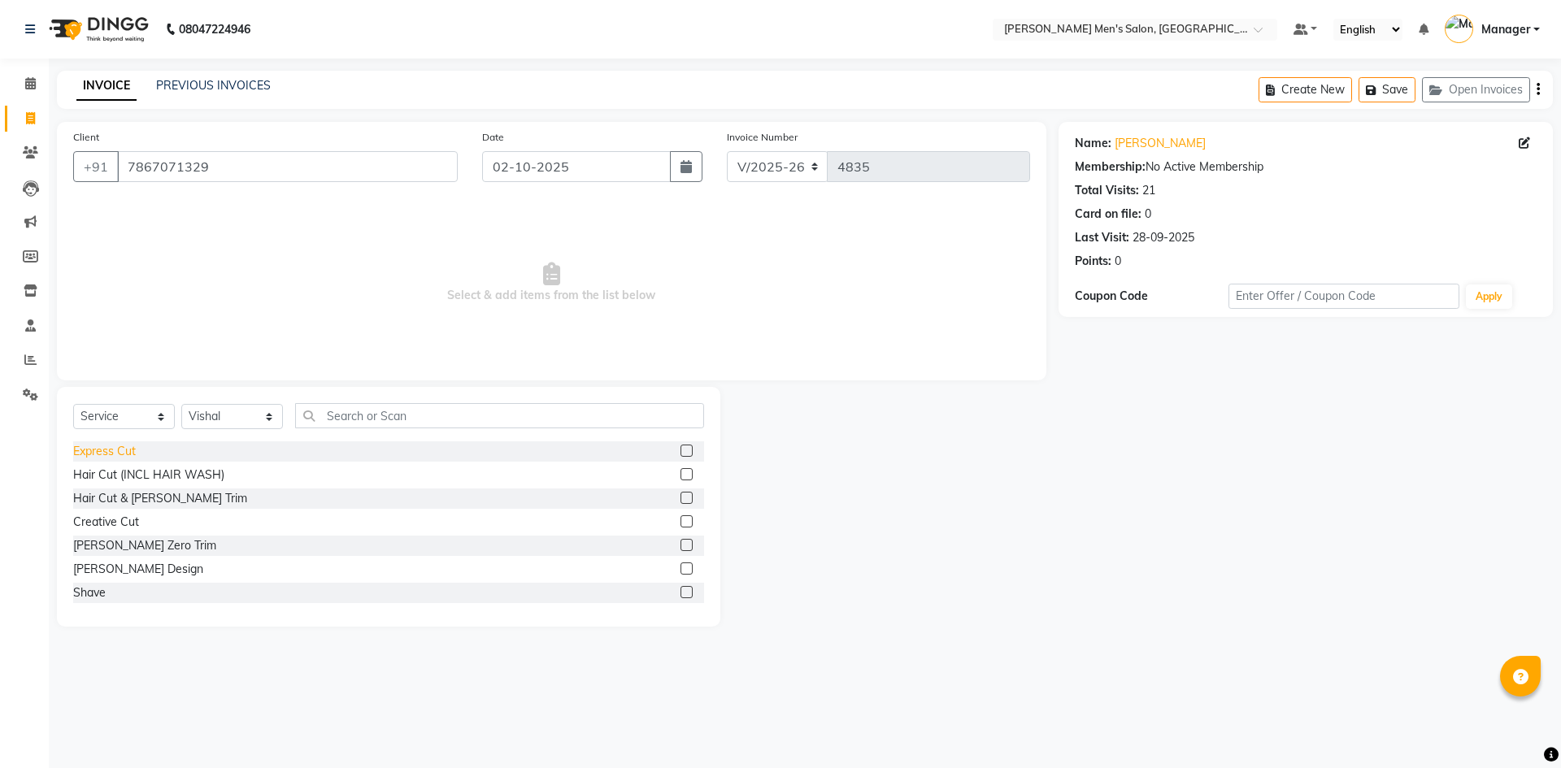
click at [119, 445] on div "Express Cut" at bounding box center [104, 451] width 63 height 17
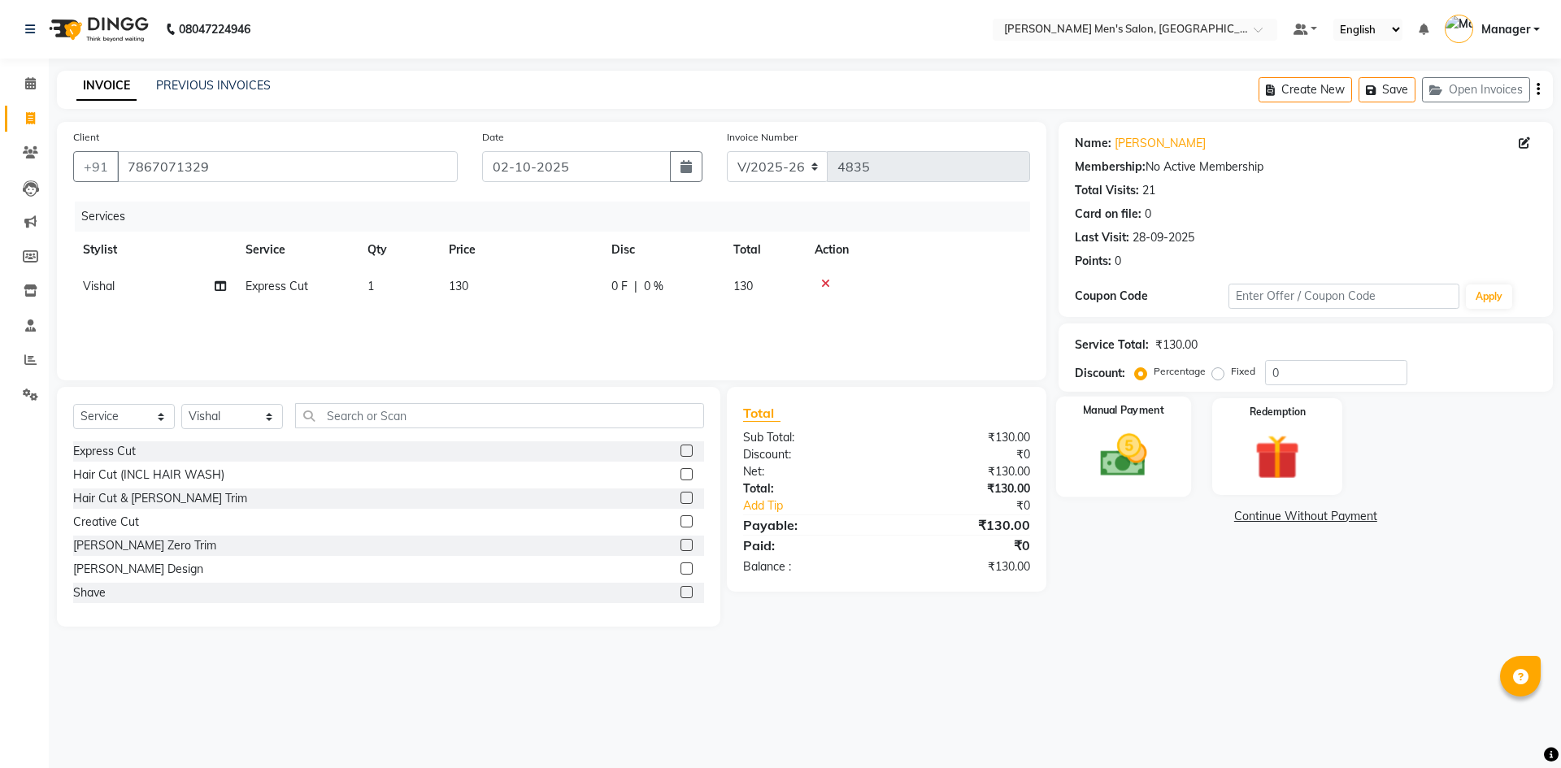
click at [1131, 446] on img at bounding box center [1123, 455] width 76 height 54
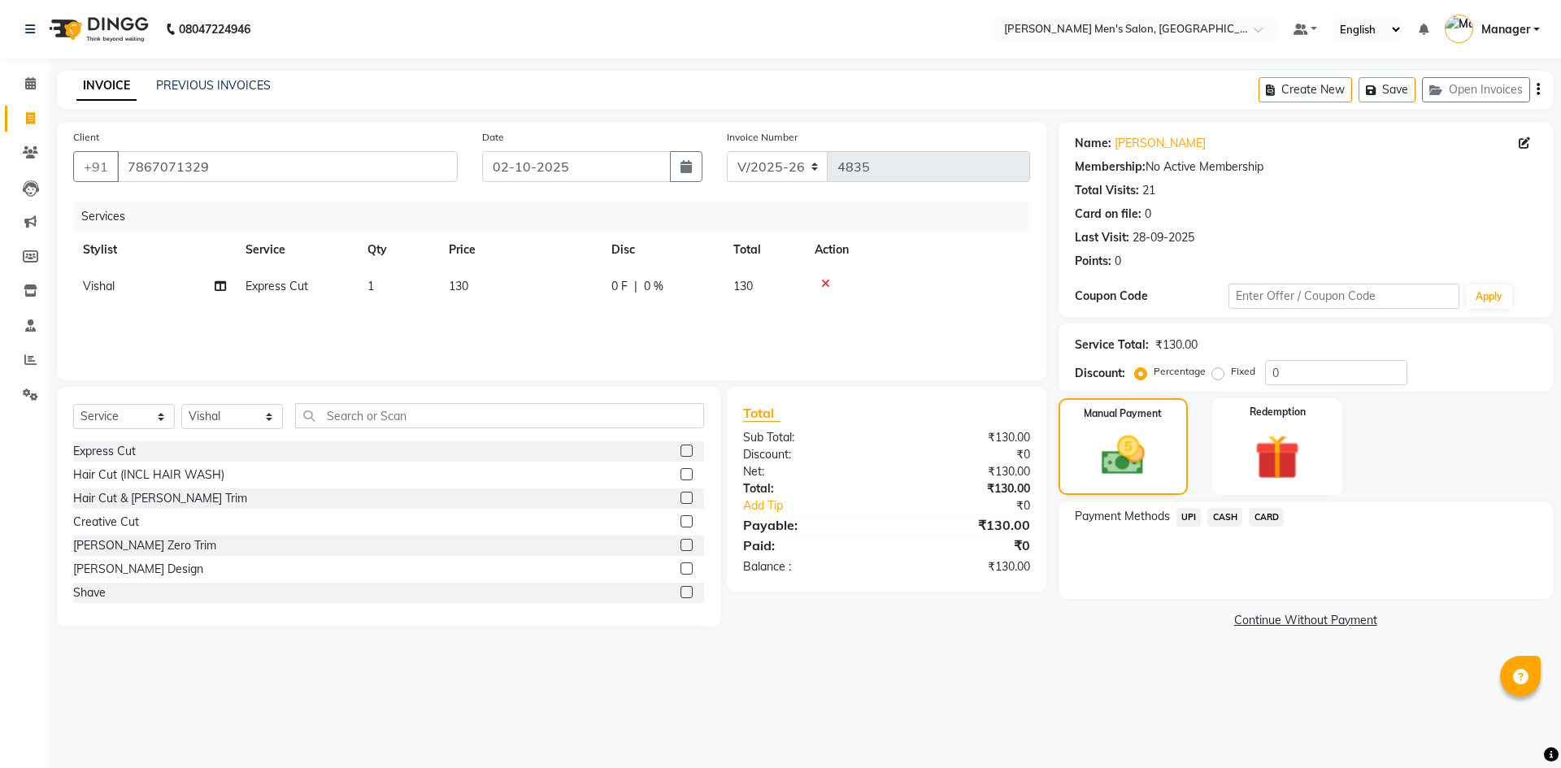
click at [1192, 509] on span "UPI" at bounding box center [1188, 517] width 25 height 19
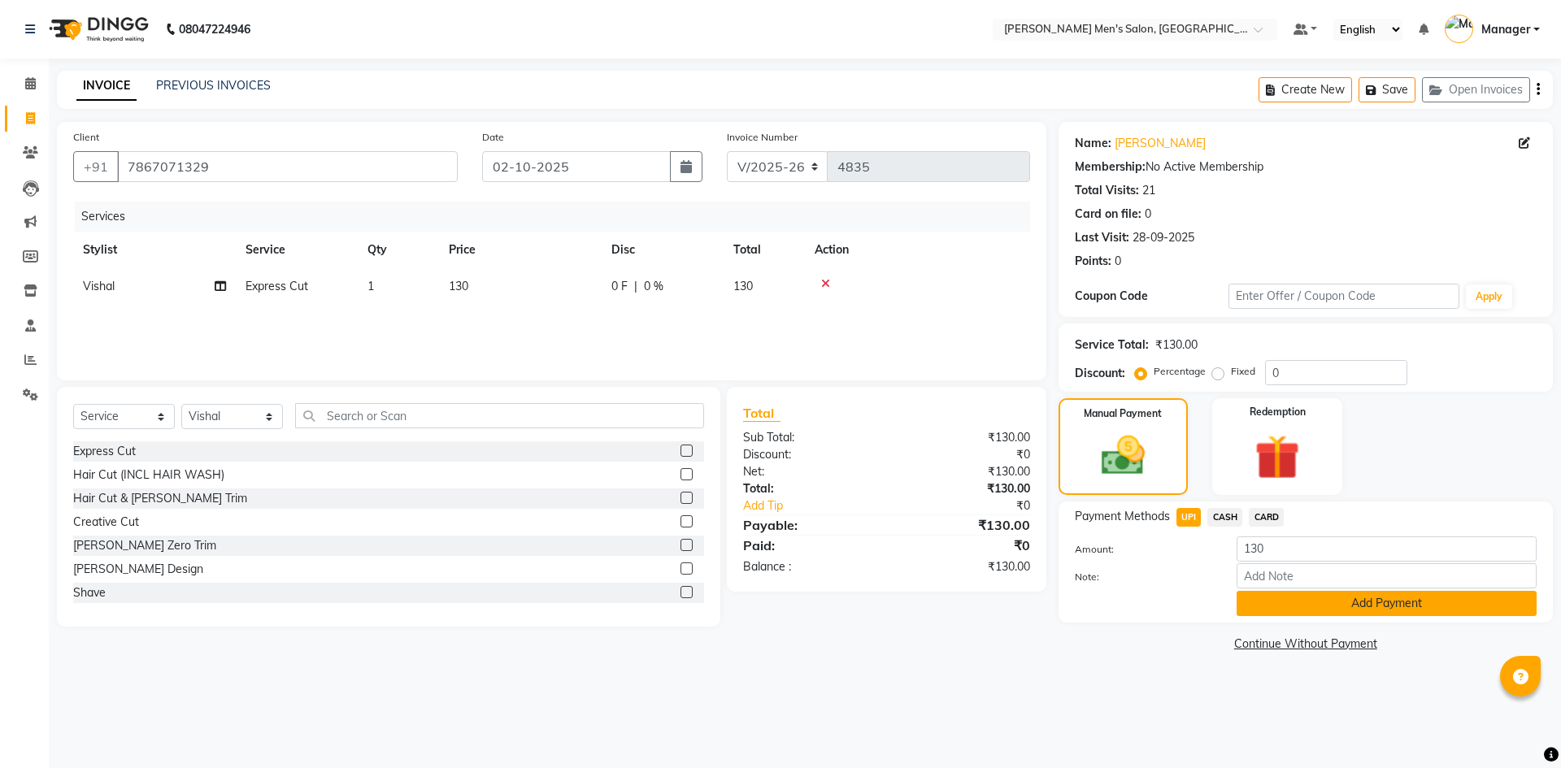
click at [1257, 593] on button "Add Payment" at bounding box center [1386, 603] width 300 height 25
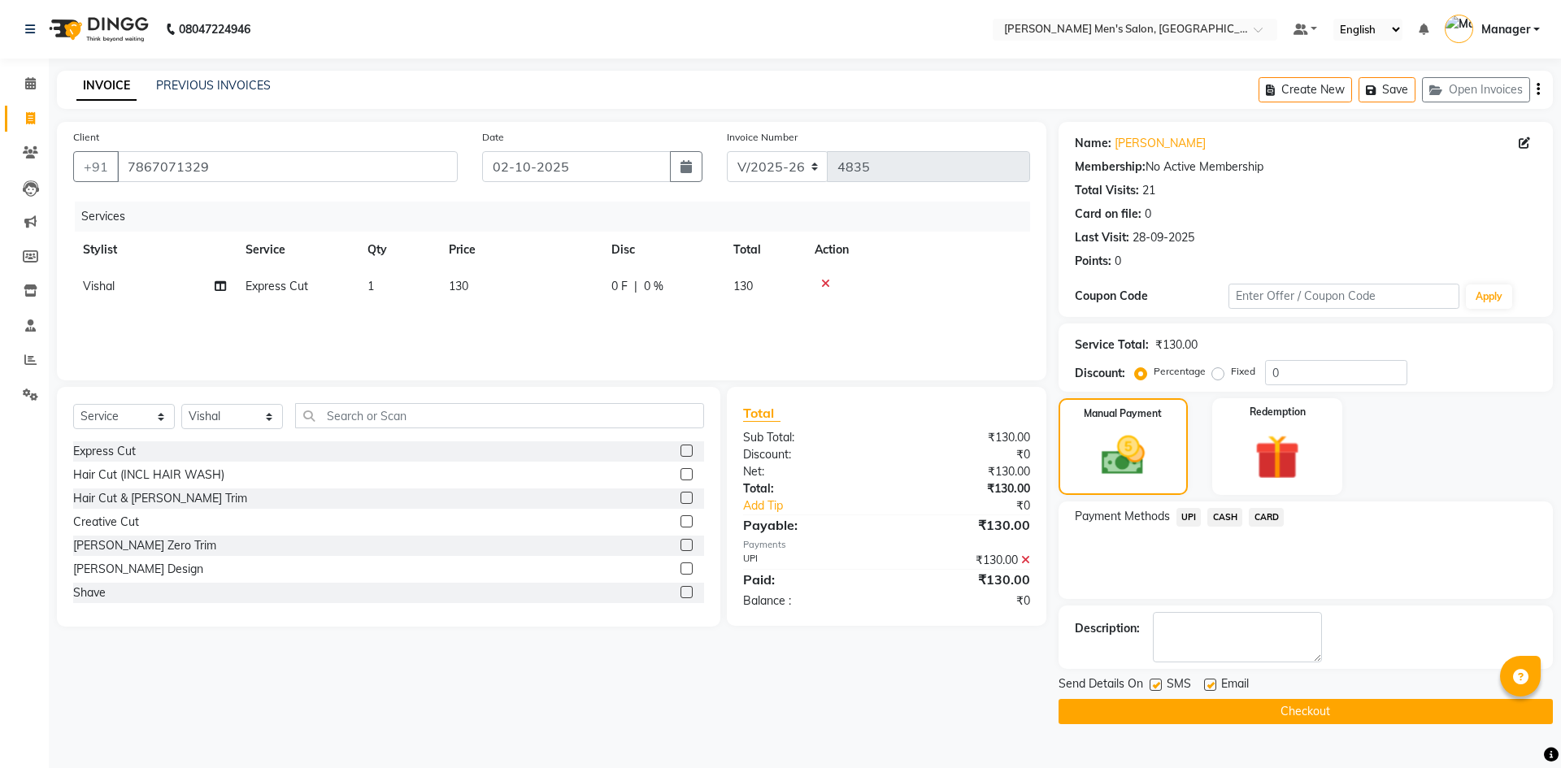
click at [1257, 710] on button "Checkout" at bounding box center [1305, 711] width 494 height 25
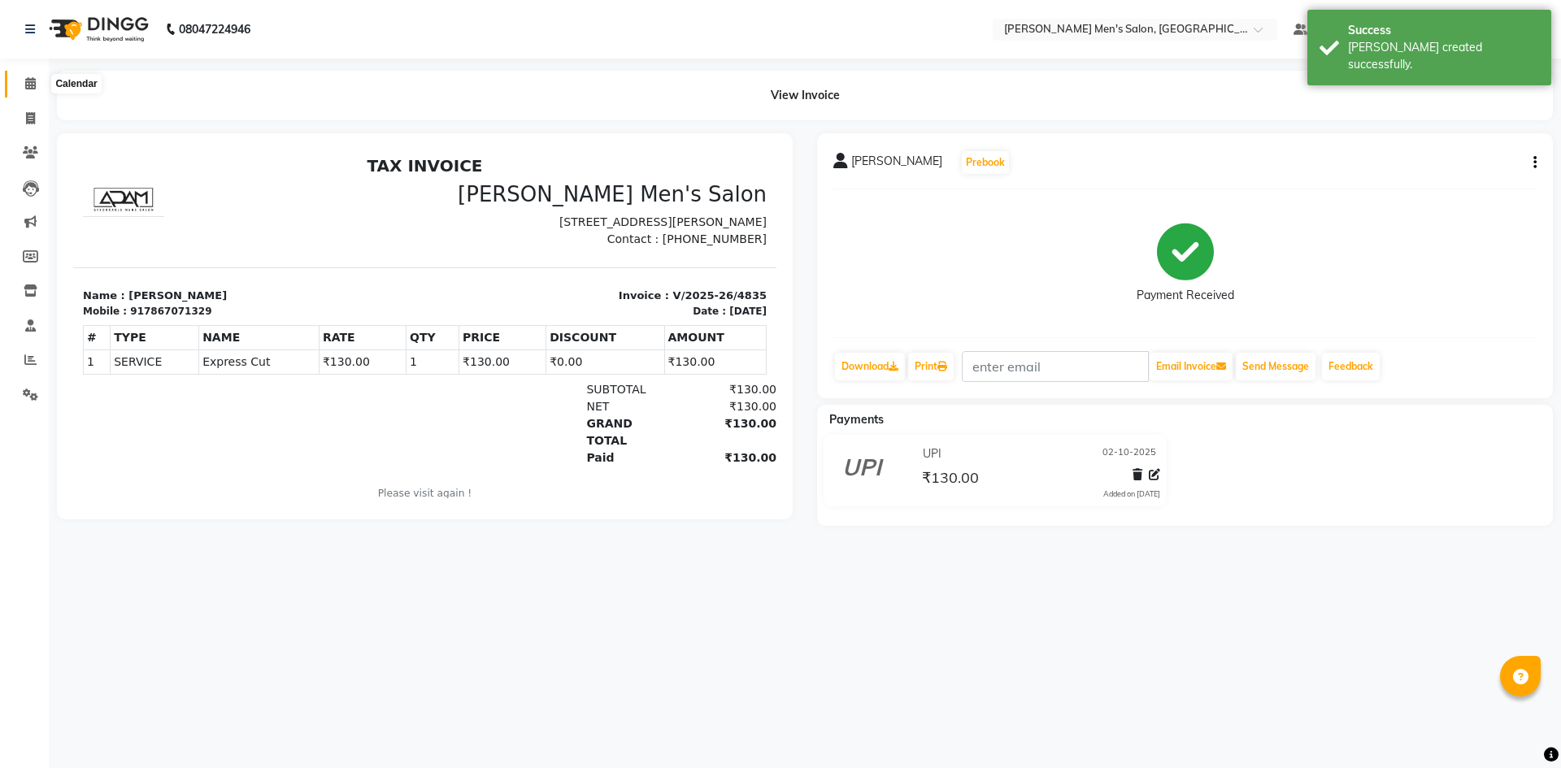
click at [37, 91] on span at bounding box center [30, 84] width 28 height 19
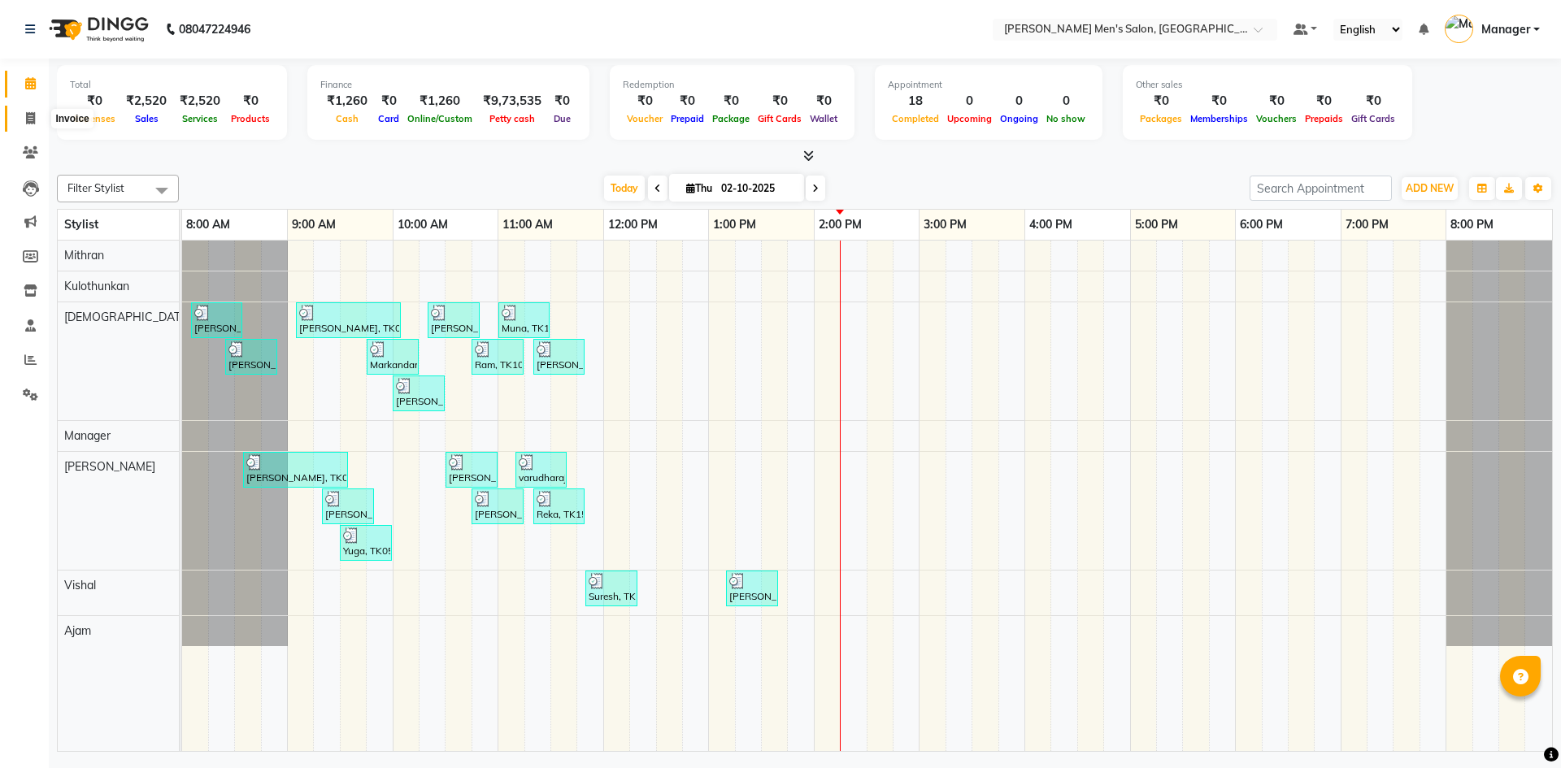
click at [28, 112] on icon at bounding box center [30, 118] width 9 height 12
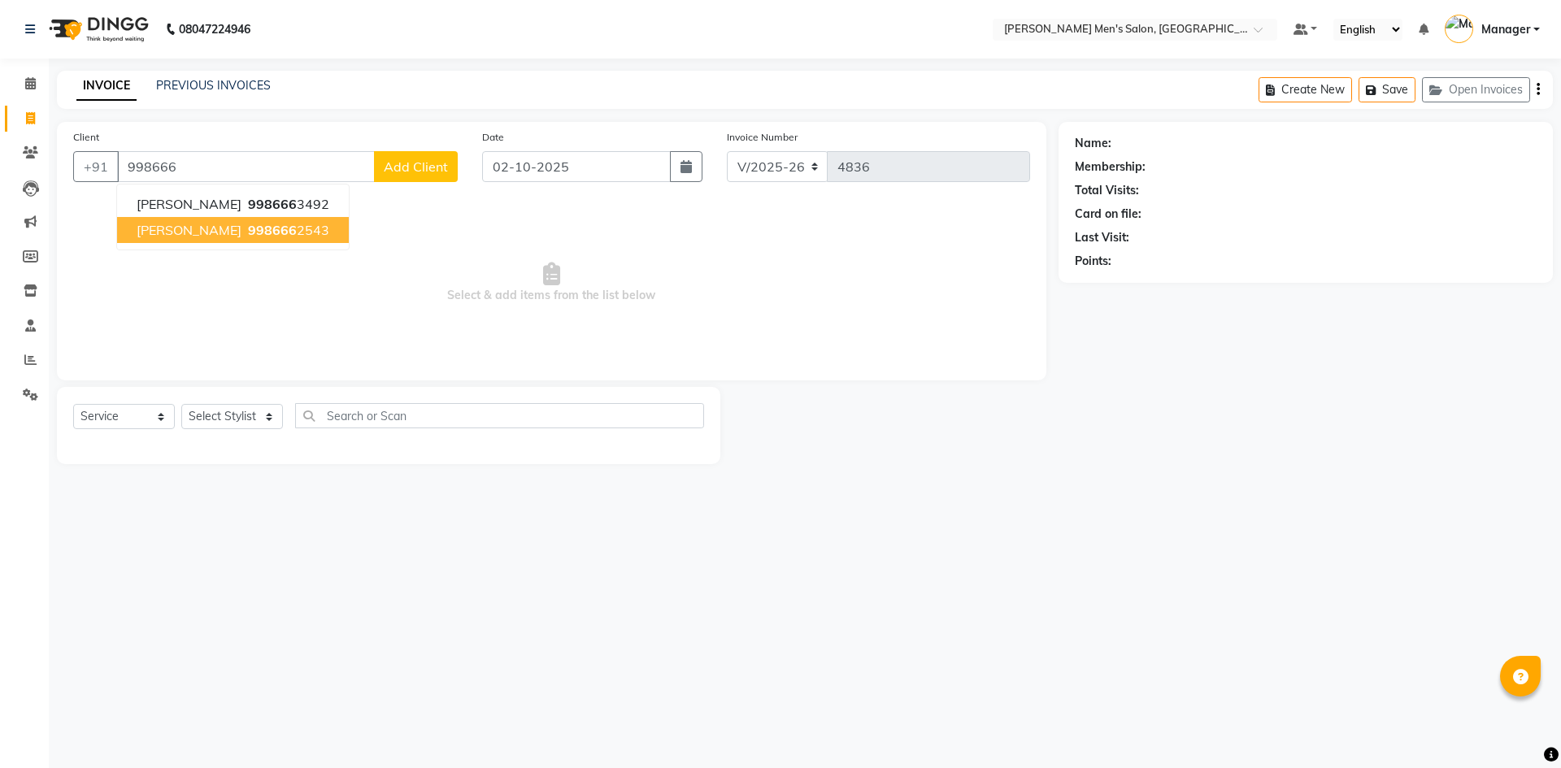
click at [245, 237] on ngb-highlight "998666 2543" at bounding box center [287, 230] width 85 height 16
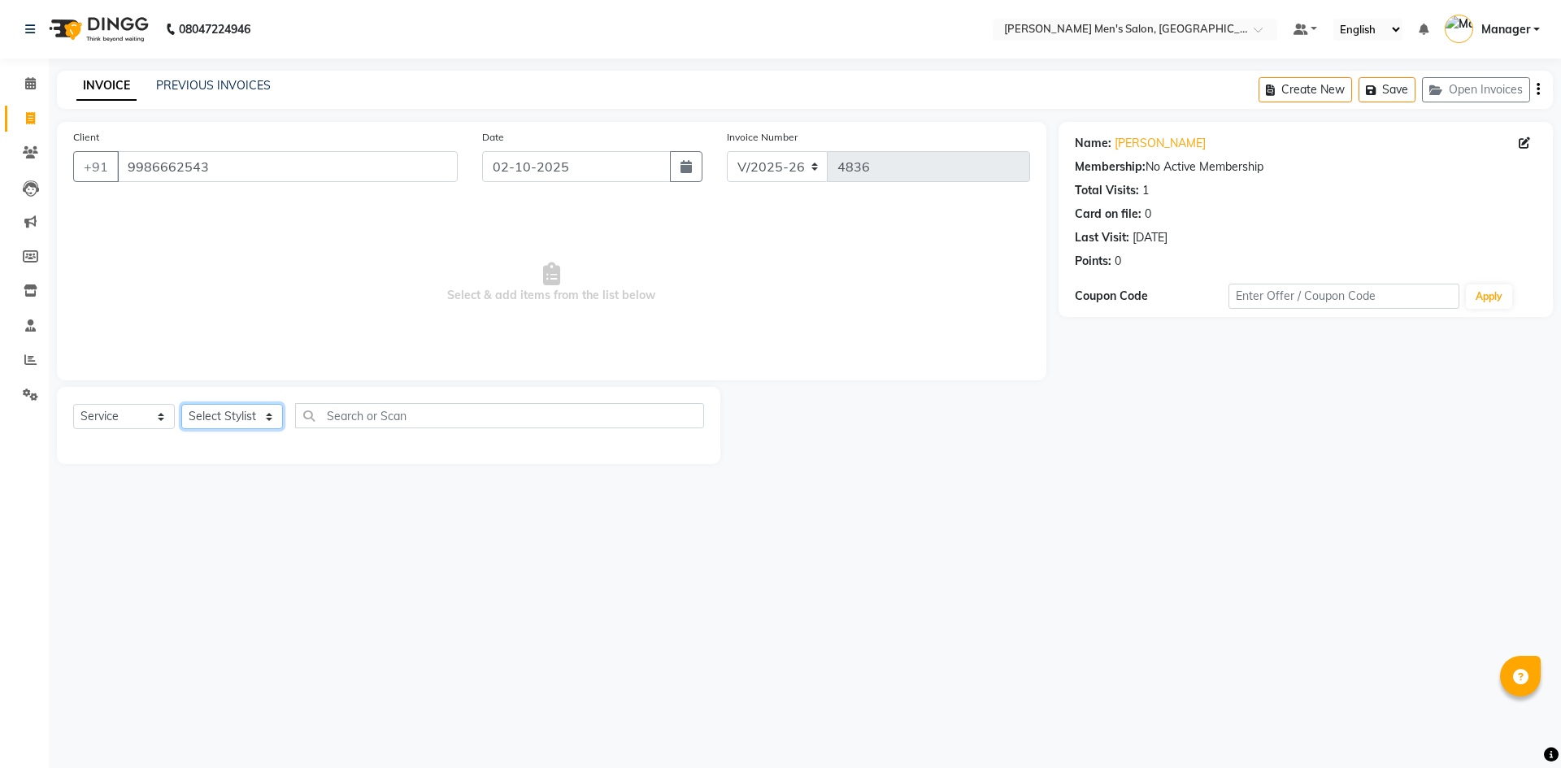
click at [217, 415] on select "Select Stylist [PERSON_NAME] Manager [PERSON_NAME]" at bounding box center [232, 416] width 102 height 25
click at [181, 404] on select "Select Stylist [PERSON_NAME] Manager [PERSON_NAME]" at bounding box center [232, 416] width 102 height 25
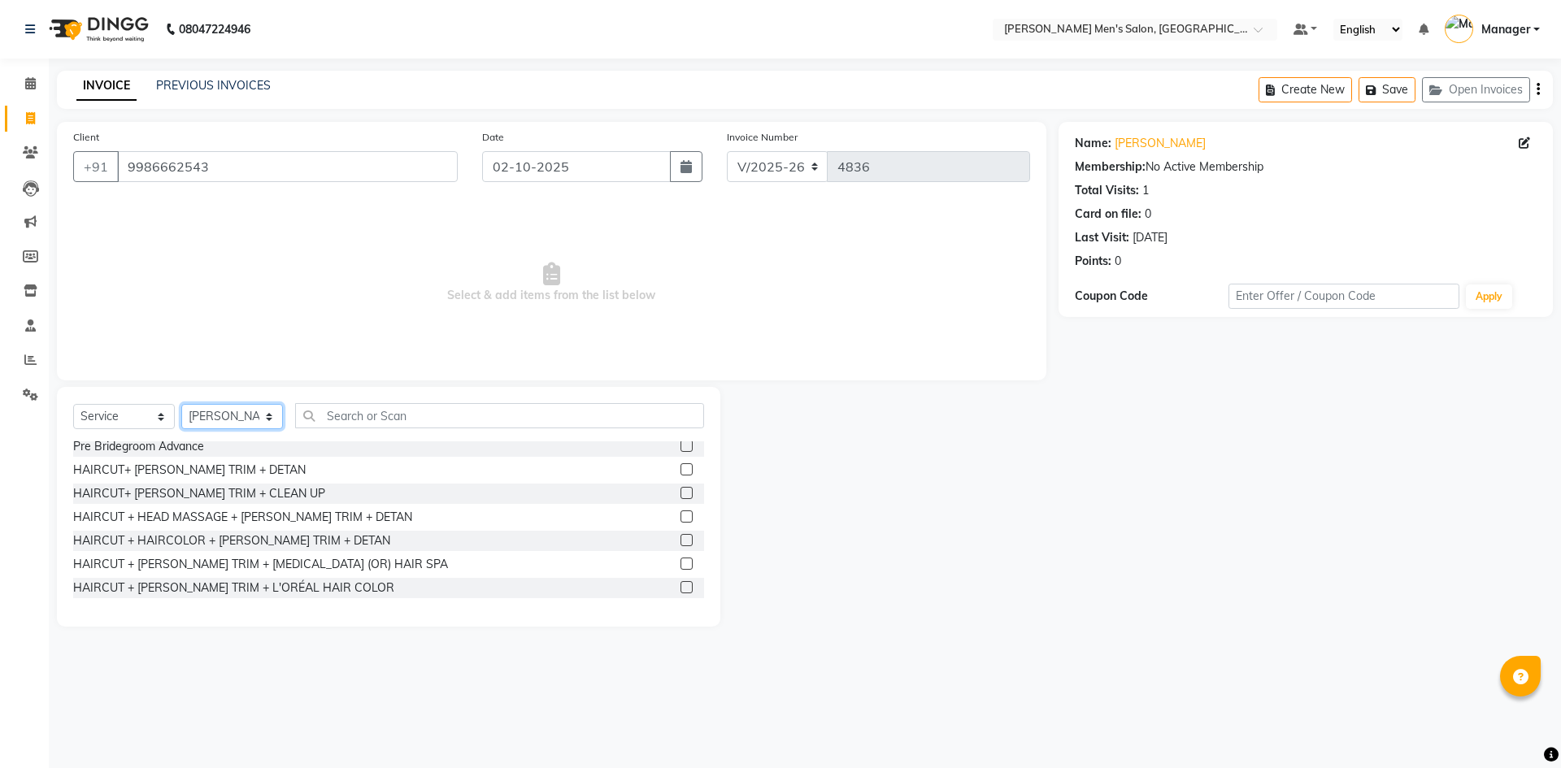
scroll to position [1057, 0]
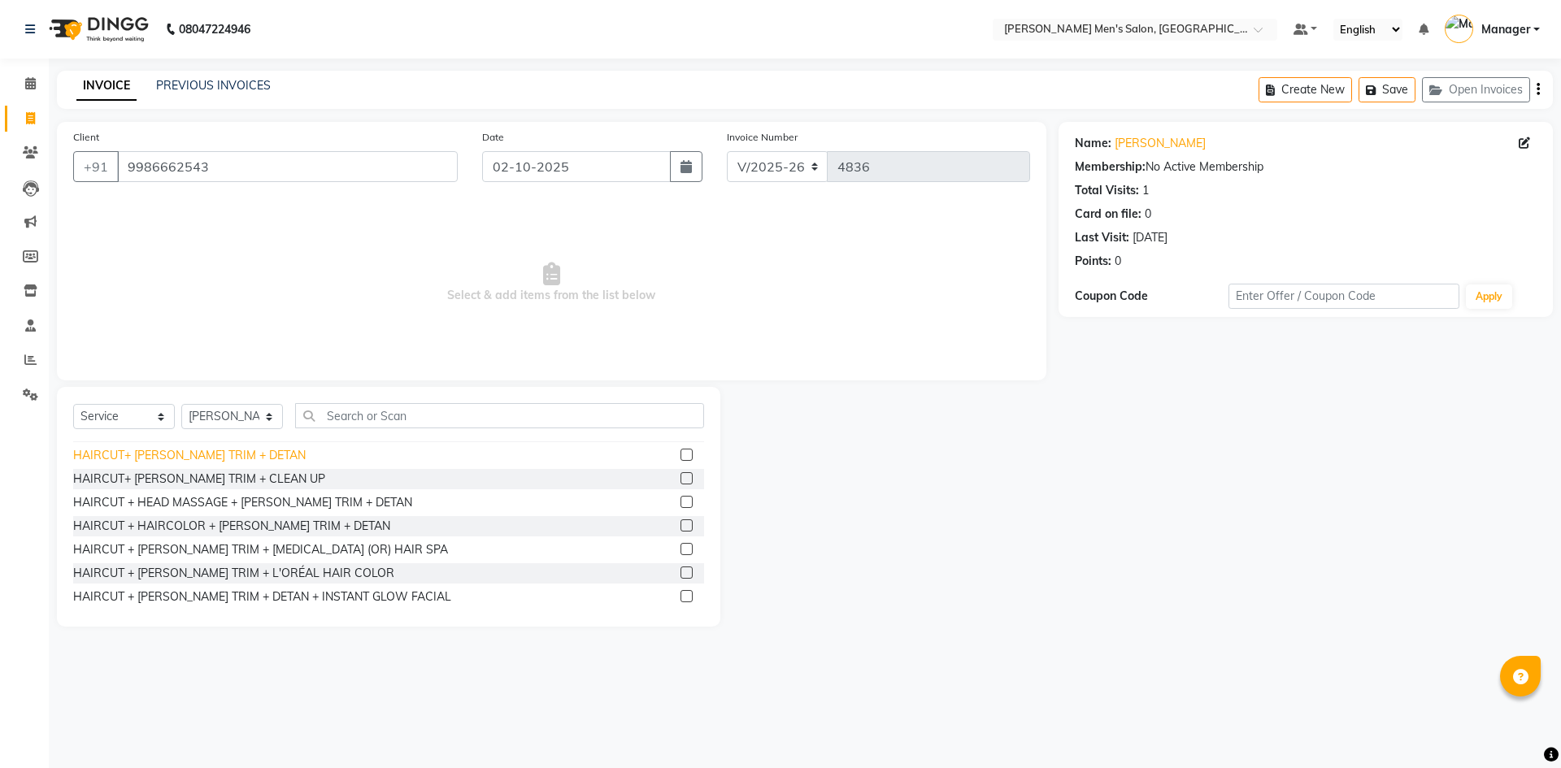
click at [217, 450] on div "HAIRCUT+ [PERSON_NAME] TRIM + DETAN" at bounding box center [189, 455] width 232 height 17
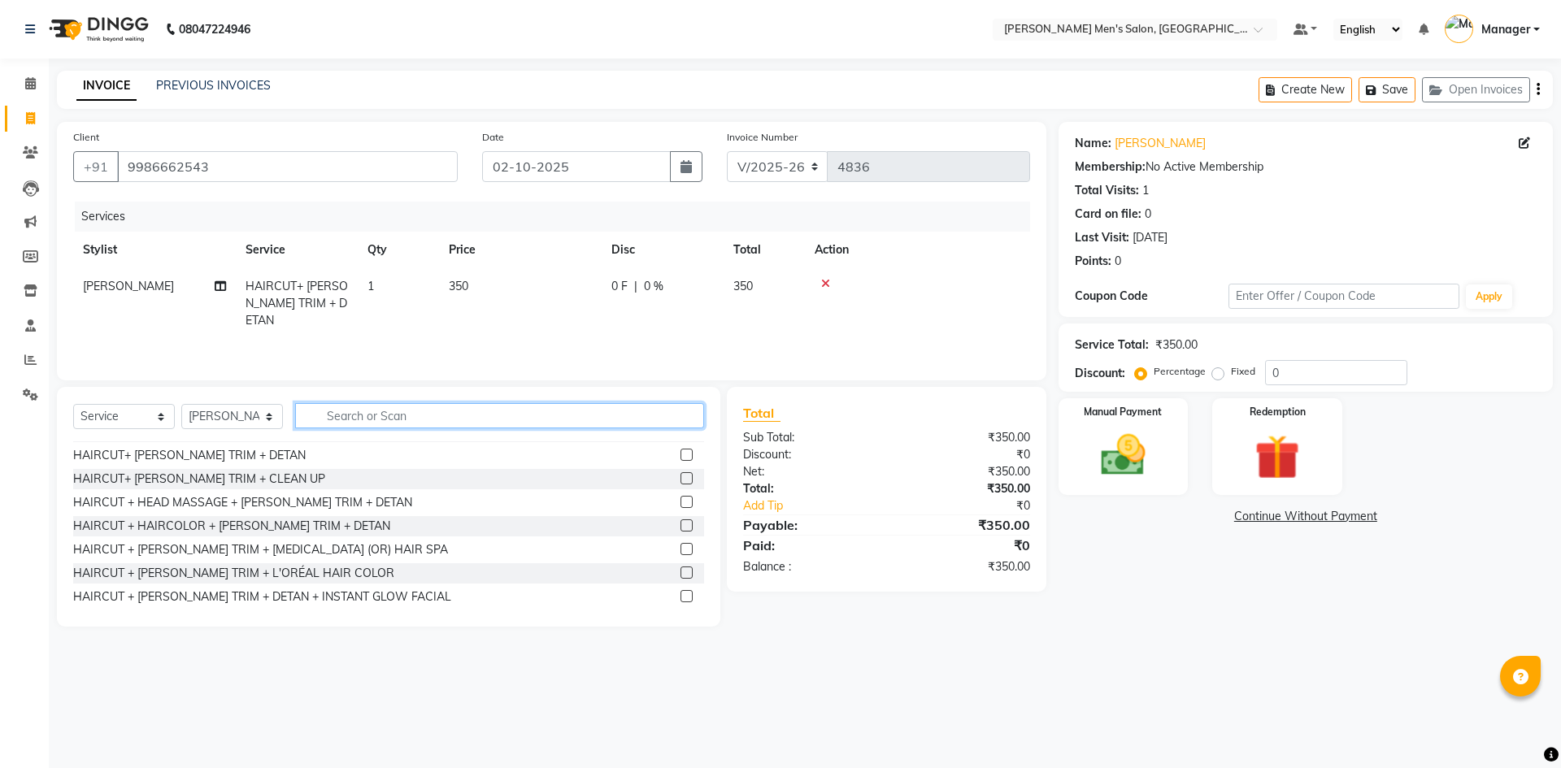
click at [377, 415] on input "text" at bounding box center [499, 415] width 409 height 25
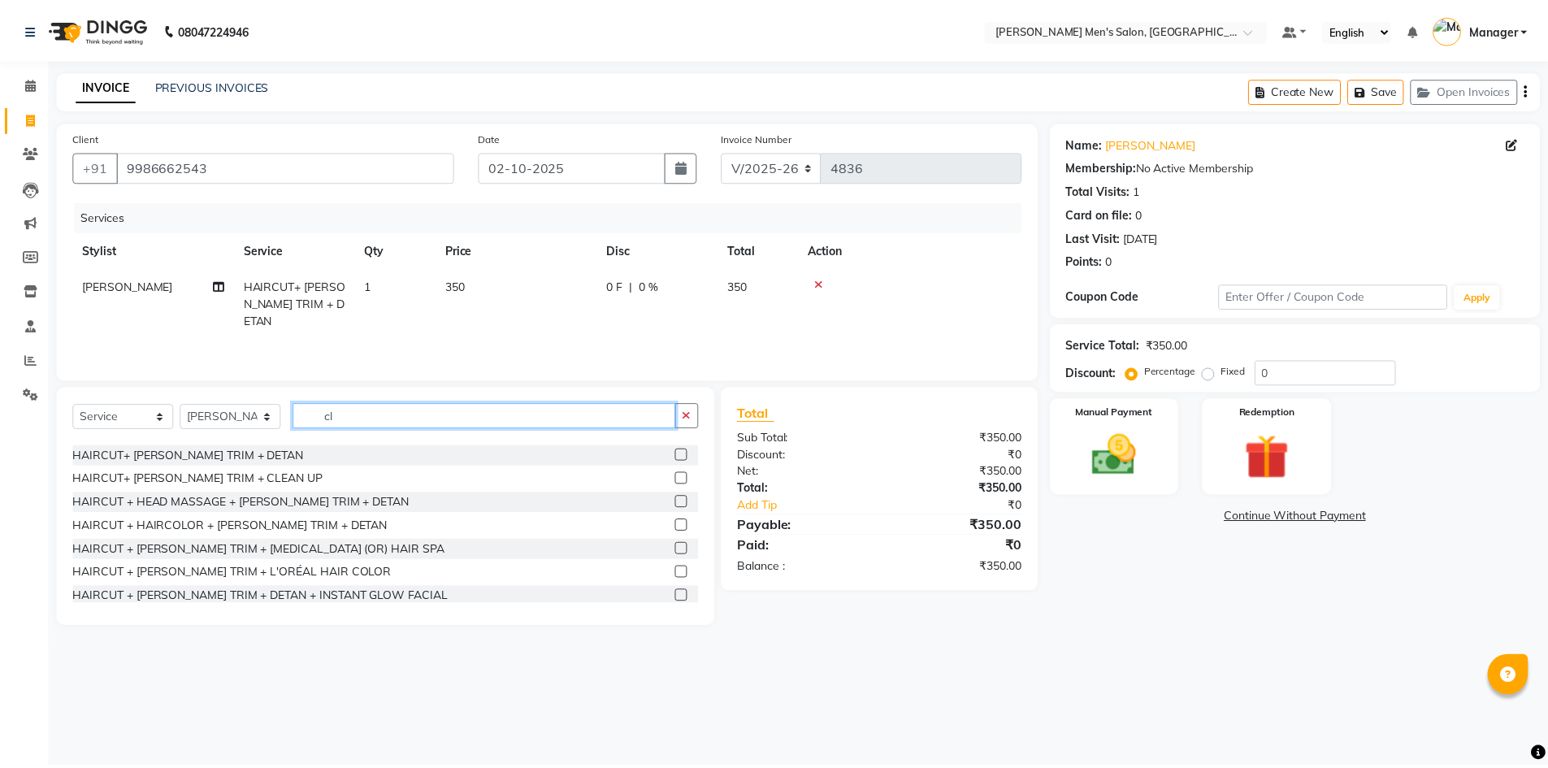
scroll to position [0, 0]
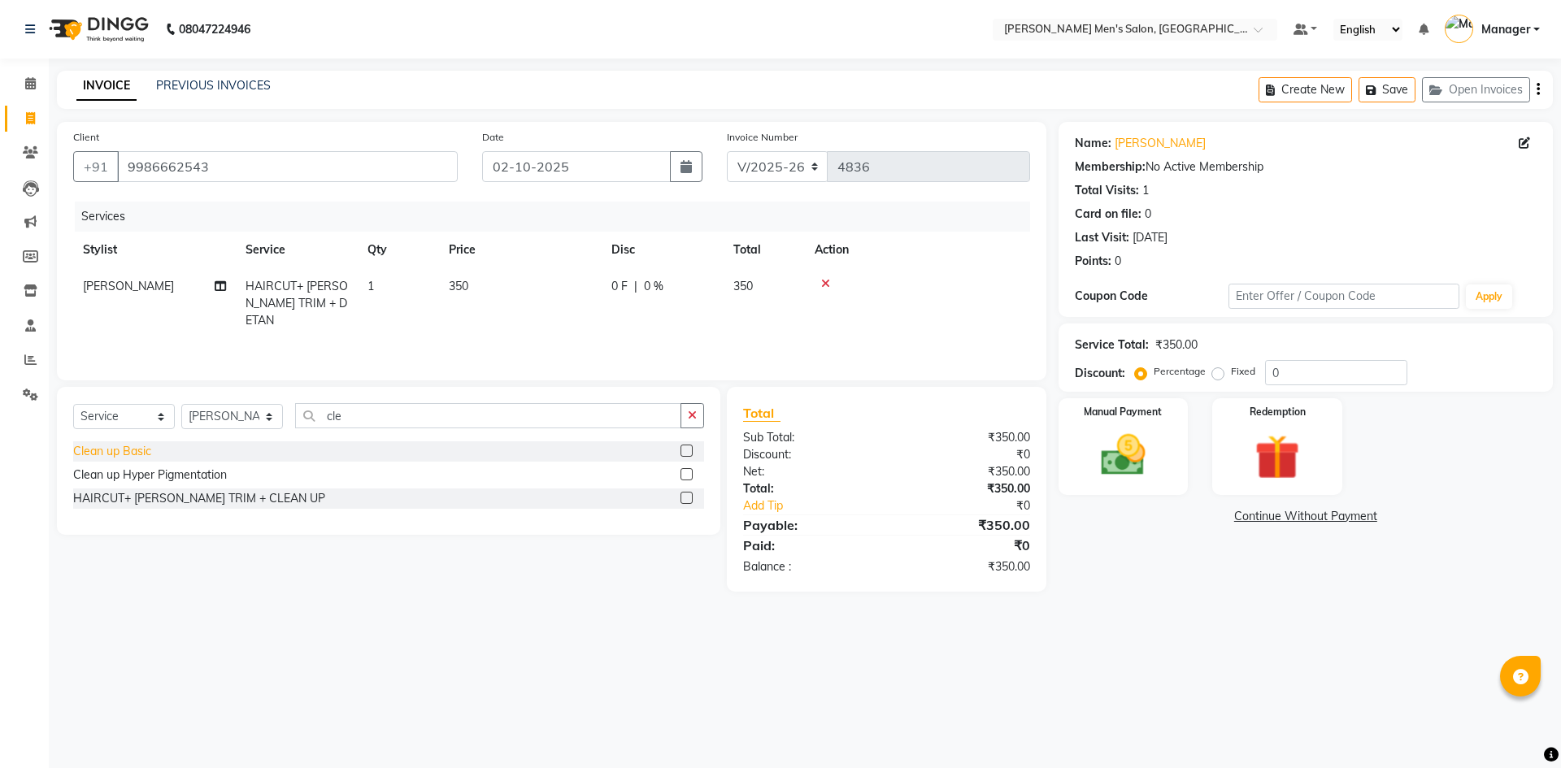
click at [128, 452] on div "Clean up Basic" at bounding box center [112, 451] width 78 height 17
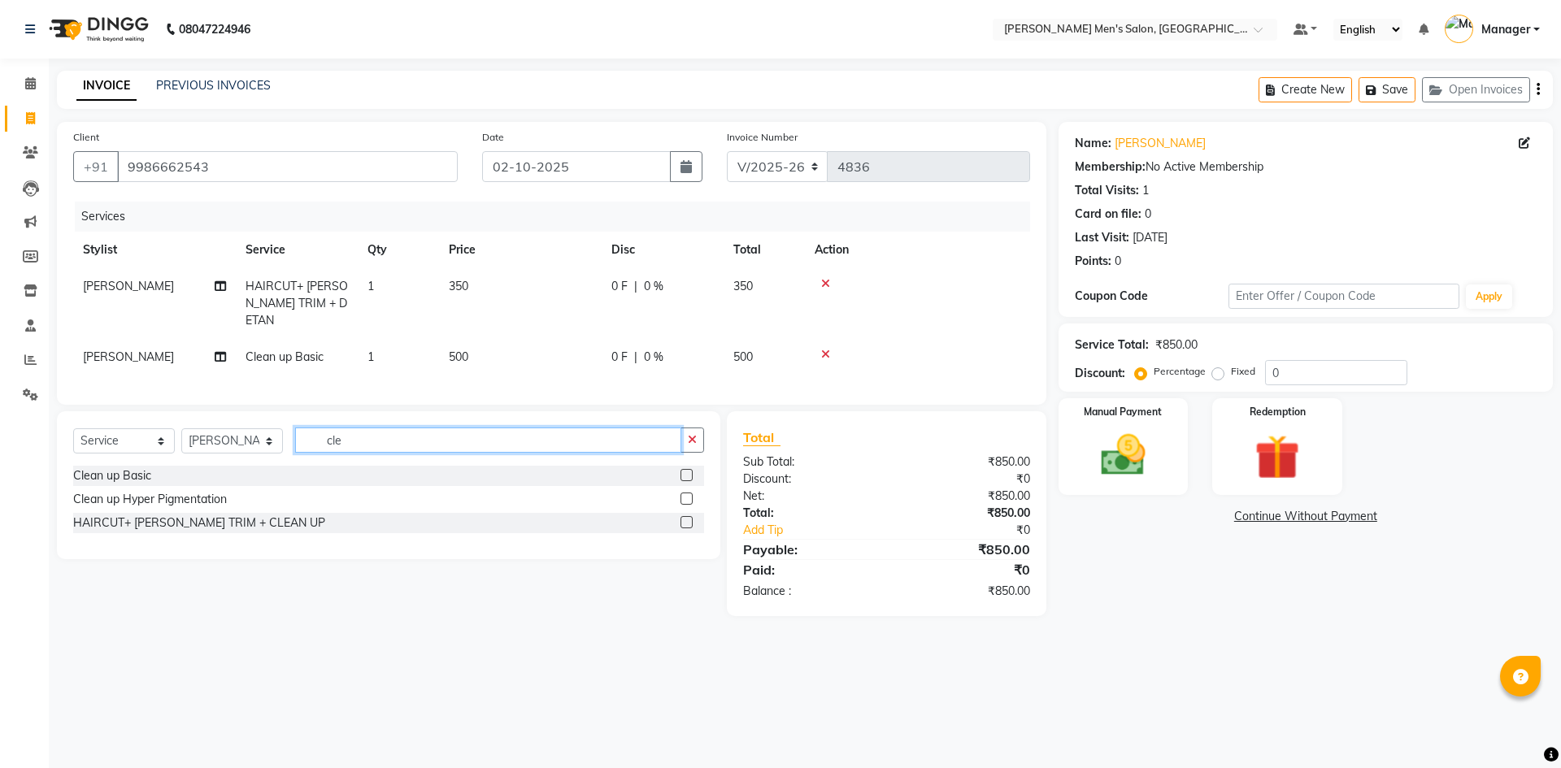
click at [345, 428] on input "cle" at bounding box center [488, 440] width 386 height 25
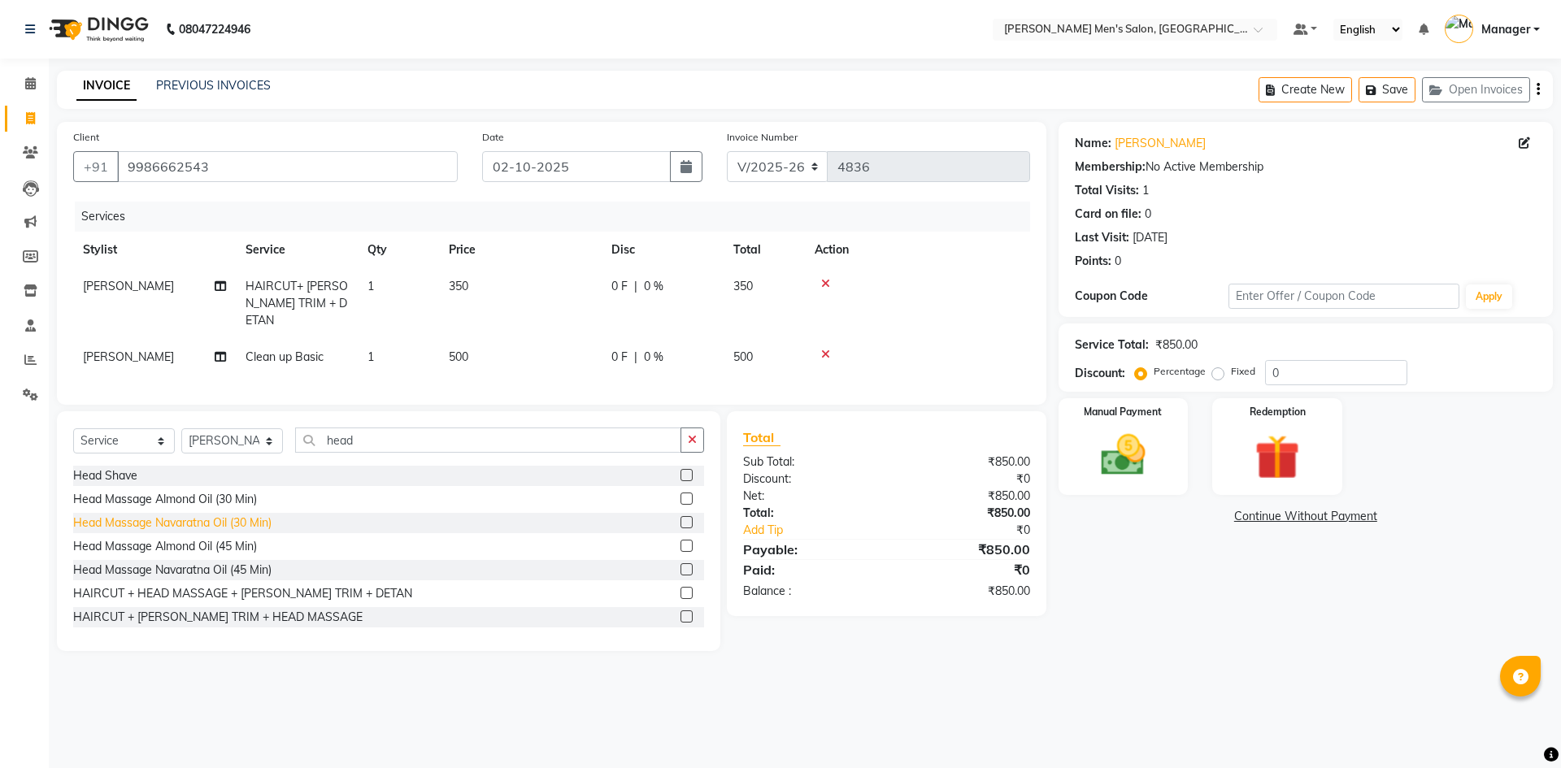
click at [142, 515] on div "Head Massage Navaratna Oil (30 Min)" at bounding box center [172, 523] width 198 height 17
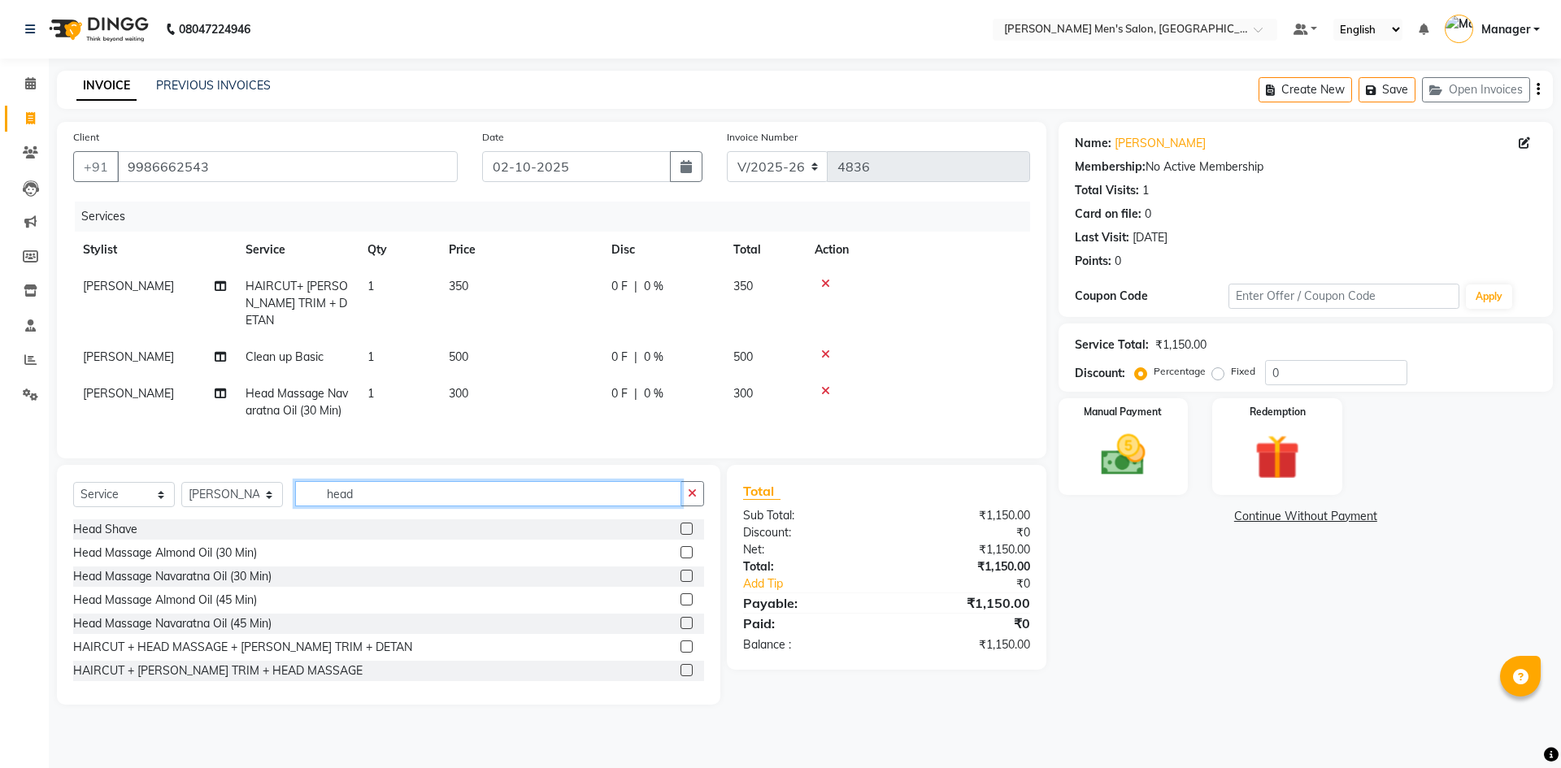
click at [338, 506] on input "head" at bounding box center [488, 493] width 386 height 25
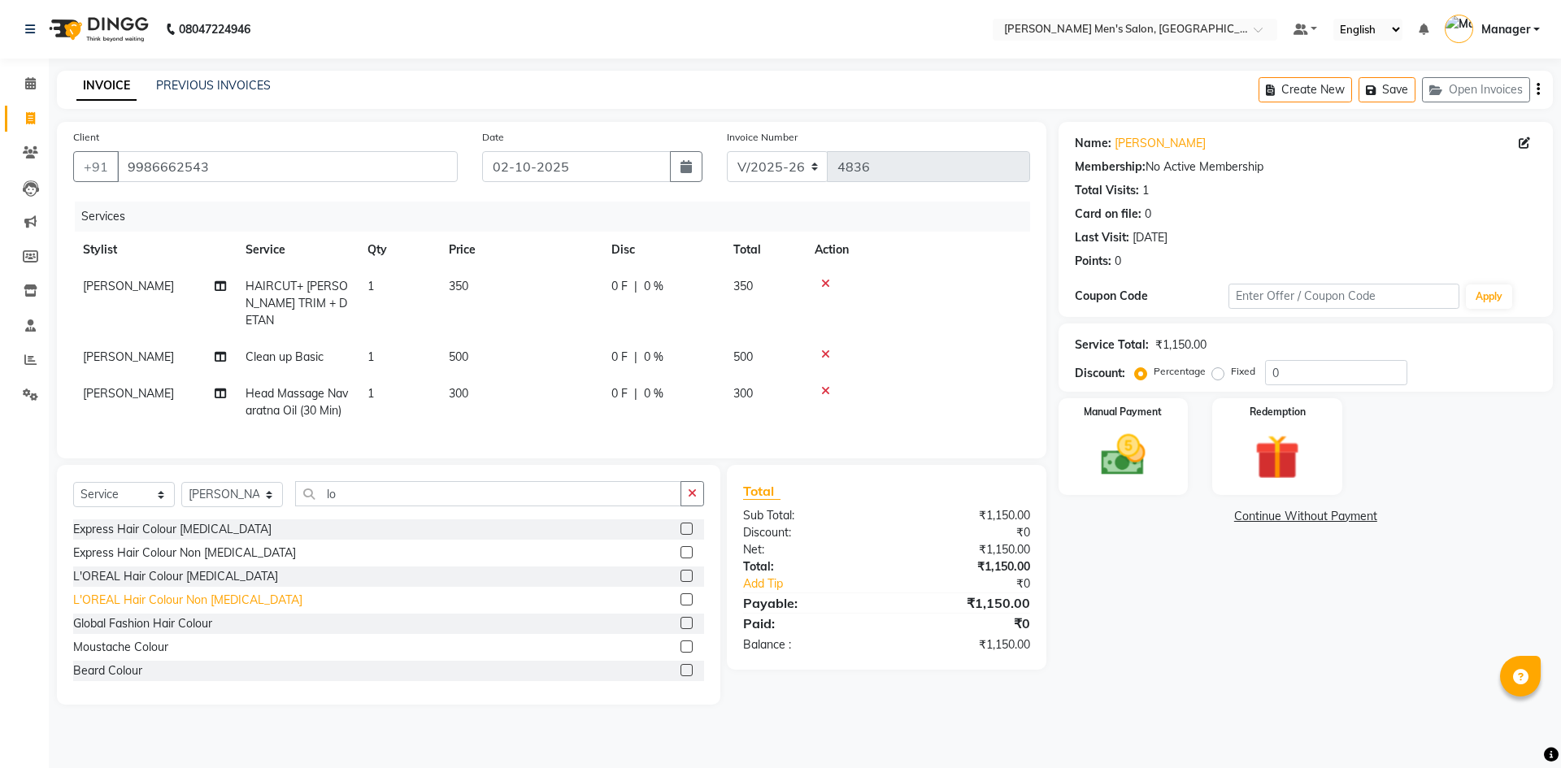
click at [116, 609] on div "L'OREAL Hair Colour Non [MEDICAL_DATA]" at bounding box center [187, 600] width 229 height 17
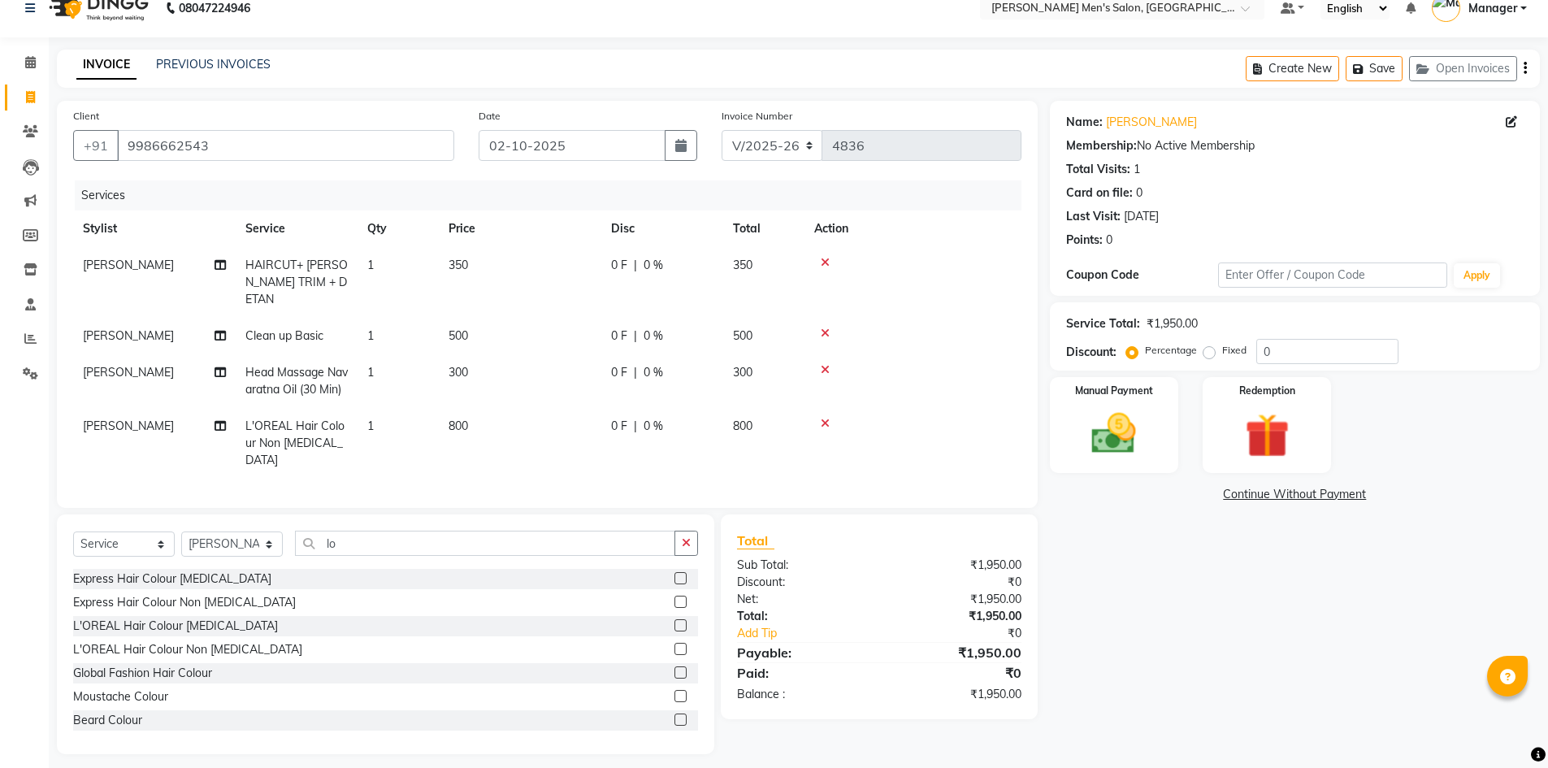
scroll to position [27, 0]
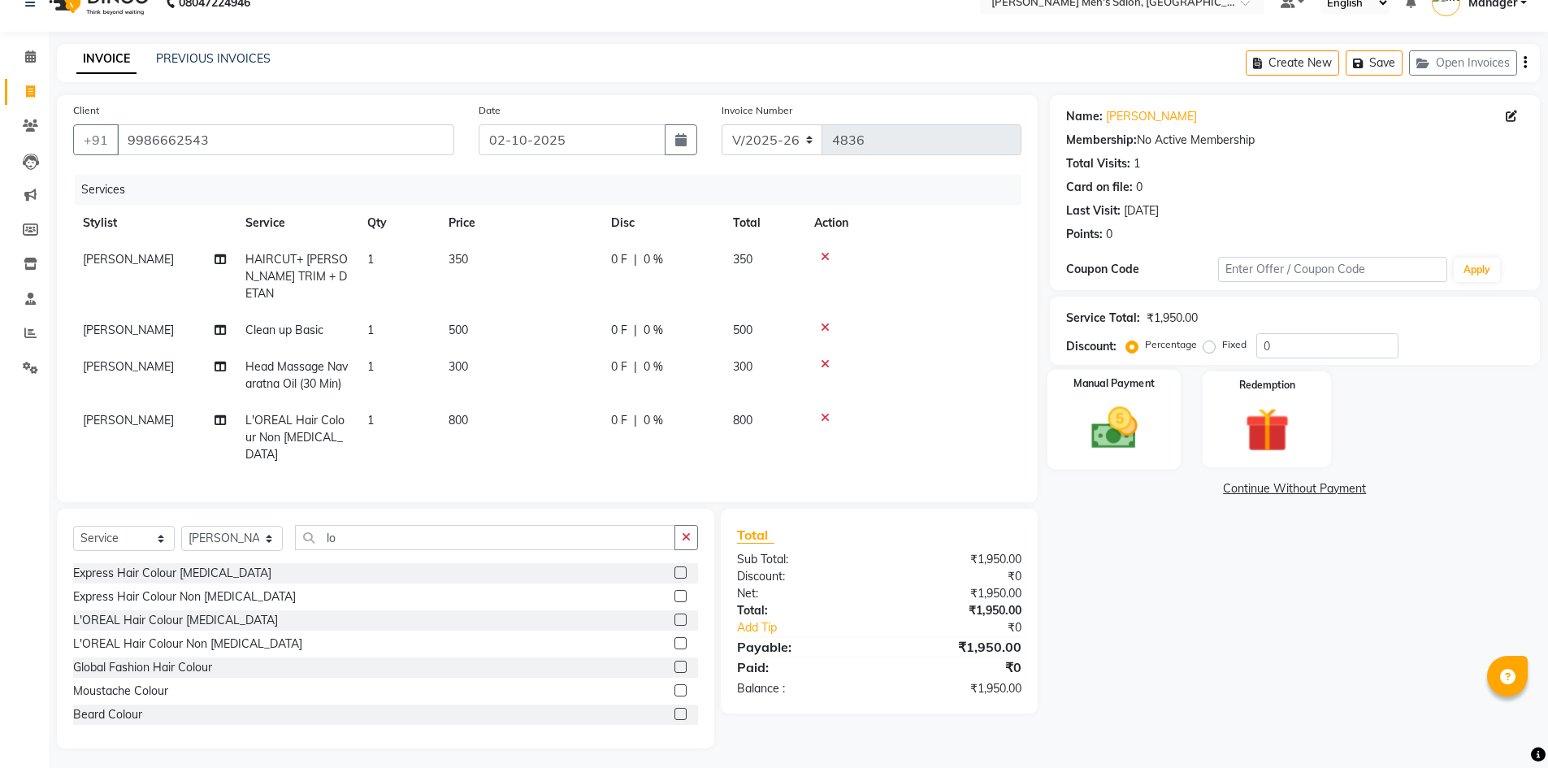
click at [1131, 397] on div "Manual Payment" at bounding box center [1114, 420] width 134 height 100
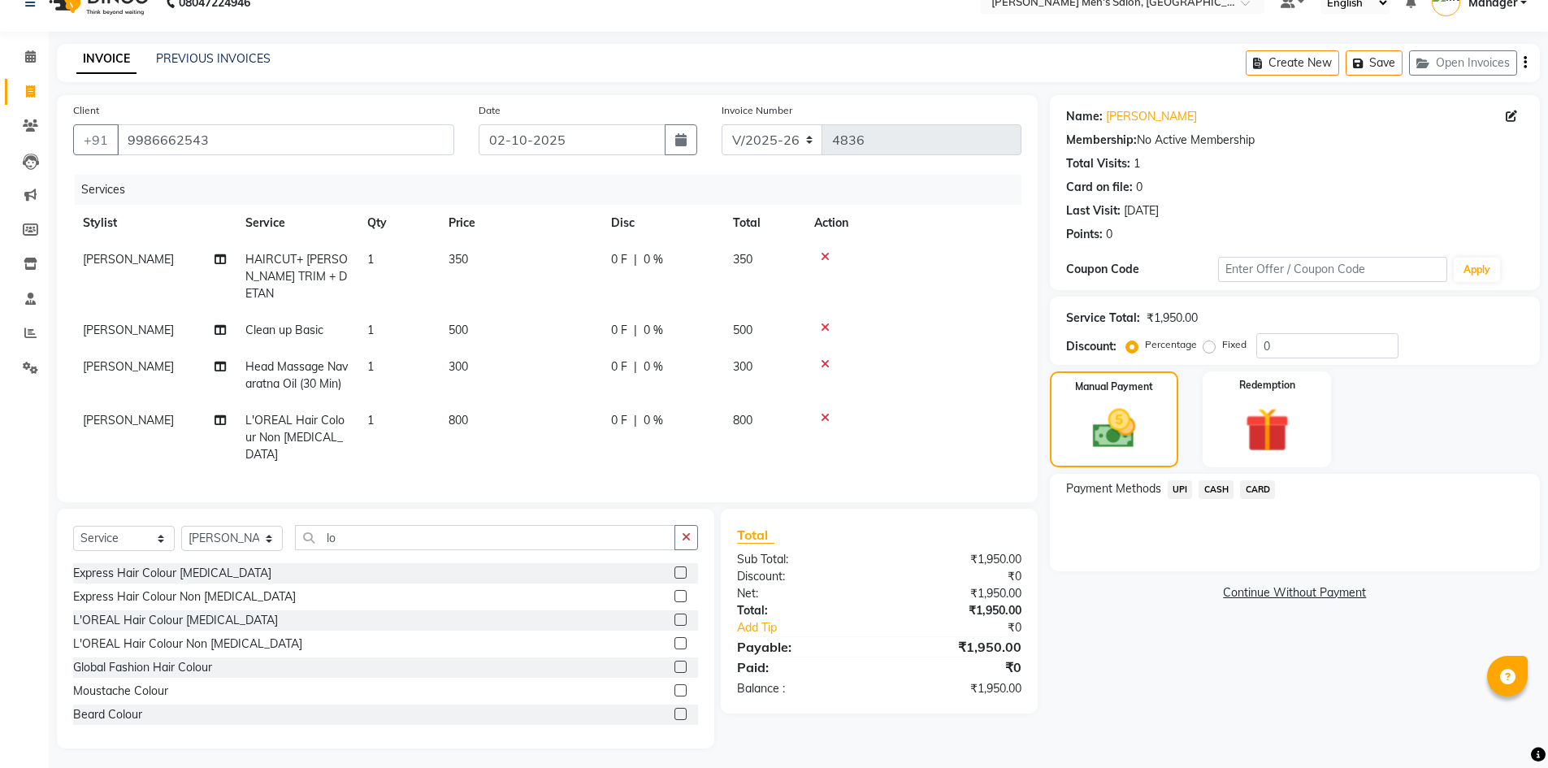
click at [1183, 493] on span "UPI" at bounding box center [1180, 489] width 25 height 19
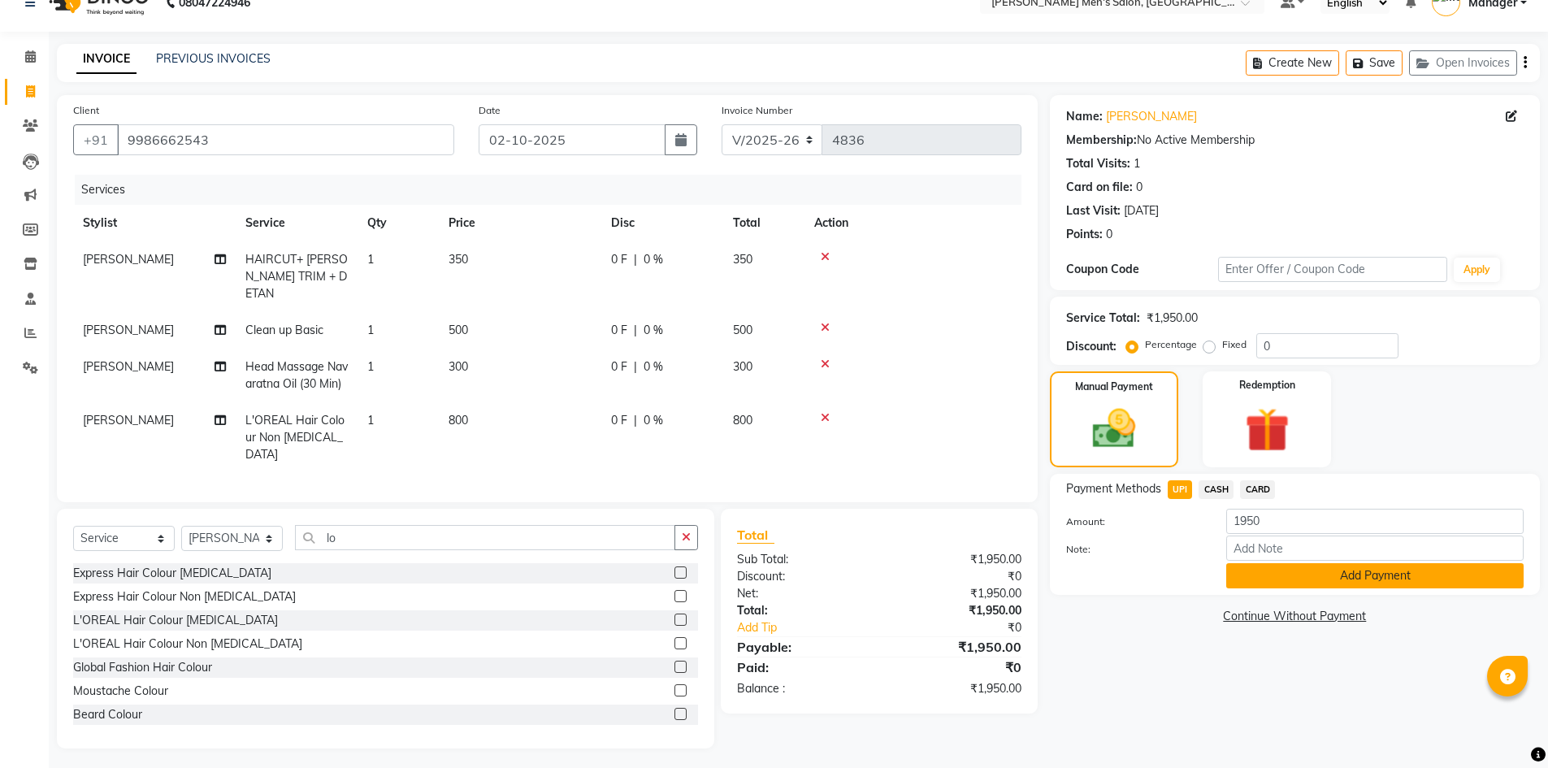
click at [1282, 584] on button "Add Payment" at bounding box center [1375, 575] width 297 height 25
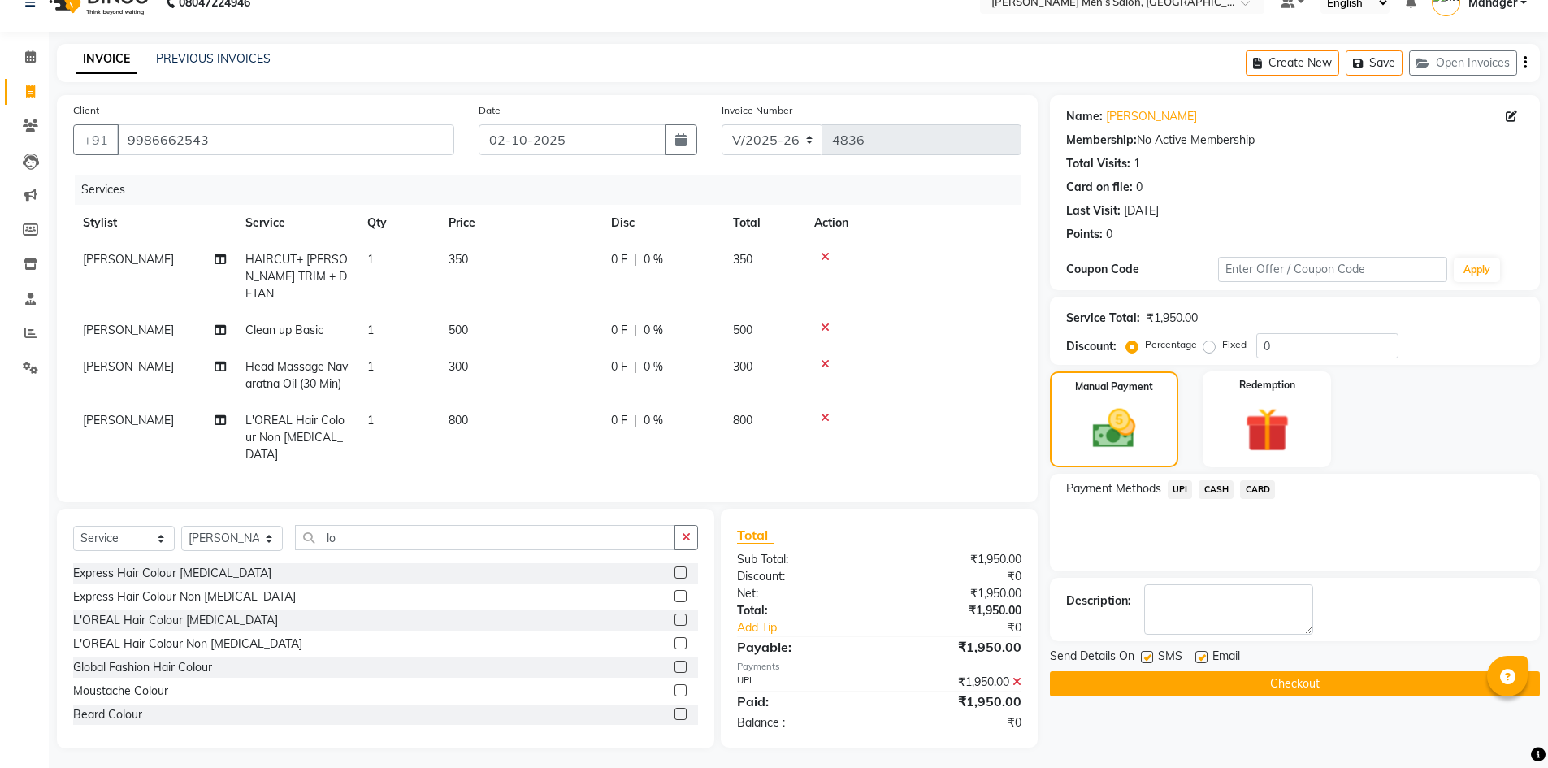
click at [1304, 680] on button "Checkout" at bounding box center [1295, 683] width 490 height 25
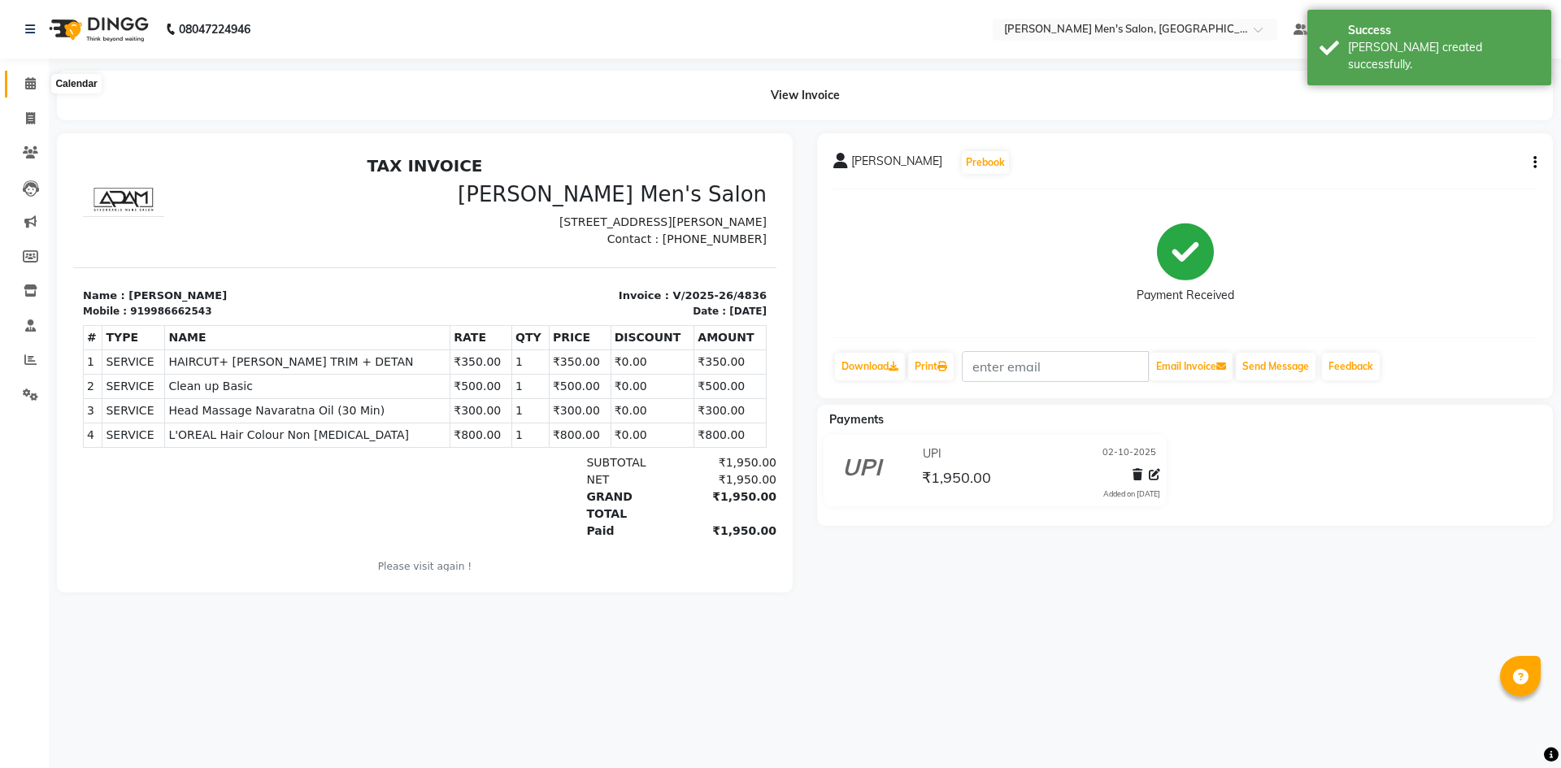
click at [27, 80] on icon at bounding box center [30, 83] width 11 height 12
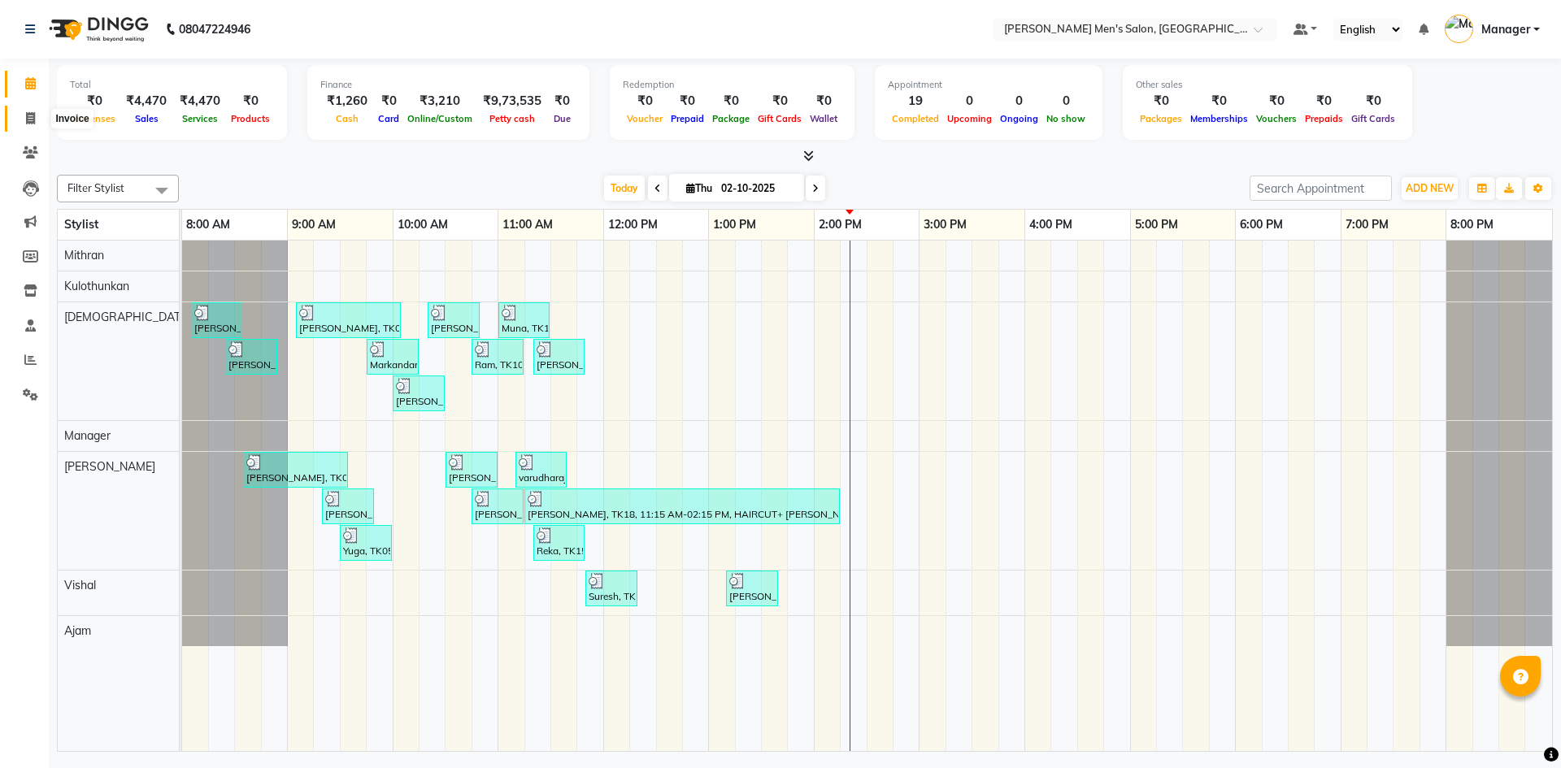
click at [37, 113] on span at bounding box center [30, 119] width 28 height 19
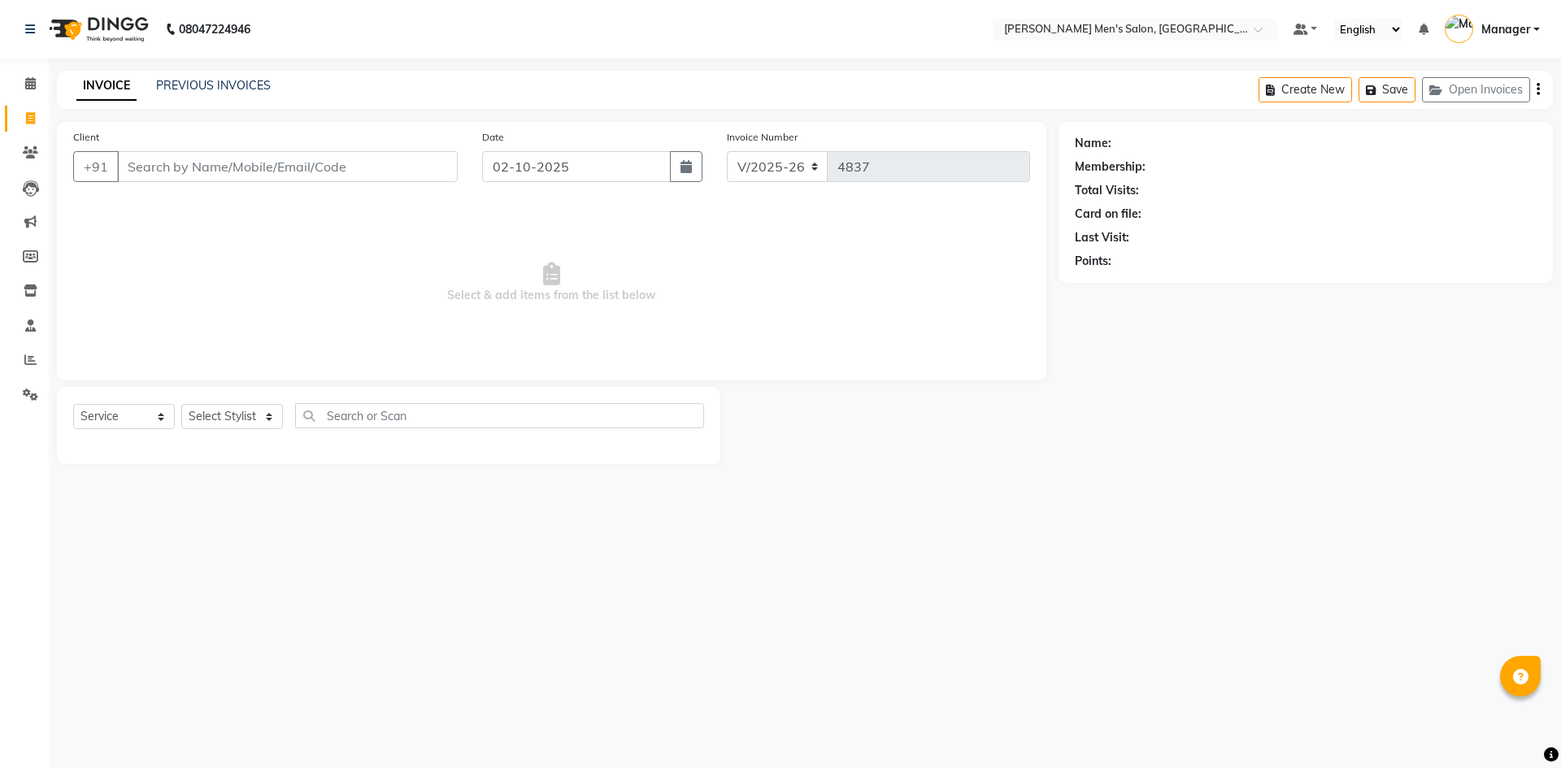
click at [266, 177] on input "Client" at bounding box center [287, 166] width 341 height 31
click at [402, 163] on span "Add Client" at bounding box center [416, 167] width 64 height 16
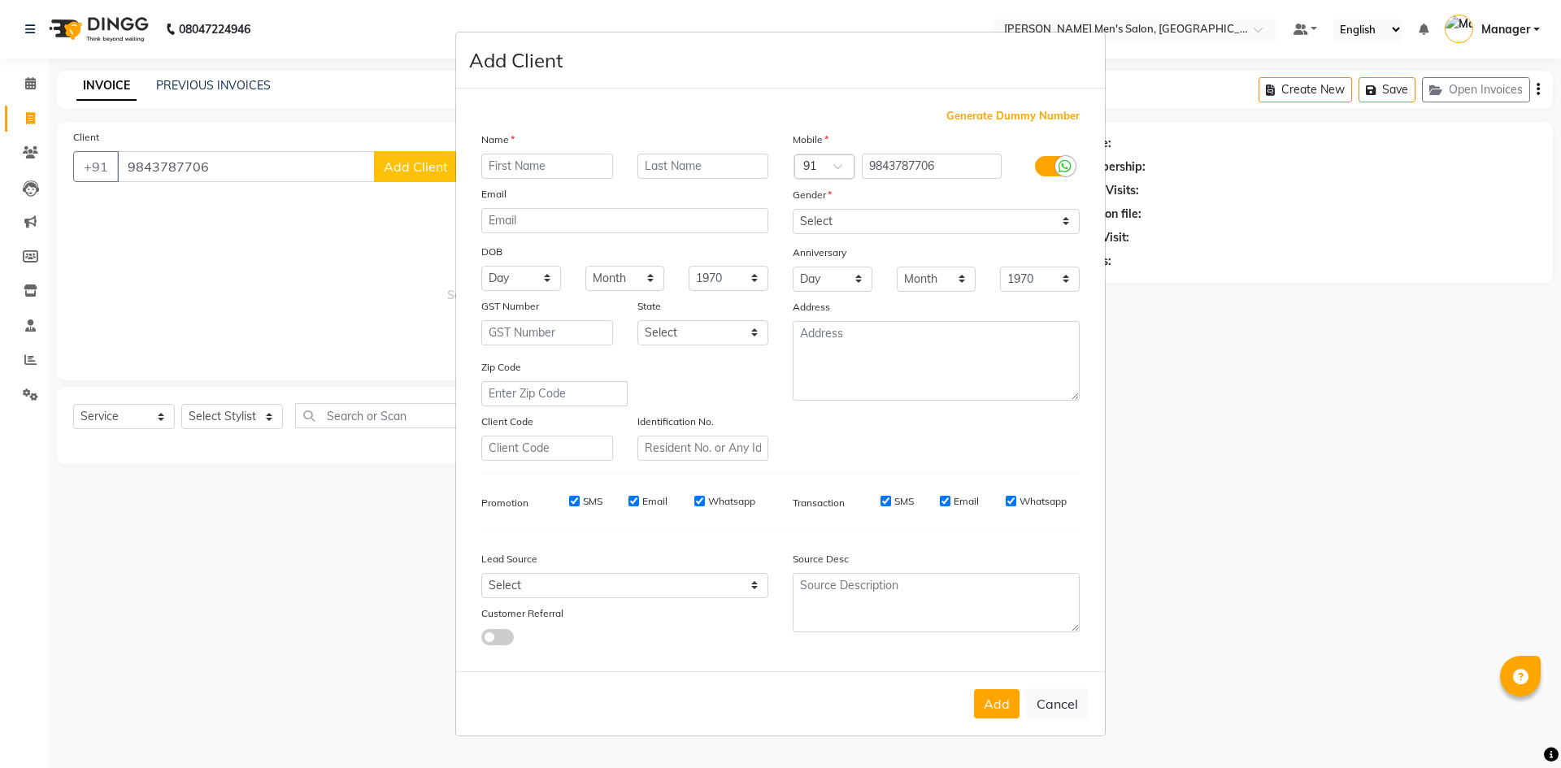
click at [528, 159] on input "text" at bounding box center [547, 166] width 132 height 25
click at [923, 207] on div "Mobile Country Code × 91 9843787706 Gender Select [DEMOGRAPHIC_DATA] [DEMOGRAPH…" at bounding box center [935, 296] width 311 height 330
click at [793, 209] on select "Select [DEMOGRAPHIC_DATA] [DEMOGRAPHIC_DATA] Other Prefer Not To Say" at bounding box center [936, 221] width 287 height 25
click at [607, 589] on select "Select Walk-in Referral Internet Friend Word of Mouth Advertisement Facebook Ju…" at bounding box center [624, 585] width 287 height 25
click at [481, 573] on select "Select Walk-in Referral Internet Friend Word of Mouth Advertisement Facebook Ju…" at bounding box center [624, 585] width 287 height 25
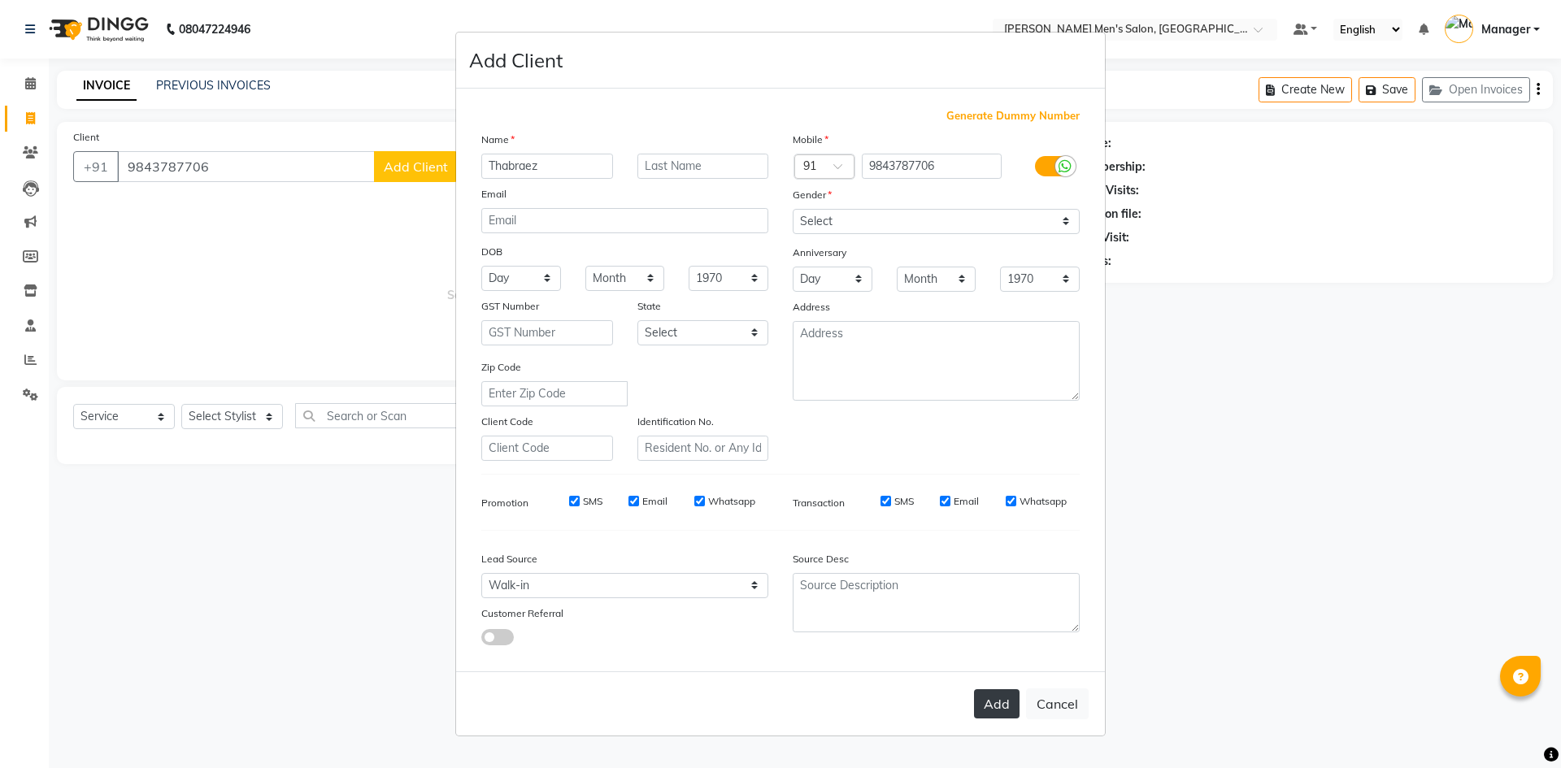
click at [994, 704] on button "Add" at bounding box center [997, 703] width 46 height 29
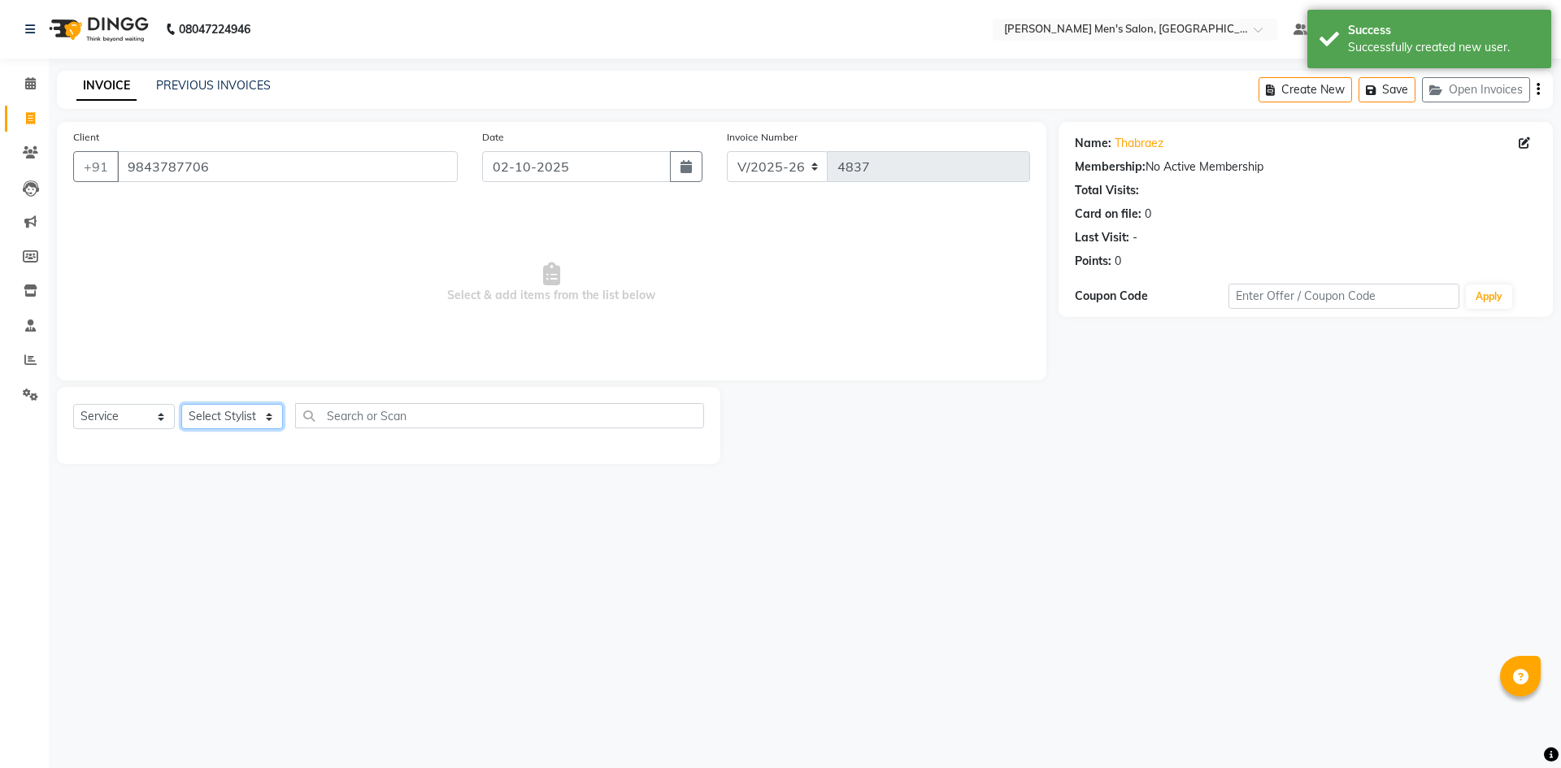
click at [229, 409] on select "Select Stylist [PERSON_NAME] Manager [PERSON_NAME]" at bounding box center [232, 416] width 102 height 25
click at [181, 404] on select "Select Stylist [PERSON_NAME] Manager [PERSON_NAME]" at bounding box center [232, 416] width 102 height 25
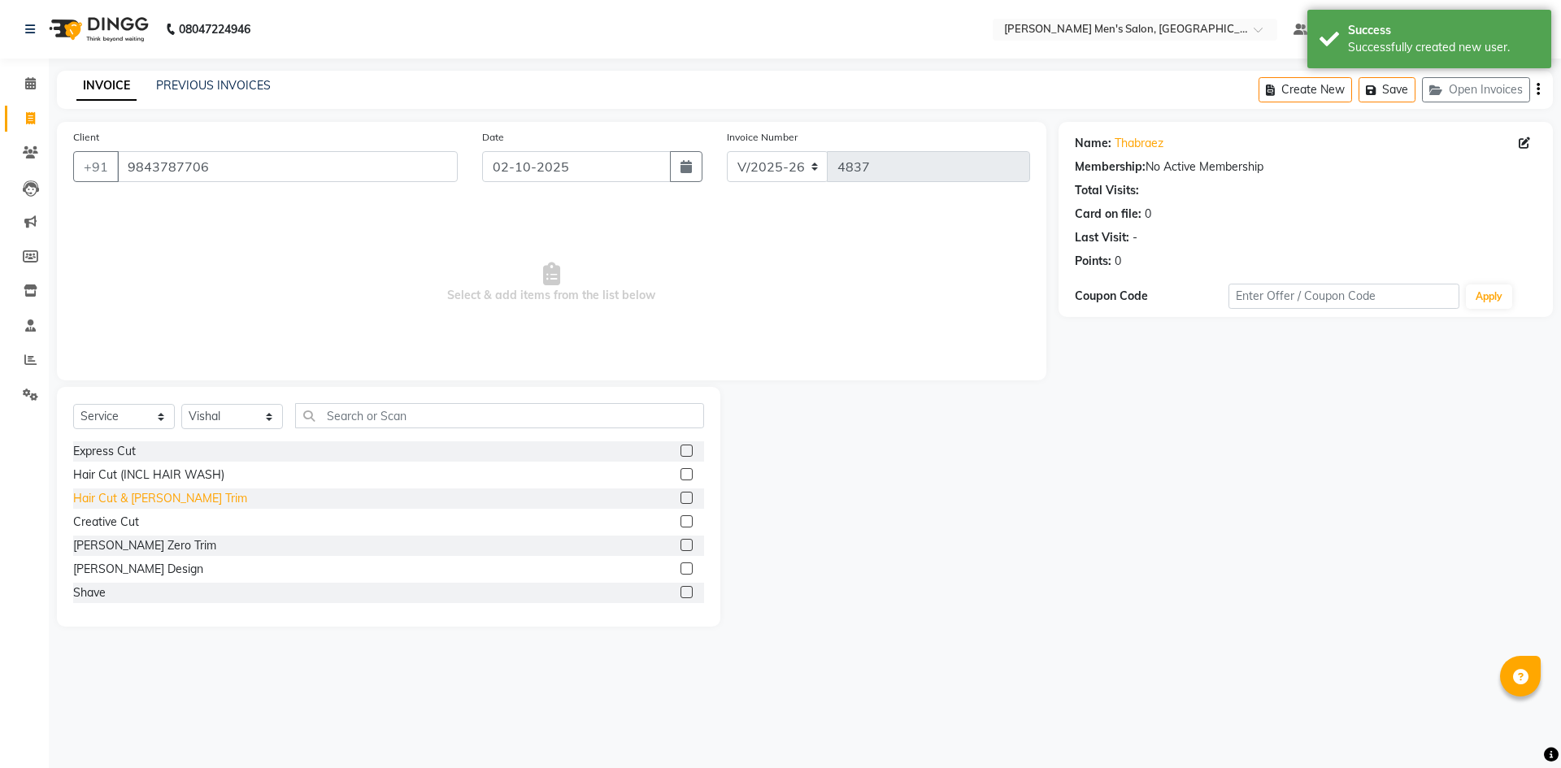
click at [115, 502] on div "Hair Cut & [PERSON_NAME] Trim" at bounding box center [160, 498] width 174 height 17
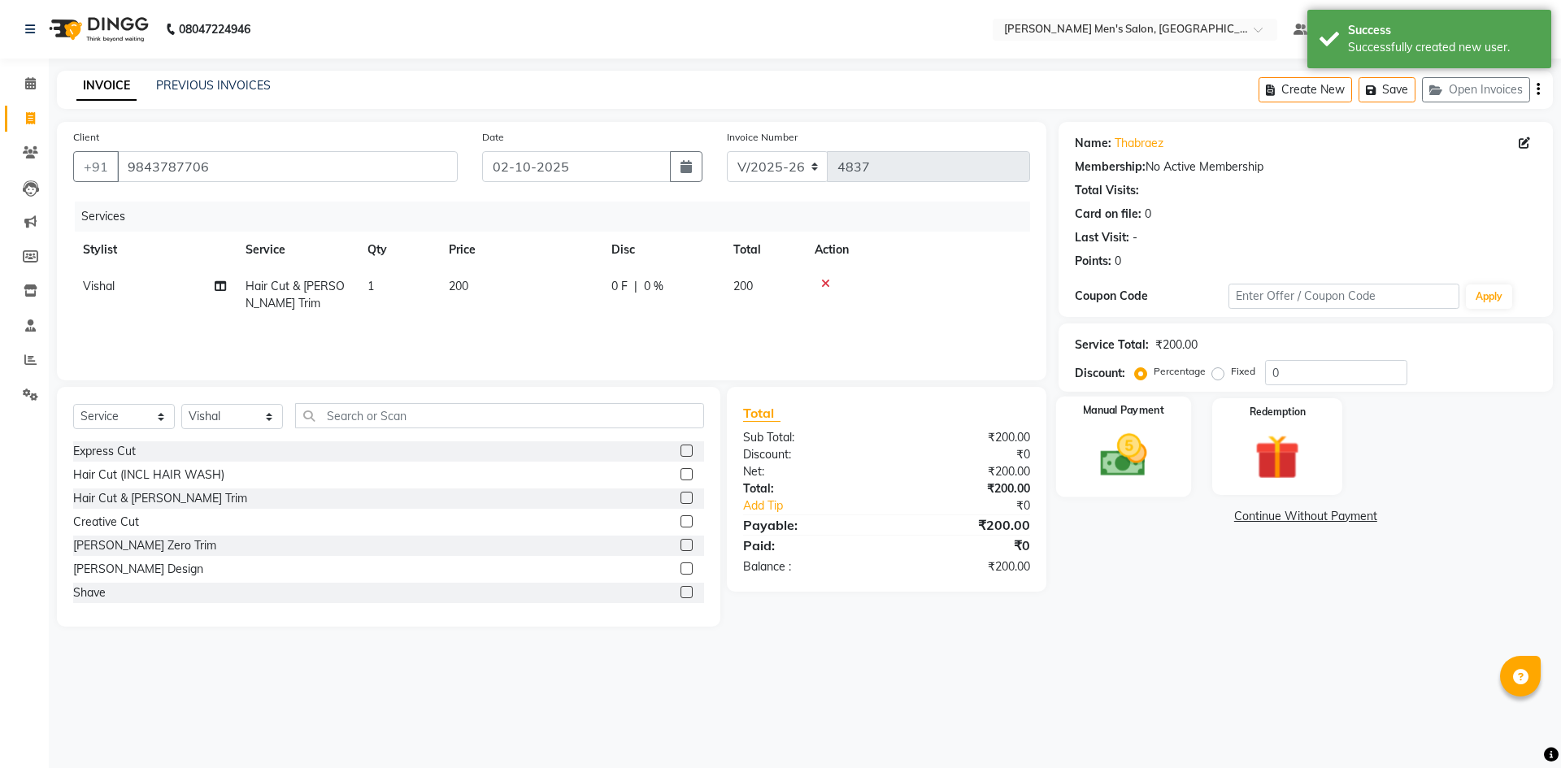
click at [1165, 447] on div "Manual Payment" at bounding box center [1122, 447] width 135 height 100
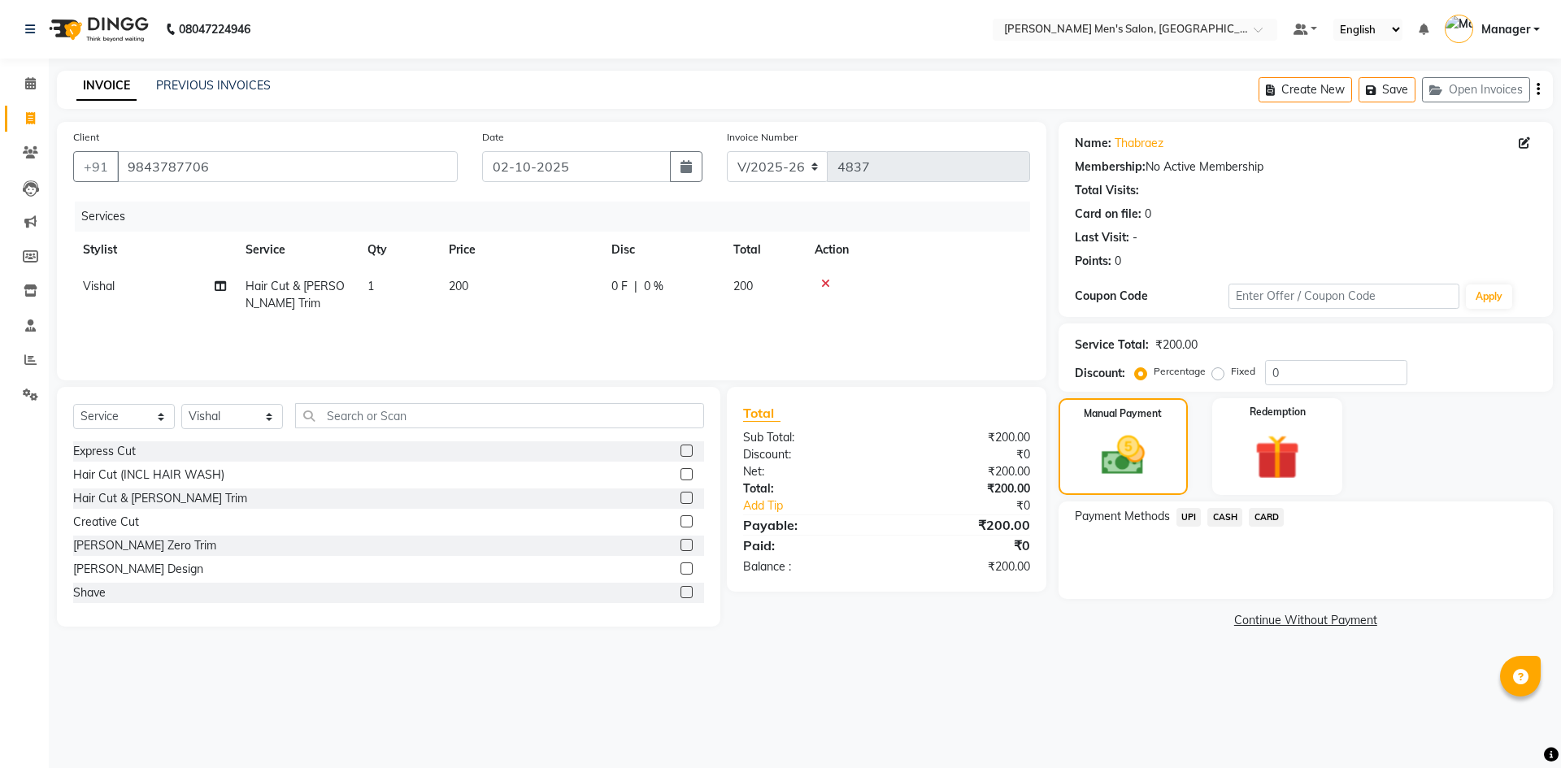
click at [1219, 515] on span "CASH" at bounding box center [1224, 517] width 35 height 19
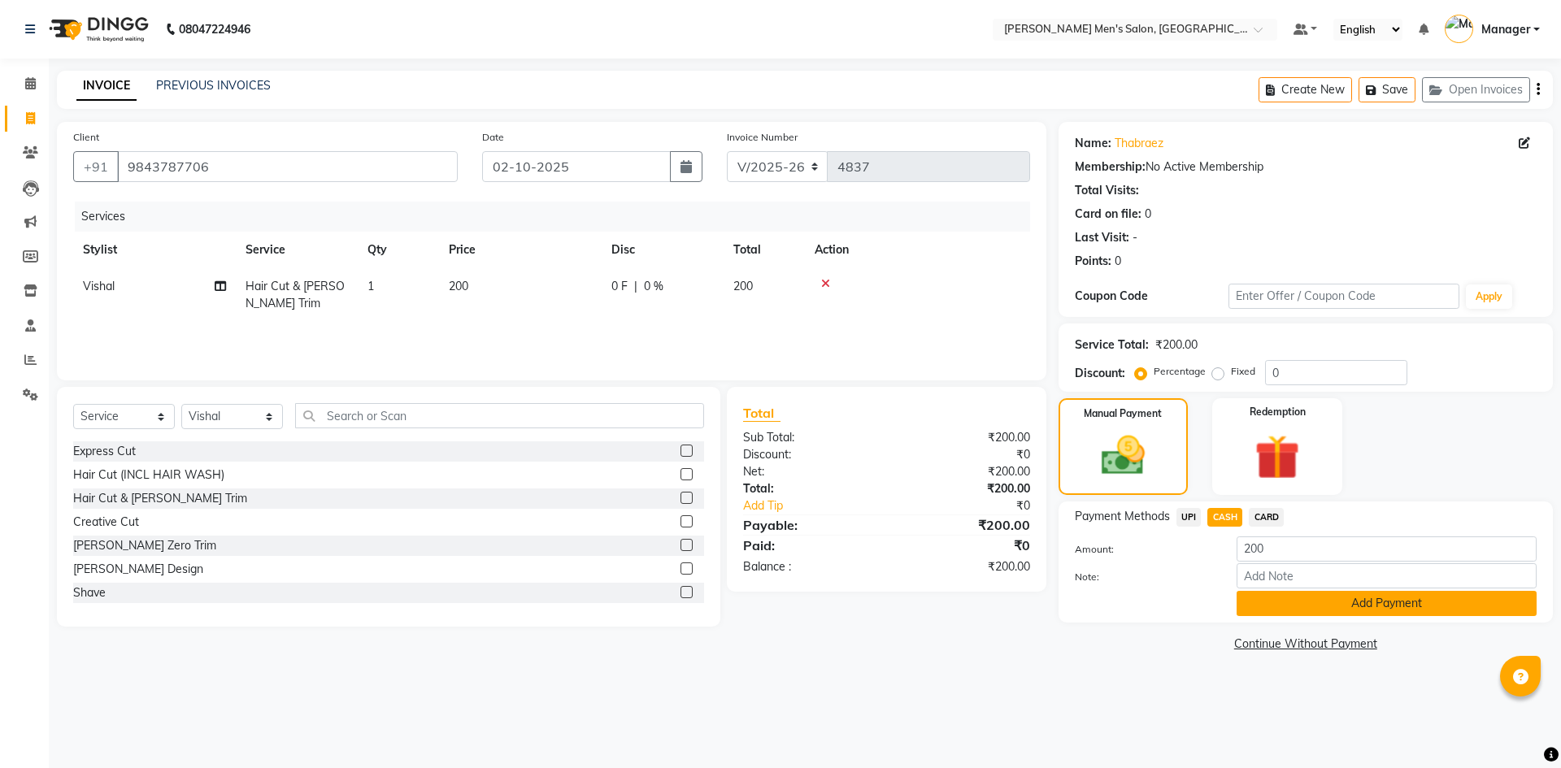
click at [1257, 614] on button "Add Payment" at bounding box center [1386, 603] width 300 height 25
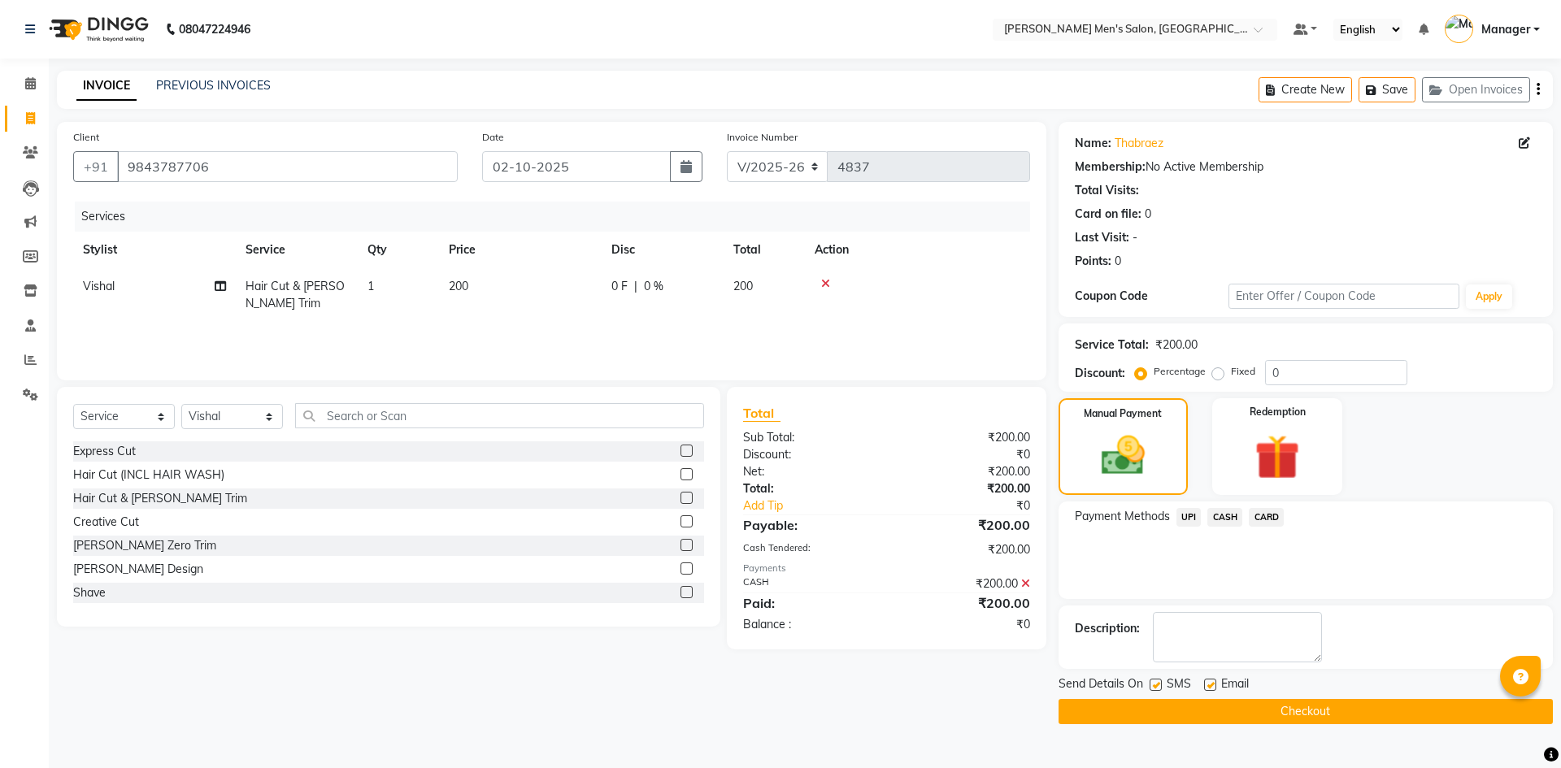
click at [1270, 710] on button "Checkout" at bounding box center [1305, 711] width 494 height 25
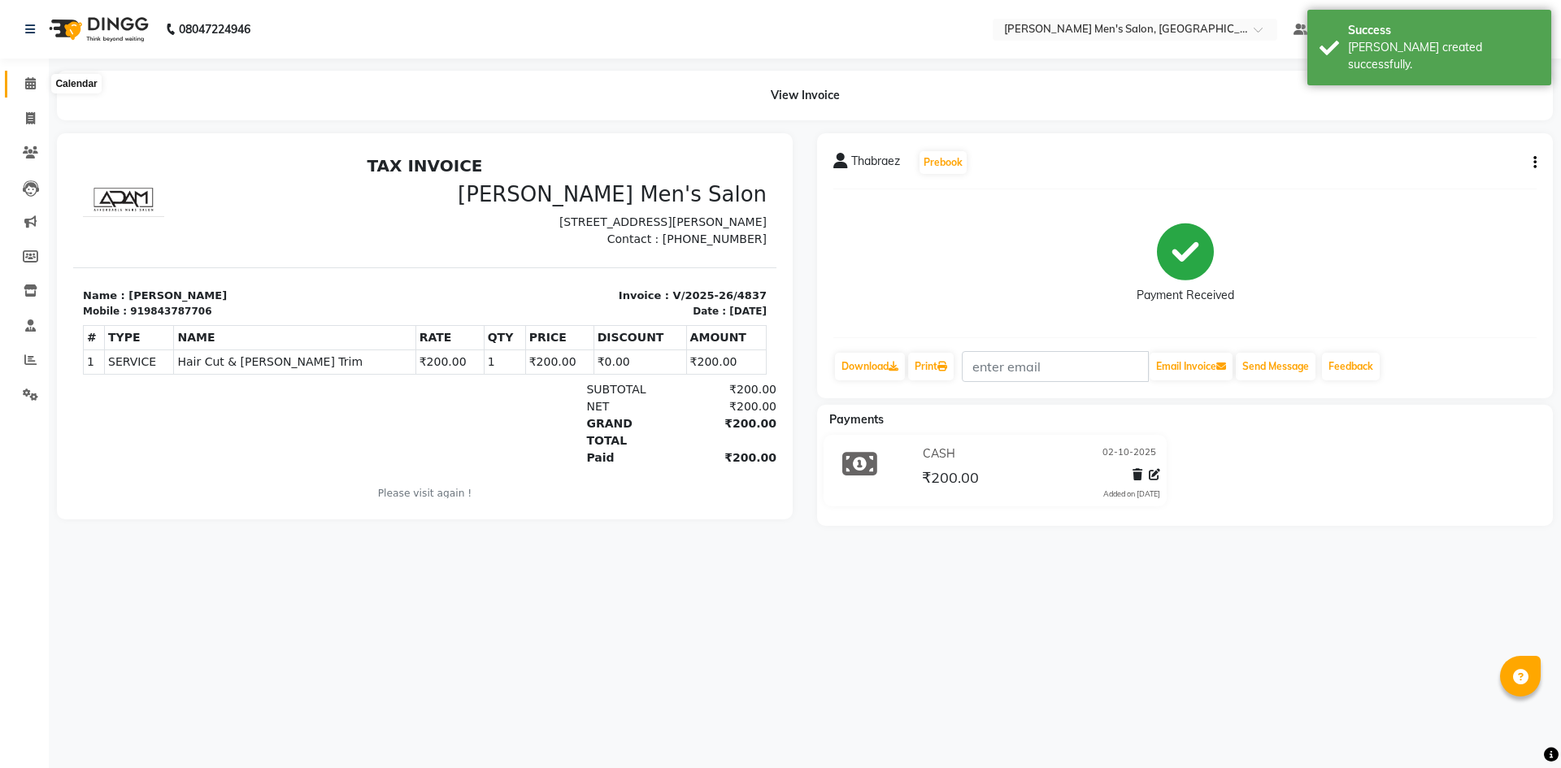
click at [26, 84] on icon at bounding box center [30, 83] width 11 height 12
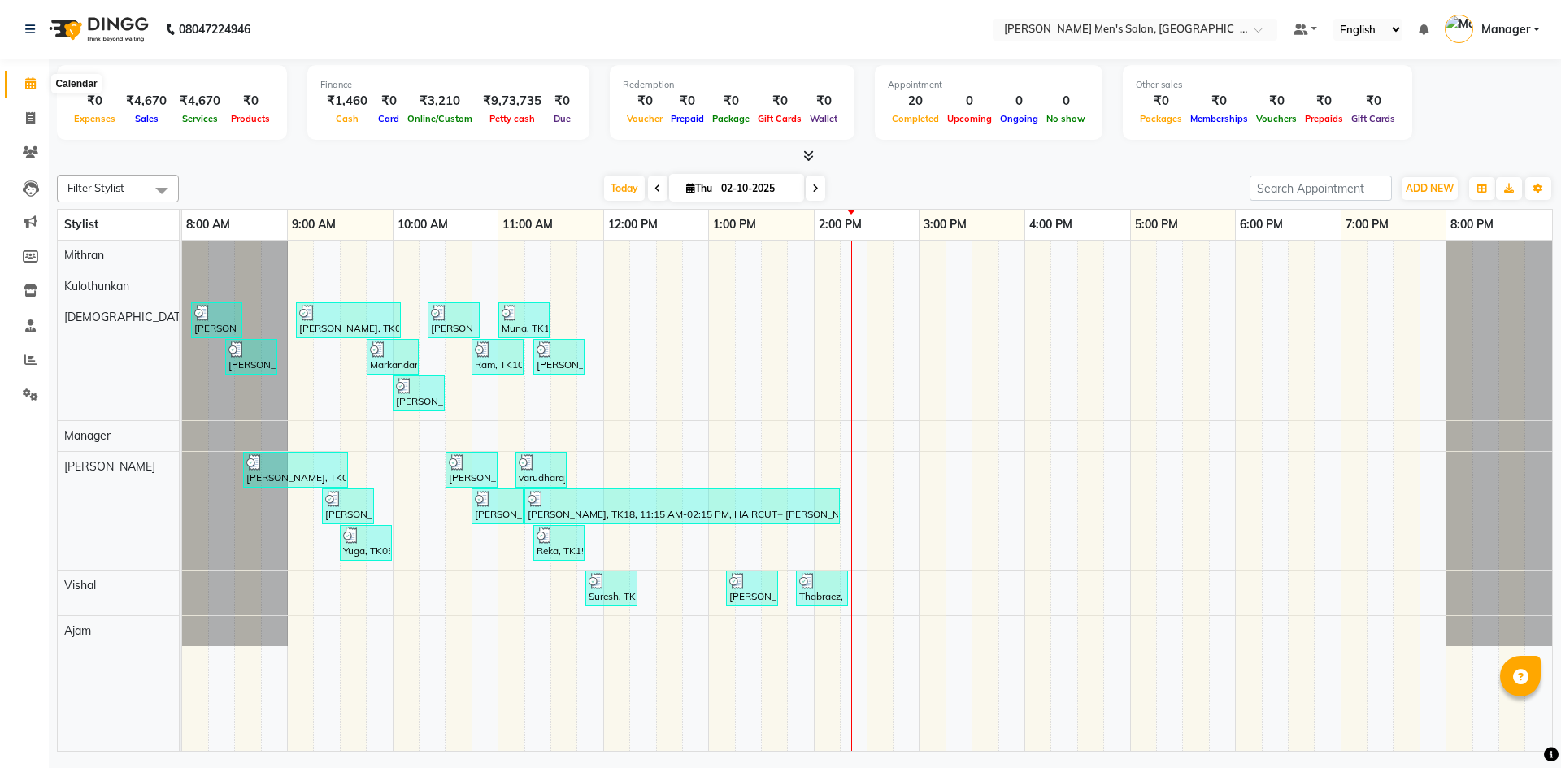
click at [26, 92] on span at bounding box center [30, 84] width 28 height 19
click at [291, 171] on div "Filter Stylist Select All [PERSON_NAME] Manager [PERSON_NAME] Vishal [DATE] [DA…" at bounding box center [805, 460] width 1496 height 584
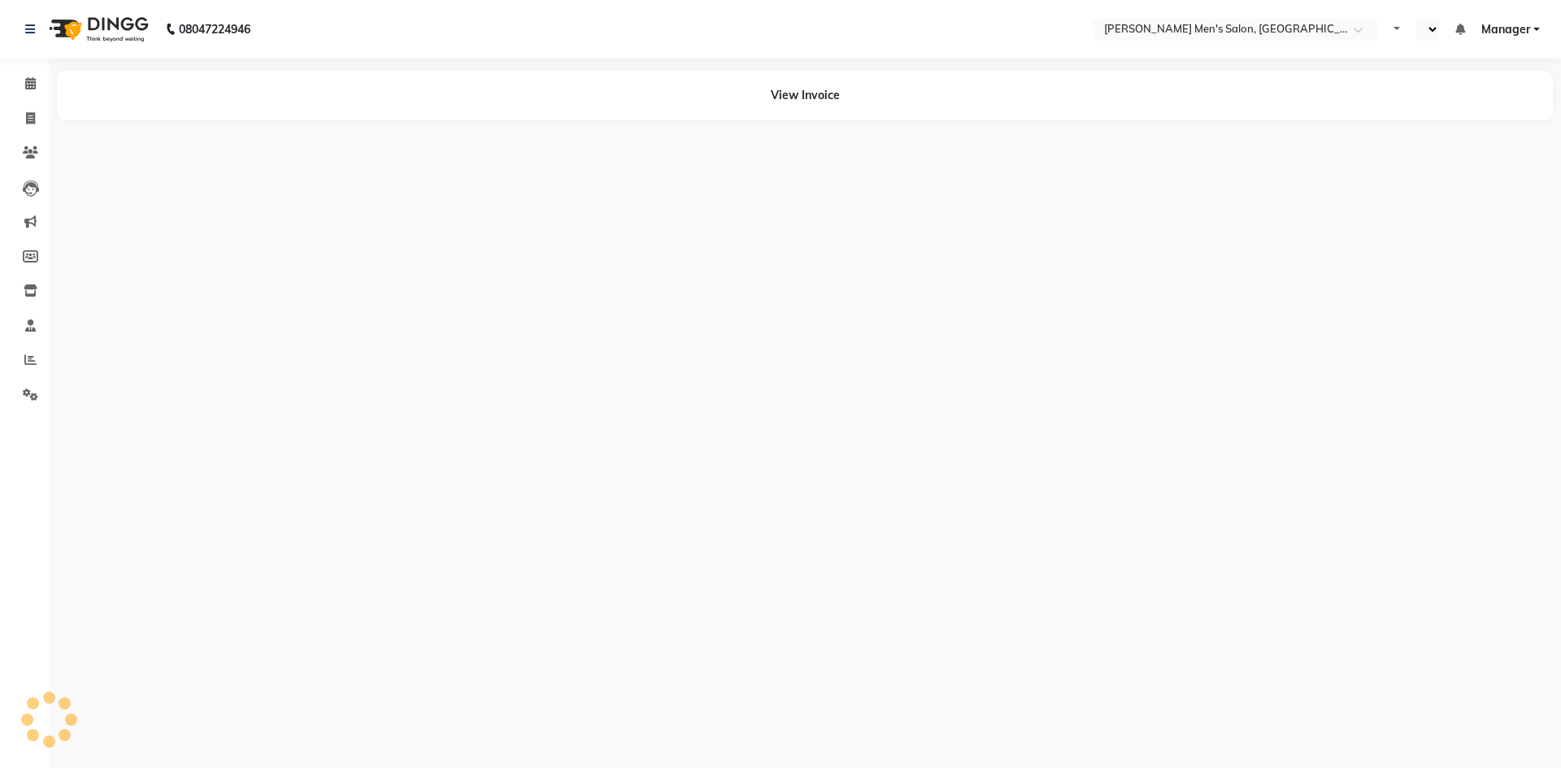
select select "en"
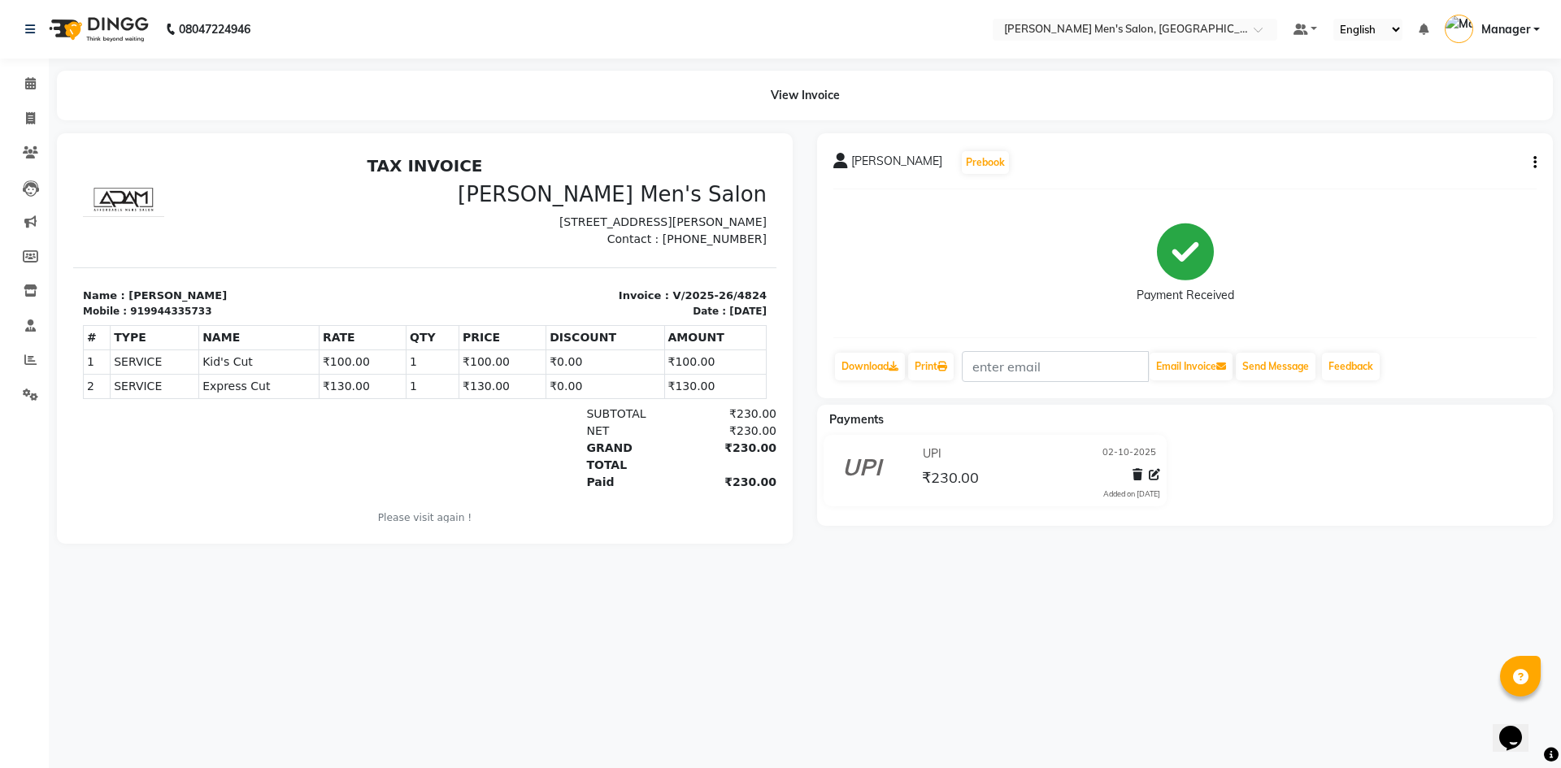
click at [1534, 163] on icon "button" at bounding box center [1534, 163] width 3 height 1
click at [1465, 181] on div "Edit Invoice" at bounding box center [1453, 183] width 111 height 20
select select "service"
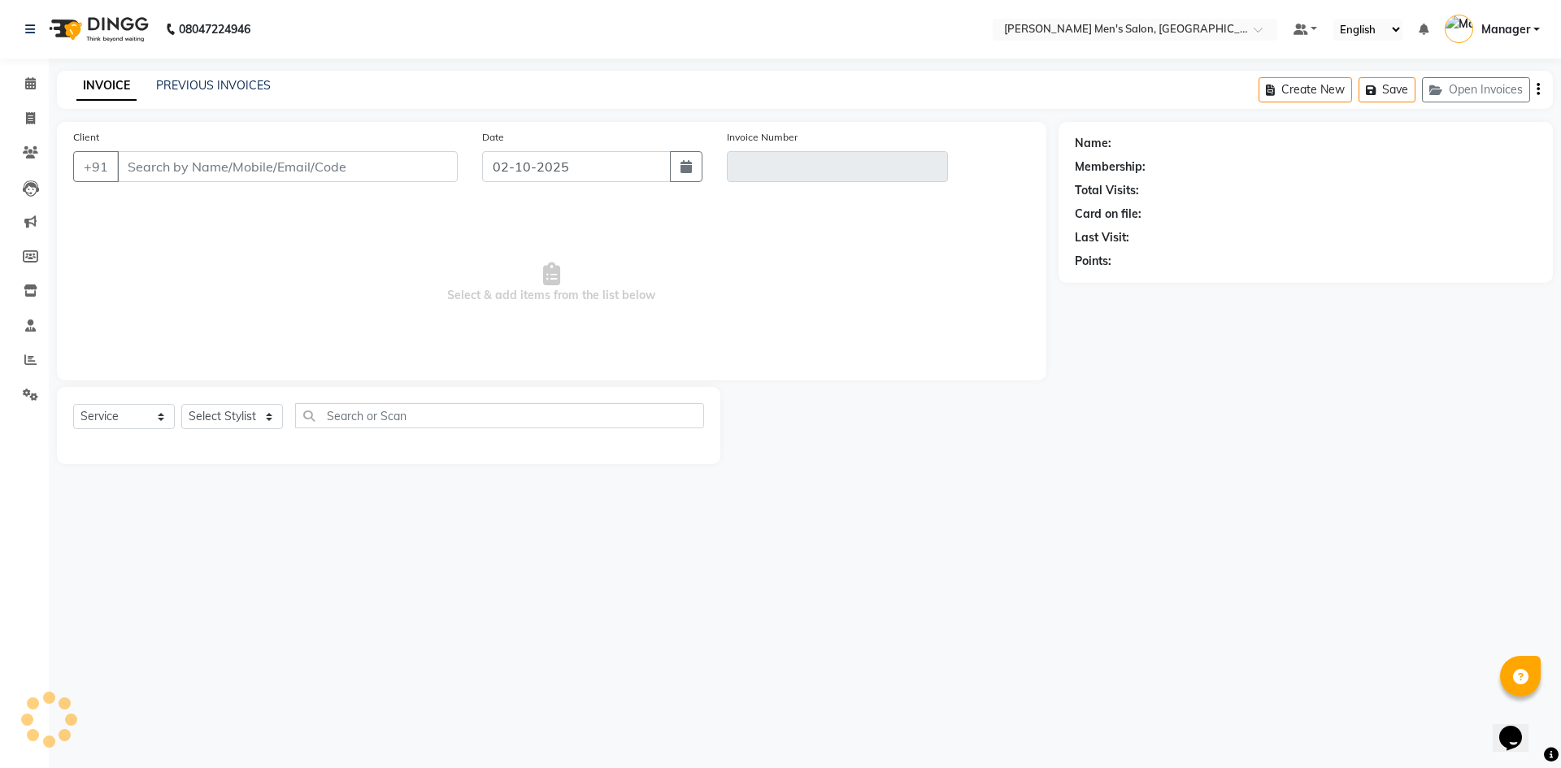
type input "9944335733"
type input "V/2025-26/4824"
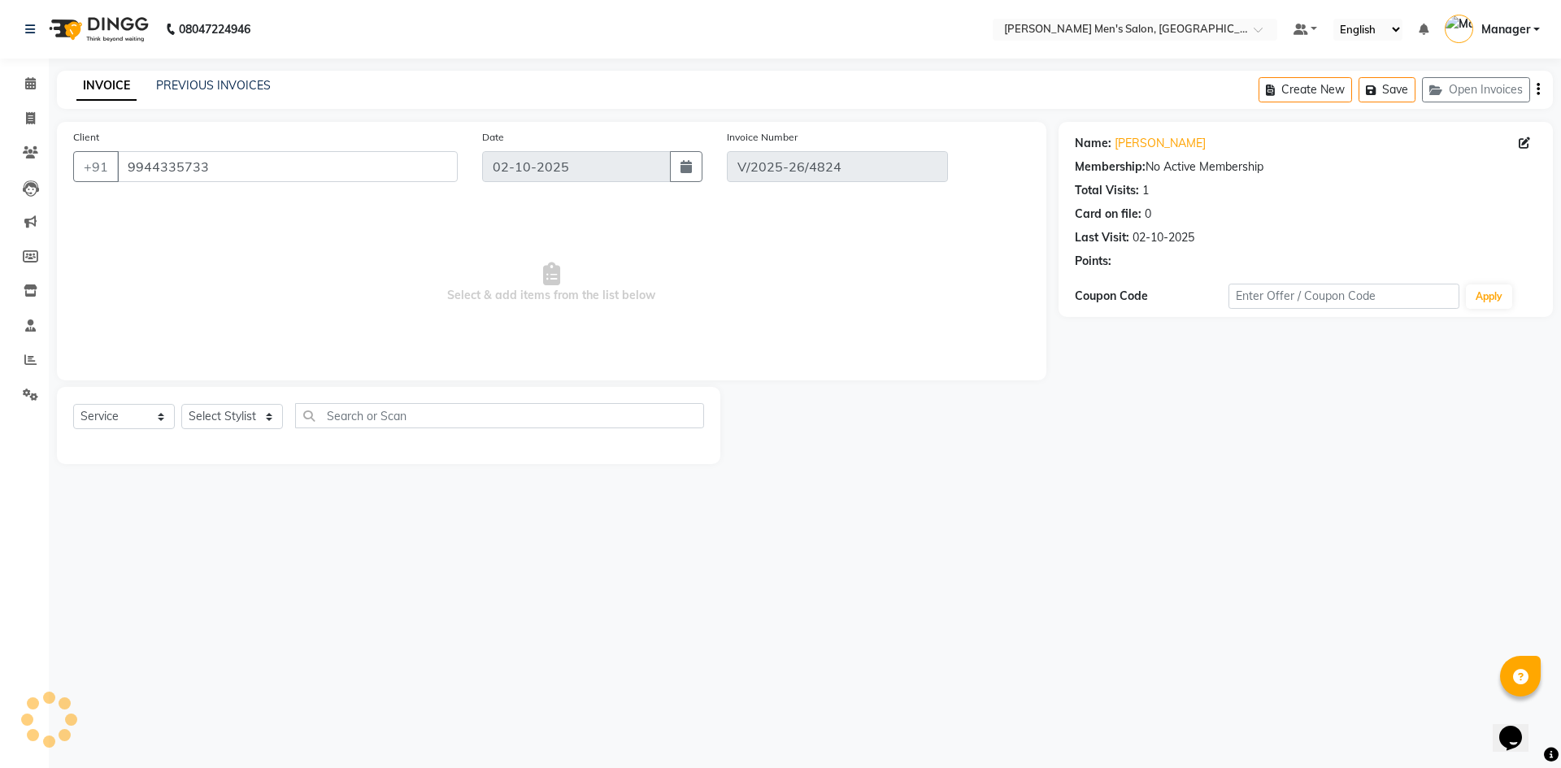
select select "select"
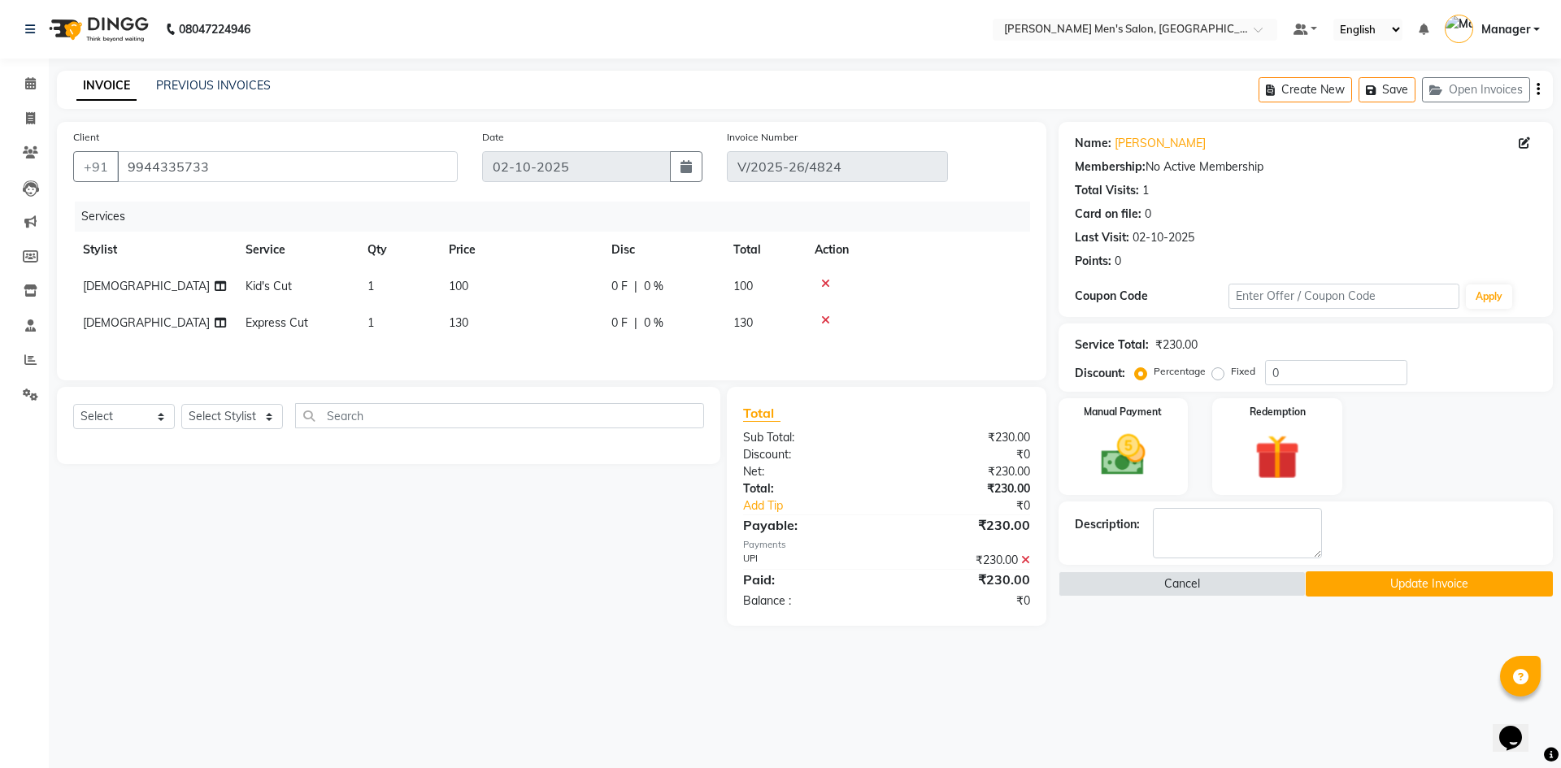
click at [1025, 564] on icon at bounding box center [1025, 559] width 9 height 11
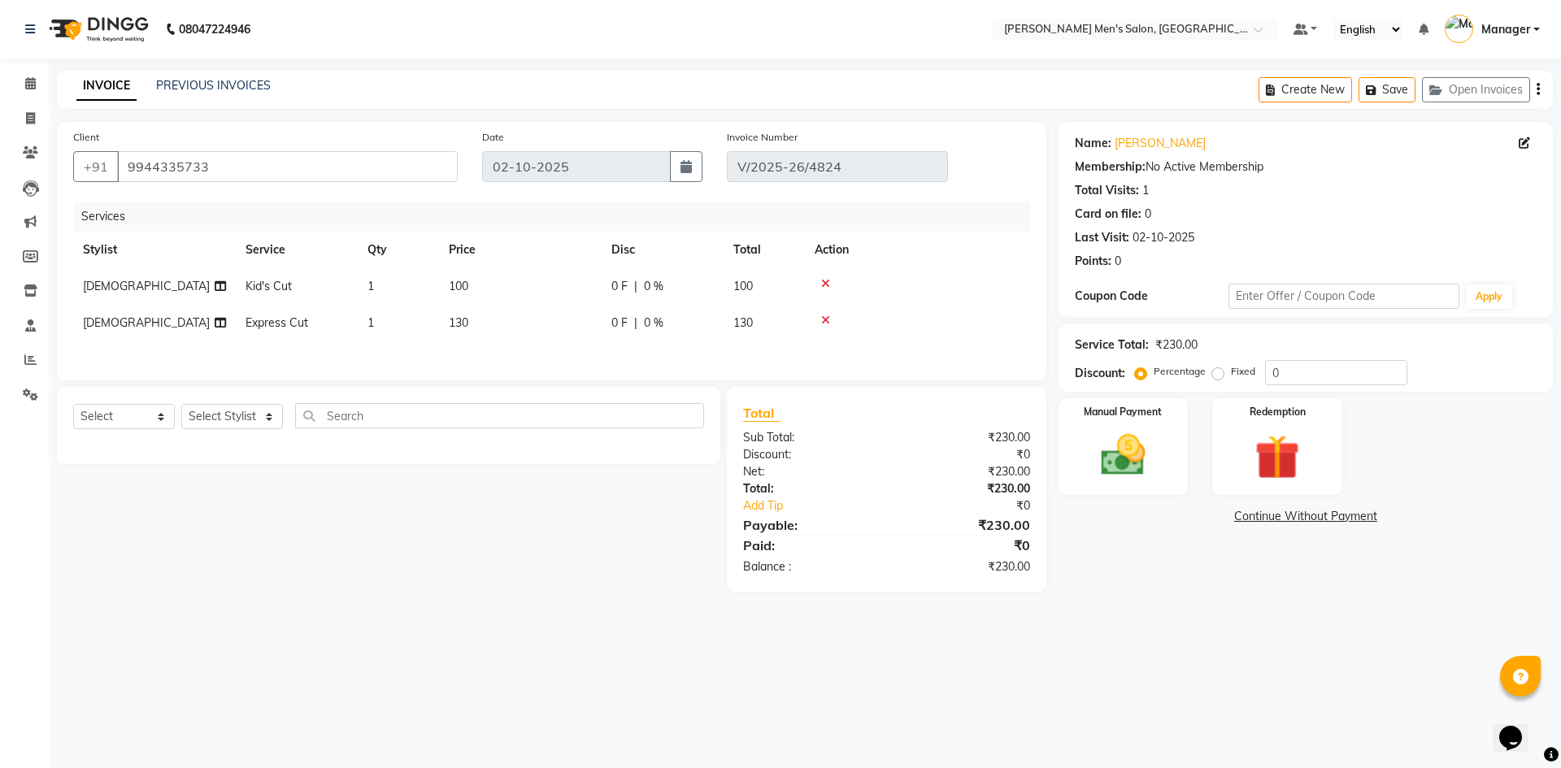
click at [1195, 391] on div "Service Total: ₹230.00 Discount: Percentage Fixed 0" at bounding box center [1305, 358] width 494 height 68
click at [1148, 422] on div "Manual Payment" at bounding box center [1122, 447] width 135 height 100
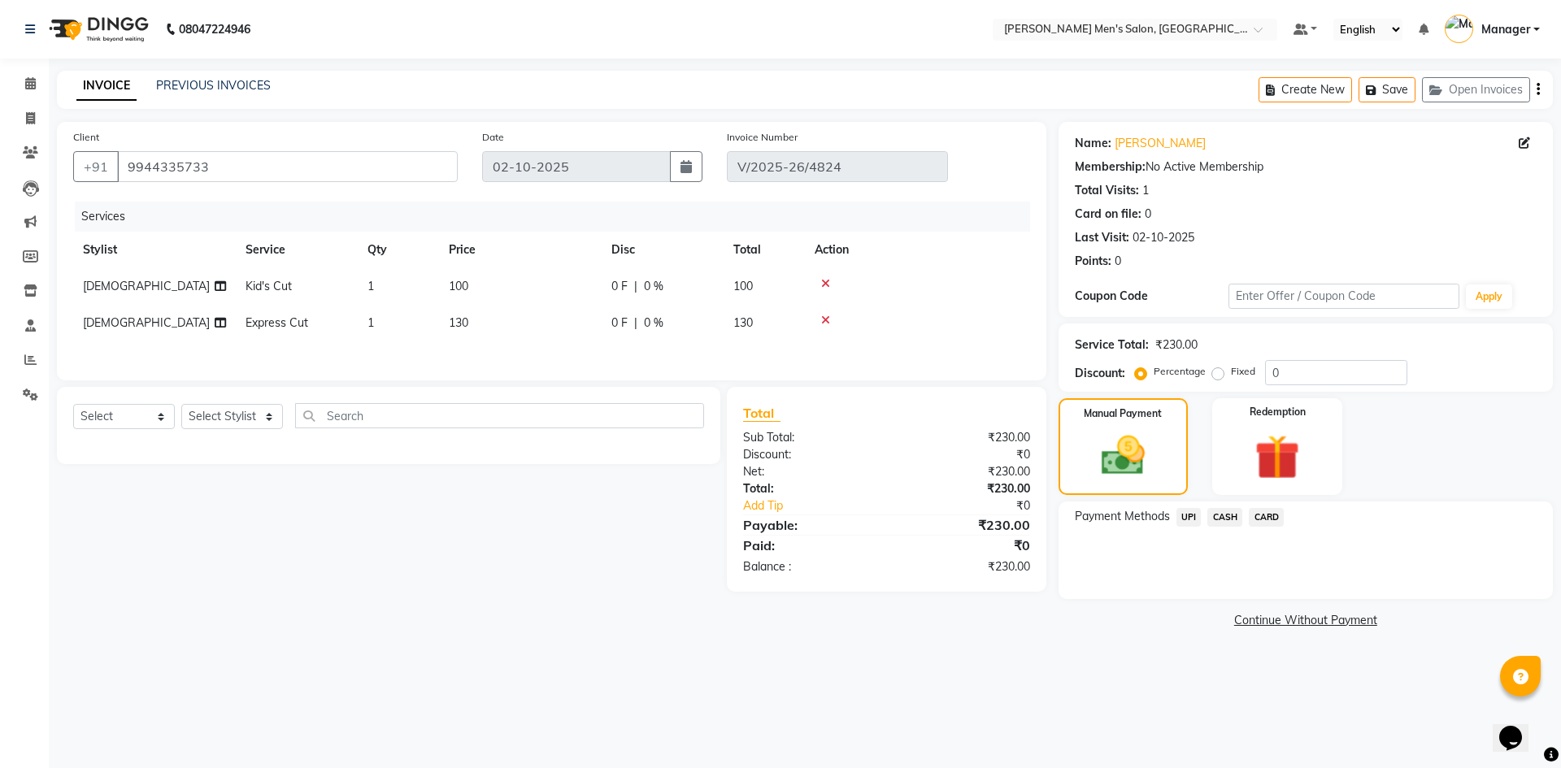
click at [1193, 518] on span "UPI" at bounding box center [1188, 517] width 25 height 19
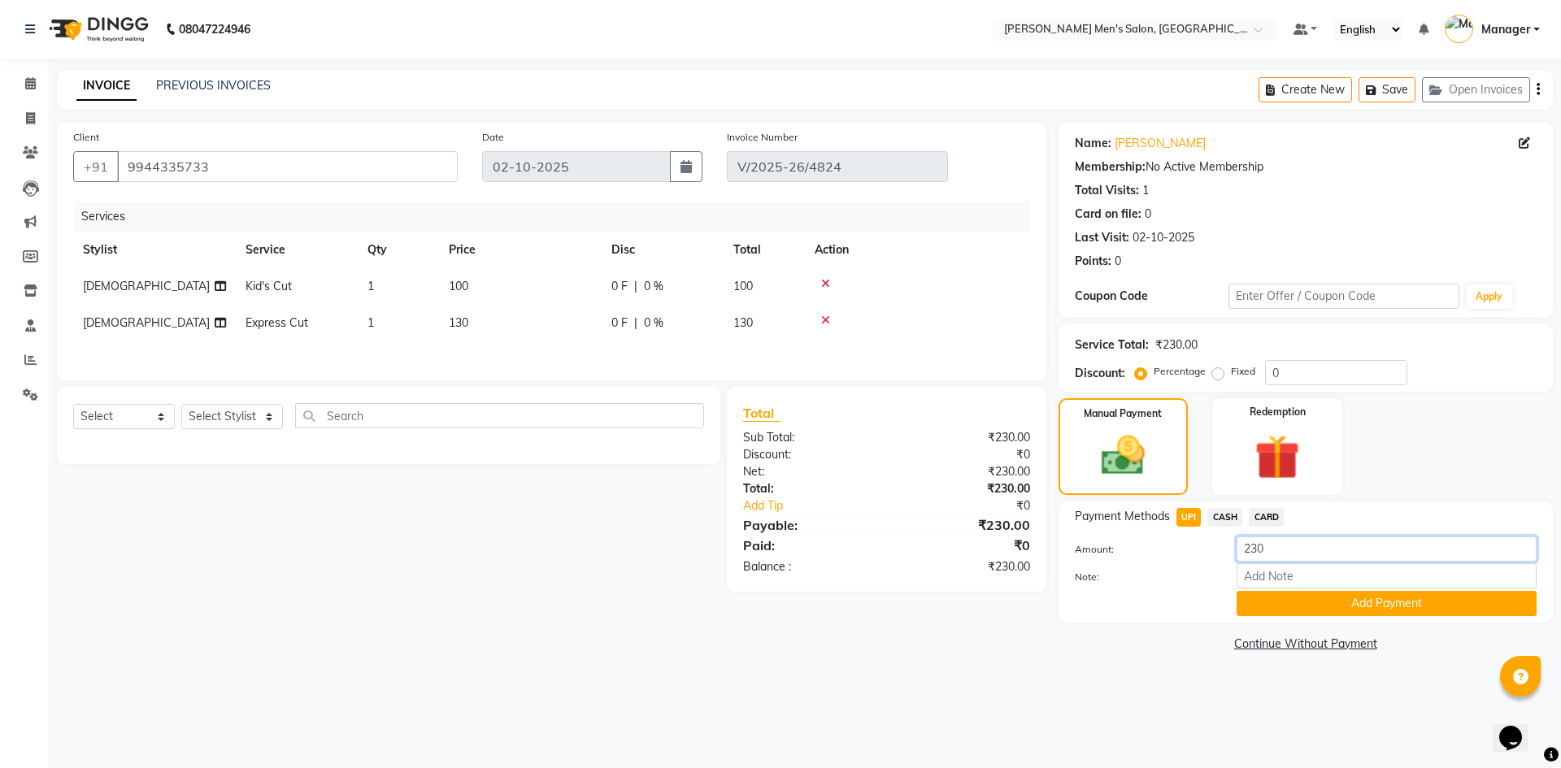
click at [1253, 554] on input "230" at bounding box center [1386, 548] width 300 height 25
type input "30"
click at [1273, 612] on button "Add Payment" at bounding box center [1386, 603] width 300 height 25
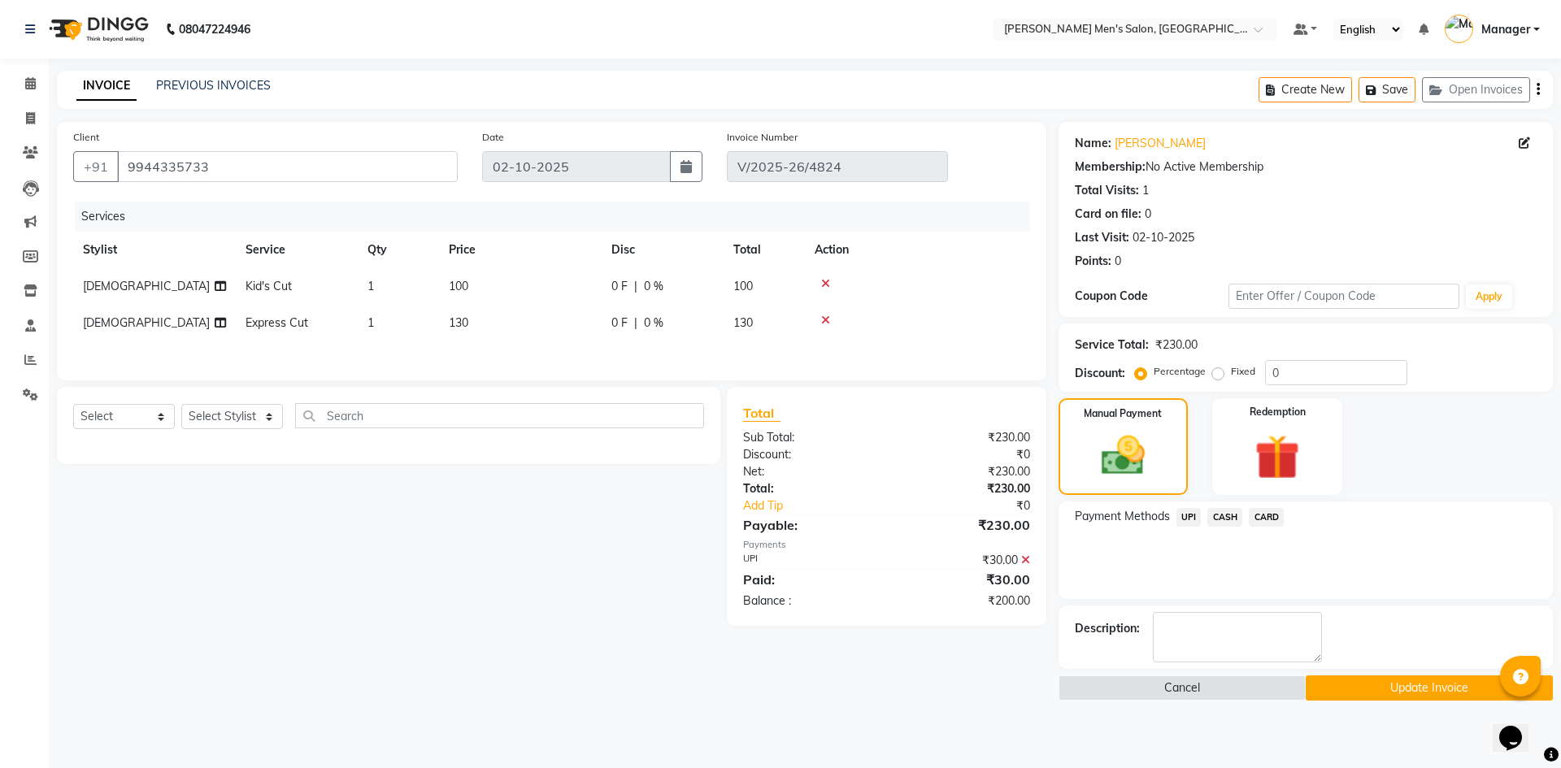
click at [1218, 523] on span "CASH" at bounding box center [1224, 517] width 35 height 19
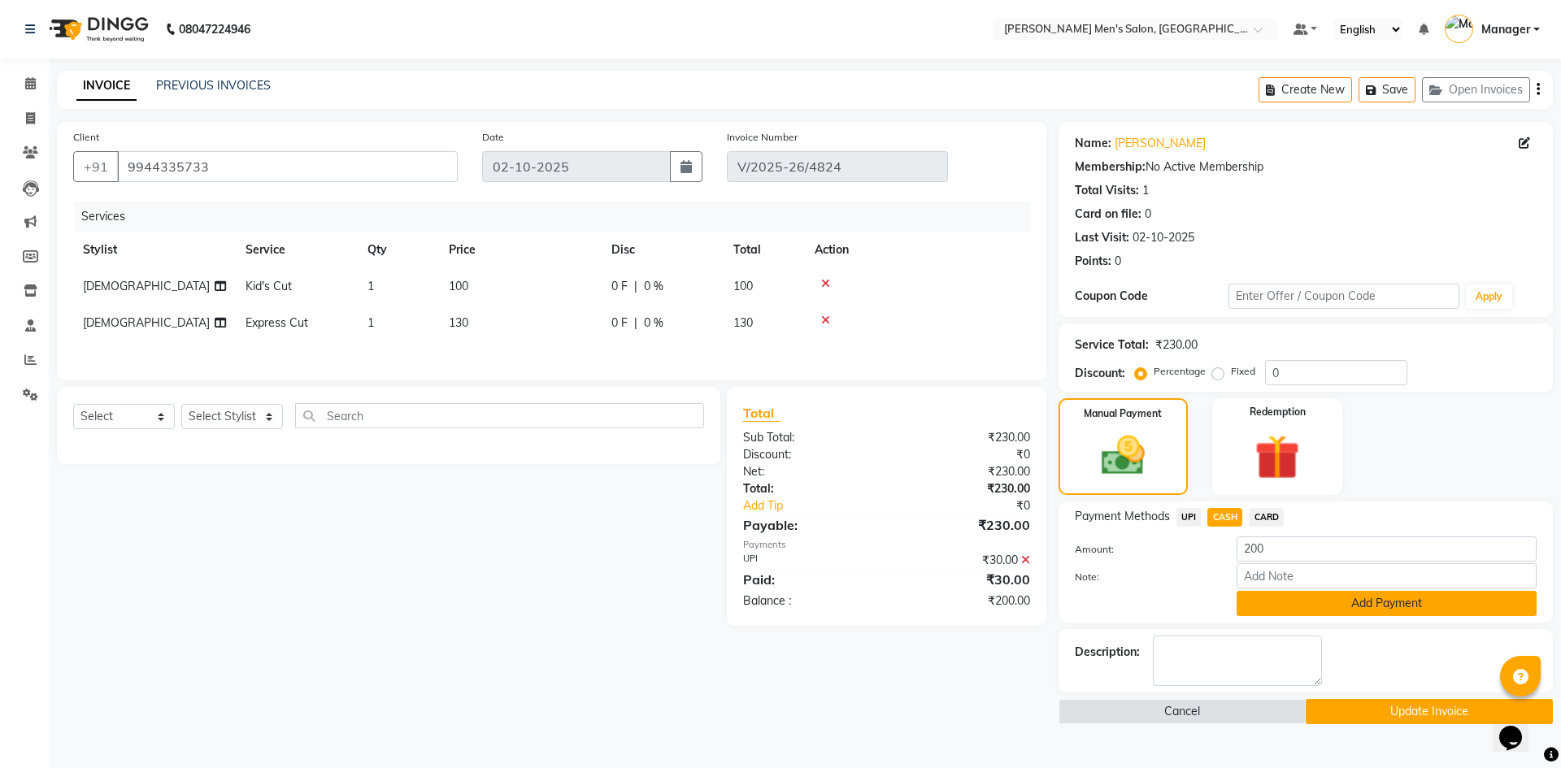
click at [1271, 614] on button "Add Payment" at bounding box center [1386, 603] width 300 height 25
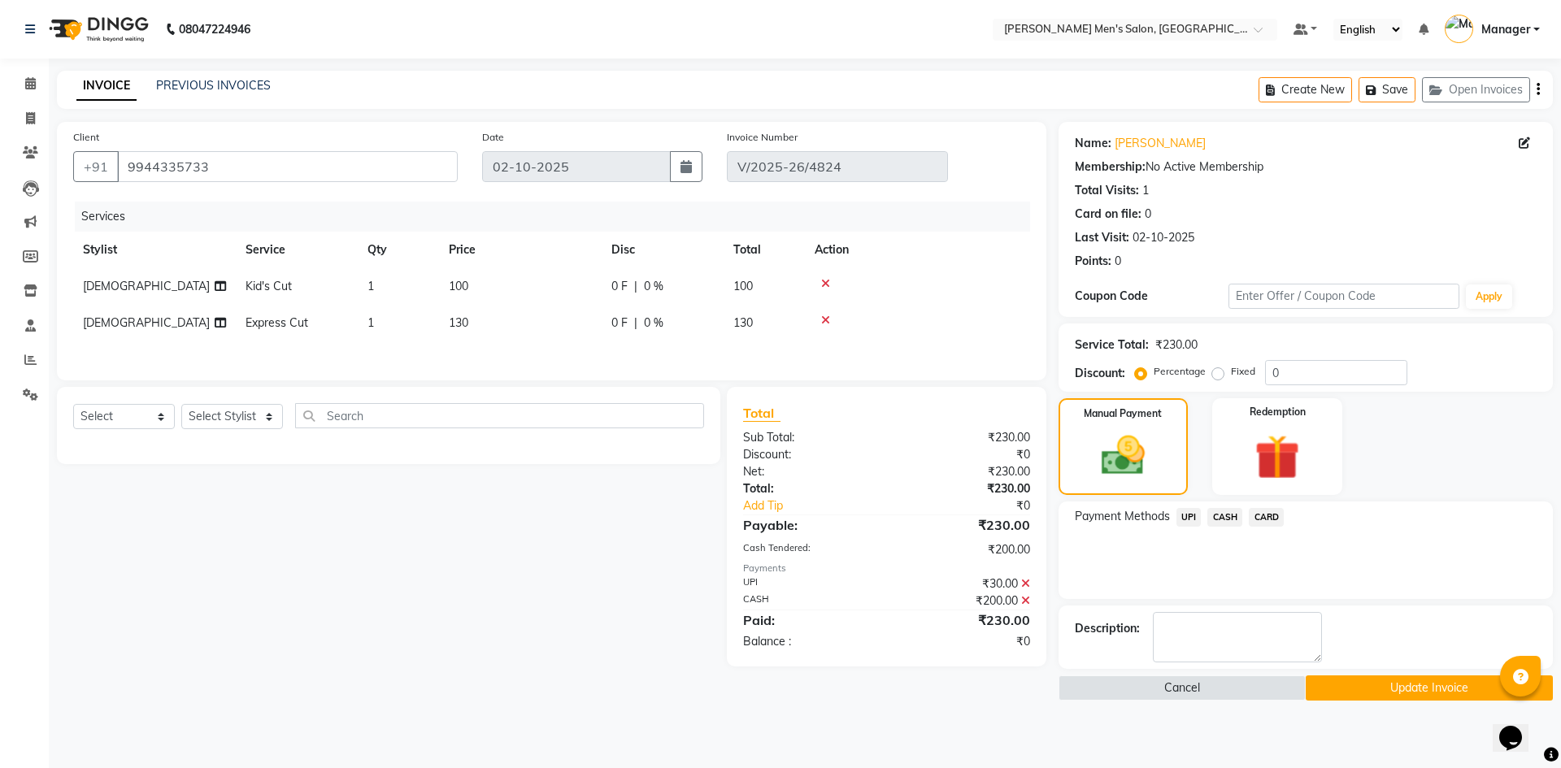
click at [1370, 696] on button "Update Invoice" at bounding box center [1428, 687] width 247 height 25
